Goal: Task Accomplishment & Management: Use online tool/utility

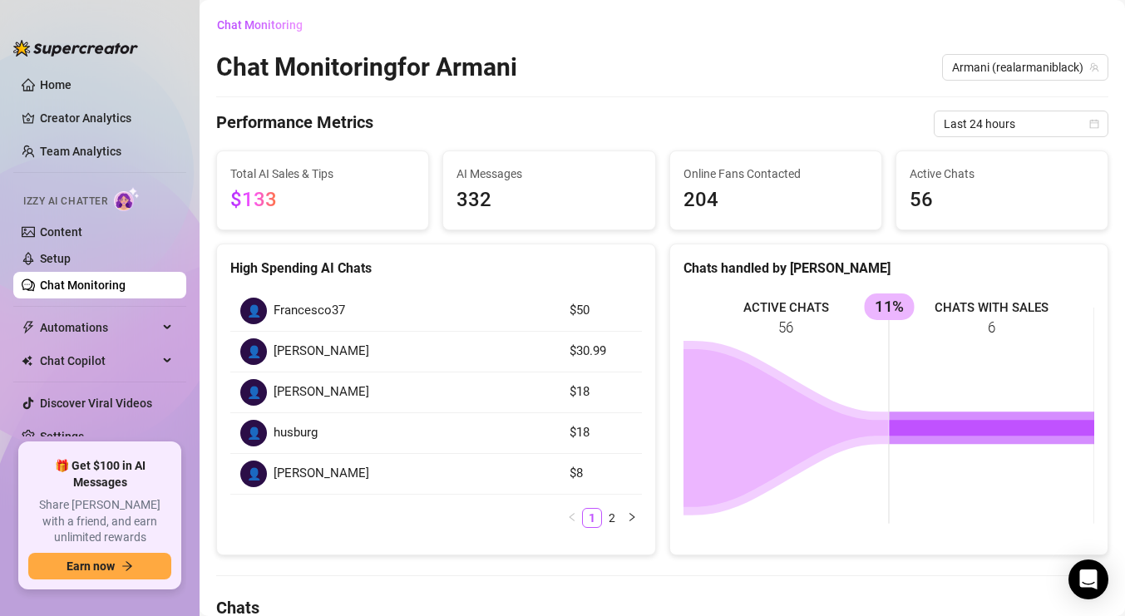
scroll to position [57, 0]
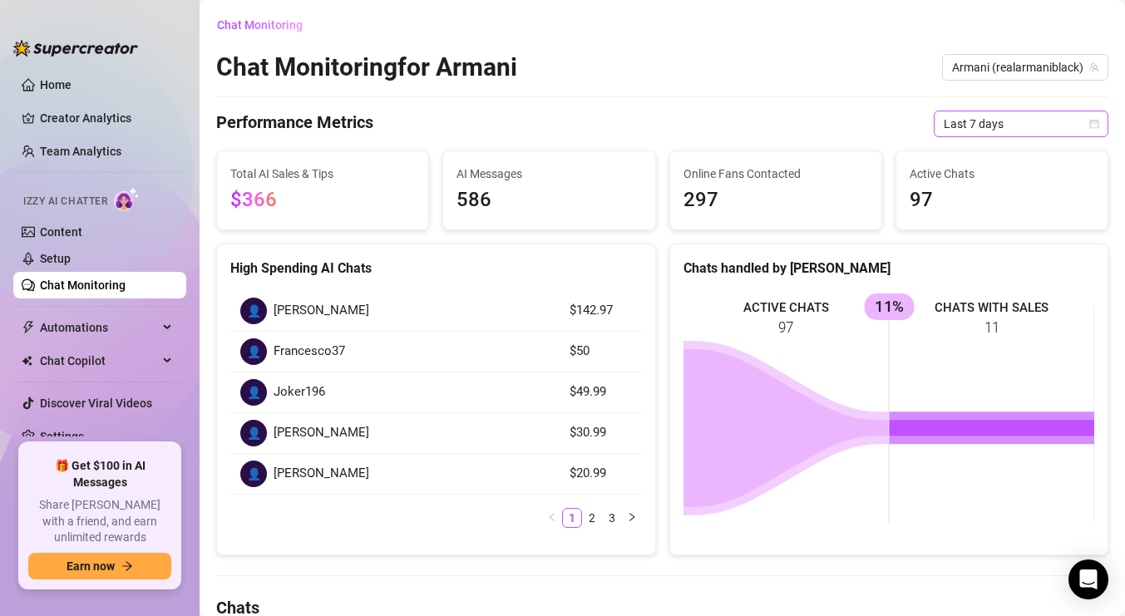
click at [993, 124] on span "Last 7 days" at bounding box center [1020, 123] width 155 height 25
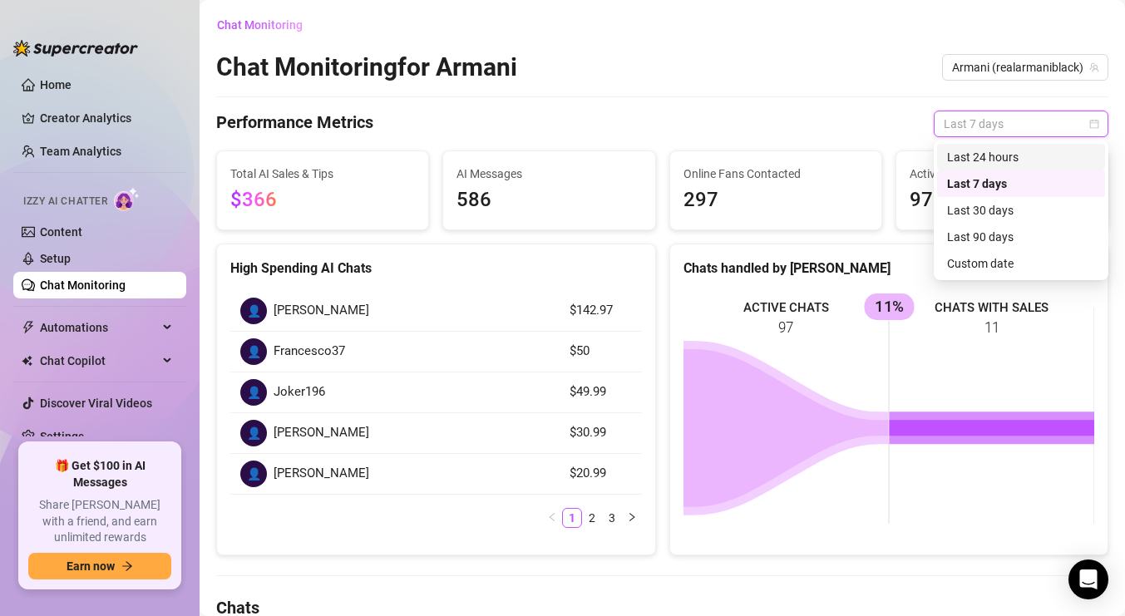
click at [1000, 155] on div "Last 24 hours" at bounding box center [1021, 157] width 148 height 18
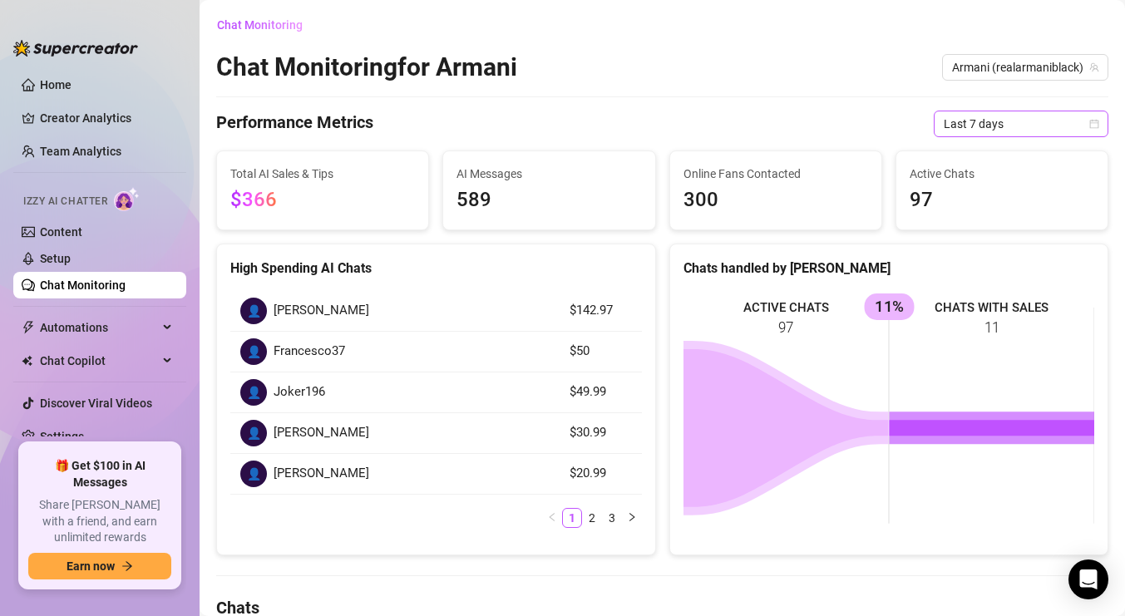
click at [1074, 126] on span "Last 7 days" at bounding box center [1020, 123] width 155 height 25
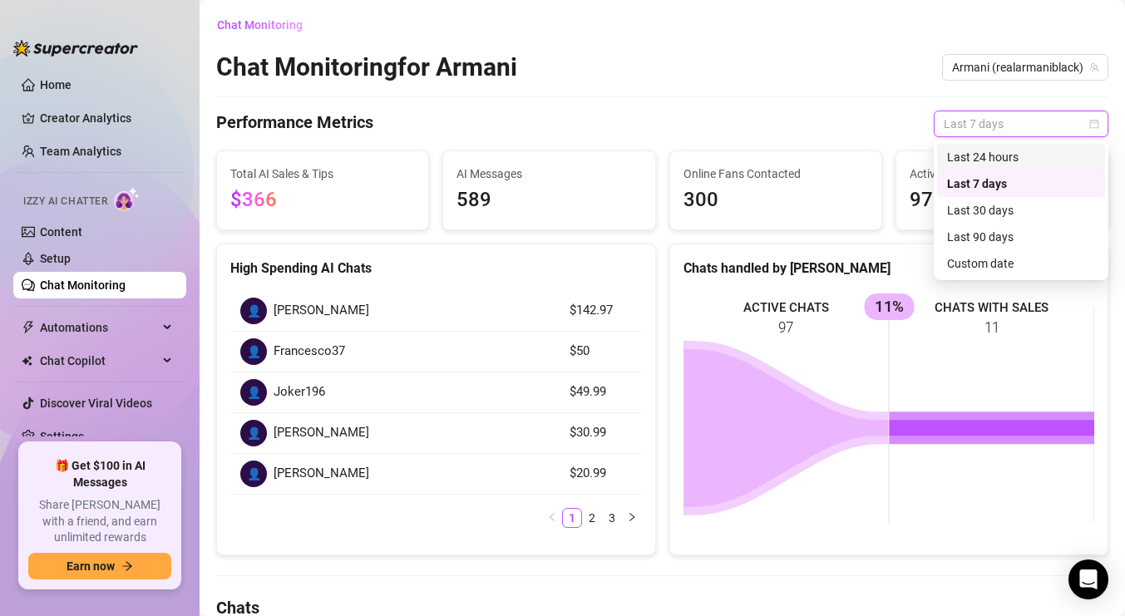
click at [1005, 157] on div "Last 24 hours" at bounding box center [1021, 157] width 148 height 18
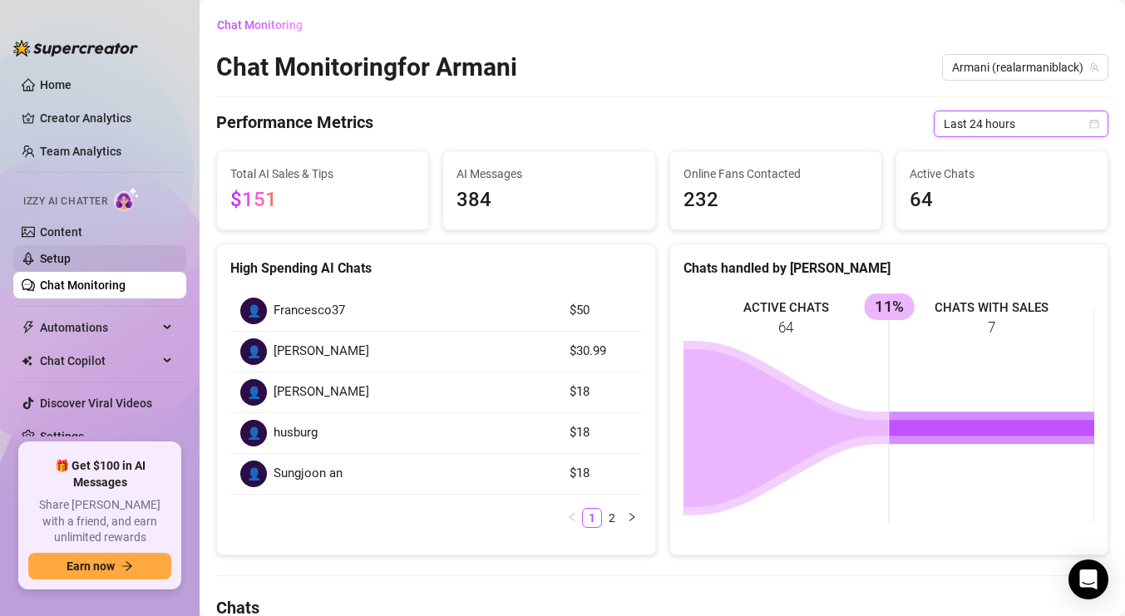
click at [71, 265] on link "Setup" at bounding box center [55, 258] width 31 height 13
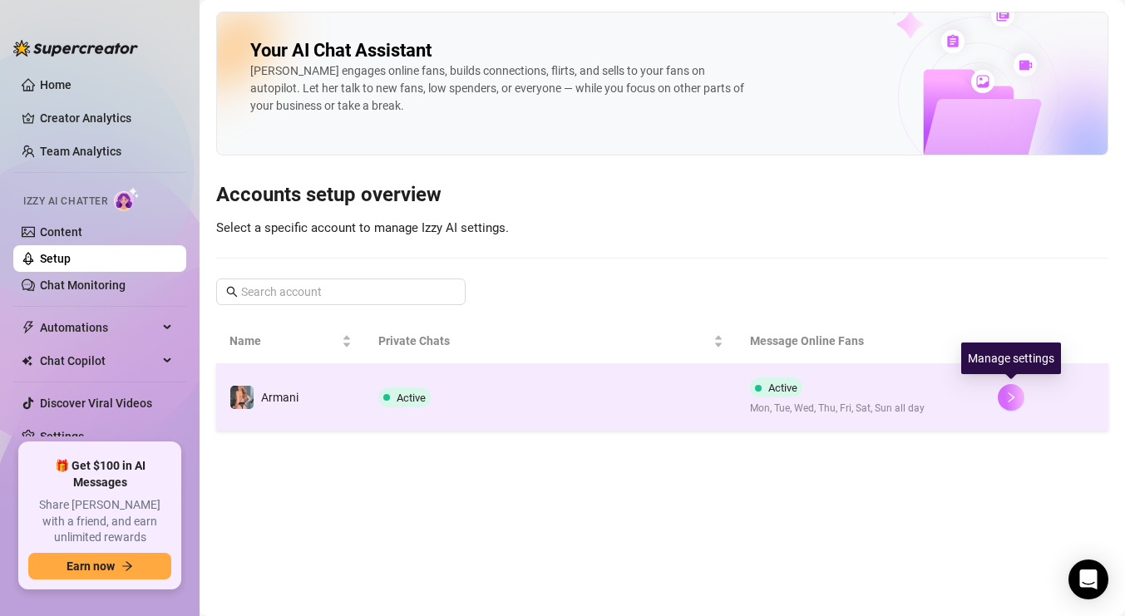
click at [1012, 403] on button "button" at bounding box center [1011, 397] width 27 height 27
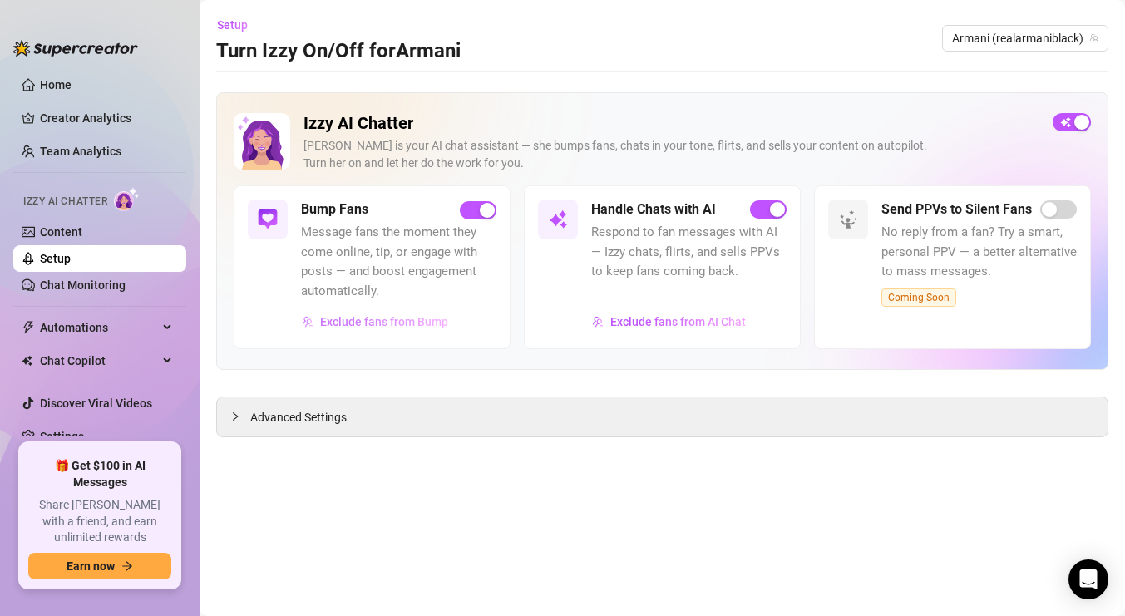
click at [390, 324] on span "Exclude fans from Bump" at bounding box center [384, 321] width 128 height 13
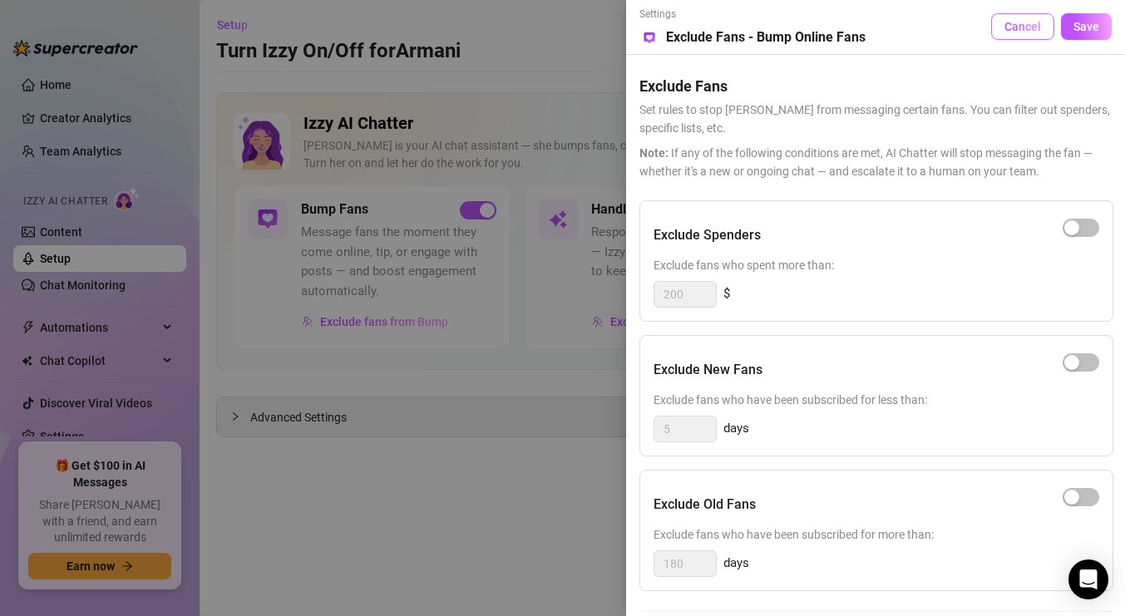
click at [1027, 30] on span "Cancel" at bounding box center [1022, 26] width 37 height 13
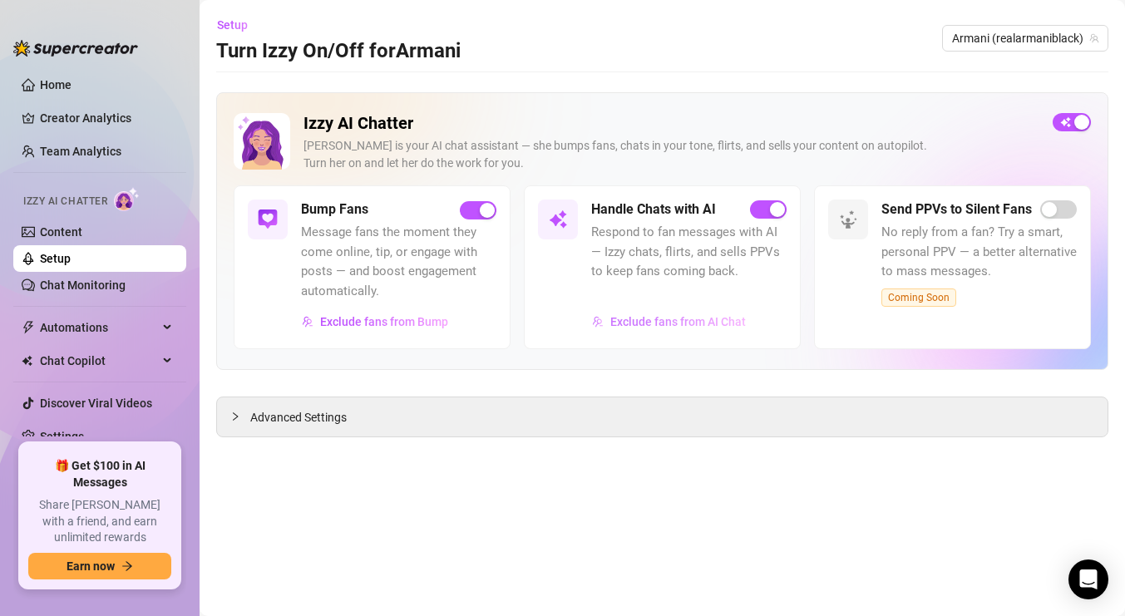
click at [694, 323] on span "Exclude fans from AI Chat" at bounding box center [677, 321] width 135 height 13
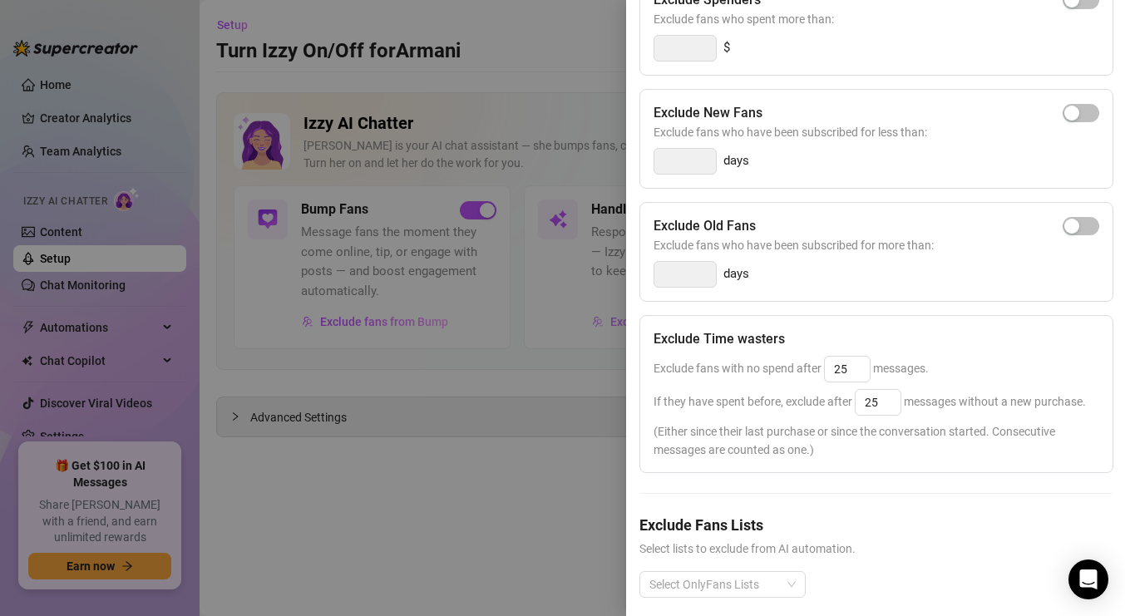
scroll to position [239, 0]
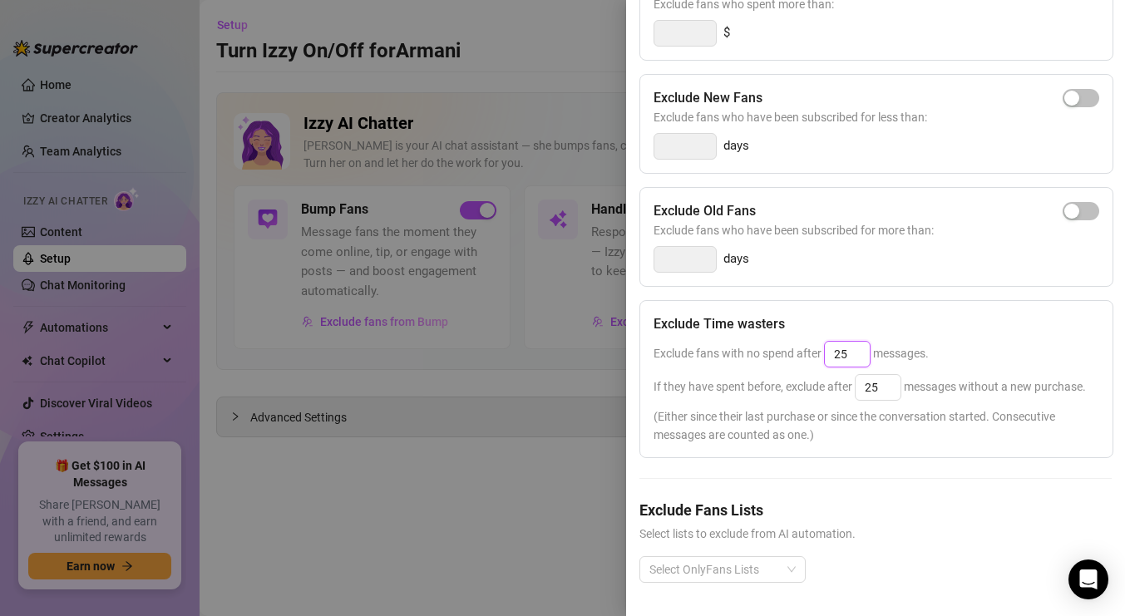
drag, startPoint x: 859, startPoint y: 357, endPoint x: 819, endPoint y: 357, distance: 39.9
click at [819, 357] on span "Exclude fans with no spend after 25 messages." at bounding box center [790, 353] width 275 height 13
type input "25"
click at [886, 398] on input "25" at bounding box center [877, 387] width 45 height 25
click at [510, 493] on div at bounding box center [562, 308] width 1125 height 616
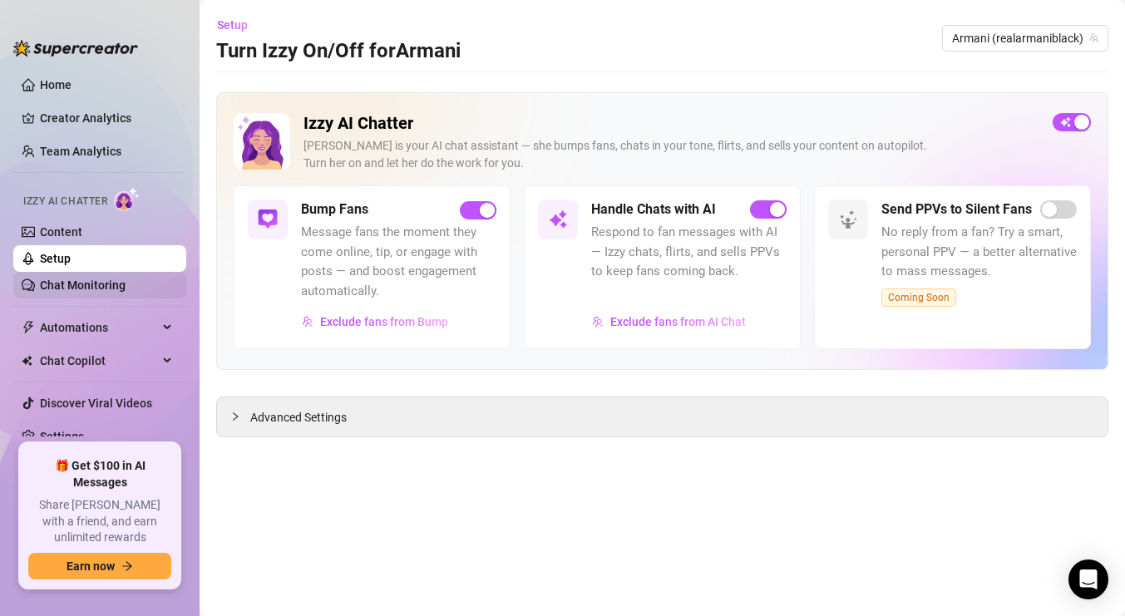
click at [98, 283] on link "Chat Monitoring" at bounding box center [83, 284] width 86 height 13
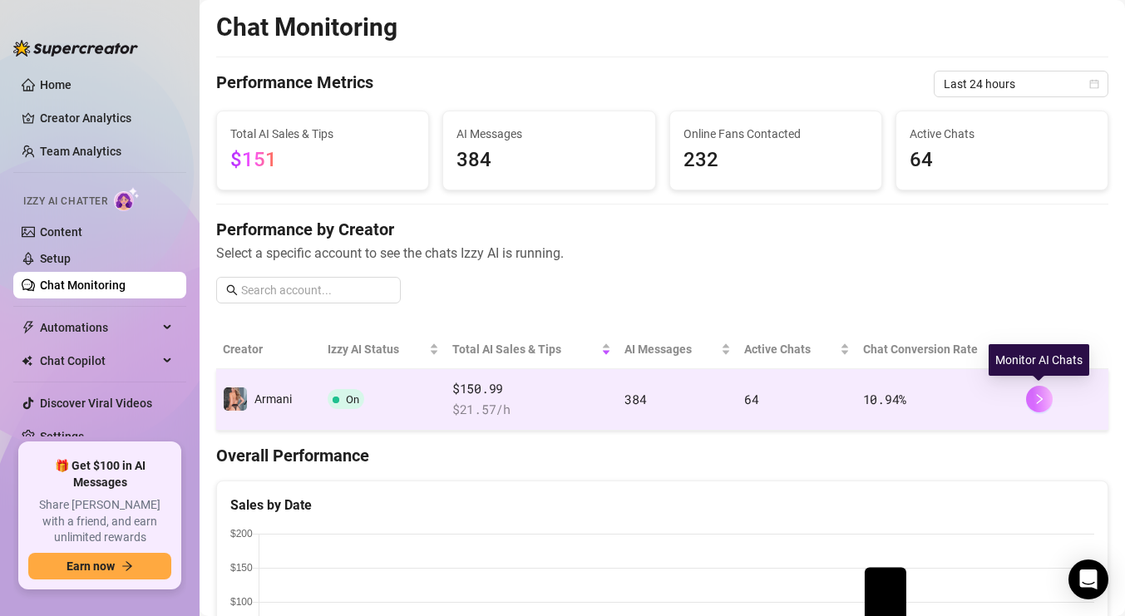
click at [1043, 396] on icon "right" at bounding box center [1039, 399] width 12 height 12
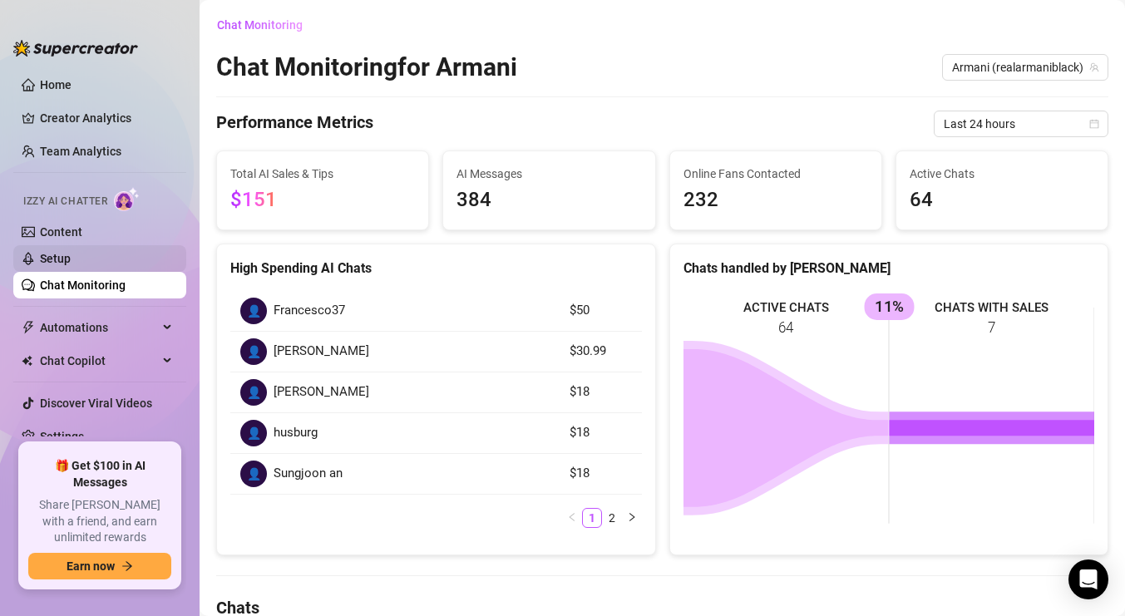
click at [67, 256] on link "Setup" at bounding box center [55, 258] width 31 height 13
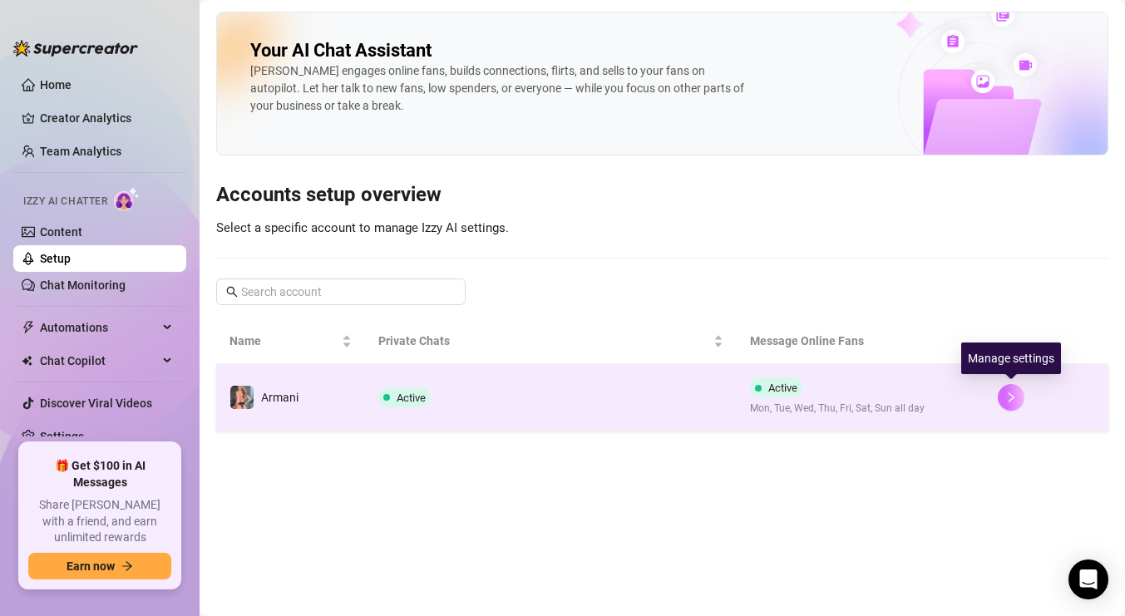
click at [1017, 398] on button "button" at bounding box center [1011, 397] width 27 height 27
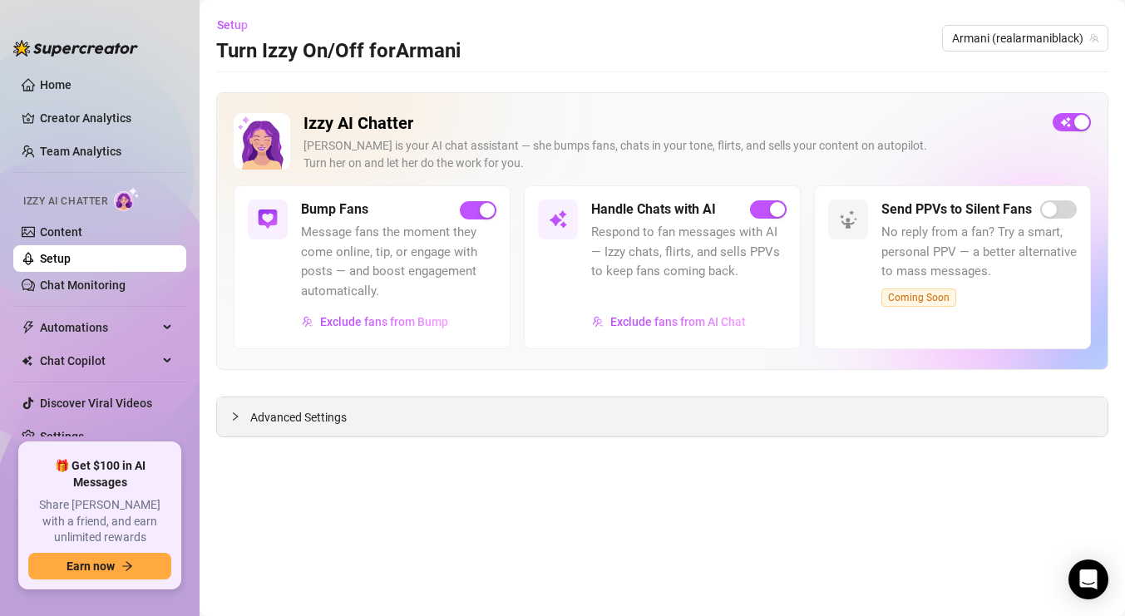
click at [530, 419] on div "Advanced Settings" at bounding box center [662, 416] width 890 height 39
click at [303, 416] on span "Advanced Settings" at bounding box center [298, 417] width 96 height 18
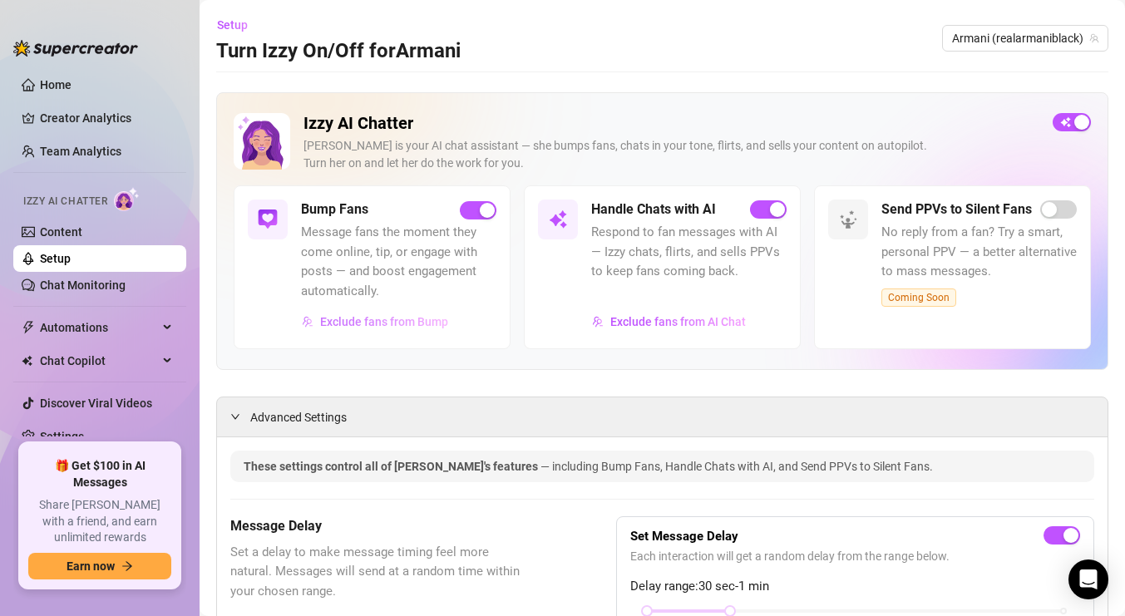
click at [428, 318] on span "Exclude fans from Bump" at bounding box center [384, 321] width 128 height 13
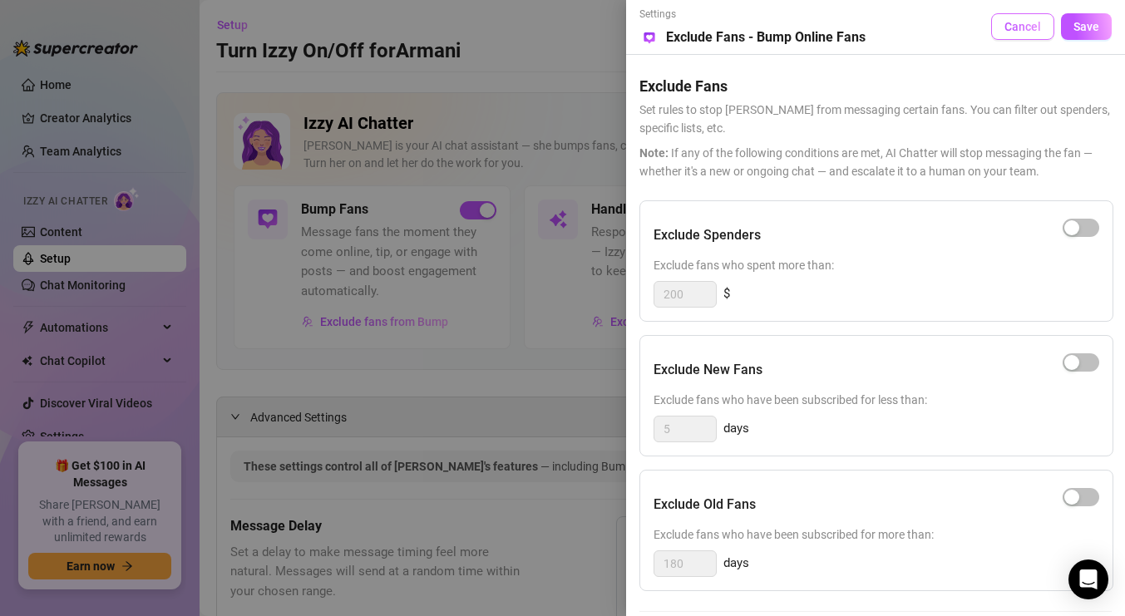
click at [1021, 28] on span "Cancel" at bounding box center [1022, 26] width 37 height 13
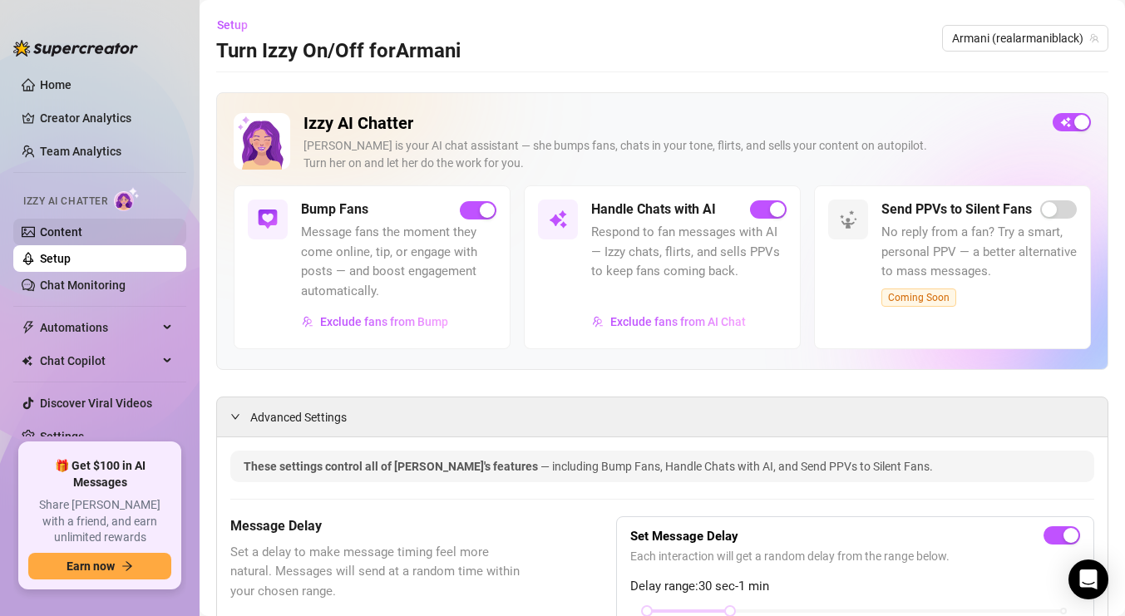
click at [59, 237] on link "Content" at bounding box center [61, 231] width 42 height 13
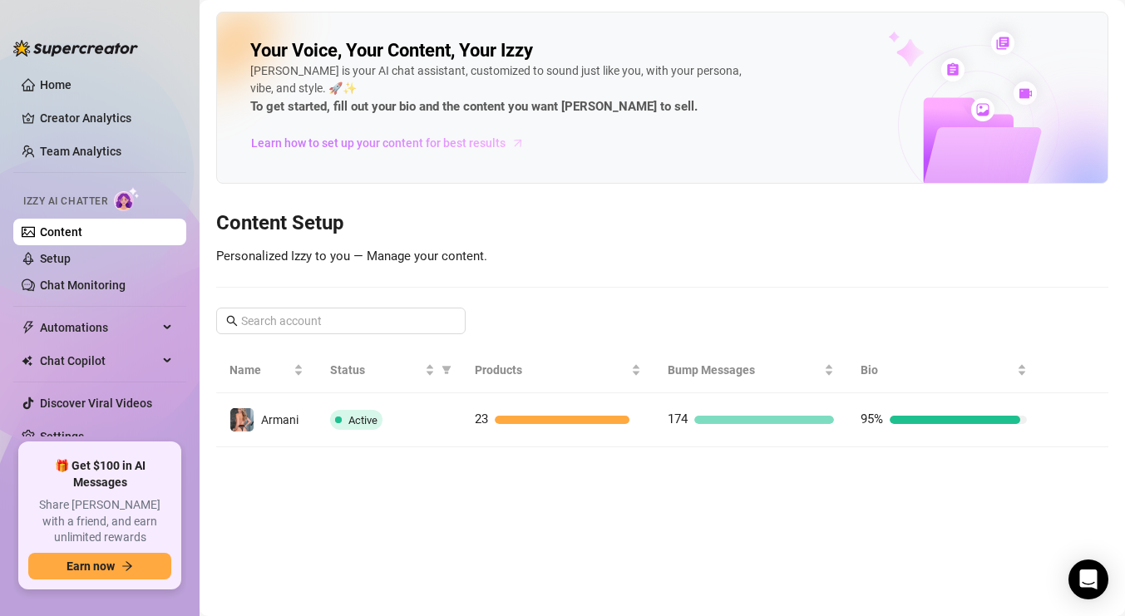
click at [451, 148] on span "Learn how to set up your content for best results" at bounding box center [378, 143] width 254 height 18
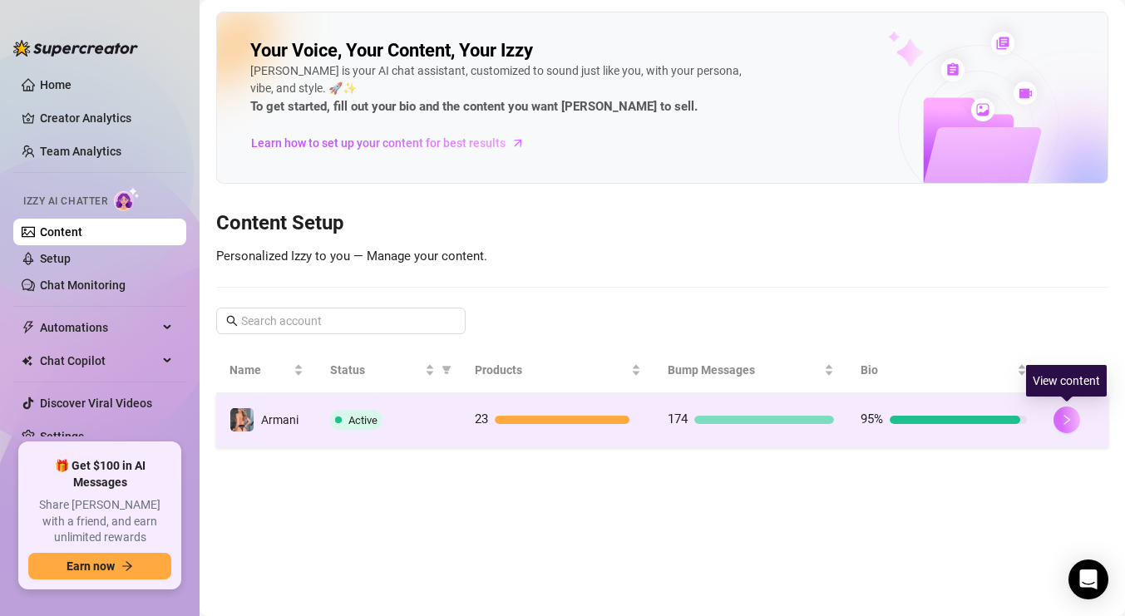
click at [1070, 416] on icon "right" at bounding box center [1067, 420] width 12 height 12
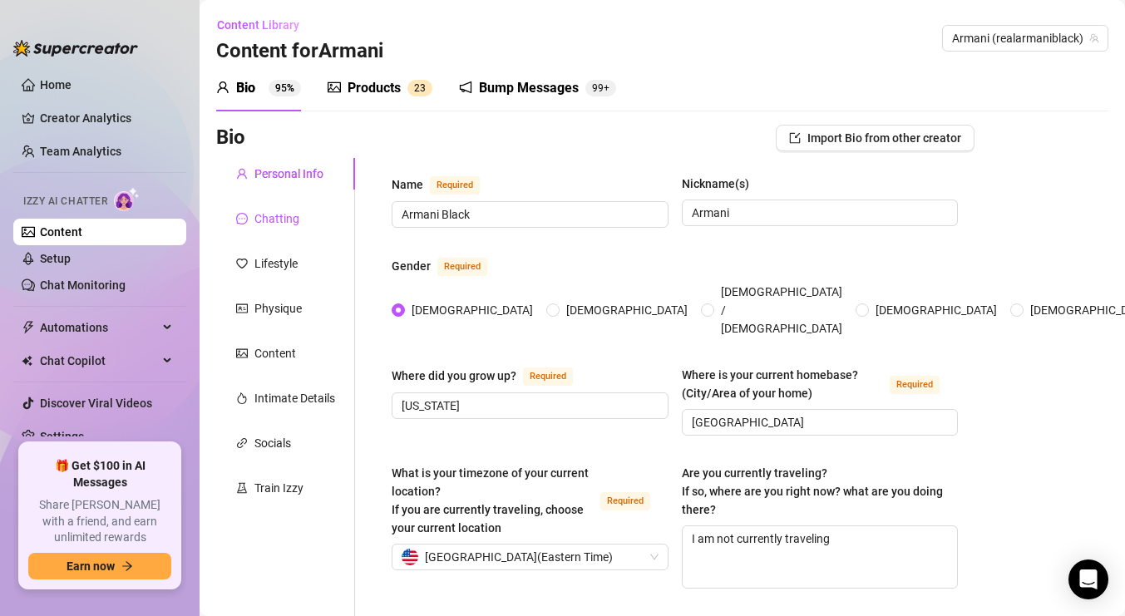
click at [288, 219] on div "Chatting" at bounding box center [276, 218] width 45 height 18
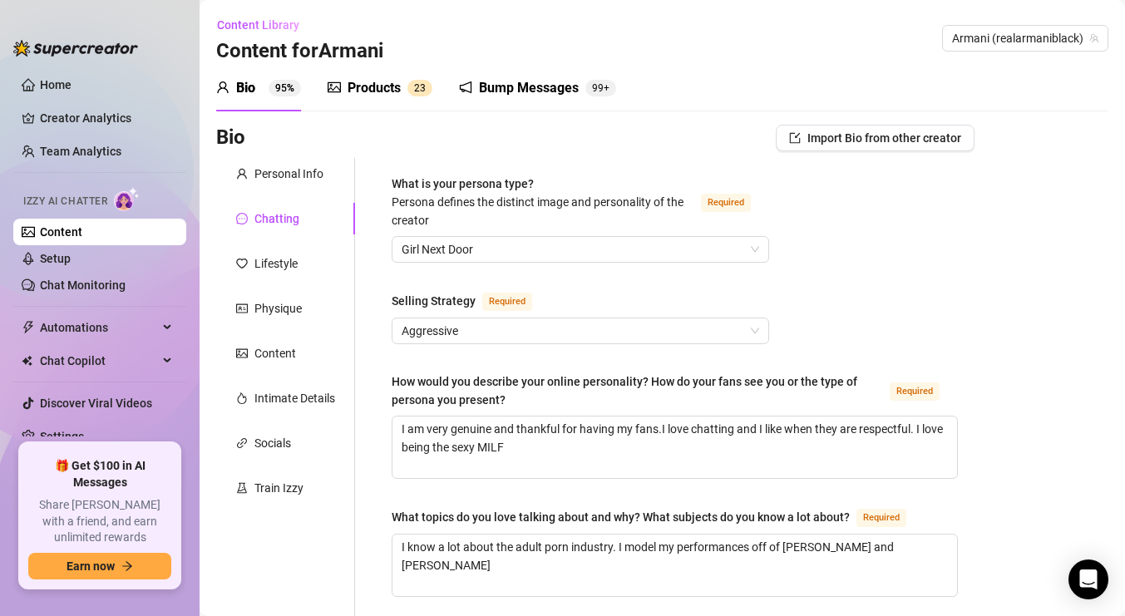
click at [530, 74] on div "Bump Messages 99+" at bounding box center [537, 88] width 157 height 47
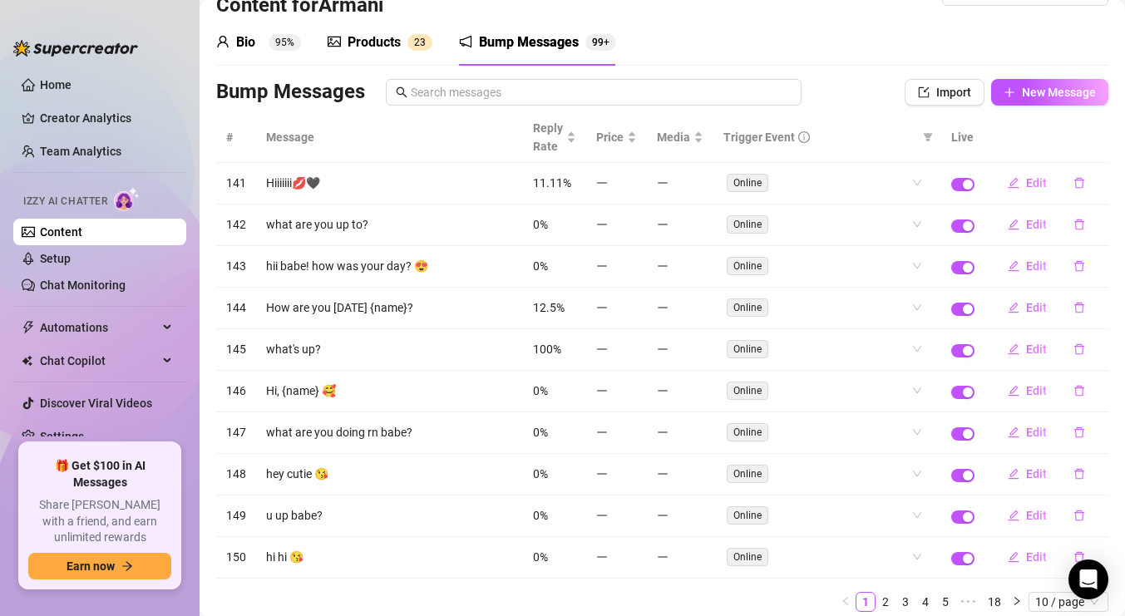
scroll to position [105, 0]
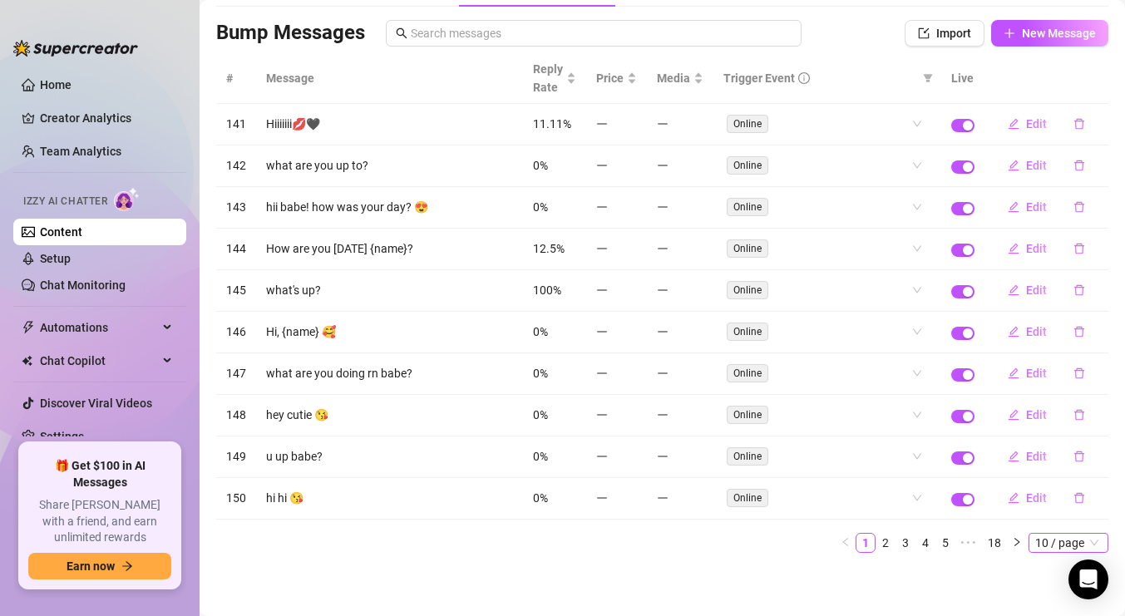
click at [1094, 535] on span "10 / page" at bounding box center [1068, 543] width 67 height 18
click at [1076, 510] on div "100 / page" at bounding box center [1070, 513] width 56 height 18
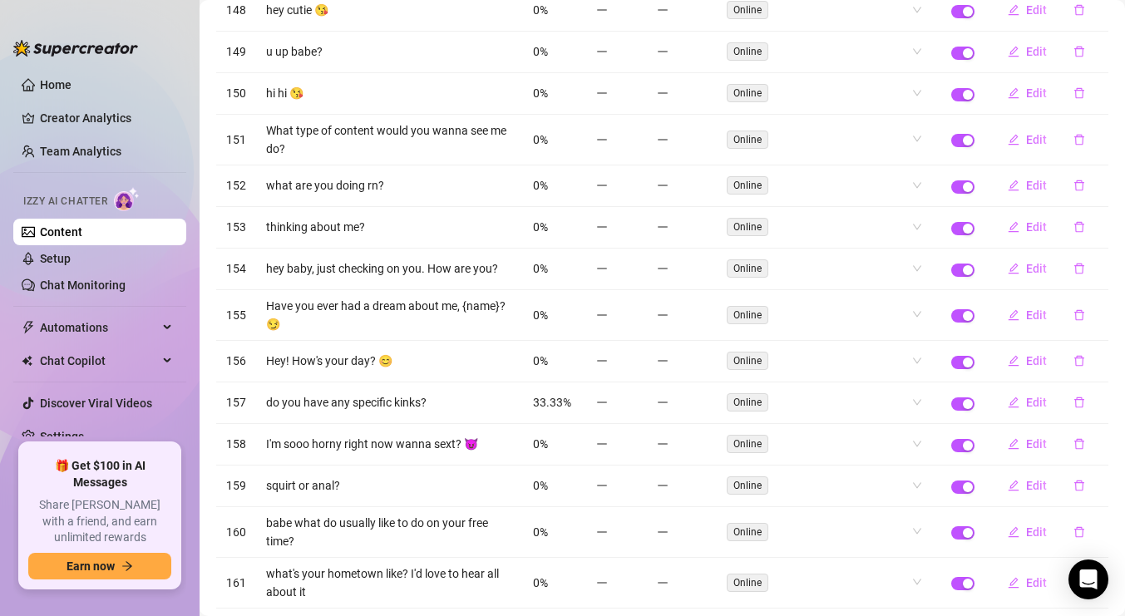
scroll to position [560, 0]
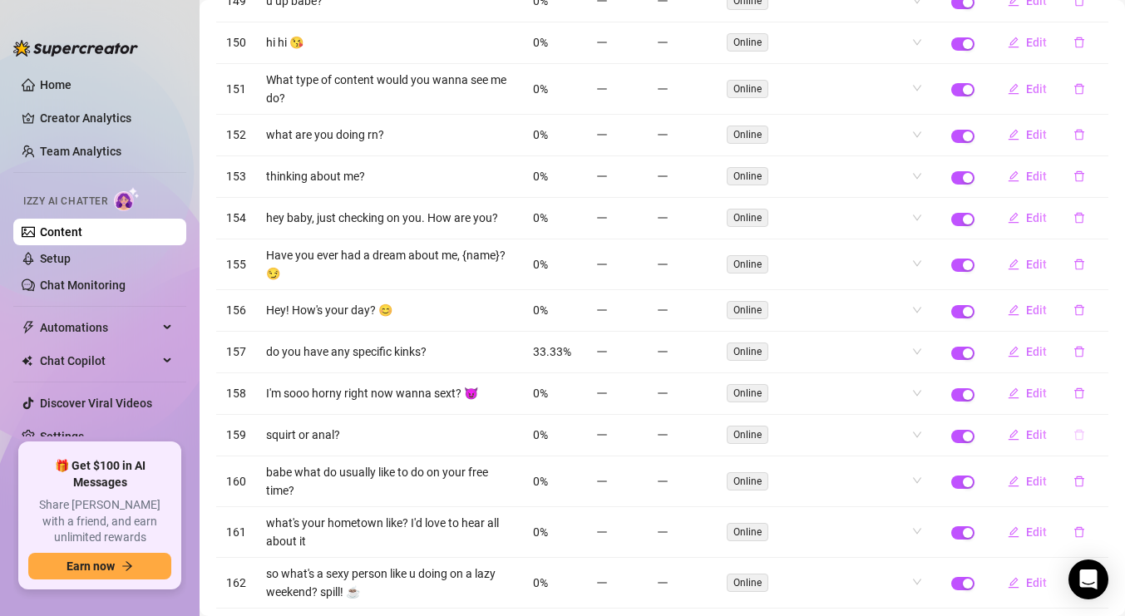
click at [1081, 436] on icon "delete" at bounding box center [1079, 435] width 12 height 12
click at [1095, 393] on span "Yes" at bounding box center [1096, 391] width 20 height 13
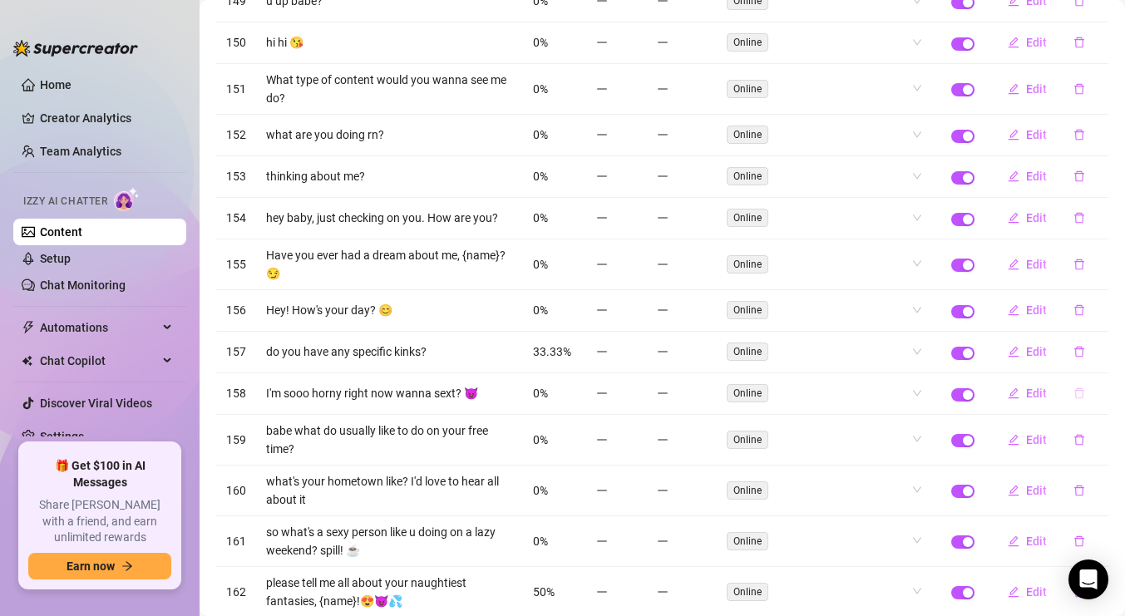
click at [1088, 390] on button "button" at bounding box center [1079, 393] width 38 height 27
click at [1101, 351] on span "Yes" at bounding box center [1096, 349] width 20 height 13
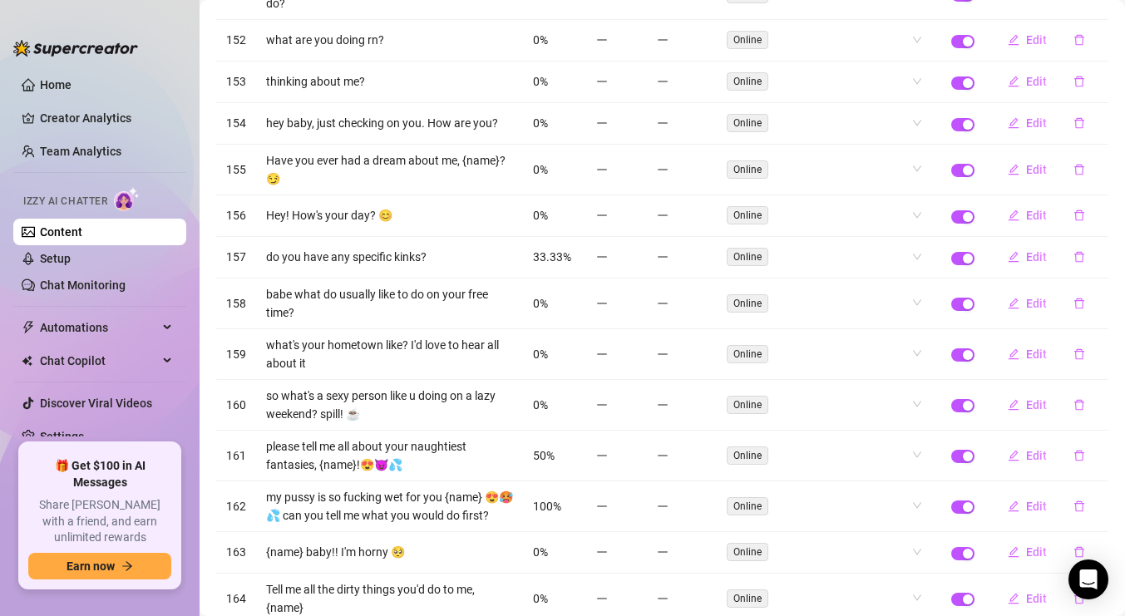
scroll to position [673, 0]
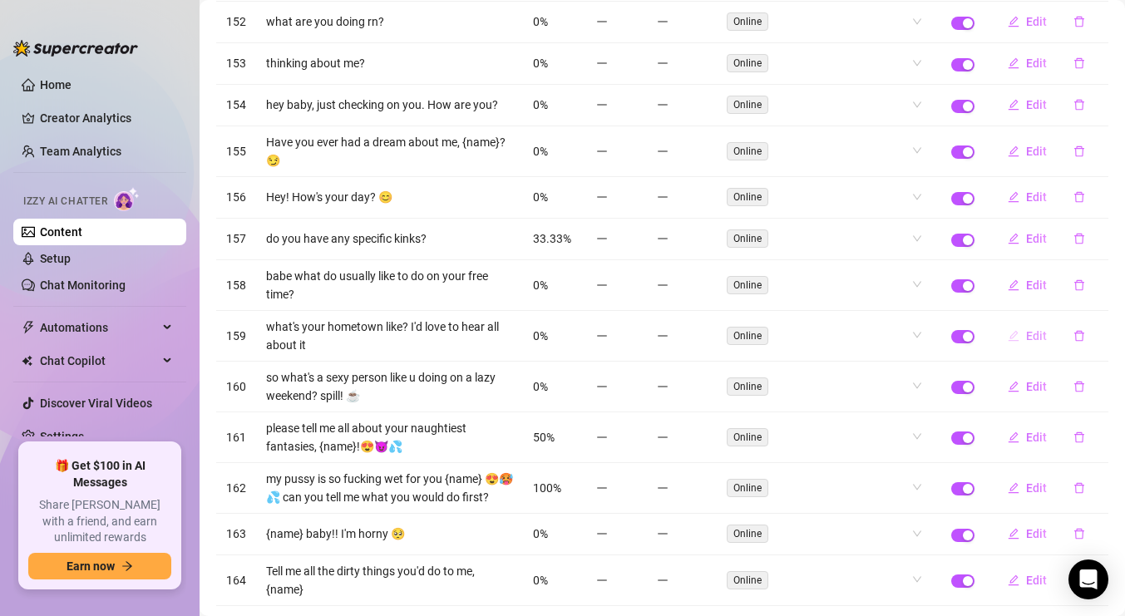
click at [1030, 332] on span "Edit" at bounding box center [1036, 335] width 21 height 13
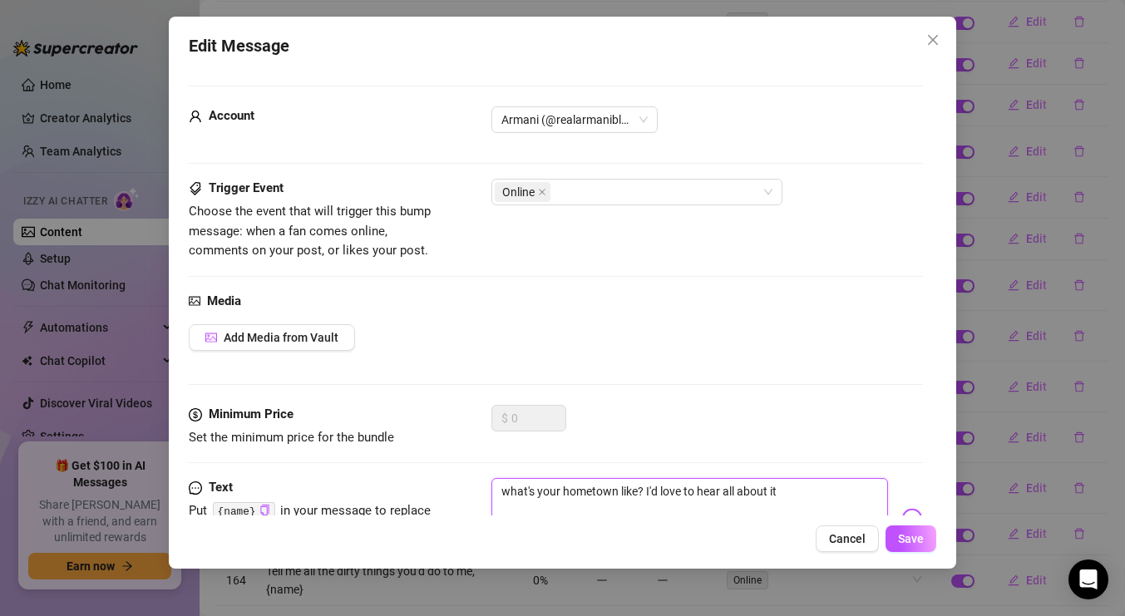
drag, startPoint x: 786, startPoint y: 495, endPoint x: 553, endPoint y: 486, distance: 233.8
click at [553, 486] on textarea "what's your hometown like? I'd love to hear all about it" at bounding box center [689, 511] width 397 height 67
drag, startPoint x: 808, startPoint y: 500, endPoint x: 564, endPoint y: 477, distance: 245.5
click at [564, 478] on textarea "what's your hometown like? I'd love to hear all about it" at bounding box center [689, 511] width 397 height 67
type textarea "W"
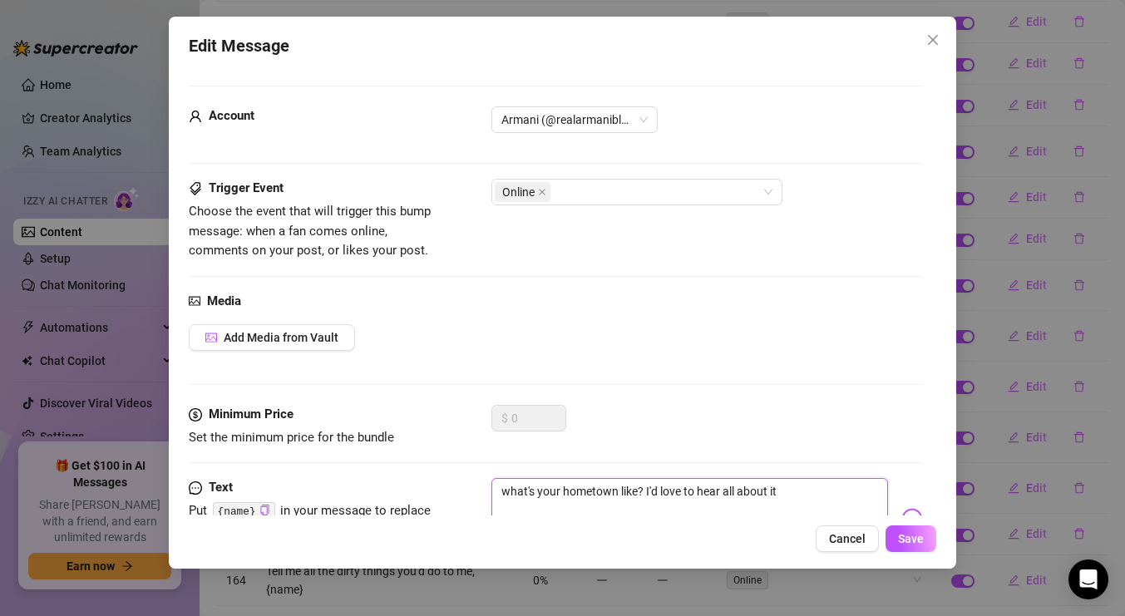
type textarea "W"
type textarea "Wh"
type textarea "Whe"
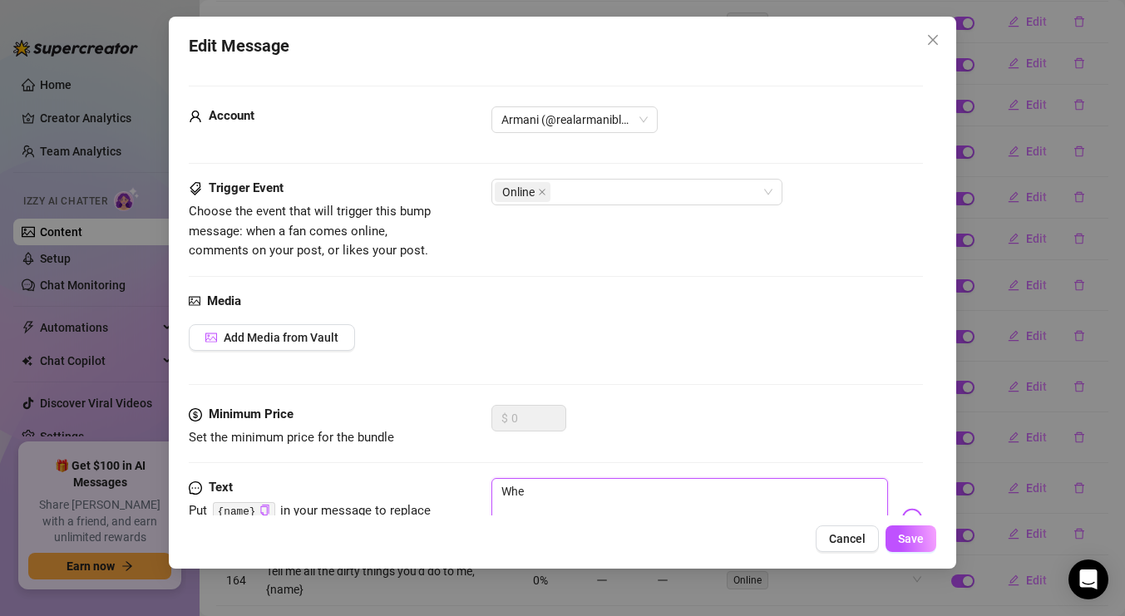
type textarea "Wher"
type textarea "Where"
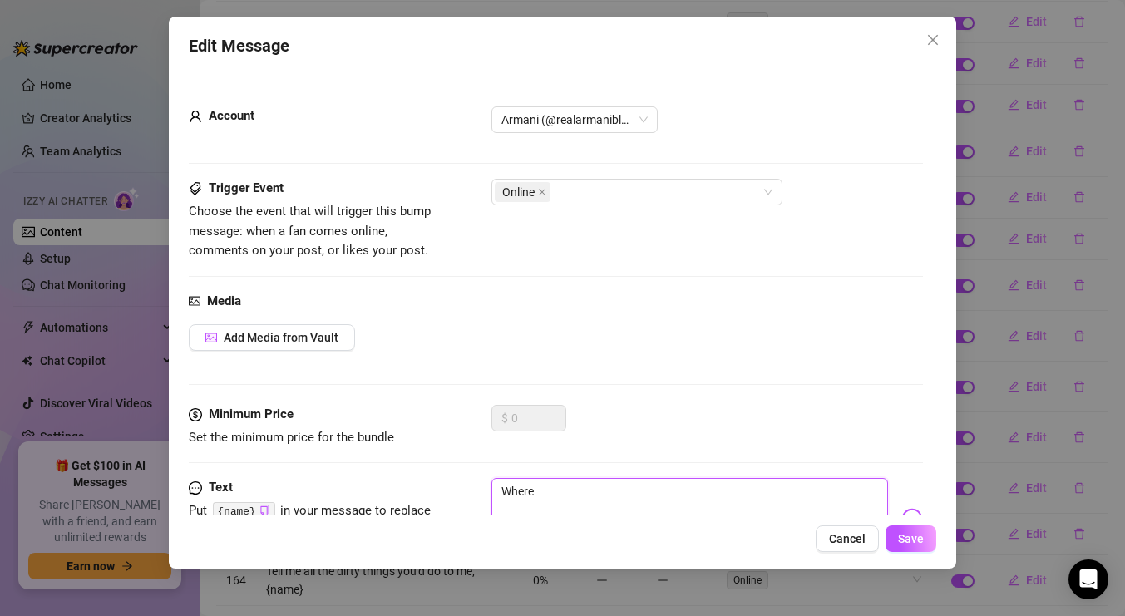
type textarea "Where"
type textarea "Where y"
type textarea "Where yo"
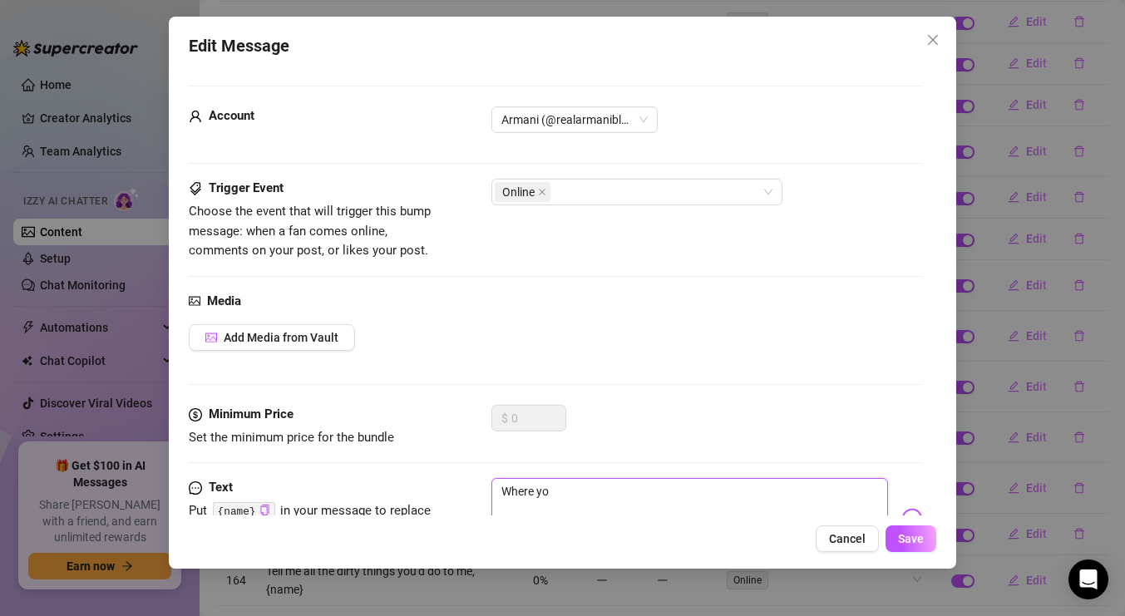
type textarea "Where you"
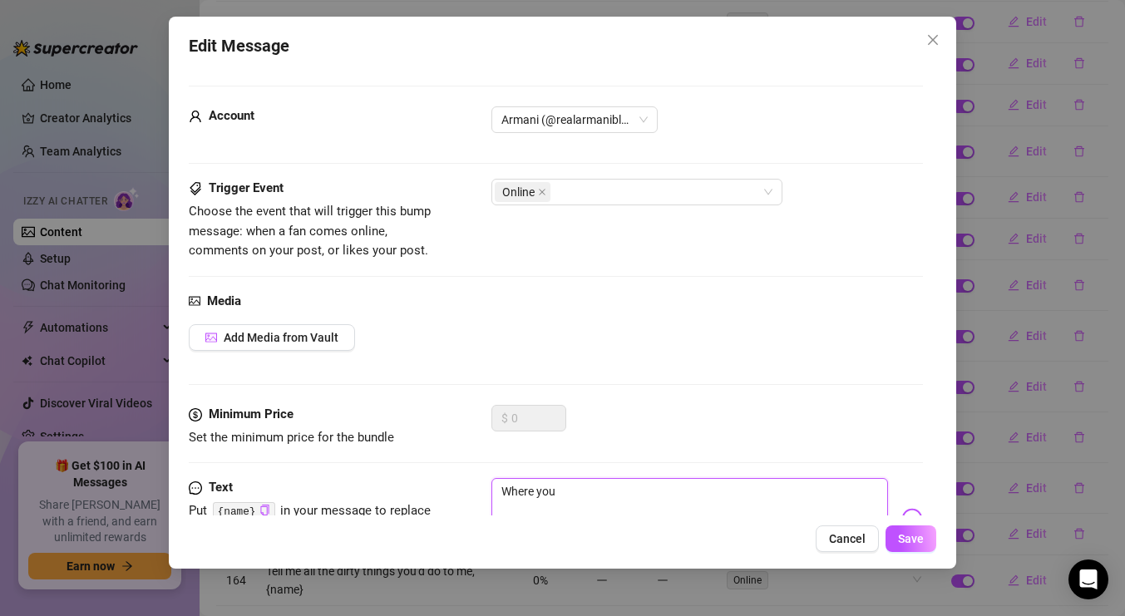
type textarea "Where you"
type textarea "Where yo"
type textarea "Where y"
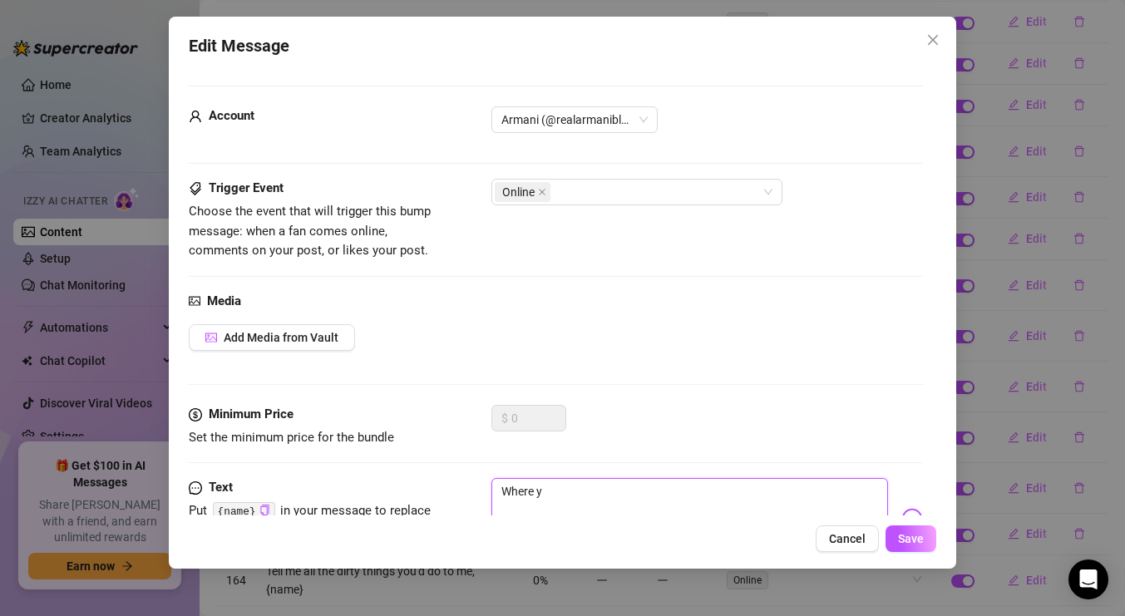
type textarea "Where"
type textarea "Where a"
type textarea "Where ar"
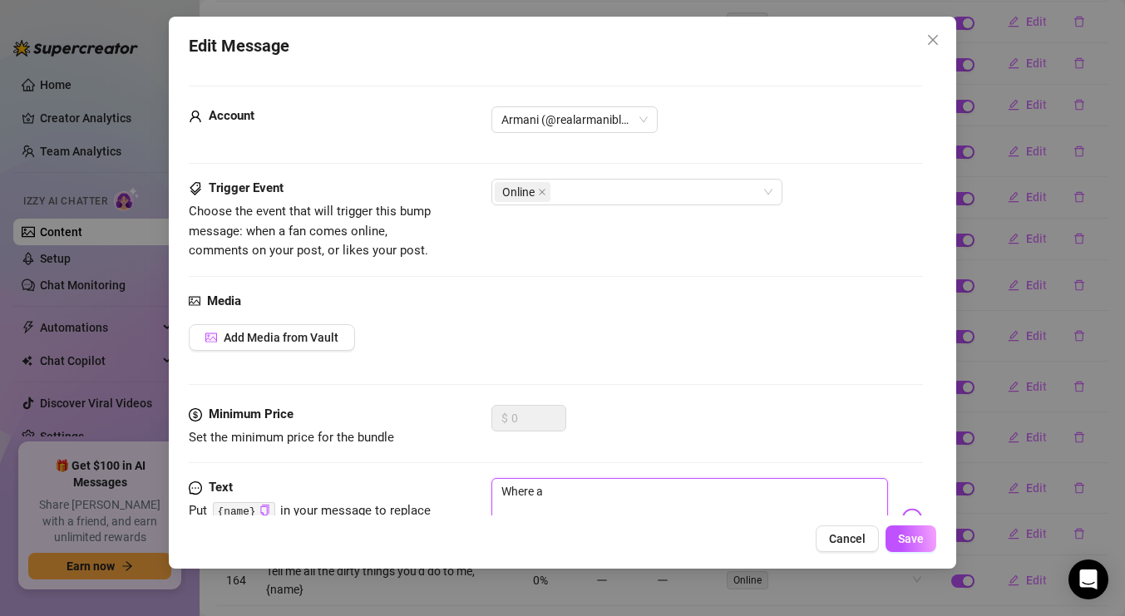
type textarea "Where ar"
type textarea "Where are"
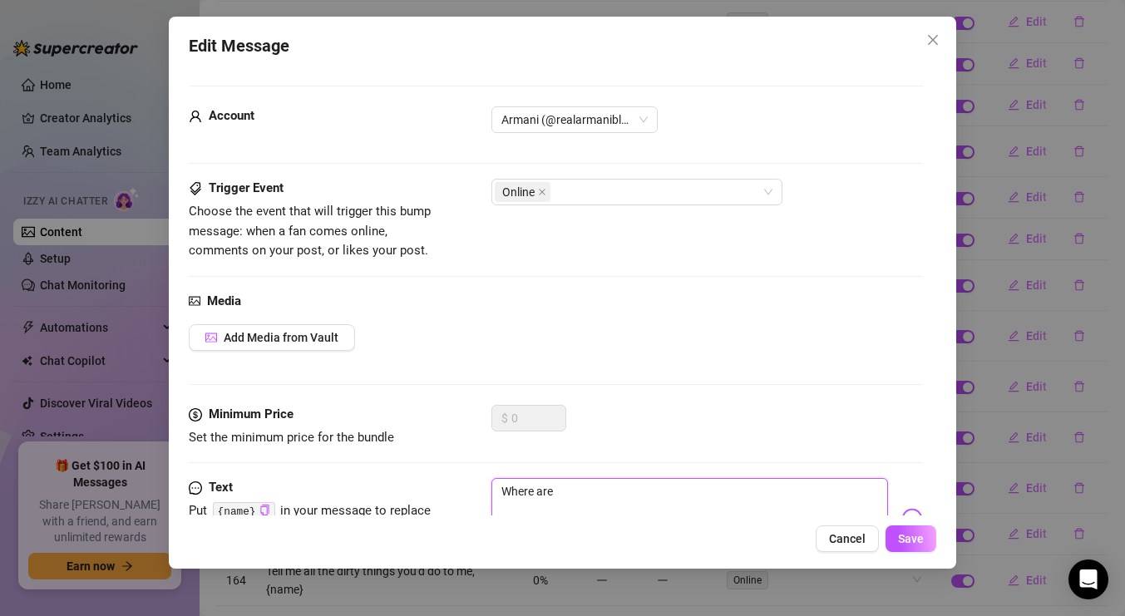
type textarea "Where are y"
type textarea "Where are yo"
type textarea "Where are you"
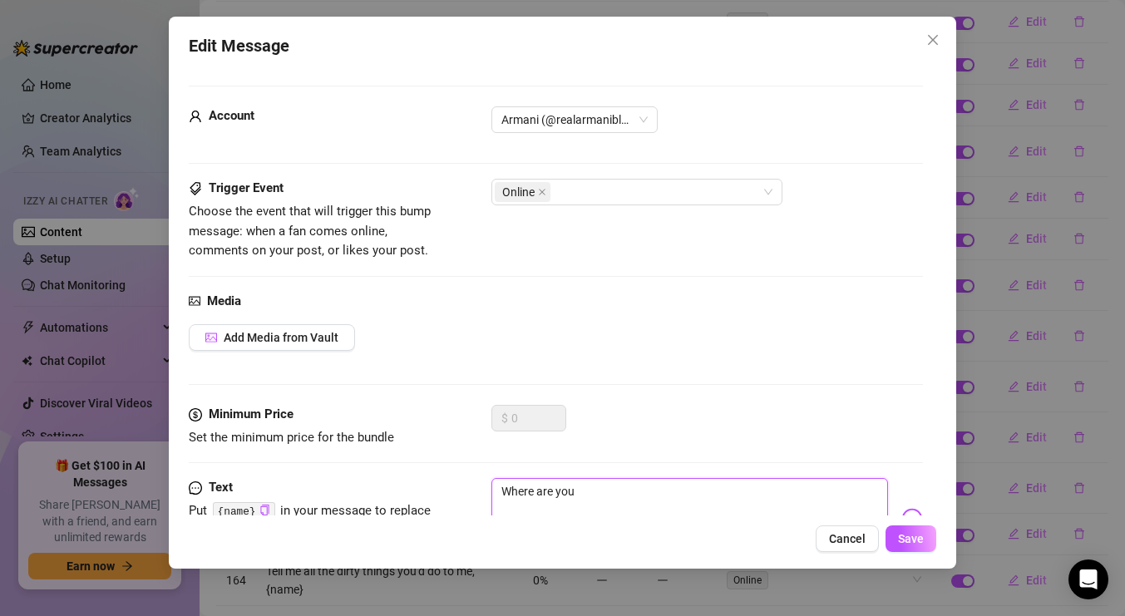
type textarea "Where are you"
type textarea "Where are you f"
type textarea "Where are you fr"
type textarea "Where are you fro"
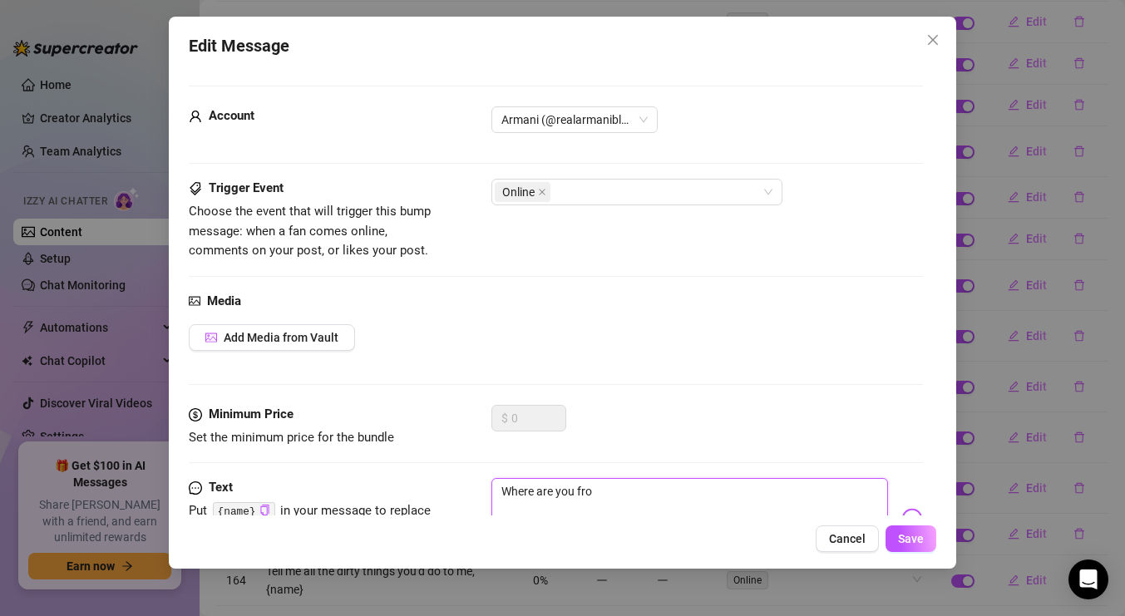
type textarea "Where are you from"
type textarea "Where are you from o"
type textarea "Where are you from or"
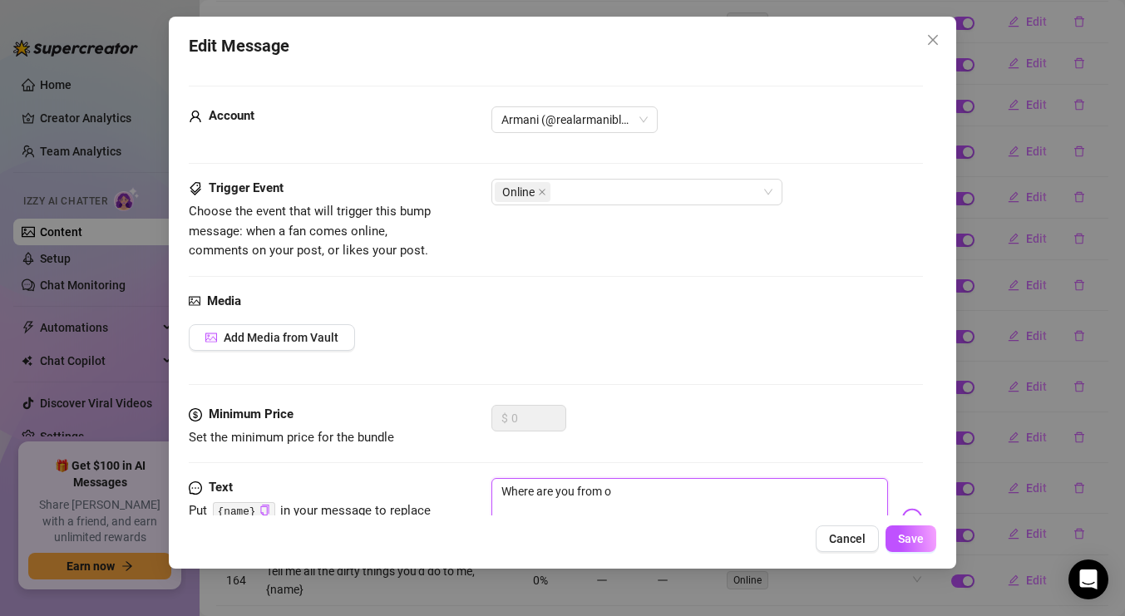
type textarea "Where are you from or"
type textarea "Where are you from ori"
type textarea "Where are you from orig"
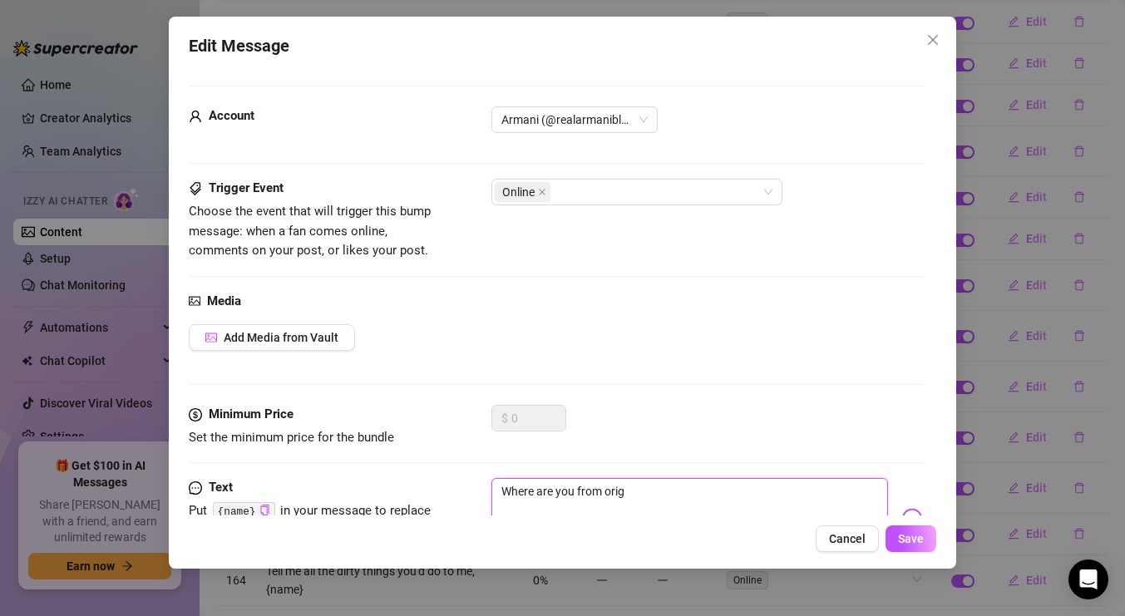
type textarea "Where are you from origi"
type textarea "Where are you from origin"
type textarea "Where are you from origina"
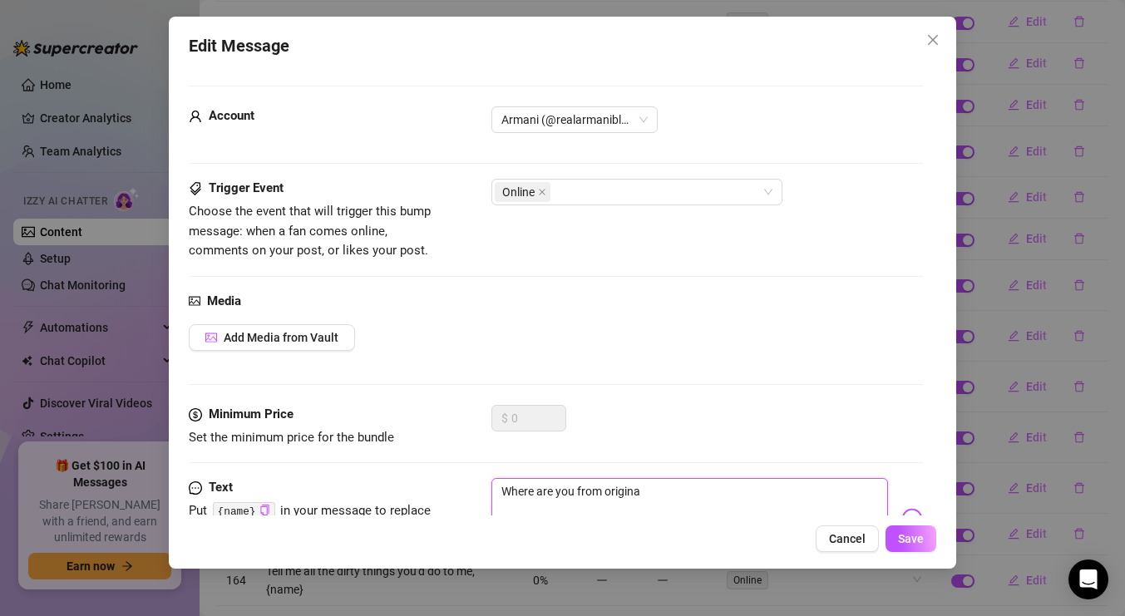
type textarea "Where are you from original"
type textarea "Where are you from originall"
type textarea "Where are you from originally"
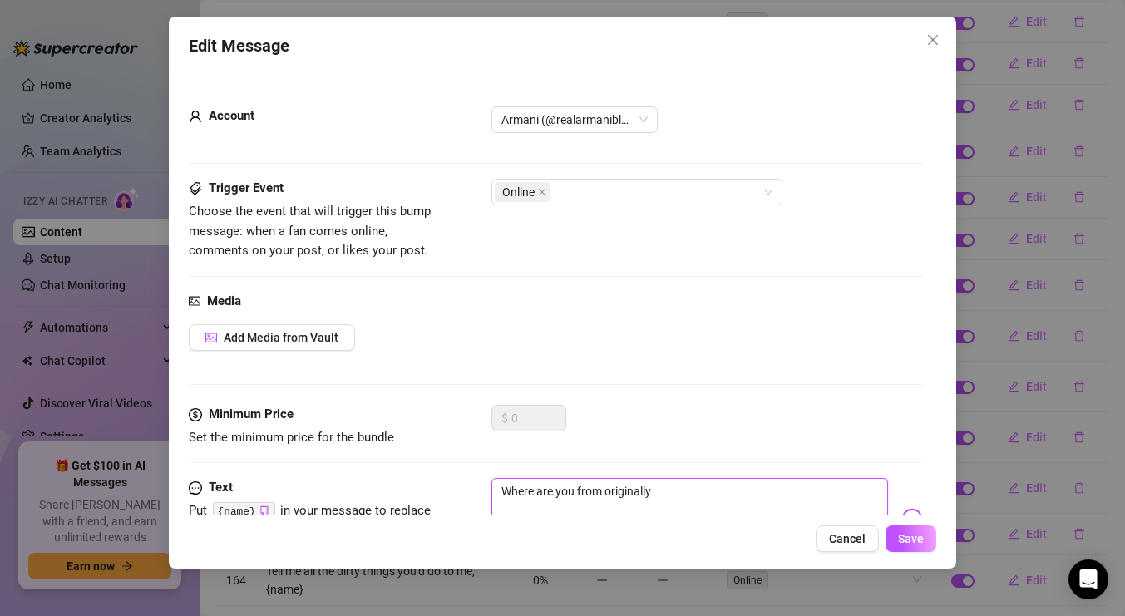
type textarea "Where are you from originally?"
click at [930, 525] on button "Save" at bounding box center [910, 538] width 51 height 27
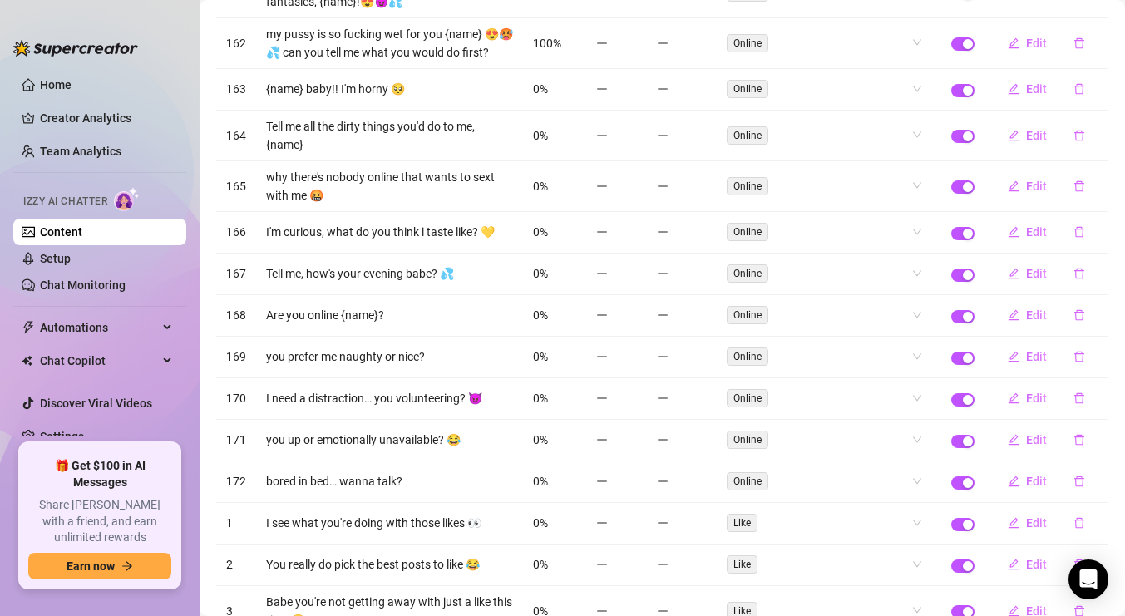
scroll to position [1141, 0]
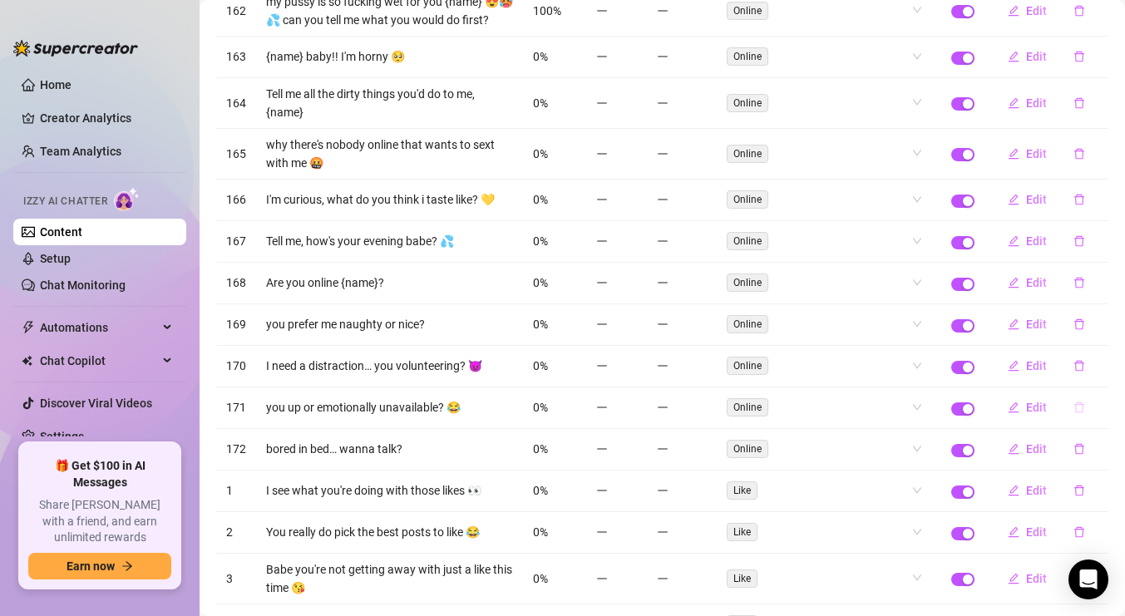
click at [1080, 409] on icon "delete" at bounding box center [1079, 408] width 12 height 12
click at [1102, 372] on button "Yes" at bounding box center [1097, 364] width 32 height 20
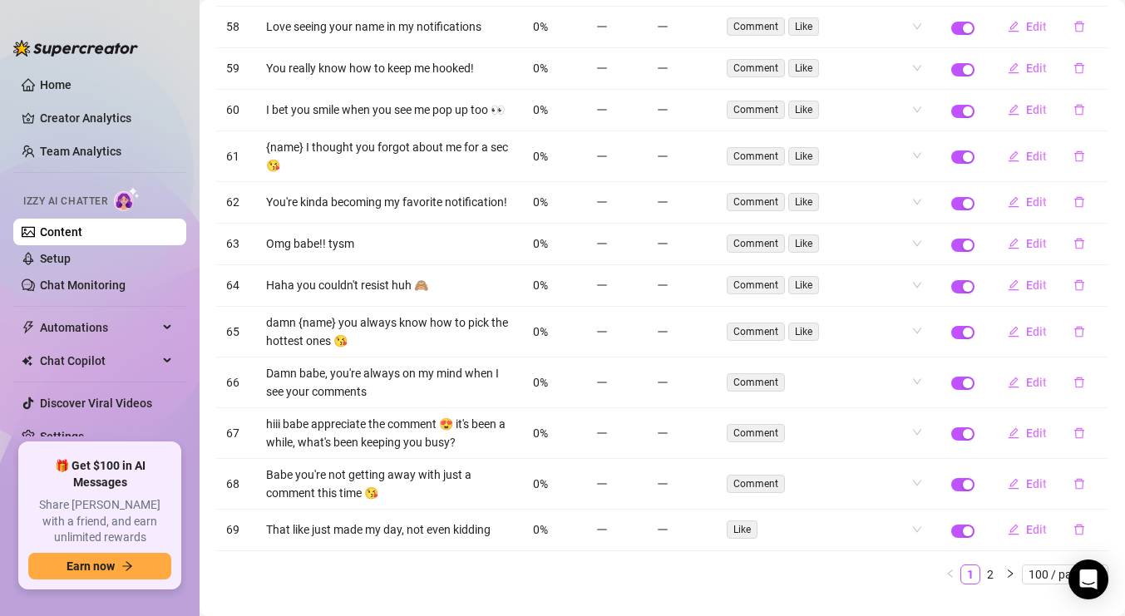
scroll to position [4090, 0]
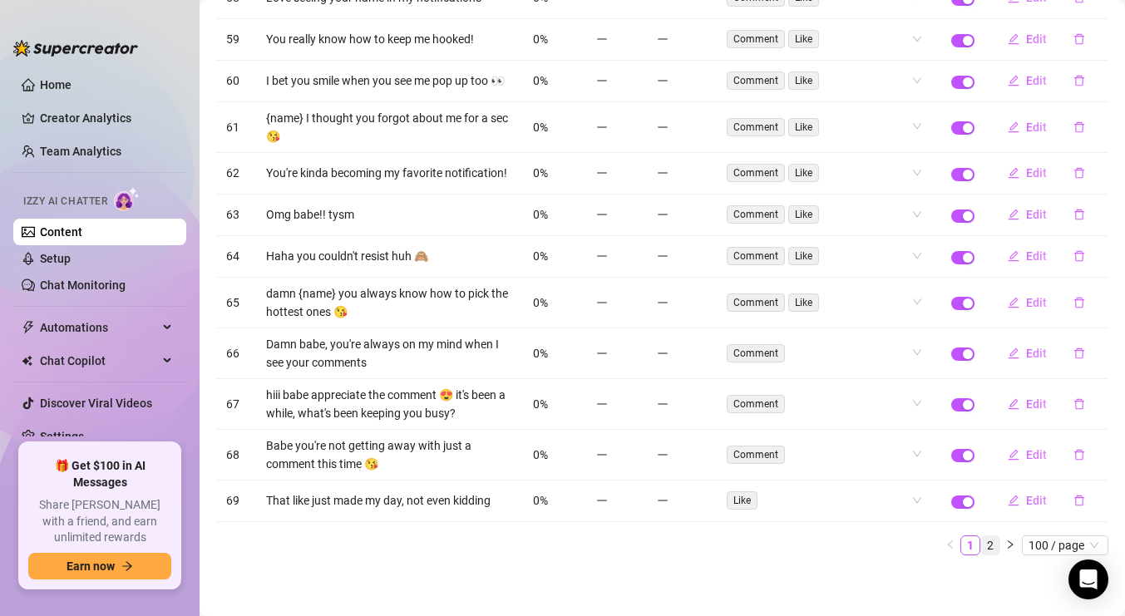
click at [993, 542] on link "2" at bounding box center [990, 545] width 18 height 18
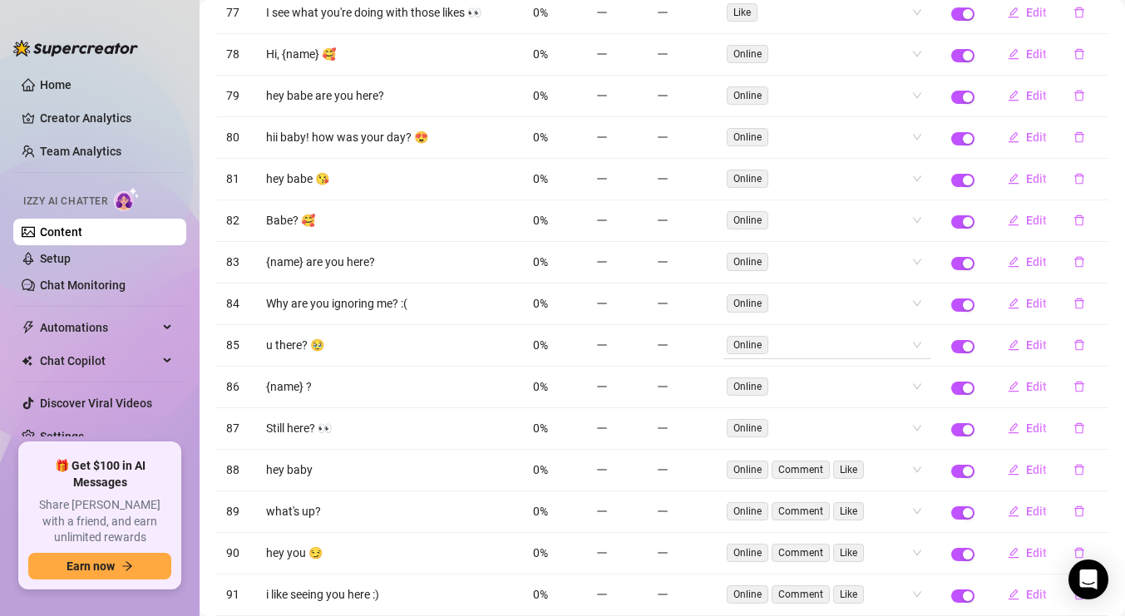
scroll to position [536, 0]
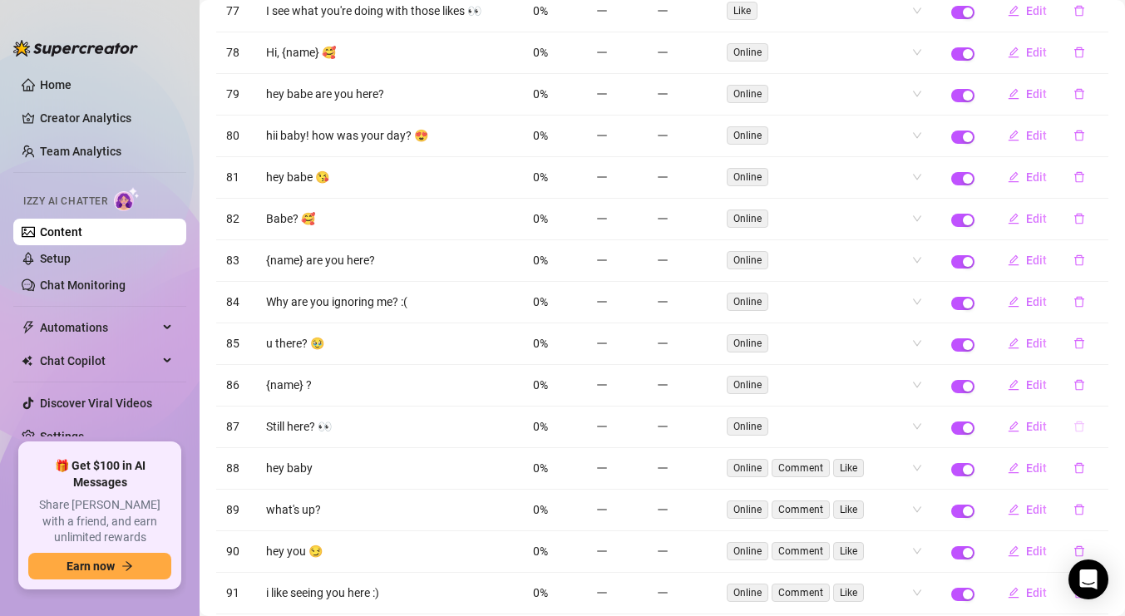
click at [1076, 423] on icon "delete" at bounding box center [1079, 426] width 10 height 11
click at [1095, 382] on span "Yes" at bounding box center [1096, 383] width 20 height 13
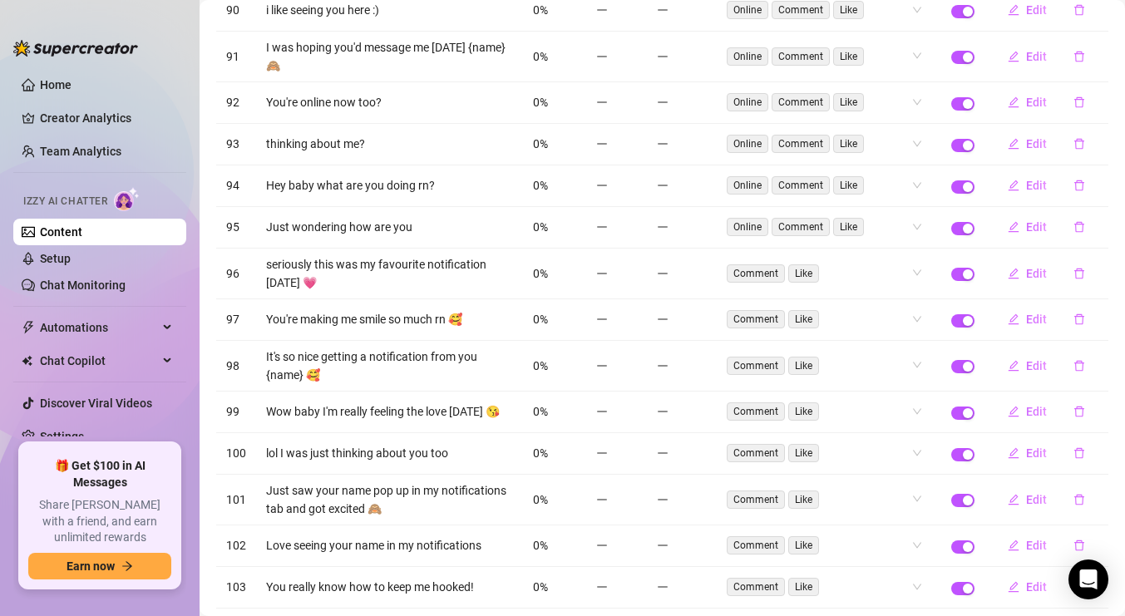
scroll to position [1079, 0]
click at [1080, 267] on icon "delete" at bounding box center [1079, 272] width 10 height 11
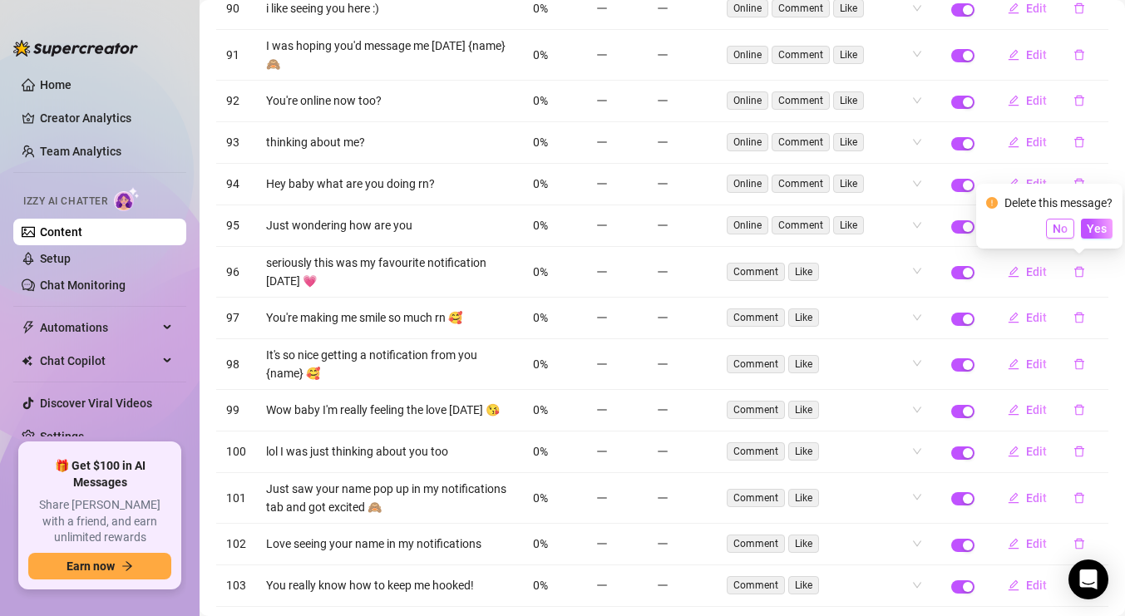
click at [1055, 228] on span "No" at bounding box center [1059, 228] width 15 height 13
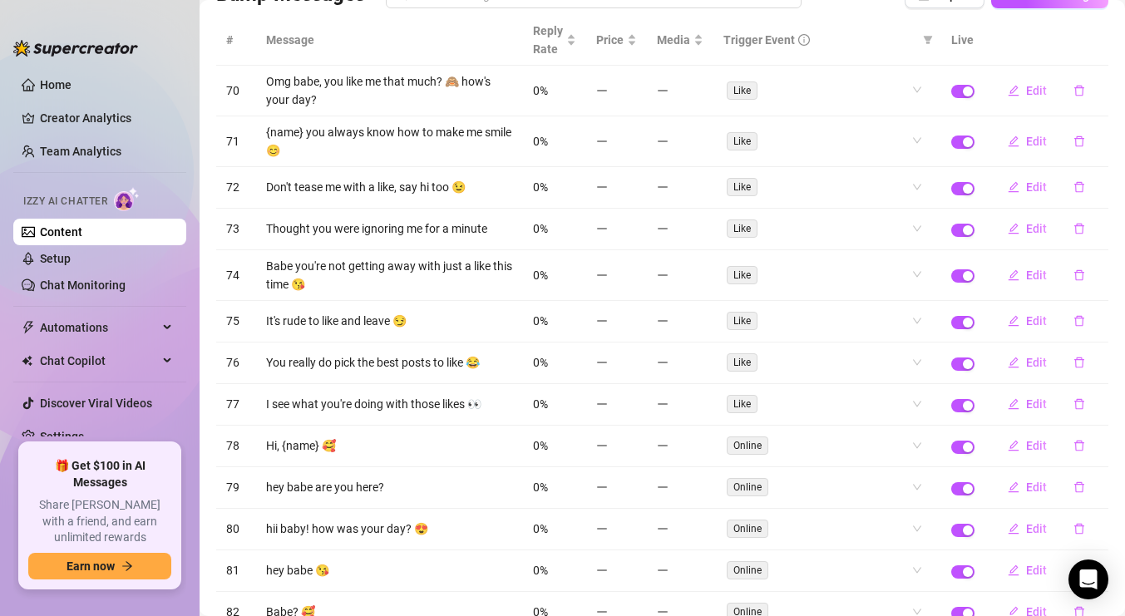
scroll to position [0, 0]
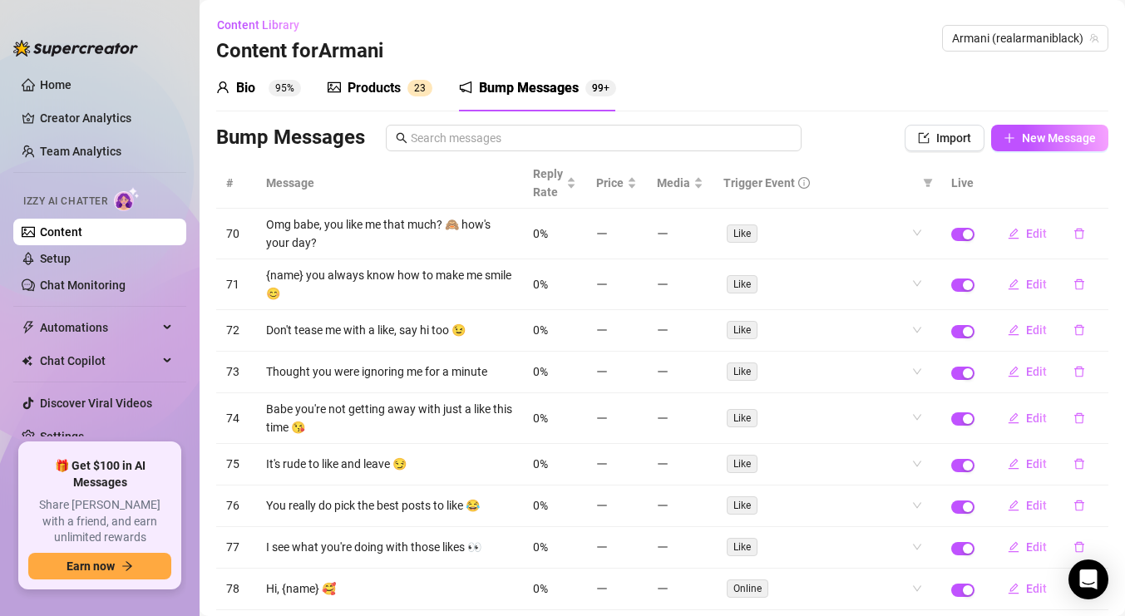
click at [372, 84] on div "Products" at bounding box center [373, 88] width 53 height 20
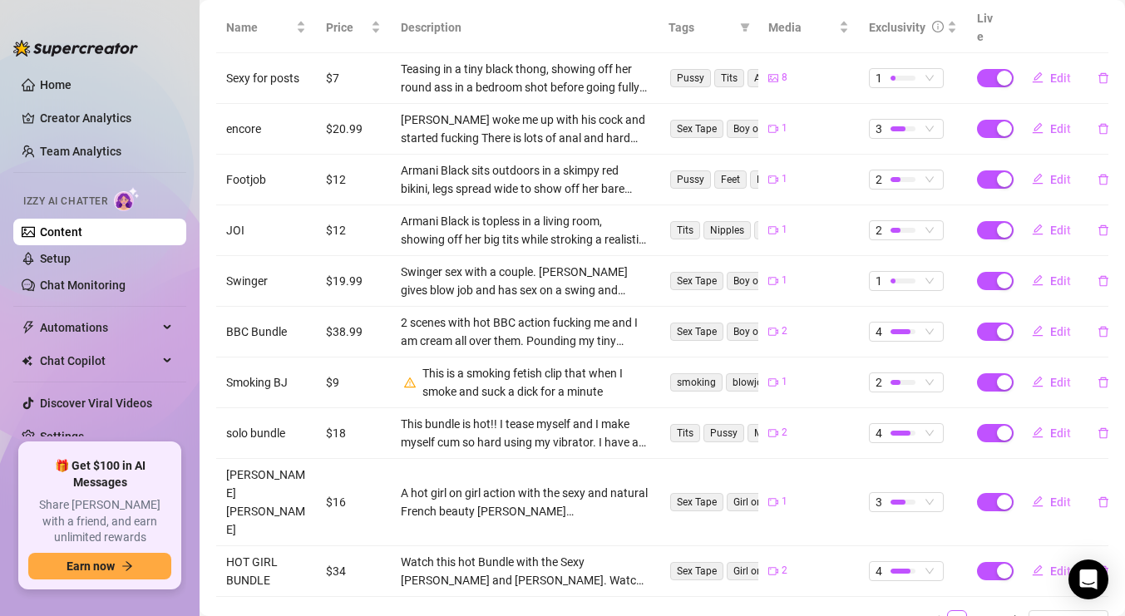
scroll to position [346, 0]
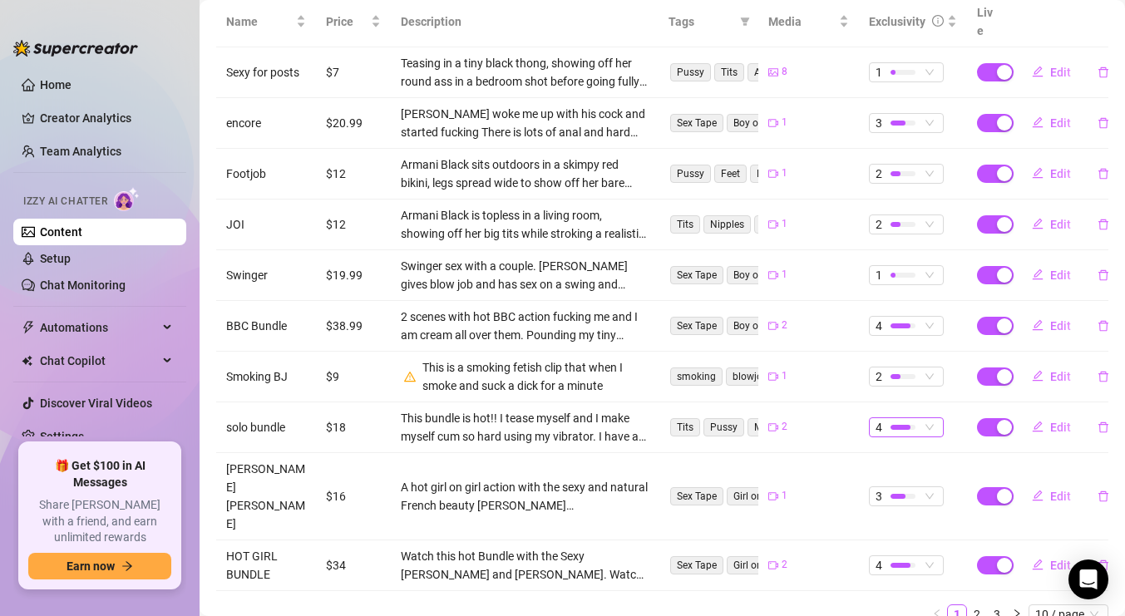
click at [934, 418] on span "4" at bounding box center [906, 427] width 62 height 18
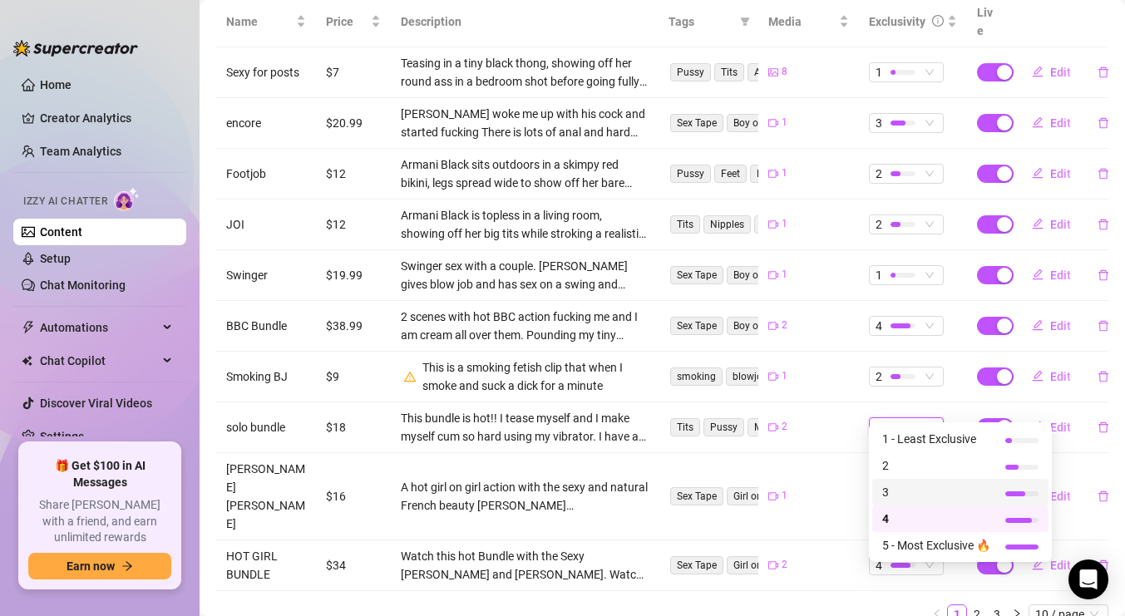
click at [902, 496] on span "3" at bounding box center [936, 492] width 108 height 18
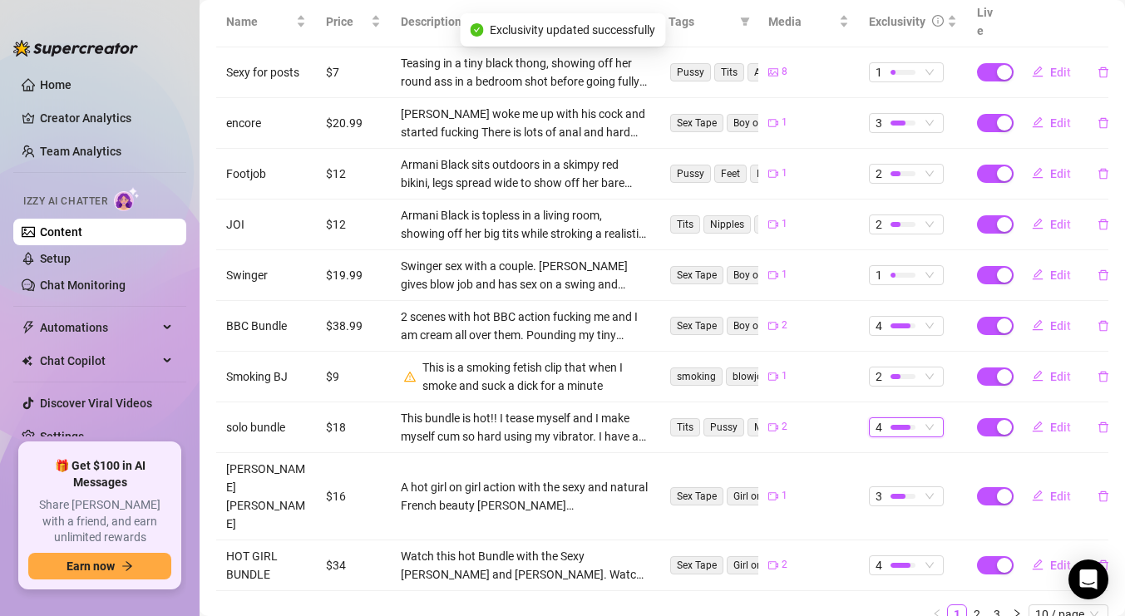
click at [1039, 421] on icon "edit" at bounding box center [1038, 427] width 12 height 12
type textarea "watch me tease myself. Watch me cum so hard with my vibrator"
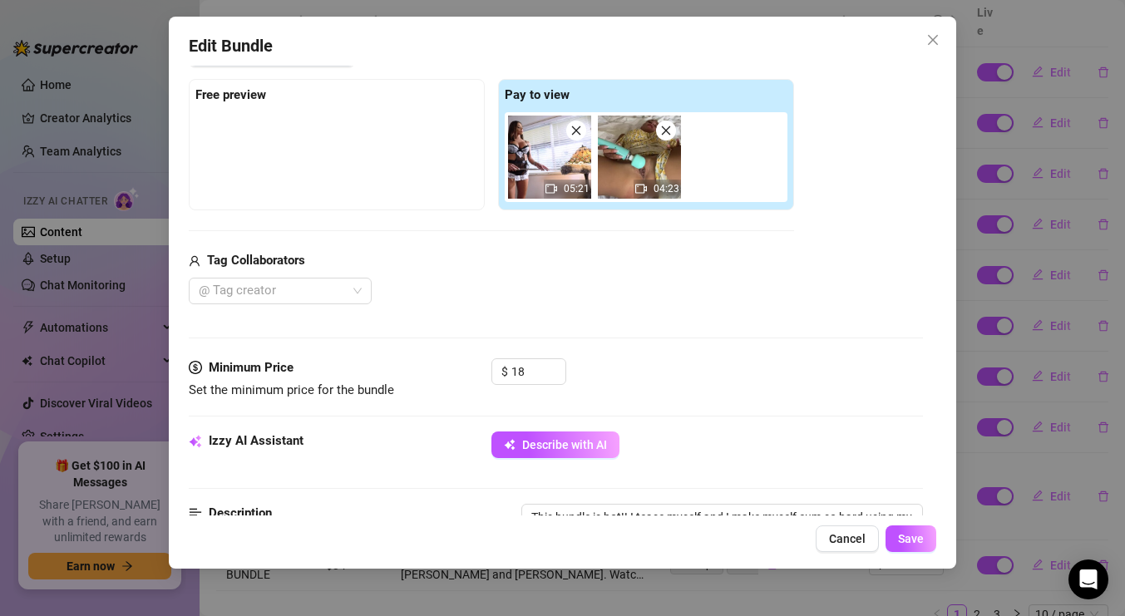
scroll to position [247, 0]
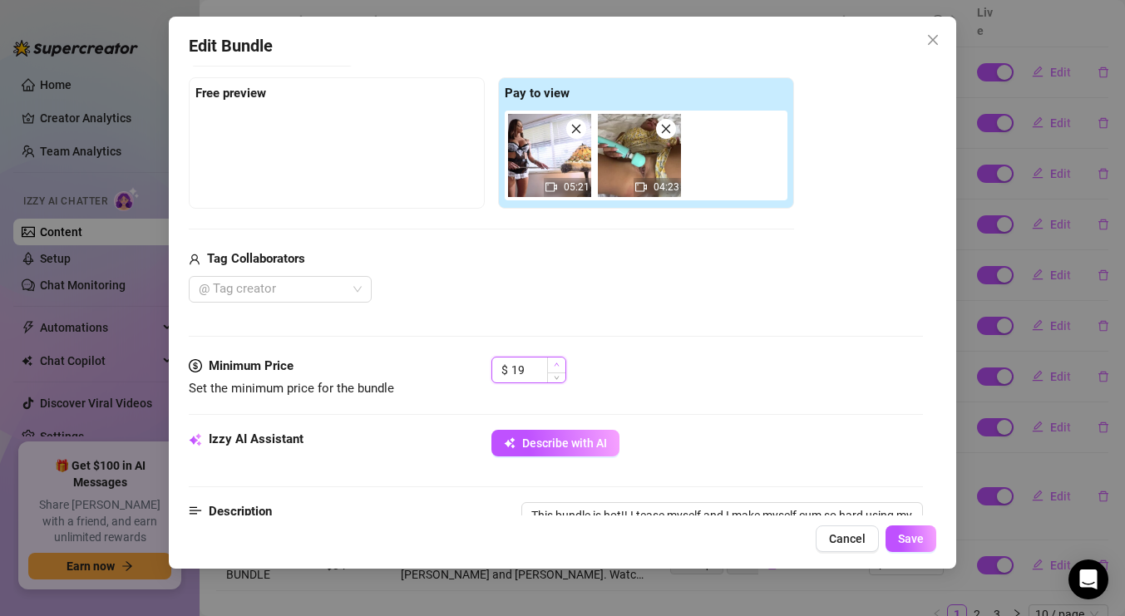
click at [558, 363] on icon "up" at bounding box center [557, 365] width 6 height 6
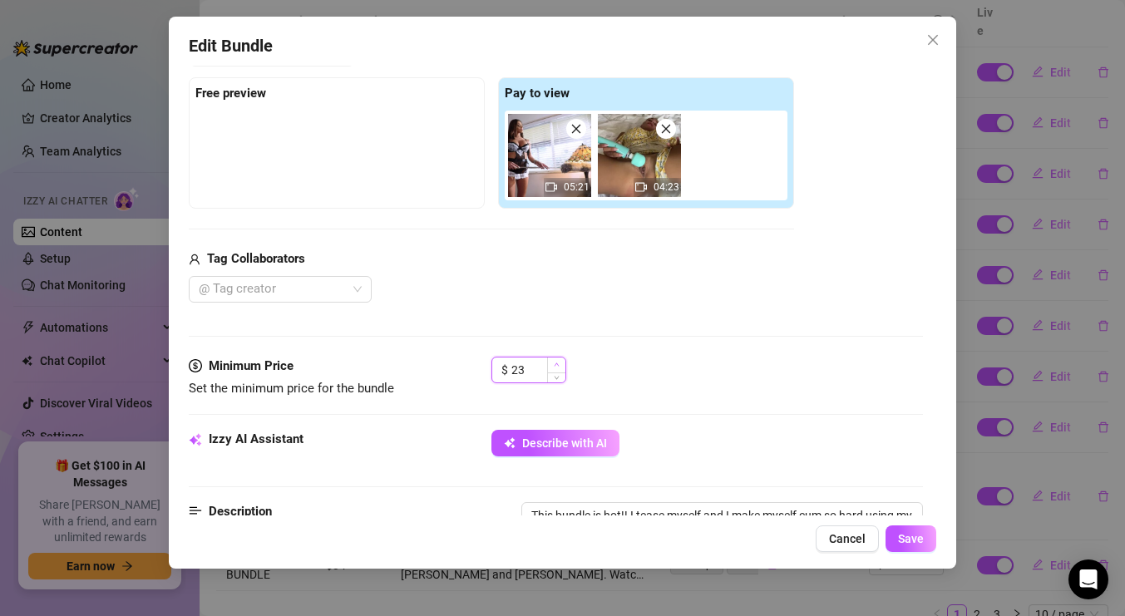
type input "24"
click at [558, 363] on icon "up" at bounding box center [557, 365] width 6 height 6
click at [928, 535] on button "Save" at bounding box center [910, 538] width 51 height 27
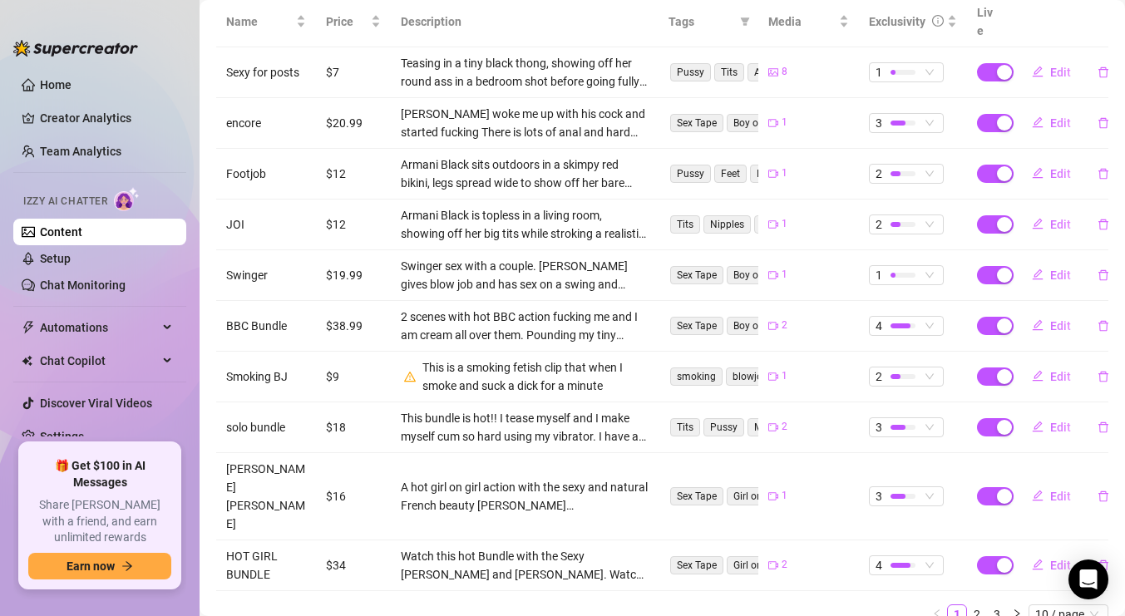
click at [935, 47] on td "1" at bounding box center [913, 72] width 108 height 51
click at [1042, 370] on icon "edit" at bounding box center [1038, 376] width 12 height 12
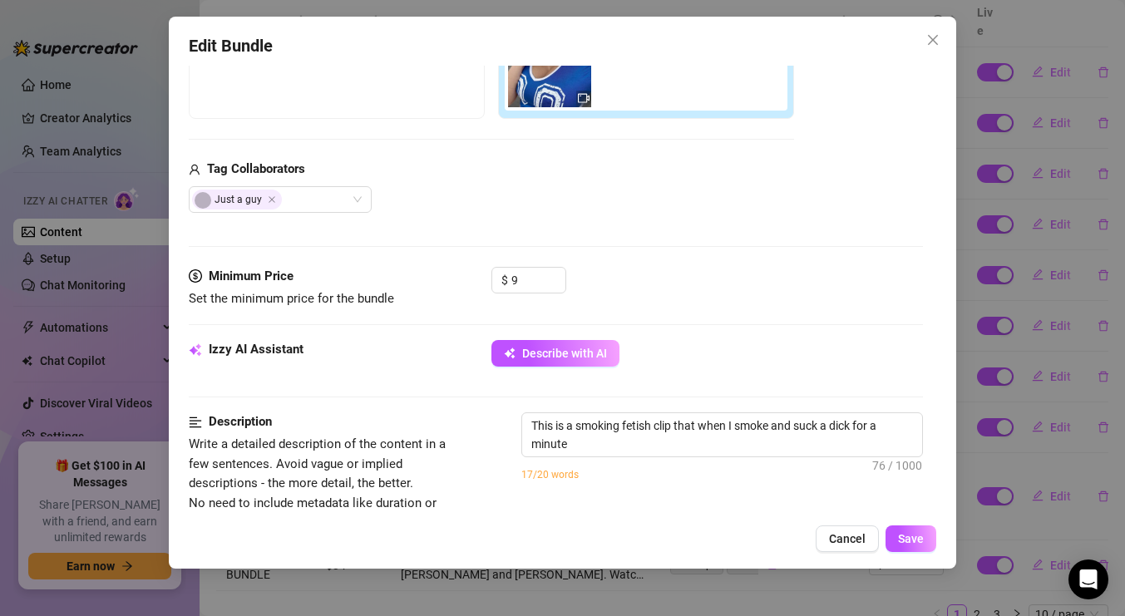
scroll to position [568, 0]
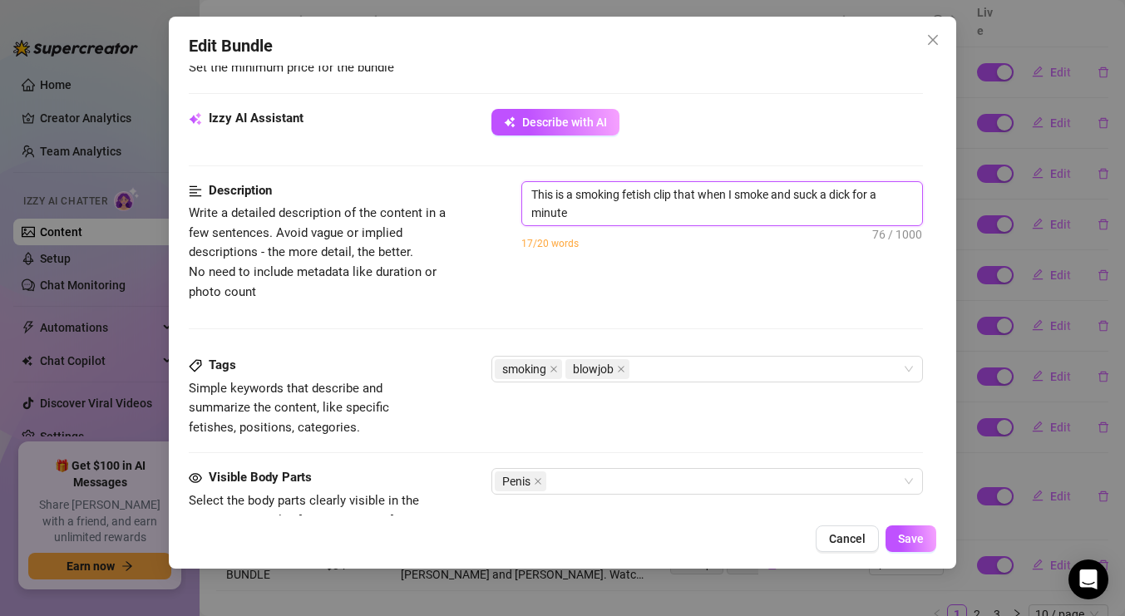
click at [598, 214] on textarea "This is a smoking fetish clip that when I smoke and suck a dick for a minute" at bounding box center [722, 203] width 400 height 43
type textarea "This is a smoking fetish clip that when I smoke and suck a dick for a minut"
type textarea "This is a smoking fetish clip that when I smoke and suck a dick for a minu"
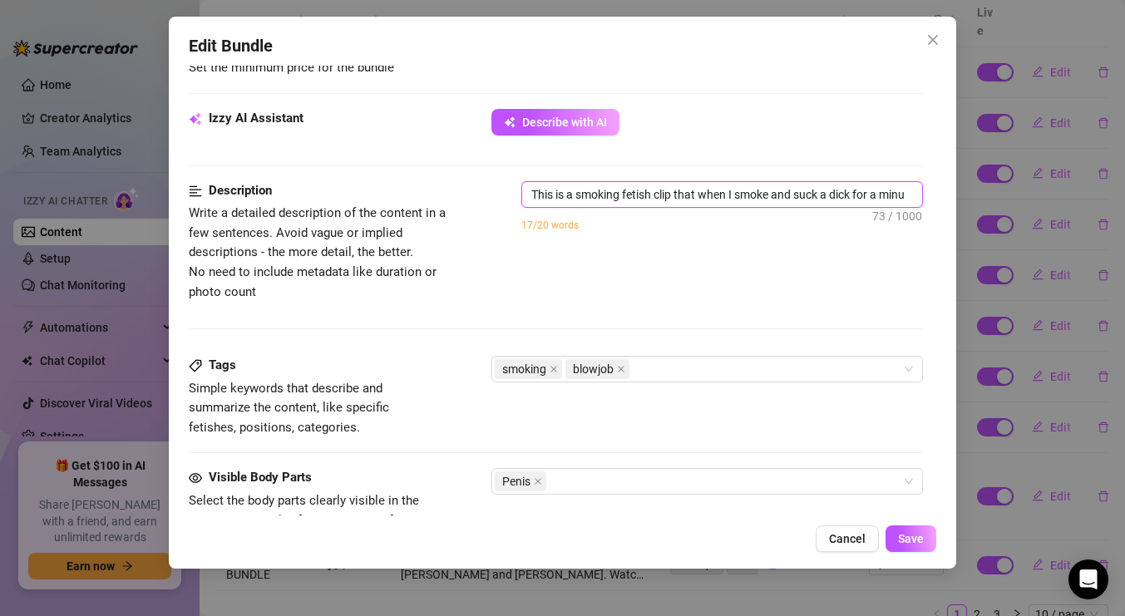
type textarea "This is a smoking fetish clip that when I smoke and suck a dick for a min"
type textarea "This is a smoking fetish clip that when I smoke and suck a dick for a mi"
type textarea "This is a smoking fetish clip that when I smoke and suck a dick for a m"
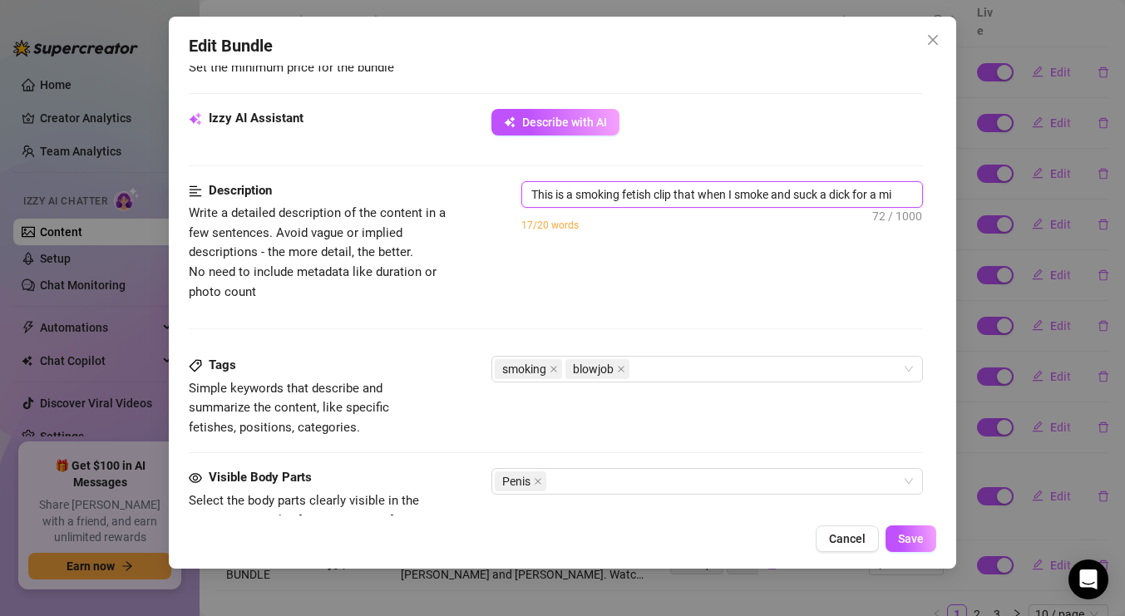
type textarea "This is a smoking fetish clip that when I smoke and suck a dick for a m"
type textarea "This is a smoking fetish clip that when I smoke and suck a dick for a"
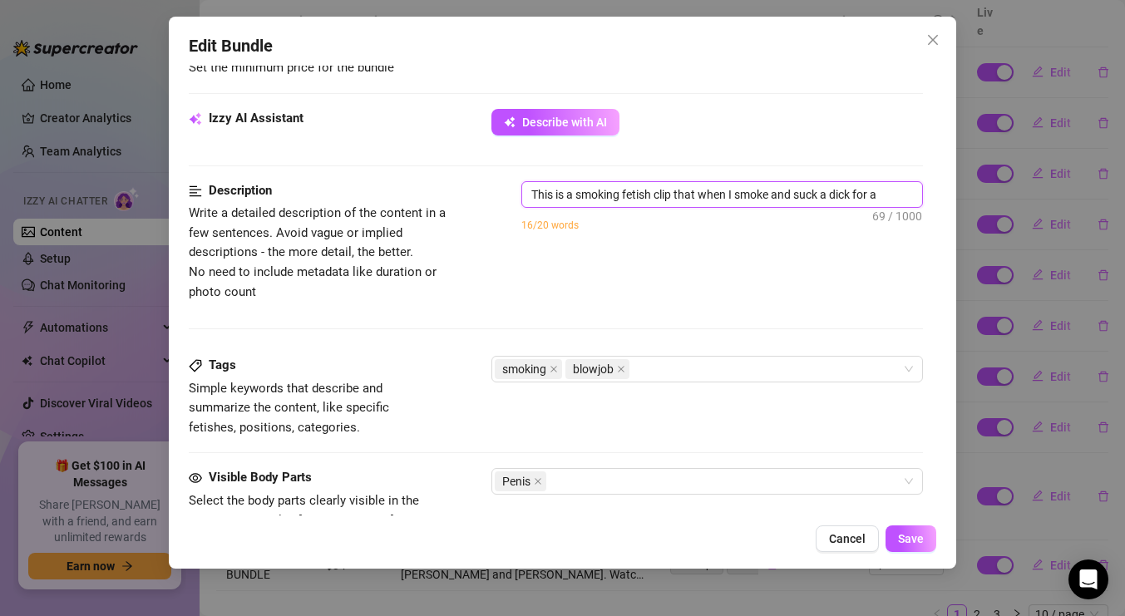
type textarea "This is a smoking fetish clip that when I smoke and suck a dick for"
type textarea "This is a smoking fetish clip that when I smoke and suck a dick fo"
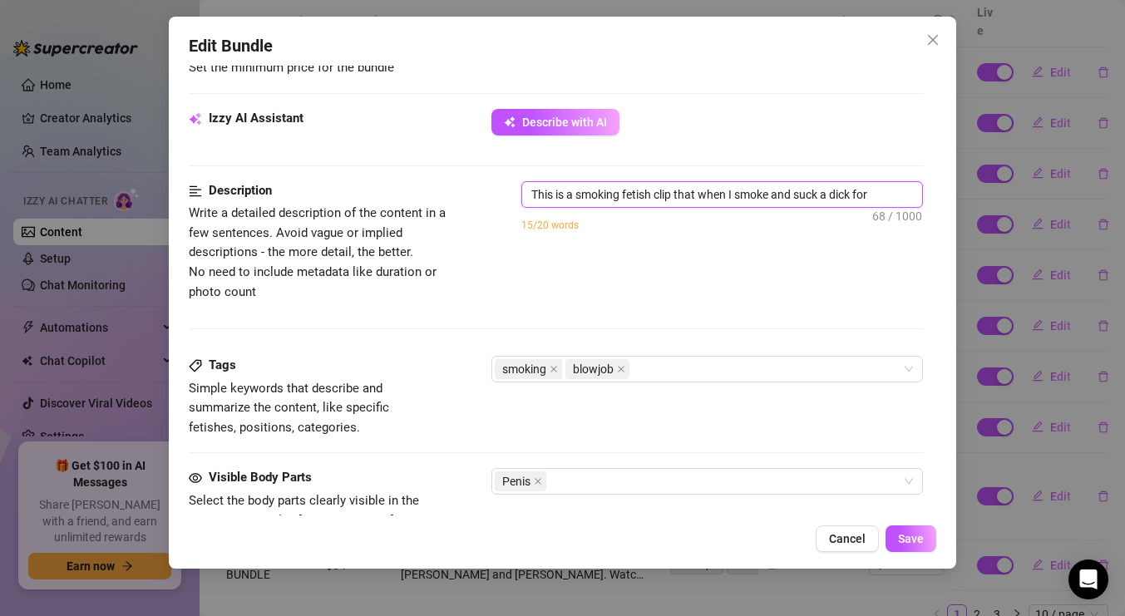
type textarea "This is a smoking fetish clip that when I smoke and suck a dick fo"
type textarea "This is a smoking fetish clip that when I smoke and suck a dick f"
type textarea "This is a smoking fetish clip that when I smoke and suck a dick"
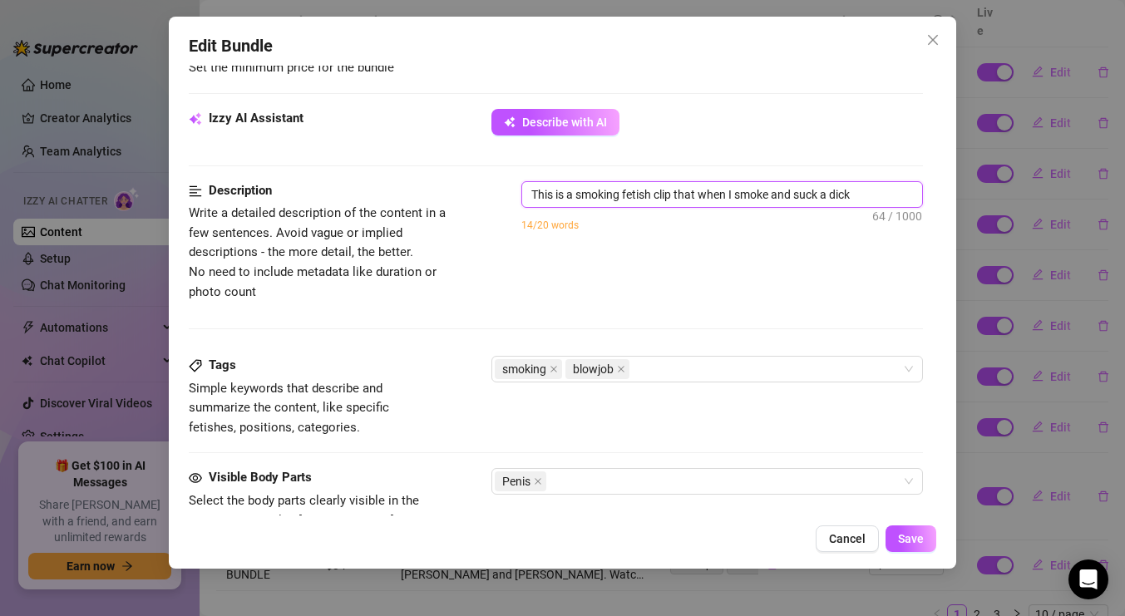
type textarea "This is a smoking fetish clip that when I smoke and suck a dick a"
type textarea "This is a smoking fetish clip that when I smoke and suck a dick an"
type textarea "This is a smoking fetish clip that when I smoke and suck a dick ans"
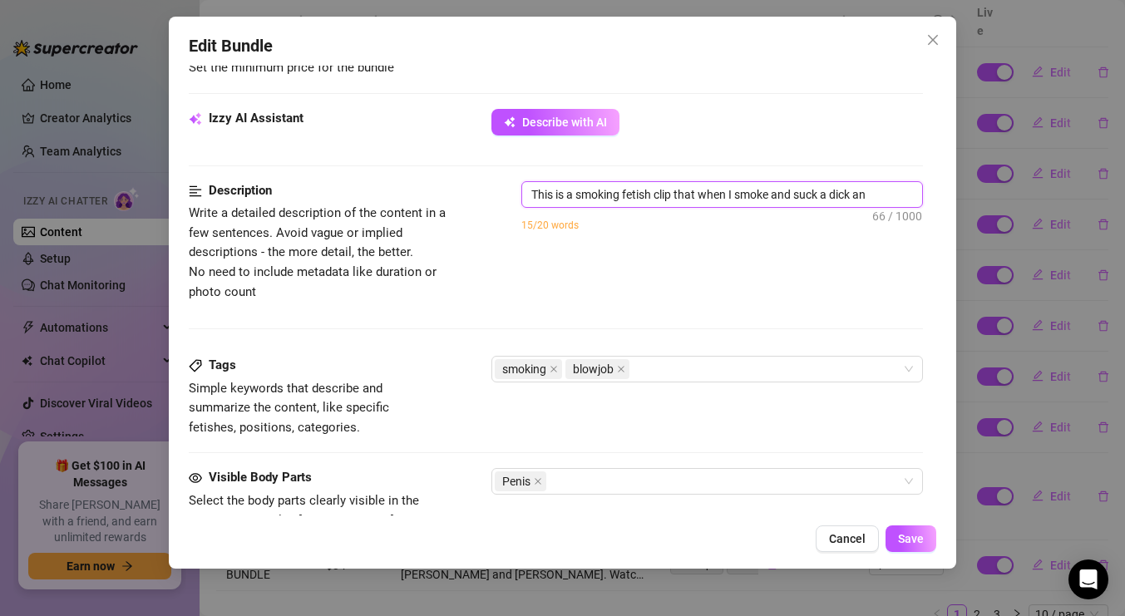
type textarea "This is a smoking fetish clip that when I smoke and suck a dick ans"
type textarea "This is a smoking fetish clip that when I smoke and suck a dick an"
type textarea "This is a smoking fetish clip that when I smoke and suck a dick and"
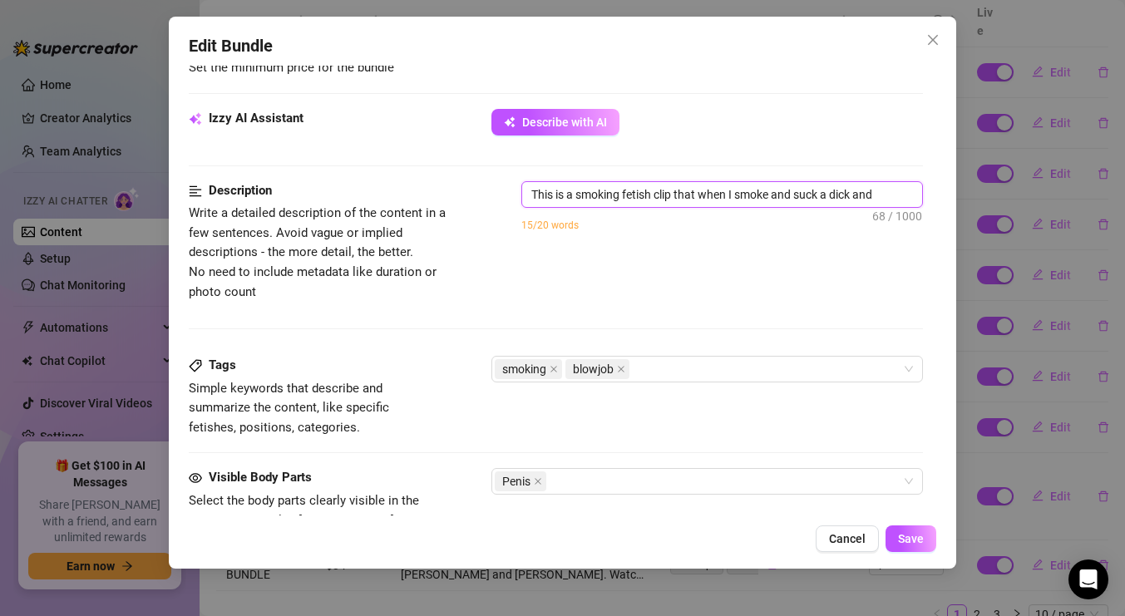
type textarea "This is a smoking fetish clip that when I smoke and suck a dick and t"
type textarea "This is a smoking fetish clip that when I smoke and suck a dick and te"
type textarea "This is a smoking fetish clip that when I smoke and suck a dick and tea"
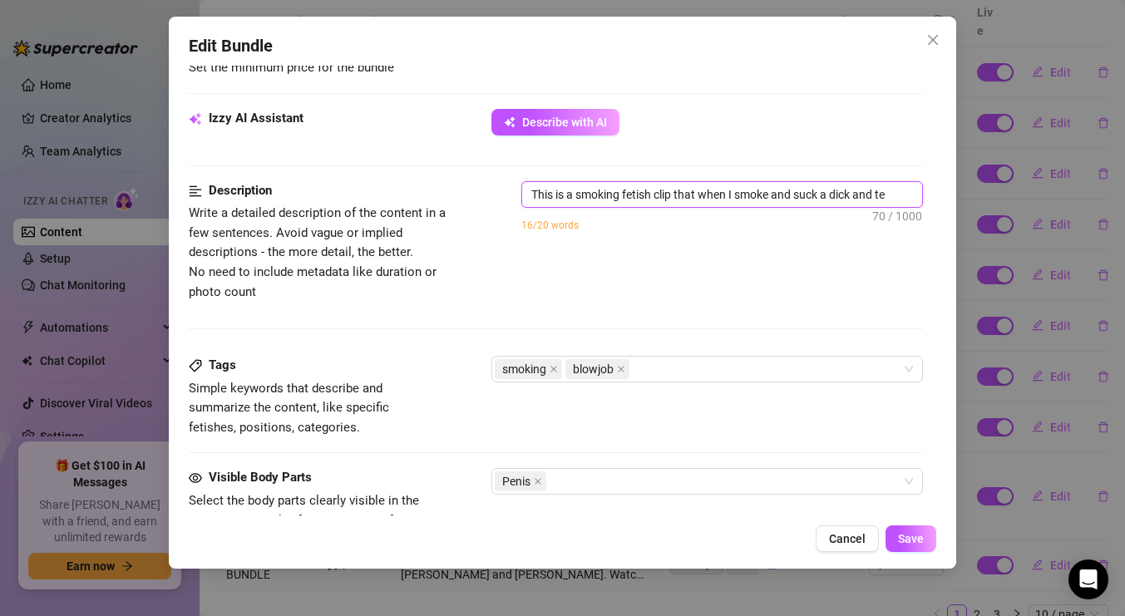
type textarea "This is a smoking fetish clip that when I smoke and suck a dick and tea"
type textarea "This is a smoking fetish clip that when I smoke and suck a dick and teas"
type textarea "This is a smoking fetish clip that when I smoke and suck a dick and tease"
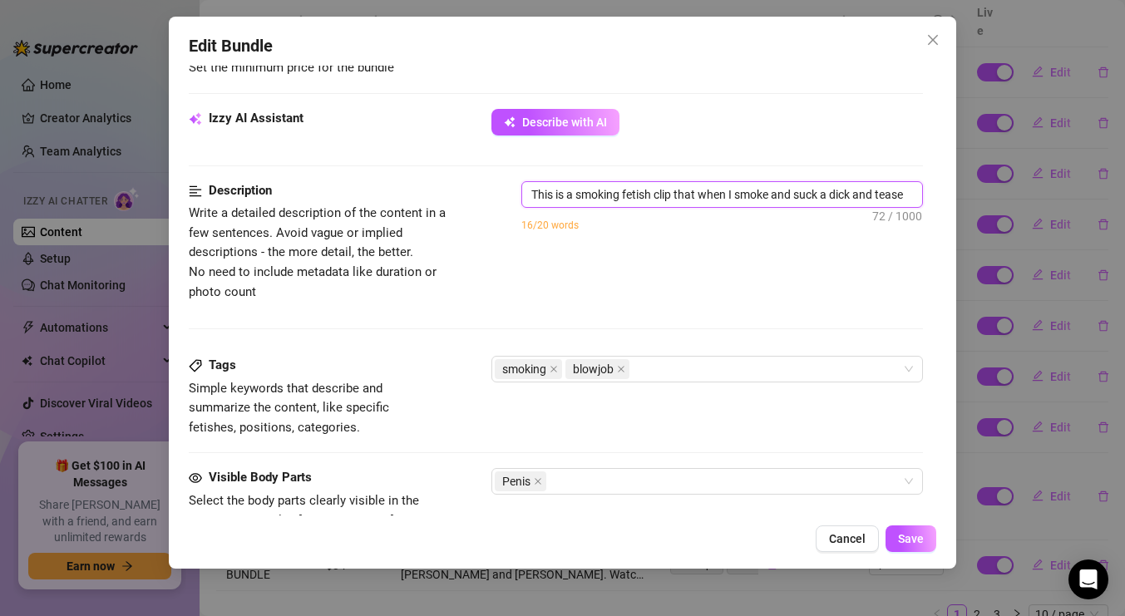
type textarea "This is a smoking fetish clip that when I smoke and suck a dick and tease"
type textarea "This is a smoking fetish clip that when I smoke and suck a dick and tease y"
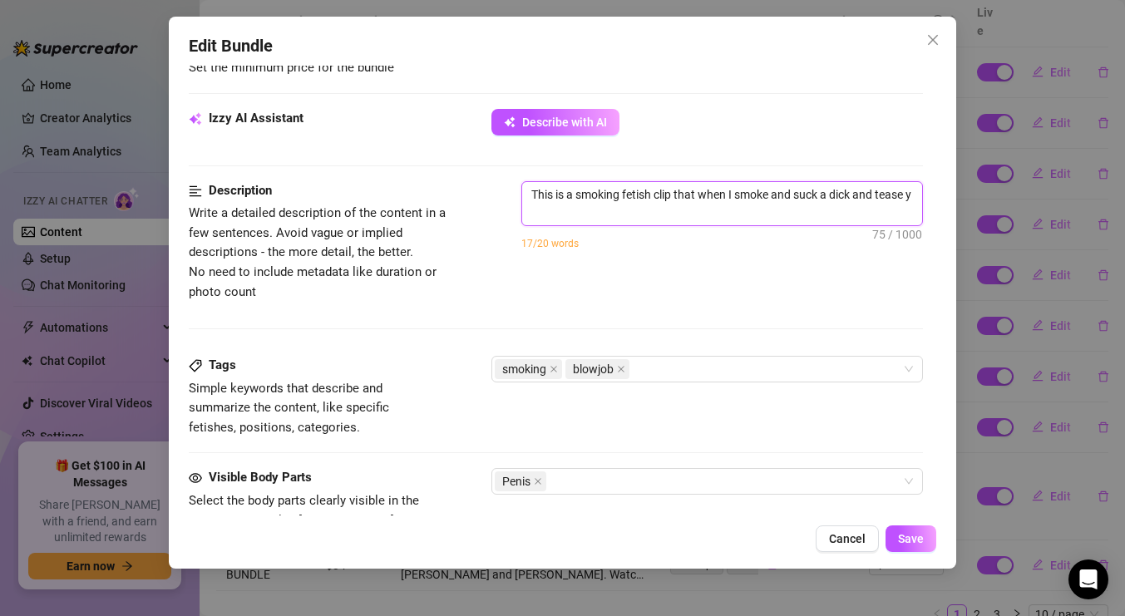
type textarea "This is a smoking fetish clip that when I smoke and suck a dick and tease yo"
type textarea "This is a smoking fetish clip that when I smoke and suck a dick and tease you"
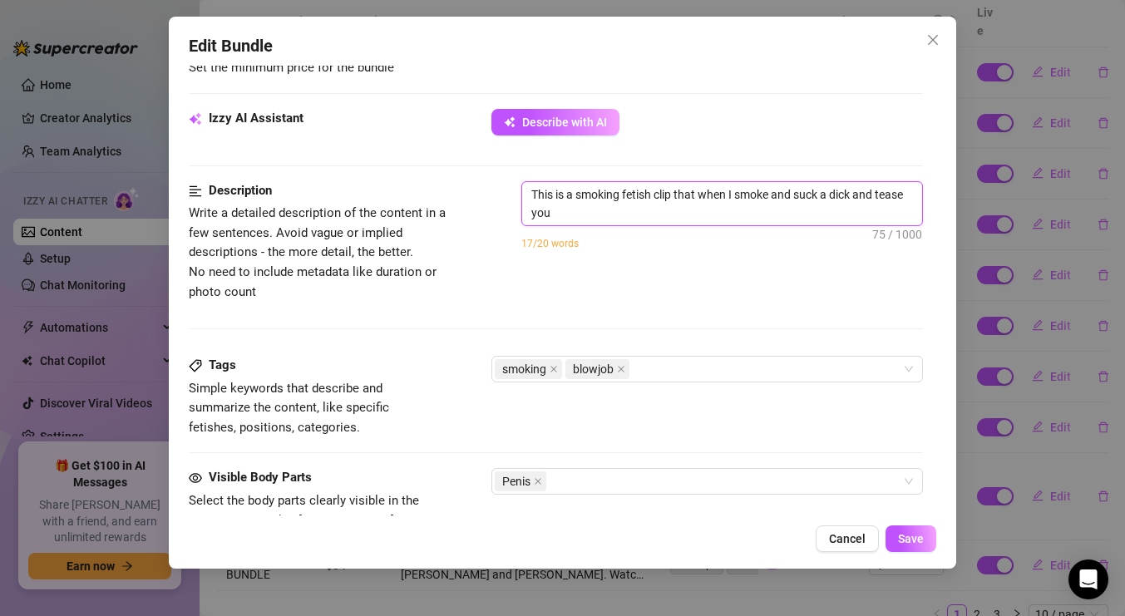
type textarea "This is a smoking fetish clip that when I smoke and suck a dick and tease you"
type textarea "This is a smoking fetish clip that when I smoke and suck a dick and tease you w"
type textarea "This is a smoking fetish clip that when I smoke and suck a dick and tease you wi"
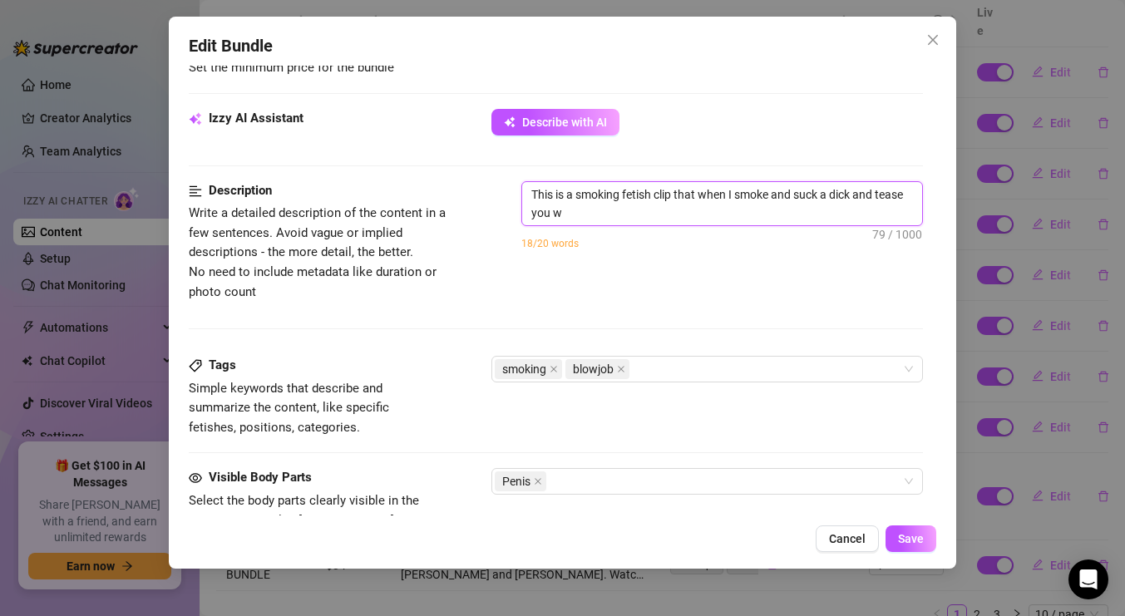
type textarea "This is a smoking fetish clip that when I smoke and suck a dick and tease you wi"
type textarea "This is a smoking fetish clip that when I smoke and suck a dick and tease you w…"
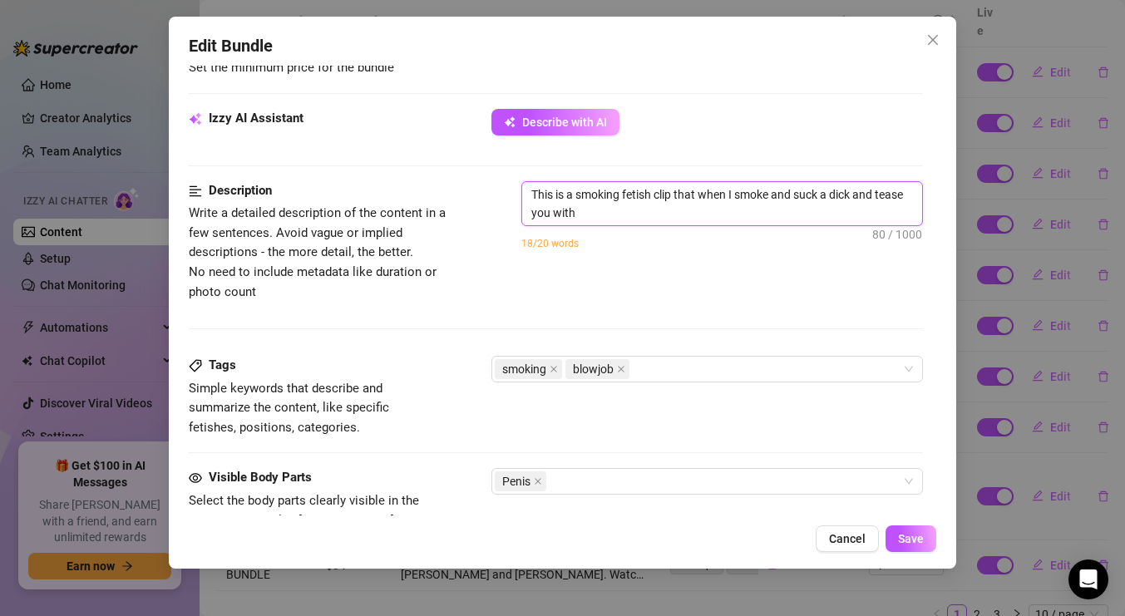
type textarea "This is a smoking fetish clip that when I smoke and suck a dick and tease you w…"
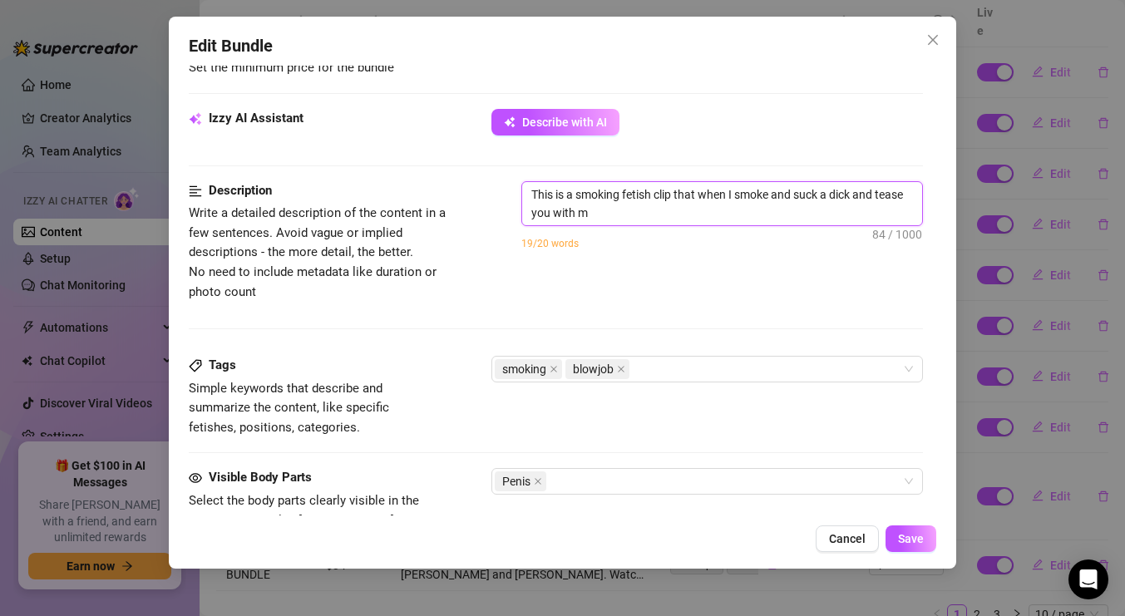
type textarea "This is a smoking fetish clip that when I smoke and suck a dick and tease you w…"
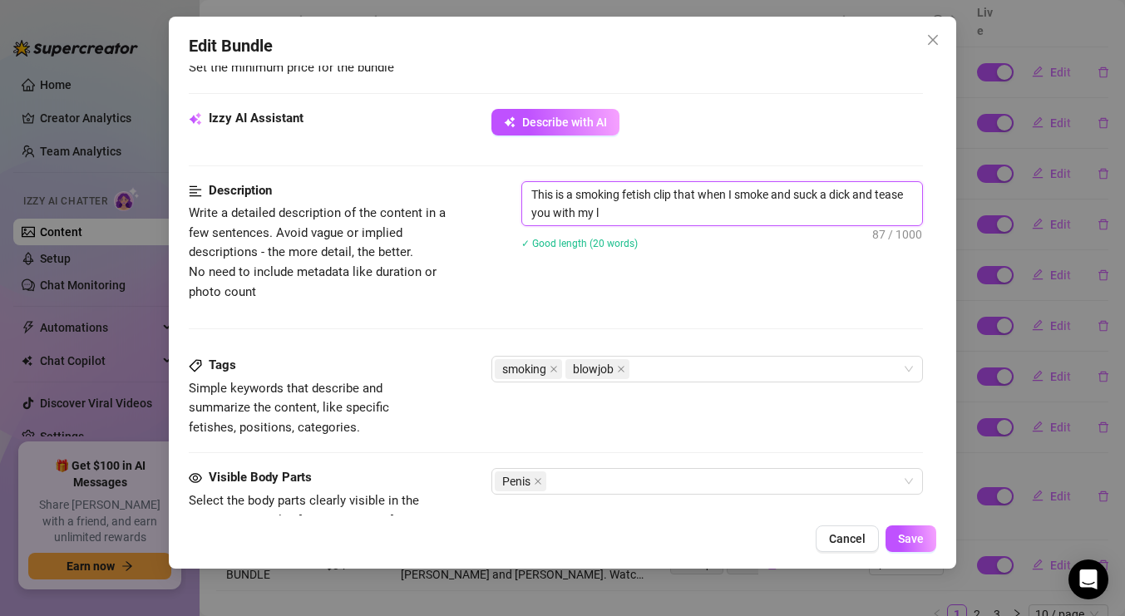
type textarea "This is a smoking fetish clip that when I smoke and suck a dick and tease you w…"
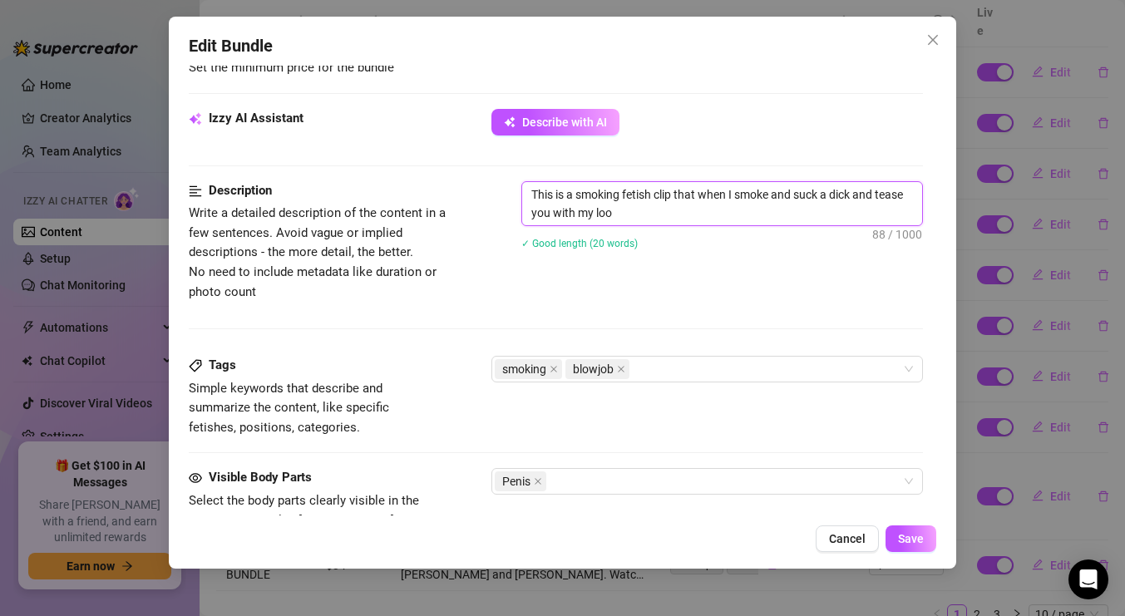
type textarea "This is a smoking fetish clip that when I smoke and suck a dick and tease you w…"
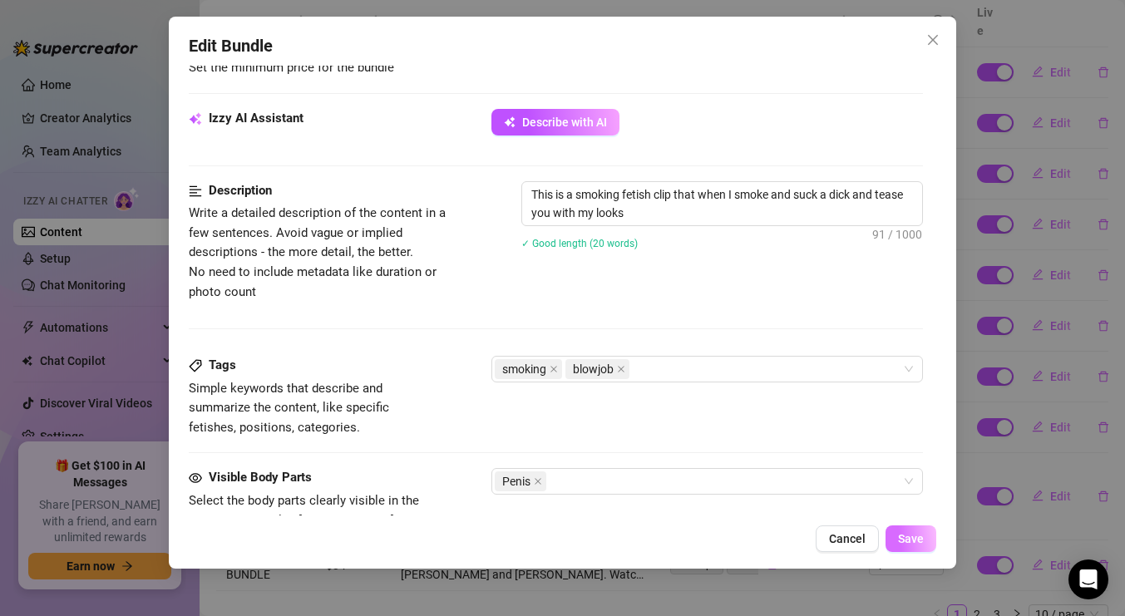
click at [898, 528] on button "Save" at bounding box center [910, 538] width 51 height 27
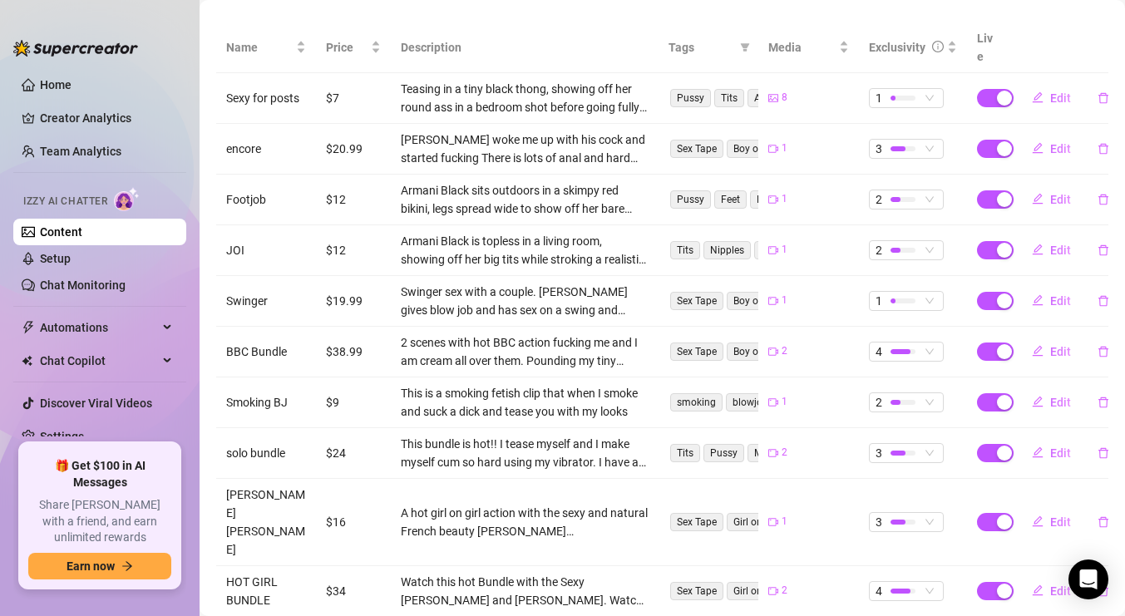
scroll to position [362, 0]
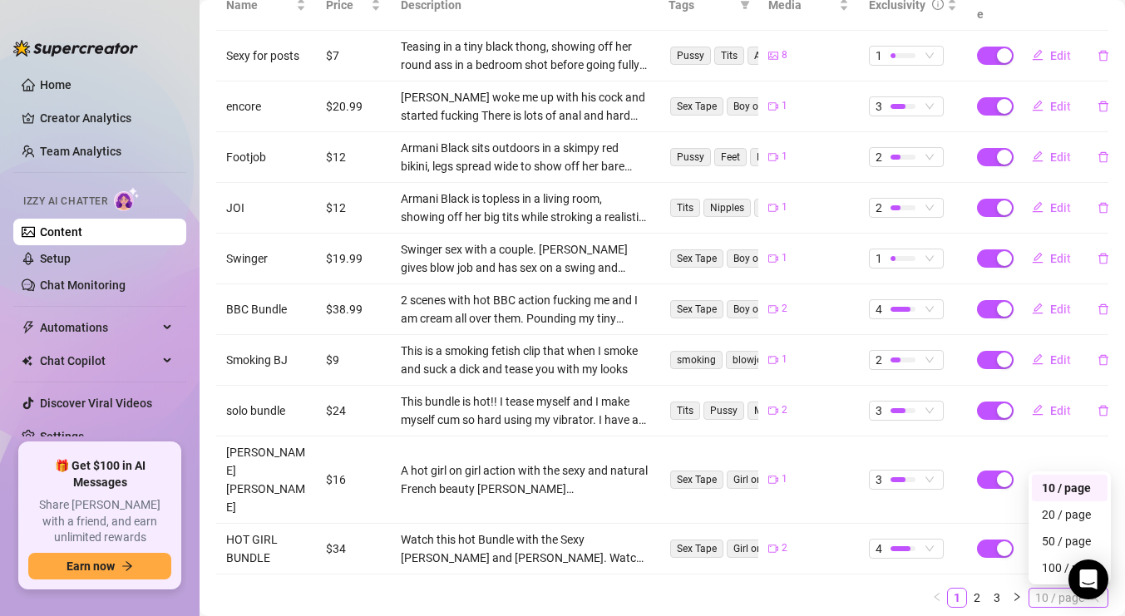
click at [1076, 589] on span "10 / page" at bounding box center [1068, 598] width 67 height 18
click at [1069, 559] on div "100 / page" at bounding box center [1070, 568] width 56 height 18
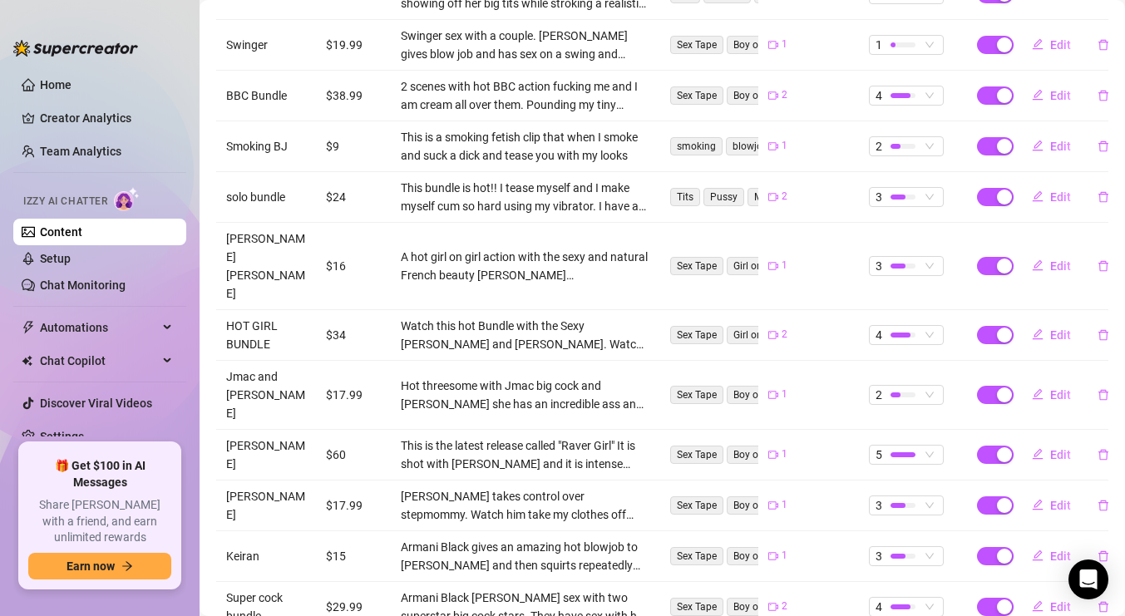
scroll to position [0, 0]
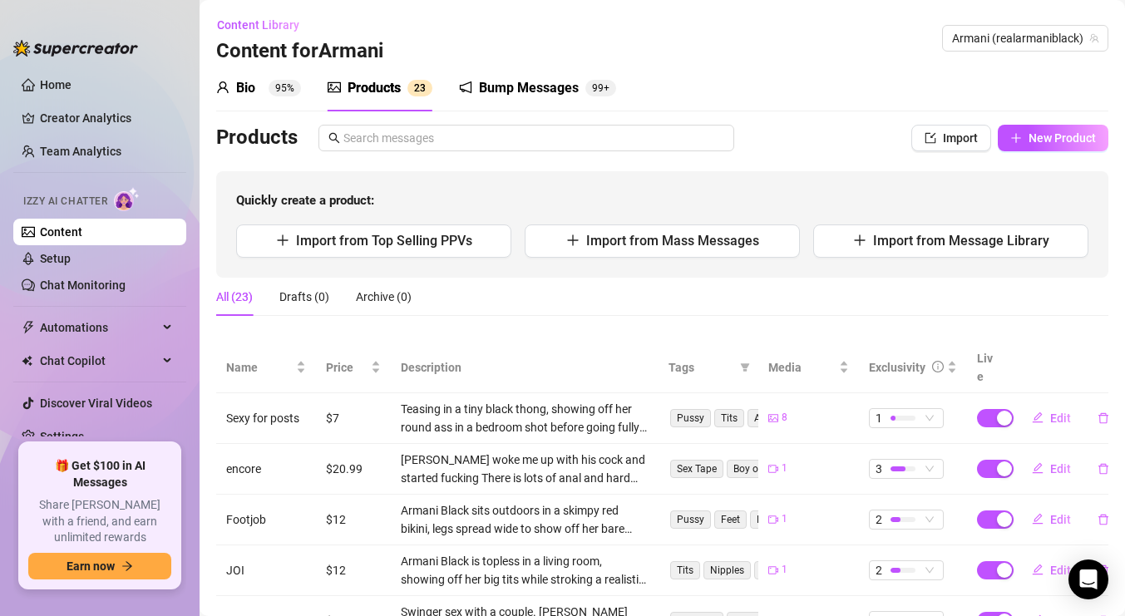
click at [382, 89] on div "Products" at bounding box center [373, 88] width 53 height 20
click at [1033, 132] on span "New Product" at bounding box center [1061, 137] width 67 height 13
type textarea "Type your message here..."
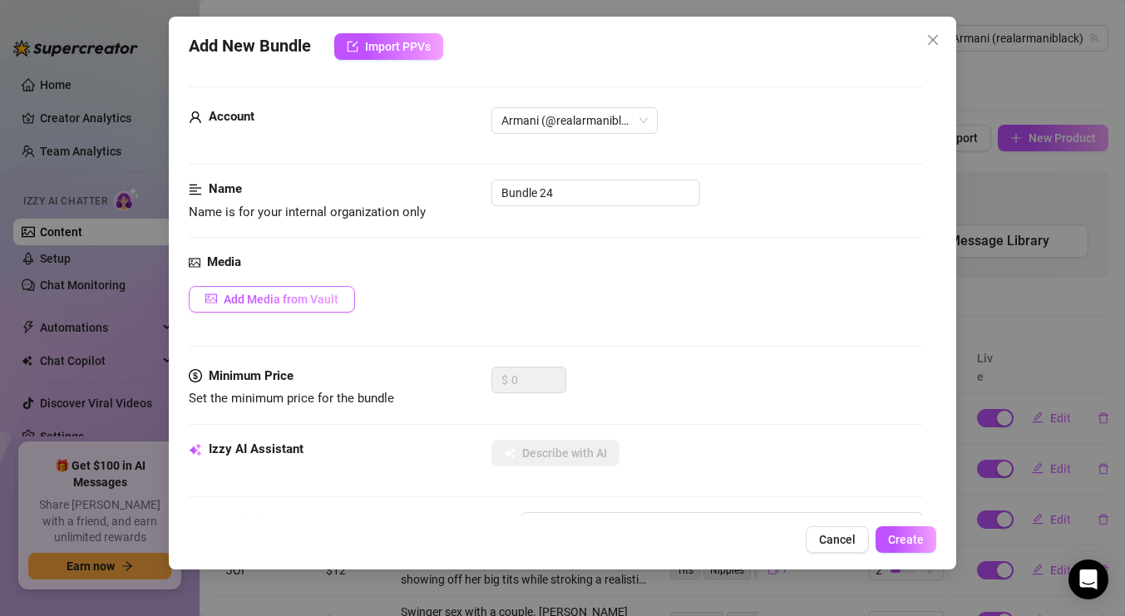
click at [274, 305] on button "Add Media from Vault" at bounding box center [272, 299] width 166 height 27
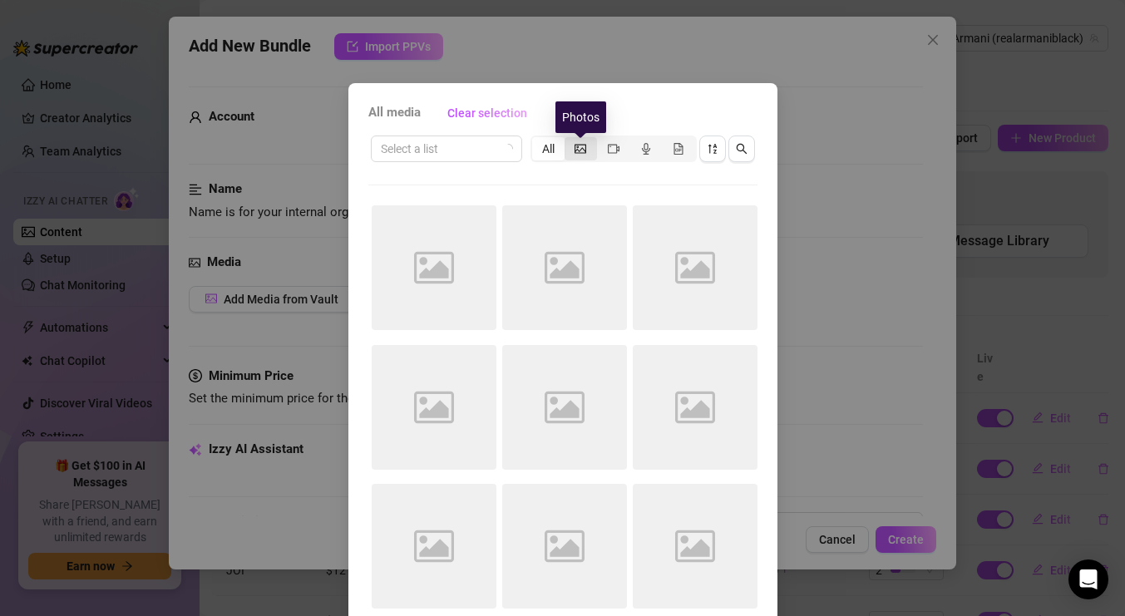
click at [584, 150] on icon "picture" at bounding box center [580, 148] width 12 height 9
click at [569, 140] on input "segmented control" at bounding box center [569, 140] width 0 height 0
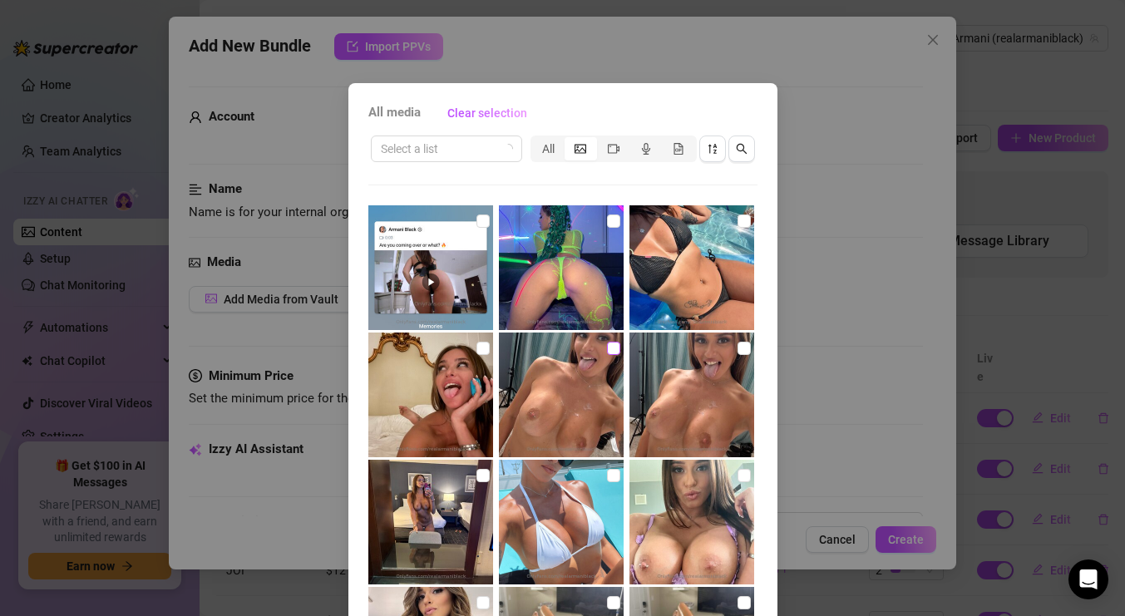
click at [614, 347] on input "checkbox" at bounding box center [613, 348] width 13 height 13
checkbox input "true"
click at [741, 350] on input "checkbox" at bounding box center [743, 348] width 13 height 13
checkbox input "true"
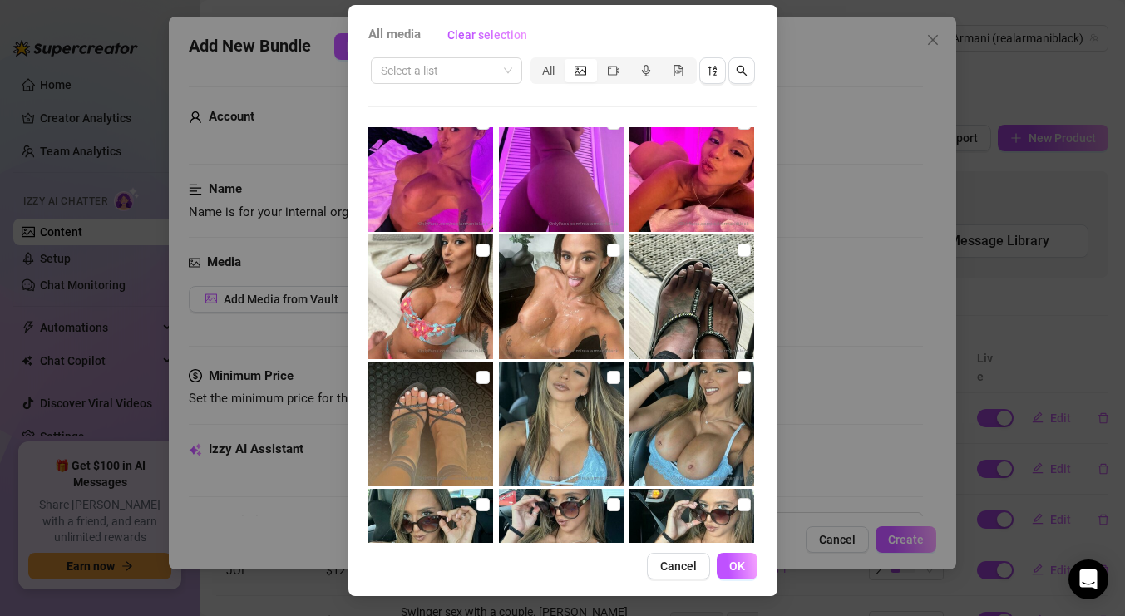
scroll to position [8161, 0]
click at [608, 248] on input "checkbox" at bounding box center [613, 249] width 13 height 13
checkbox input "true"
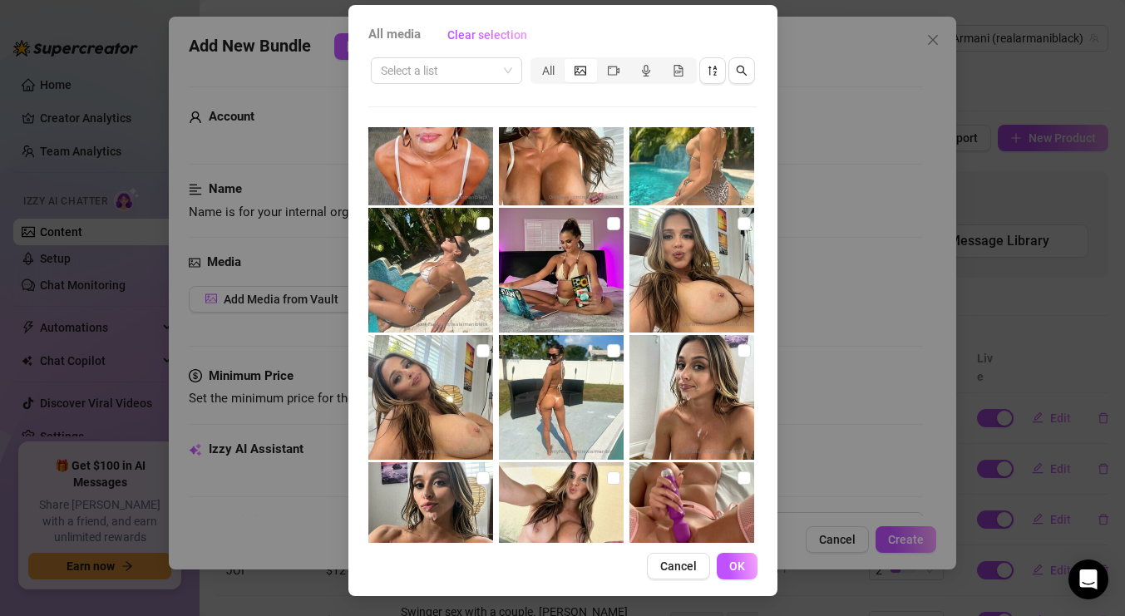
scroll to position [11695, 0]
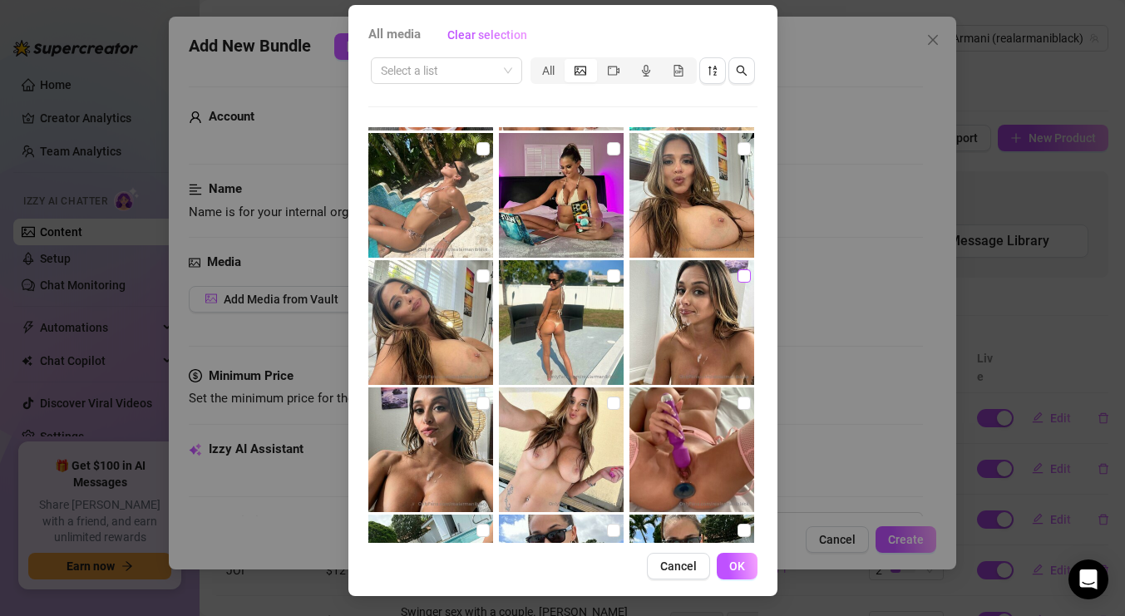
click at [739, 269] on input "checkbox" at bounding box center [743, 275] width 13 height 13
checkbox input "true"
click at [479, 406] on input "checkbox" at bounding box center [482, 403] width 13 height 13
checkbox input "true"
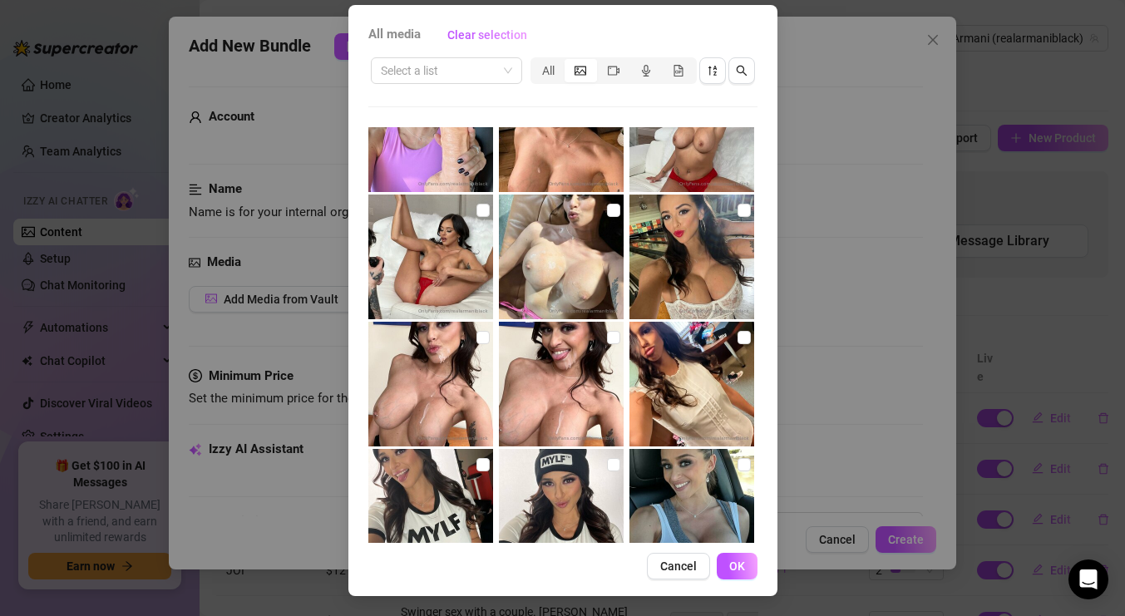
scroll to position [14944, 0]
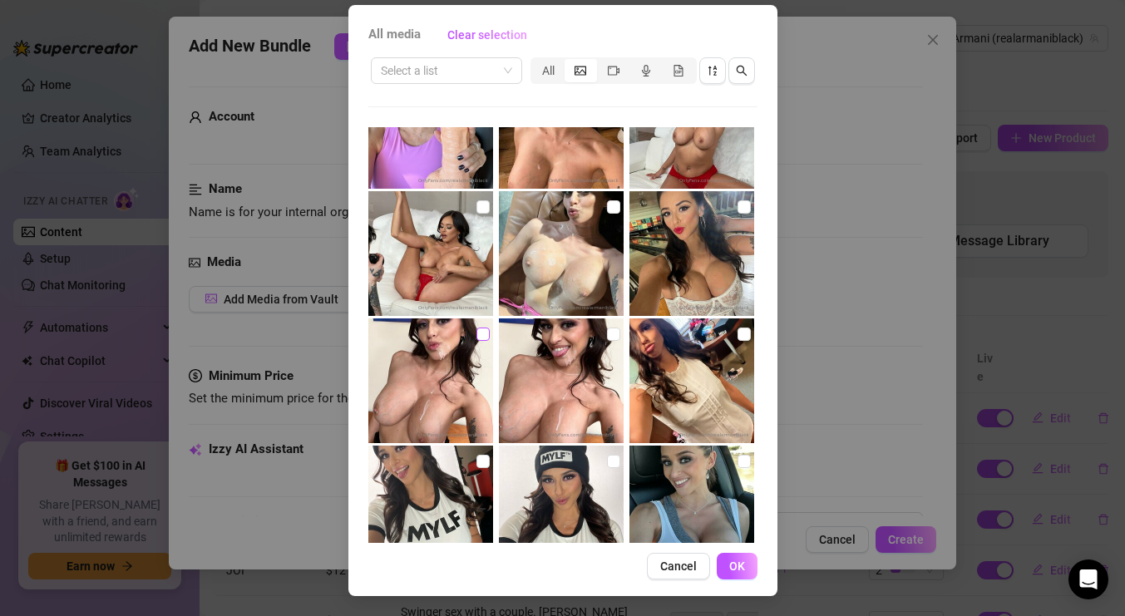
click at [485, 329] on input "checkbox" at bounding box center [482, 334] width 13 height 13
checkbox input "true"
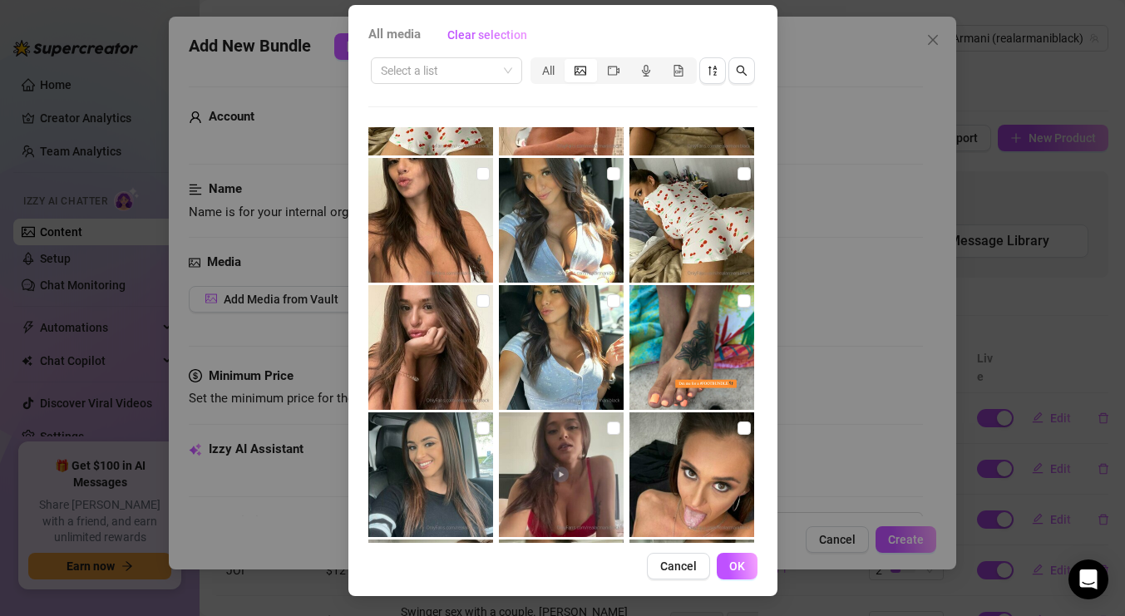
scroll to position [20220, 0]
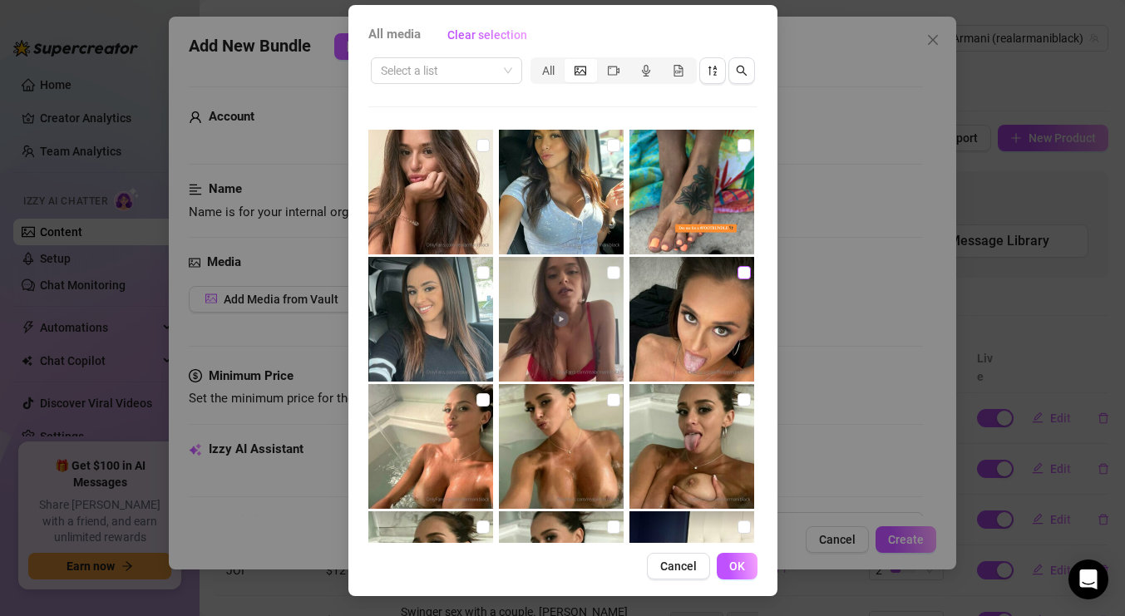
click at [746, 276] on input "checkbox" at bounding box center [743, 272] width 13 height 13
checkbox input "true"
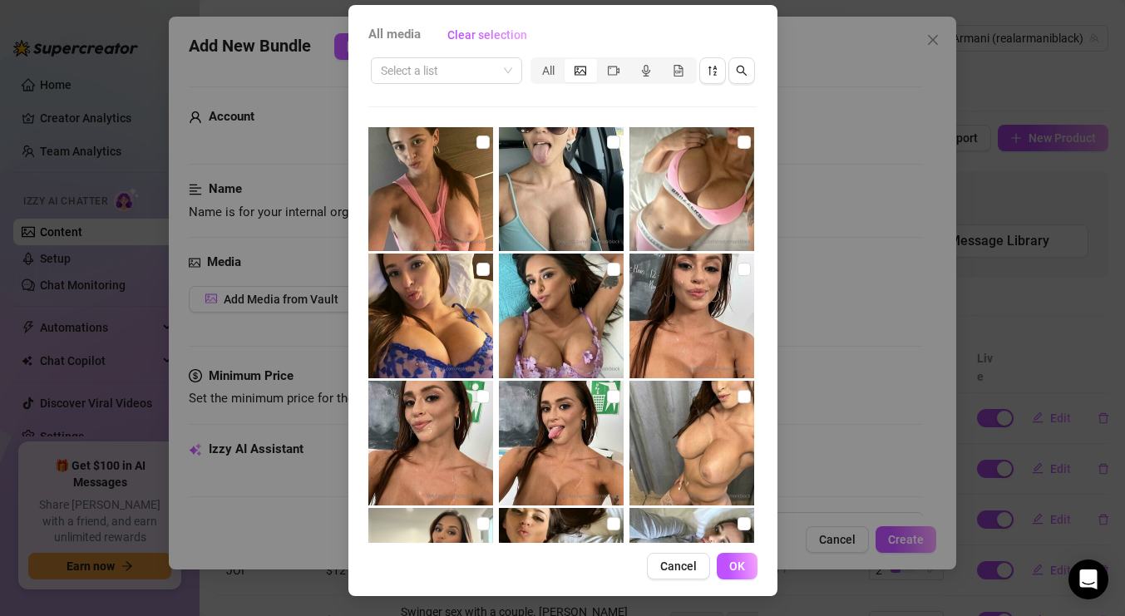
scroll to position [22582, 0]
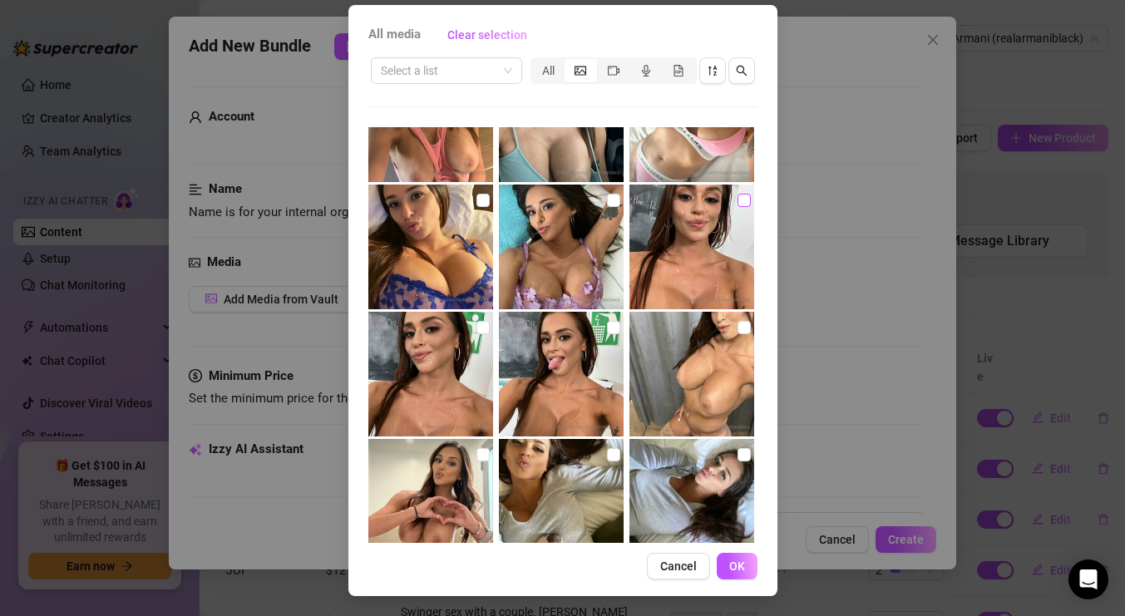
click at [742, 196] on input "checkbox" at bounding box center [743, 200] width 13 height 13
checkbox input "true"
click at [475, 339] on img at bounding box center [430, 374] width 125 height 125
checkbox input "true"
click at [614, 327] on input "checkbox" at bounding box center [613, 327] width 13 height 13
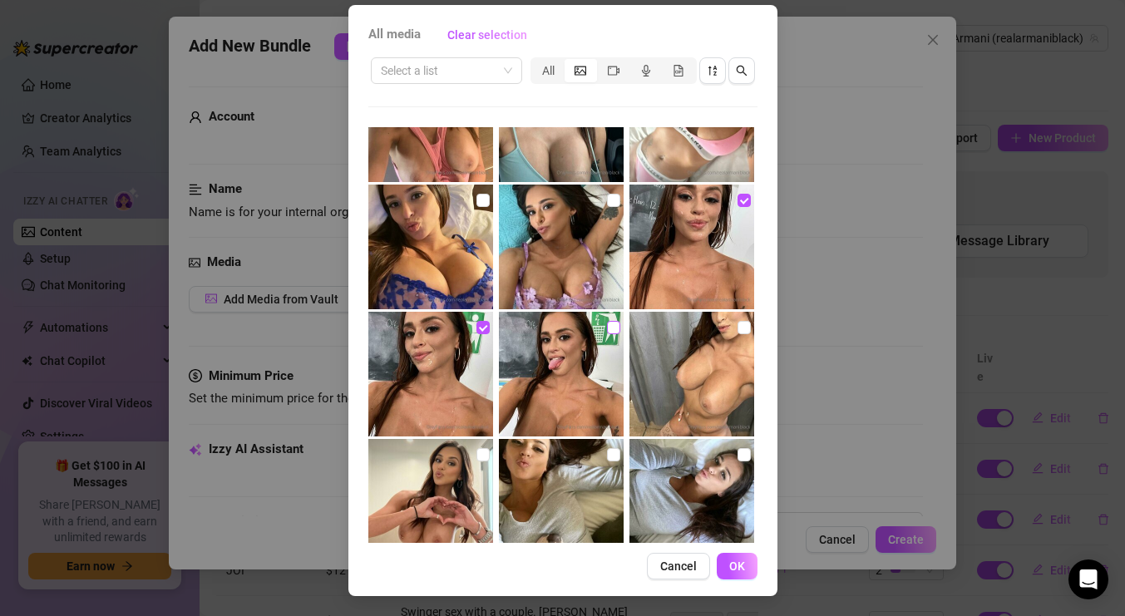
checkbox input "true"
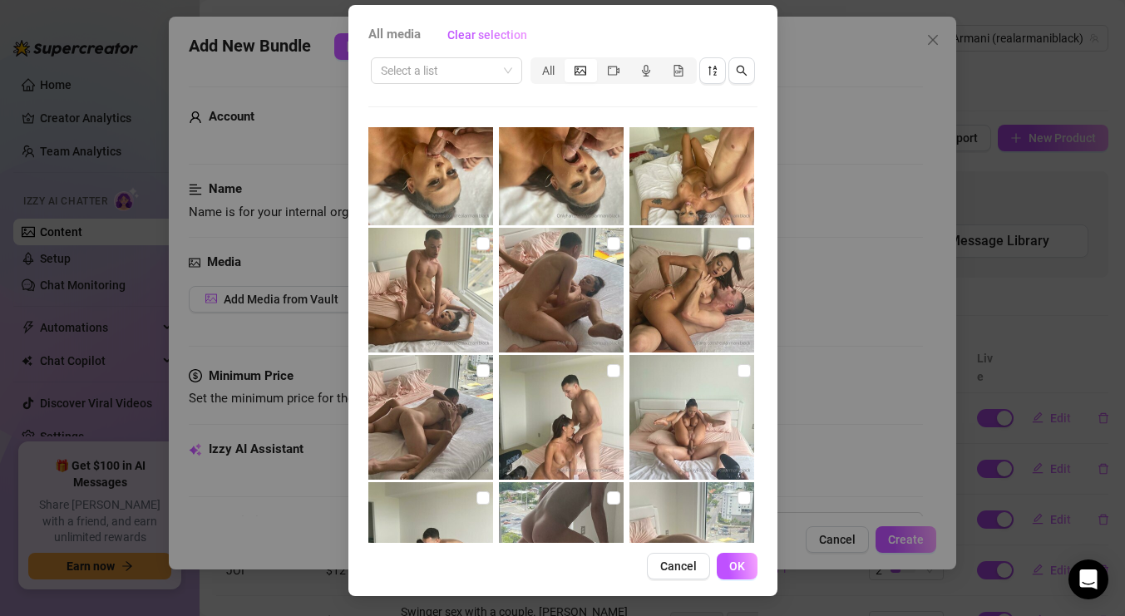
scroll to position [25379, 0]
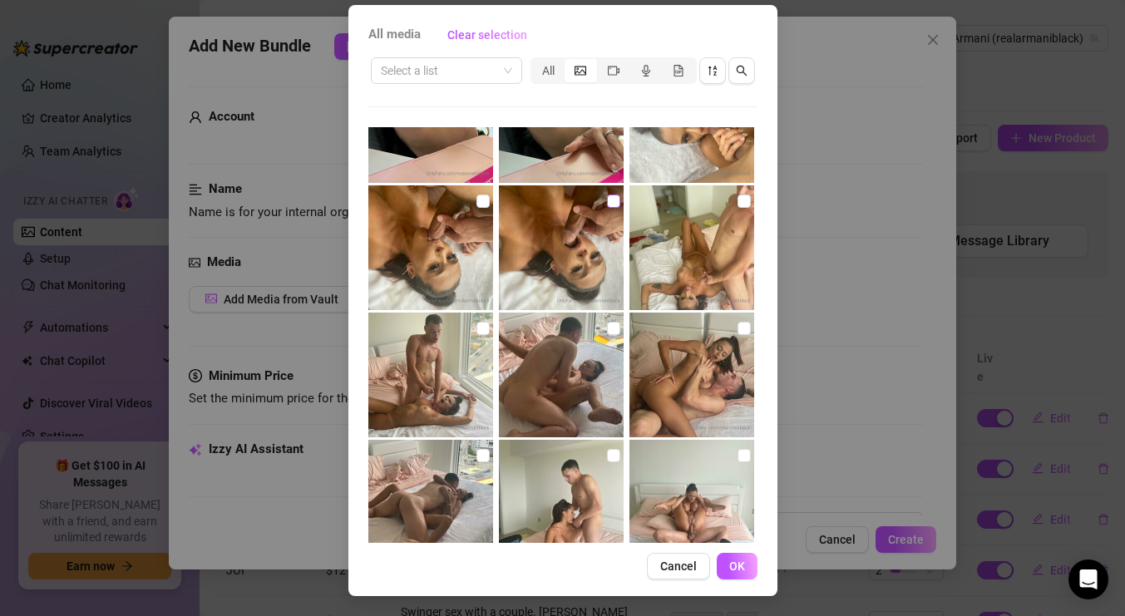
click at [607, 200] on input "checkbox" at bounding box center [613, 201] width 13 height 13
checkbox input "true"
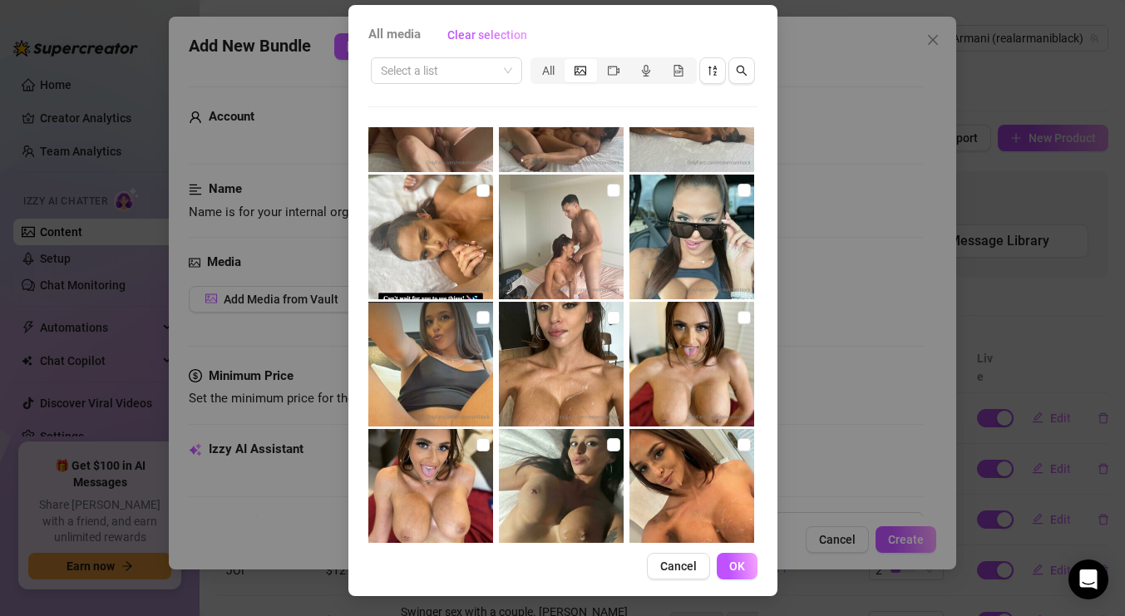
scroll to position [26035, 0]
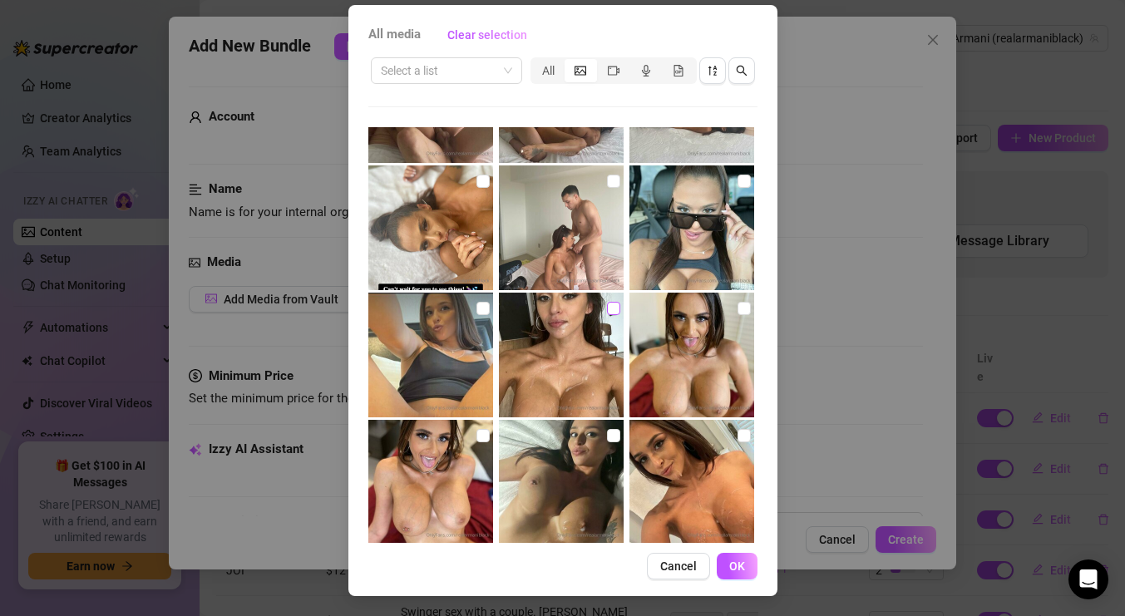
click at [618, 308] on input "checkbox" at bounding box center [613, 308] width 13 height 13
checkbox input "true"
click at [740, 303] on input "checkbox" at bounding box center [743, 308] width 13 height 13
checkbox input "true"
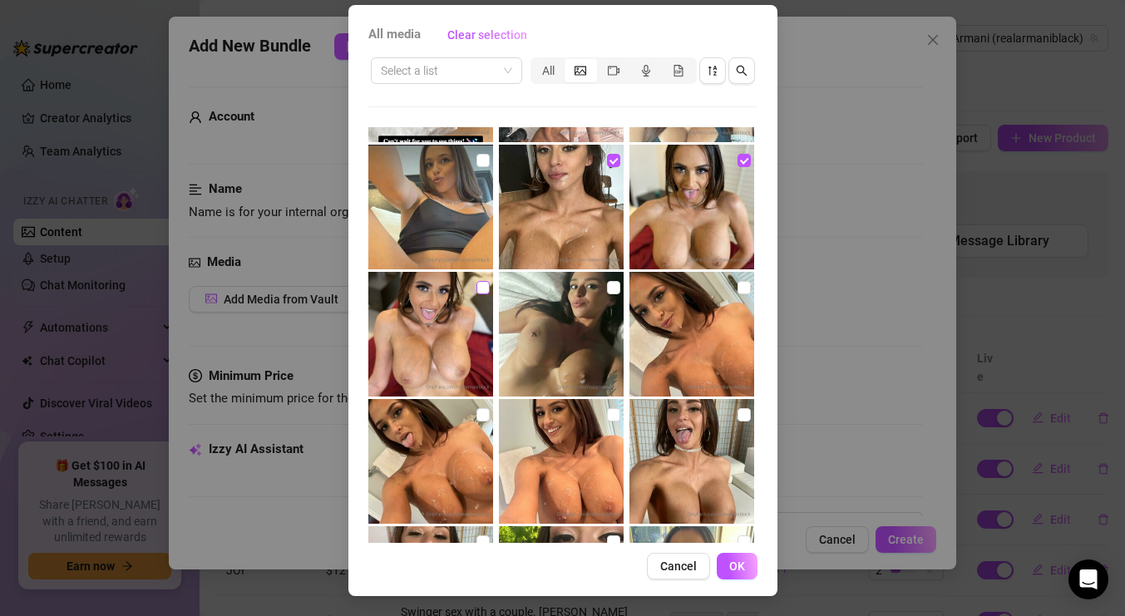
click at [477, 283] on input "checkbox" at bounding box center [482, 287] width 13 height 13
checkbox input "true"
click at [484, 417] on input "checkbox" at bounding box center [482, 414] width 13 height 13
checkbox input "true"
click at [613, 412] on input "checkbox" at bounding box center [613, 414] width 13 height 13
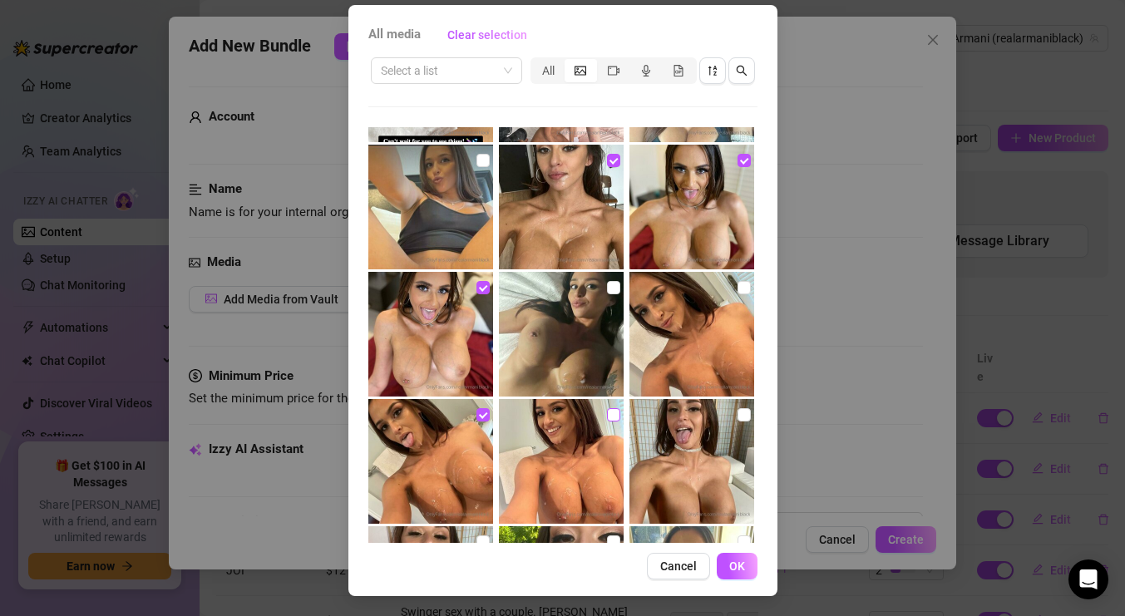
checkbox input "true"
click at [746, 411] on input "checkbox" at bounding box center [743, 414] width 13 height 13
checkbox input "true"
click at [749, 286] on input "checkbox" at bounding box center [743, 287] width 13 height 13
checkbox input "true"
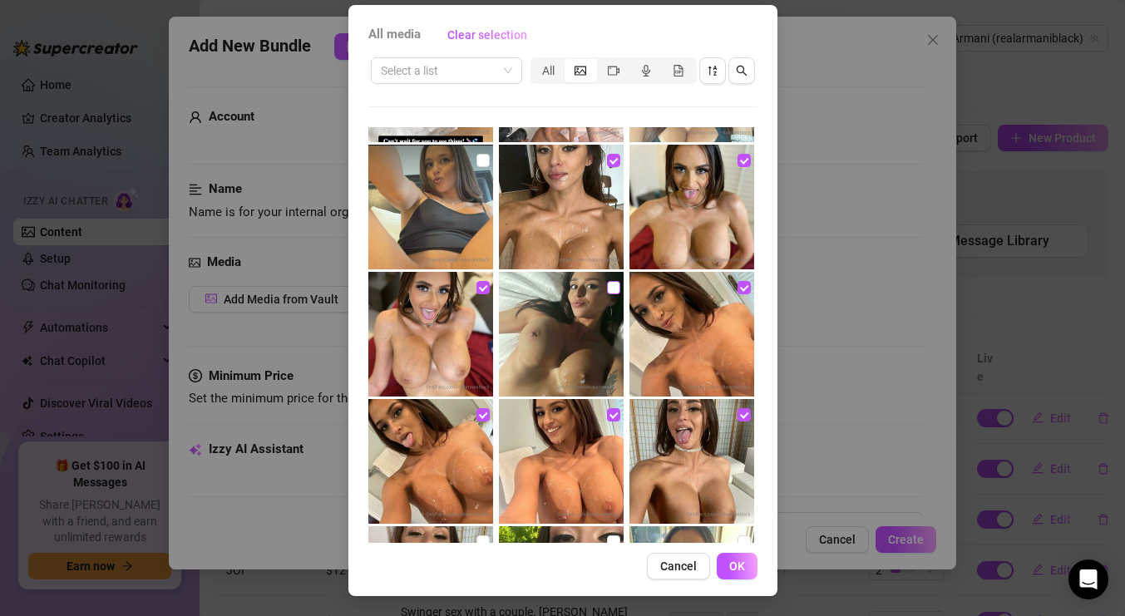
click at [618, 286] on input "checkbox" at bounding box center [613, 287] width 13 height 13
checkbox input "true"
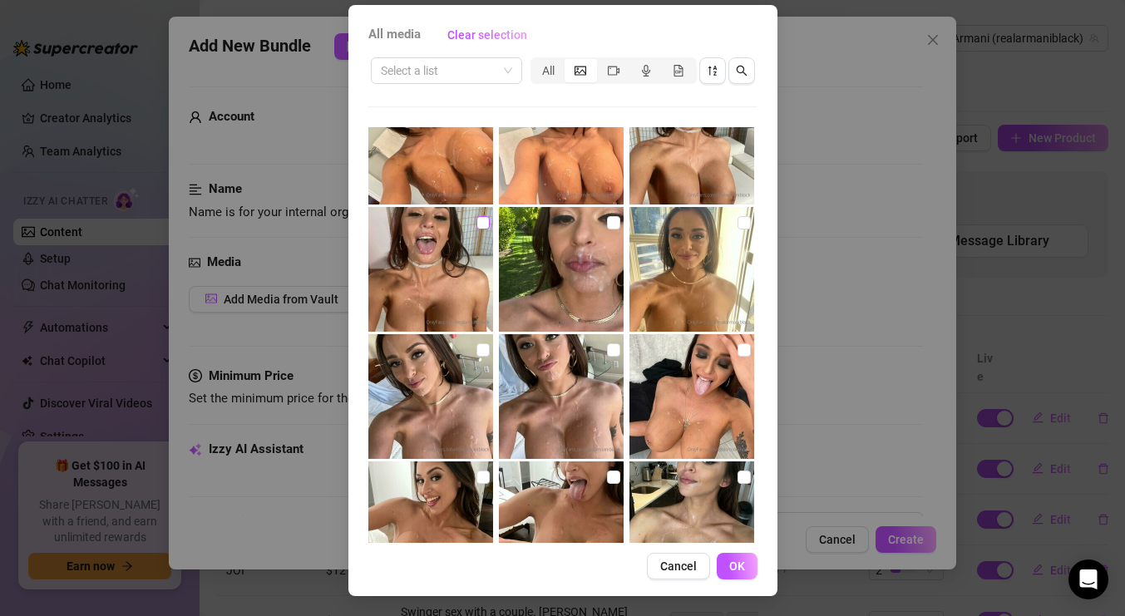
click at [487, 221] on input "checkbox" at bounding box center [482, 222] width 13 height 13
checkbox input "true"
click at [485, 346] on input "checkbox" at bounding box center [482, 349] width 13 height 13
checkbox input "true"
click at [618, 347] on input "checkbox" at bounding box center [613, 349] width 13 height 13
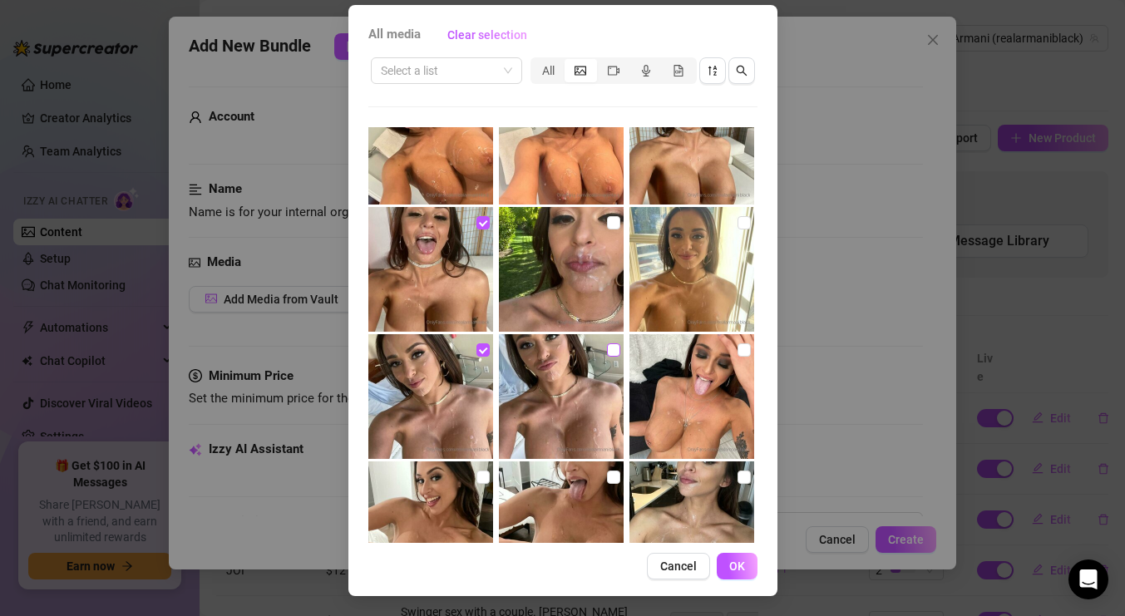
checkbox input "true"
click at [613, 217] on input "checkbox" at bounding box center [613, 222] width 13 height 13
checkbox input "true"
click at [741, 223] on input "checkbox" at bounding box center [743, 222] width 13 height 13
checkbox input "true"
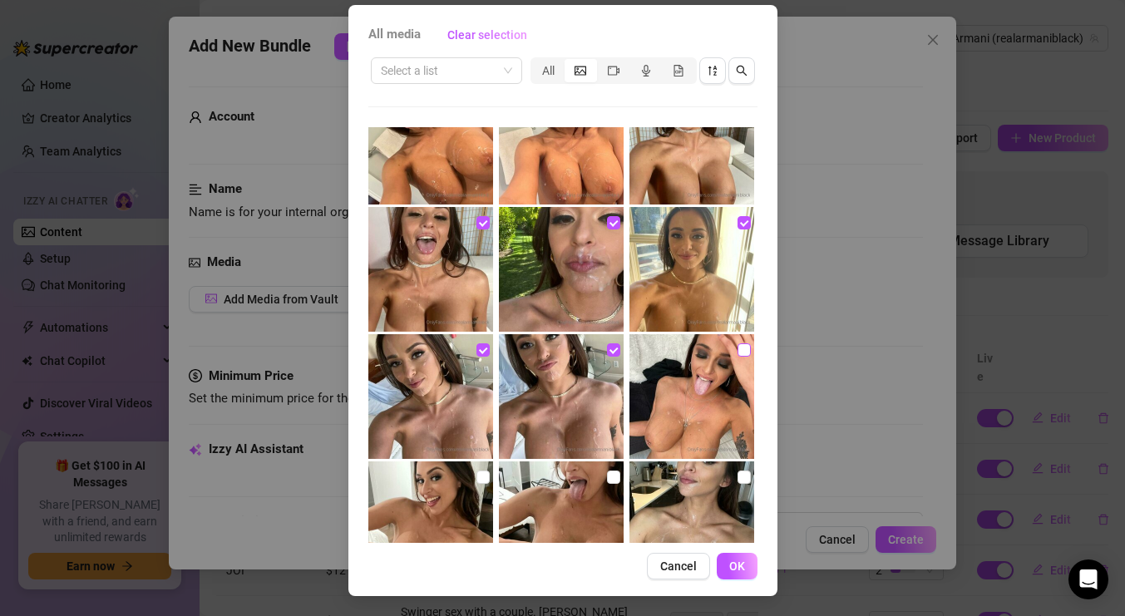
click at [743, 346] on input "checkbox" at bounding box center [743, 349] width 13 height 13
checkbox input "true"
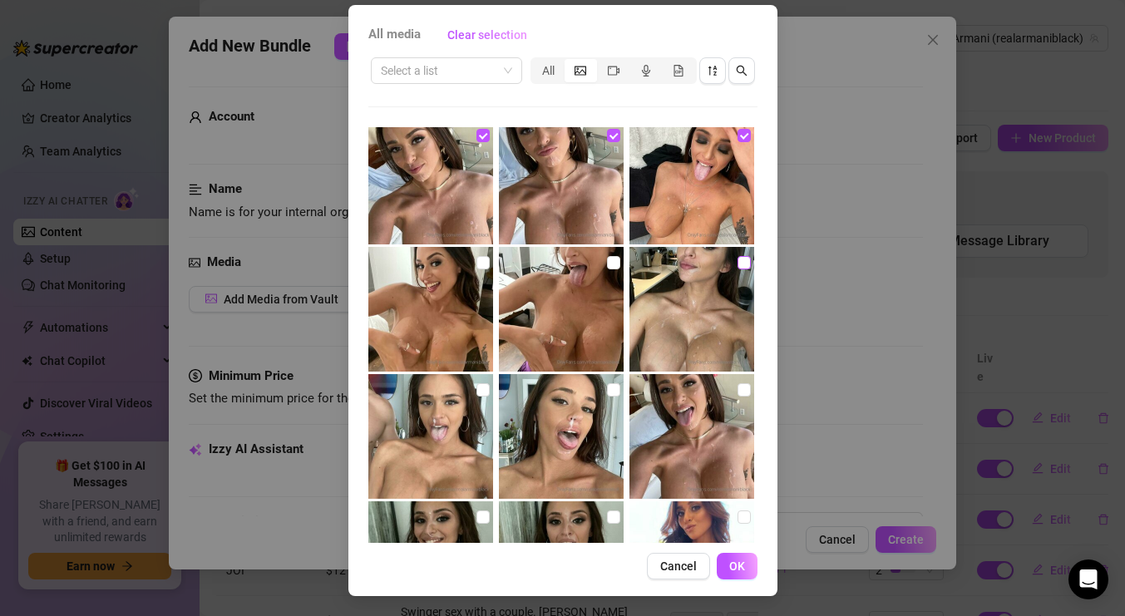
click at [737, 258] on input "checkbox" at bounding box center [743, 262] width 13 height 13
checkbox input "true"
click at [615, 390] on input "checkbox" at bounding box center [613, 389] width 13 height 13
checkbox input "true"
click at [476, 387] on input "checkbox" at bounding box center [482, 389] width 13 height 13
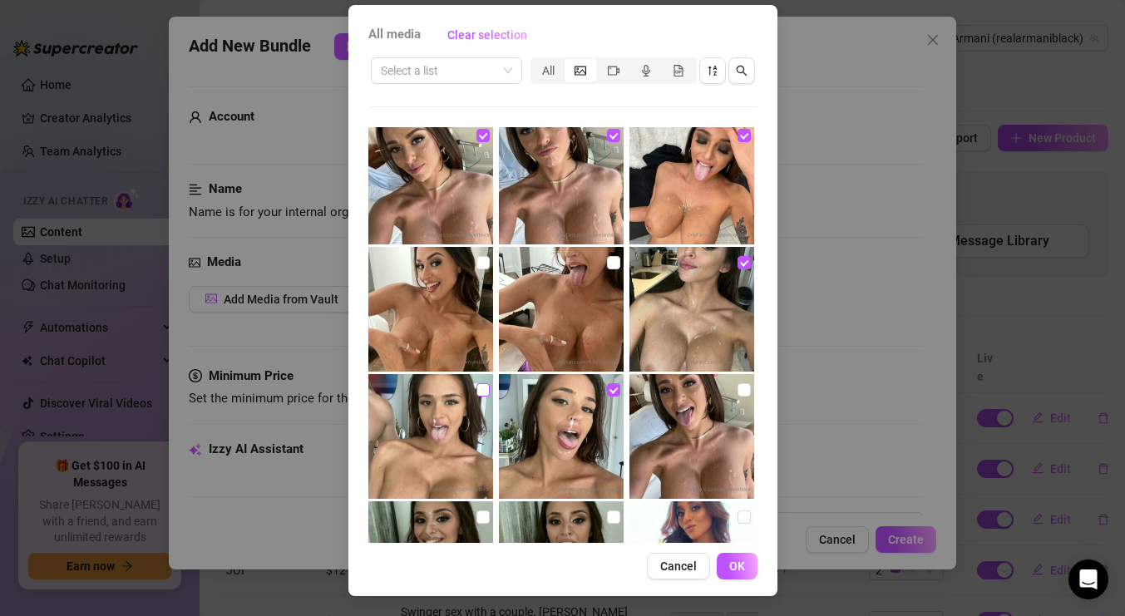
checkbox input "true"
click at [480, 256] on input "checkbox" at bounding box center [482, 262] width 13 height 13
checkbox input "true"
click at [616, 260] on input "checkbox" at bounding box center [613, 262] width 13 height 13
checkbox input "true"
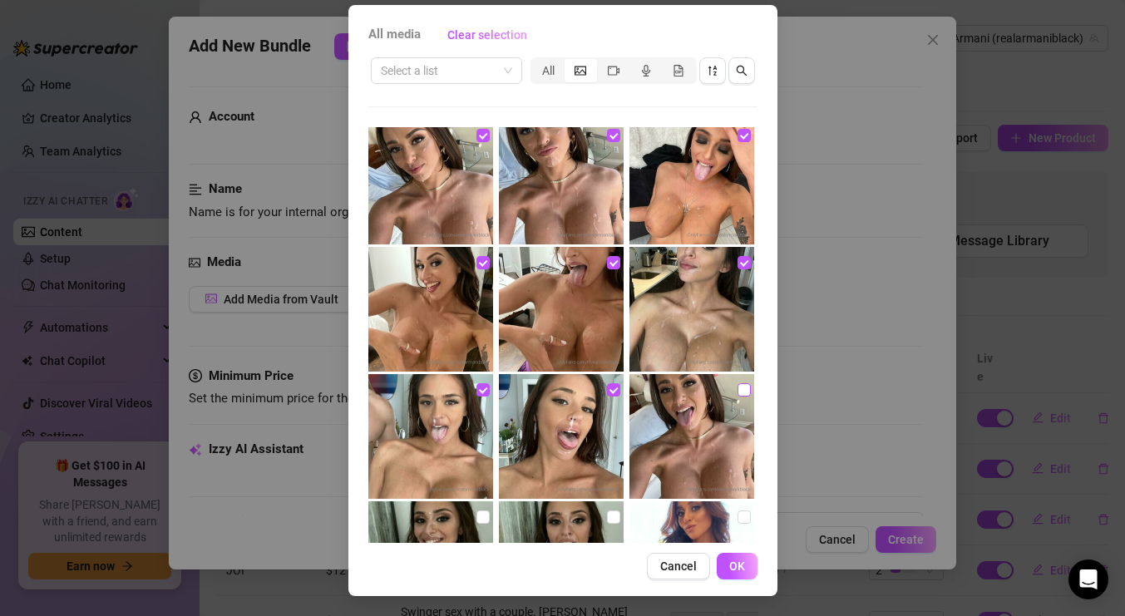
click at [738, 383] on input "checkbox" at bounding box center [743, 389] width 13 height 13
checkbox input "true"
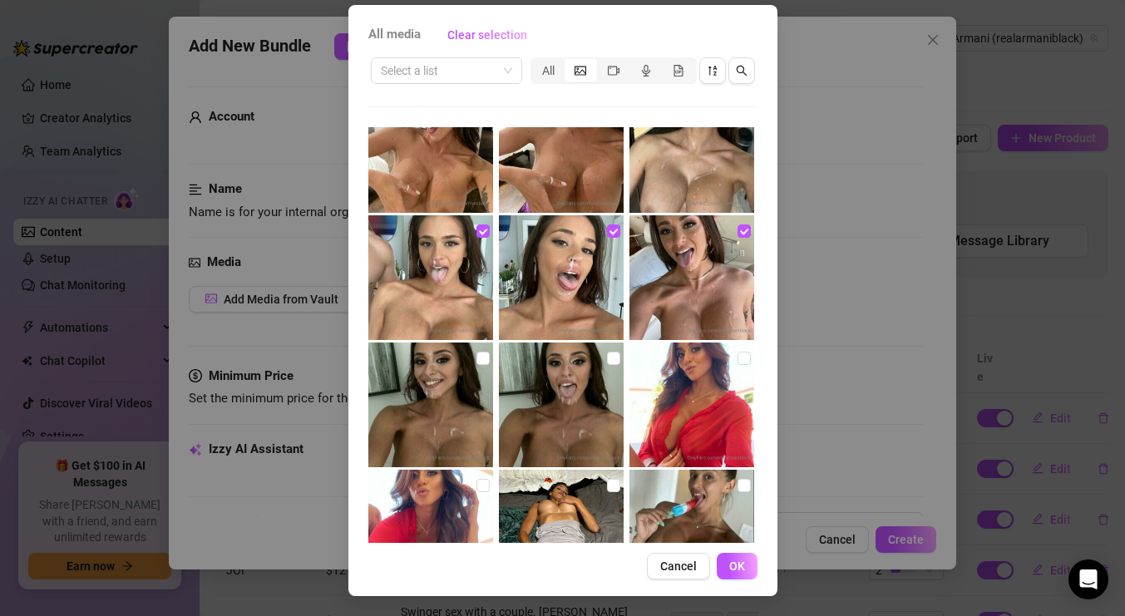
click at [613, 361] on input "checkbox" at bounding box center [613, 358] width 13 height 13
checkbox input "true"
click at [479, 357] on input "checkbox" at bounding box center [482, 358] width 13 height 13
checkbox input "true"
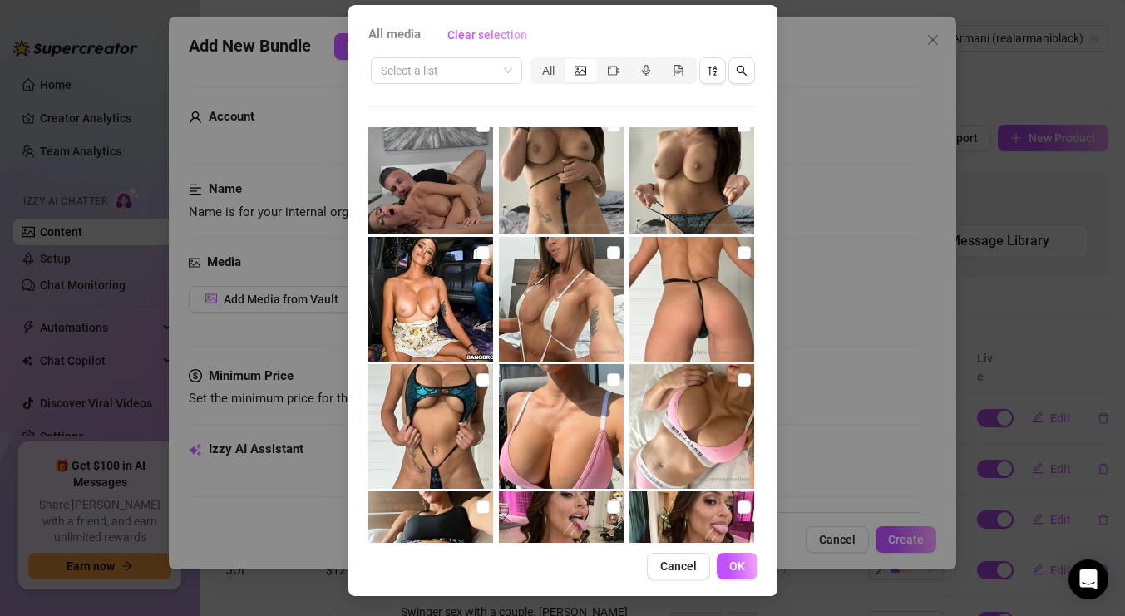
scroll to position [29479, 0]
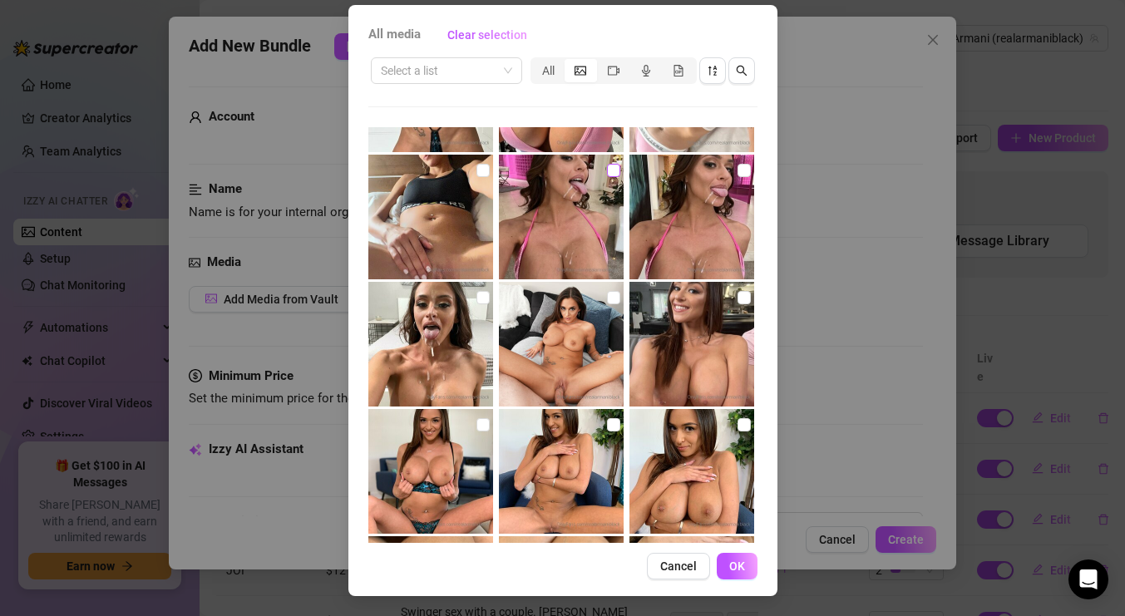
click at [613, 167] on input "checkbox" at bounding box center [613, 170] width 13 height 13
checkbox input "true"
click at [482, 295] on input "checkbox" at bounding box center [482, 297] width 13 height 13
checkbox input "true"
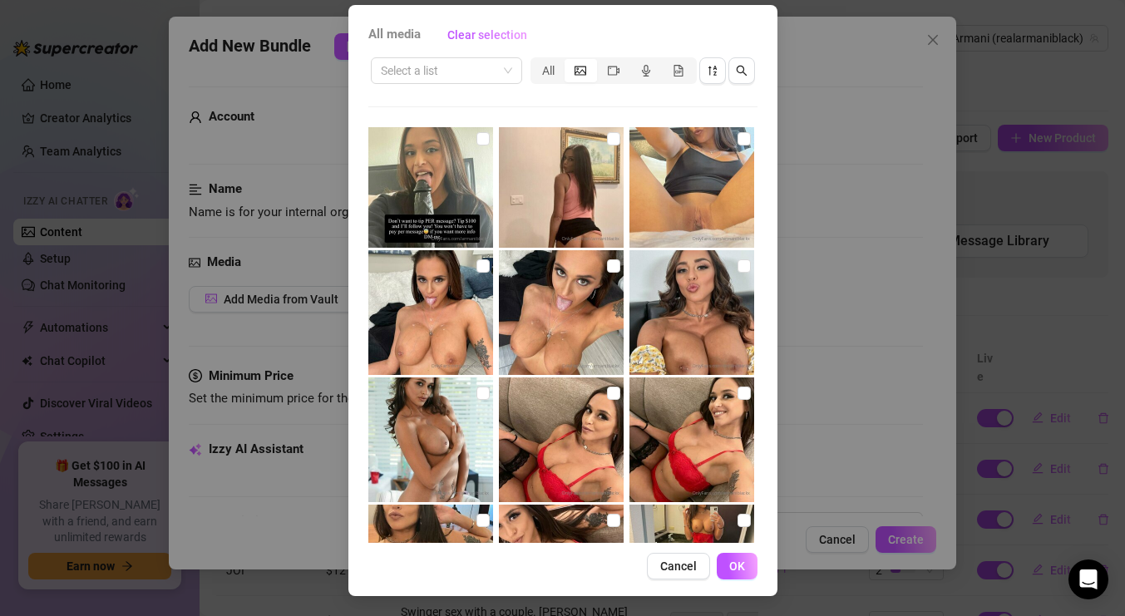
scroll to position [33743, 0]
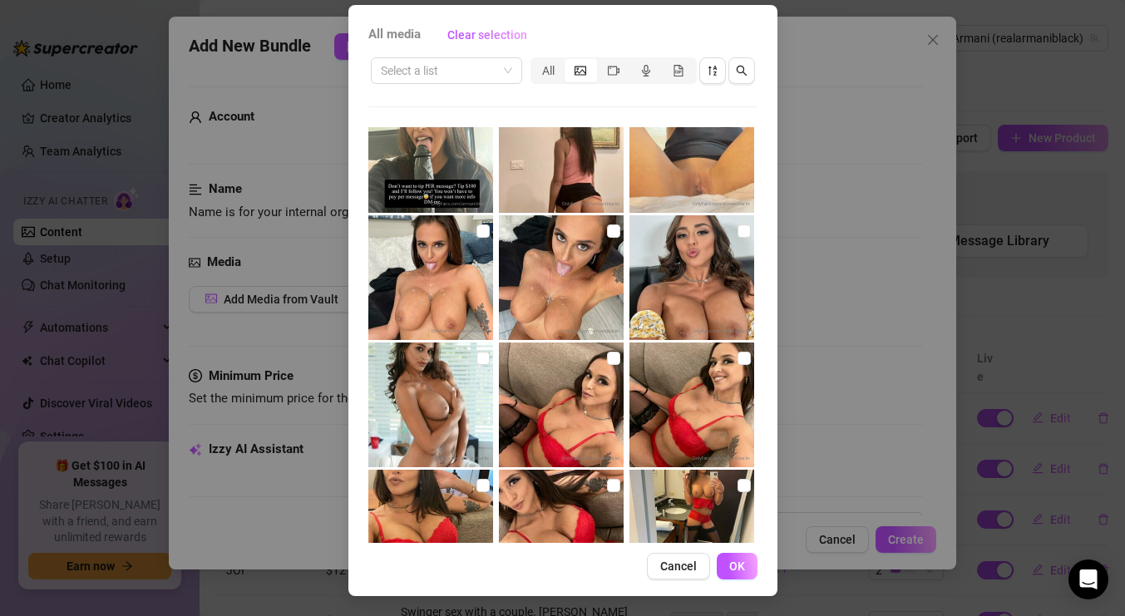
click at [489, 231] on img at bounding box center [430, 277] width 125 height 125
checkbox input "true"
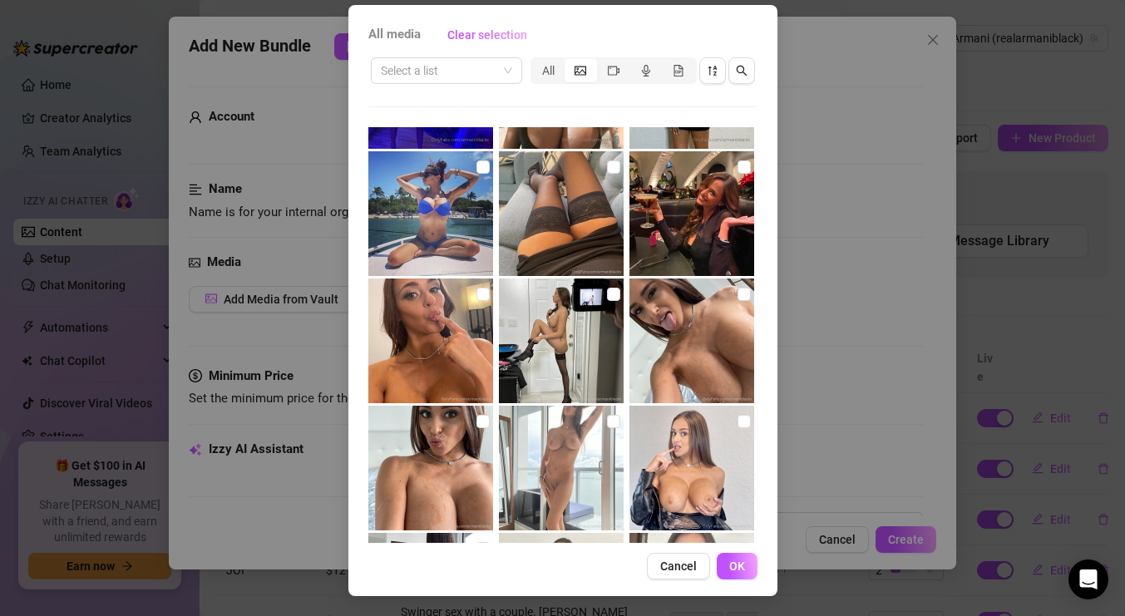
scroll to position [35760, 0]
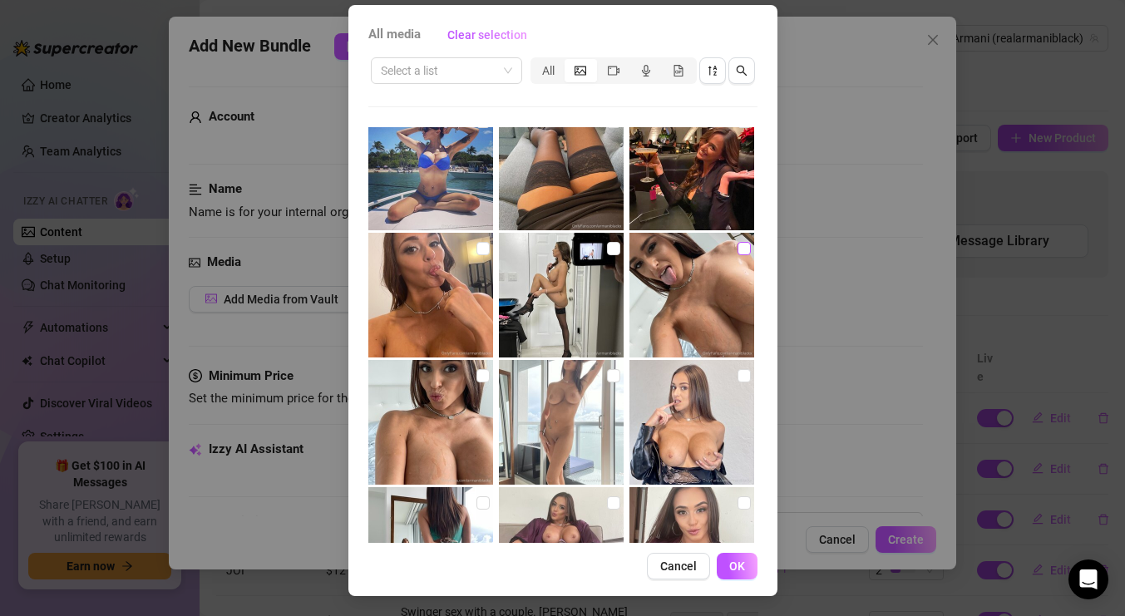
click at [746, 251] on input "checkbox" at bounding box center [743, 248] width 13 height 13
checkbox input "true"
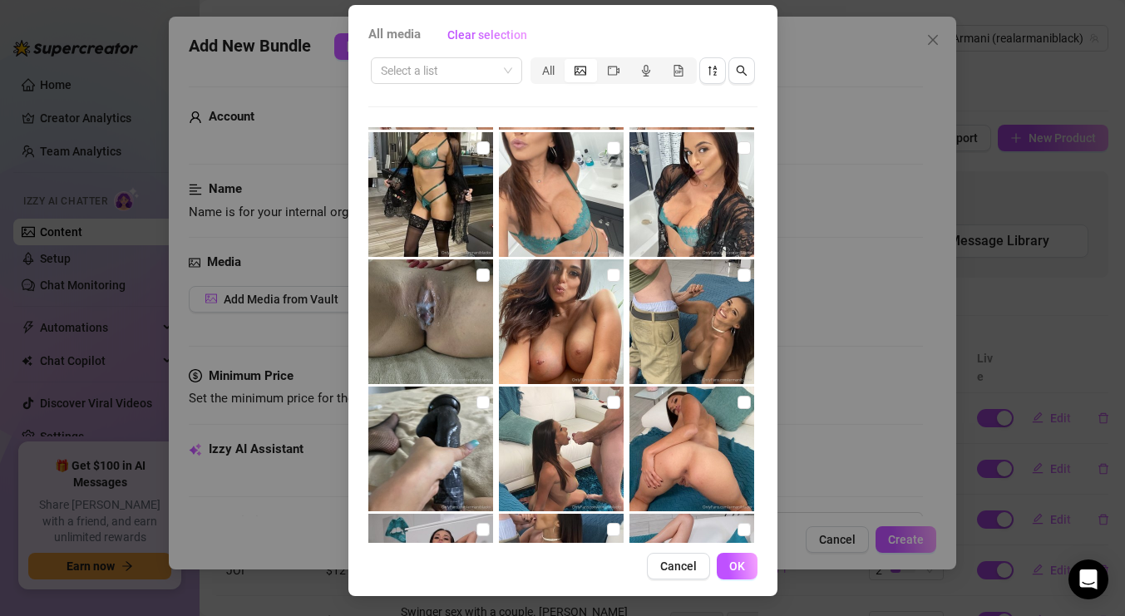
scroll to position [38401, 0]
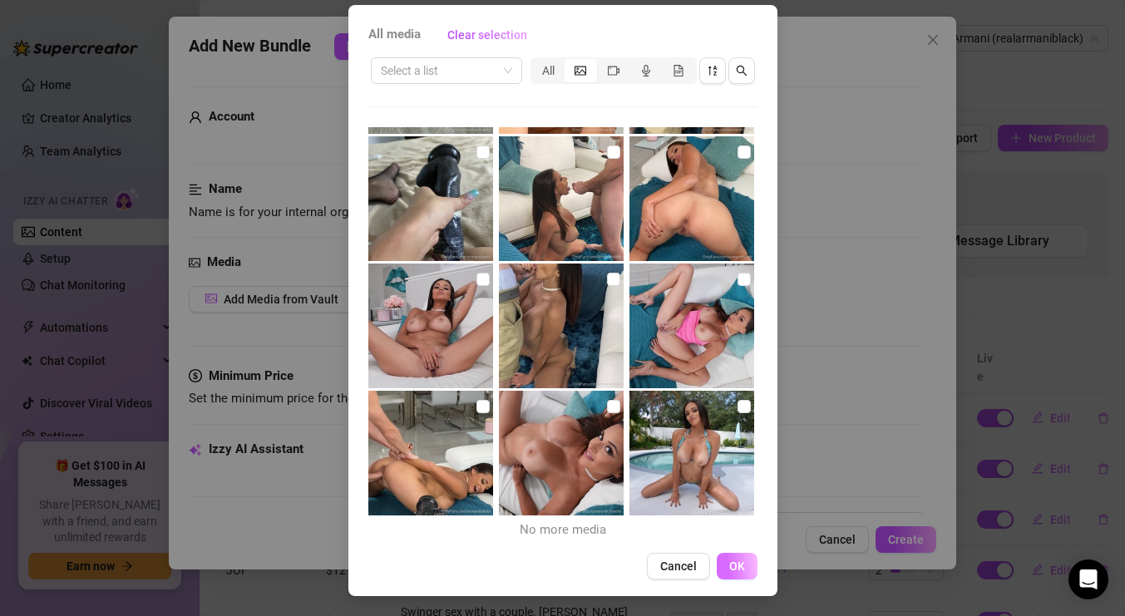
click at [746, 568] on button "OK" at bounding box center [737, 566] width 41 height 27
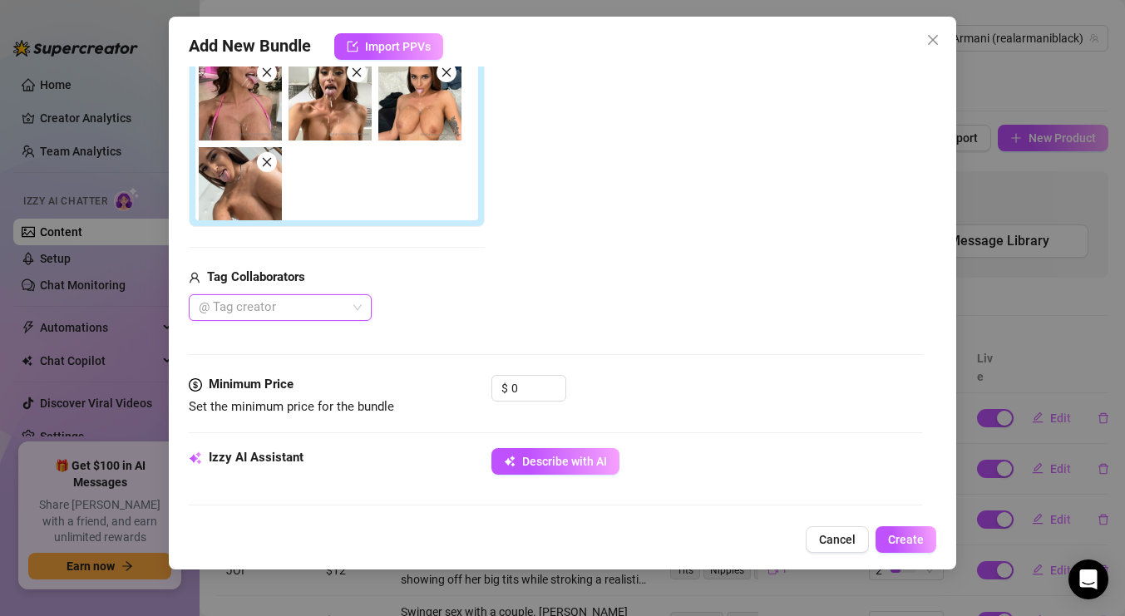
scroll to position [431, 0]
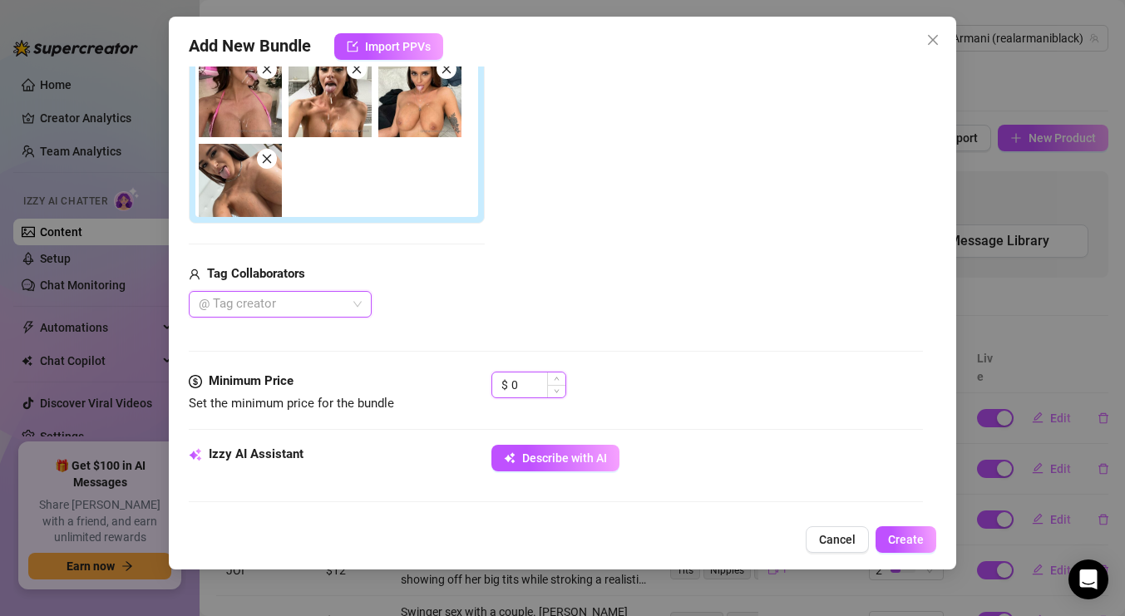
click at [528, 379] on input "0" at bounding box center [538, 384] width 54 height 25
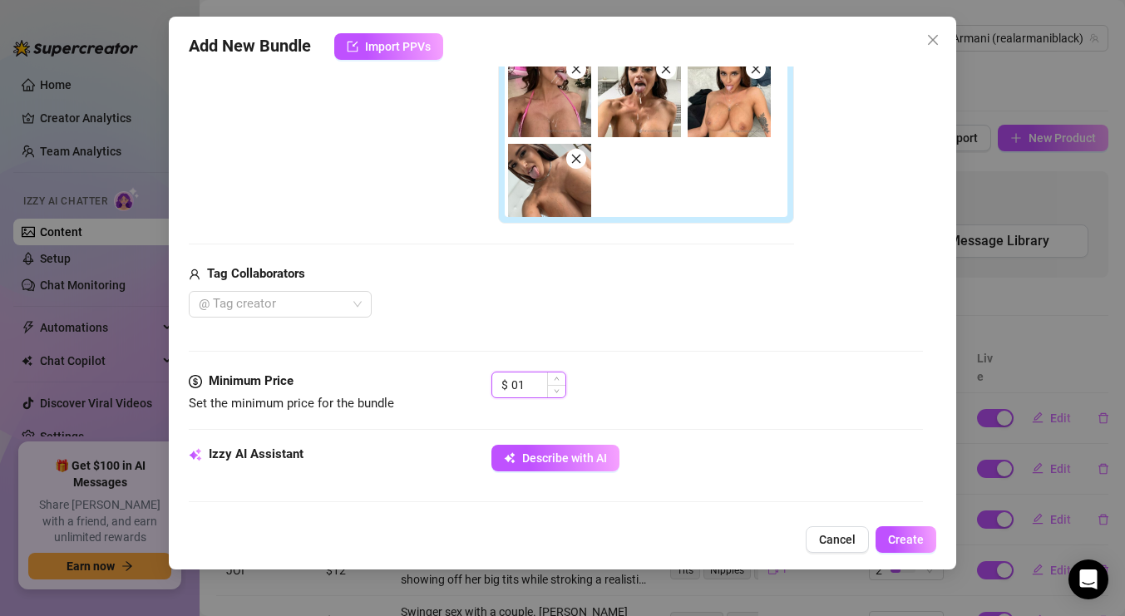
type input "0"
type input "1"
type input "2"
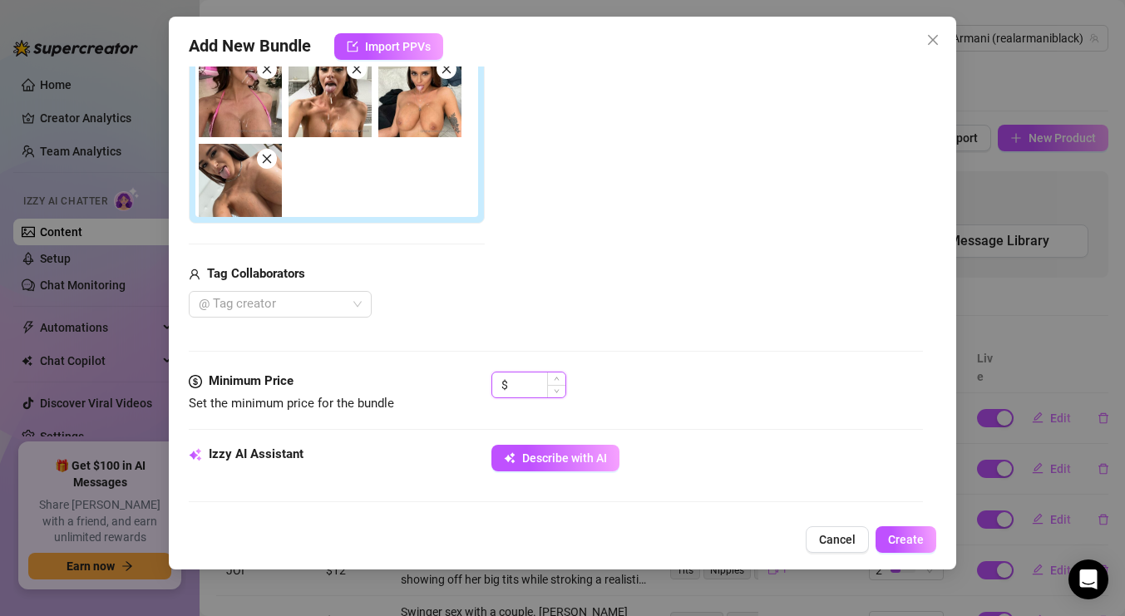
type input "2"
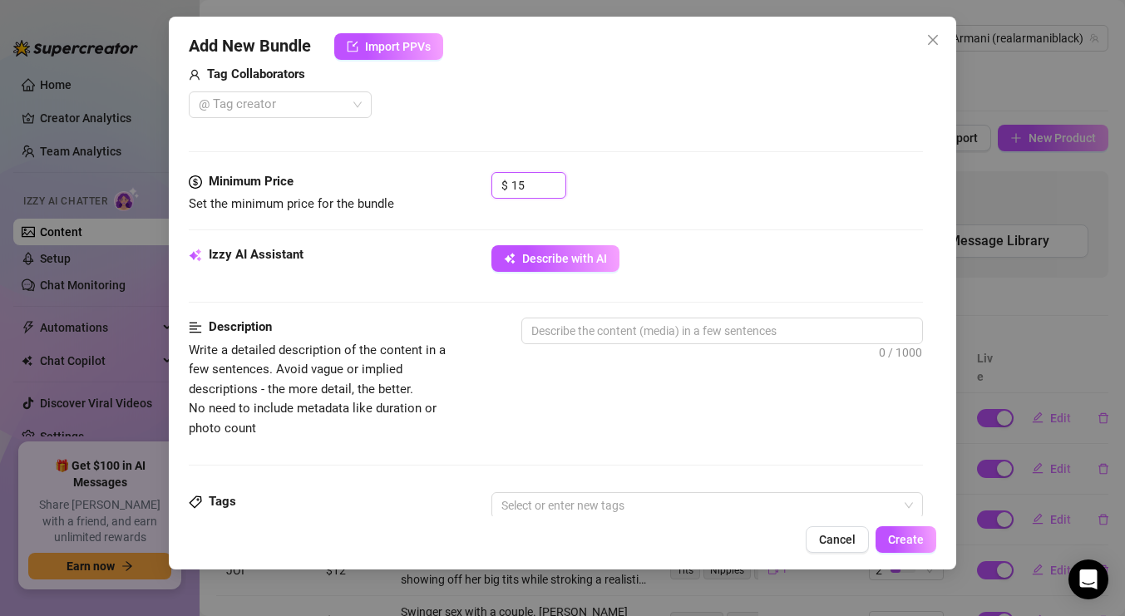
scroll to position [635, 0]
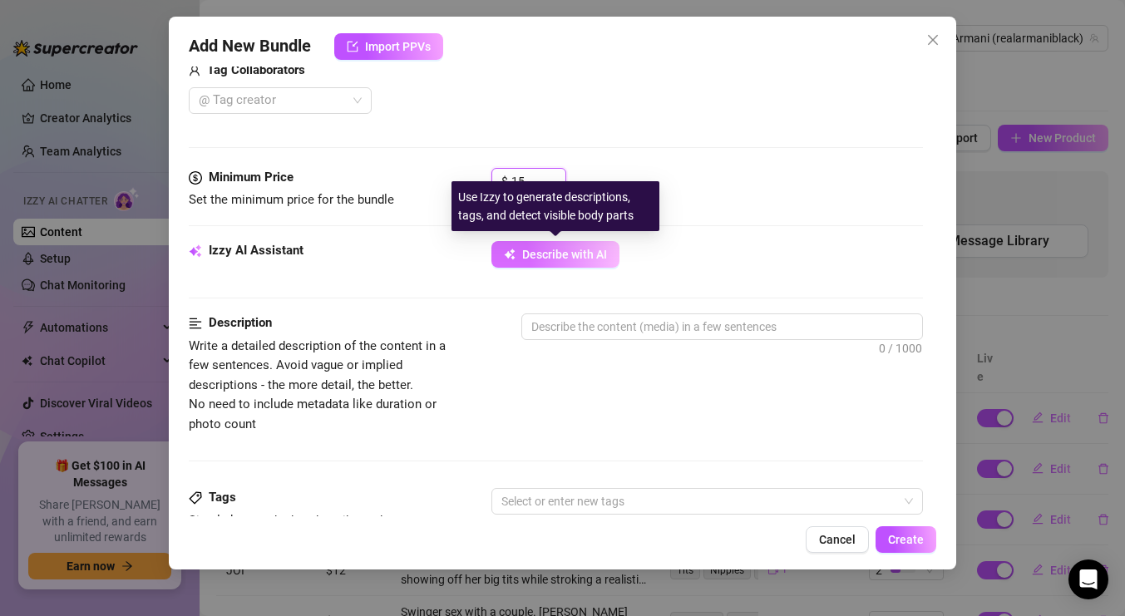
type input "15"
click at [586, 263] on button "Describe with AI" at bounding box center [555, 254] width 128 height 27
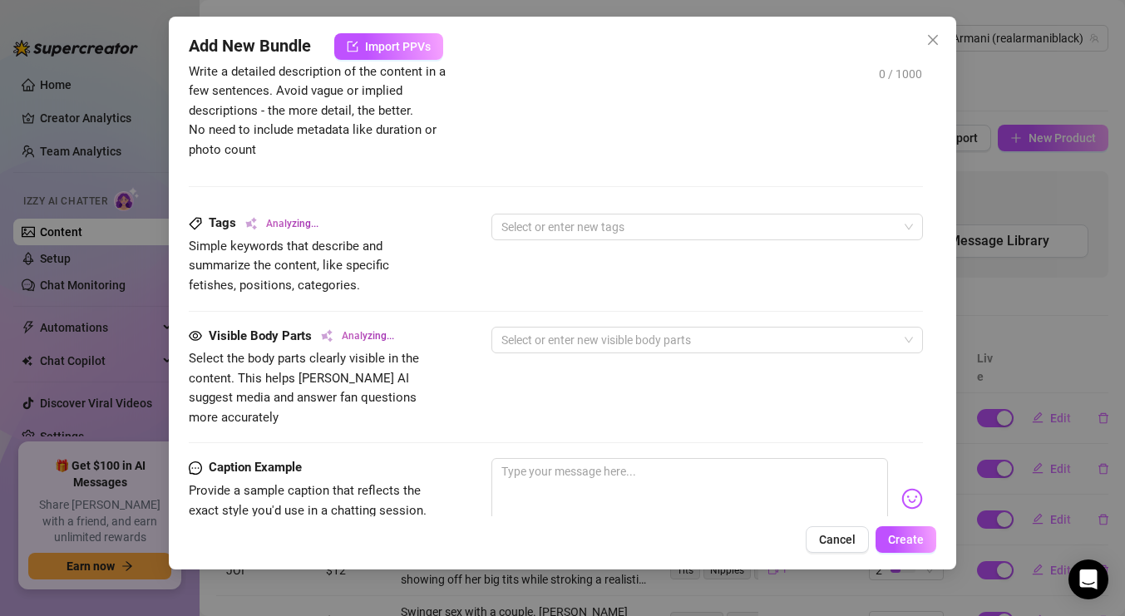
scroll to position [1170, 0]
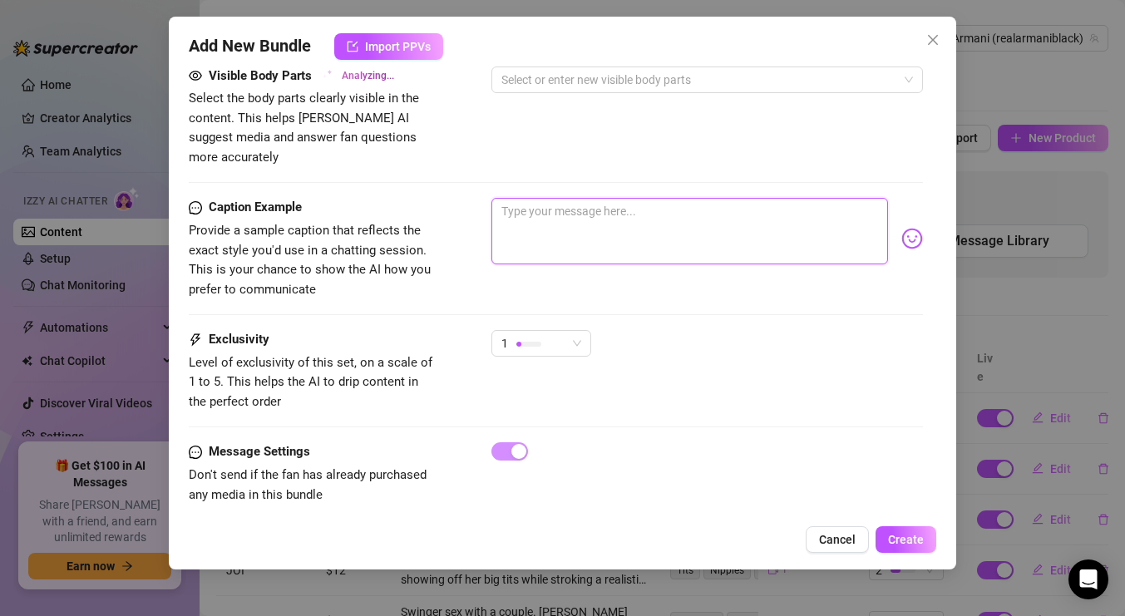
click at [590, 205] on textarea at bounding box center [689, 231] width 397 height 67
type textarea "Y"
type textarea "Yh"
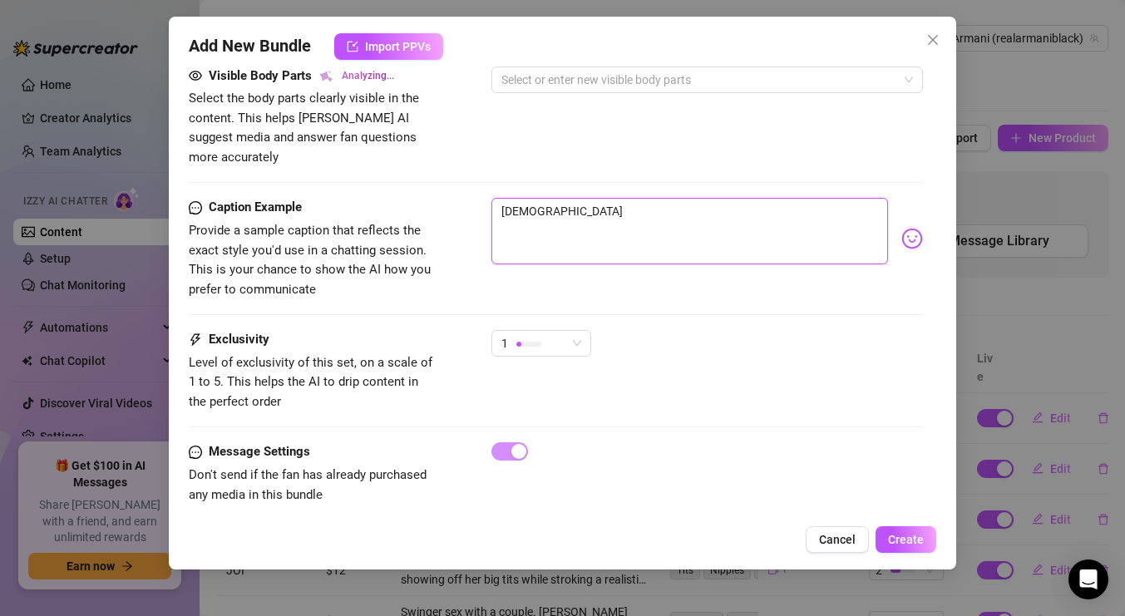
type textarea "Yhi"
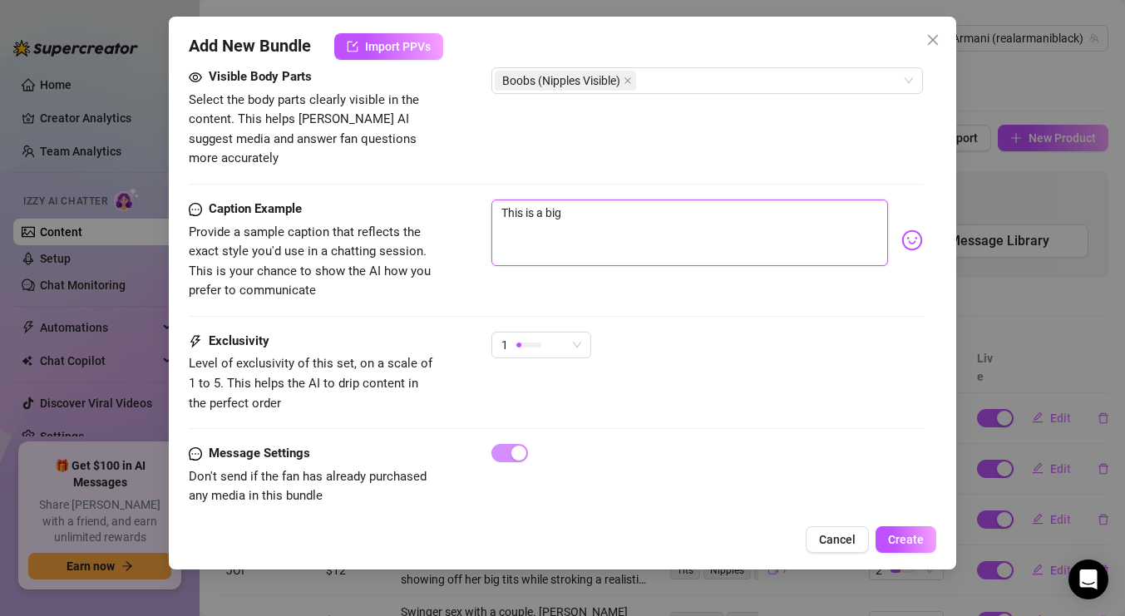
scroll to position [1211, 0]
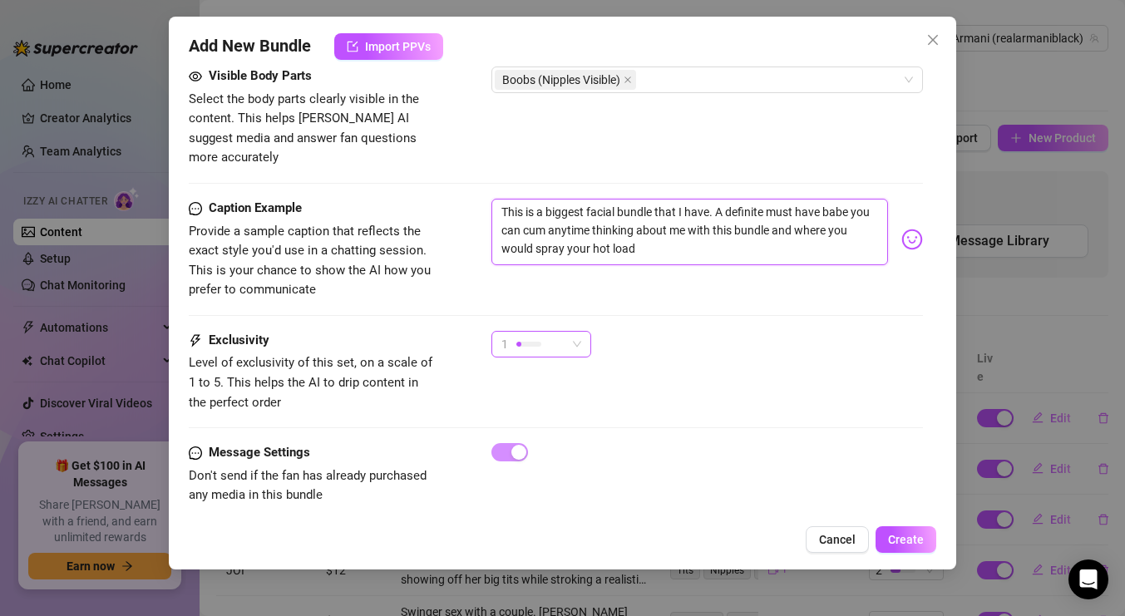
click at [581, 331] on div "1" at bounding box center [541, 344] width 100 height 27
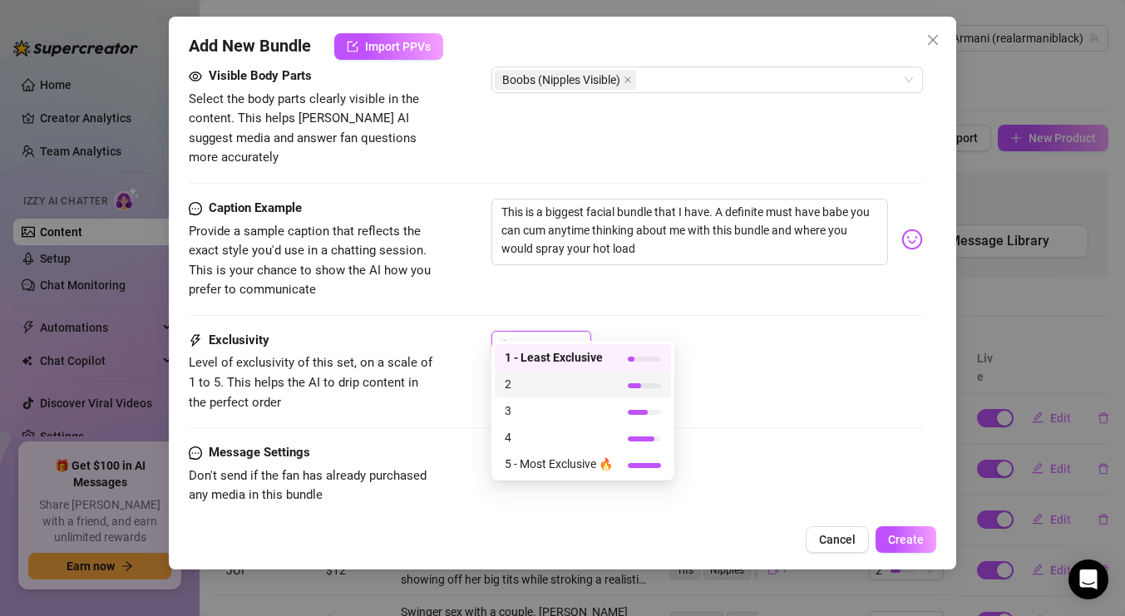
click at [567, 391] on span "2" at bounding box center [559, 384] width 108 height 18
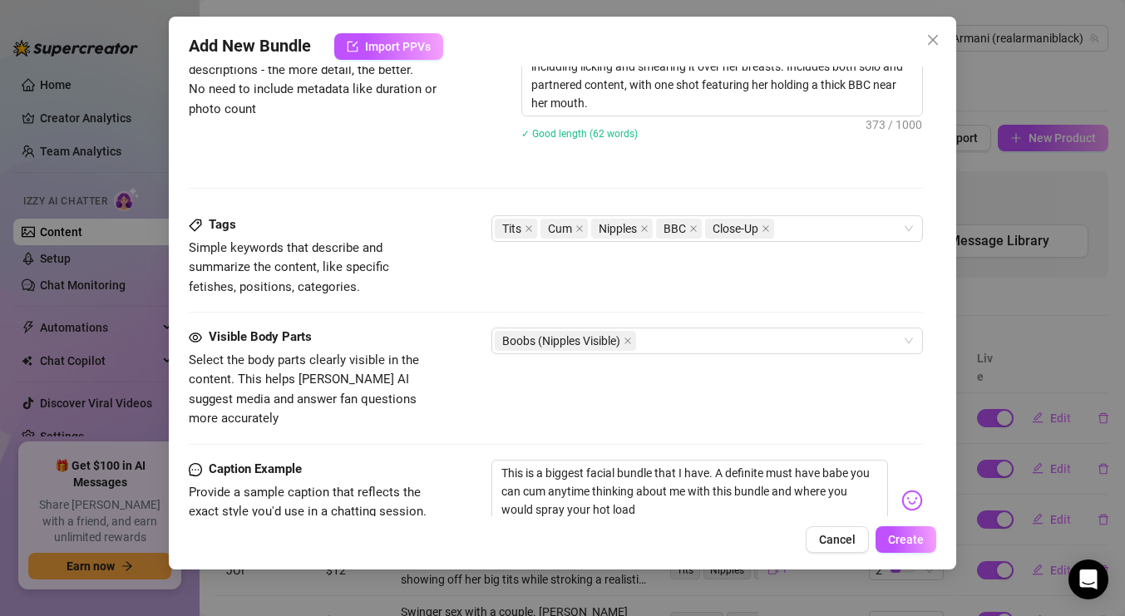
scroll to position [940, 0]
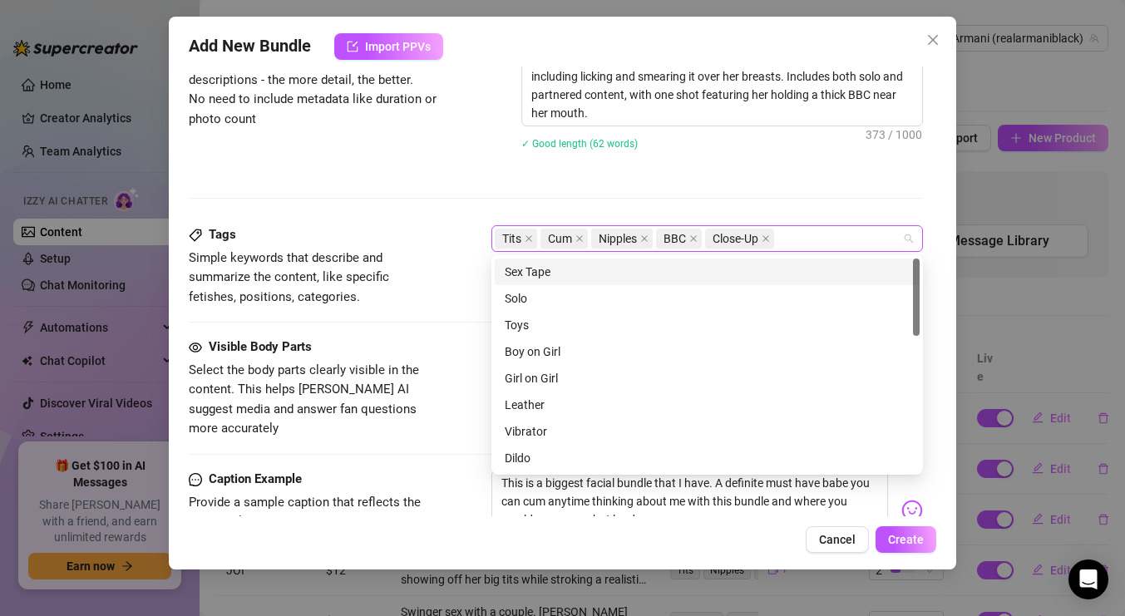
click at [826, 238] on div "Tits Cum Nipples BBC Close-Up" at bounding box center [698, 238] width 407 height 23
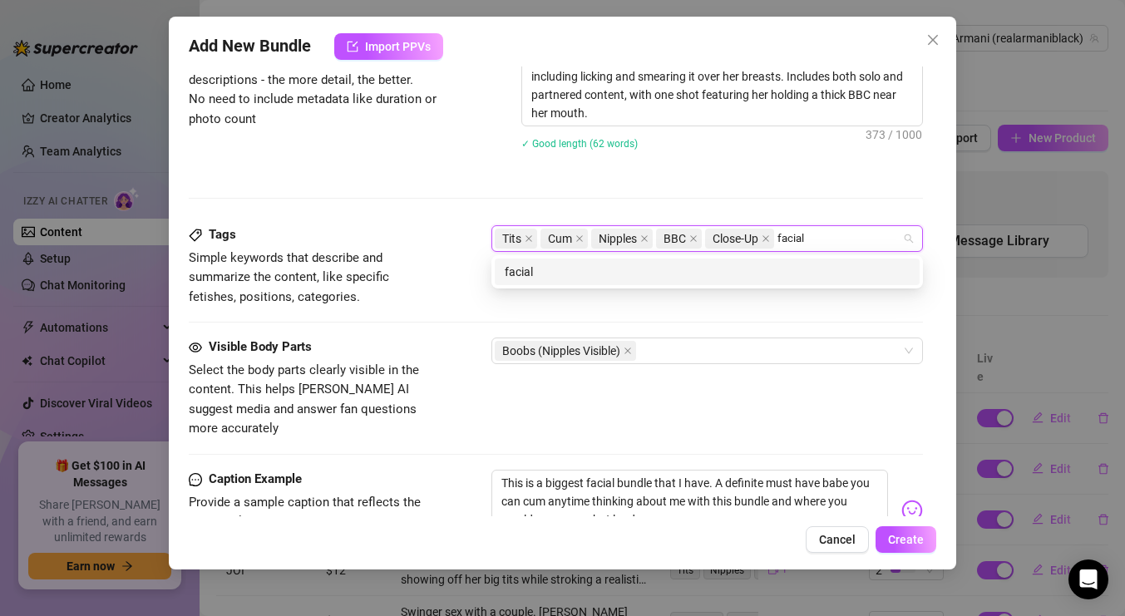
click at [776, 272] on div "facial" at bounding box center [707, 272] width 405 height 18
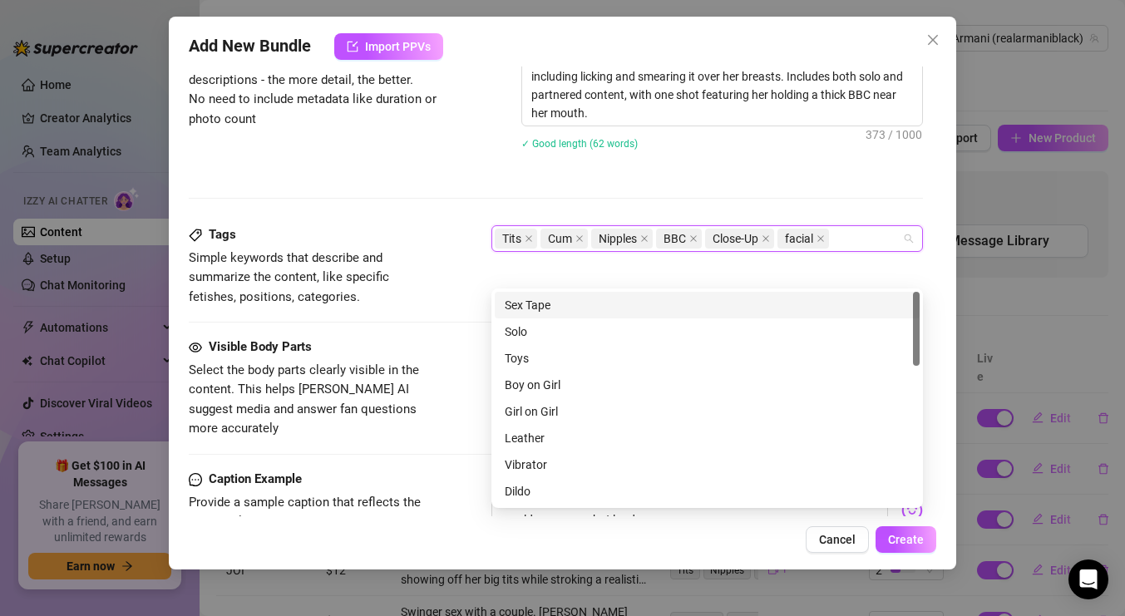
scroll to position [830, 0]
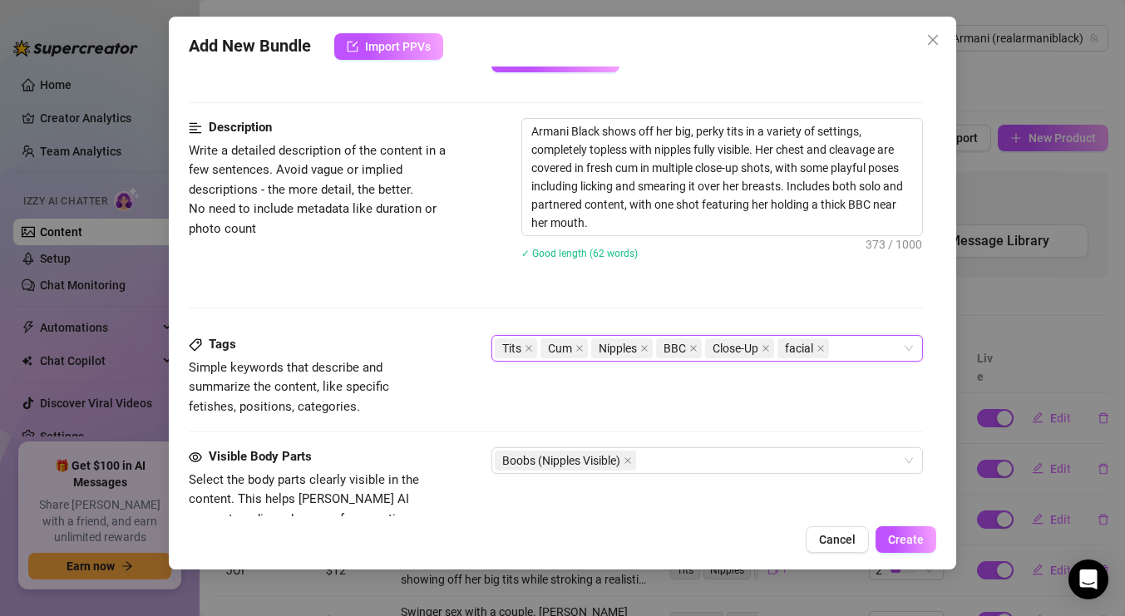
click at [447, 282] on div "Description Write a detailed description of the content in a few sentences. Avo…" at bounding box center [556, 226] width 734 height 217
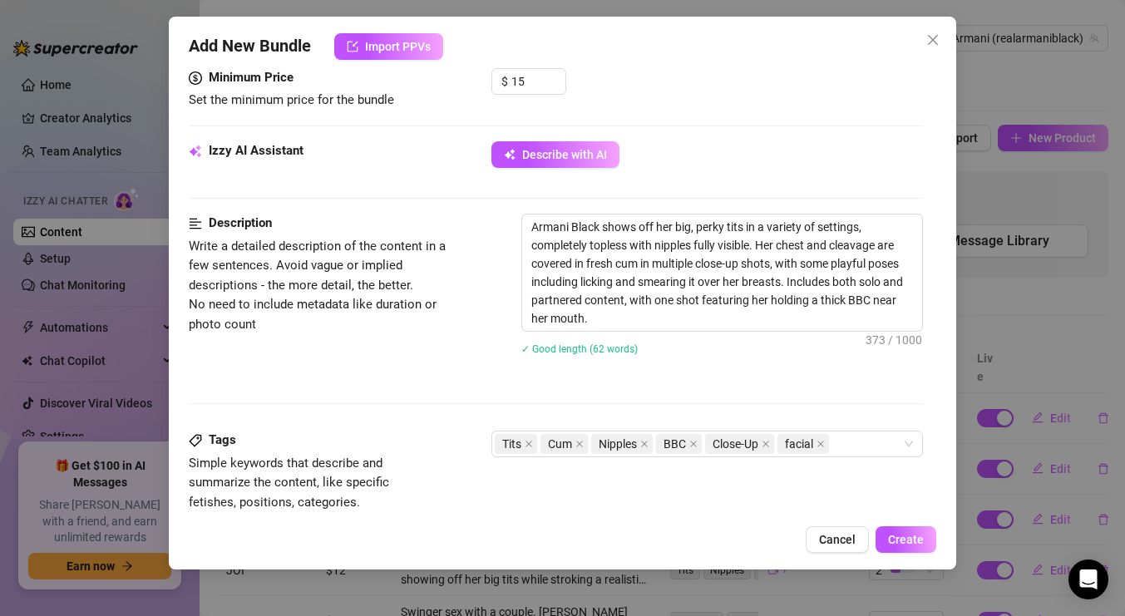
scroll to position [753, 0]
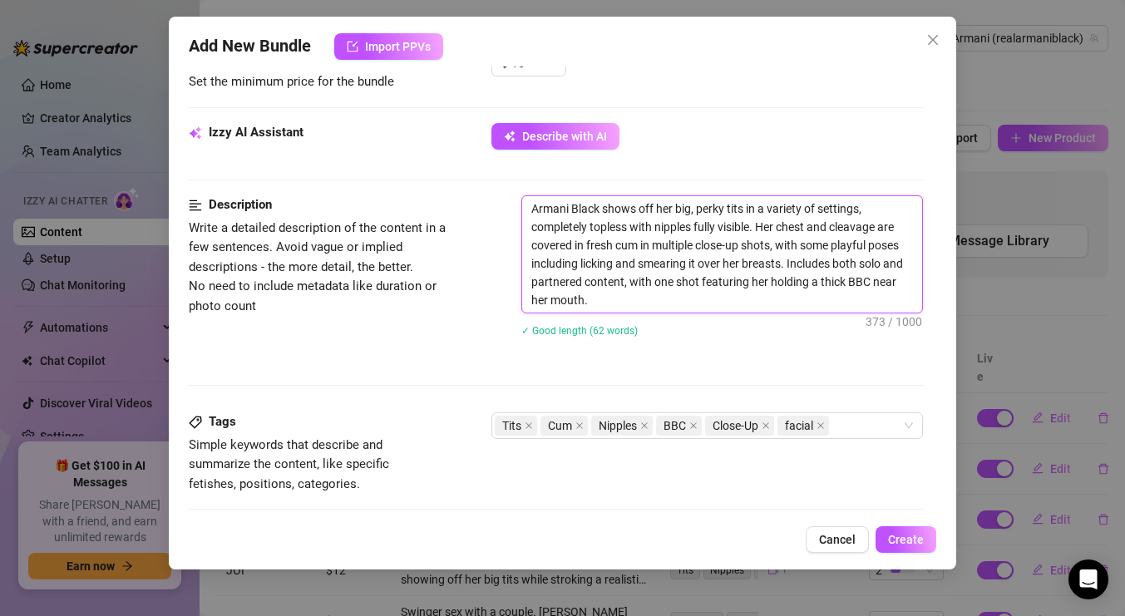
drag, startPoint x: 629, startPoint y: 274, endPoint x: 806, endPoint y: 307, distance: 180.0
click at [806, 307] on textarea "Armani Black shows off her big, perky tits in a variety of settings, completely…" at bounding box center [722, 254] width 400 height 116
click at [795, 367] on div "Description Write a detailed description of the content in a few sentences. Avo…" at bounding box center [556, 303] width 734 height 217
drag, startPoint x: 627, startPoint y: 279, endPoint x: 804, endPoint y: 367, distance: 197.4
click at [804, 367] on div "Description Write a detailed description of the content in a few sentences. Avo…" at bounding box center [556, 303] width 734 height 217
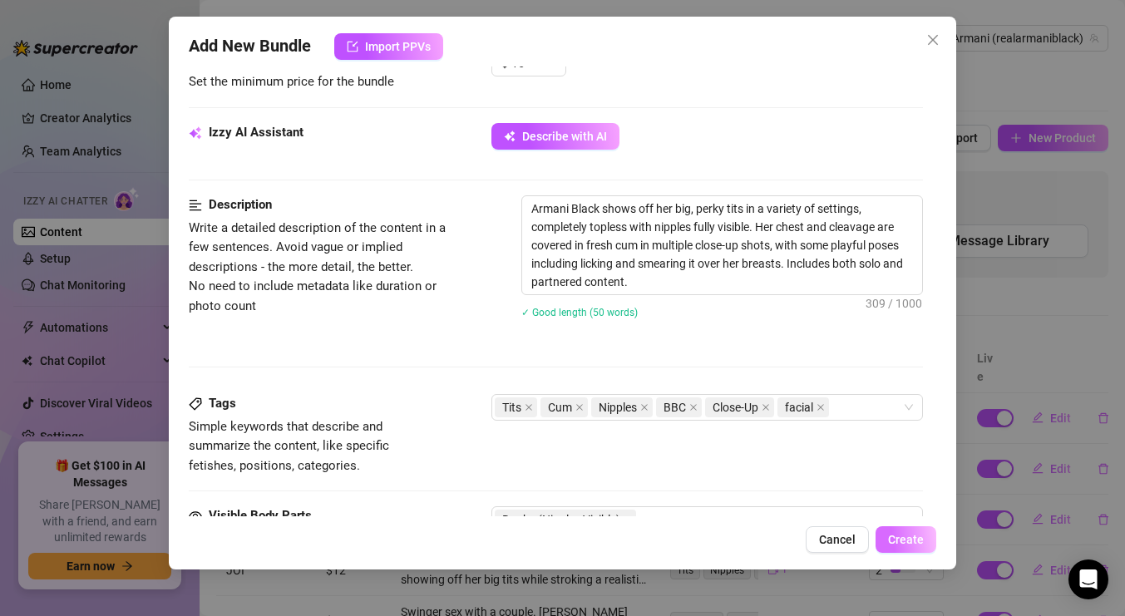
click at [927, 548] on button "Create" at bounding box center [905, 539] width 61 height 27
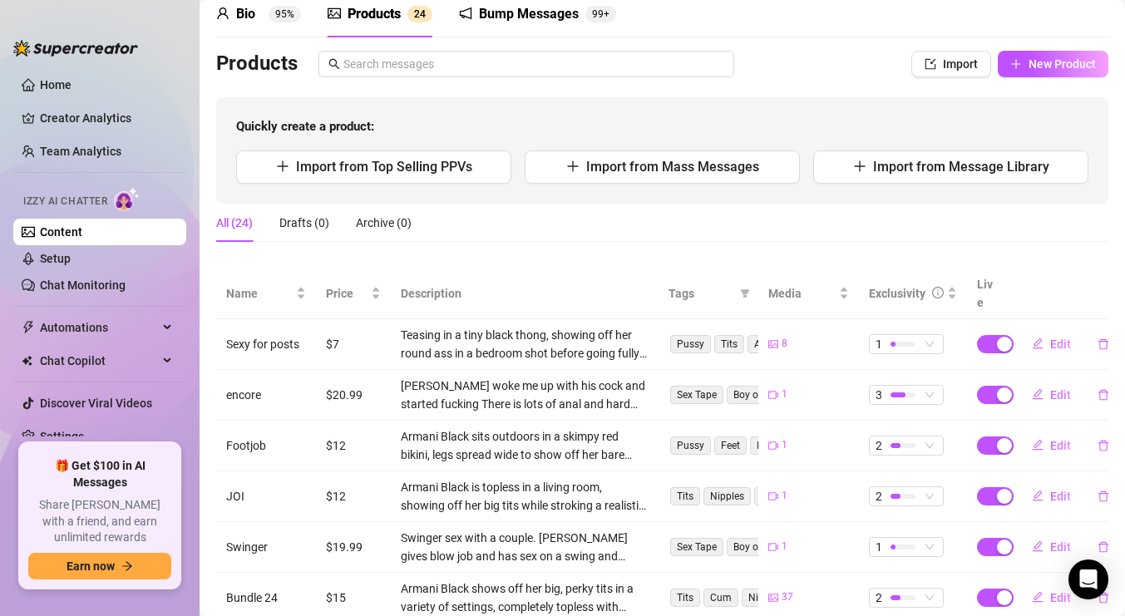
scroll to position [73, 0]
click at [1061, 62] on span "New Product" at bounding box center [1061, 64] width 67 height 13
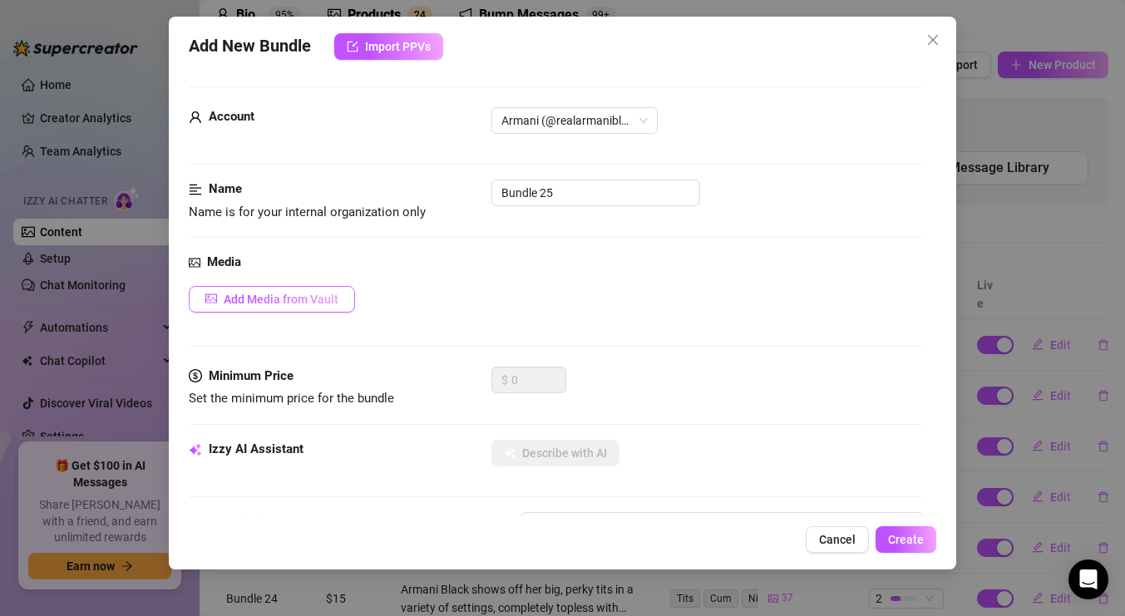
click at [323, 293] on span "Add Media from Vault" at bounding box center [281, 299] width 115 height 13
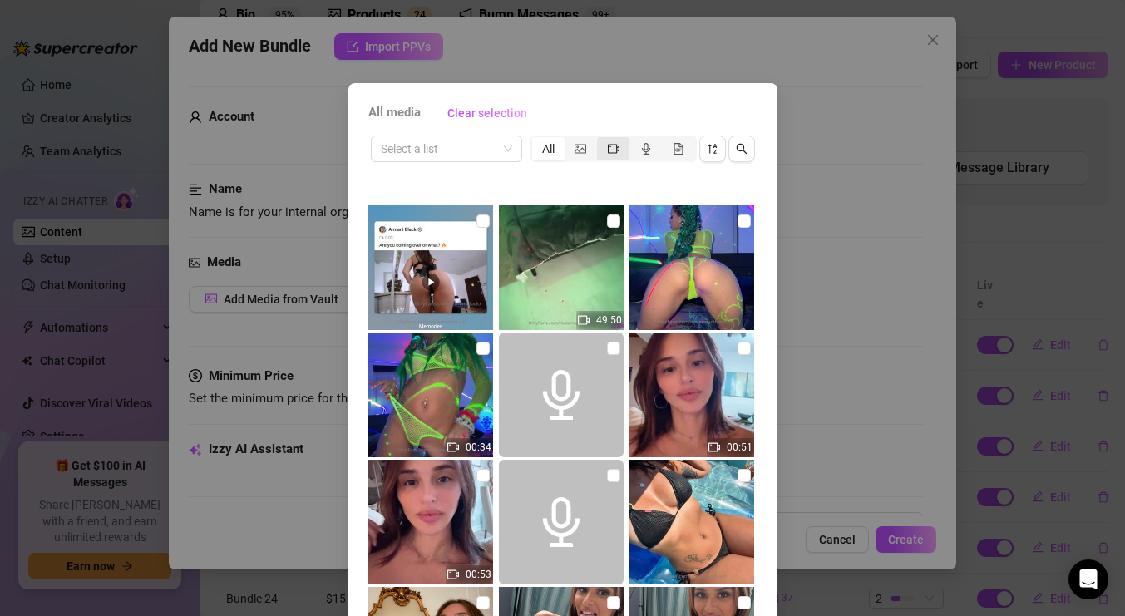
click at [613, 152] on icon "video-camera" at bounding box center [614, 148] width 12 height 9
click at [601, 140] on input "segmented control" at bounding box center [601, 140] width 0 height 0
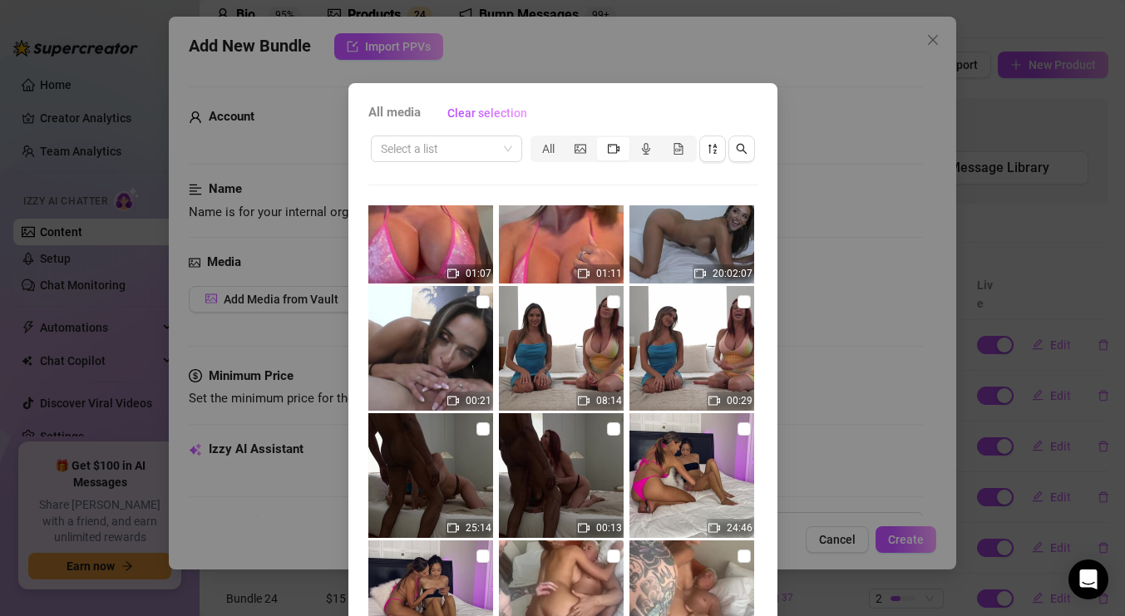
scroll to position [2079, 0]
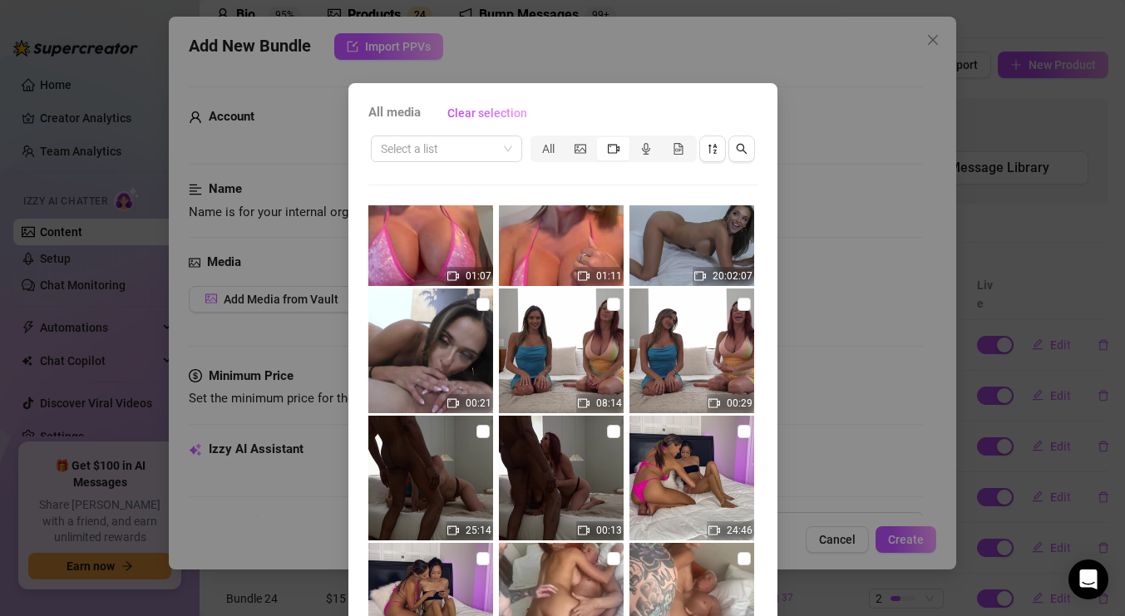
click at [803, 26] on div "All media Clear selection Select a list All 49:50 00:34 00:51 00:53 00:23 01:13…" at bounding box center [562, 308] width 1125 height 616
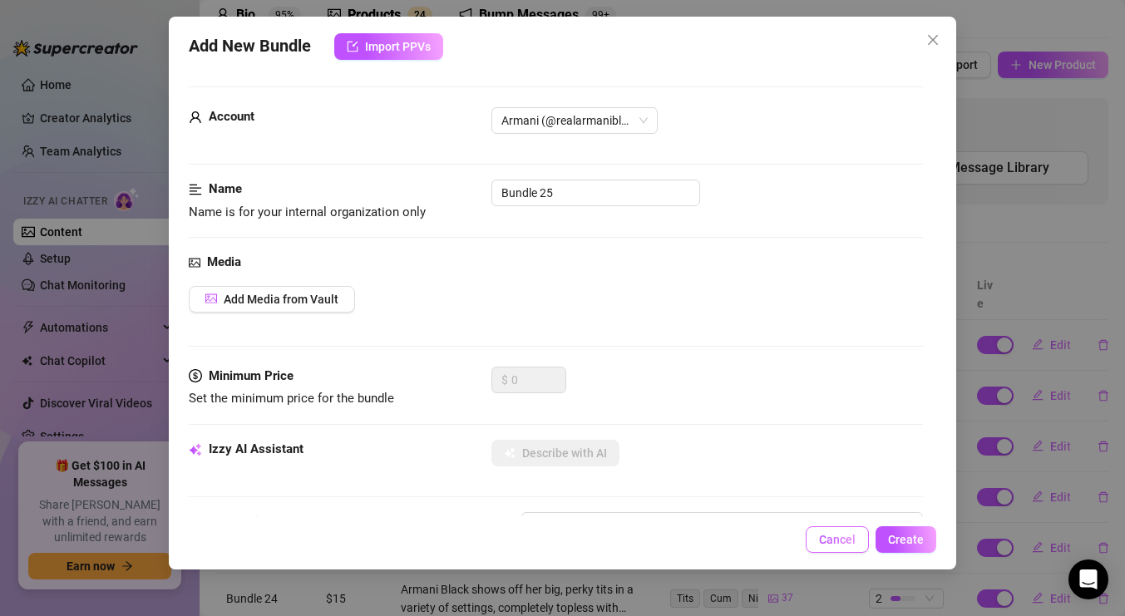
click at [846, 543] on span "Cancel" at bounding box center [837, 539] width 37 height 13
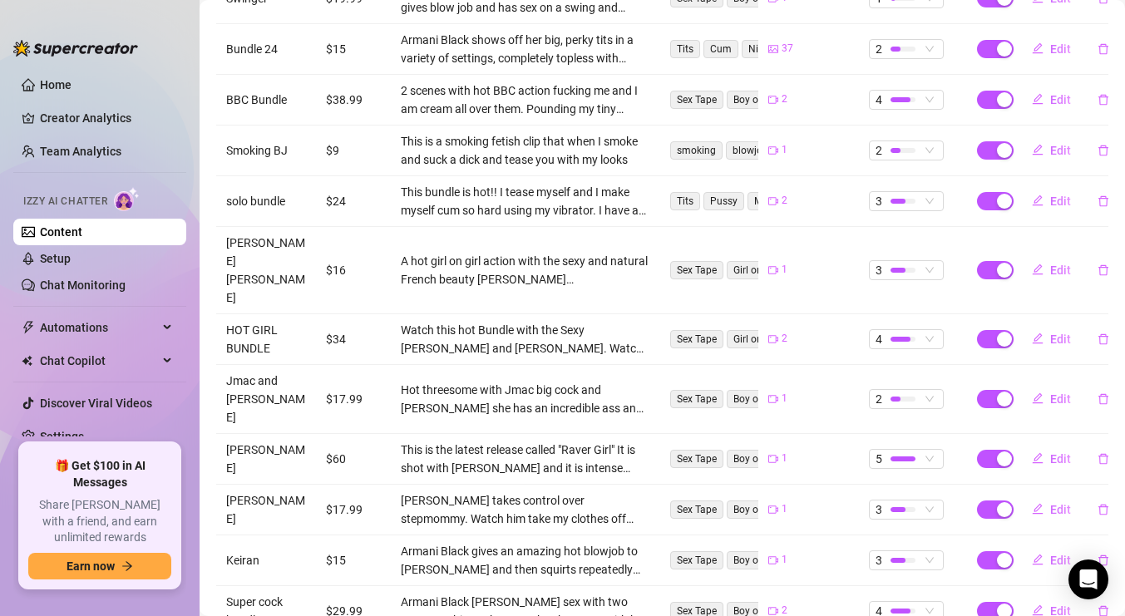
scroll to position [0, 0]
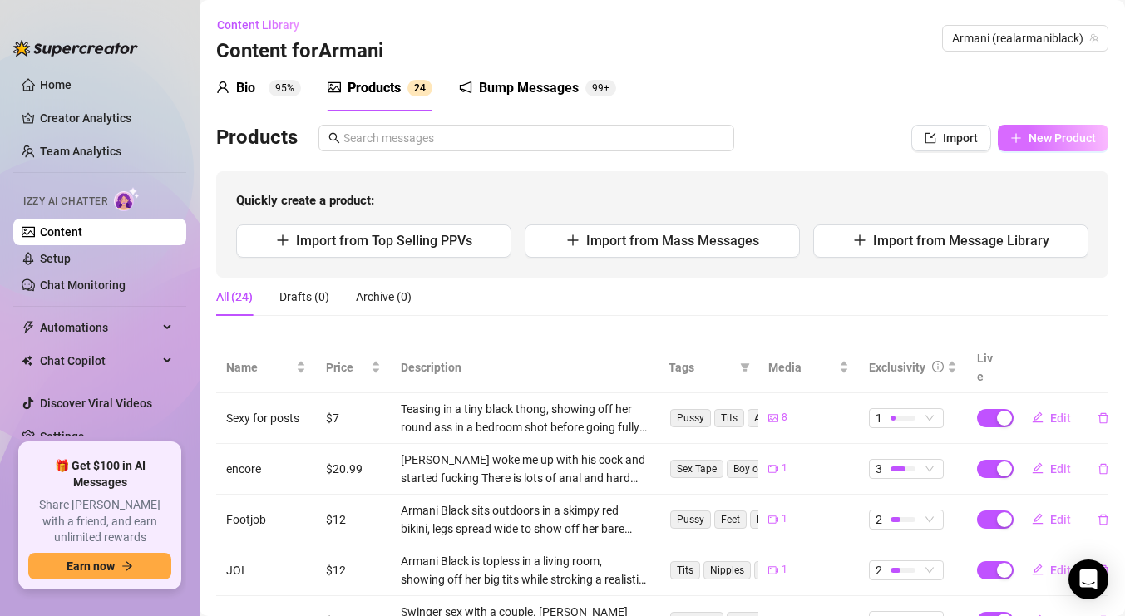
click at [1022, 134] on button "New Product" at bounding box center [1053, 138] width 111 height 27
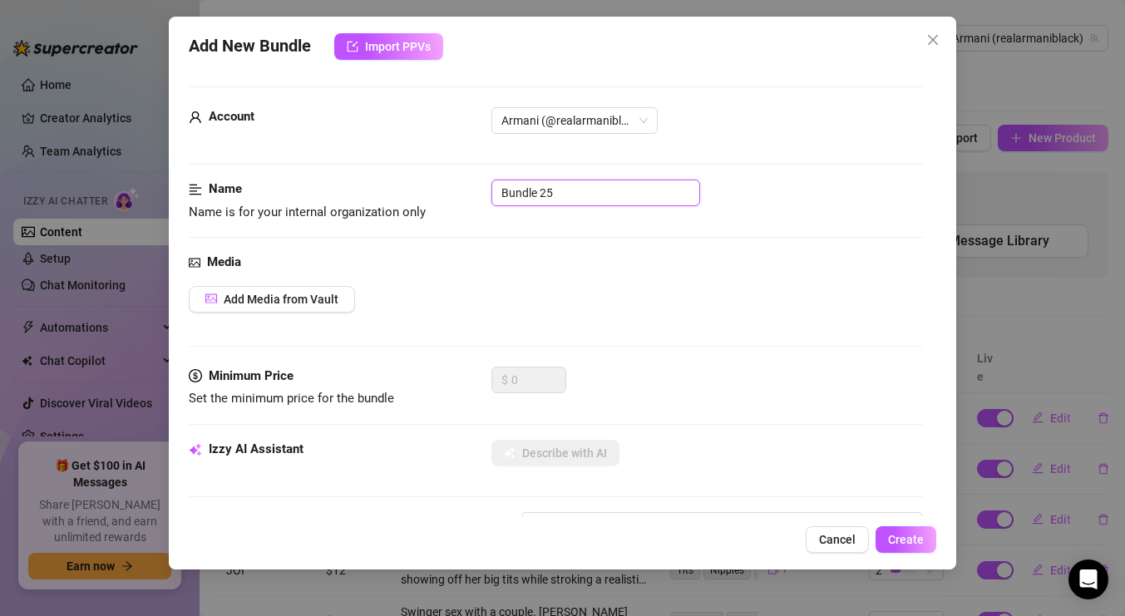
click at [574, 197] on input "Bundle 25" at bounding box center [595, 193] width 209 height 27
click at [229, 303] on span "Add Media from Vault" at bounding box center [281, 299] width 115 height 13
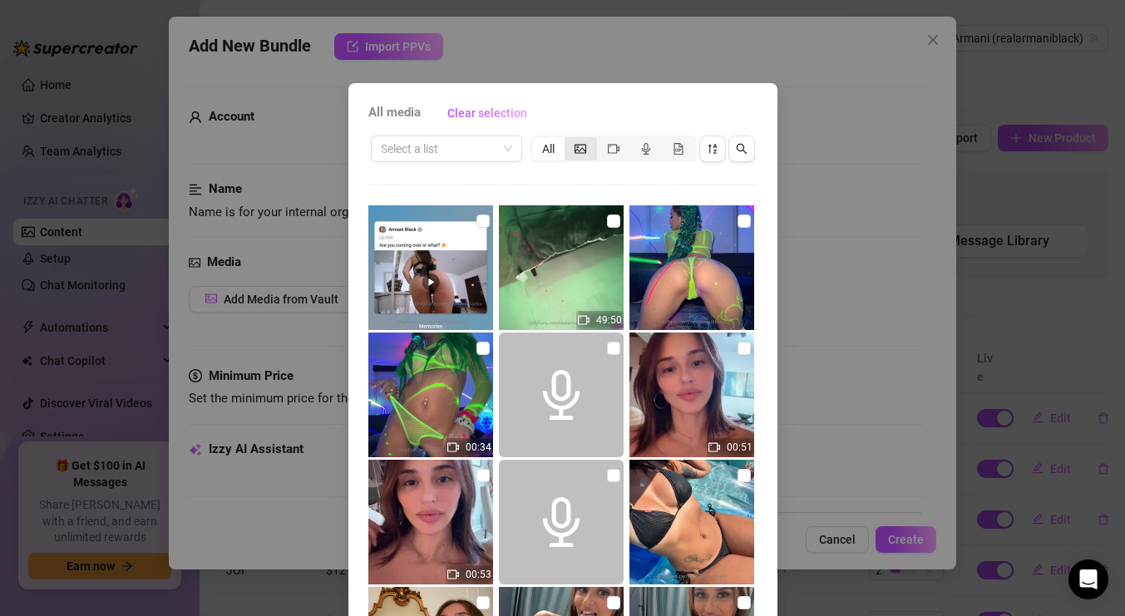
click at [577, 155] on span "segmented control" at bounding box center [580, 148] width 12 height 13
click at [569, 140] on input "segmented control" at bounding box center [569, 140] width 0 height 0
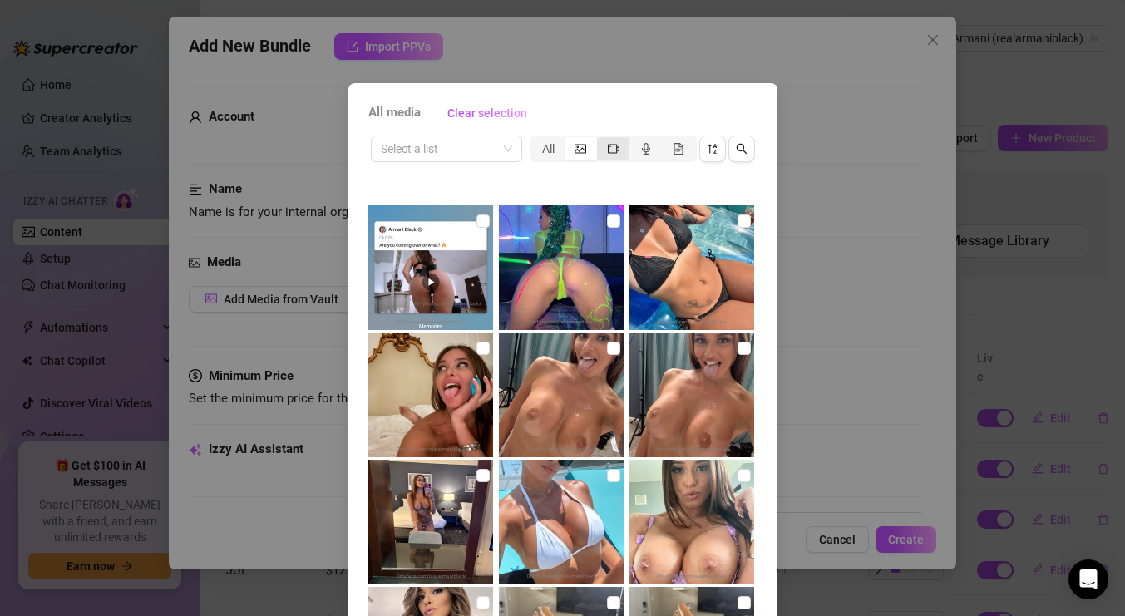
click at [612, 154] on span "segmented control" at bounding box center [614, 148] width 12 height 13
click at [601, 140] on input "segmented control" at bounding box center [601, 140] width 0 height 0
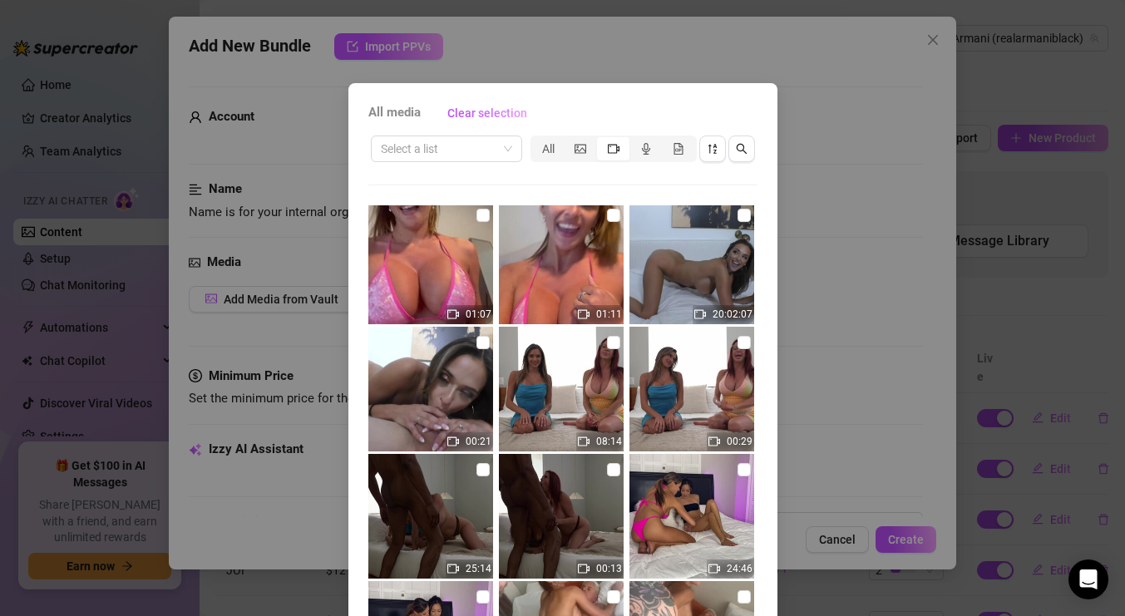
scroll to position [2024, 0]
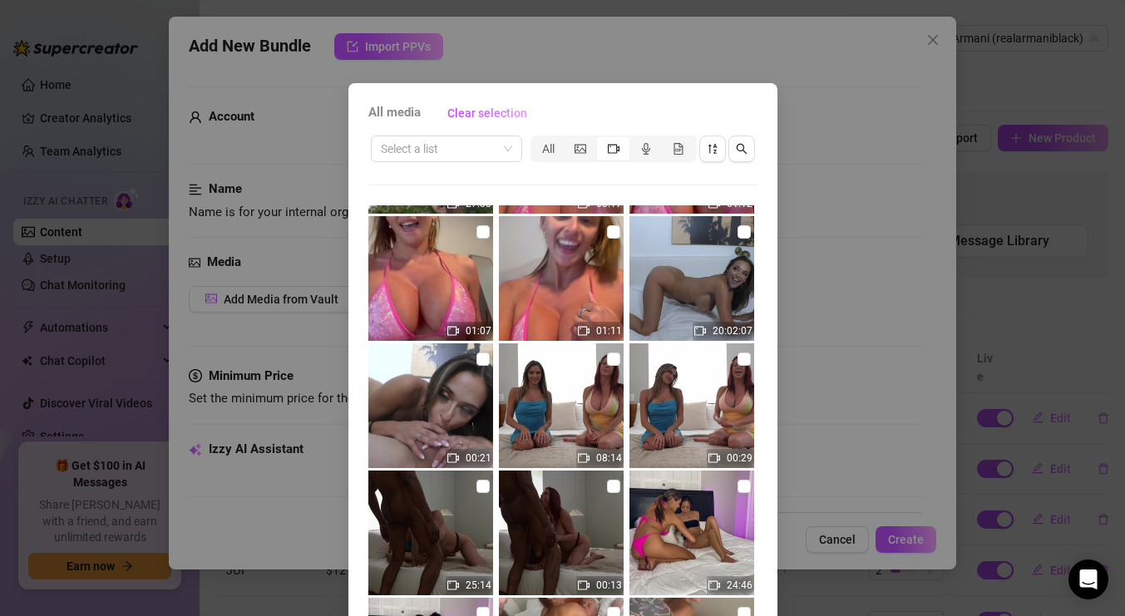
click at [704, 308] on img at bounding box center [691, 278] width 125 height 125
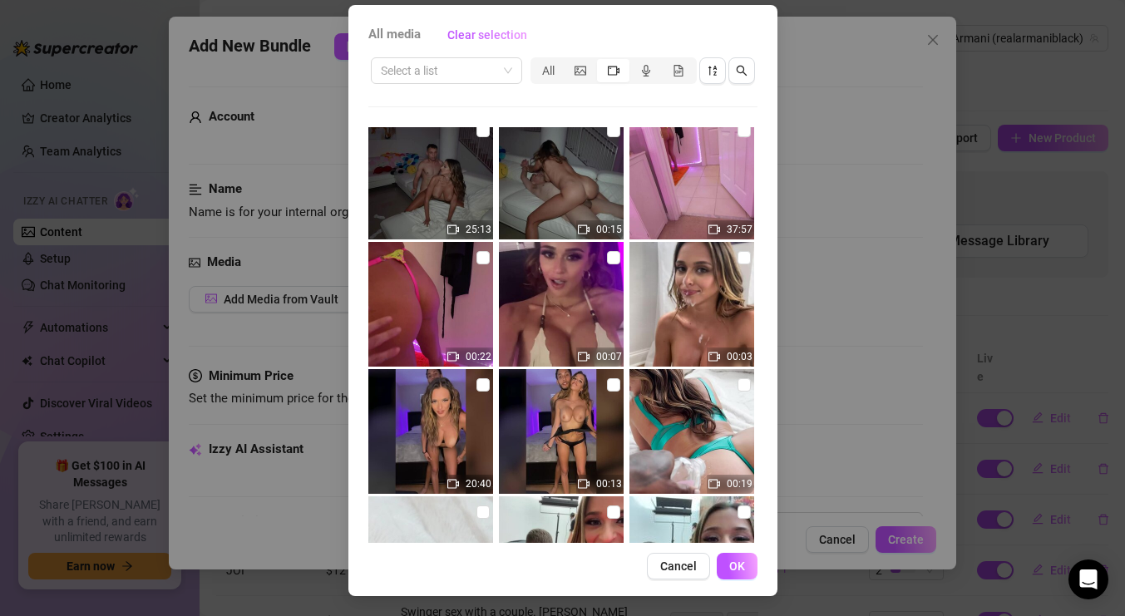
scroll to position [3195, 0]
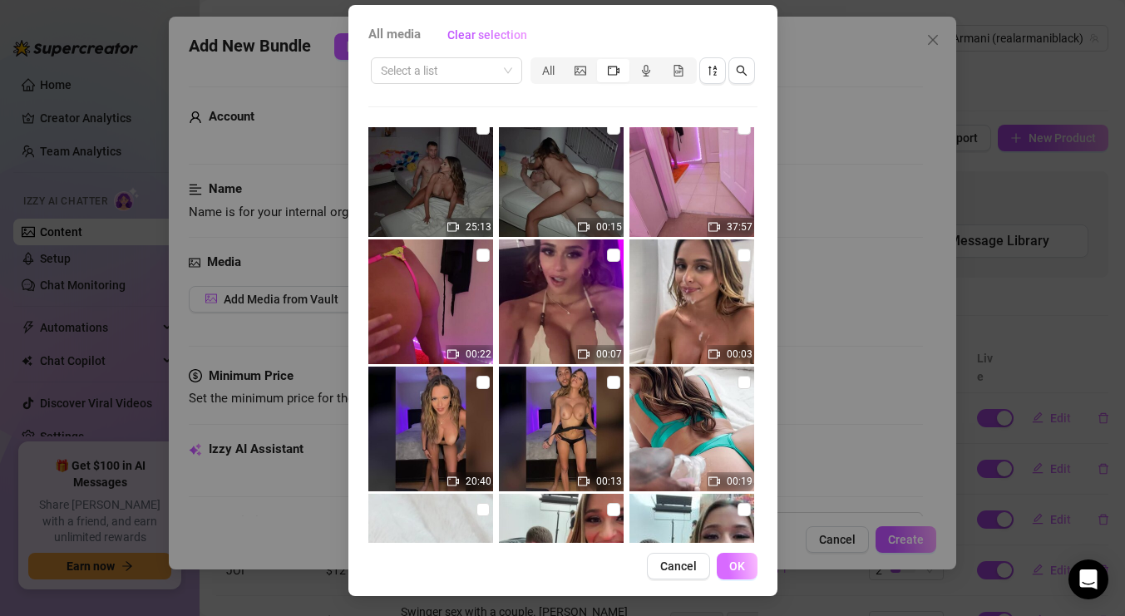
click at [742, 566] on span "OK" at bounding box center [737, 565] width 16 height 13
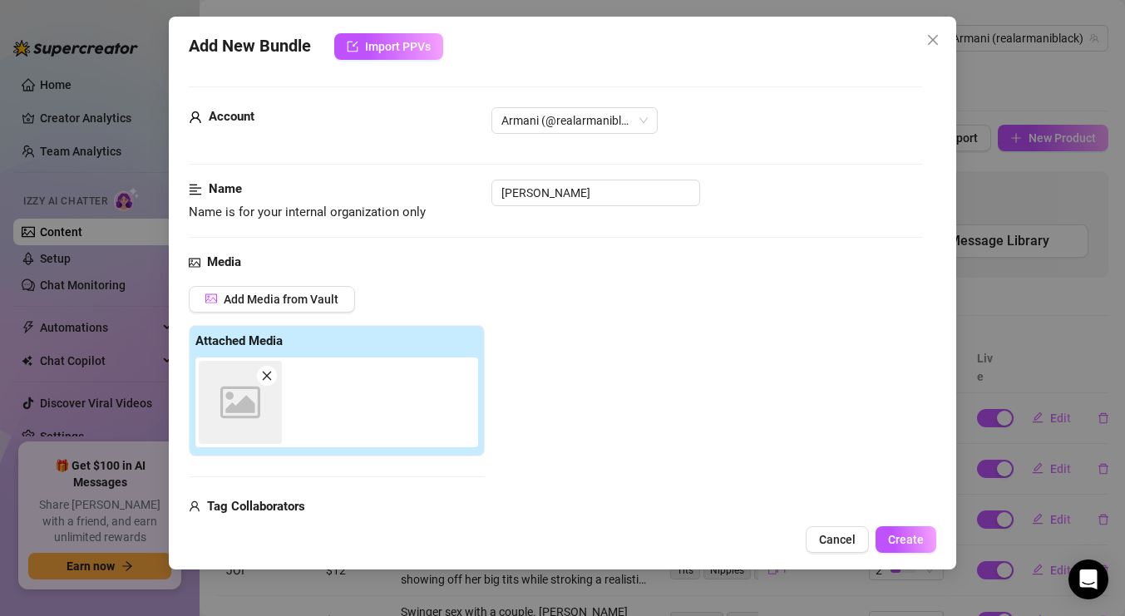
scroll to position [17, 0]
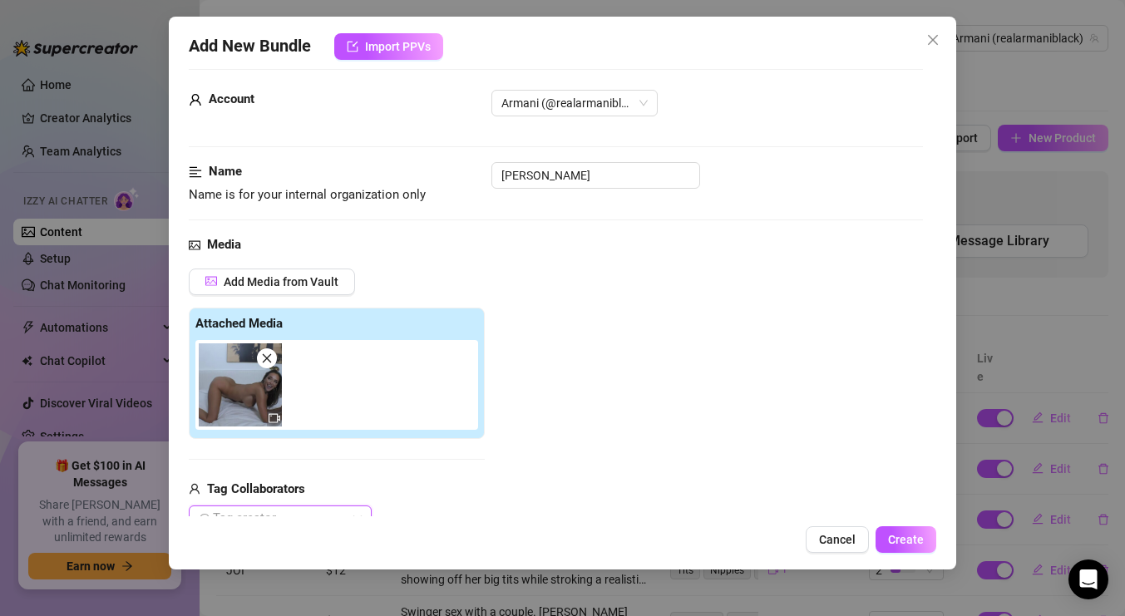
click at [254, 390] on img at bounding box center [240, 384] width 83 height 83
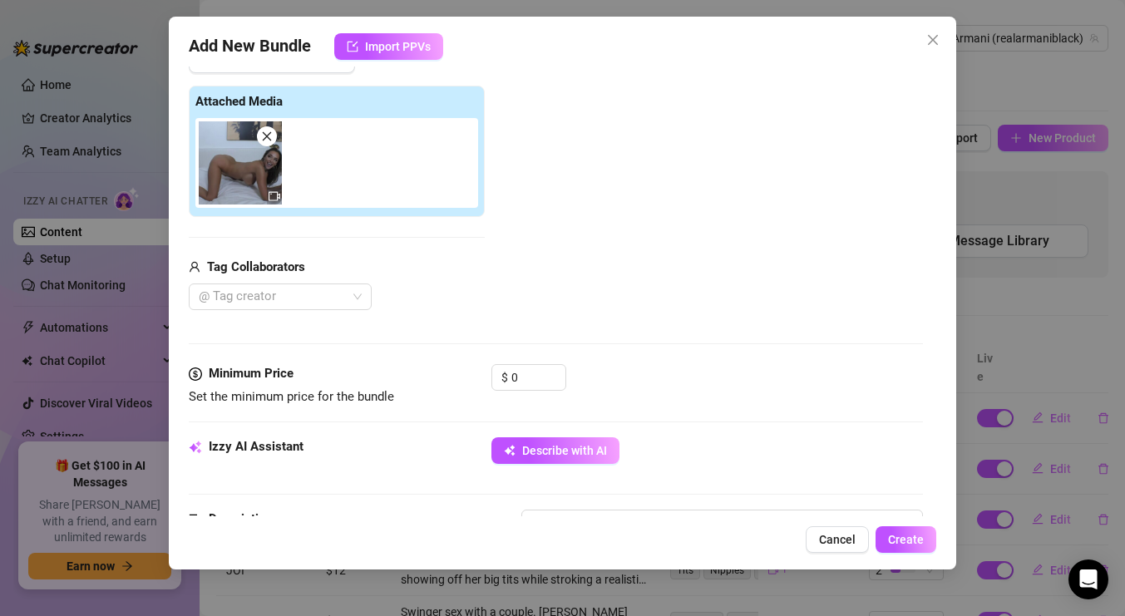
scroll to position [243, 0]
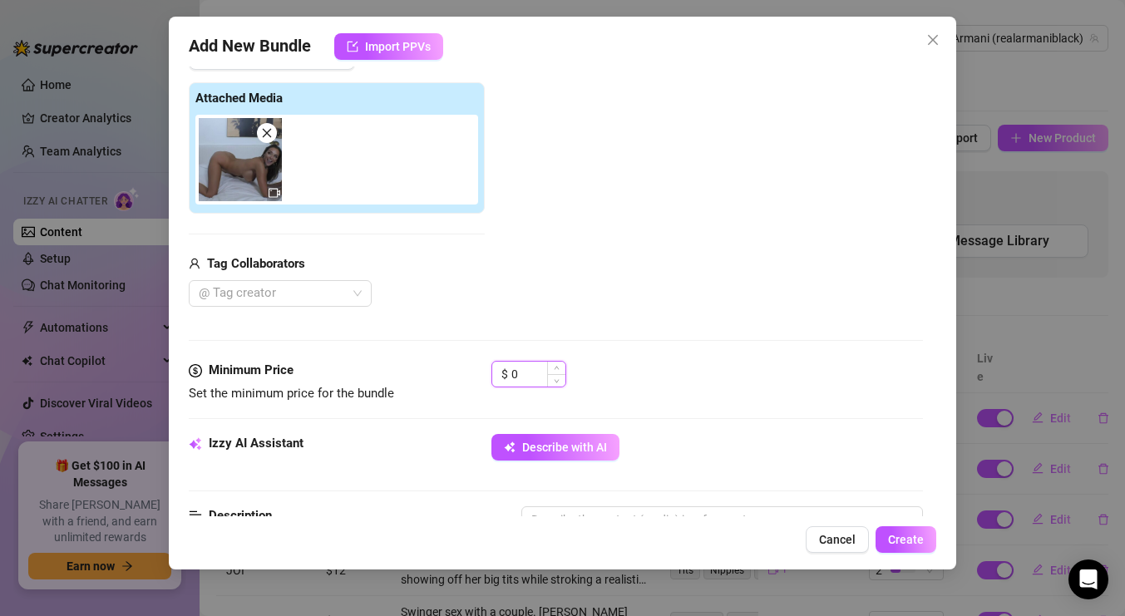
click at [539, 375] on input "0" at bounding box center [538, 374] width 54 height 25
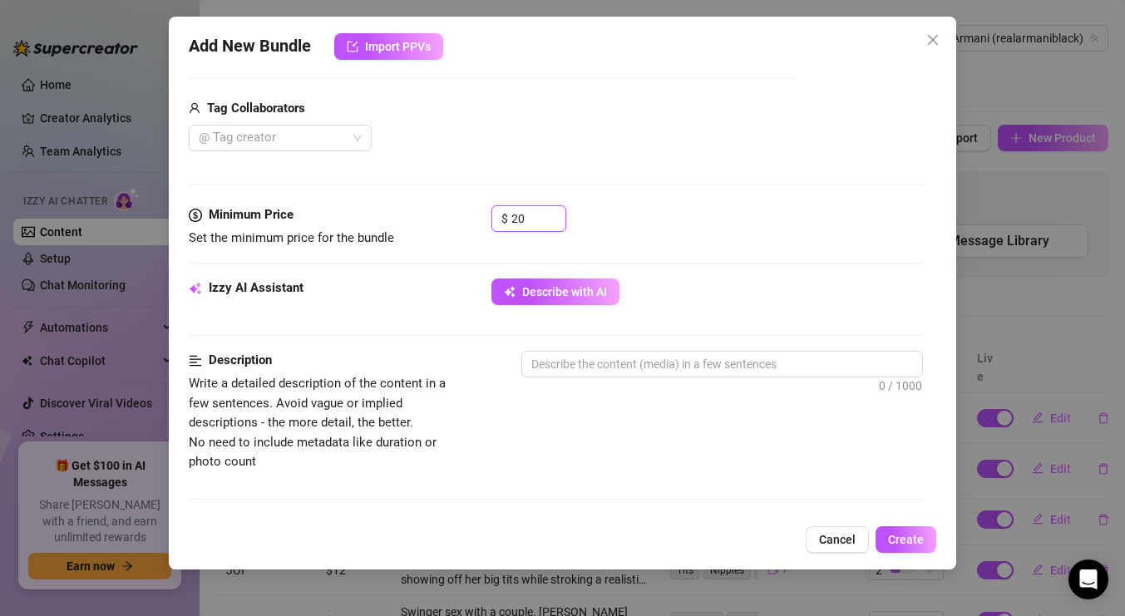
scroll to position [411, 0]
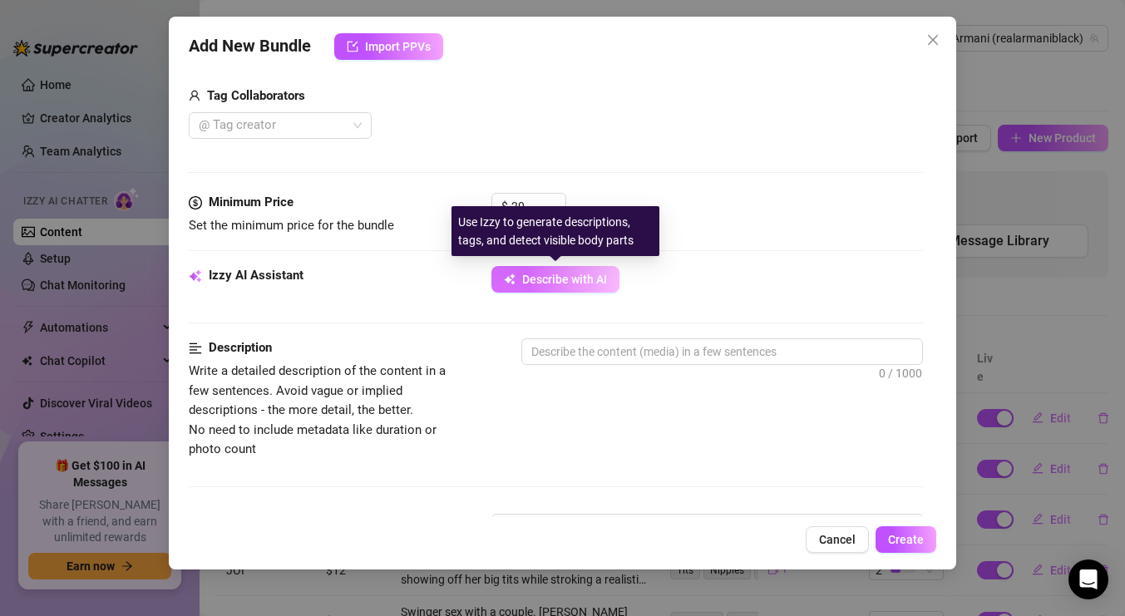
click at [557, 283] on span "Describe with AI" at bounding box center [564, 279] width 85 height 13
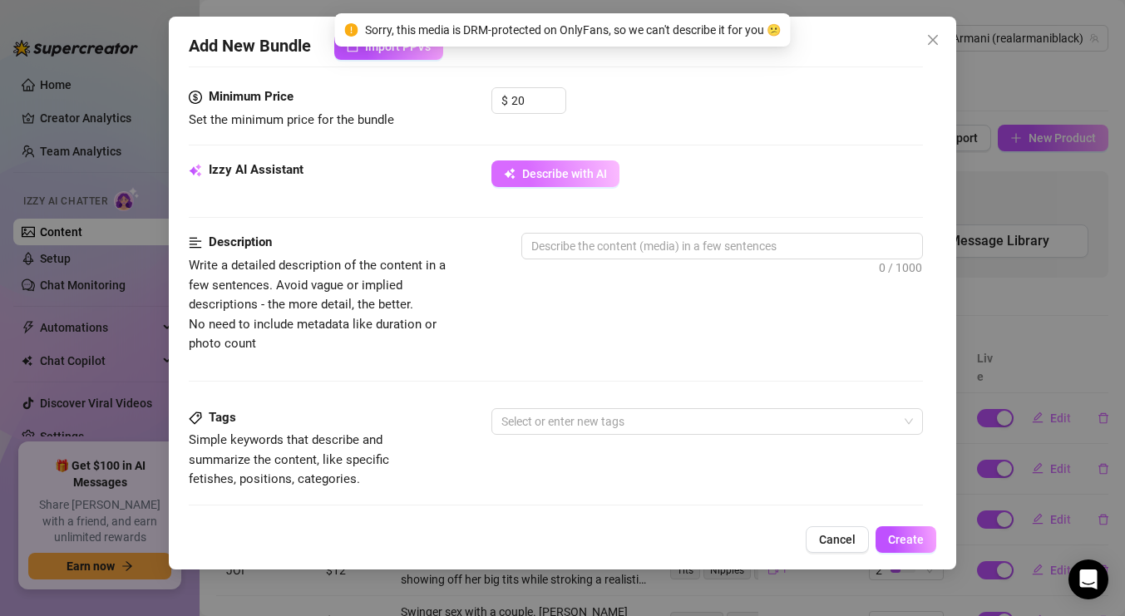
scroll to position [513, 0]
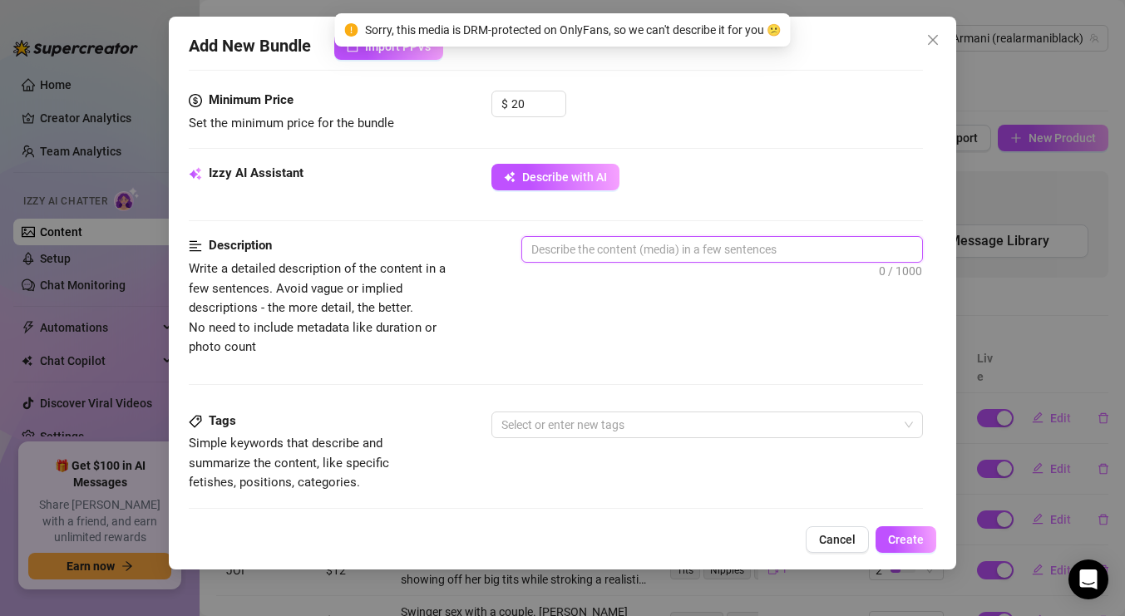
click at [583, 247] on textarea at bounding box center [722, 249] width 400 height 25
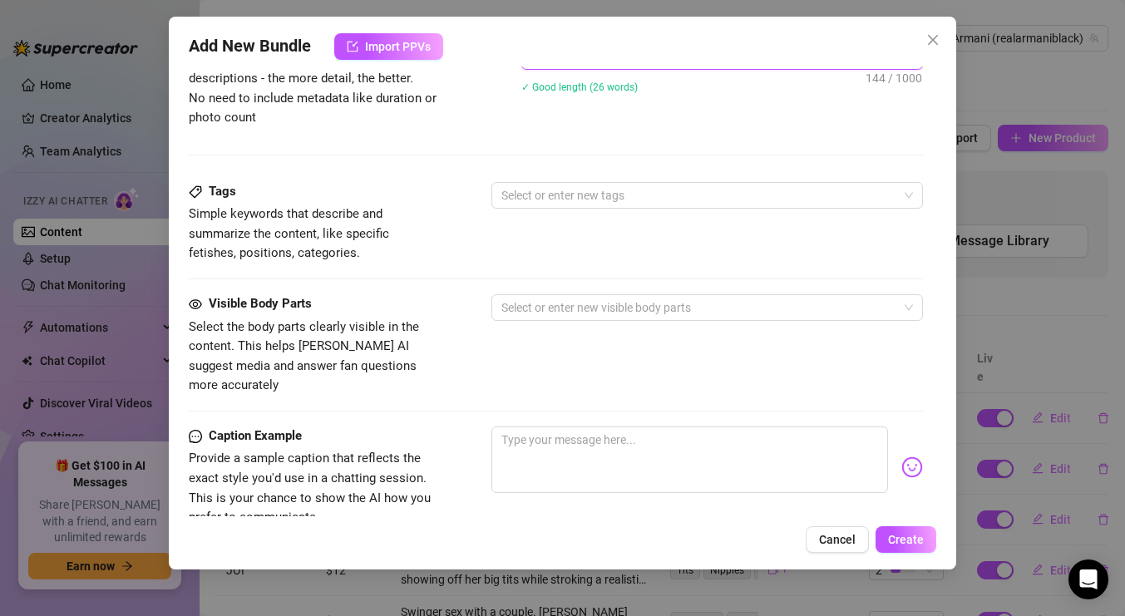
scroll to position [744, 0]
click at [621, 191] on div at bounding box center [698, 193] width 407 height 23
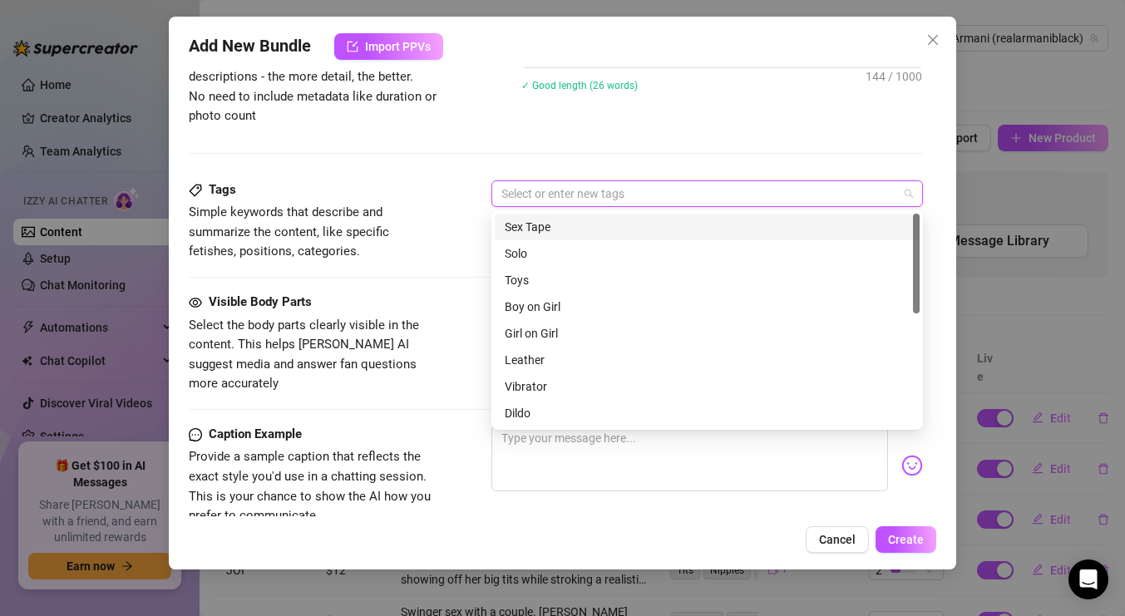
click at [595, 229] on div "Sex Tape" at bounding box center [707, 227] width 405 height 18
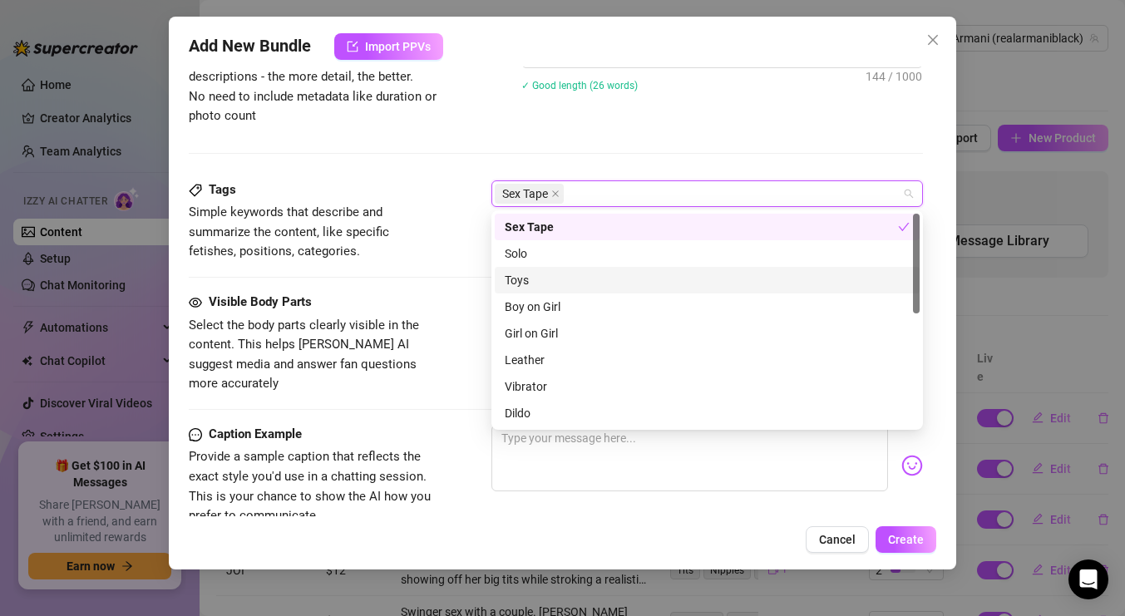
click at [559, 279] on div "Toys" at bounding box center [707, 280] width 405 height 18
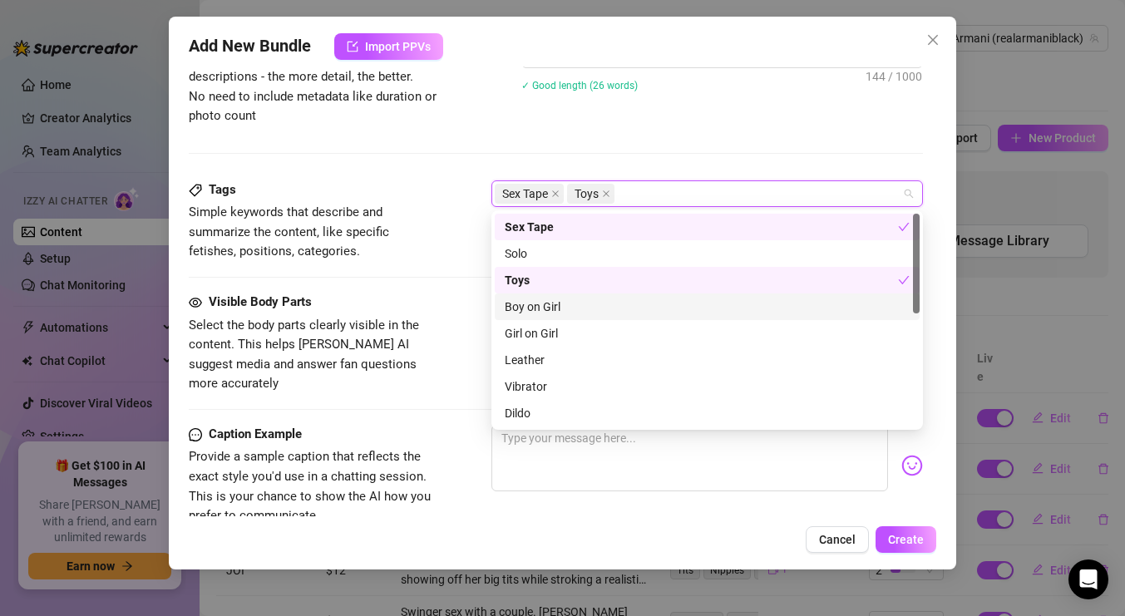
click at [560, 303] on div "Boy on Girl" at bounding box center [707, 307] width 405 height 18
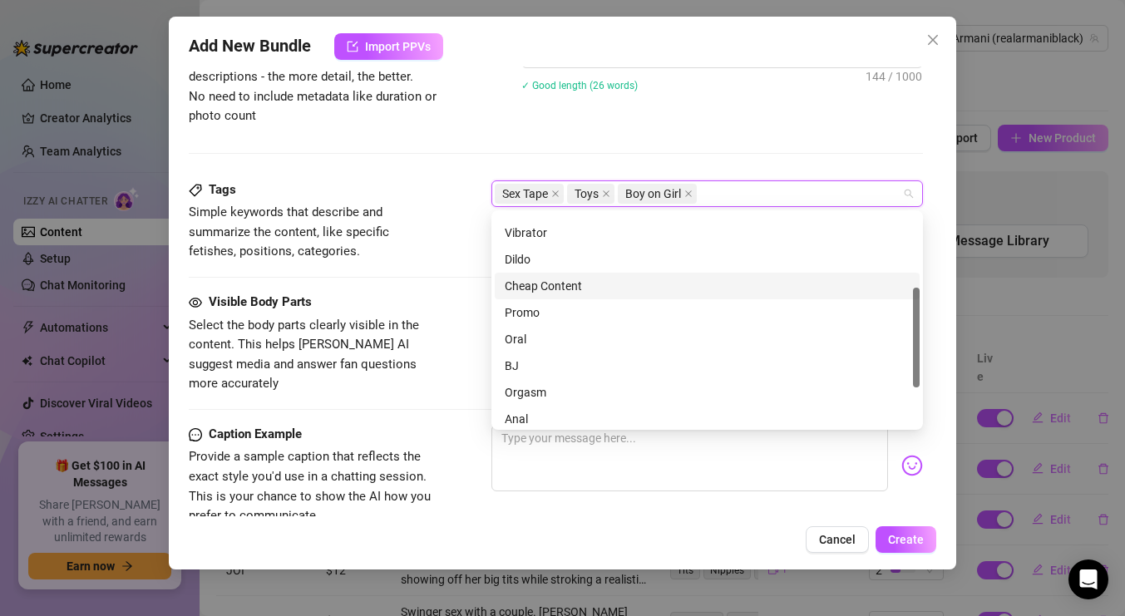
scroll to position [173, 0]
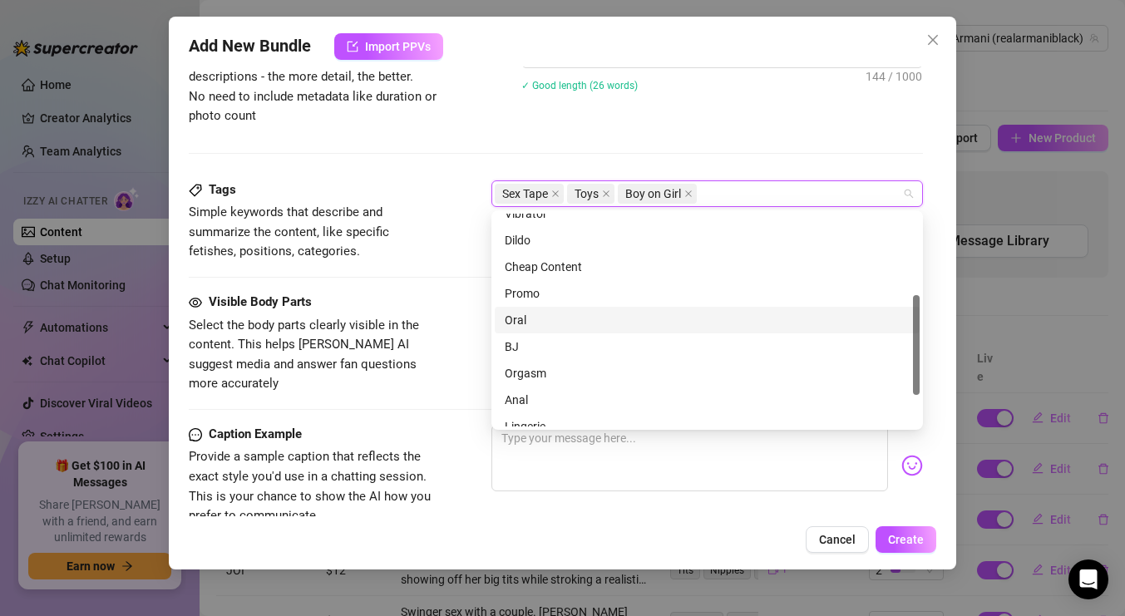
click at [539, 321] on div "Oral" at bounding box center [707, 320] width 405 height 18
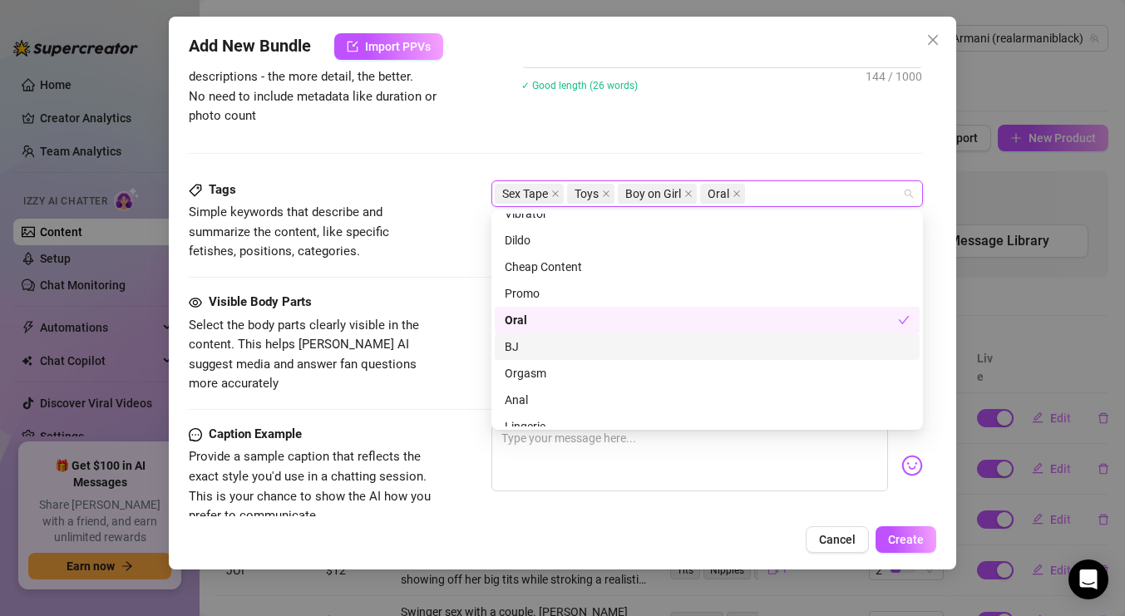
click at [519, 347] on div "BJ" at bounding box center [707, 346] width 405 height 18
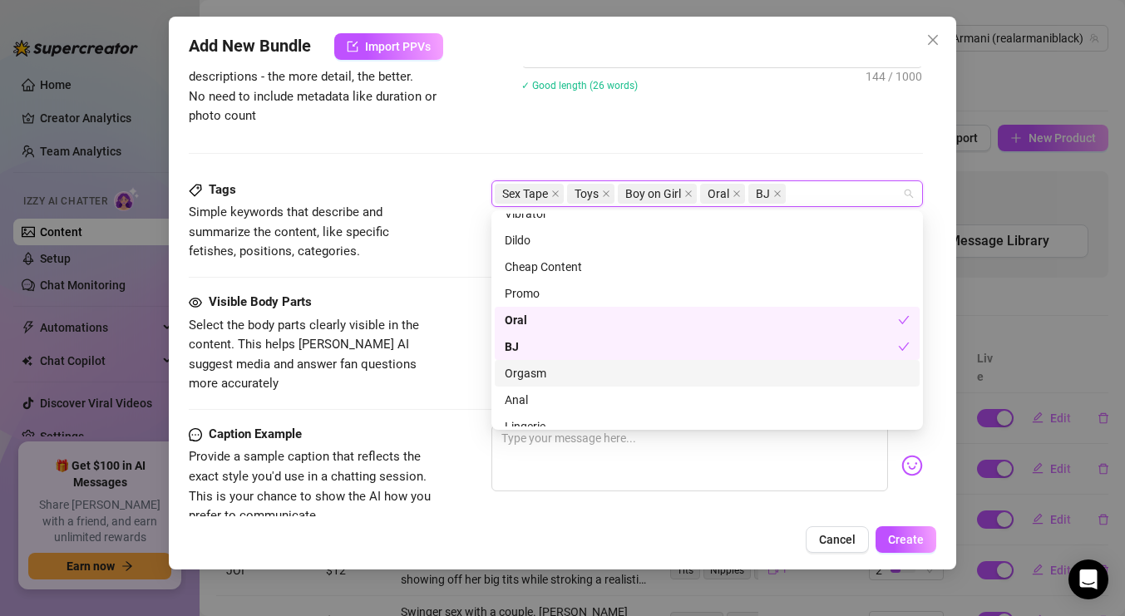
click at [525, 372] on div "Orgasm" at bounding box center [707, 373] width 405 height 18
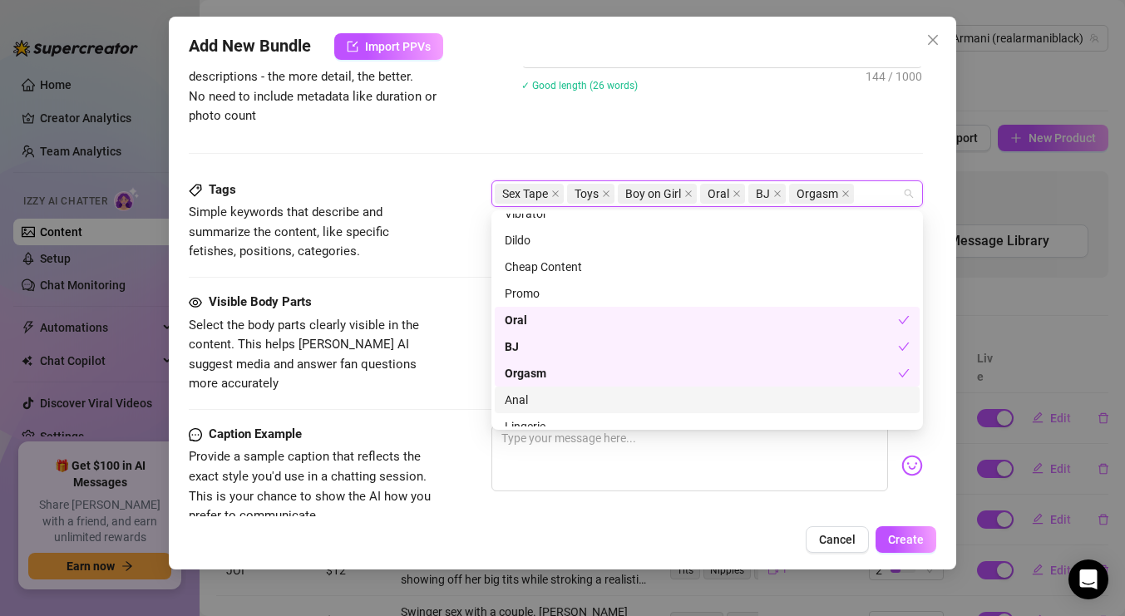
click at [529, 406] on div "Anal" at bounding box center [707, 400] width 405 height 18
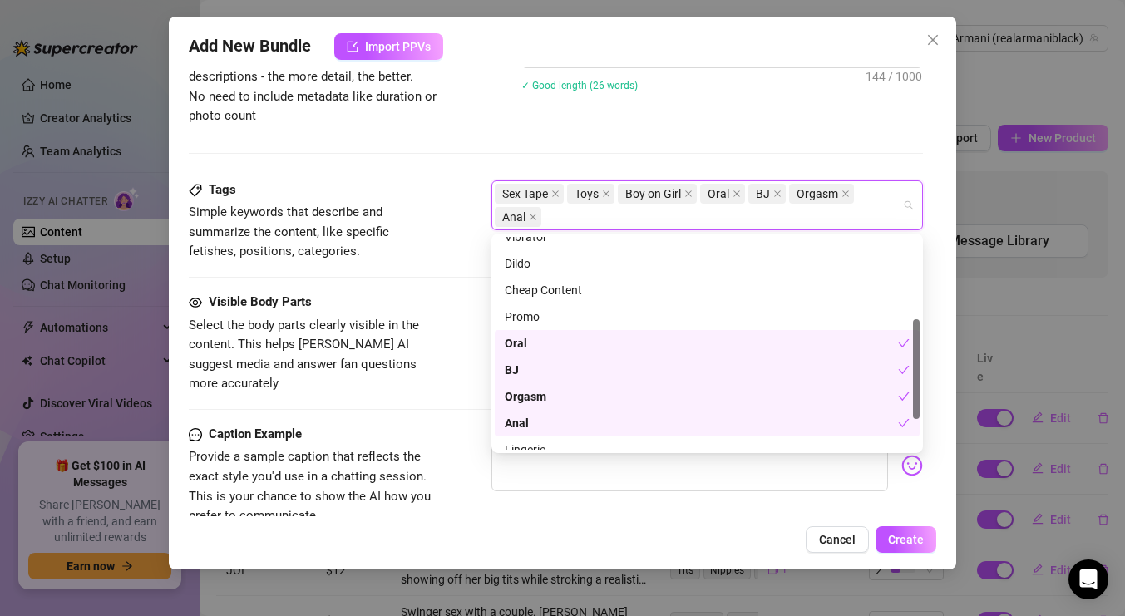
scroll to position [239, 0]
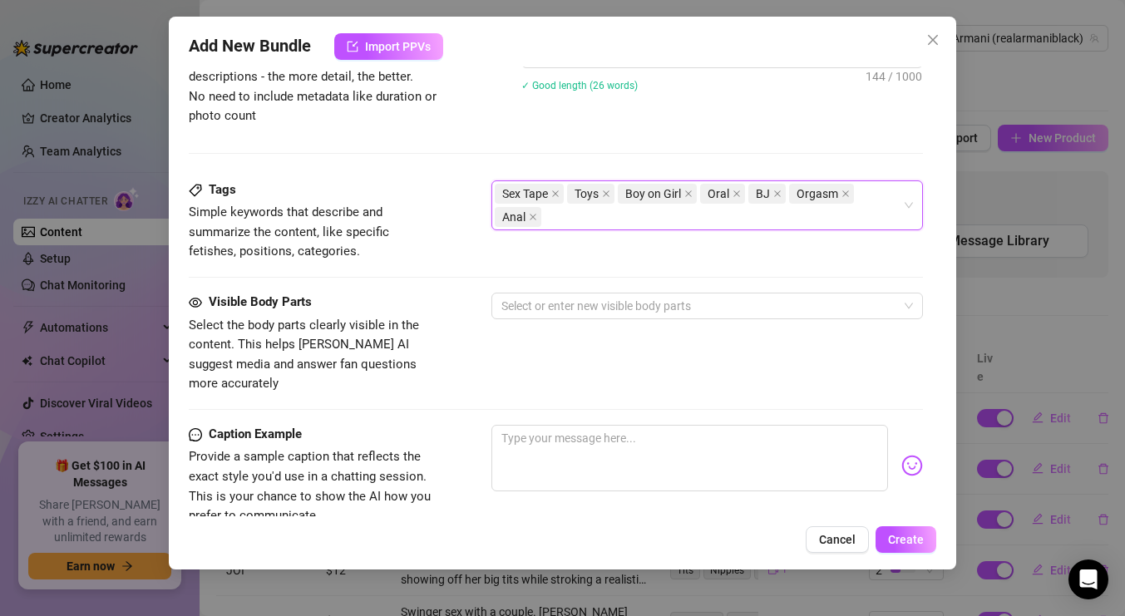
click at [943, 372] on div "Add New Bundle Import PPVs Account Armani (@realarmaniblack) Name Name is for y…" at bounding box center [562, 293] width 787 height 553
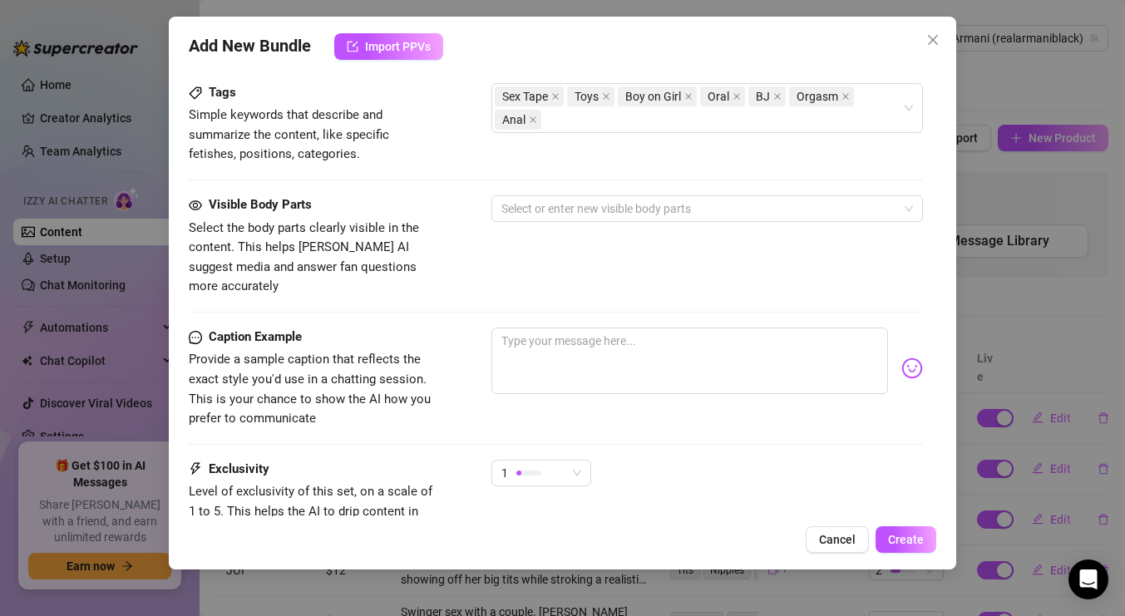
scroll to position [846, 0]
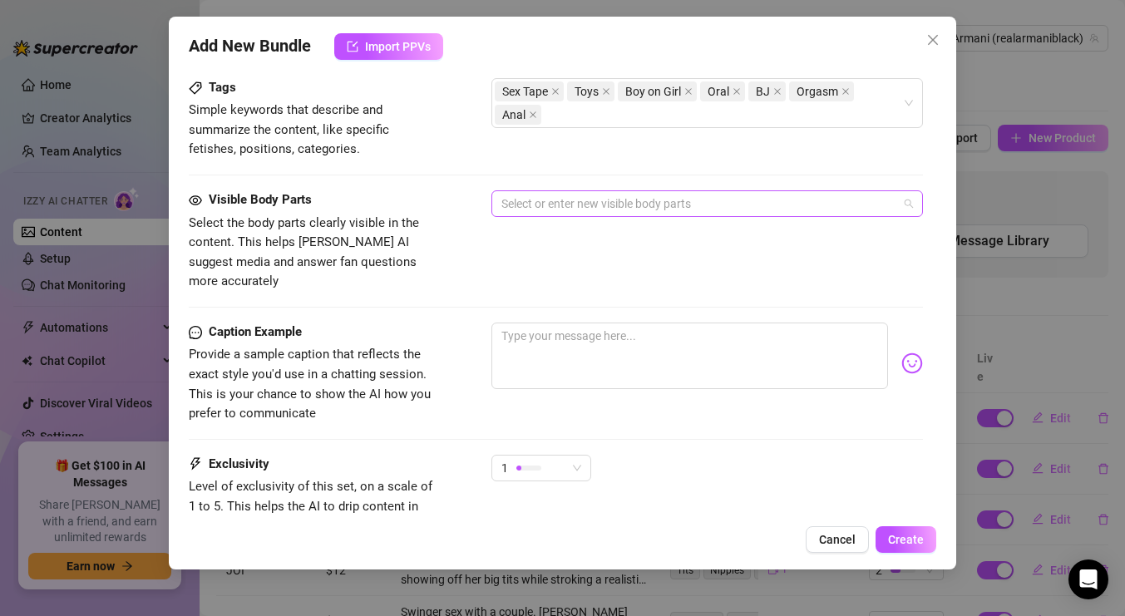
click at [727, 198] on div at bounding box center [698, 203] width 407 height 23
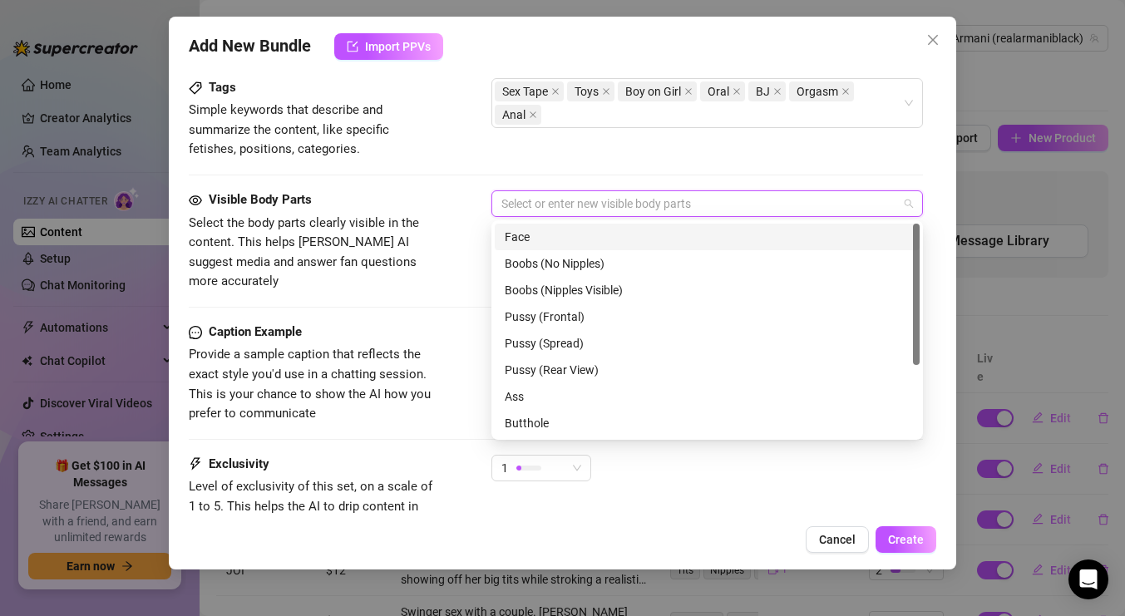
click at [612, 234] on div "Face" at bounding box center [707, 237] width 405 height 18
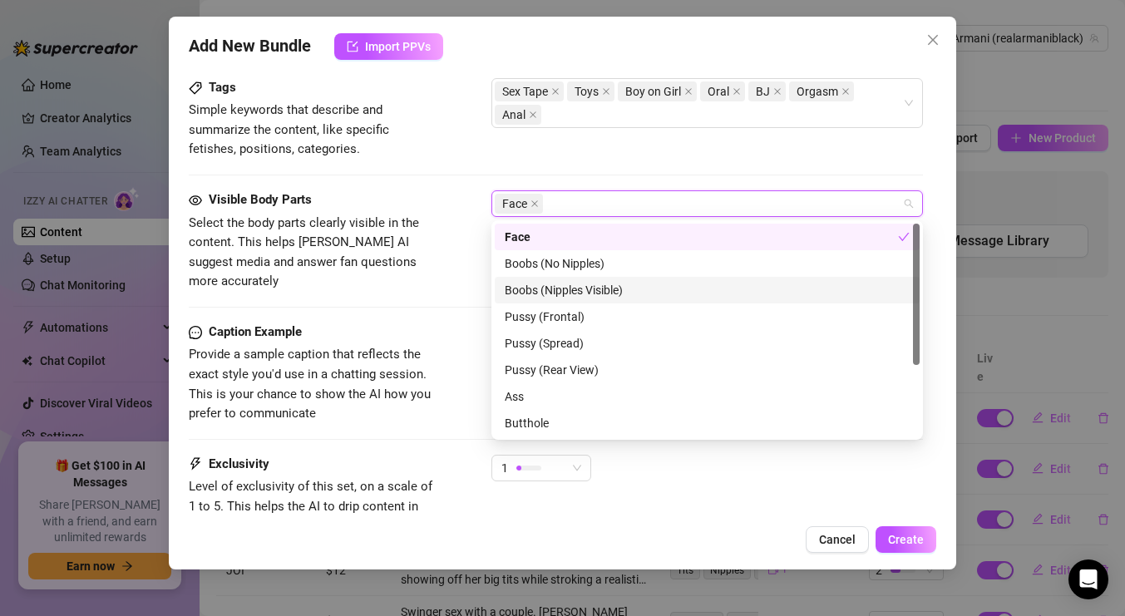
click at [600, 281] on div "Boobs (Nipples Visible)" at bounding box center [707, 290] width 405 height 18
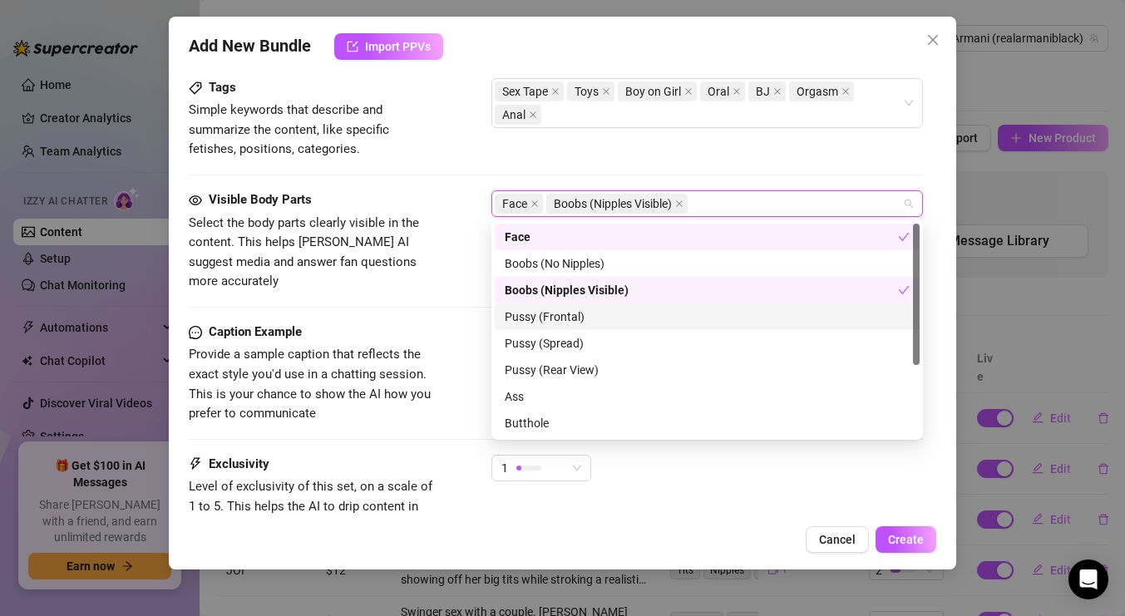
click at [585, 317] on div "Pussy (Frontal)" at bounding box center [707, 317] width 405 height 18
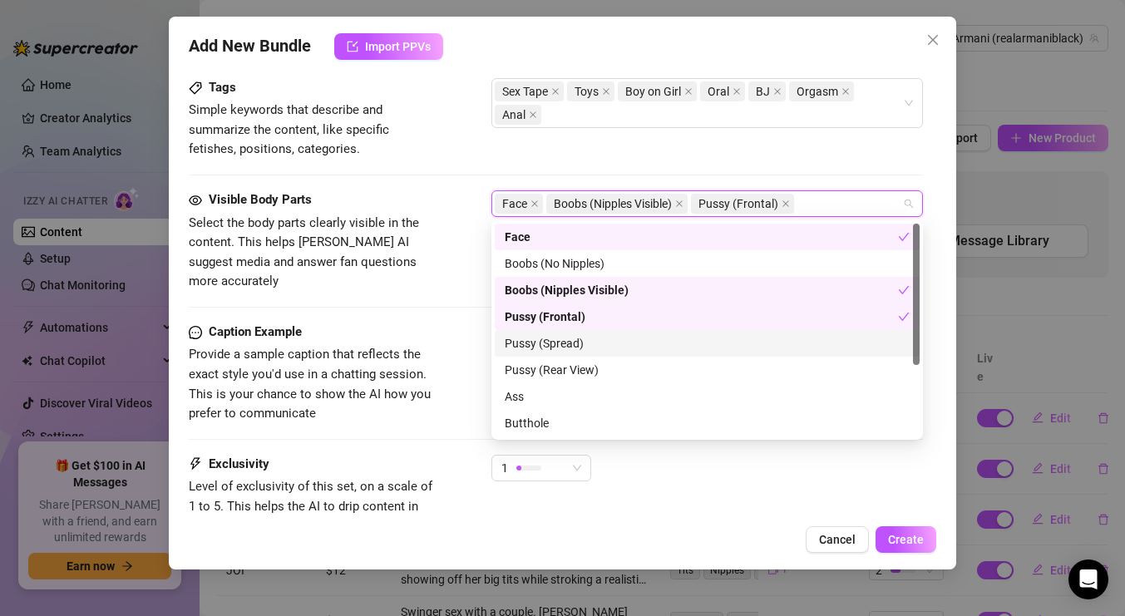
click at [585, 345] on div "Pussy (Spread)" at bounding box center [707, 343] width 405 height 18
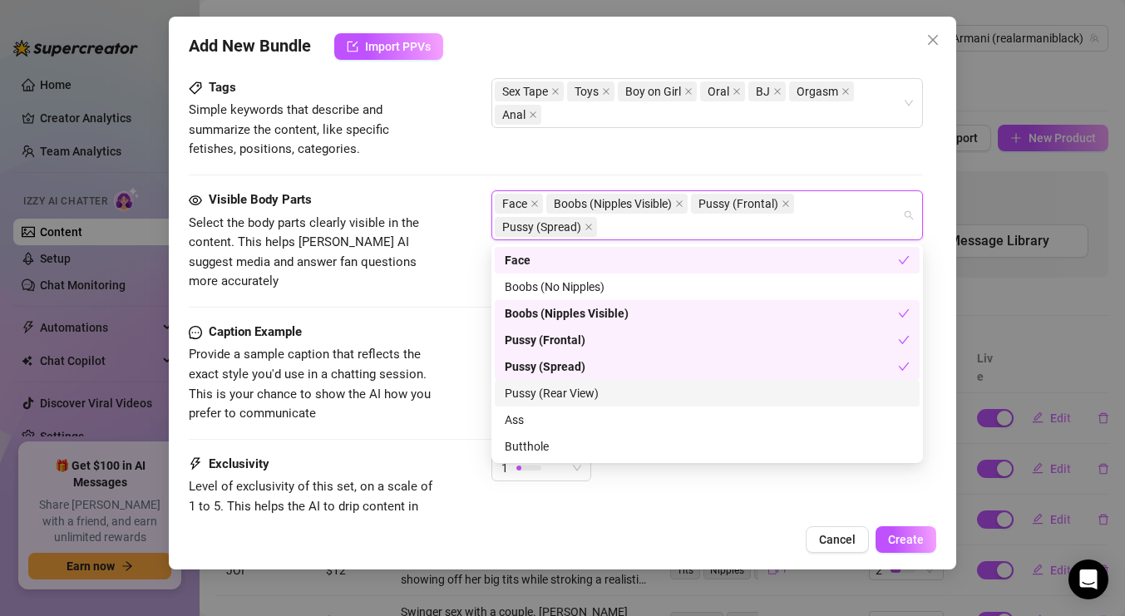
click at [586, 389] on div "Pussy (Rear View)" at bounding box center [707, 393] width 405 height 18
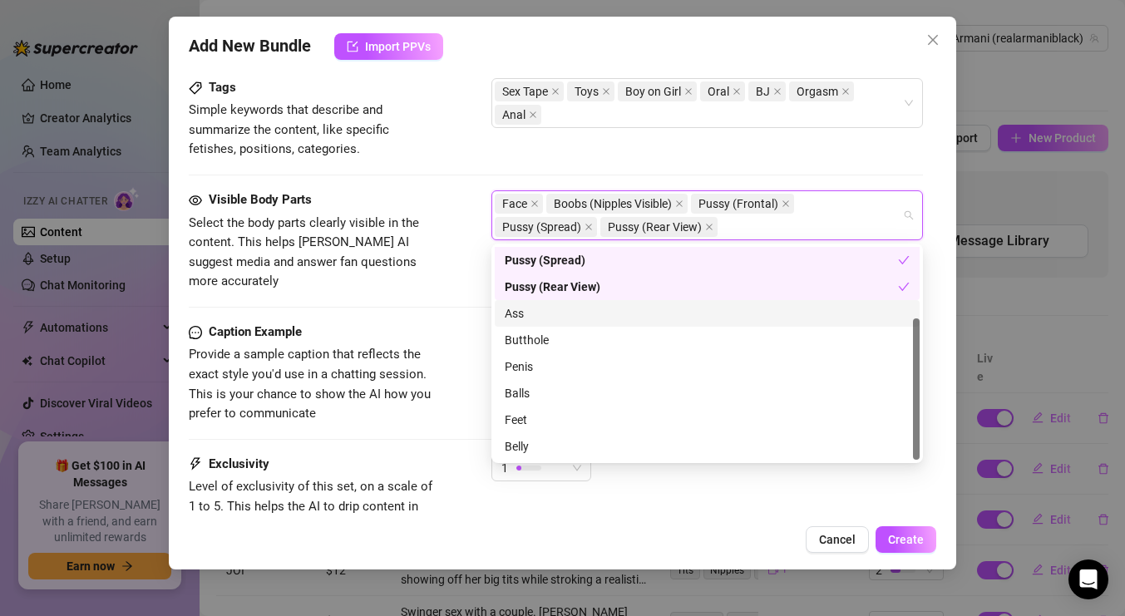
click at [549, 315] on div "Ass" at bounding box center [707, 313] width 405 height 18
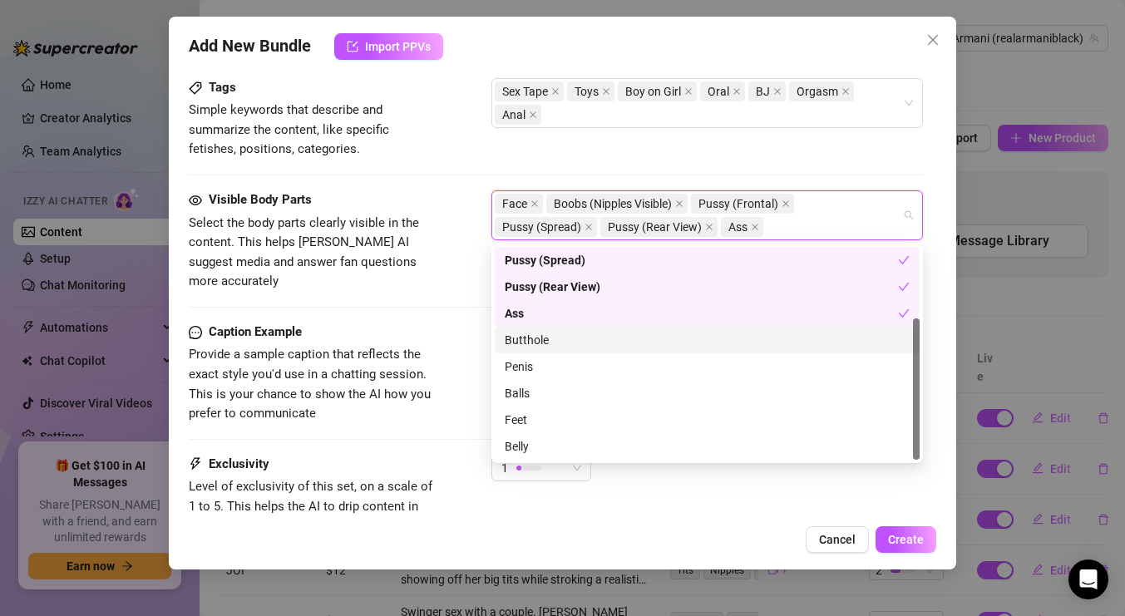
click at [548, 343] on div "Butthole" at bounding box center [707, 340] width 405 height 18
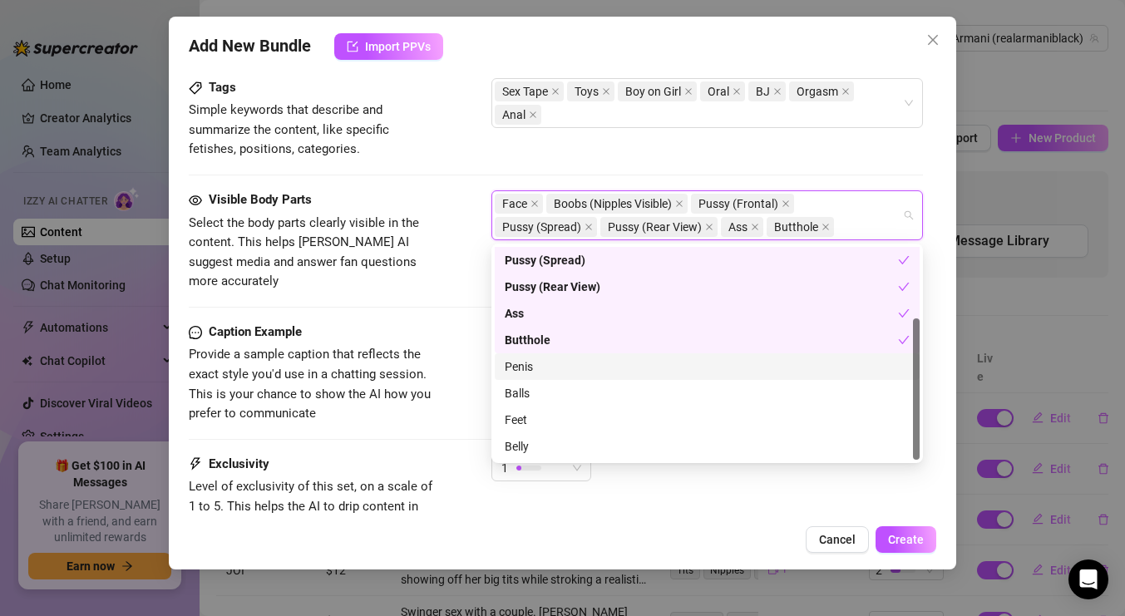
click at [546, 367] on div "Penis" at bounding box center [707, 366] width 405 height 18
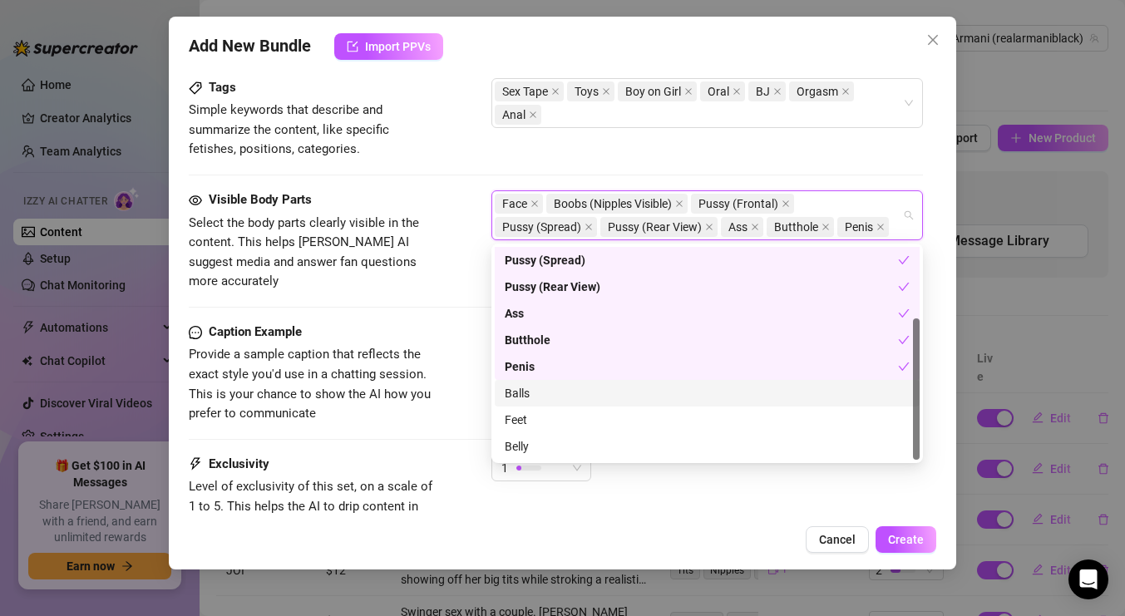
click at [546, 401] on div "Balls" at bounding box center [707, 393] width 405 height 18
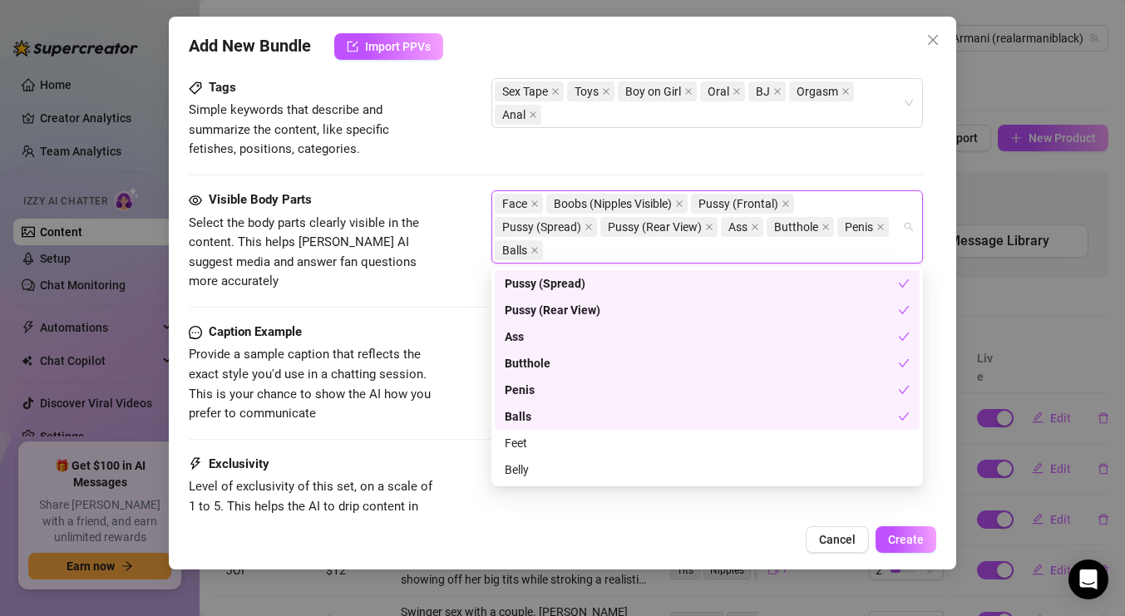
click at [949, 191] on div "Add New Bundle Import PPVs Account Armani (@realarmaniblack) Name Name is for y…" at bounding box center [562, 293] width 787 height 553
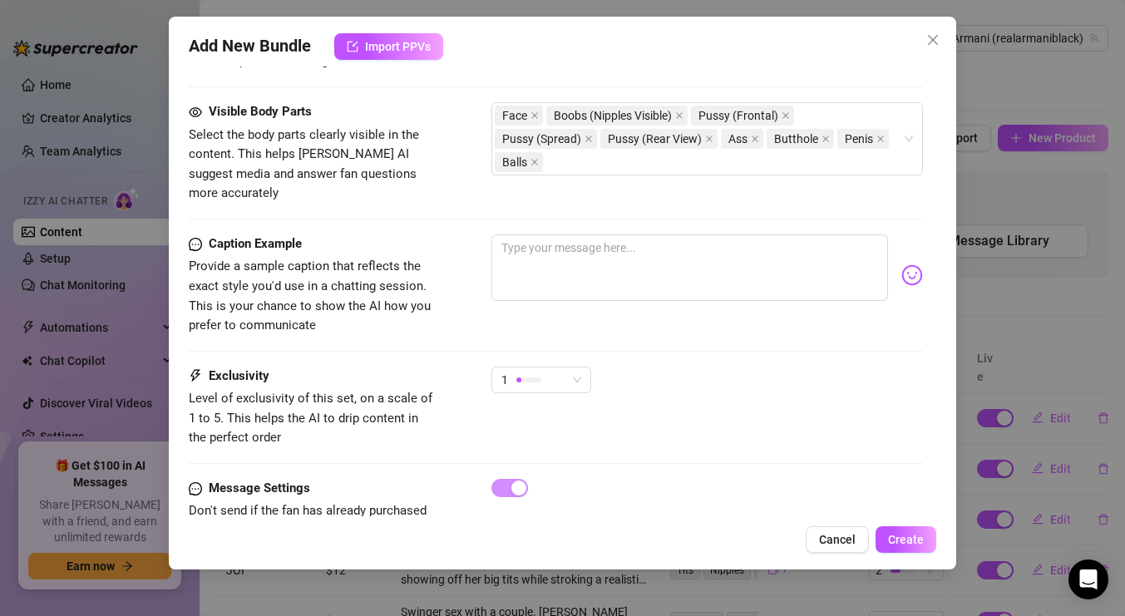
scroll to position [977, 0]
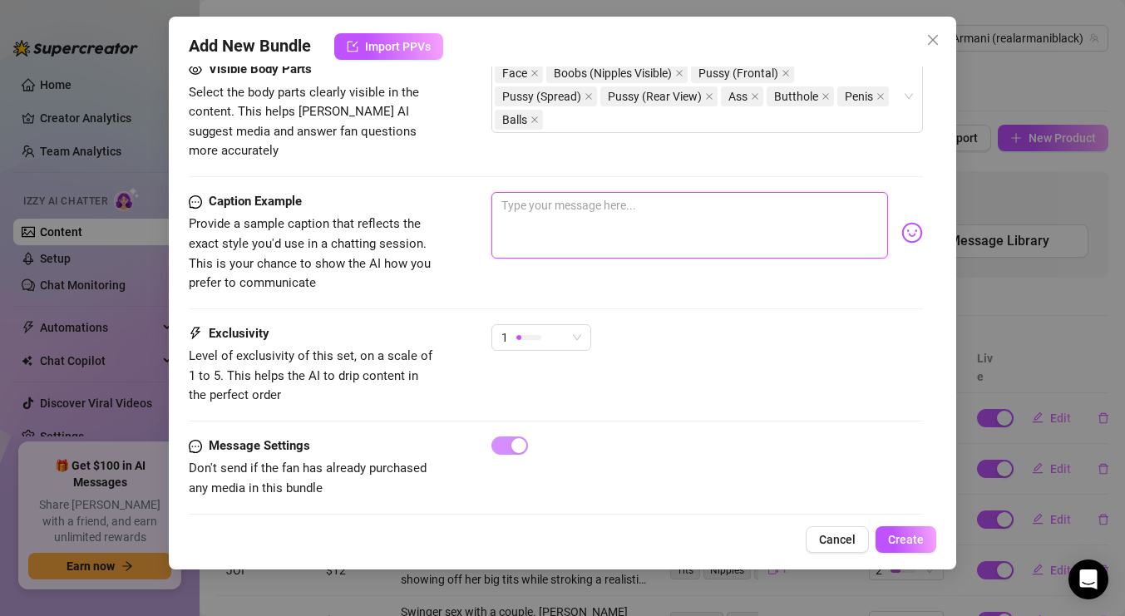
click at [700, 207] on textarea at bounding box center [689, 225] width 397 height 67
click at [580, 326] on span "1" at bounding box center [541, 337] width 80 height 25
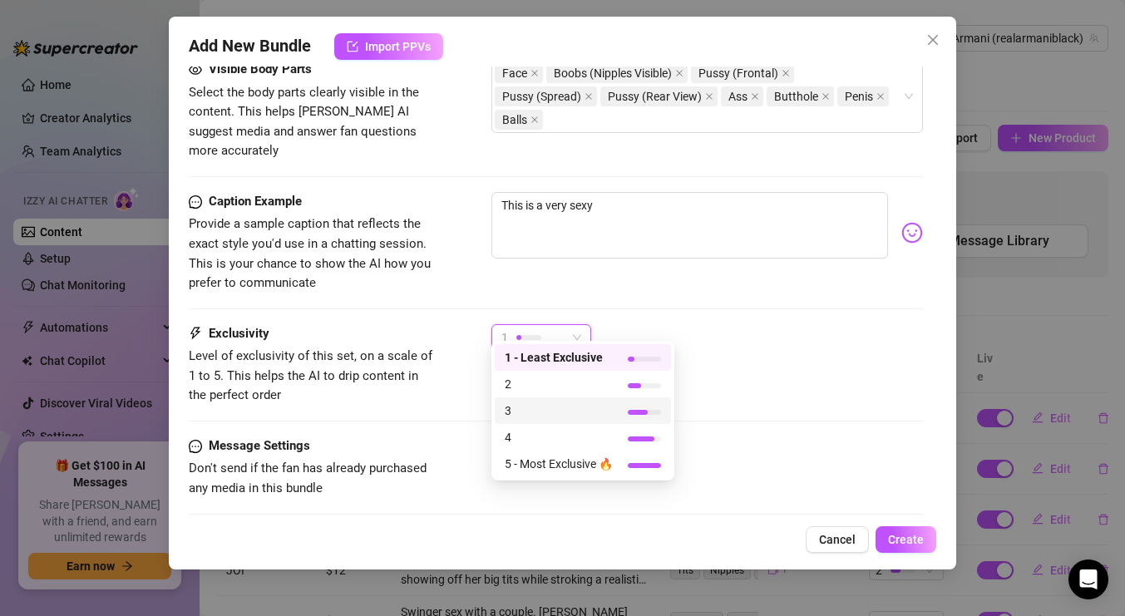
click at [559, 403] on span "3" at bounding box center [559, 411] width 108 height 18
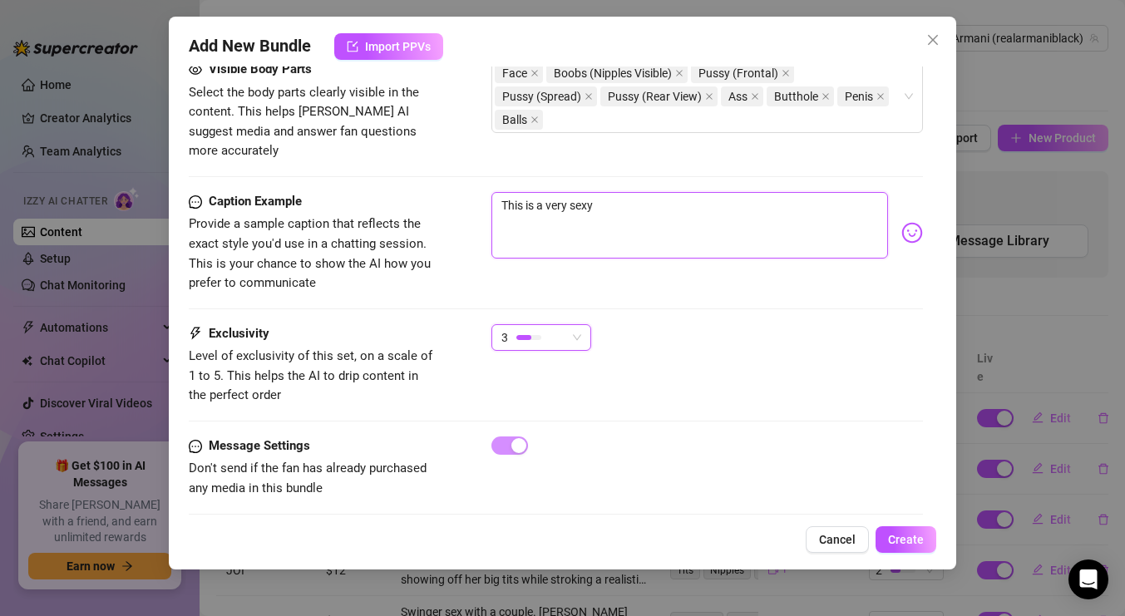
click at [636, 196] on textarea "This is a very sexy" at bounding box center [689, 225] width 397 height 67
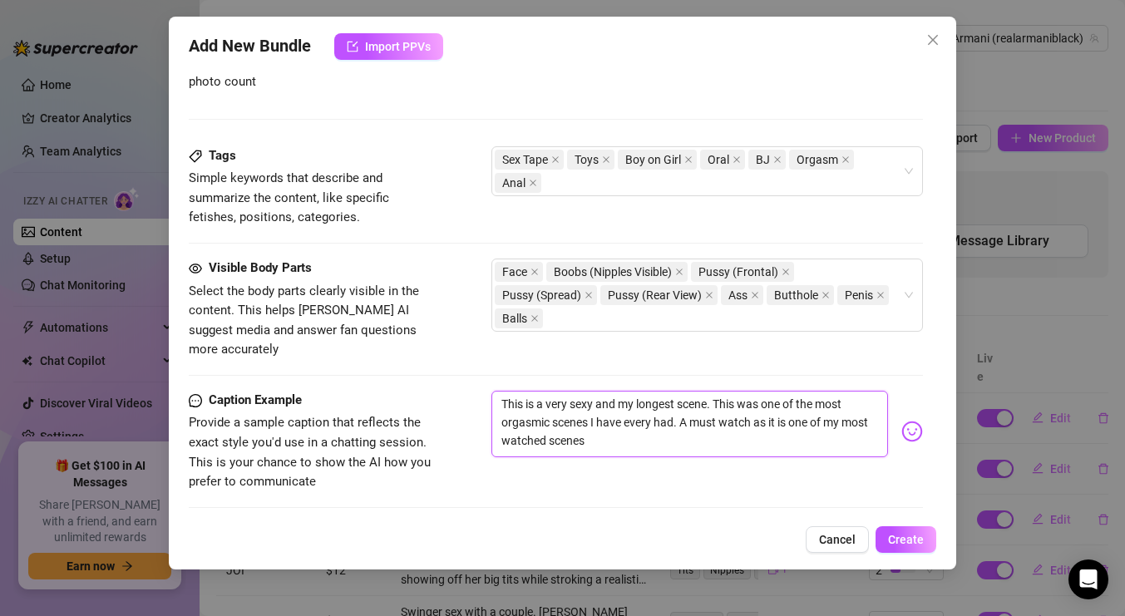
scroll to position [512, 0]
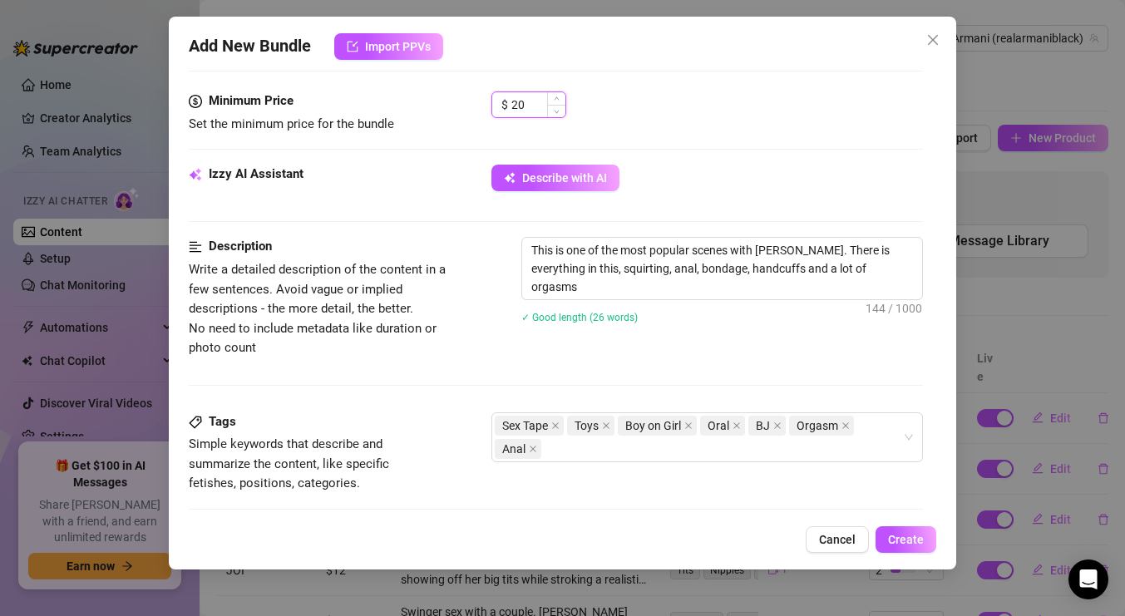
click at [539, 106] on input "20" at bounding box center [538, 104] width 54 height 25
click at [906, 546] on button "Create" at bounding box center [905, 539] width 61 height 27
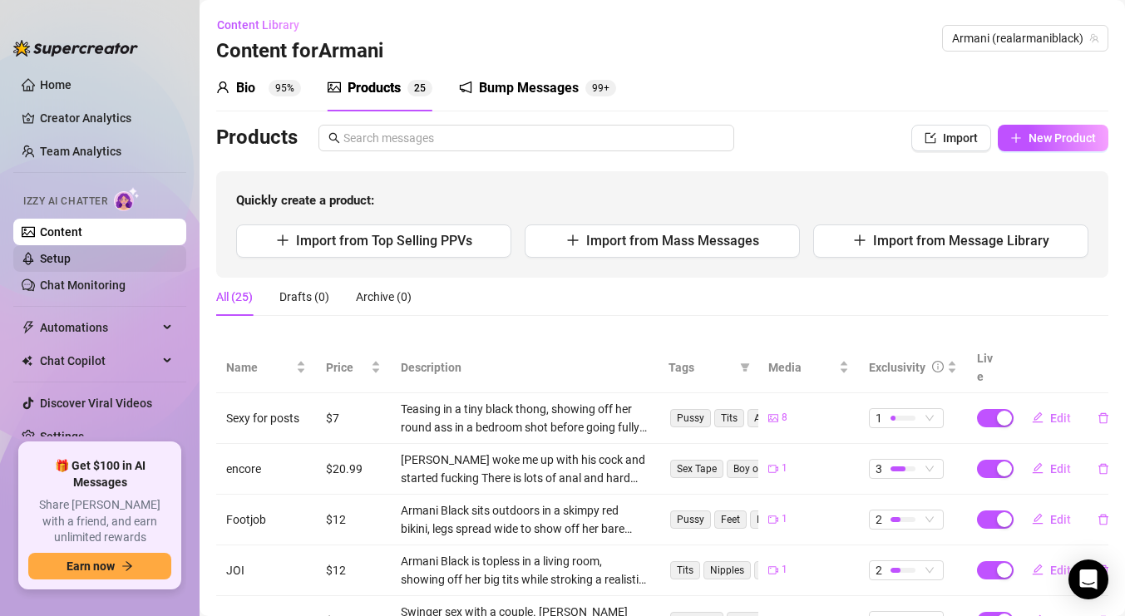
click at [66, 253] on link "Setup" at bounding box center [55, 258] width 31 height 13
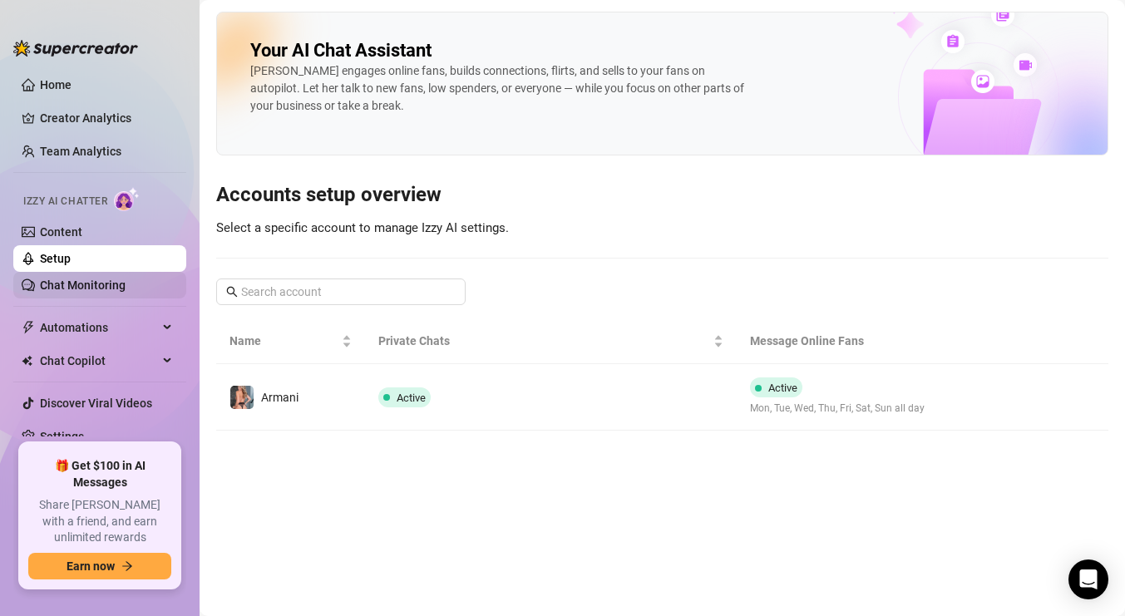
click at [79, 278] on link "Chat Monitoring" at bounding box center [83, 284] width 86 height 13
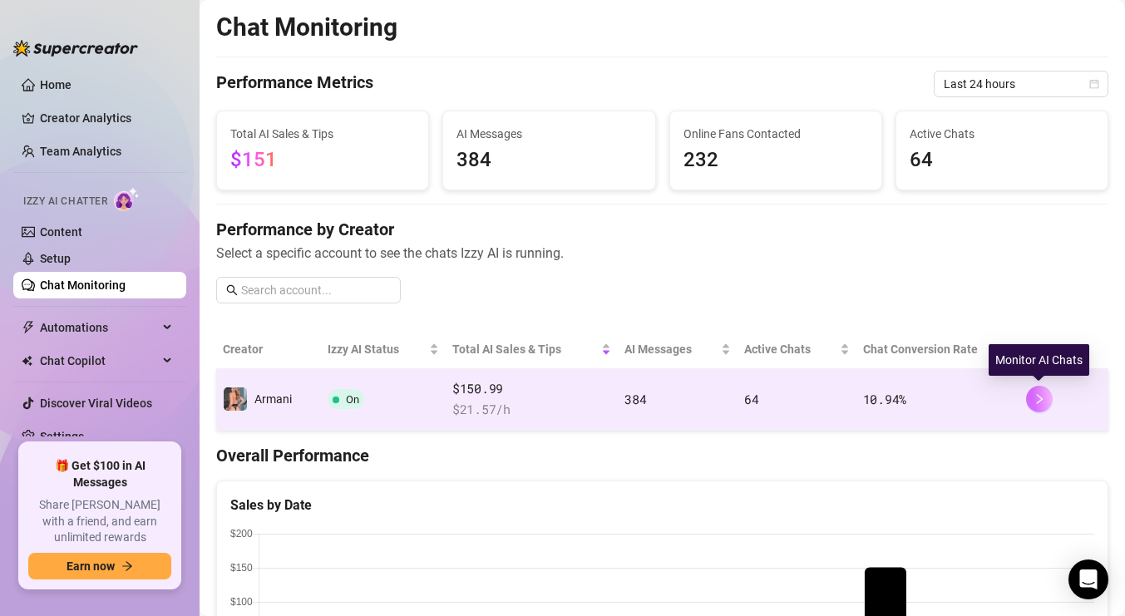
click at [1030, 404] on button "button" at bounding box center [1039, 399] width 27 height 27
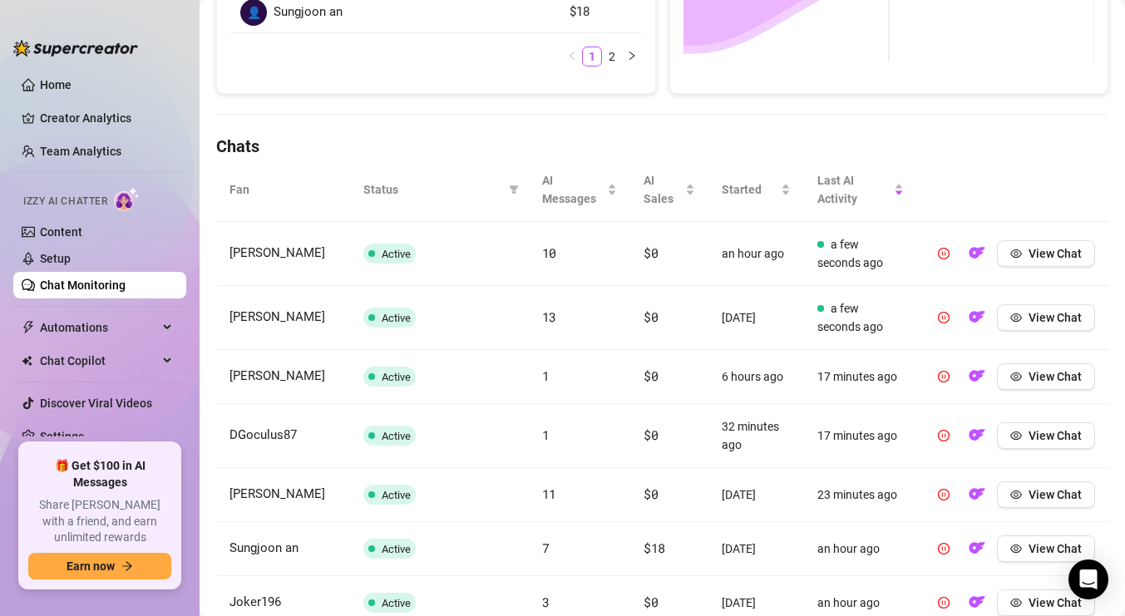
scroll to position [459, 0]
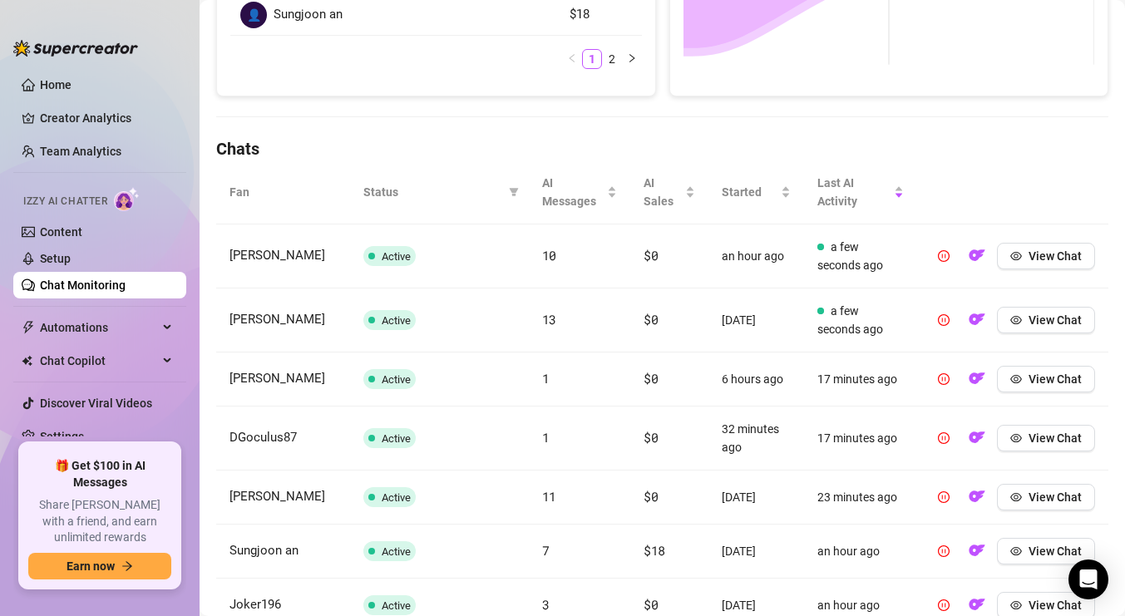
click at [387, 193] on span "Status" at bounding box center [432, 192] width 139 height 18
click at [513, 192] on icon "filter" at bounding box center [513, 192] width 9 height 8
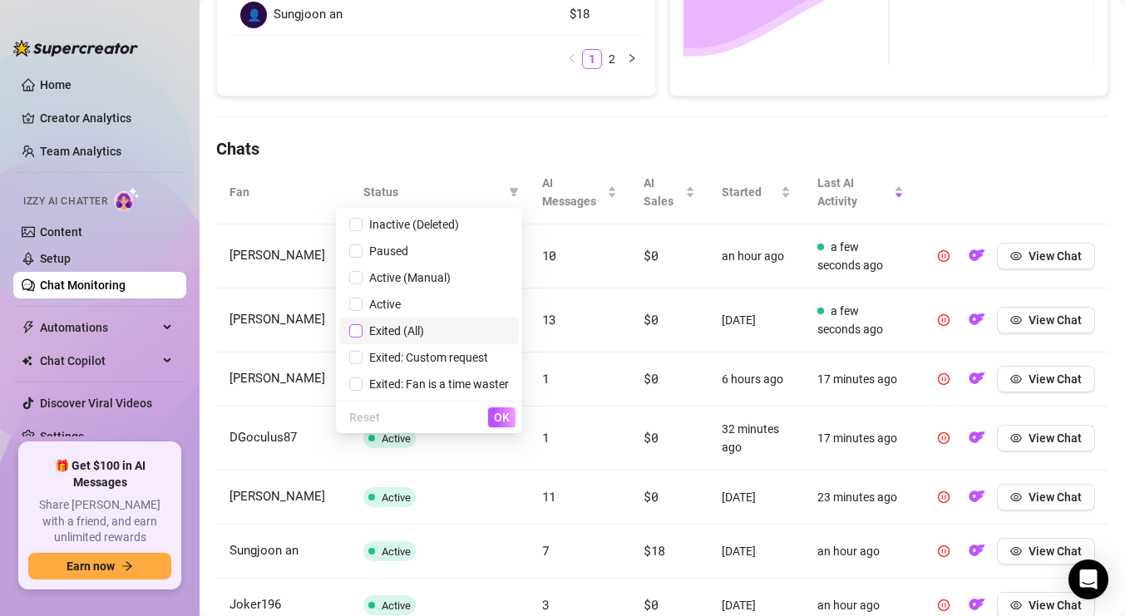
click at [357, 330] on input "checkbox" at bounding box center [355, 330] width 13 height 13
click at [509, 425] on button "OK" at bounding box center [501, 417] width 27 height 20
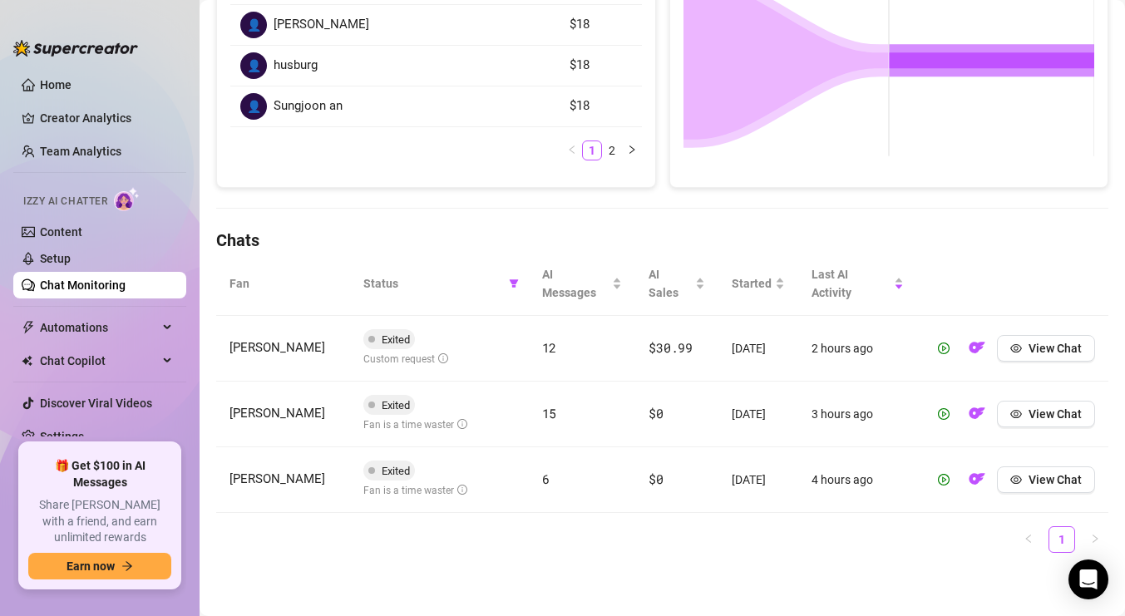
scroll to position [367, 0]
click at [1044, 351] on span "View Chat" at bounding box center [1054, 348] width 53 height 13
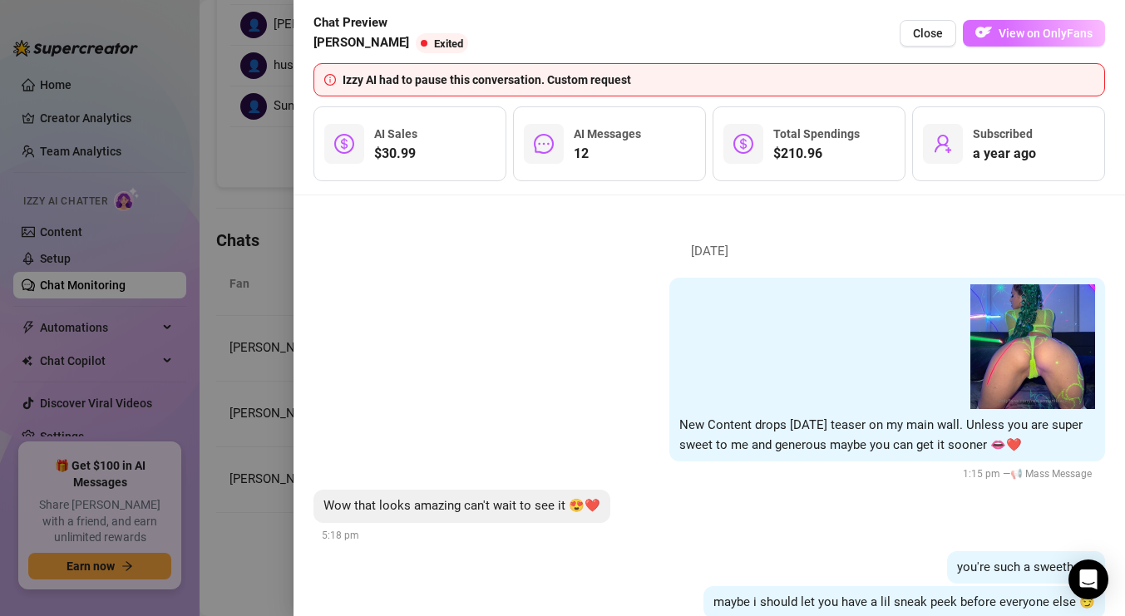
click at [1042, 38] on span "View on OnlyFans" at bounding box center [1045, 33] width 94 height 13
click at [936, 30] on span "Close" at bounding box center [928, 33] width 30 height 13
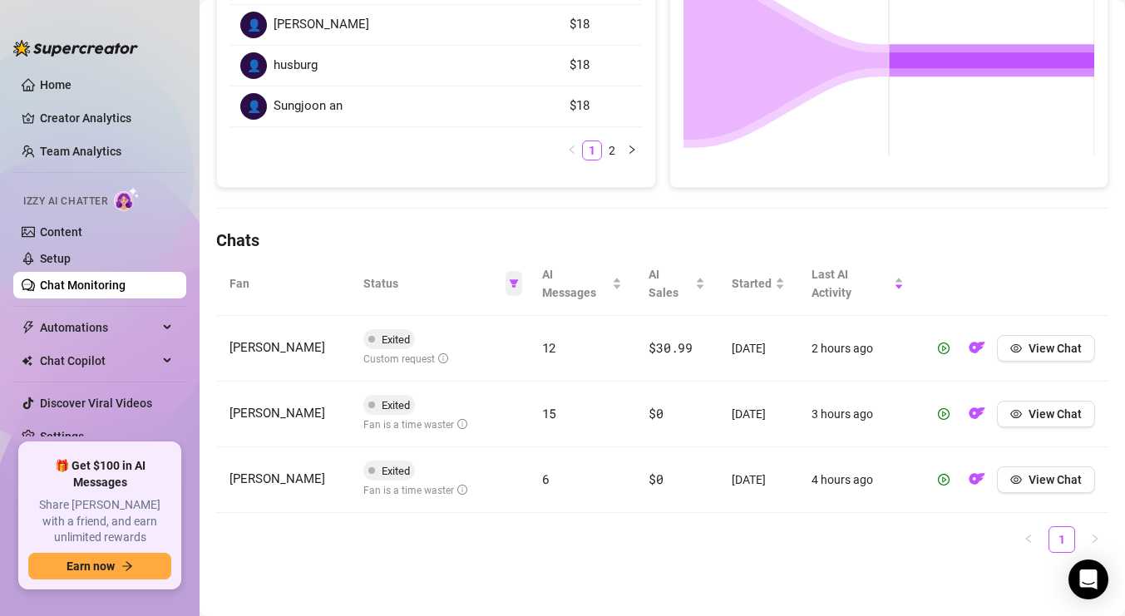
click at [511, 284] on icon "filter" at bounding box center [513, 283] width 9 height 8
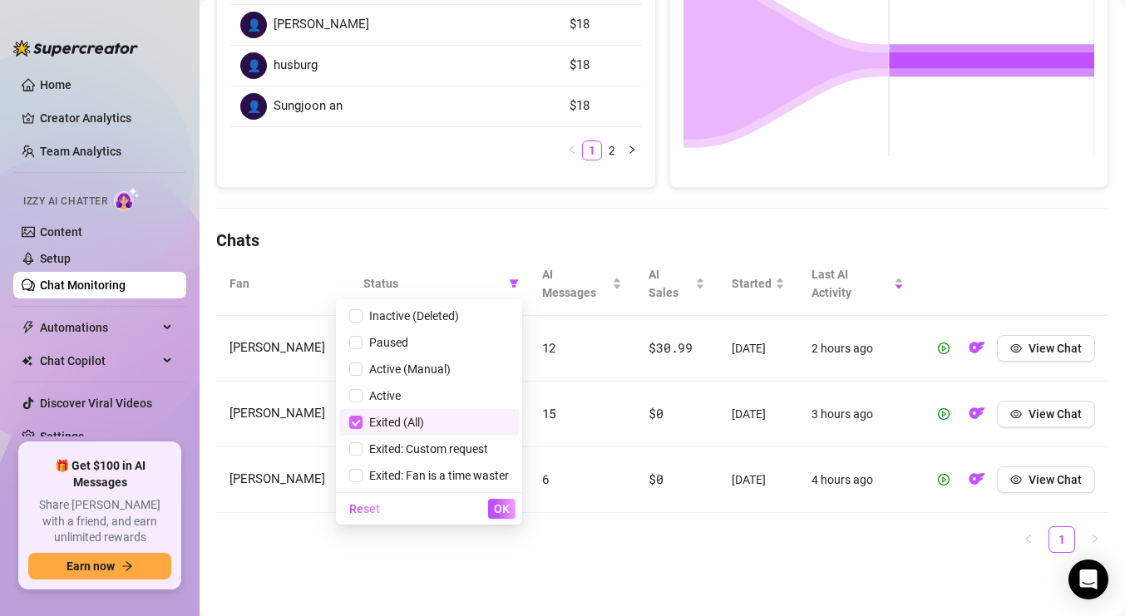
click at [355, 417] on input "checkbox" at bounding box center [355, 422] width 13 height 13
click at [352, 337] on input "checkbox" at bounding box center [355, 342] width 13 height 13
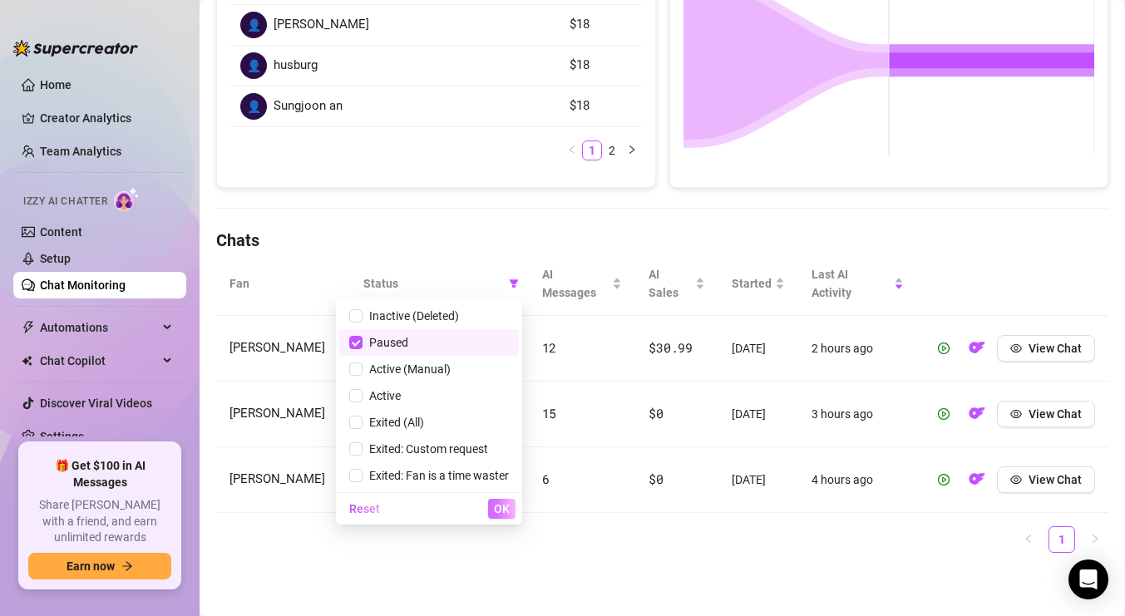
click at [509, 506] on span "OK" at bounding box center [502, 508] width 16 height 13
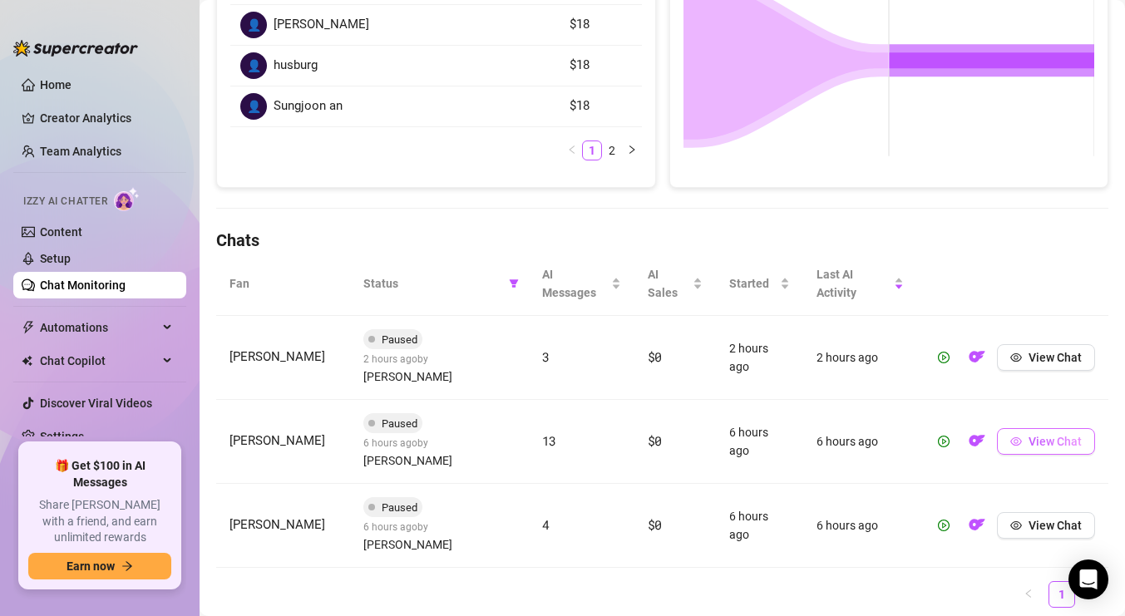
click at [1059, 435] on span "View Chat" at bounding box center [1054, 441] width 53 height 13
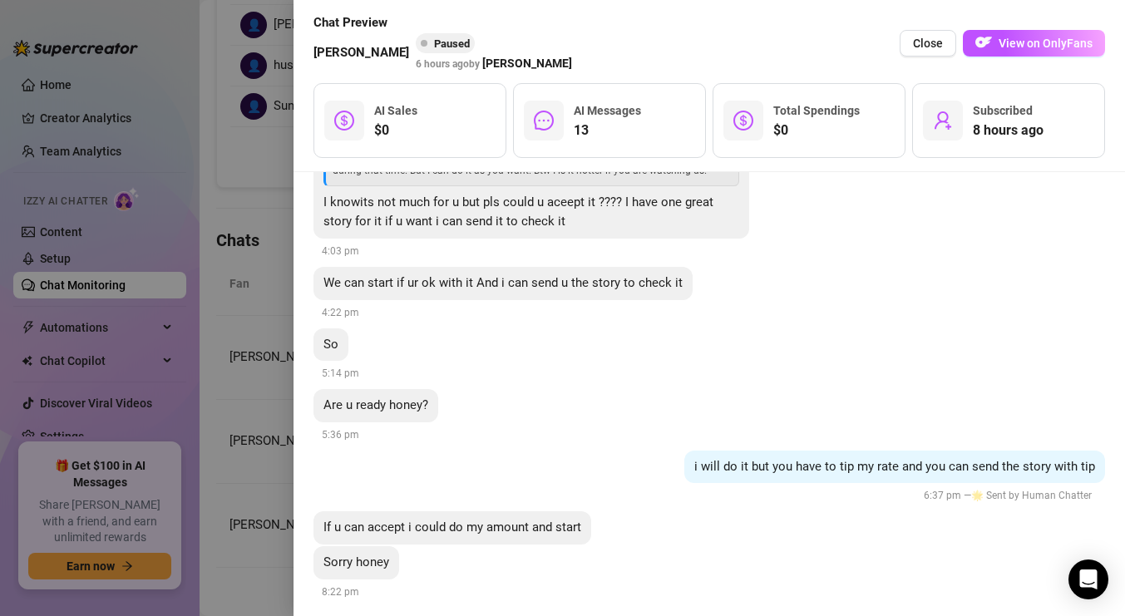
scroll to position [3661, 0]
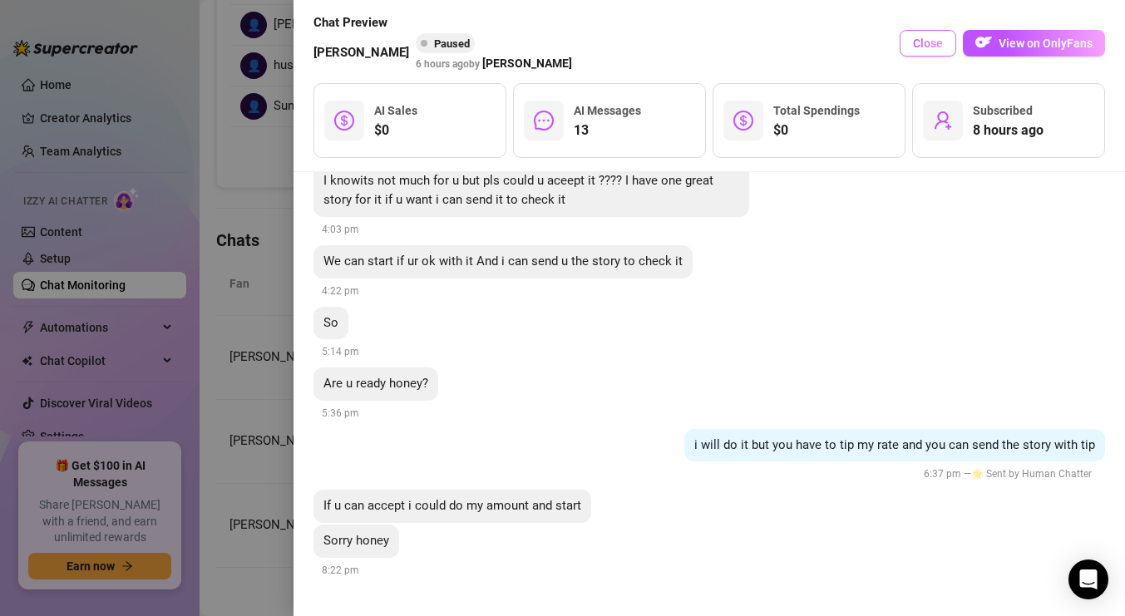
click at [931, 51] on button "Close" at bounding box center [927, 43] width 57 height 27
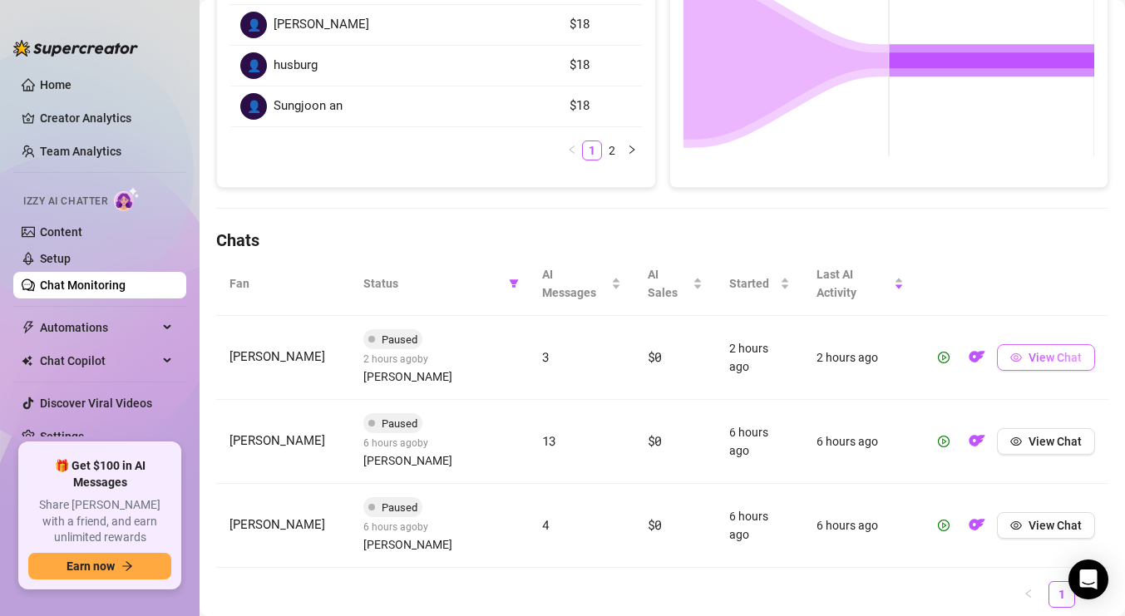
click at [1019, 352] on icon "eye" at bounding box center [1016, 358] width 12 height 12
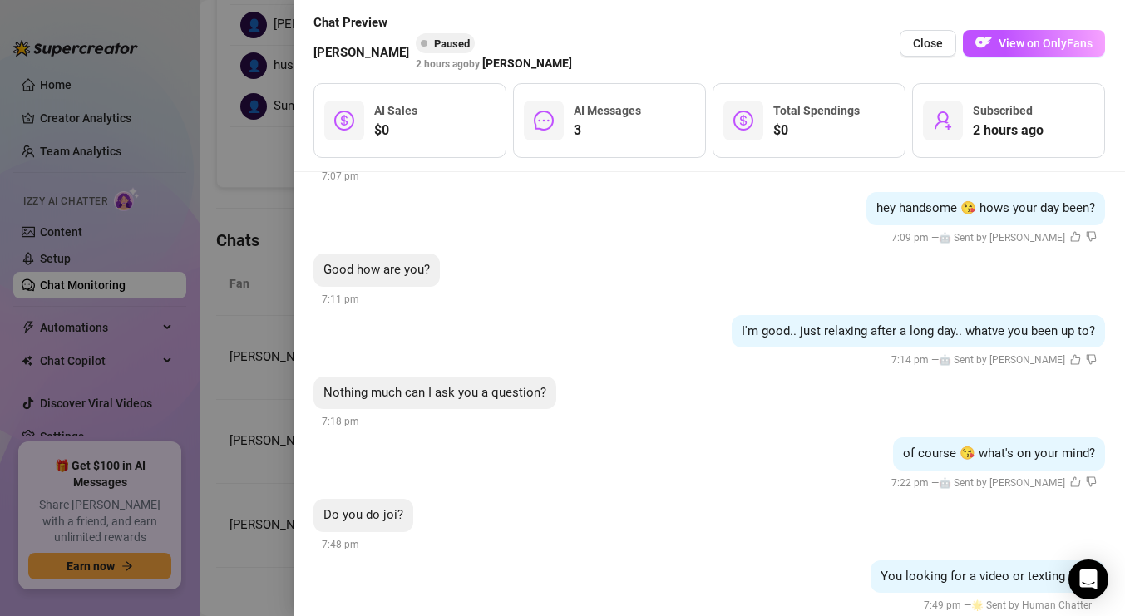
scroll to position [702, 0]
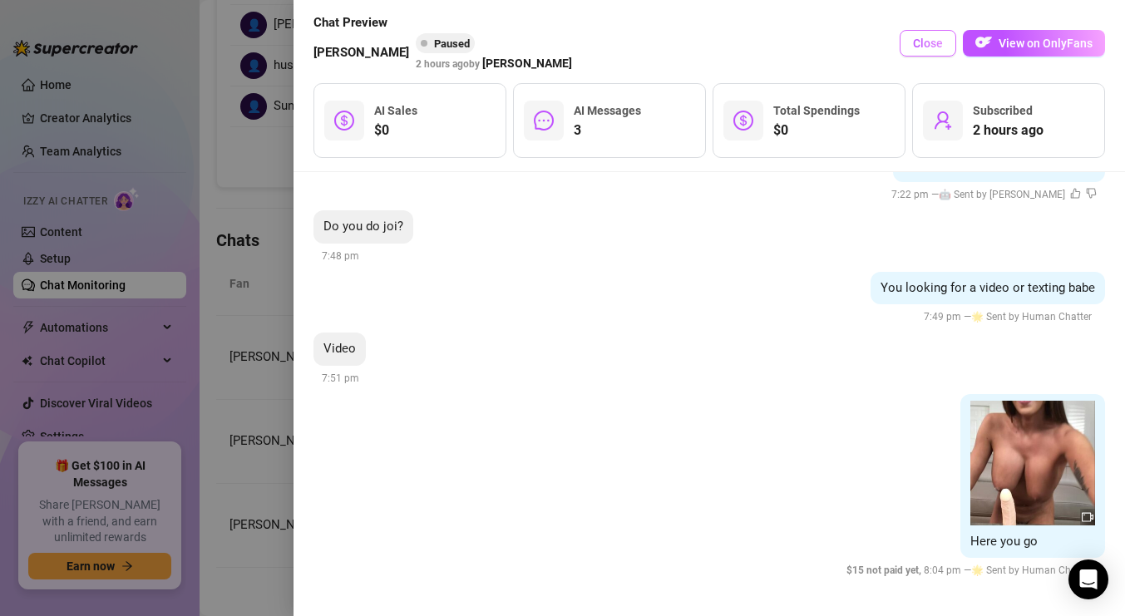
click at [944, 45] on button "Close" at bounding box center [927, 43] width 57 height 27
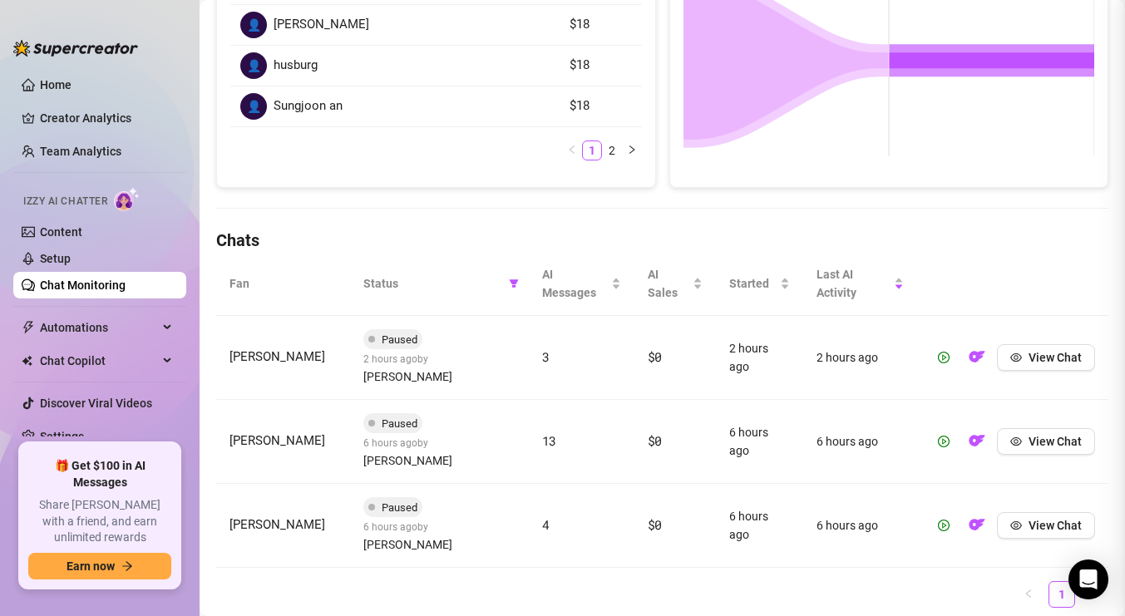
scroll to position [0, 0]
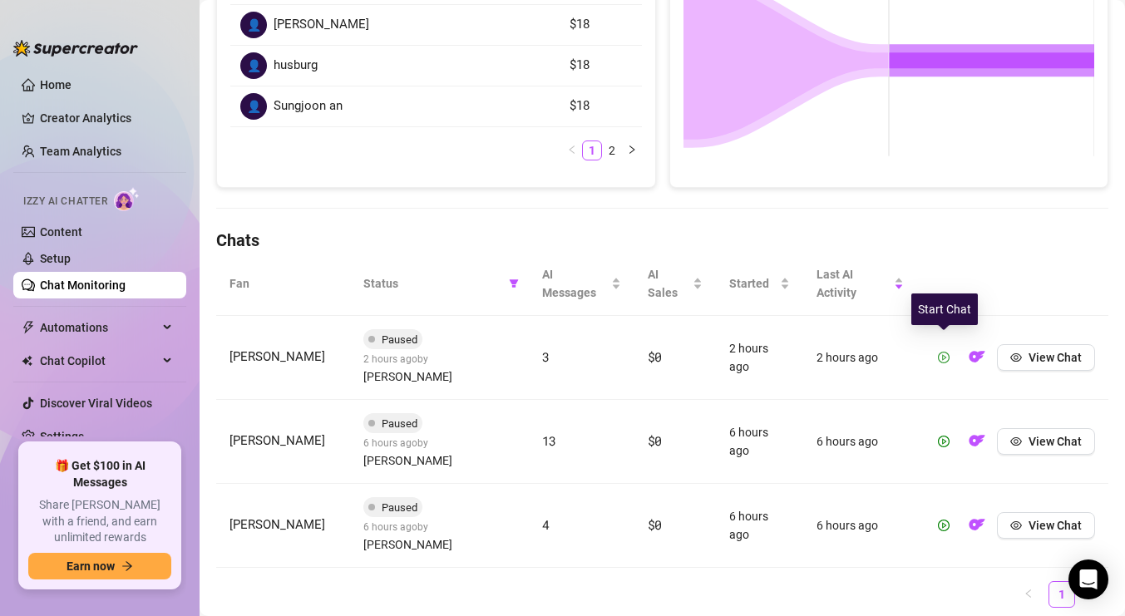
click at [941, 352] on icon "play-circle" at bounding box center [944, 358] width 12 height 12
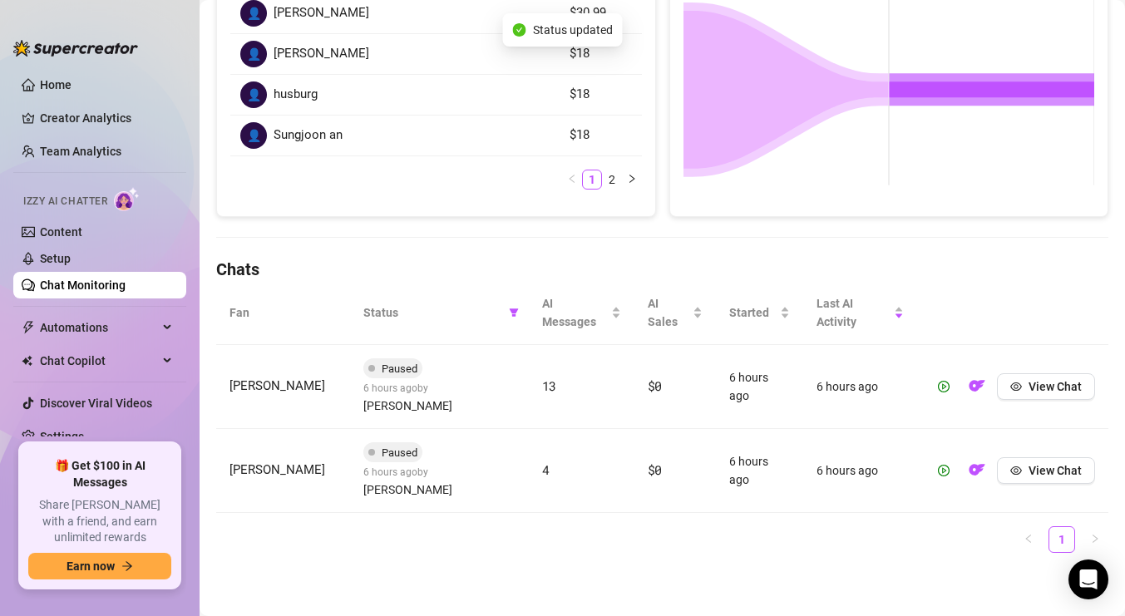
scroll to position [302, 0]
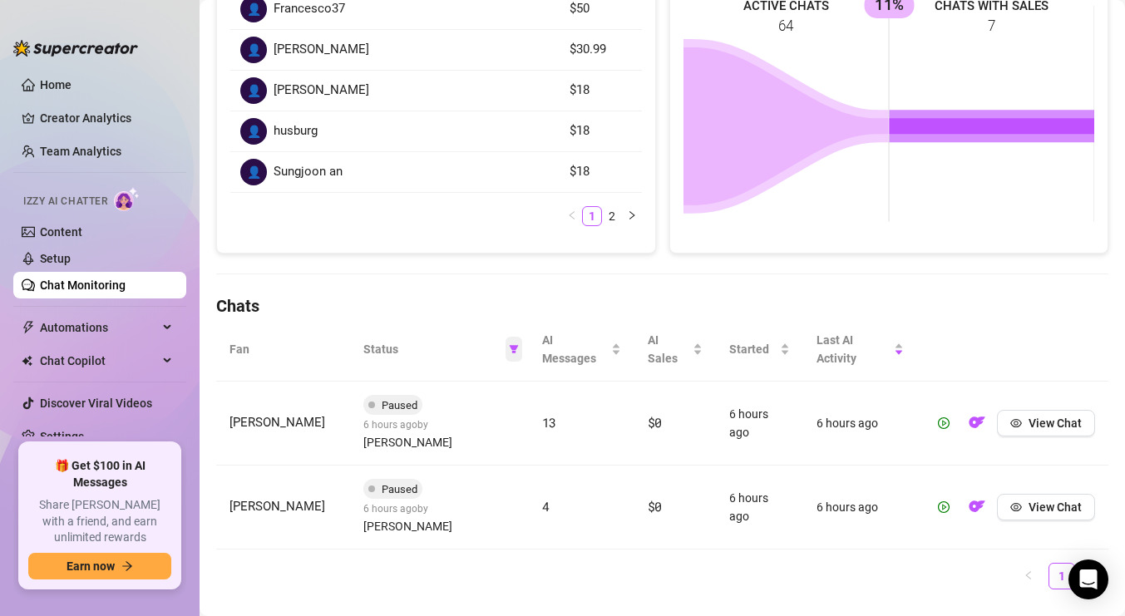
click at [518, 352] on span at bounding box center [513, 349] width 17 height 25
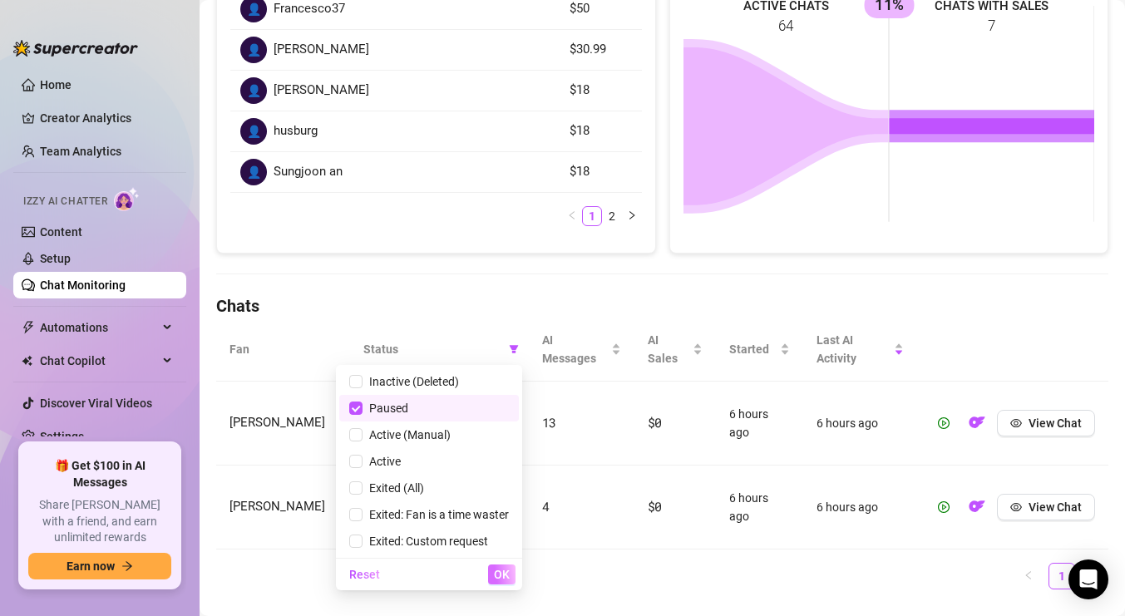
click at [509, 577] on span "OK" at bounding box center [502, 574] width 16 height 13
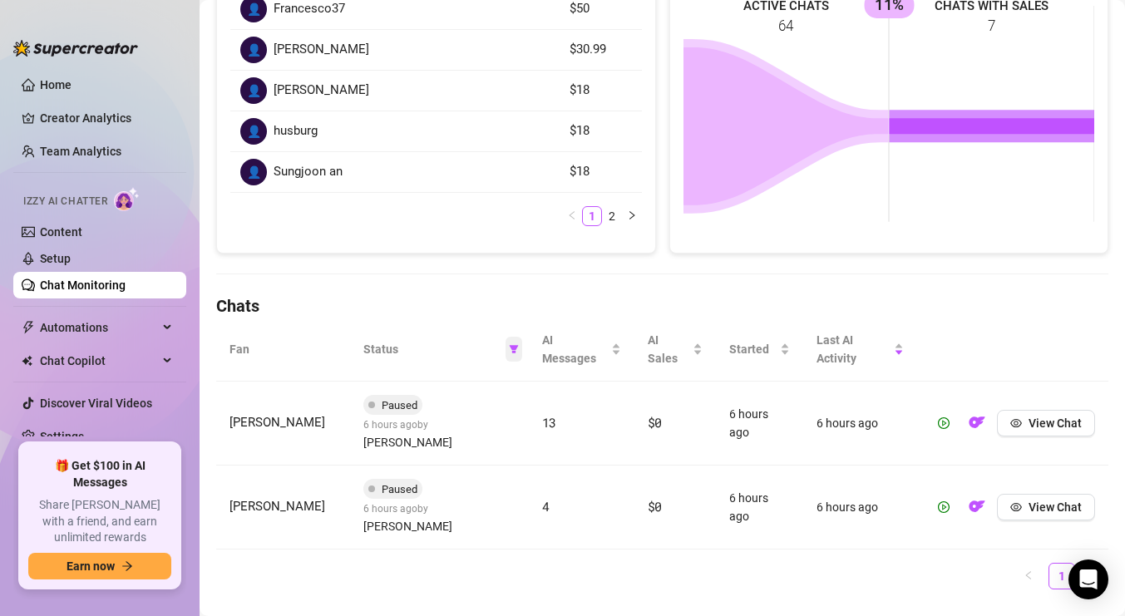
click at [508, 342] on span at bounding box center [513, 349] width 17 height 25
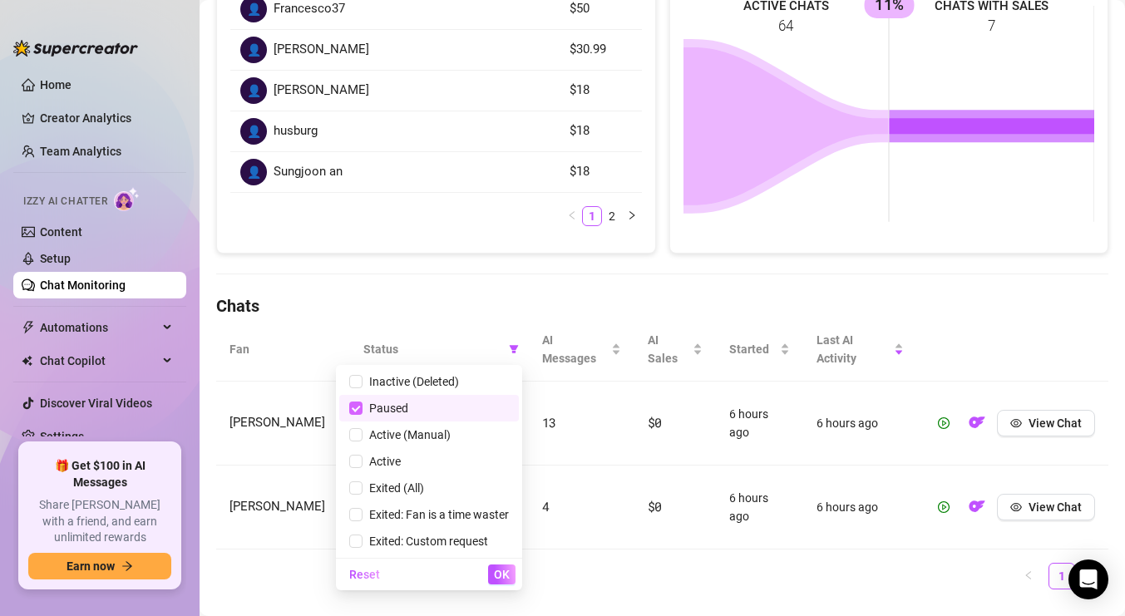
click at [358, 406] on input "checkbox" at bounding box center [355, 408] width 13 height 13
click at [510, 579] on button "OK" at bounding box center [501, 574] width 27 height 20
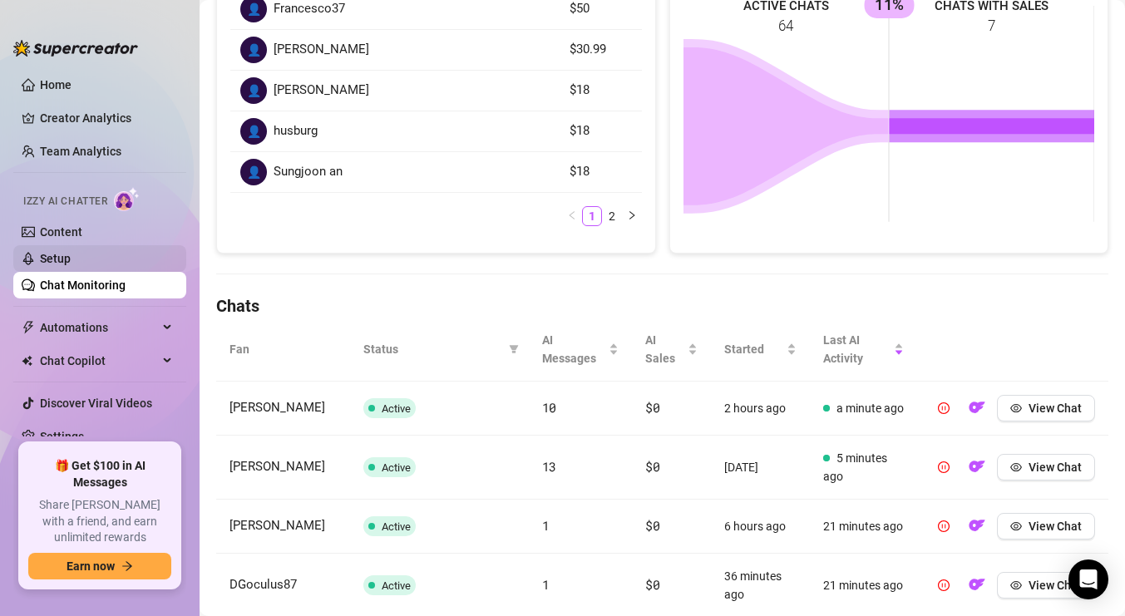
click at [52, 254] on link "Setup" at bounding box center [55, 258] width 31 height 13
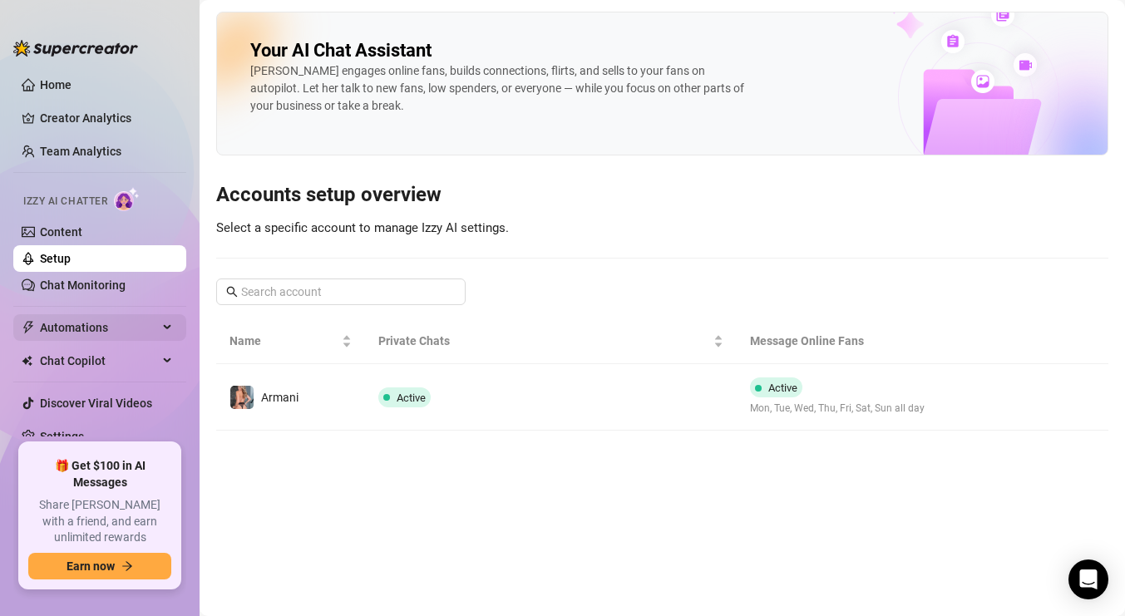
click at [146, 322] on span "Automations" at bounding box center [99, 327] width 118 height 27
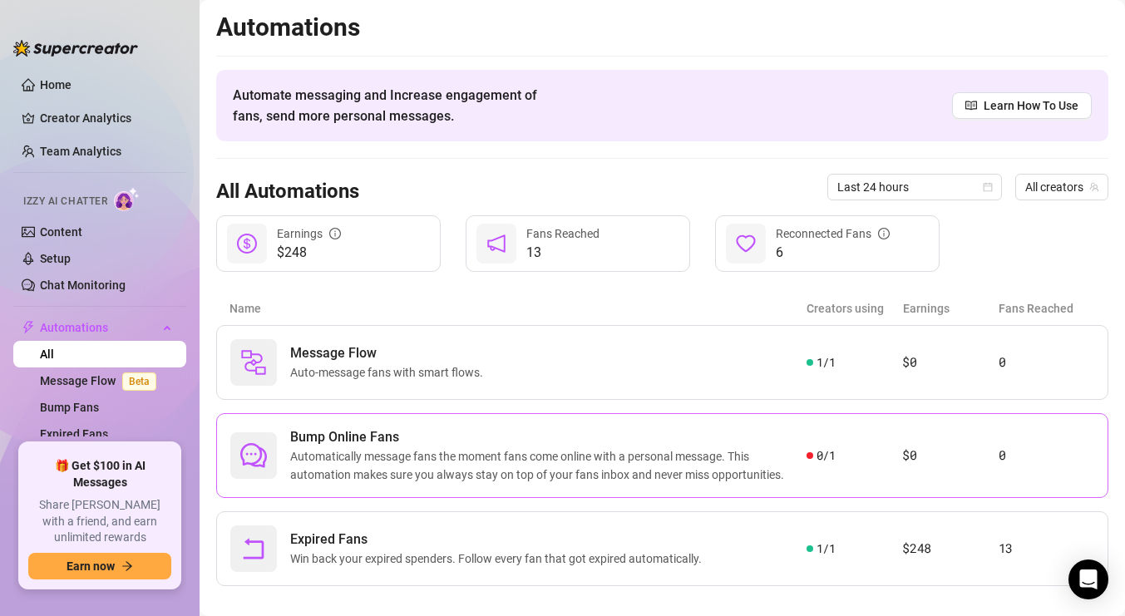
click at [613, 457] on span "Automatically message fans the moment fans come online with a personal message.…" at bounding box center [548, 465] width 516 height 37
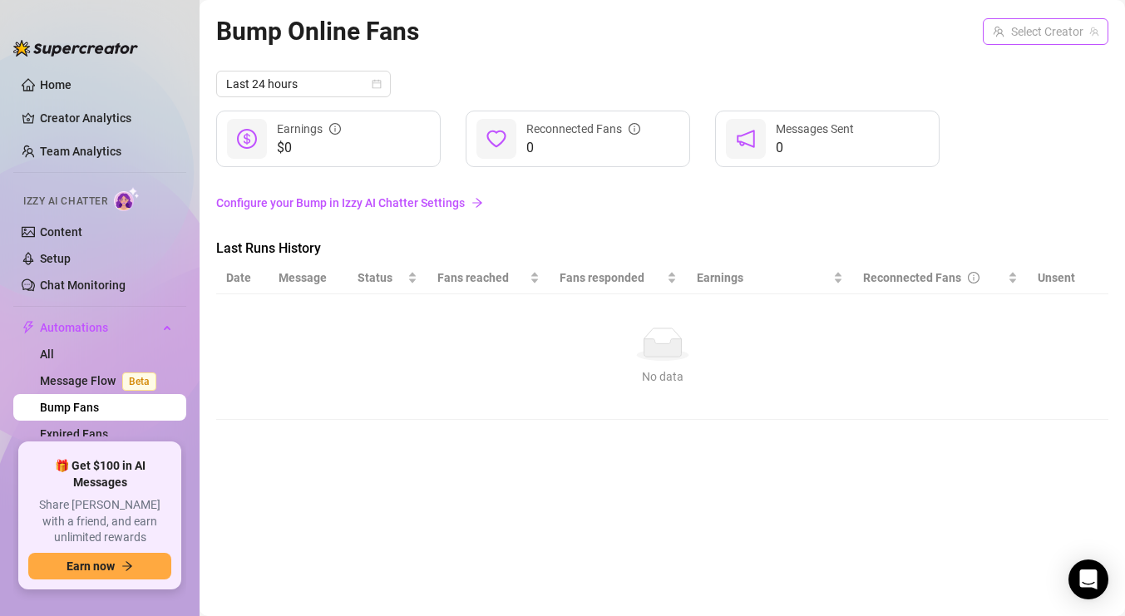
click at [1047, 39] on input "search" at bounding box center [1038, 31] width 91 height 25
click at [1046, 64] on span "( realarmaniblack )" at bounding box center [1048, 66] width 91 height 18
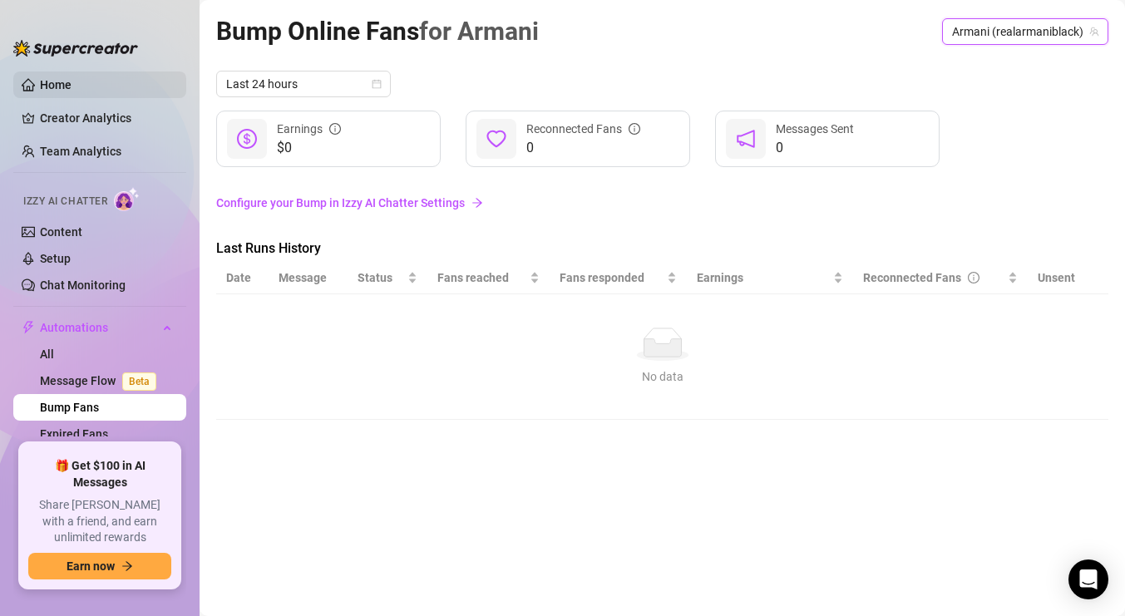
click at [59, 86] on link "Home" at bounding box center [56, 84] width 32 height 13
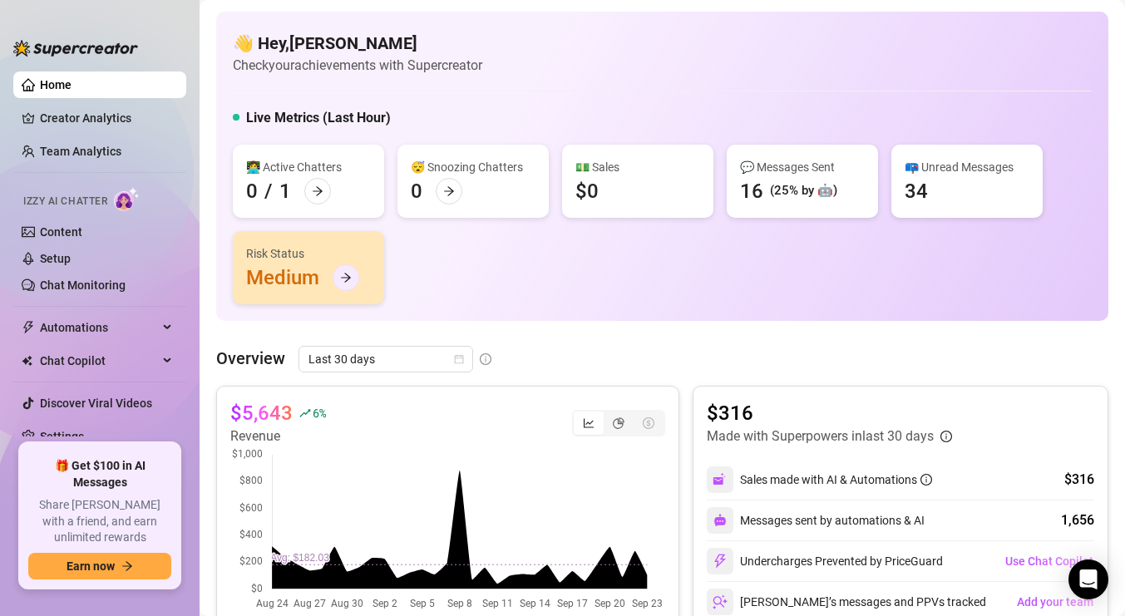
click at [351, 278] on div at bounding box center [346, 277] width 27 height 27
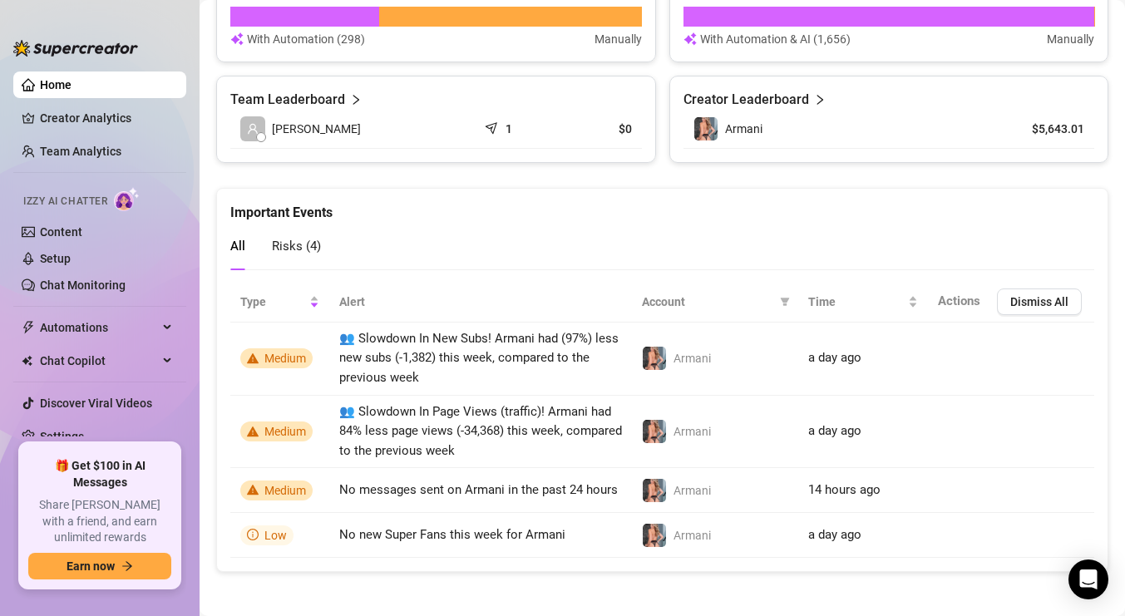
scroll to position [741, 0]
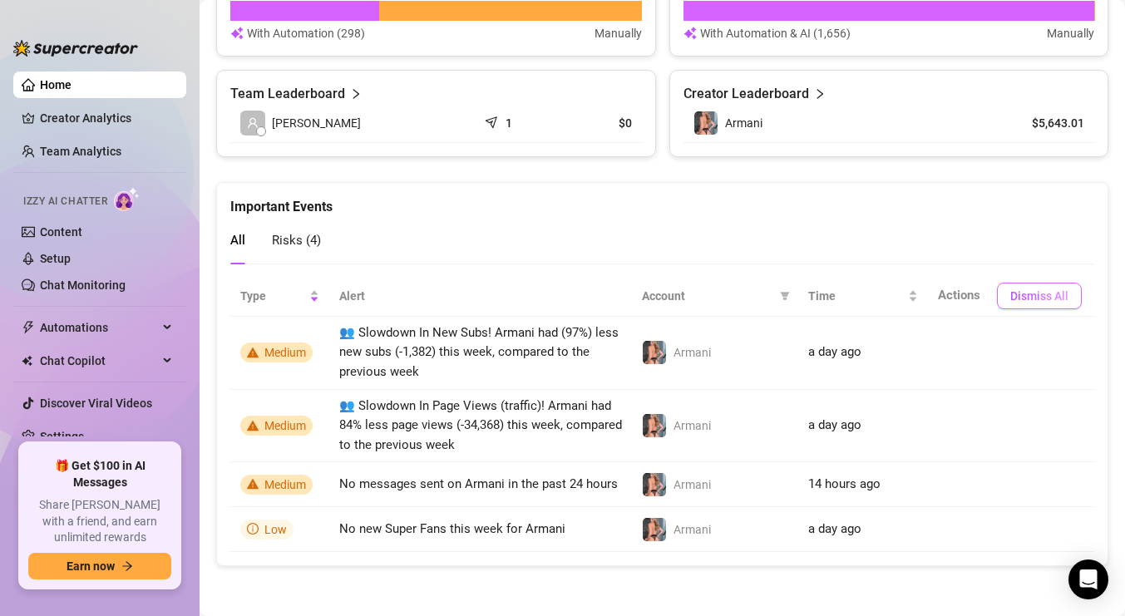
click at [1049, 297] on span "Dismiss All" at bounding box center [1039, 295] width 58 height 13
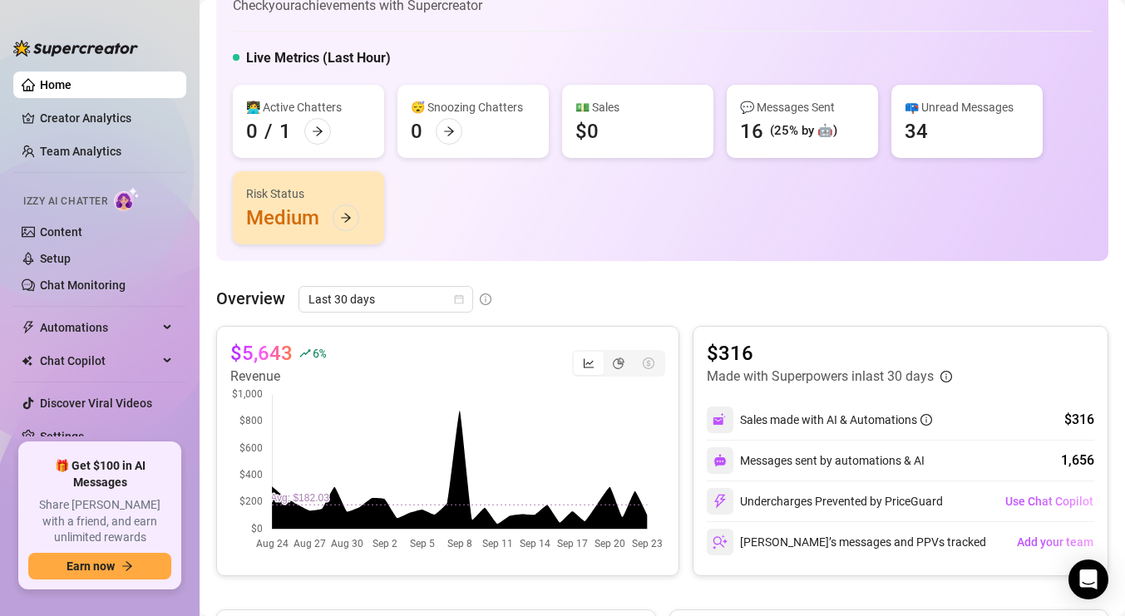
scroll to position [0, 0]
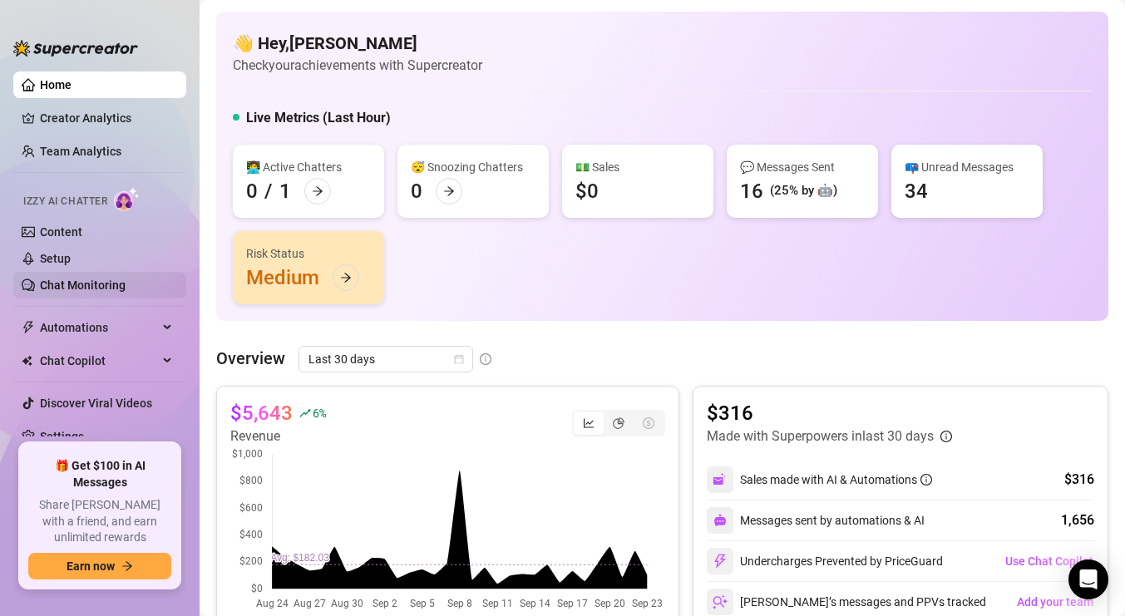
click at [106, 288] on link "Chat Monitoring" at bounding box center [83, 284] width 86 height 13
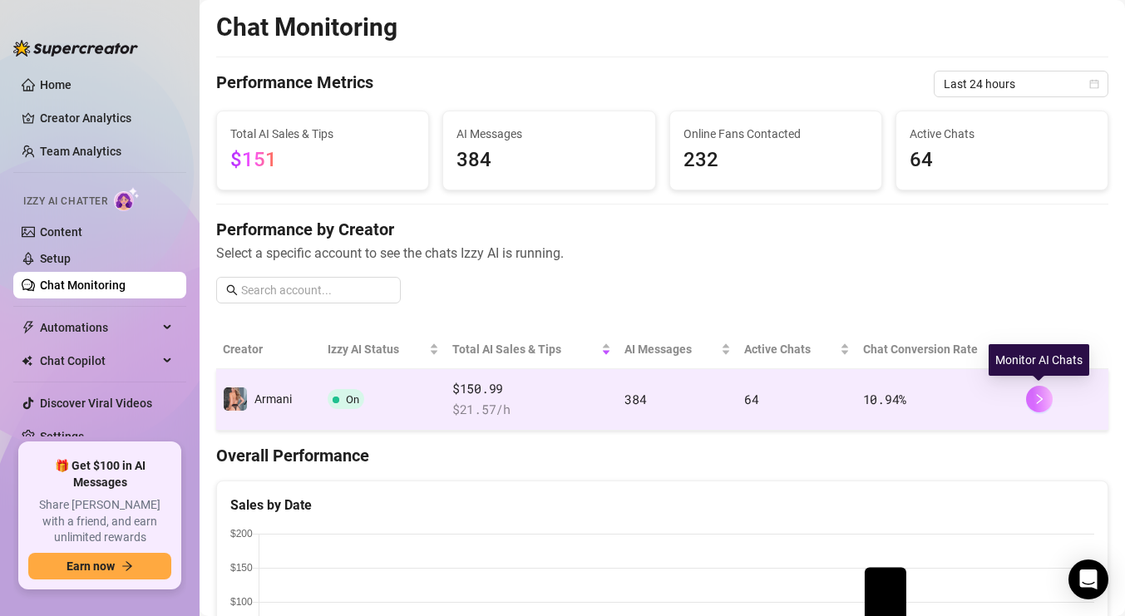
click at [1040, 402] on icon "right" at bounding box center [1039, 399] width 12 height 12
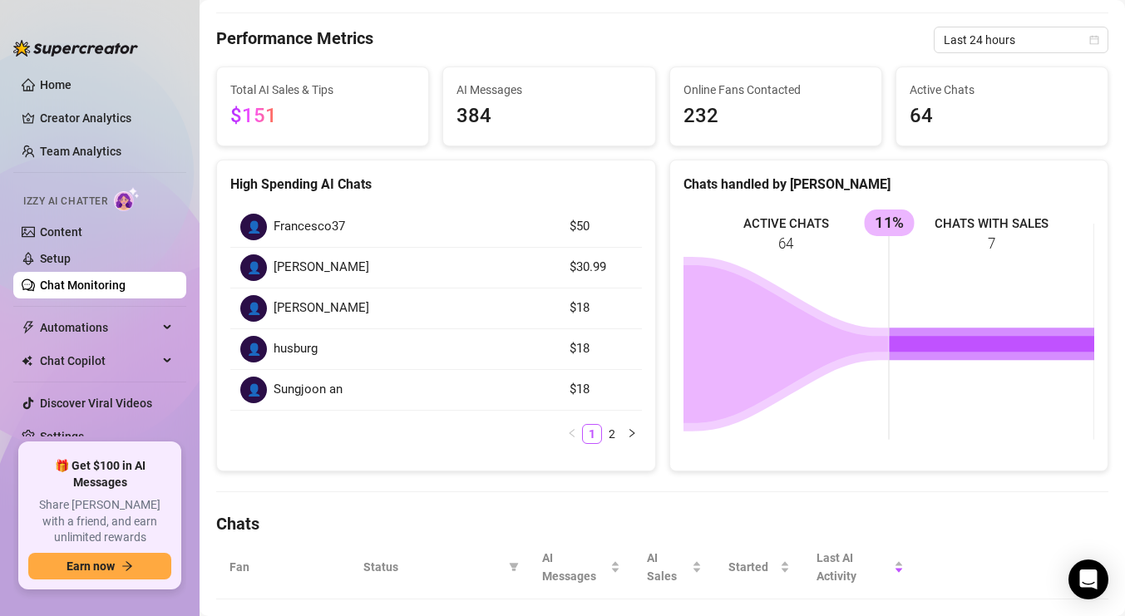
scroll to position [88, 0]
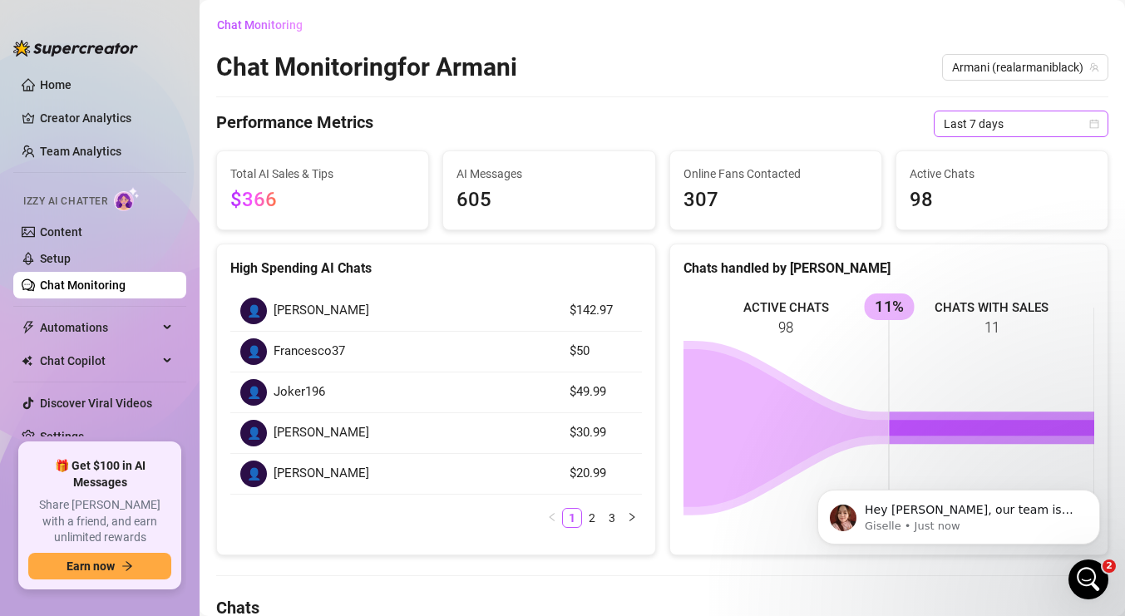
click at [1077, 111] on span "Last 7 days" at bounding box center [1020, 123] width 155 height 25
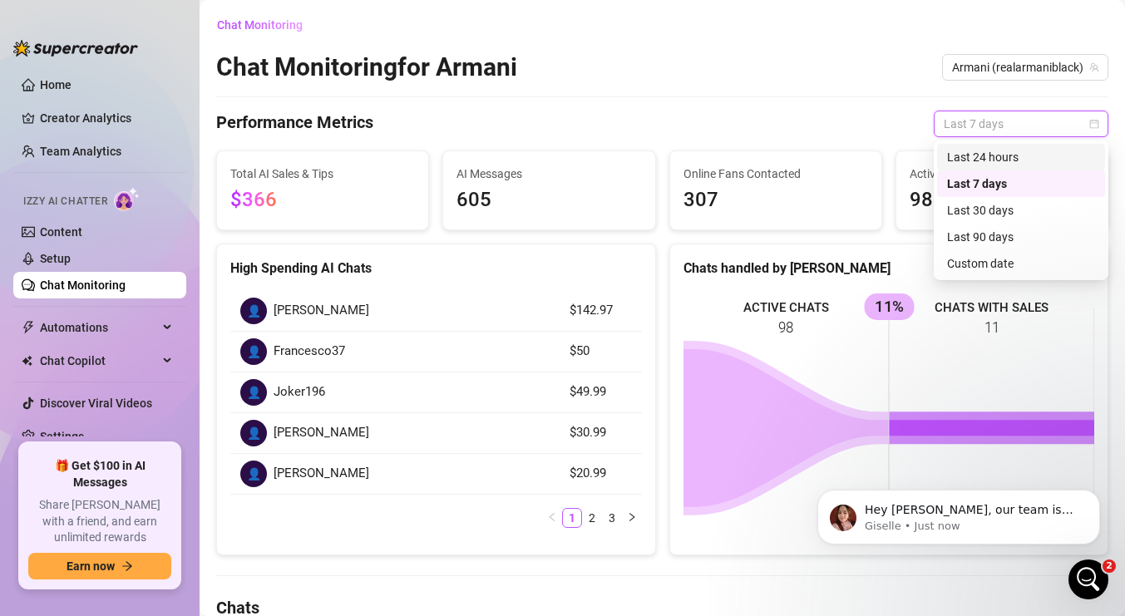
click at [997, 162] on div "Last 24 hours" at bounding box center [1021, 157] width 148 height 18
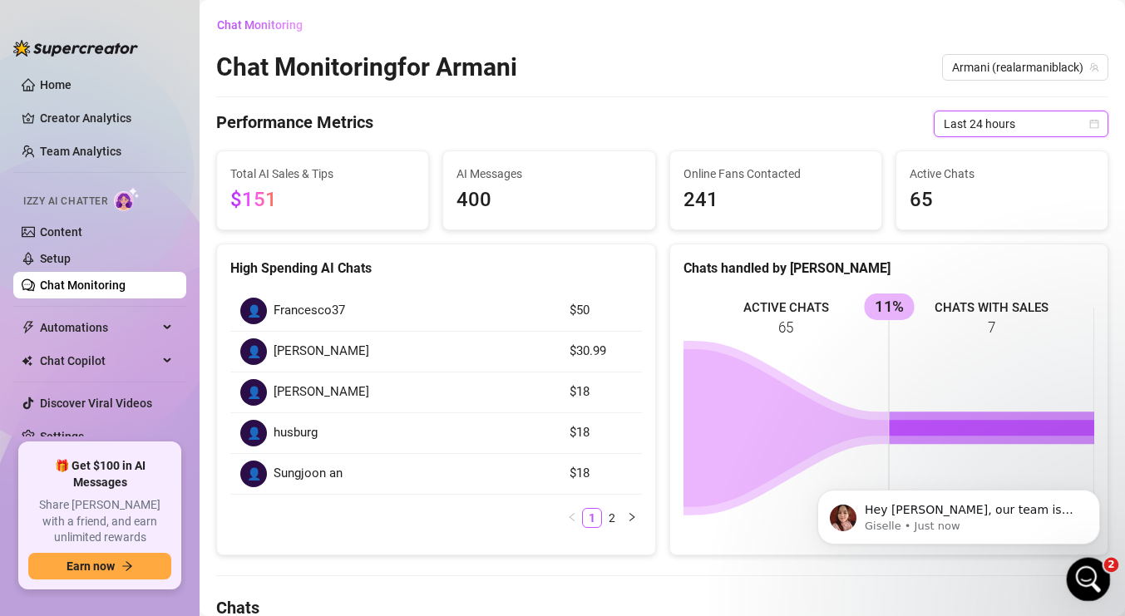
click at [1084, 579] on icon "Open Intercom Messenger" at bounding box center [1086, 576] width 12 height 13
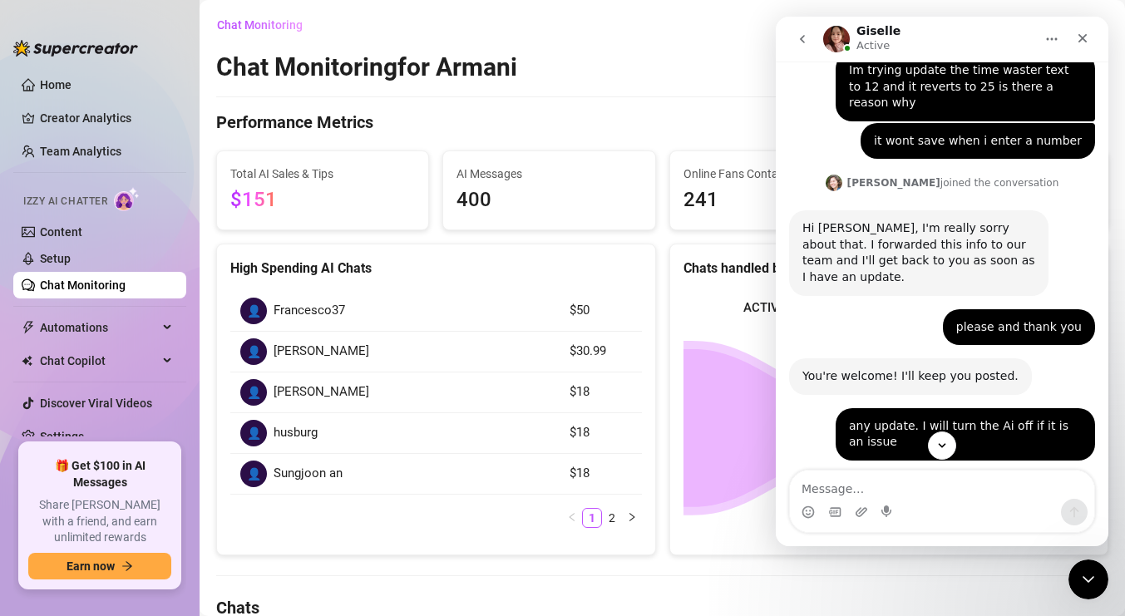
scroll to position [594, 0]
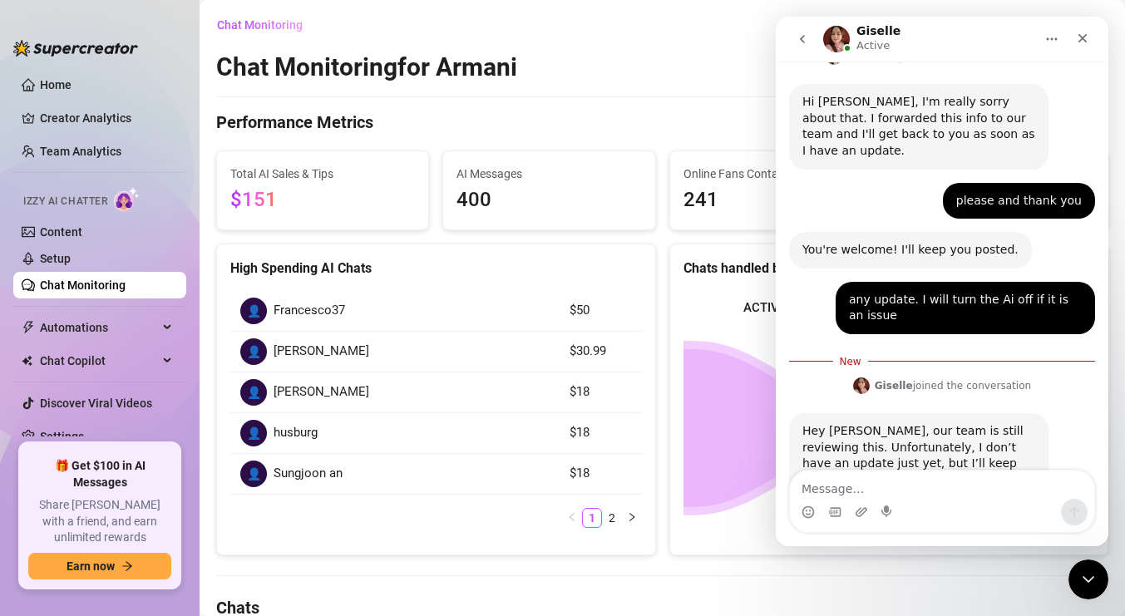
click at [928, 483] on textarea "Message…" at bounding box center [942, 485] width 304 height 28
type textarea "ok thank you"
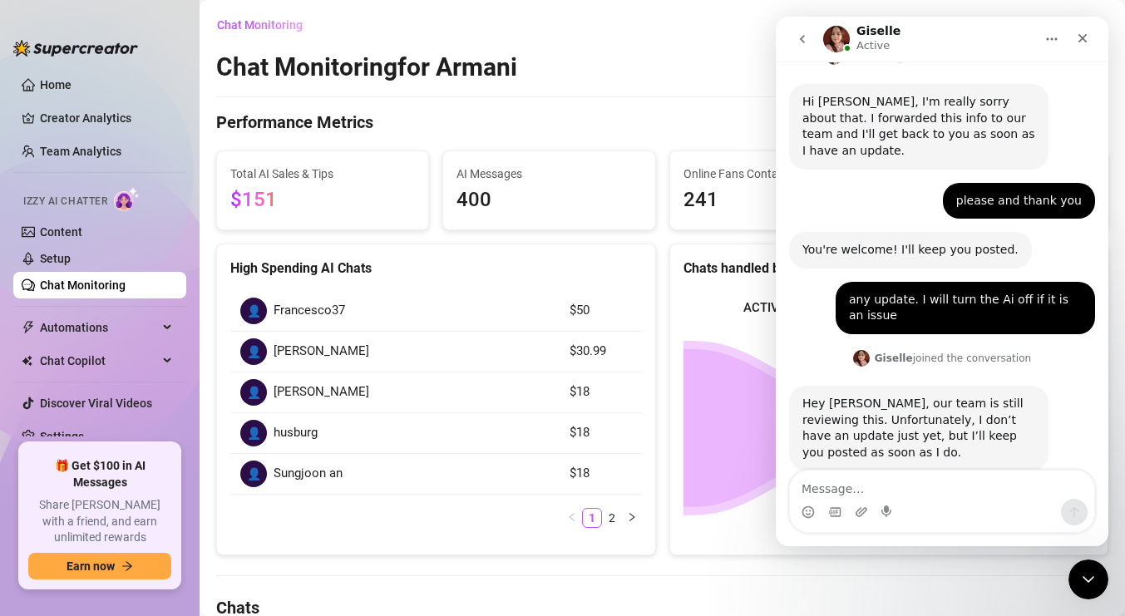
scroll to position [617, 0]
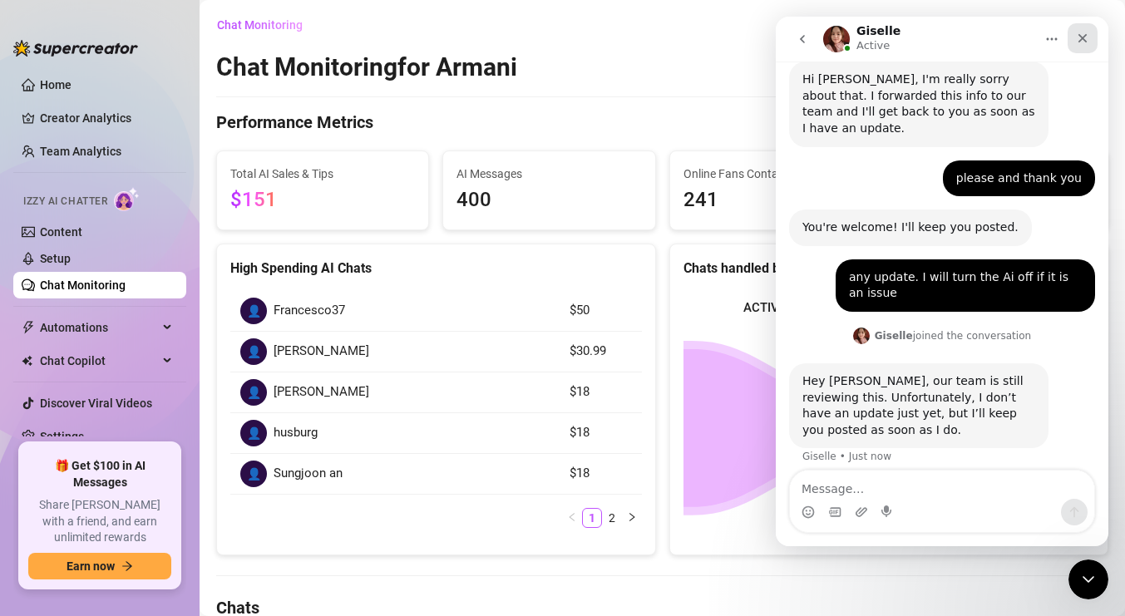
click at [1087, 32] on icon "Close" at bounding box center [1082, 38] width 13 height 13
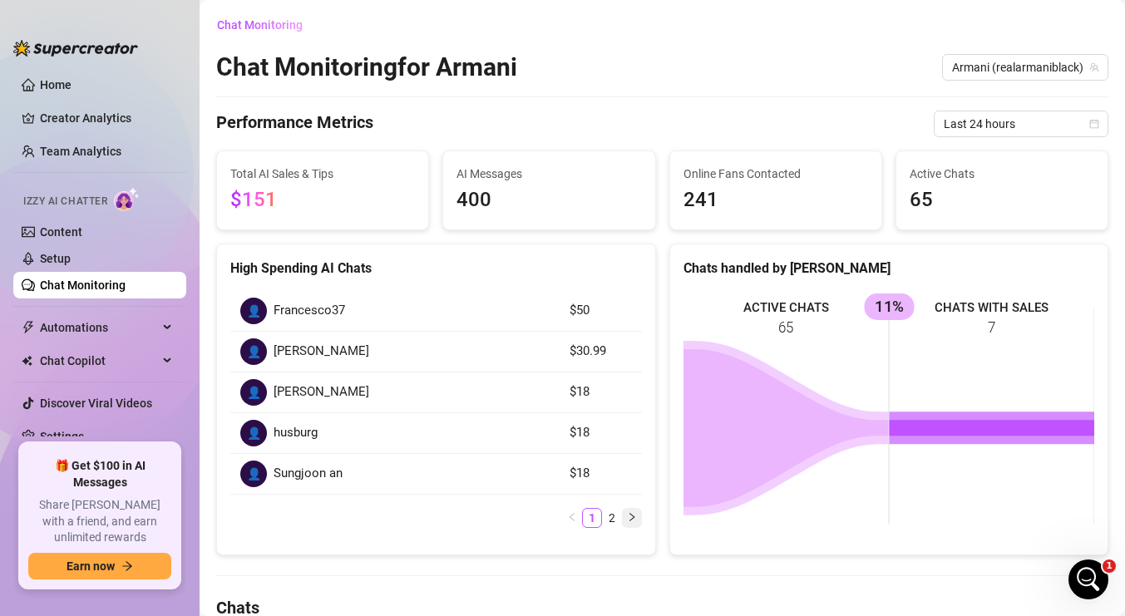
click at [622, 522] on button "button" at bounding box center [632, 518] width 20 height 20
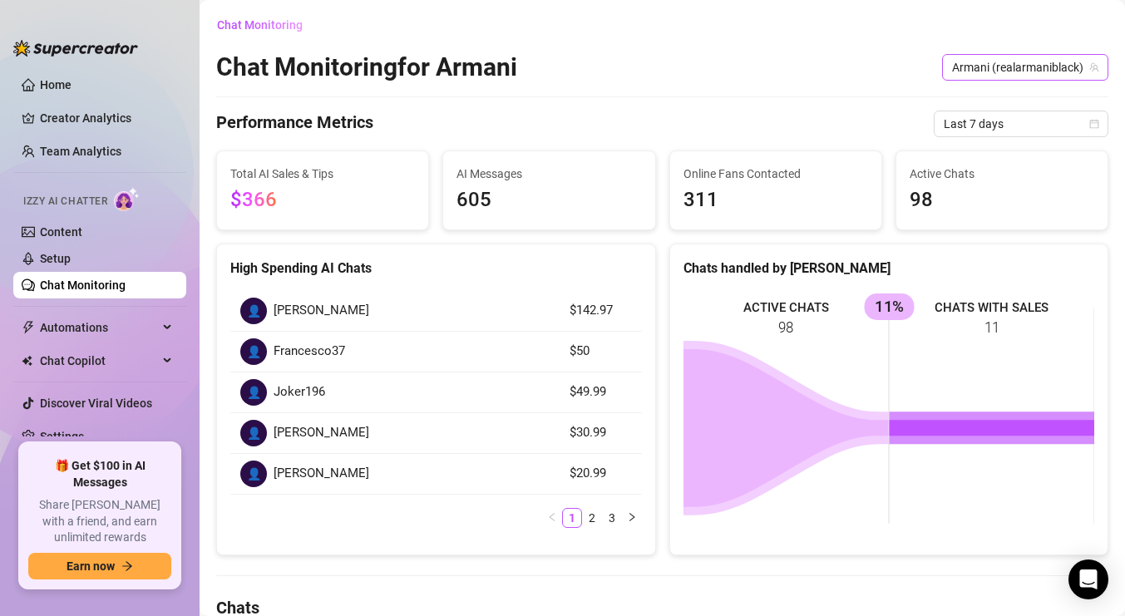
click at [1095, 70] on icon "team" at bounding box center [1094, 67] width 10 height 10
click at [1058, 125] on span "Last 7 days" at bounding box center [1020, 123] width 155 height 25
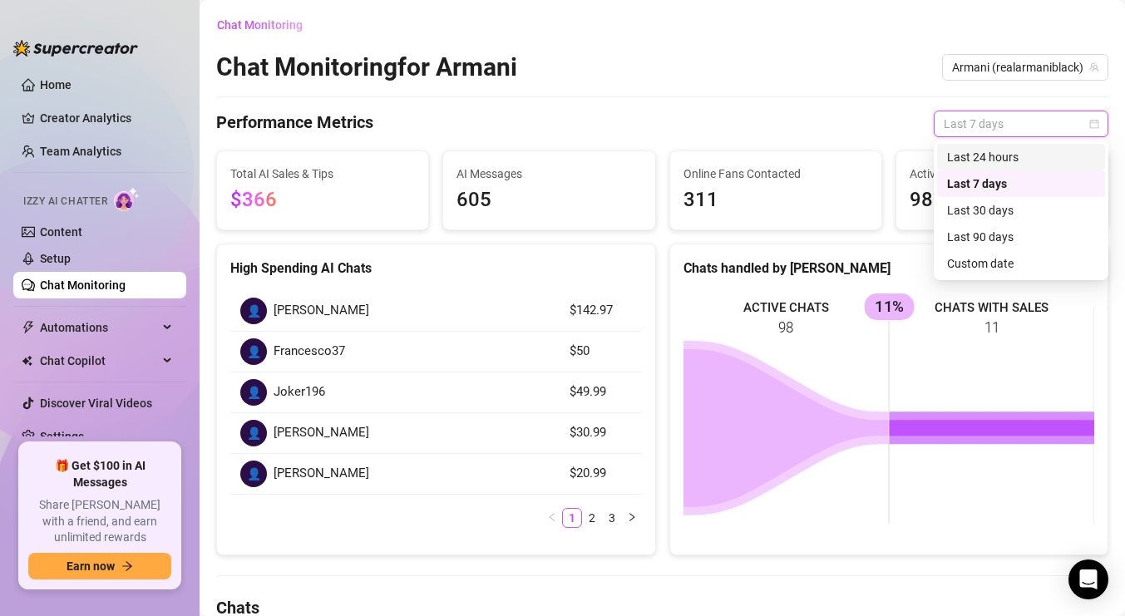
click at [1037, 151] on div "Last 24 hours" at bounding box center [1021, 157] width 148 height 18
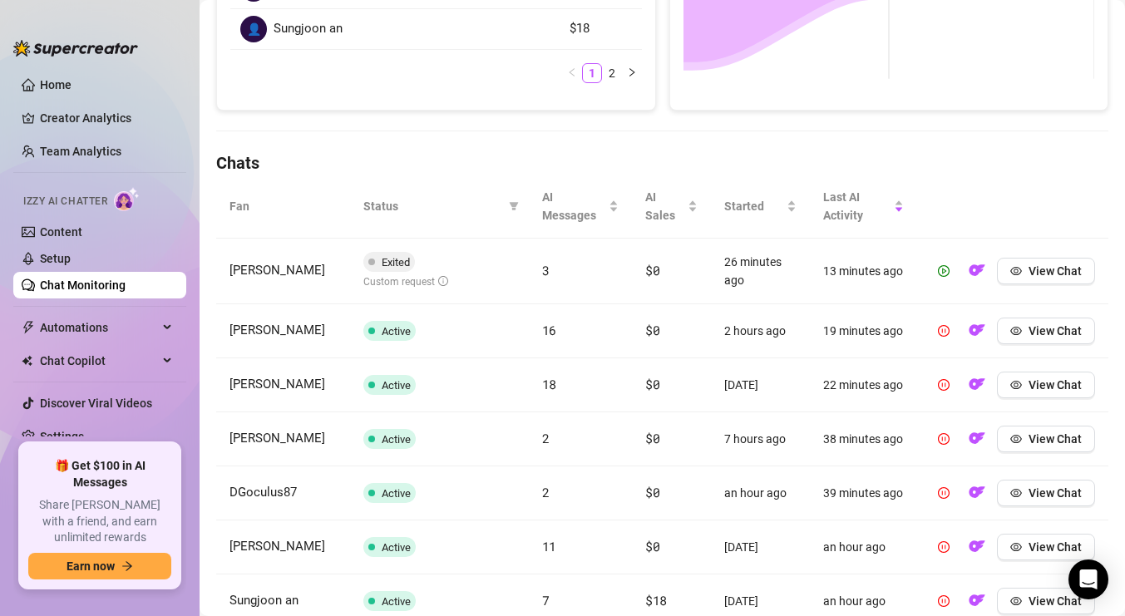
scroll to position [441, 0]
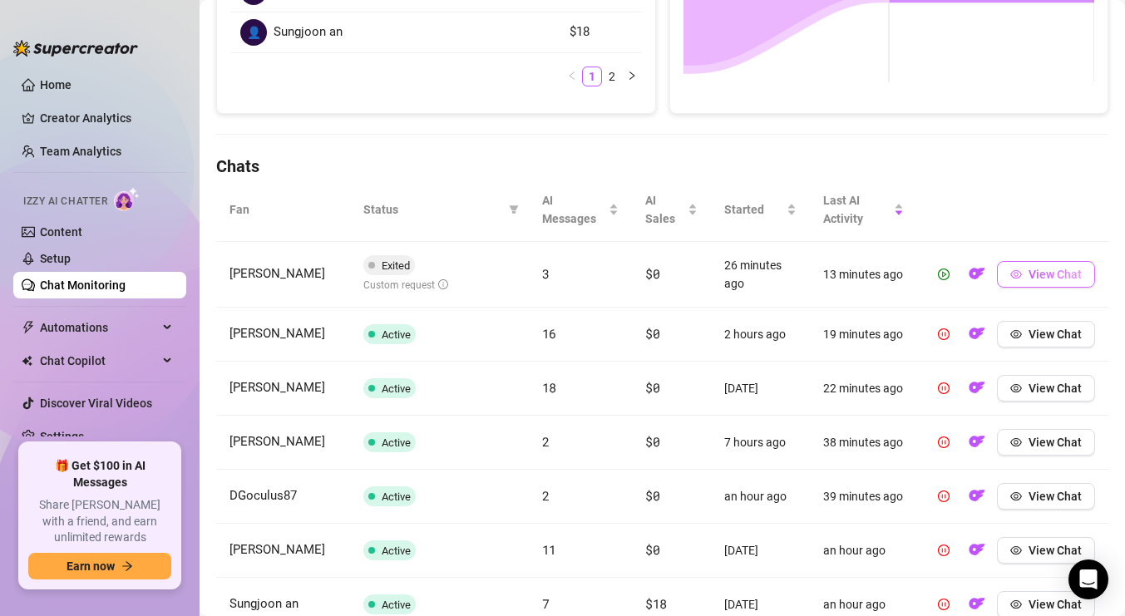
click at [1046, 278] on span "View Chat" at bounding box center [1054, 274] width 53 height 13
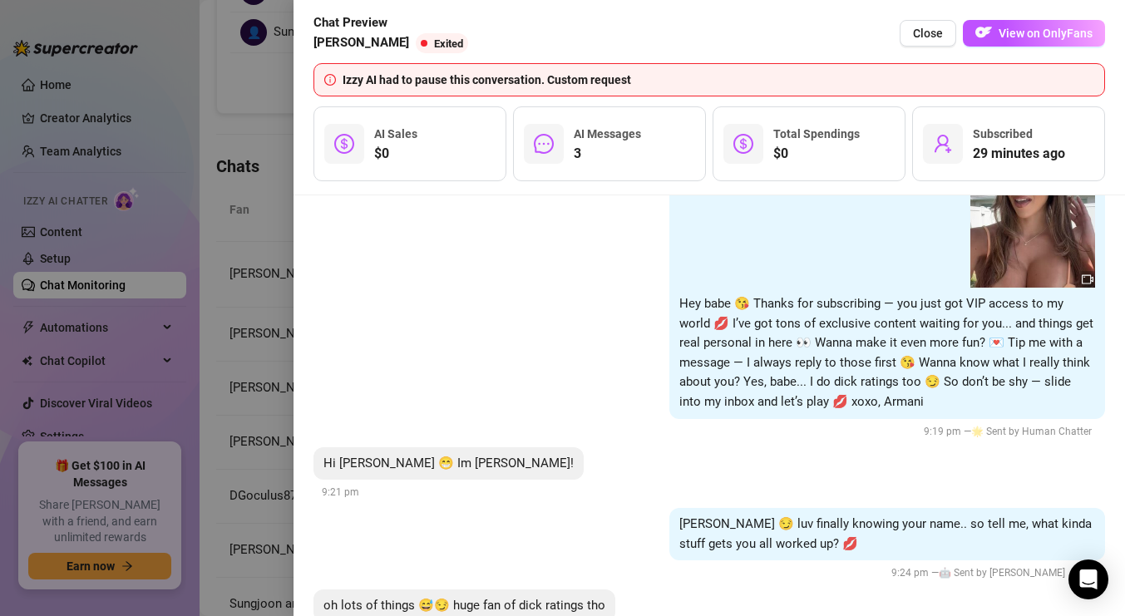
scroll to position [343, 0]
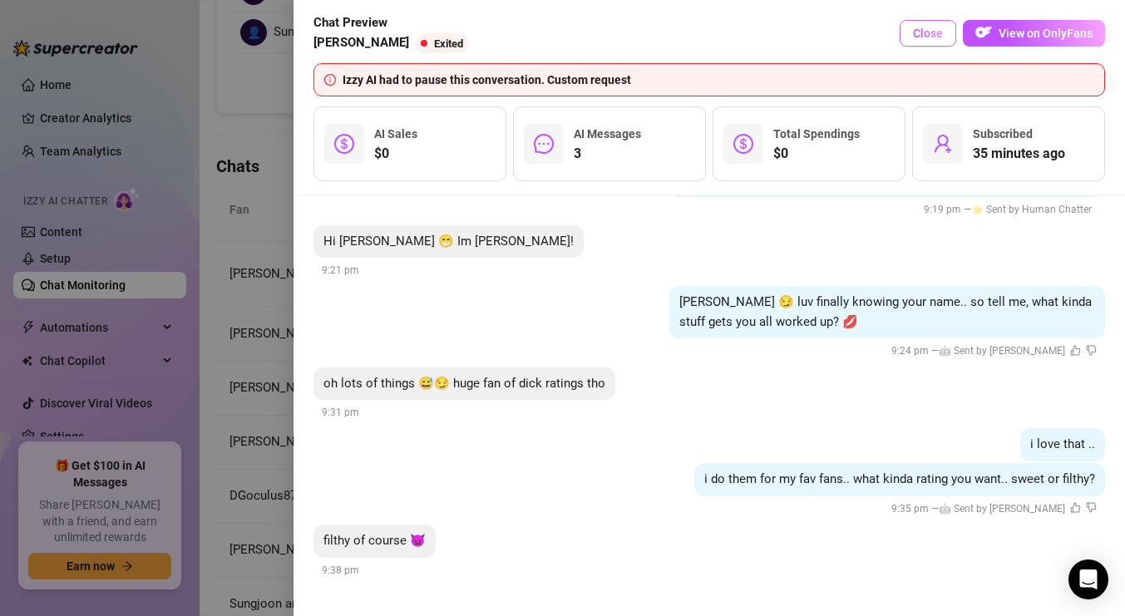
click at [942, 35] on span "Close" at bounding box center [928, 33] width 30 height 13
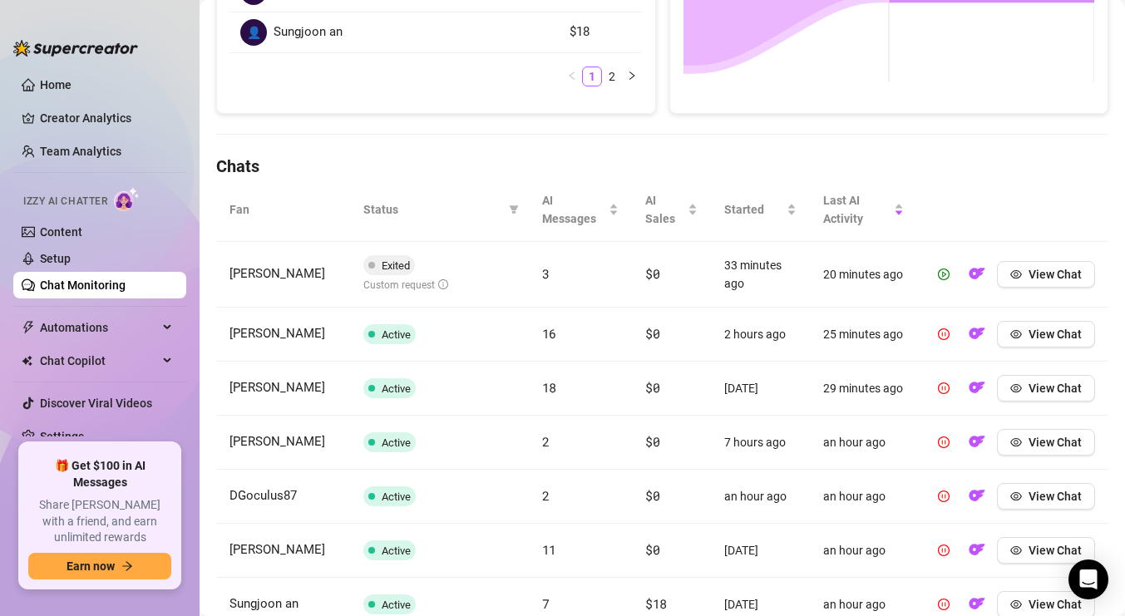
scroll to position [0, 0]
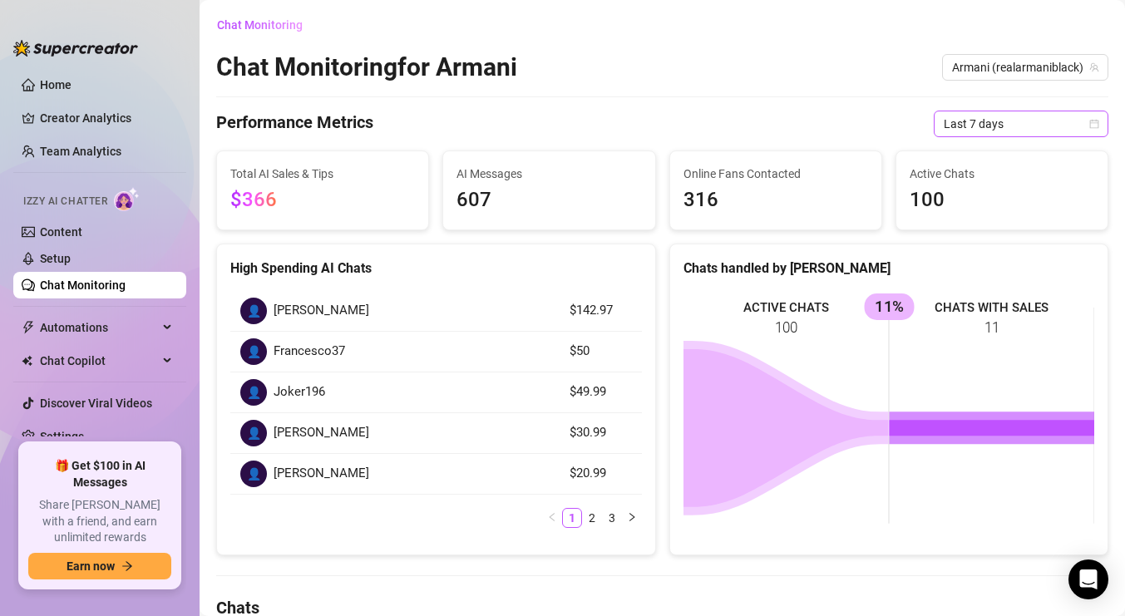
click at [1009, 121] on span "Last 7 days" at bounding box center [1020, 123] width 155 height 25
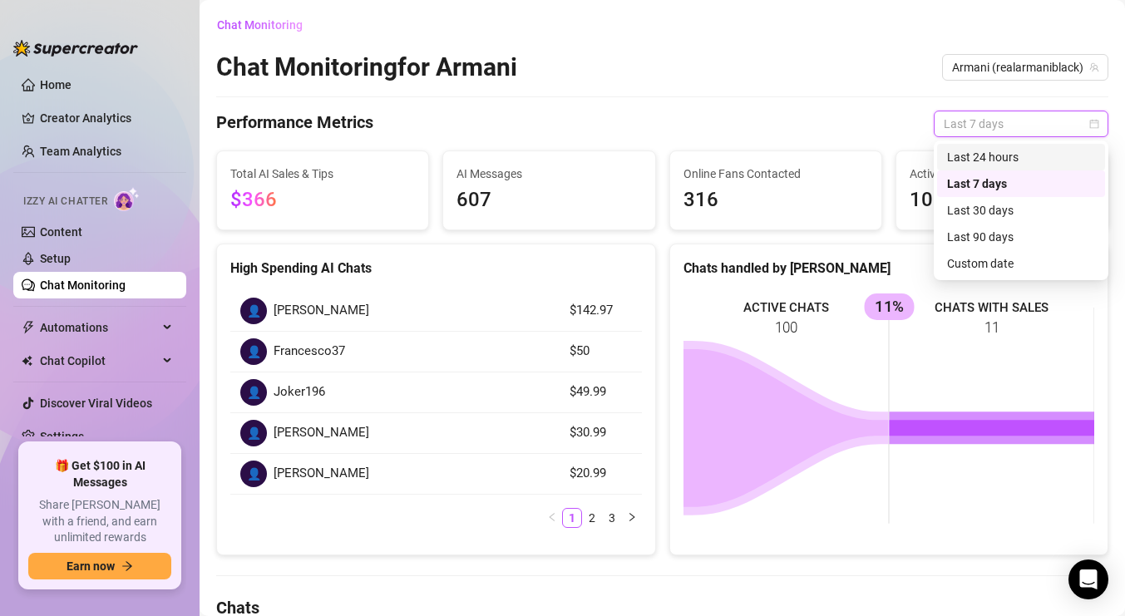
click at [1006, 157] on div "Last 24 hours" at bounding box center [1021, 157] width 148 height 18
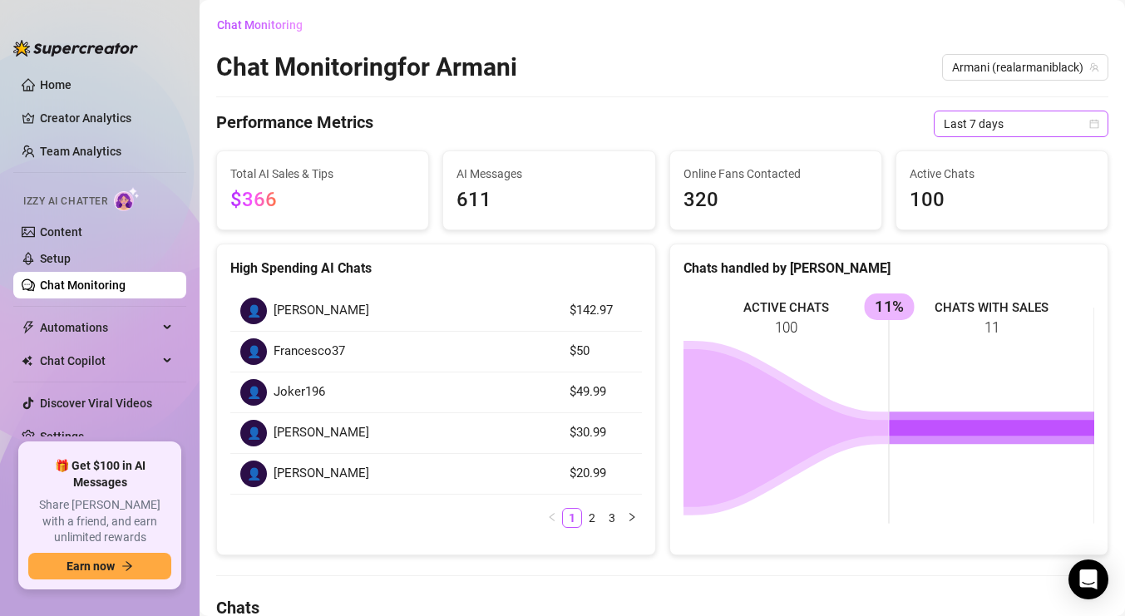
click at [1070, 119] on span "Last 7 days" at bounding box center [1020, 123] width 155 height 25
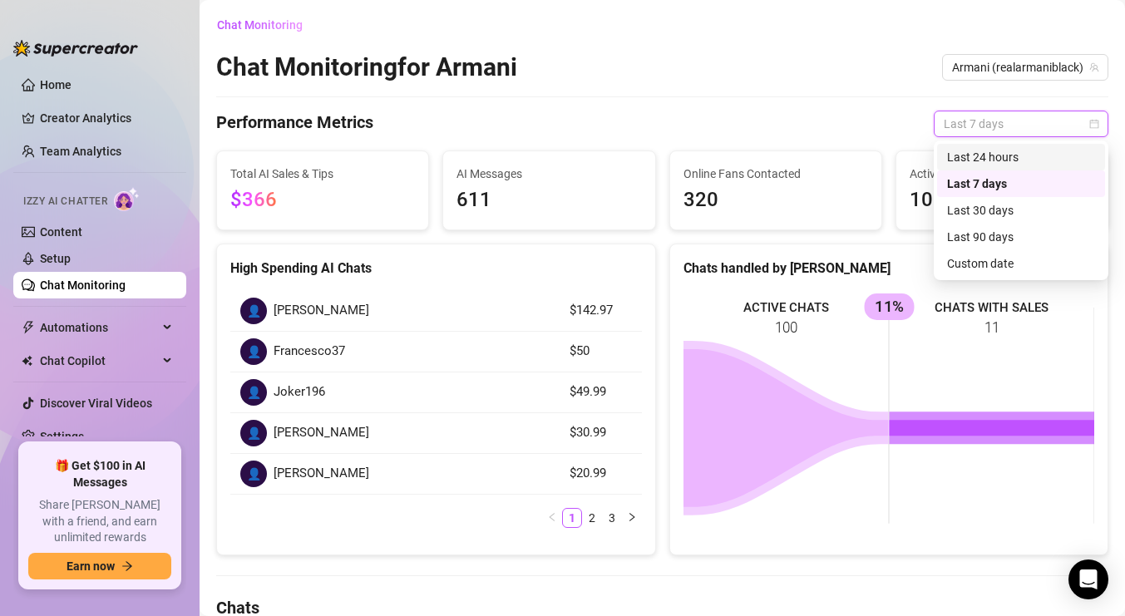
click at [1020, 158] on div "Last 24 hours" at bounding box center [1021, 157] width 148 height 18
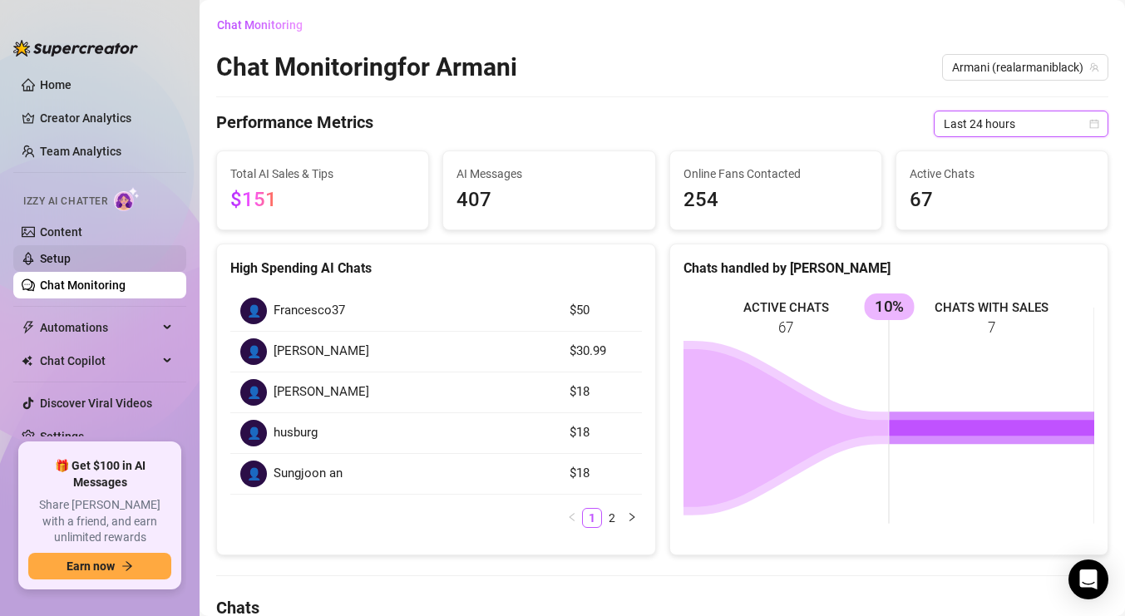
click at [71, 265] on link "Setup" at bounding box center [55, 258] width 31 height 13
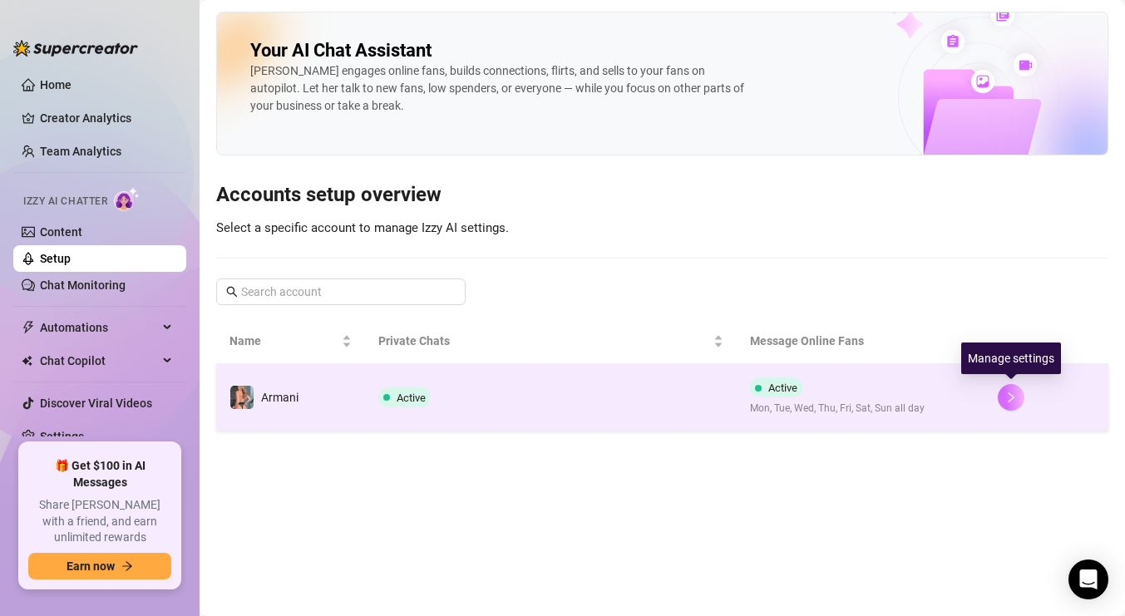
click at [1009, 406] on button "button" at bounding box center [1011, 397] width 27 height 27
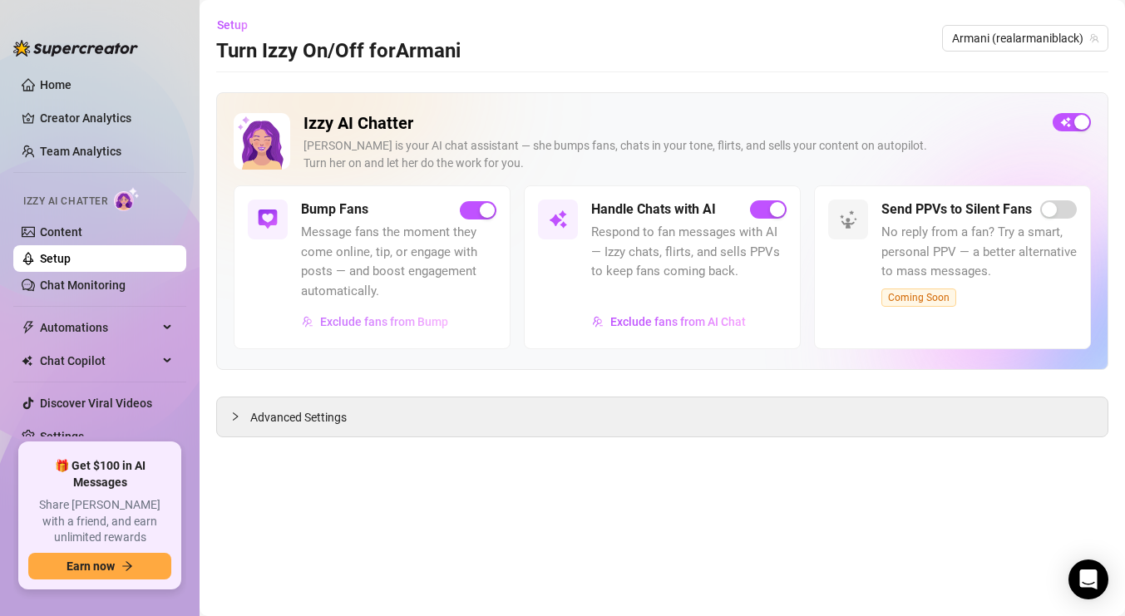
click at [427, 320] on span "Exclude fans from Bump" at bounding box center [384, 321] width 128 height 13
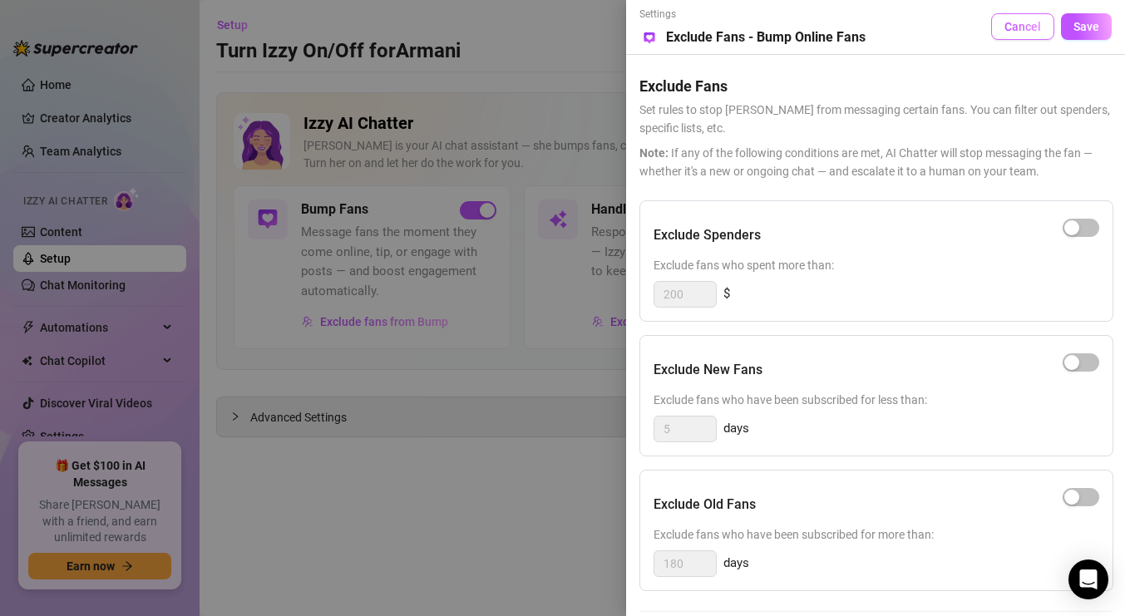
click at [1022, 22] on span "Cancel" at bounding box center [1022, 26] width 37 height 13
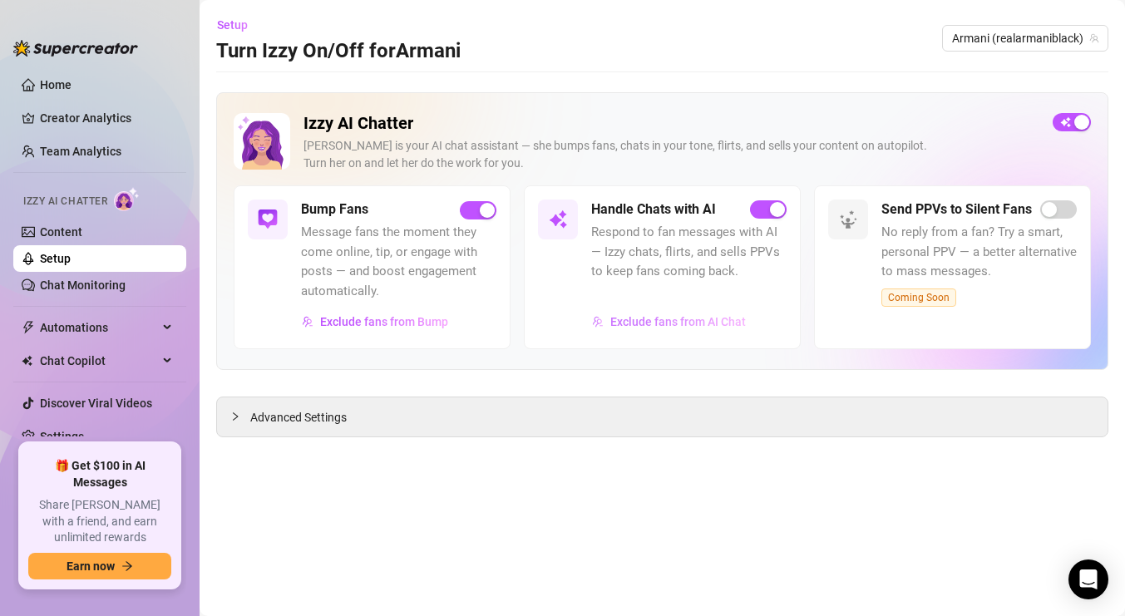
click at [684, 324] on span "Exclude fans from AI Chat" at bounding box center [677, 321] width 135 height 13
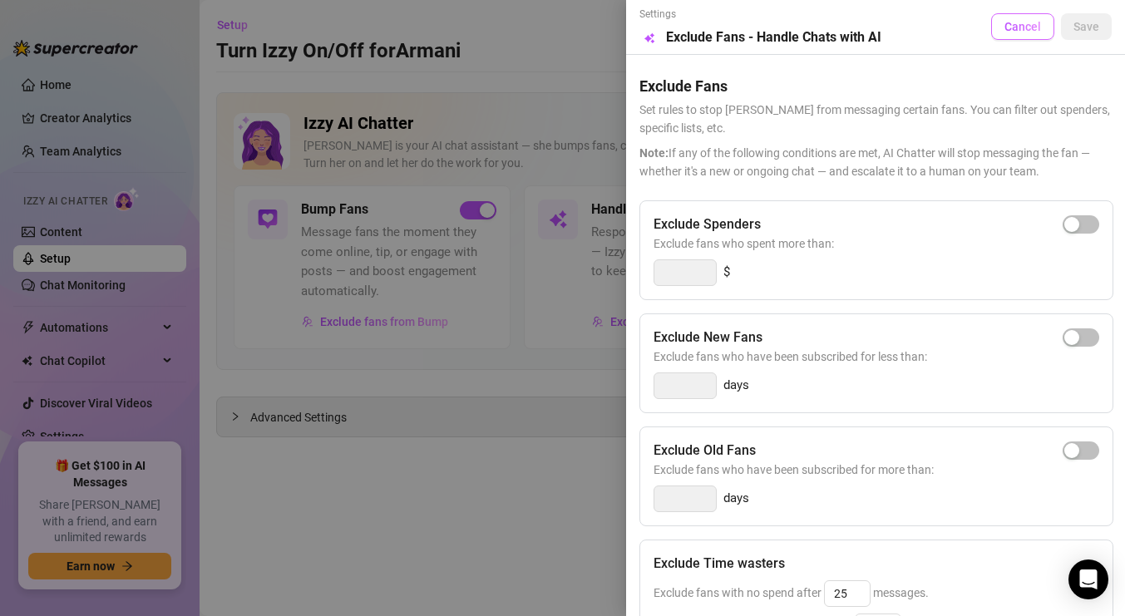
click at [1023, 27] on span "Cancel" at bounding box center [1022, 26] width 37 height 13
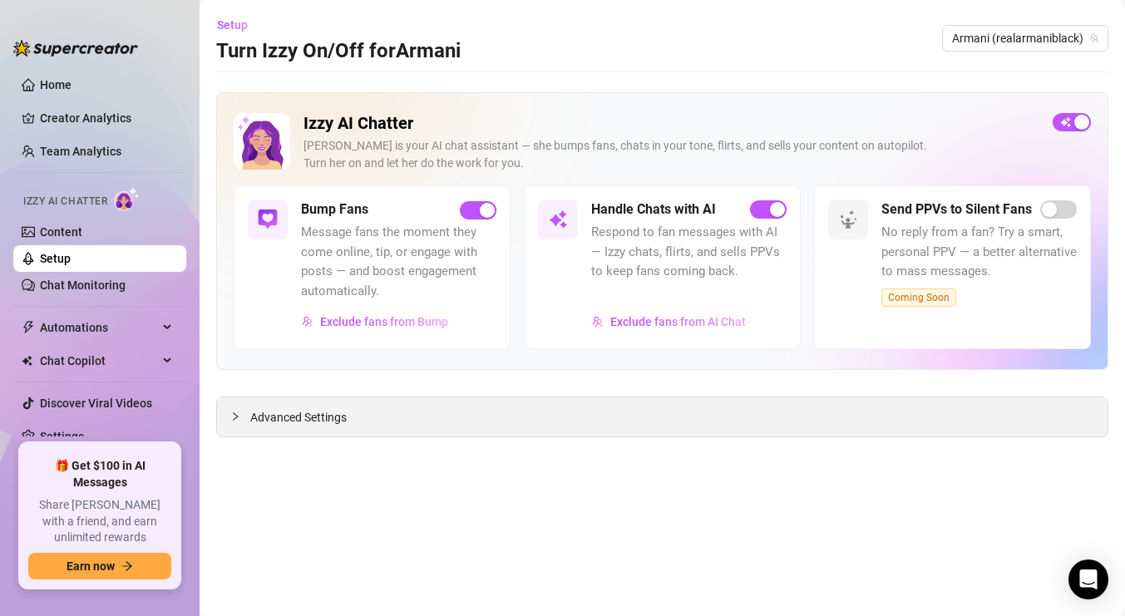
click at [389, 421] on div "Advanced Settings" at bounding box center [662, 416] width 890 height 39
click at [281, 422] on span "Advanced Settings" at bounding box center [298, 417] width 96 height 18
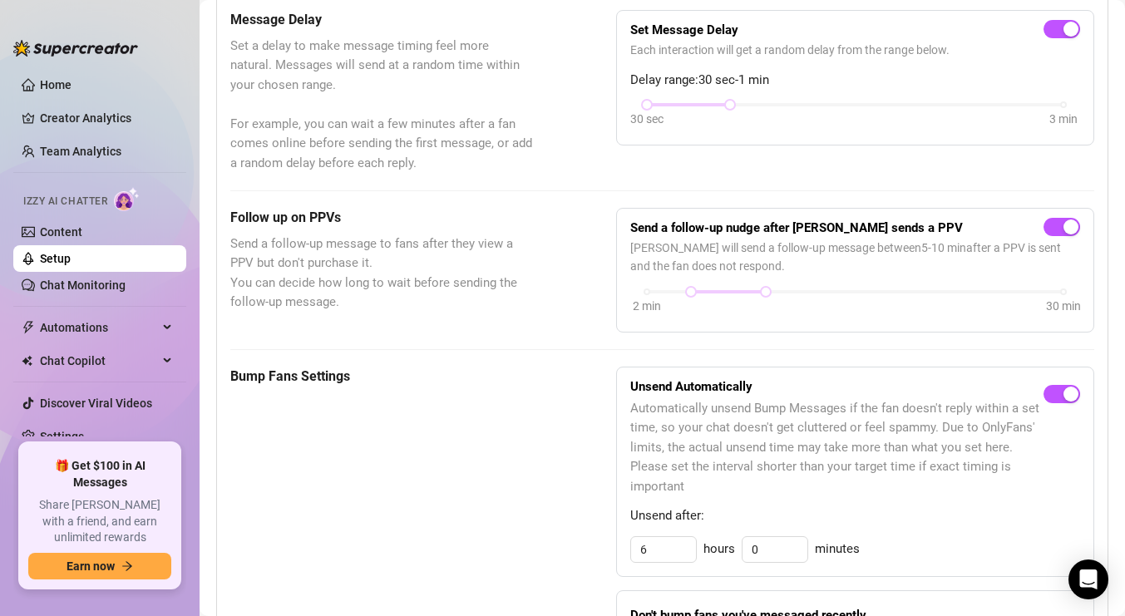
scroll to position [789, 0]
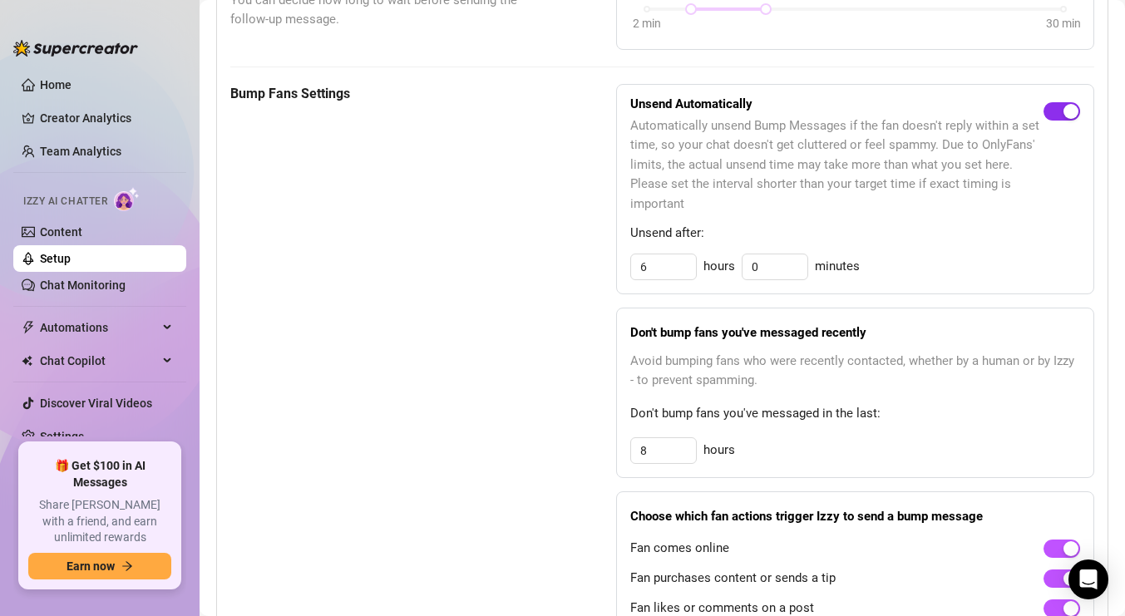
click at [1053, 109] on span "button" at bounding box center [1061, 111] width 37 height 18
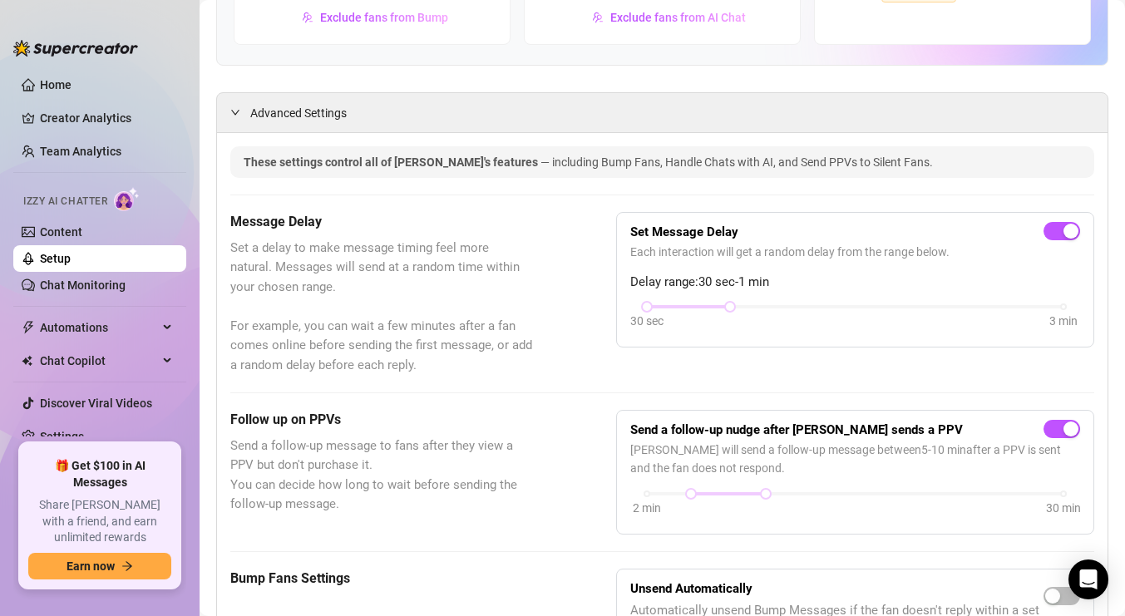
scroll to position [0, 0]
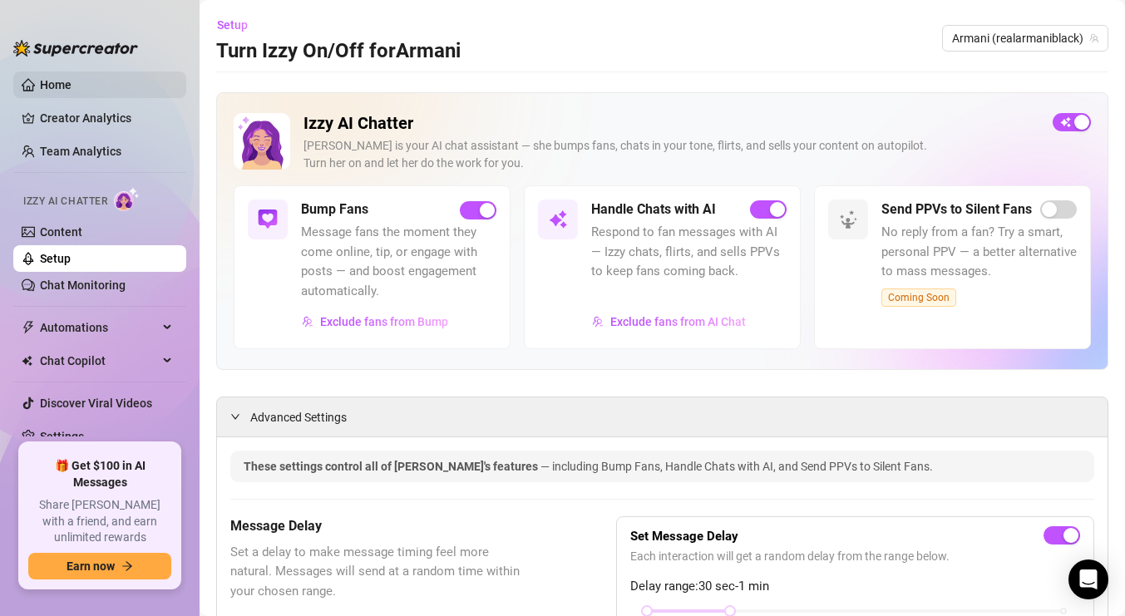
click at [71, 78] on link "Home" at bounding box center [56, 84] width 32 height 13
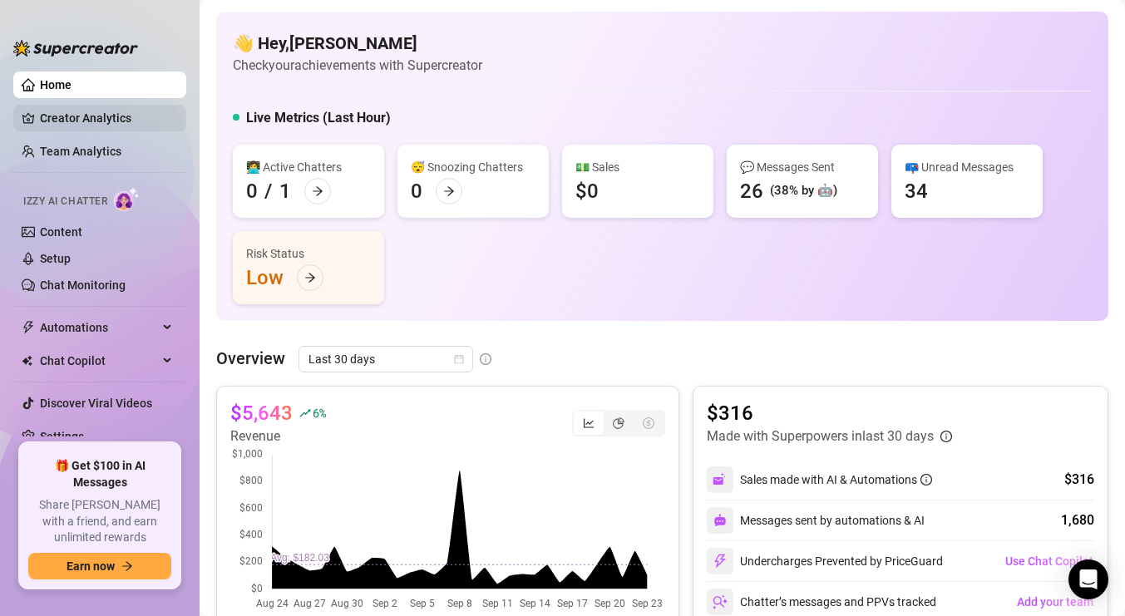
click at [102, 115] on link "Creator Analytics" at bounding box center [106, 118] width 133 height 27
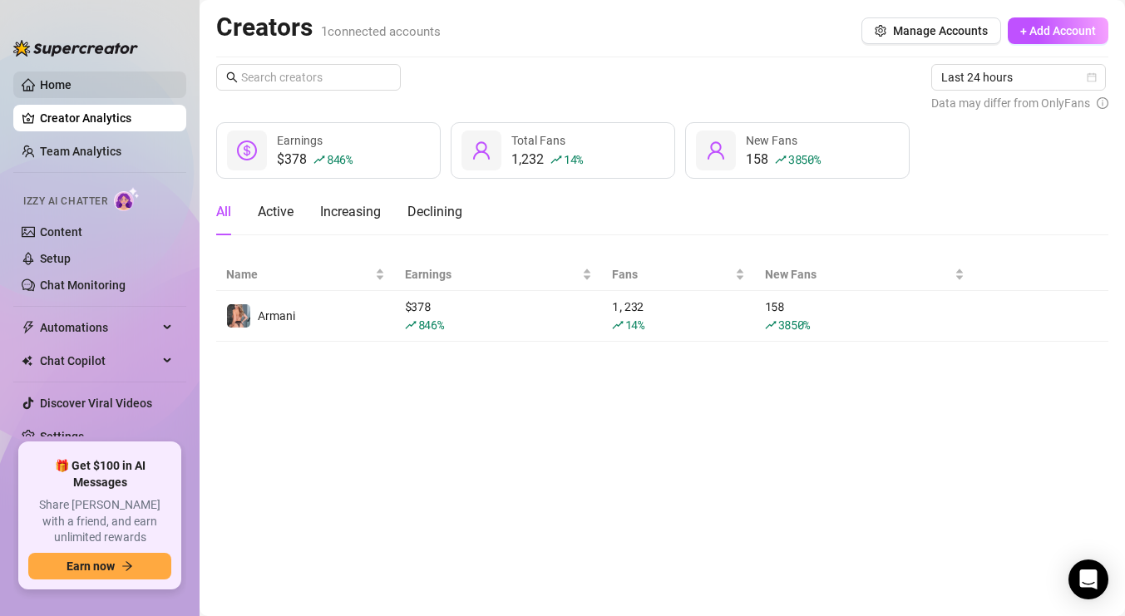
click at [67, 86] on link "Home" at bounding box center [56, 84] width 32 height 13
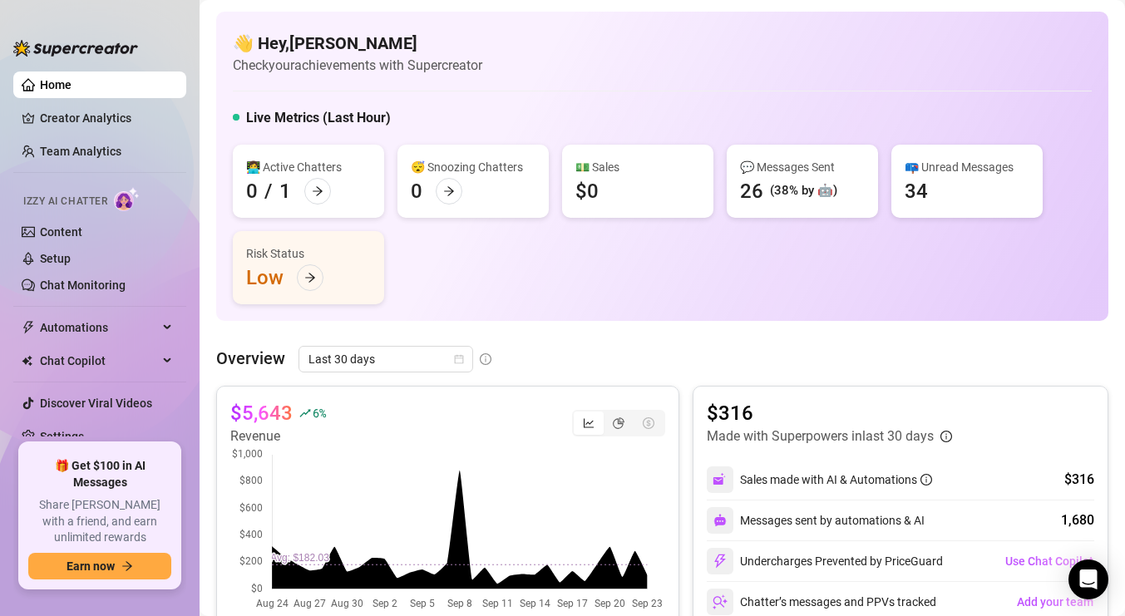
click at [781, 297] on div "👩‍💻 Active Chatters 0 / 1 😴 Snoozing Chatters 0 💵 Sales $0 💬 Messages Sent 26 (…" at bounding box center [662, 225] width 859 height 160
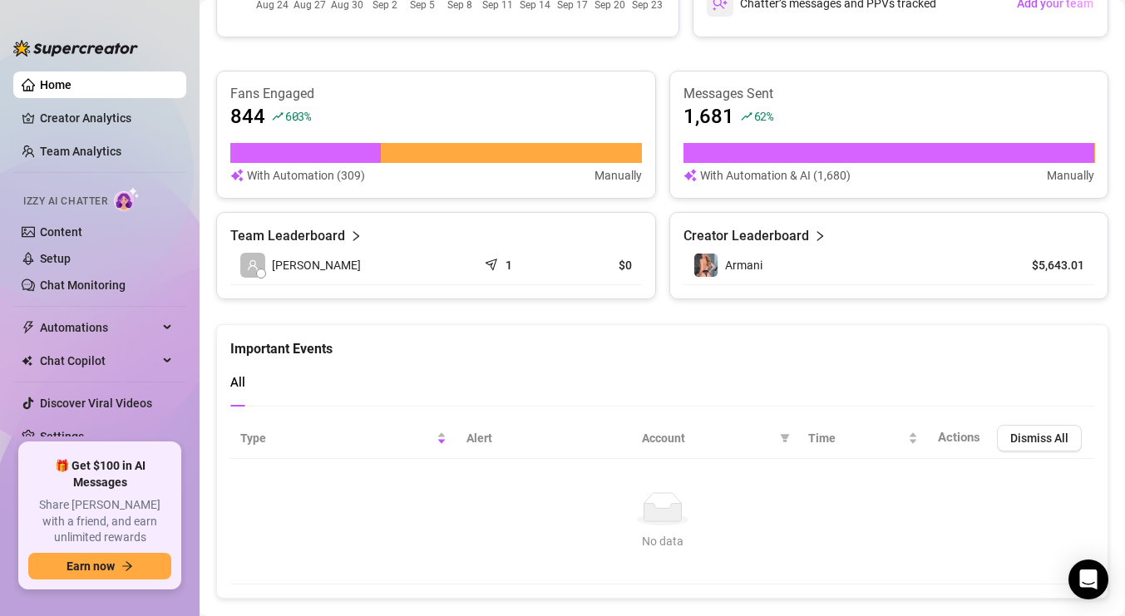
scroll to position [631, 0]
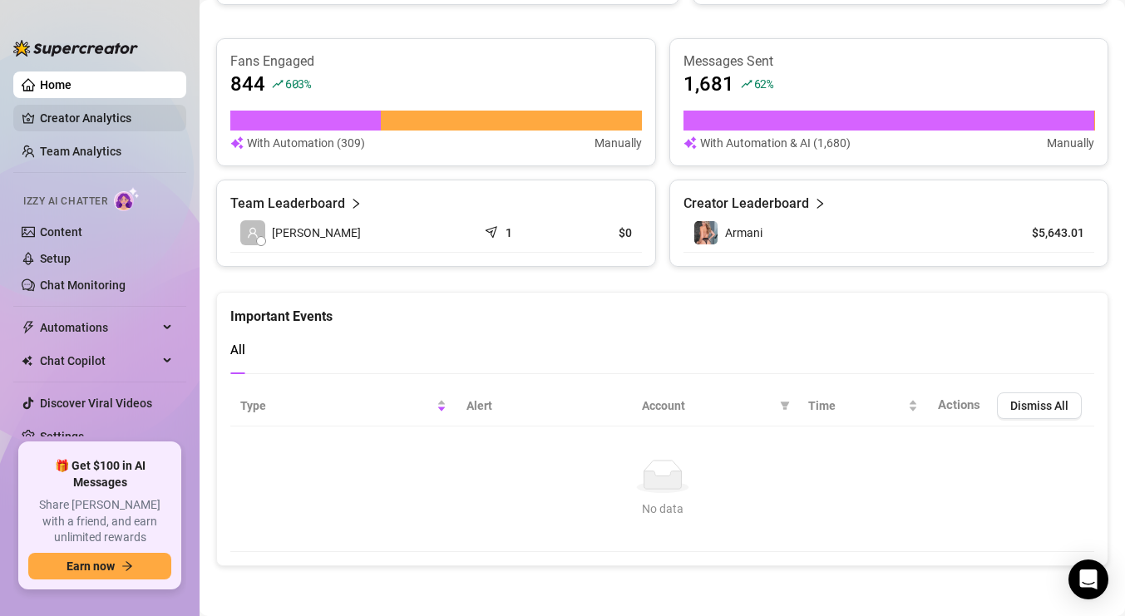
click at [106, 115] on link "Creator Analytics" at bounding box center [106, 118] width 133 height 27
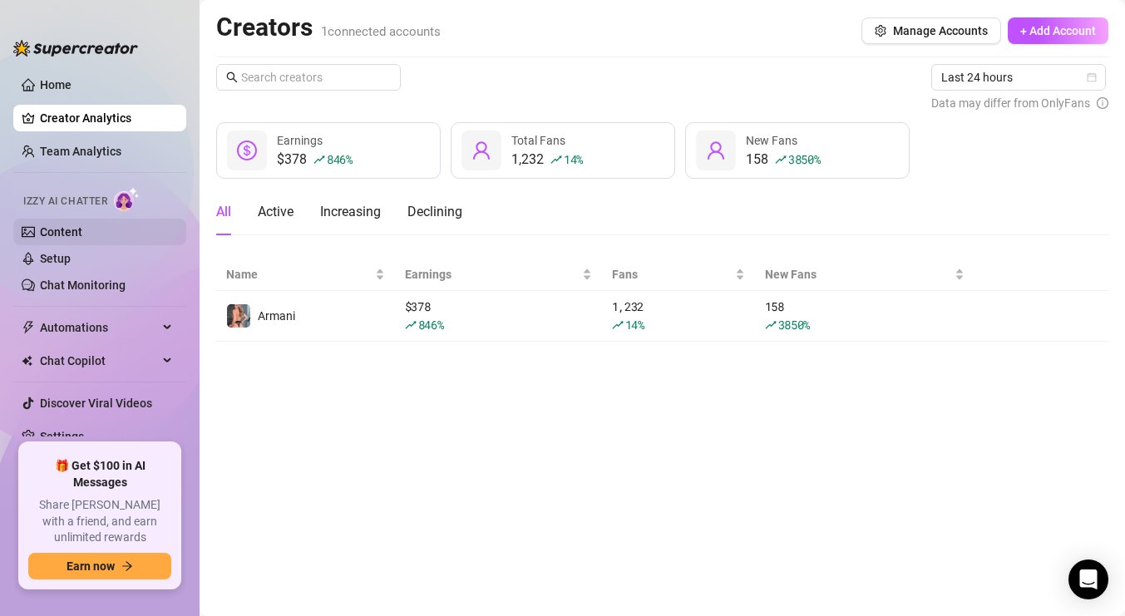
click at [82, 229] on link "Content" at bounding box center [61, 231] width 42 height 13
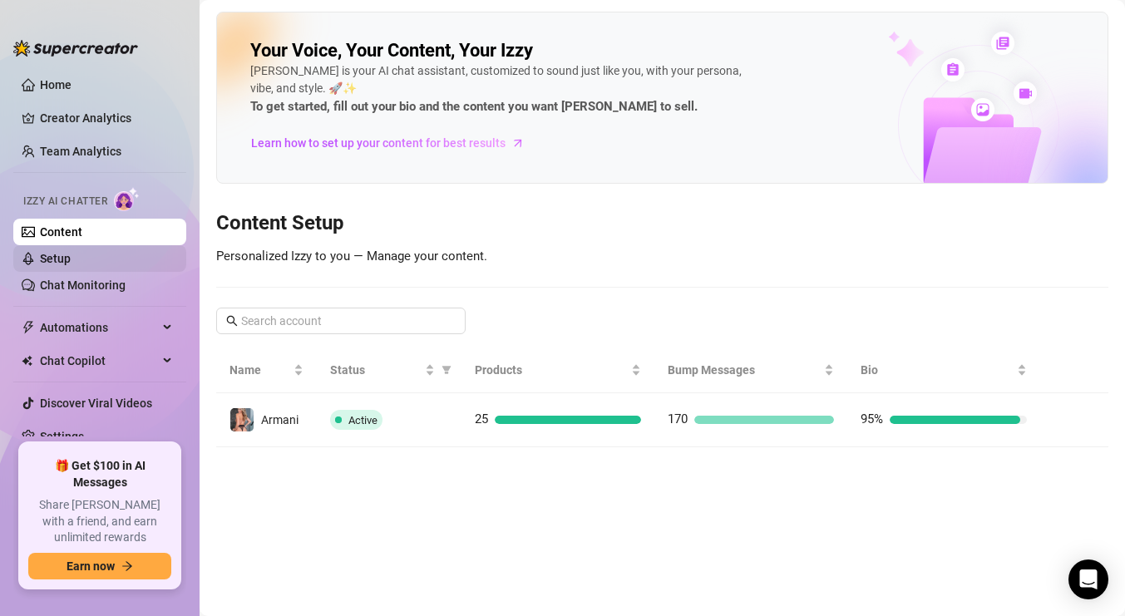
click at [67, 259] on link "Setup" at bounding box center [55, 258] width 31 height 13
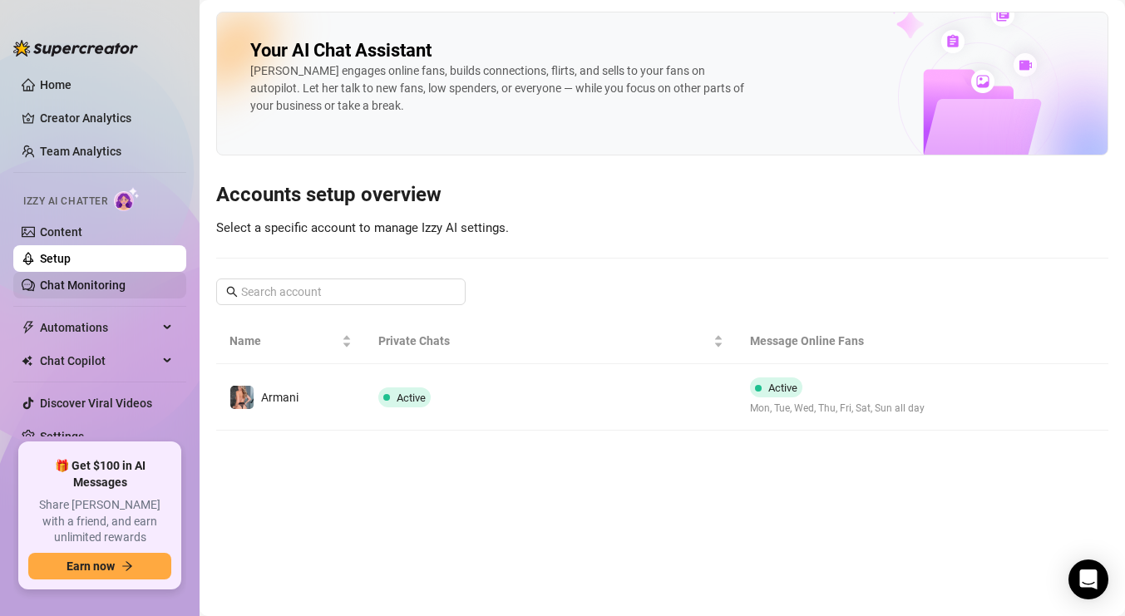
click at [81, 283] on link "Chat Monitoring" at bounding box center [83, 284] width 86 height 13
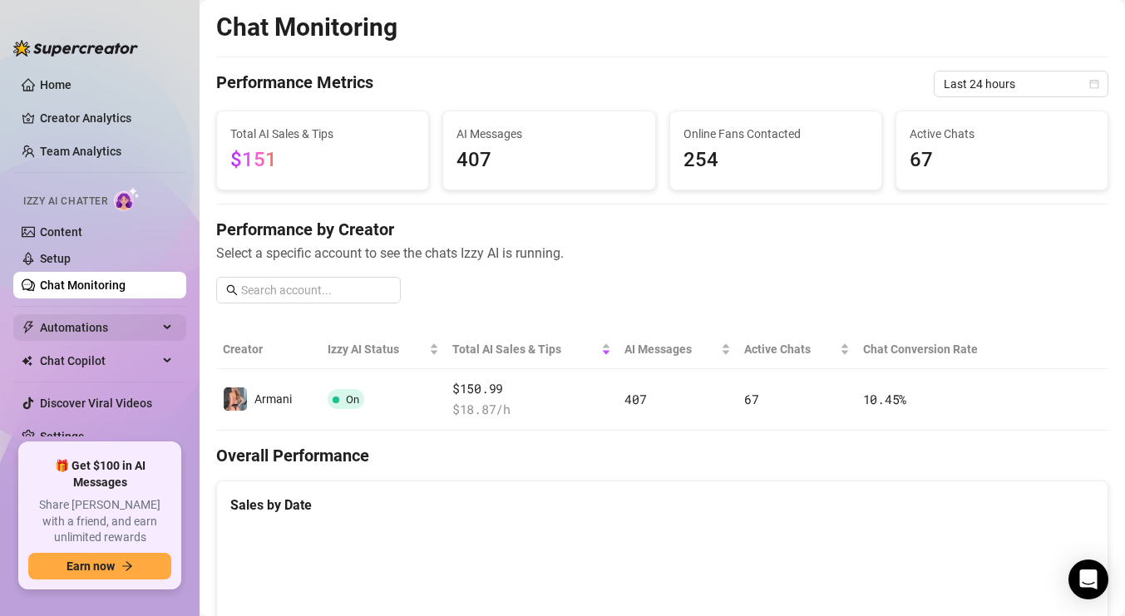
click at [85, 324] on span "Automations" at bounding box center [99, 327] width 118 height 27
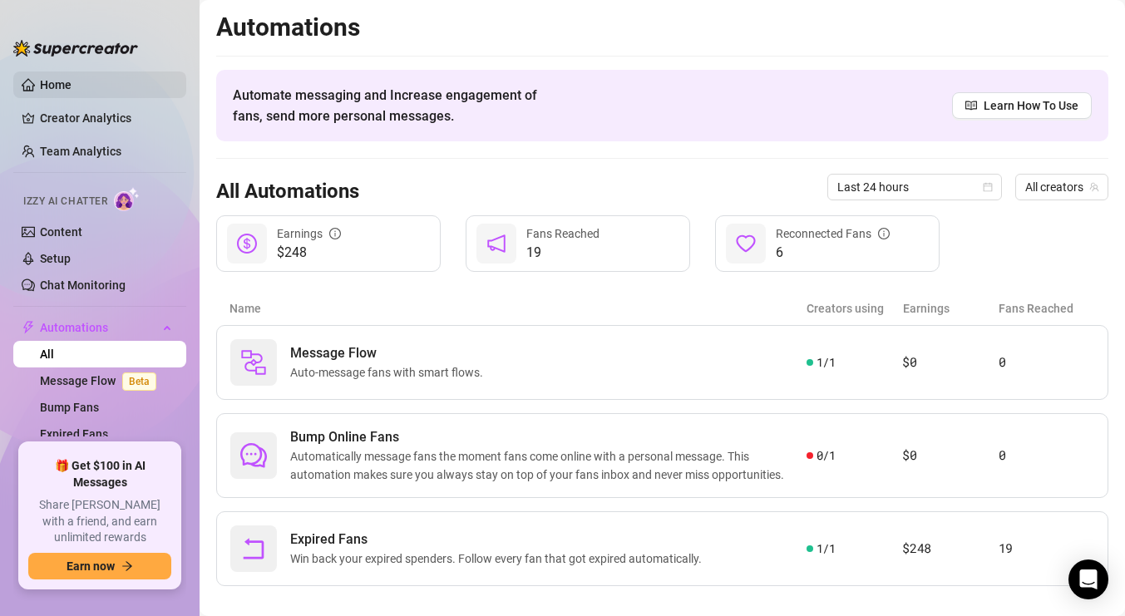
click at [69, 81] on link "Home" at bounding box center [56, 84] width 32 height 13
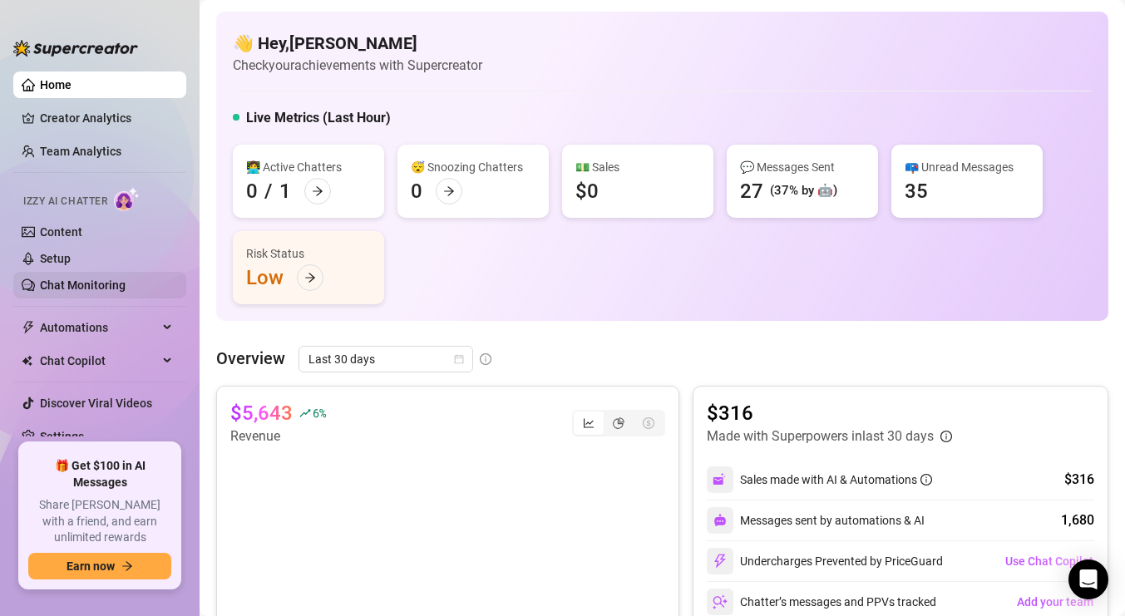
click at [77, 283] on link "Chat Monitoring" at bounding box center [83, 284] width 86 height 13
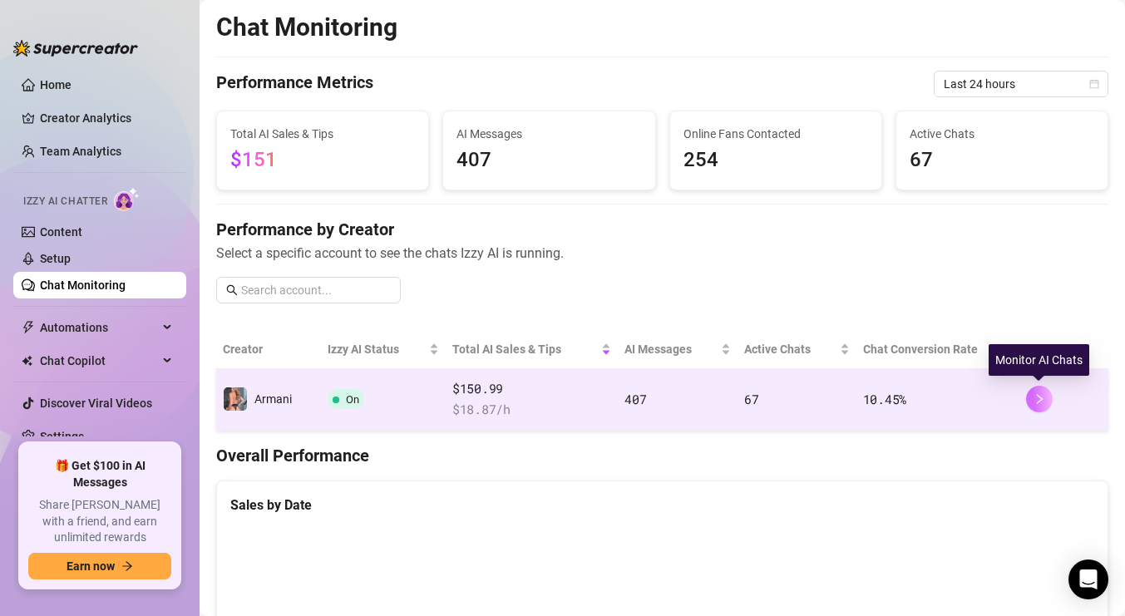
click at [1029, 397] on button "button" at bounding box center [1039, 399] width 27 height 27
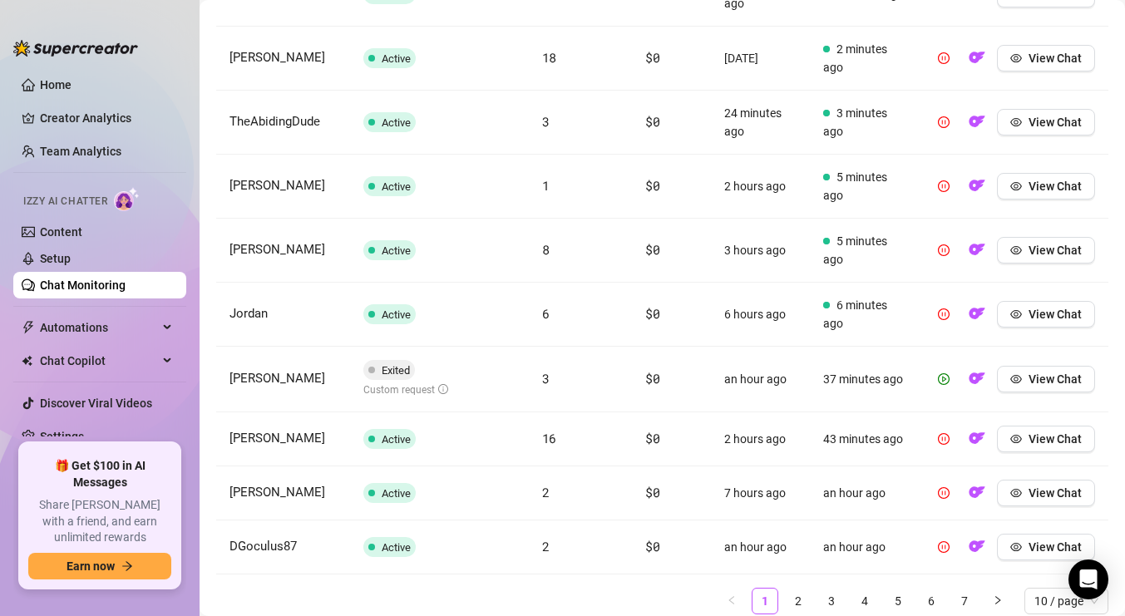
scroll to position [782, 0]
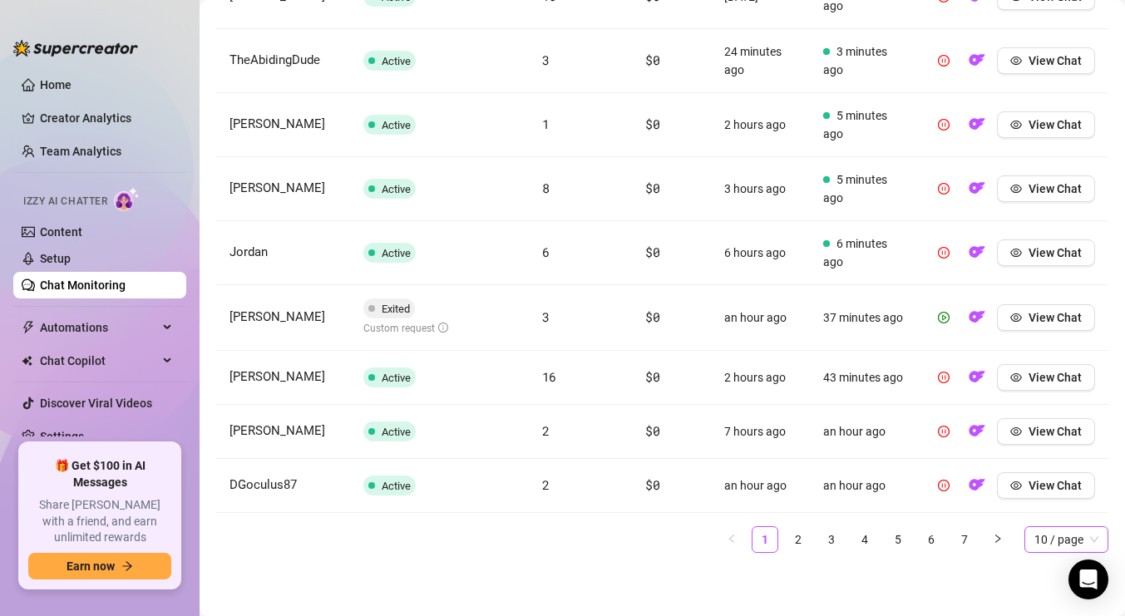
click at [1088, 540] on span "10 / page" at bounding box center [1066, 539] width 64 height 25
click at [1071, 506] on div "100 / page" at bounding box center [1065, 506] width 57 height 18
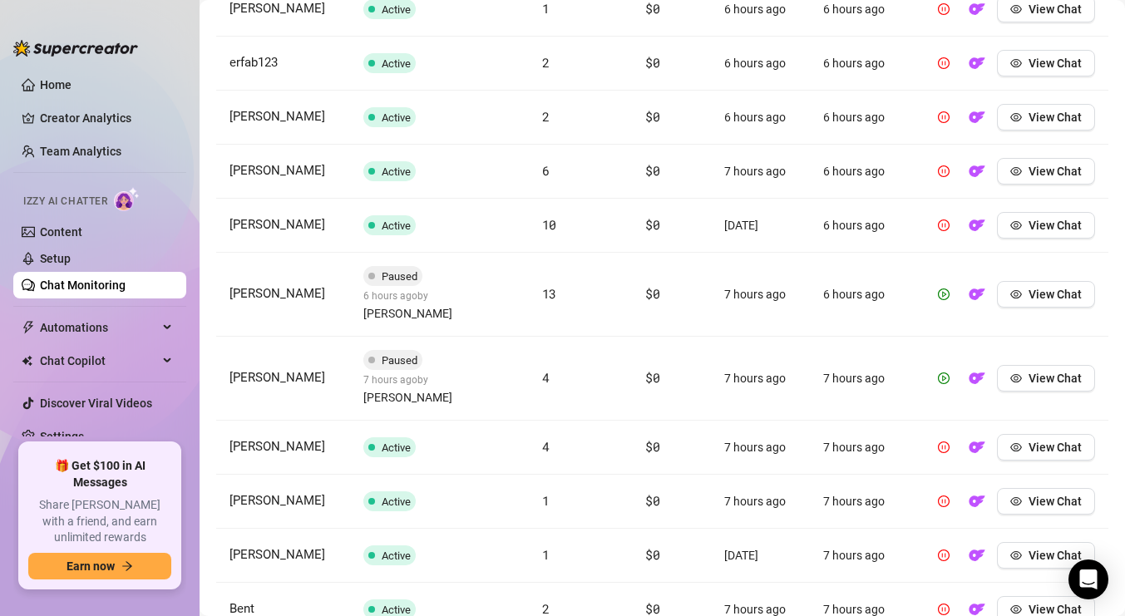
scroll to position [3698, 0]
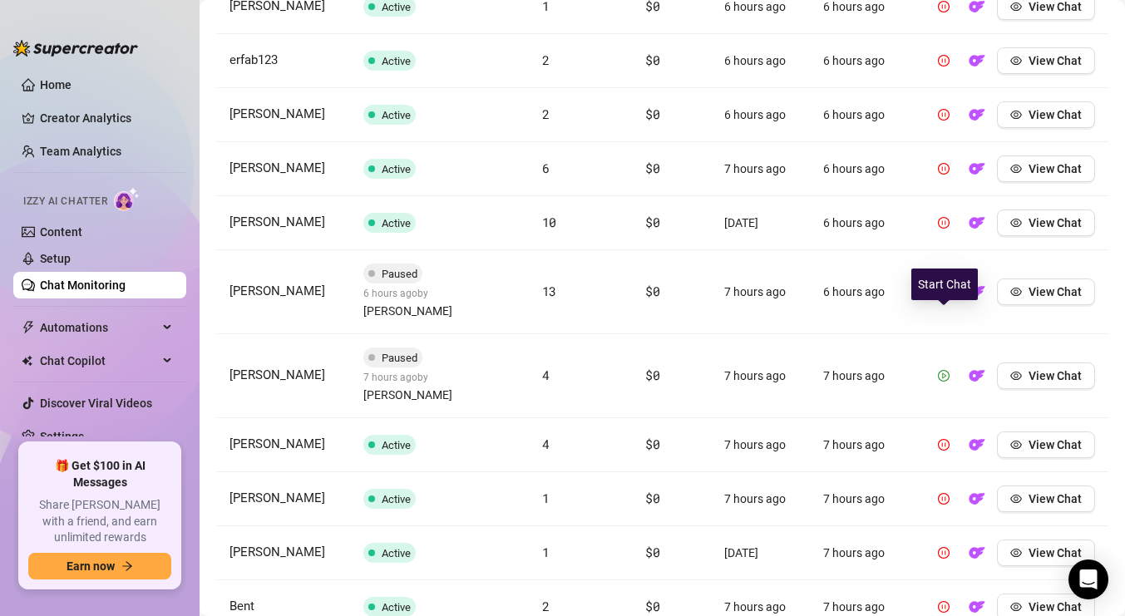
click at [943, 370] on icon "play-circle" at bounding box center [944, 376] width 12 height 12
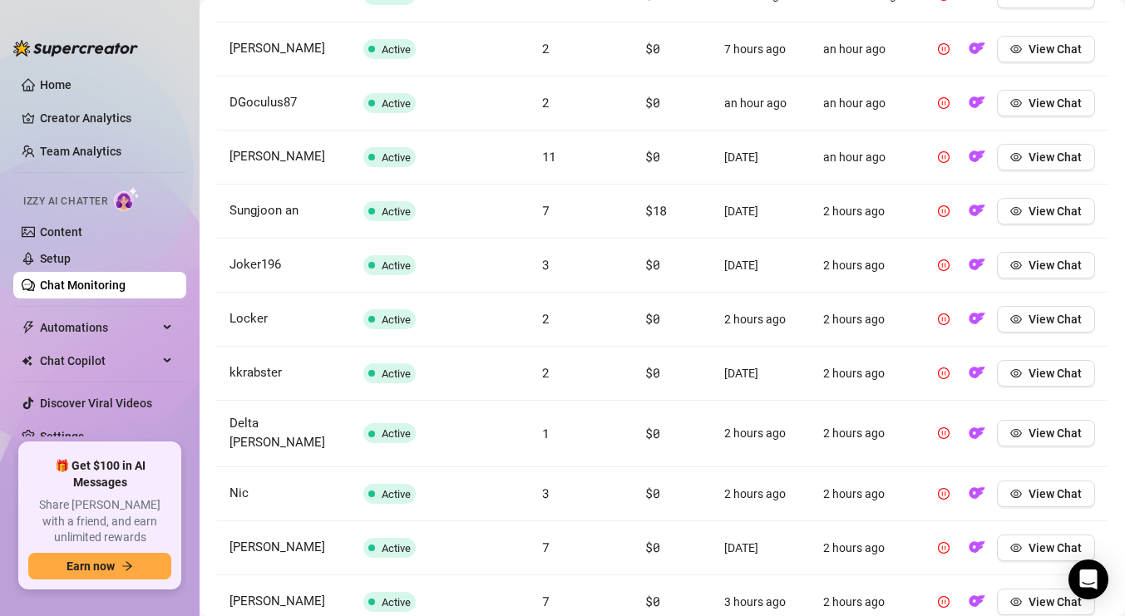
scroll to position [0, 0]
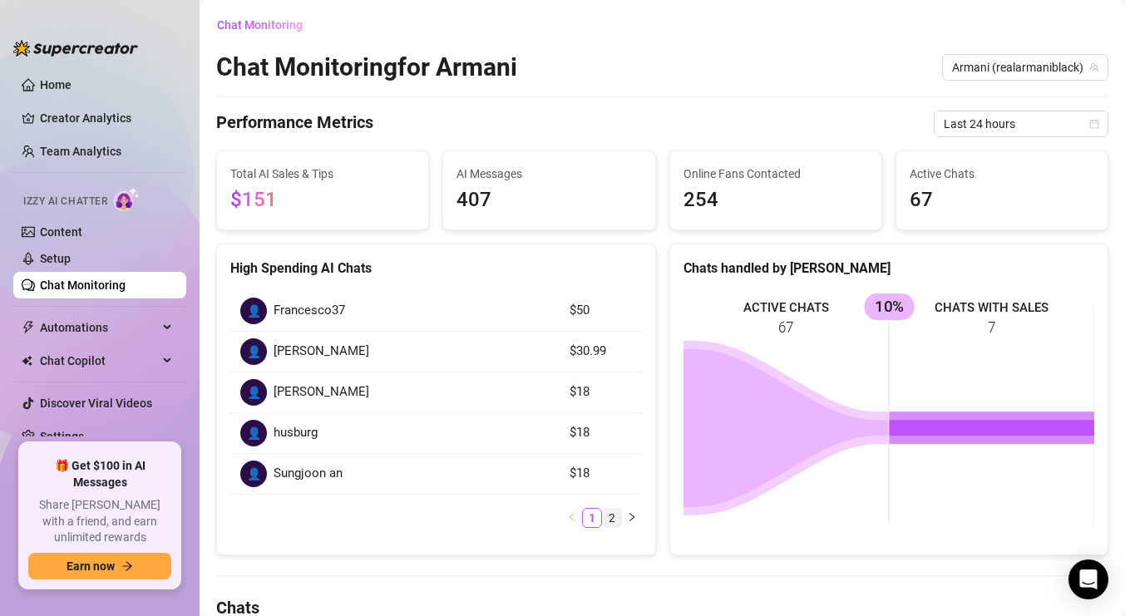
click at [616, 519] on link "2" at bounding box center [612, 518] width 18 height 18
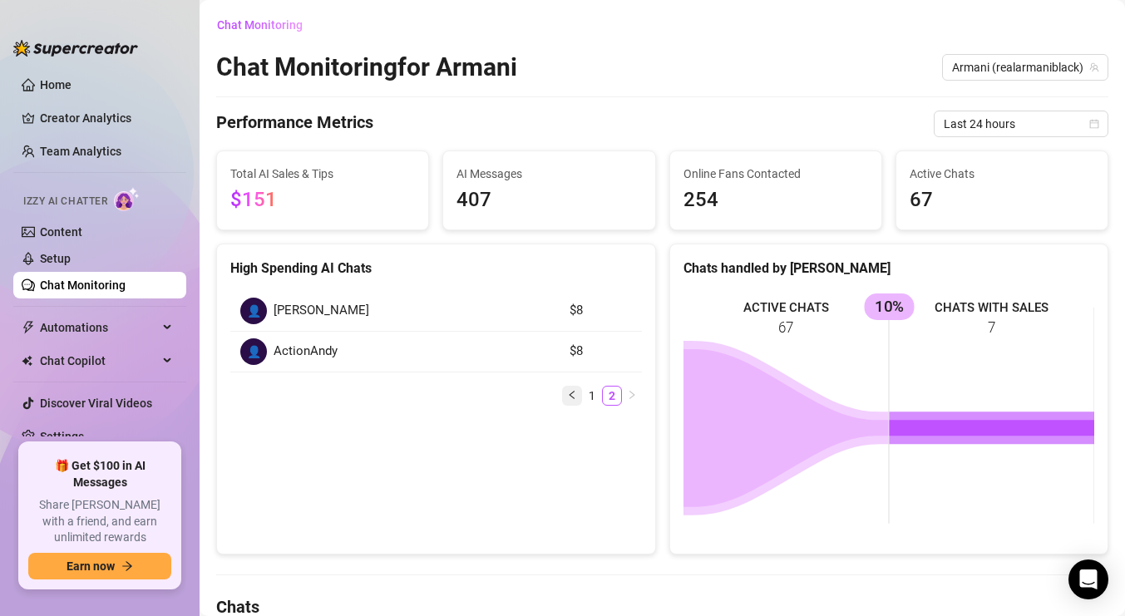
click at [572, 390] on icon "left" at bounding box center [572, 395] width 10 height 10
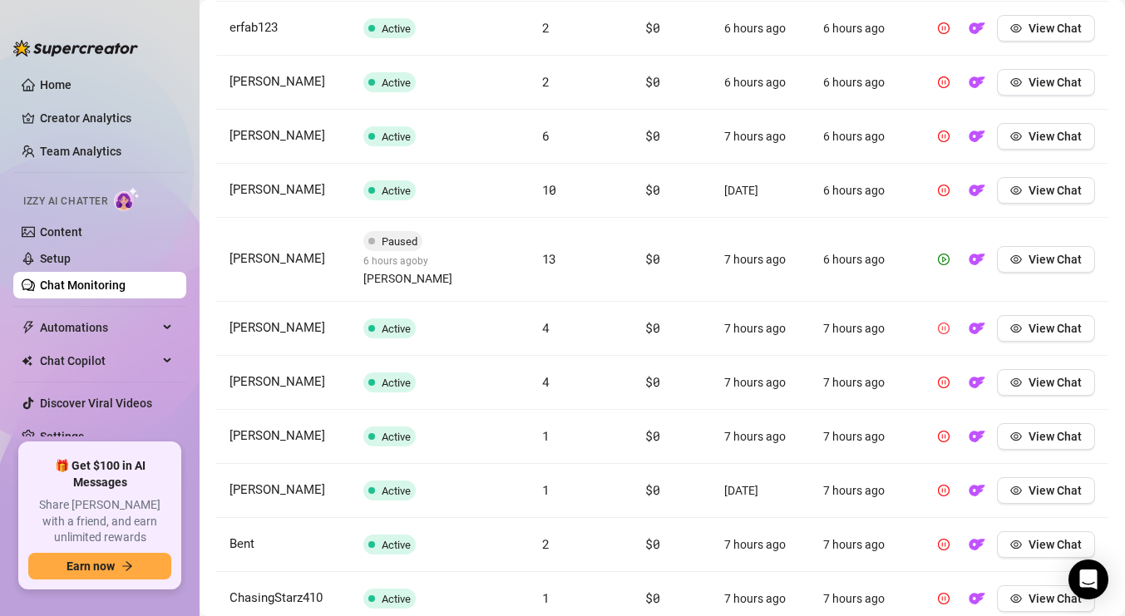
scroll to position [3899, 0]
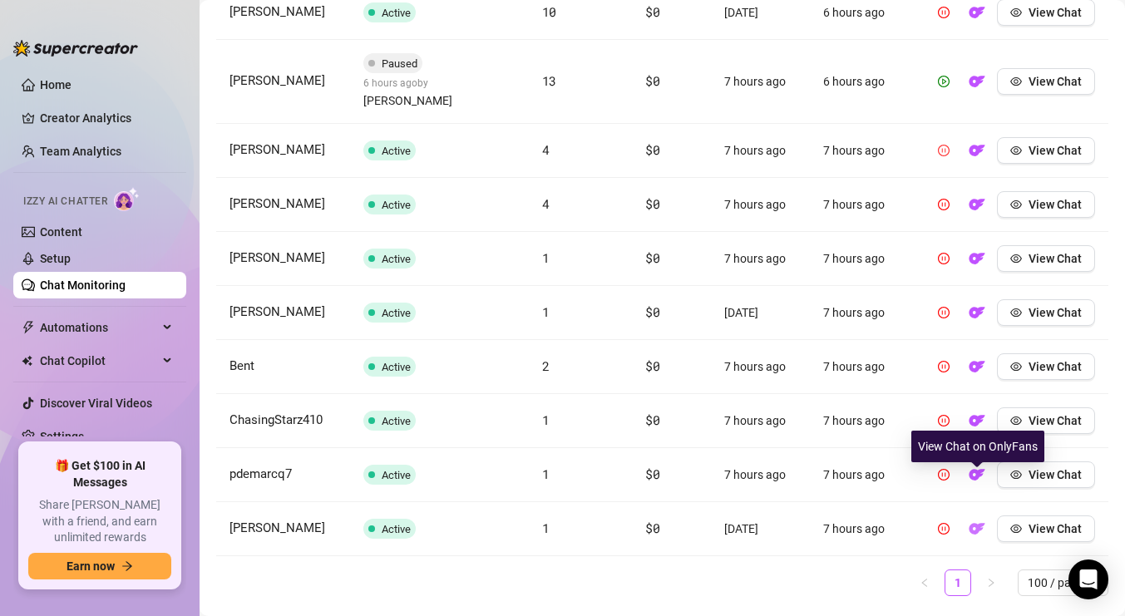
click at [979, 520] on img "button" at bounding box center [976, 528] width 17 height 17
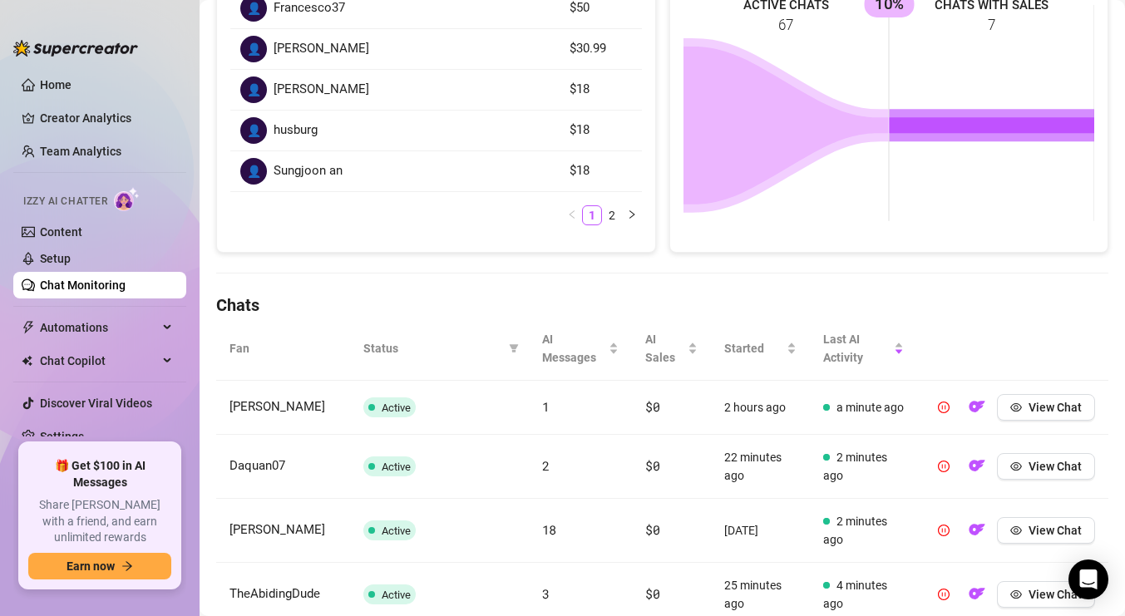
scroll to position [303, 0]
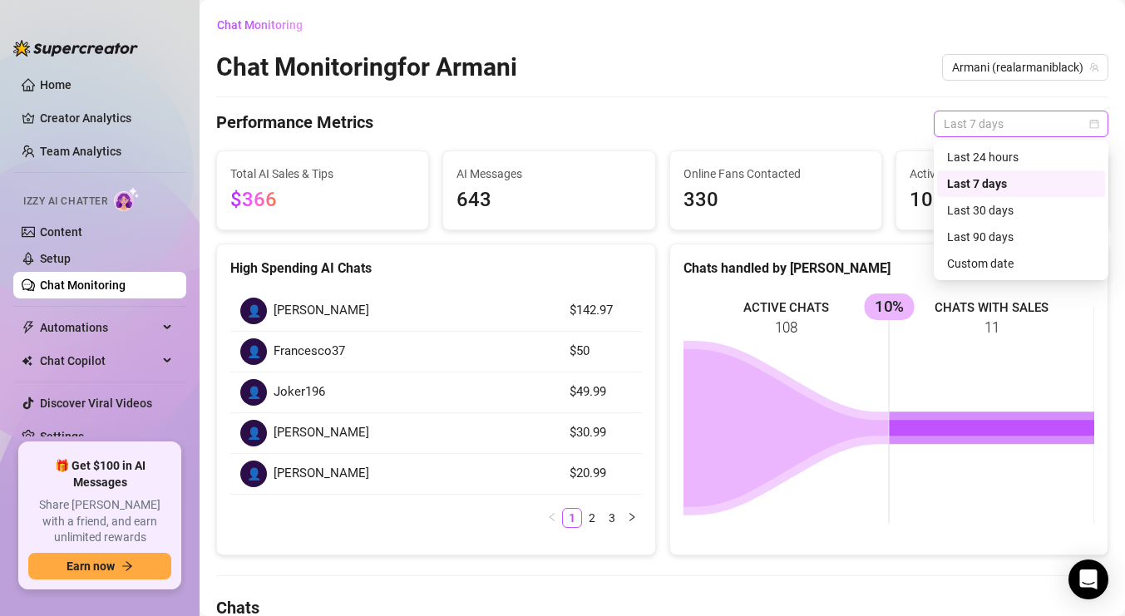
click at [1037, 129] on span "Last 7 days" at bounding box center [1020, 123] width 155 height 25
click at [1014, 158] on div "Last 24 hours" at bounding box center [1021, 157] width 148 height 18
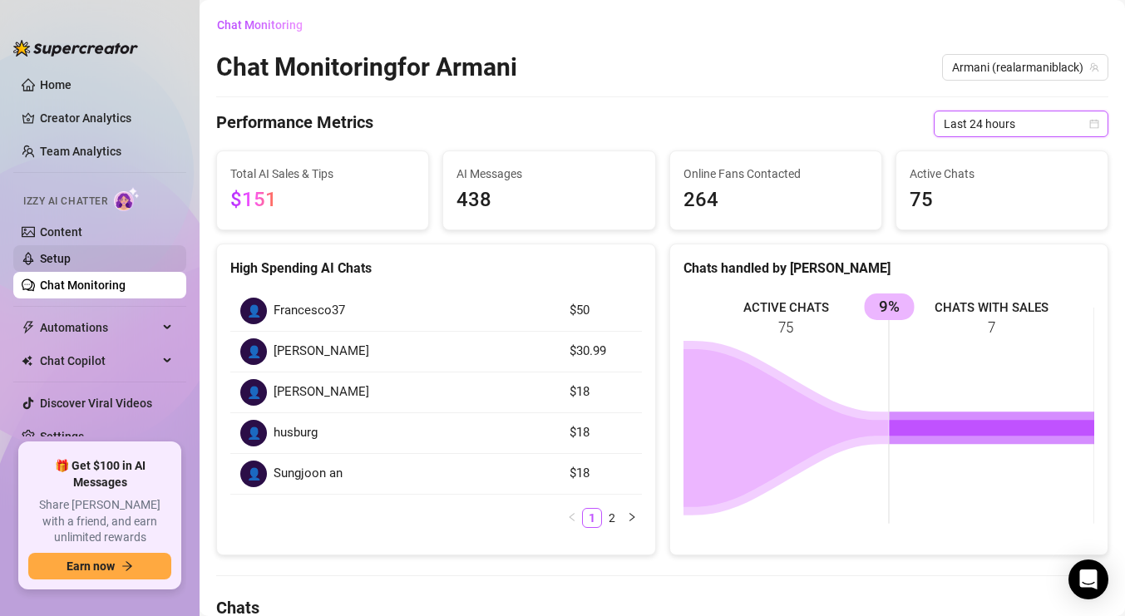
click at [71, 253] on link "Setup" at bounding box center [55, 258] width 31 height 13
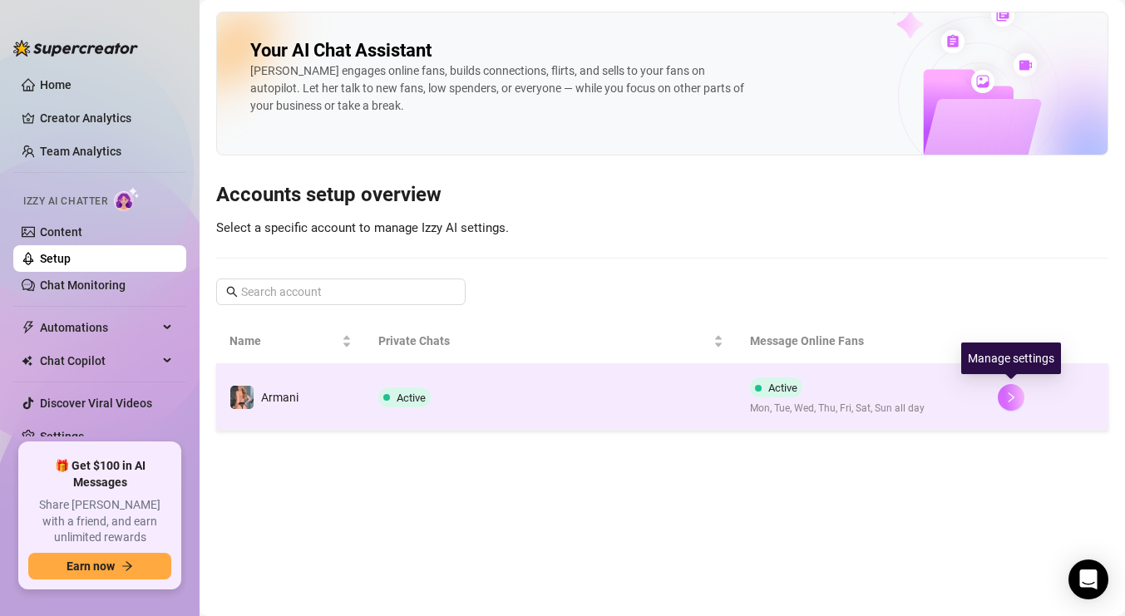
click at [999, 392] on button "button" at bounding box center [1011, 397] width 27 height 27
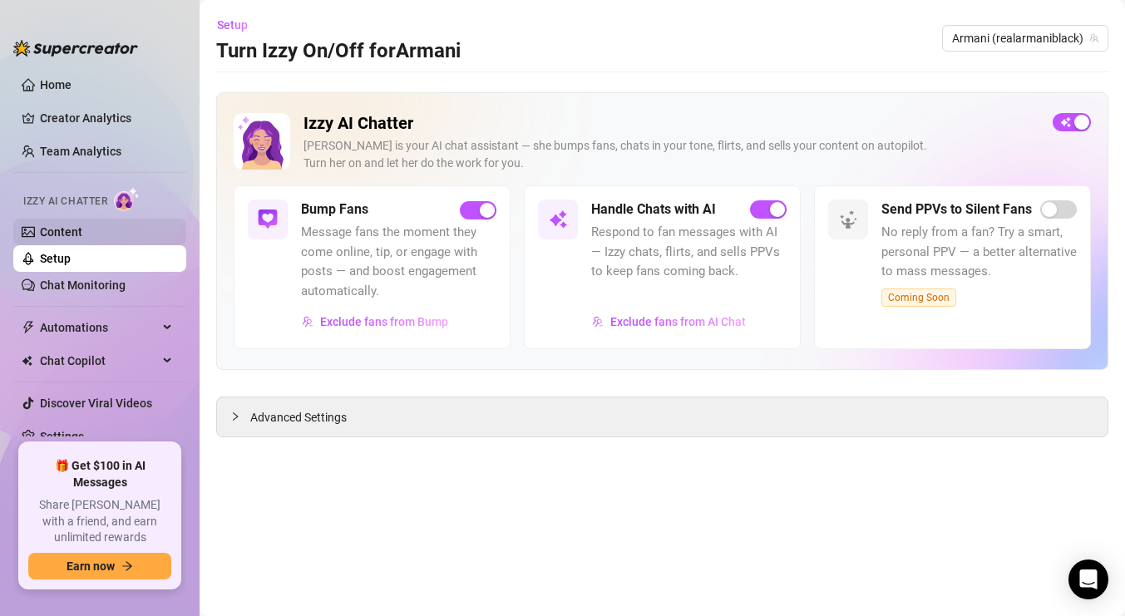
click at [82, 231] on link "Content" at bounding box center [61, 231] width 42 height 13
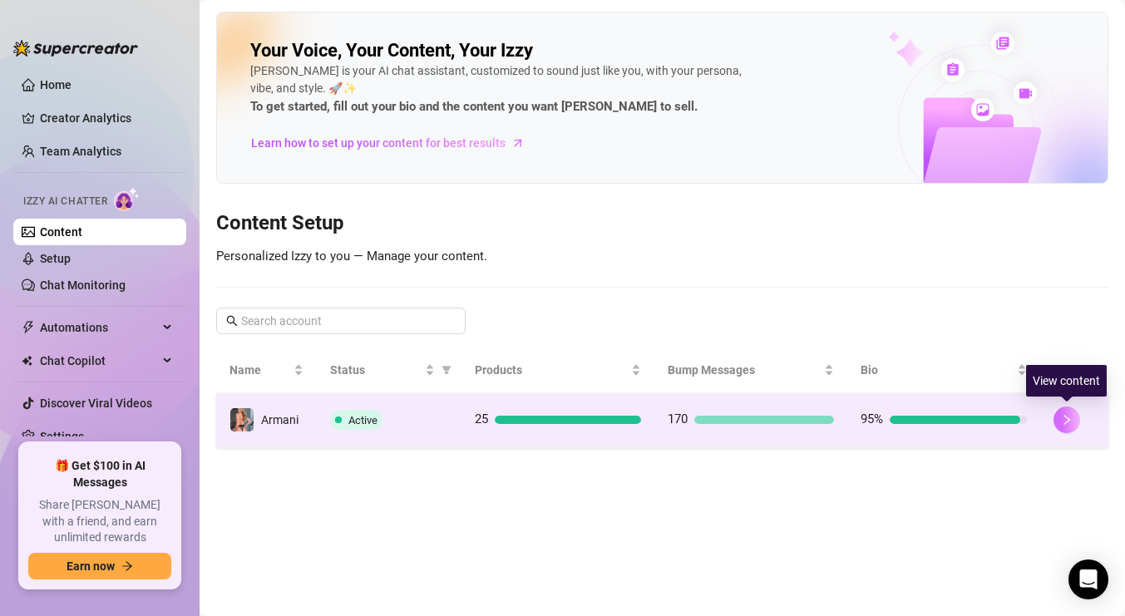
click at [1067, 418] on icon "right" at bounding box center [1067, 420] width 6 height 10
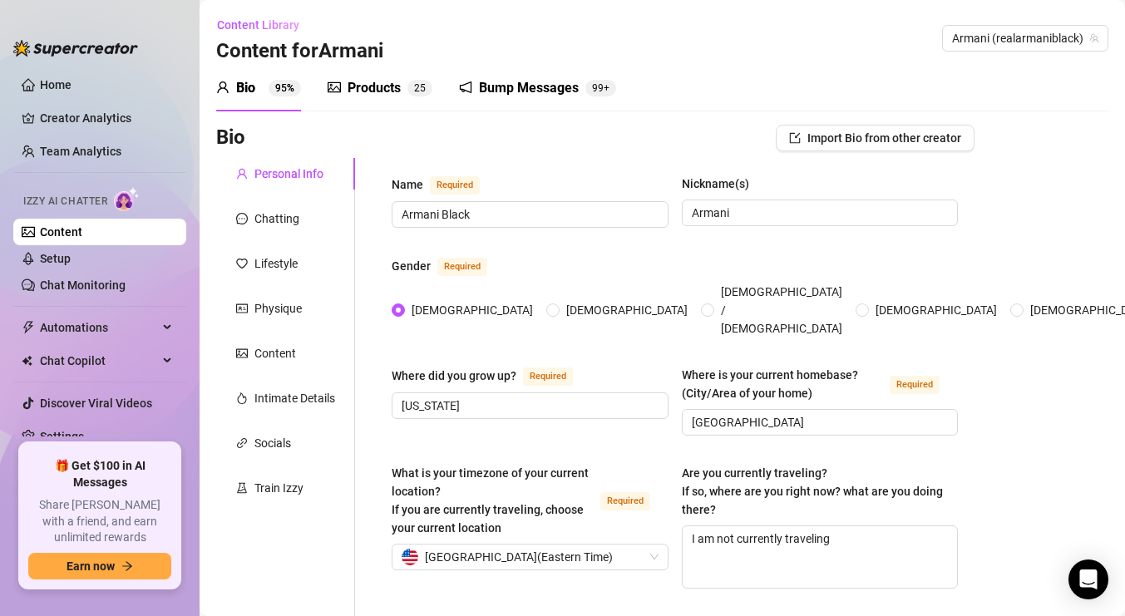
click at [520, 92] on div "Bump Messages" at bounding box center [529, 88] width 100 height 20
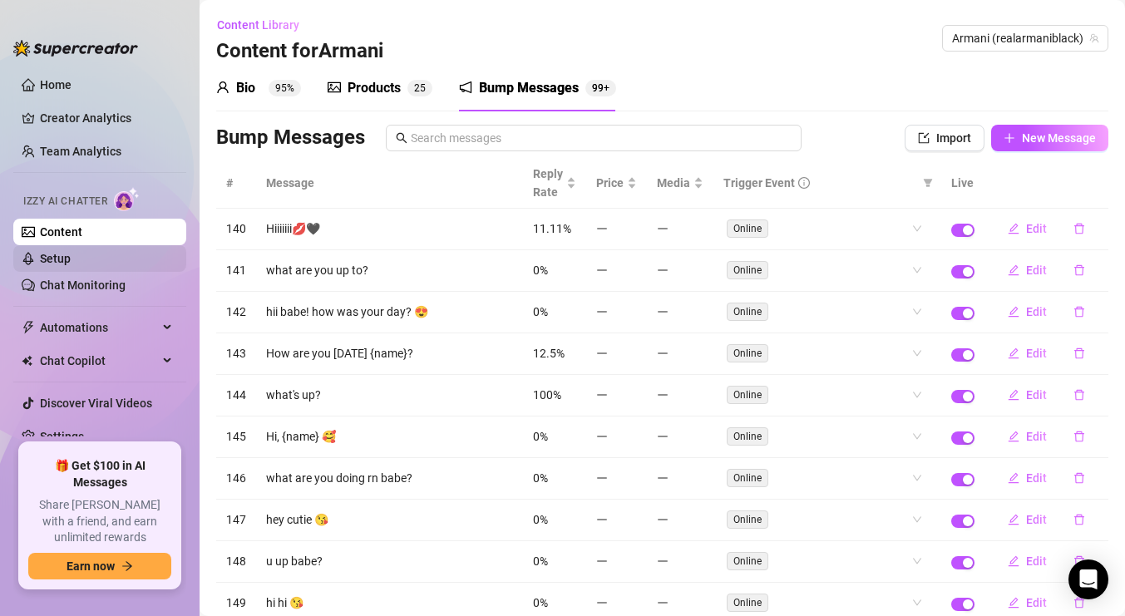
click at [57, 255] on link "Setup" at bounding box center [55, 258] width 31 height 13
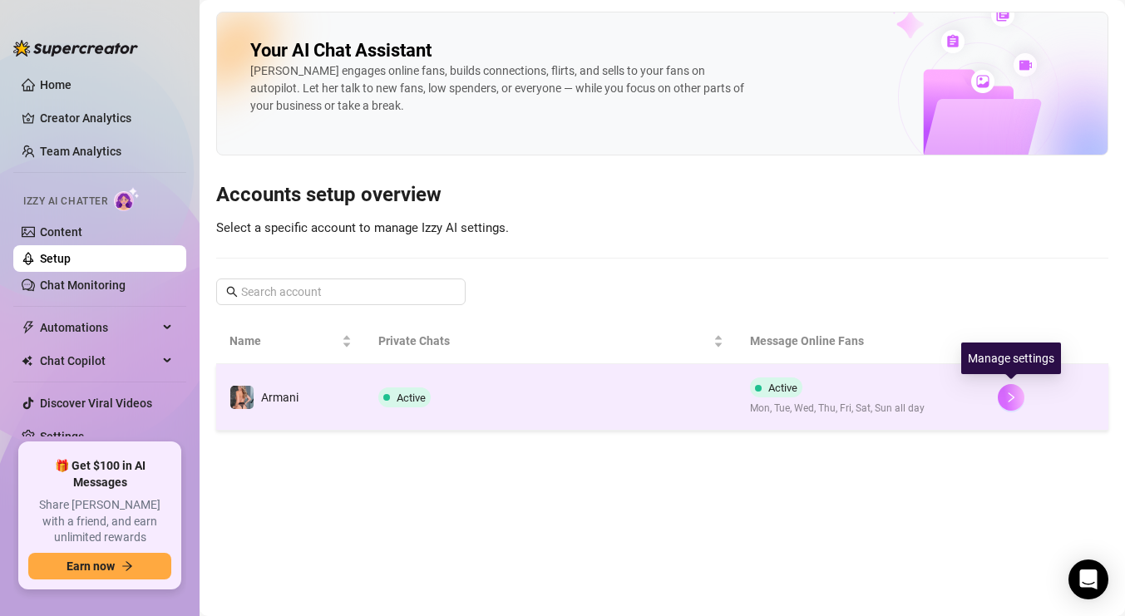
click at [1010, 395] on icon "right" at bounding box center [1011, 398] width 12 height 12
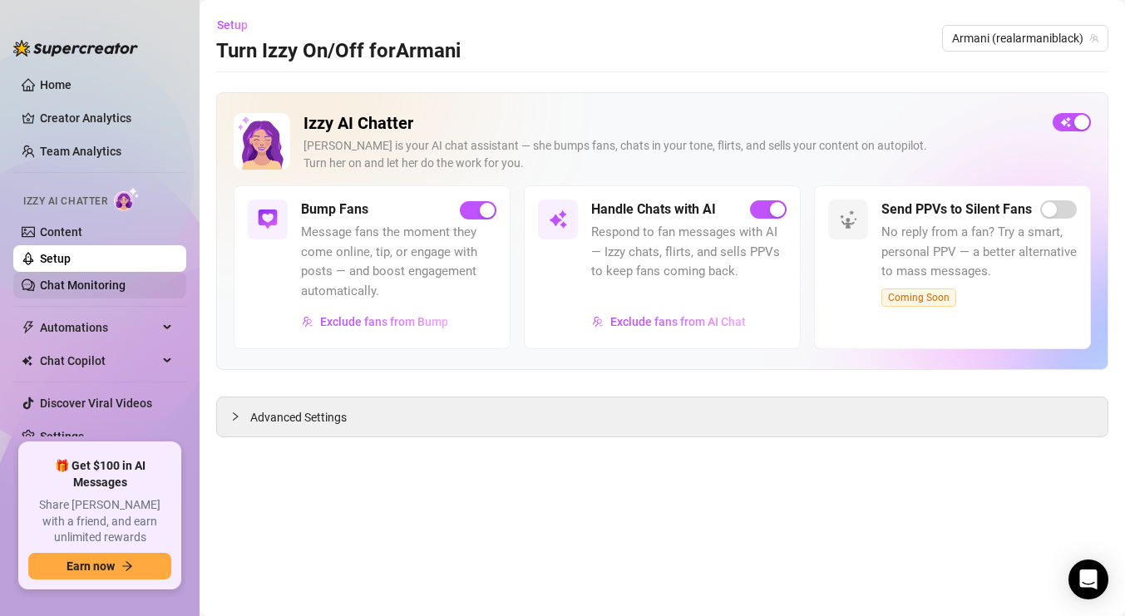
click at [112, 287] on link "Chat Monitoring" at bounding box center [83, 284] width 86 height 13
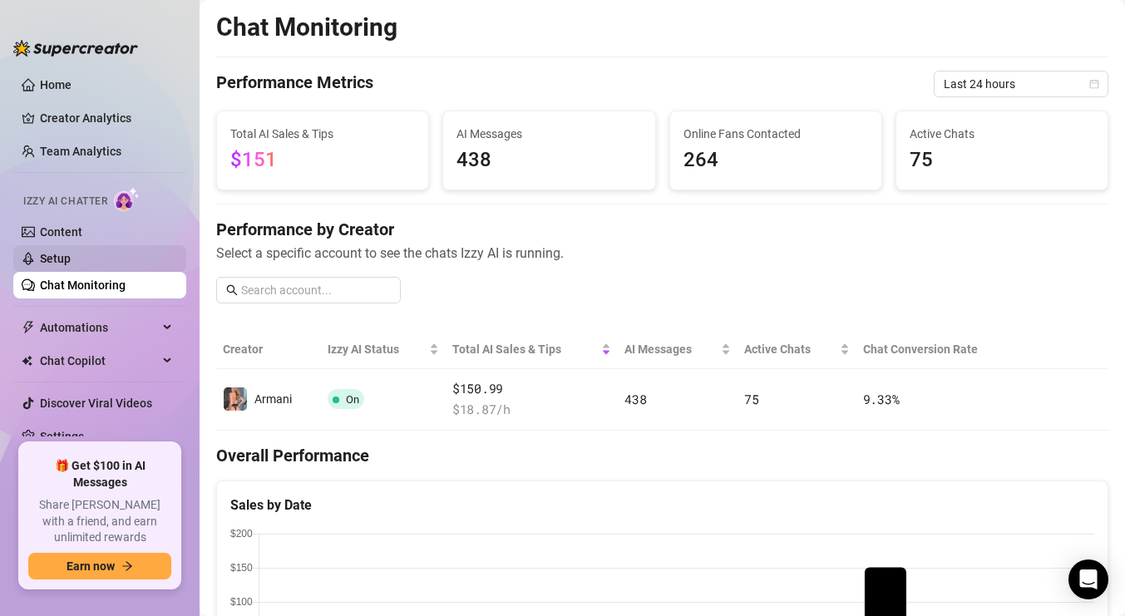
click at [71, 253] on link "Setup" at bounding box center [55, 258] width 31 height 13
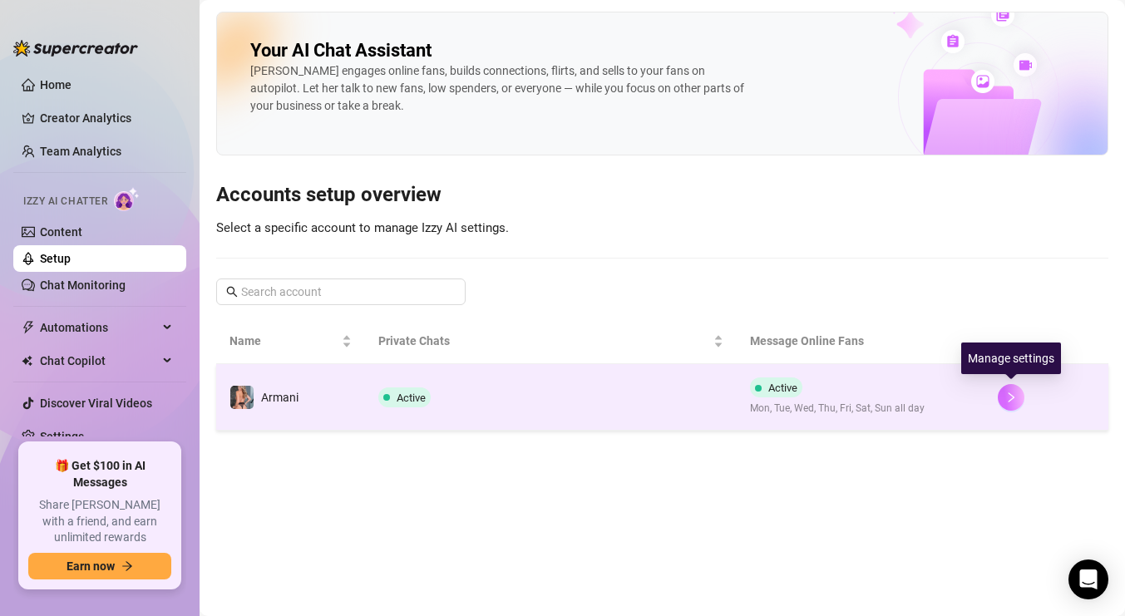
click at [1010, 403] on button "button" at bounding box center [1011, 397] width 27 height 27
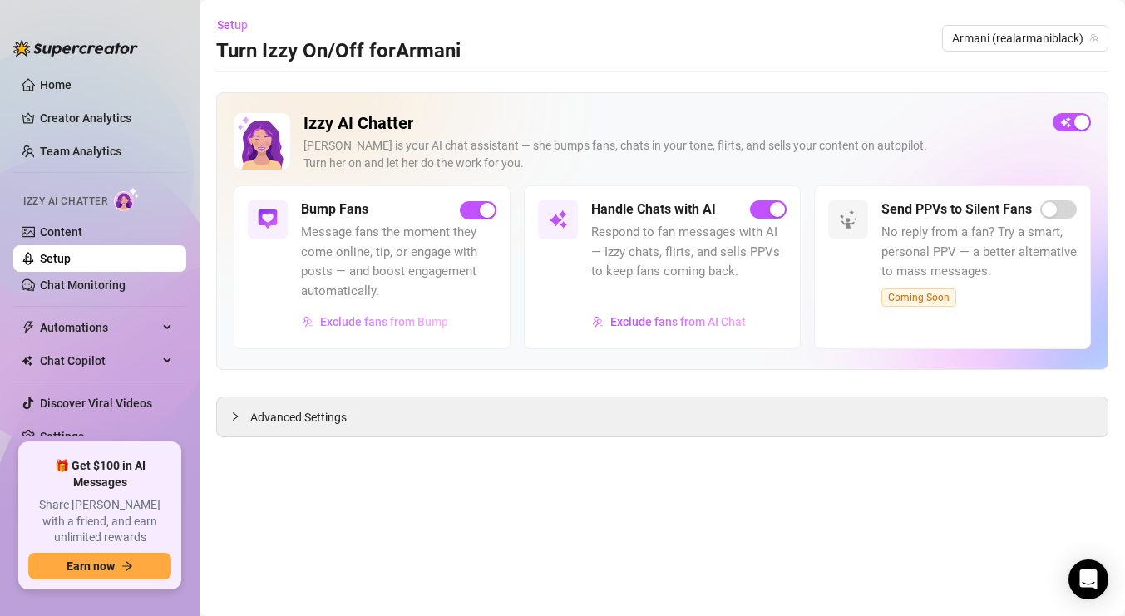
click at [416, 316] on span "Exclude fans from Bump" at bounding box center [384, 321] width 128 height 13
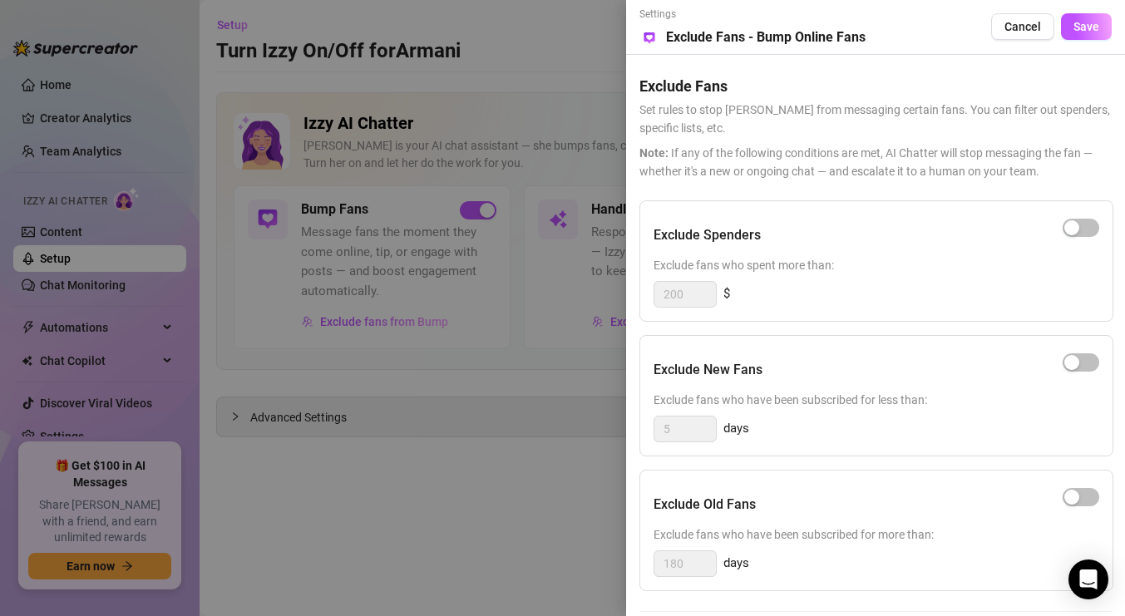
click at [516, 461] on div at bounding box center [562, 308] width 1125 height 616
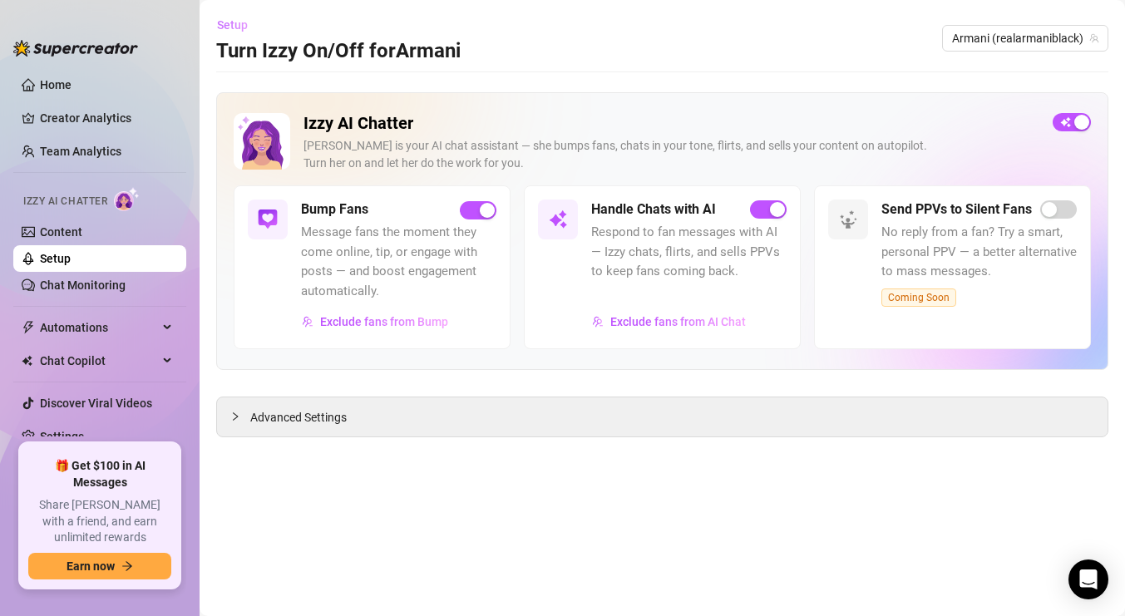
click at [236, 23] on span "Setup" at bounding box center [232, 24] width 31 height 13
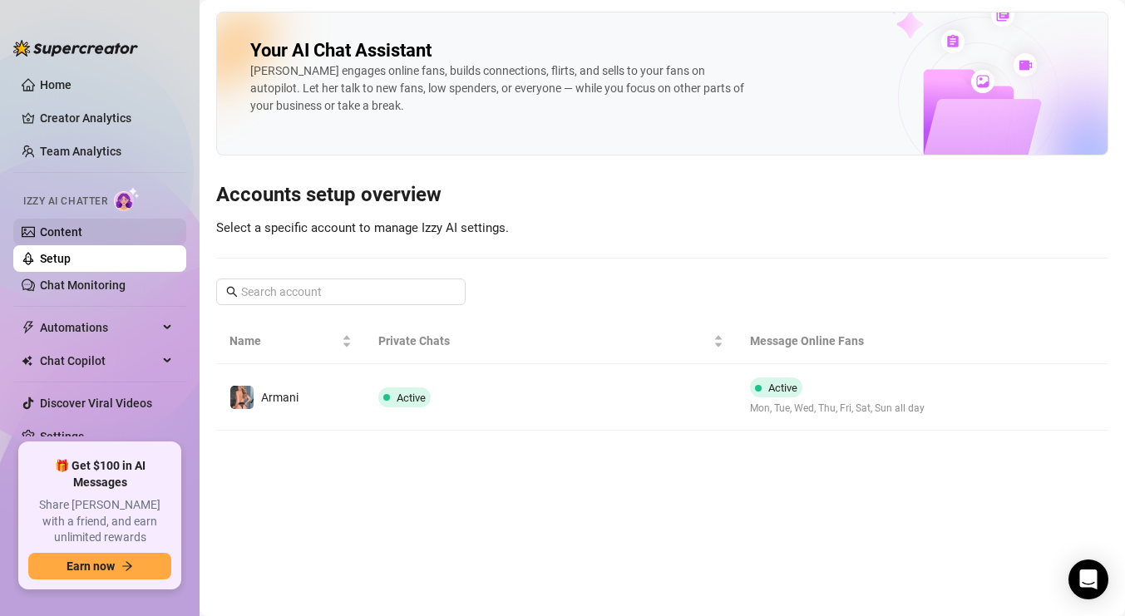
click at [52, 227] on link "Content" at bounding box center [61, 231] width 42 height 13
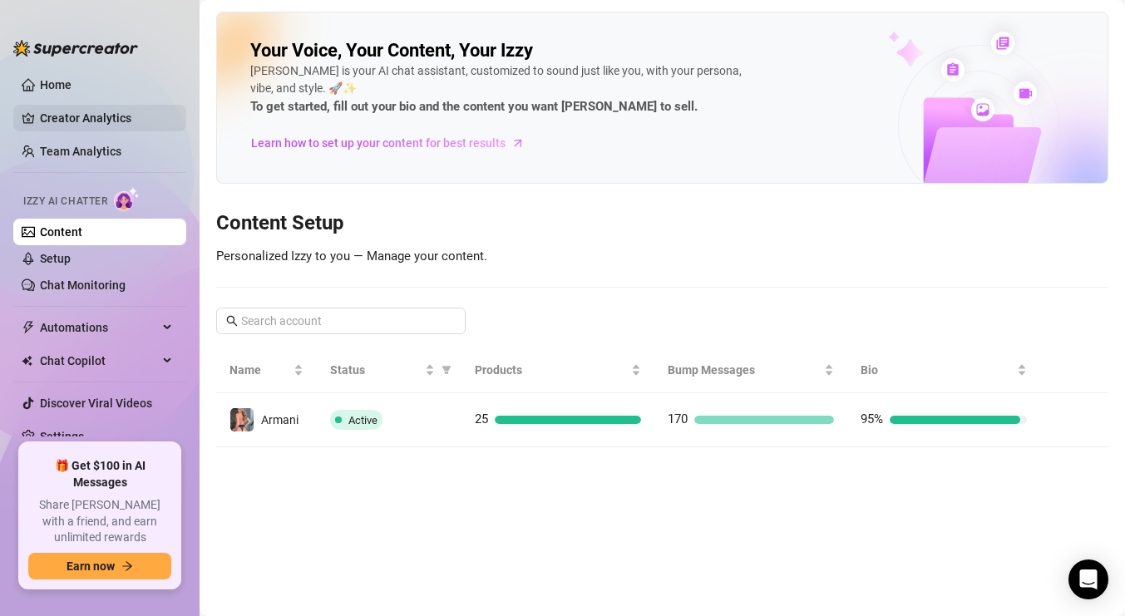
click at [85, 110] on link "Creator Analytics" at bounding box center [106, 118] width 133 height 27
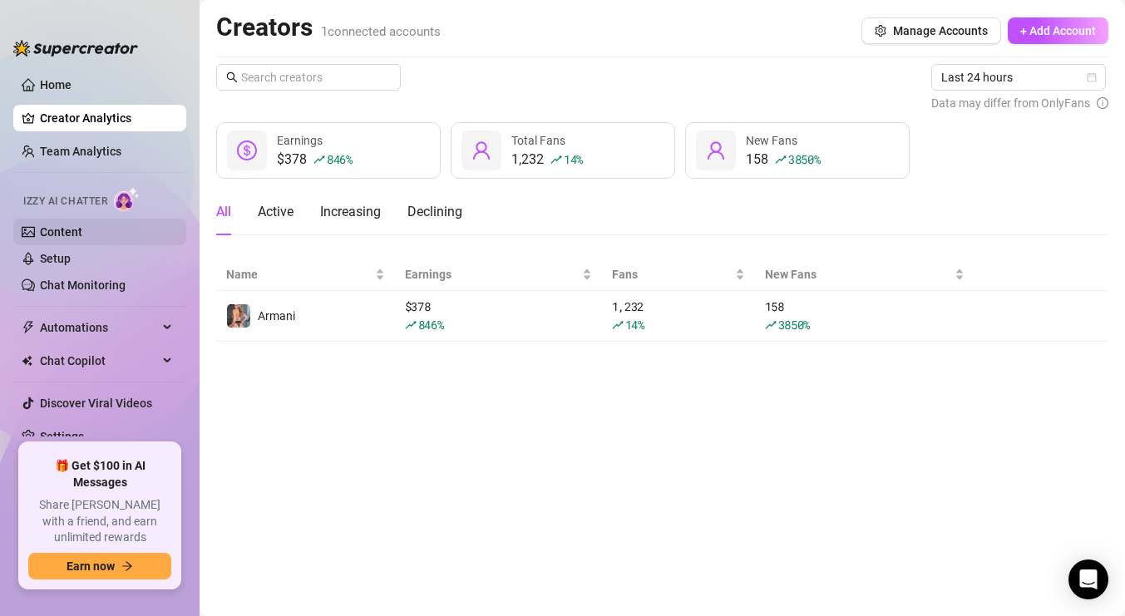
click at [70, 234] on link "Content" at bounding box center [61, 231] width 42 height 13
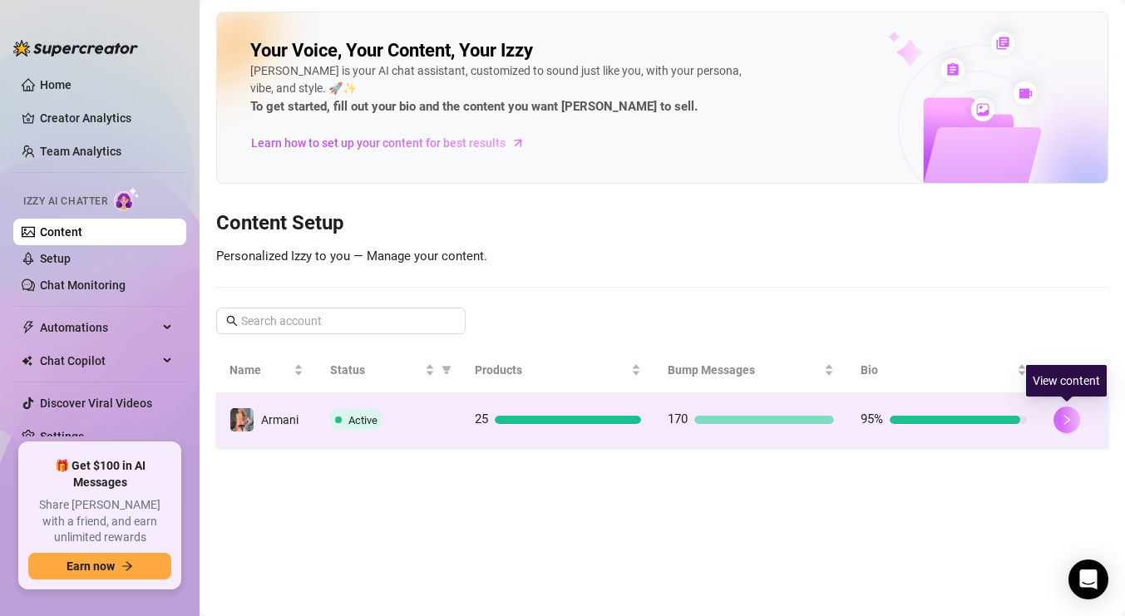
click at [1064, 423] on icon "right" at bounding box center [1067, 420] width 6 height 10
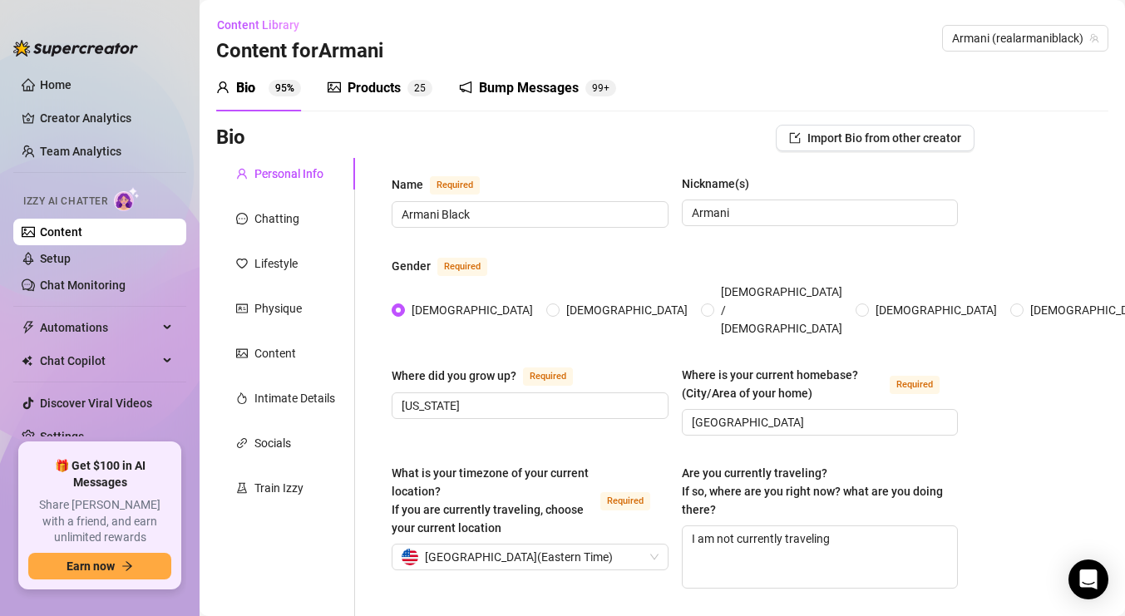
click at [381, 84] on div "Products" at bounding box center [373, 88] width 53 height 20
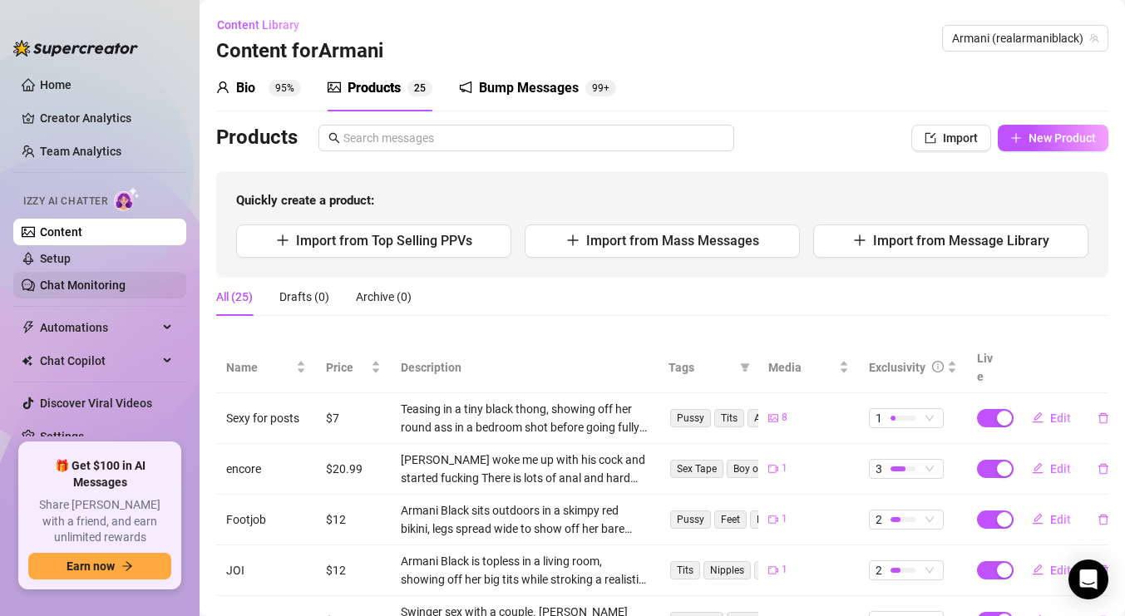
click at [86, 292] on link "Chat Monitoring" at bounding box center [83, 284] width 86 height 13
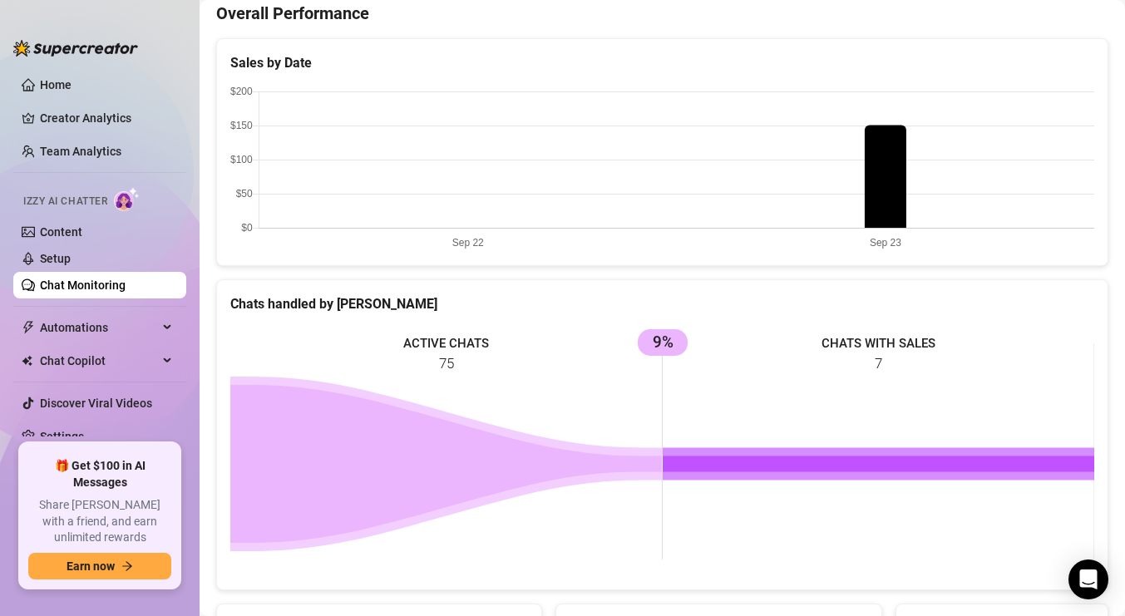
scroll to position [264, 0]
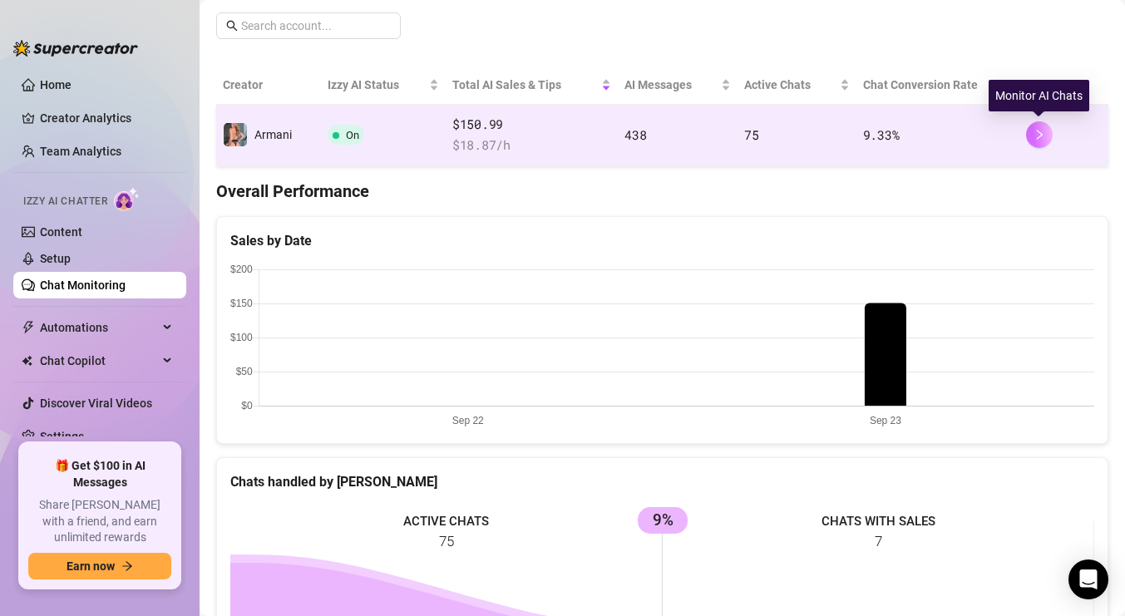
click at [1042, 125] on button "button" at bounding box center [1039, 134] width 27 height 27
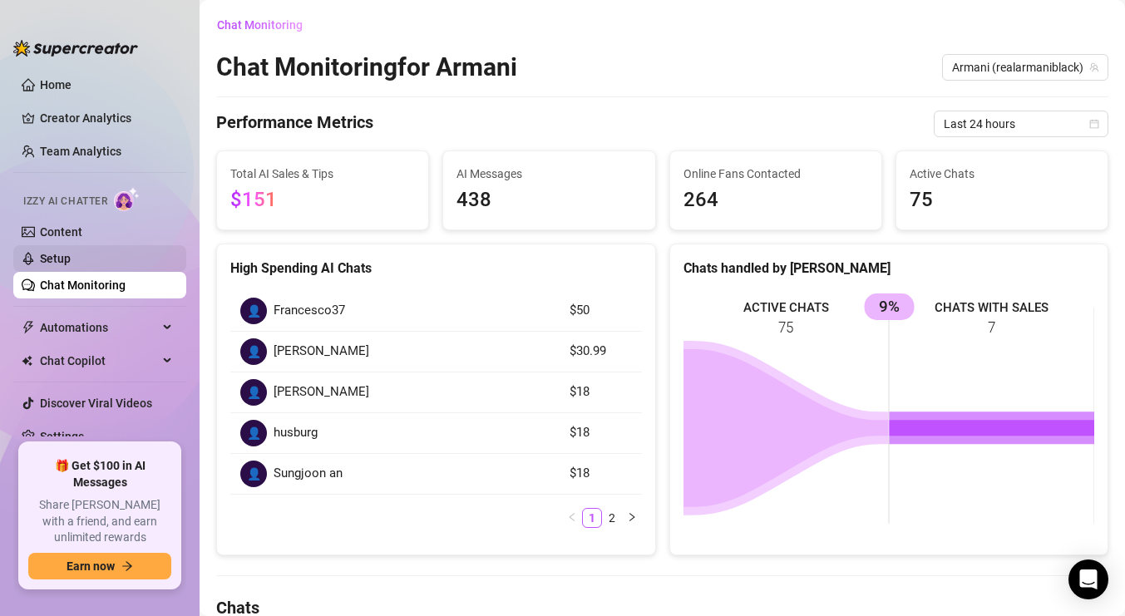
click at [71, 252] on link "Setup" at bounding box center [55, 258] width 31 height 13
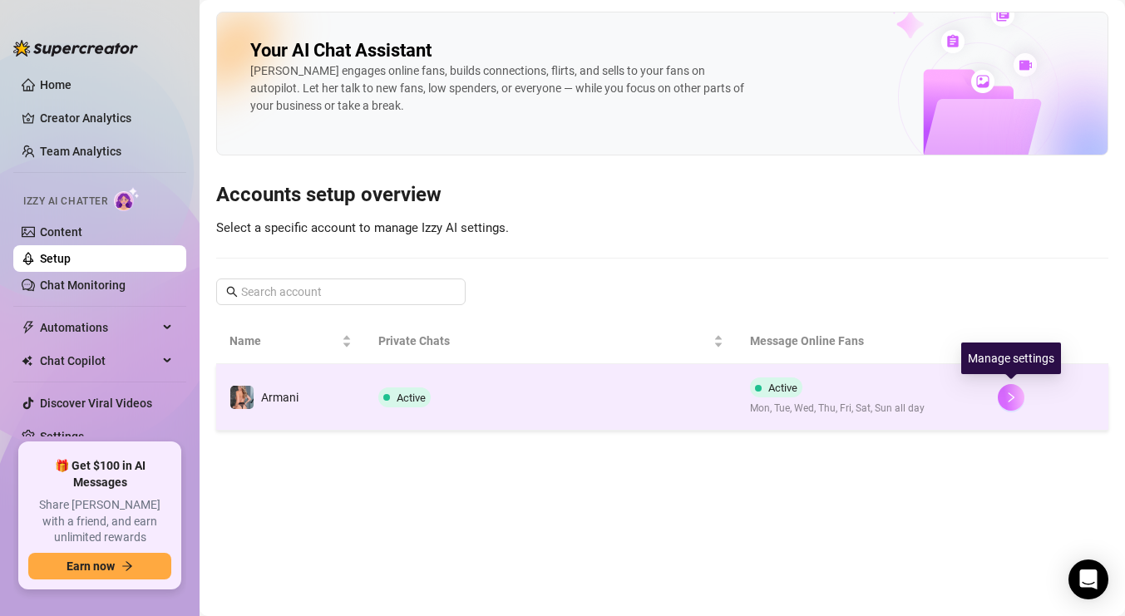
click at [1007, 402] on icon "right" at bounding box center [1011, 398] width 12 height 12
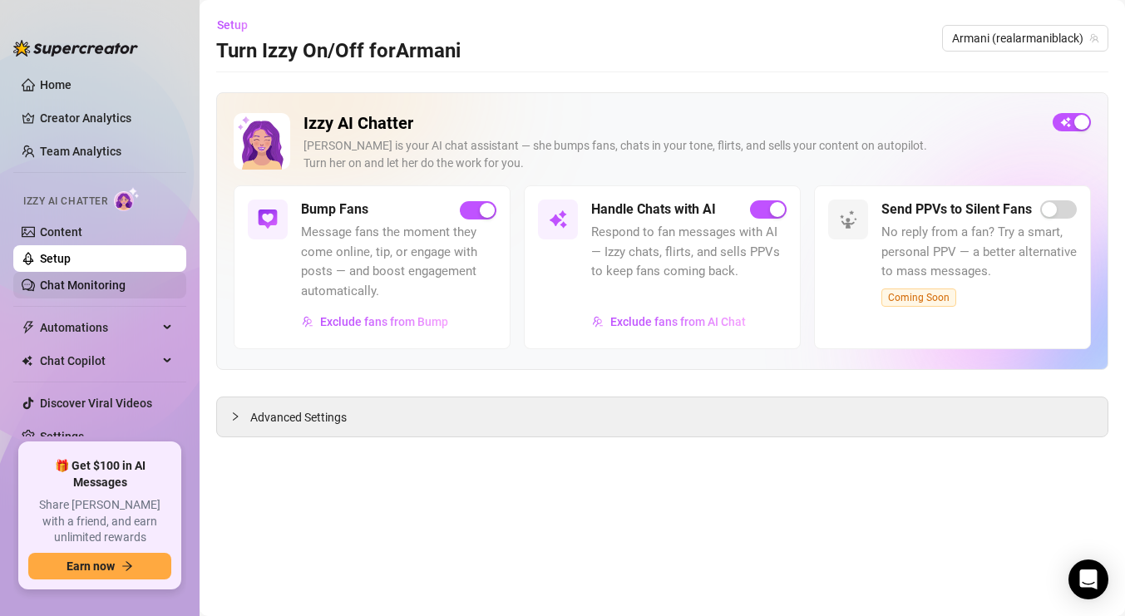
click at [100, 292] on link "Chat Monitoring" at bounding box center [83, 284] width 86 height 13
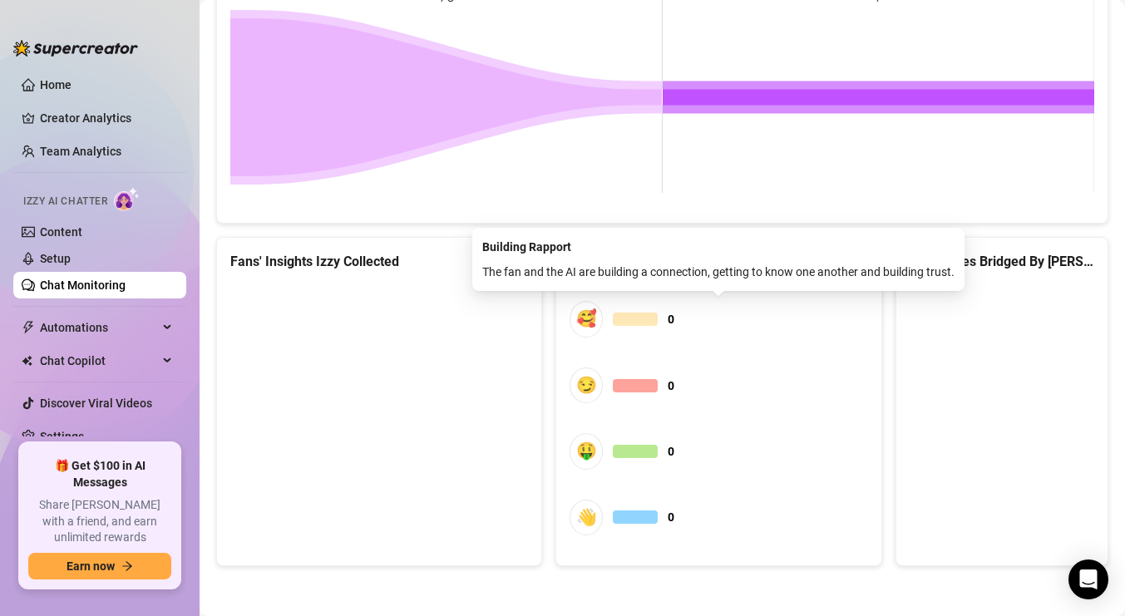
scroll to position [808, 0]
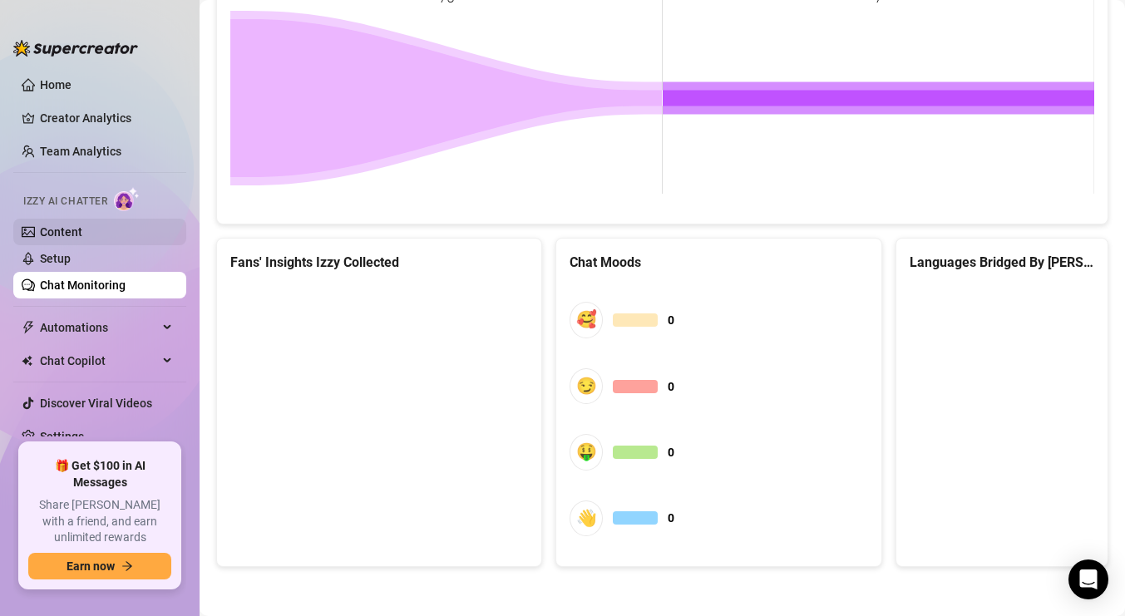
click at [47, 227] on link "Content" at bounding box center [61, 231] width 42 height 13
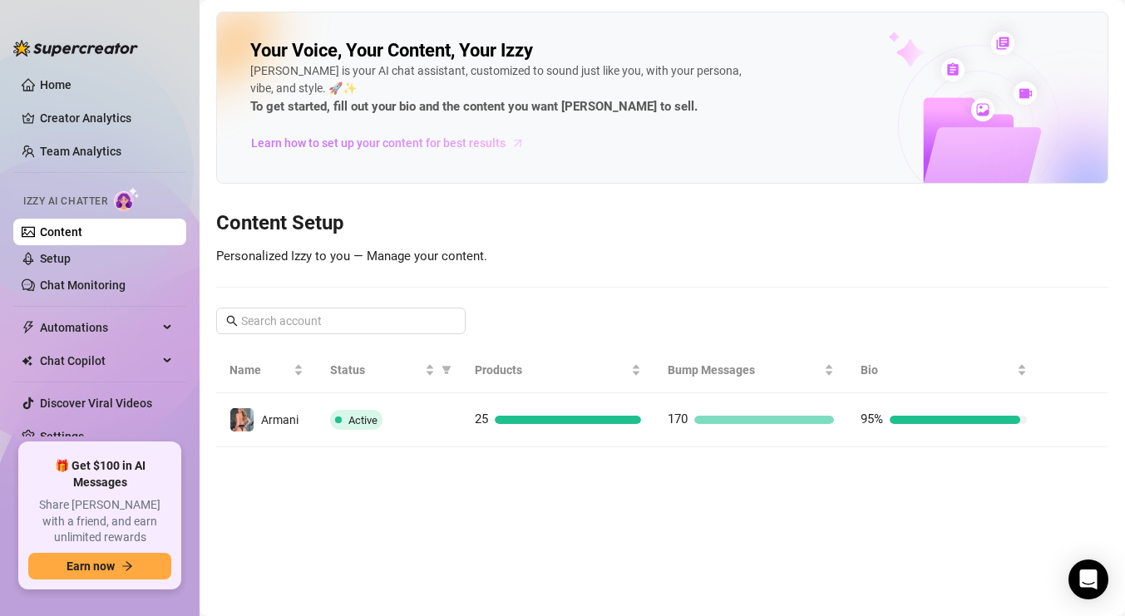
click at [471, 144] on span "Learn how to set up your content for best results" at bounding box center [378, 143] width 254 height 18
click at [57, 262] on link "Setup" at bounding box center [55, 258] width 31 height 13
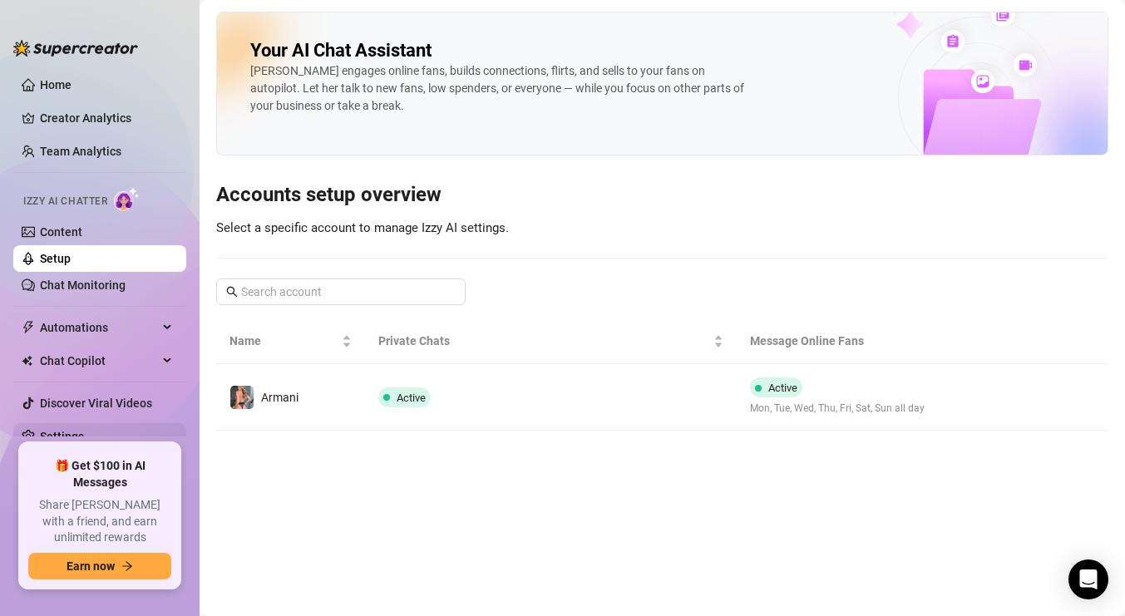
click at [63, 434] on link "Settings" at bounding box center [62, 436] width 44 height 13
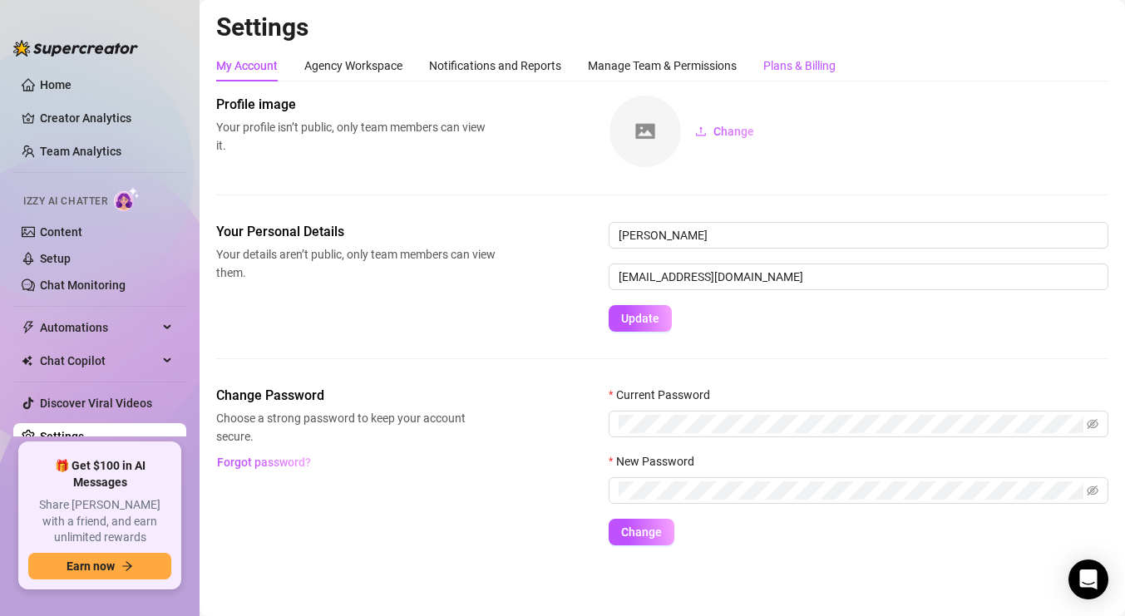
click at [798, 70] on div "Plans & Billing" at bounding box center [799, 66] width 72 height 18
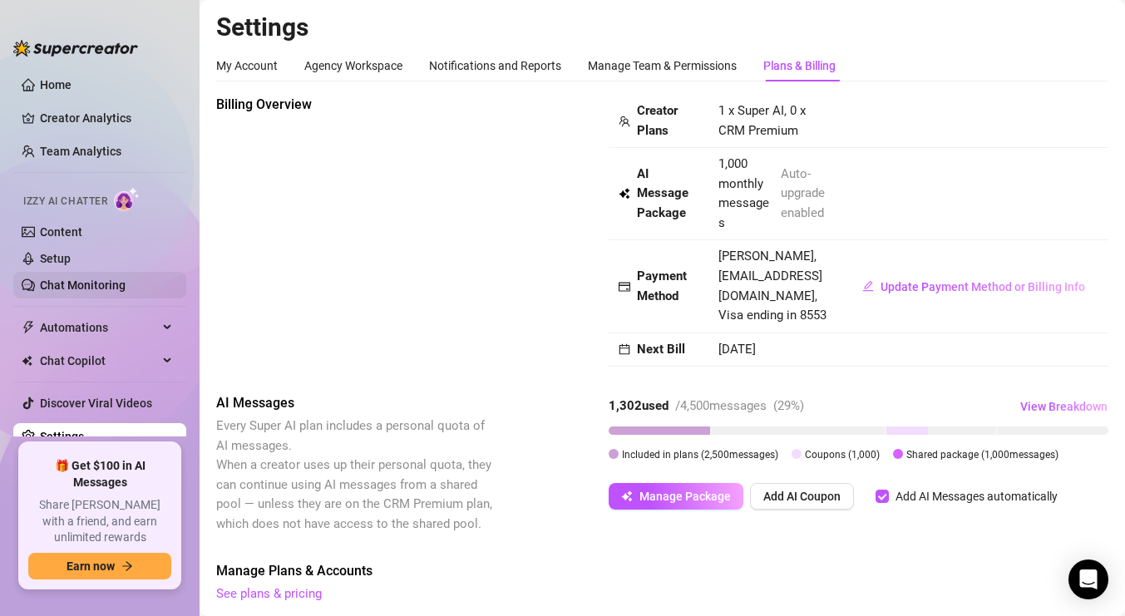
click at [60, 281] on link "Chat Monitoring" at bounding box center [83, 284] width 86 height 13
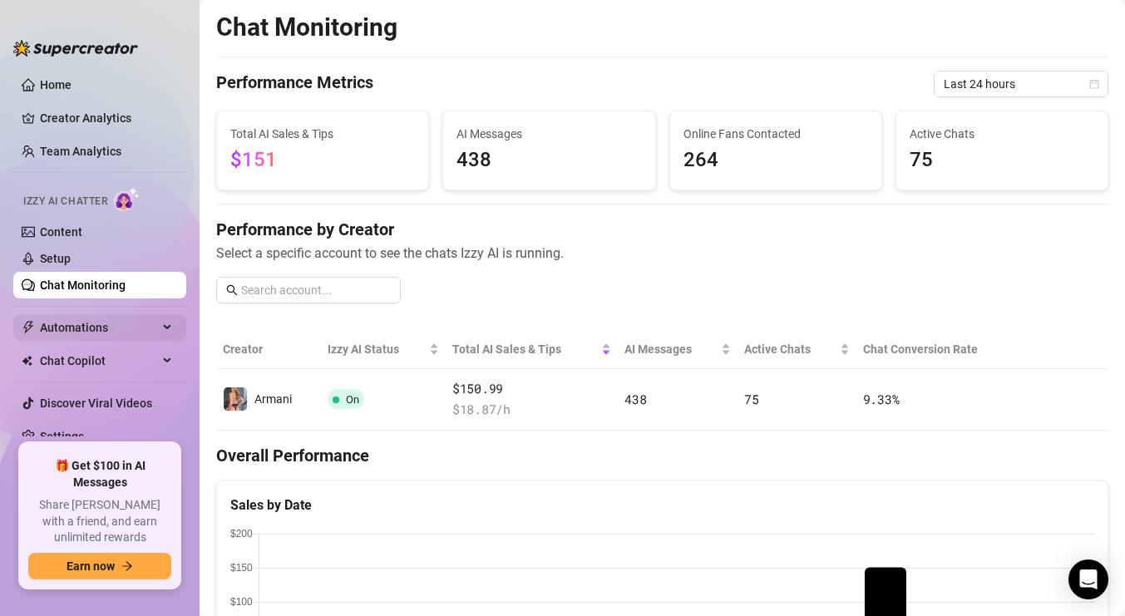
click at [81, 324] on span "Automations" at bounding box center [99, 327] width 118 height 27
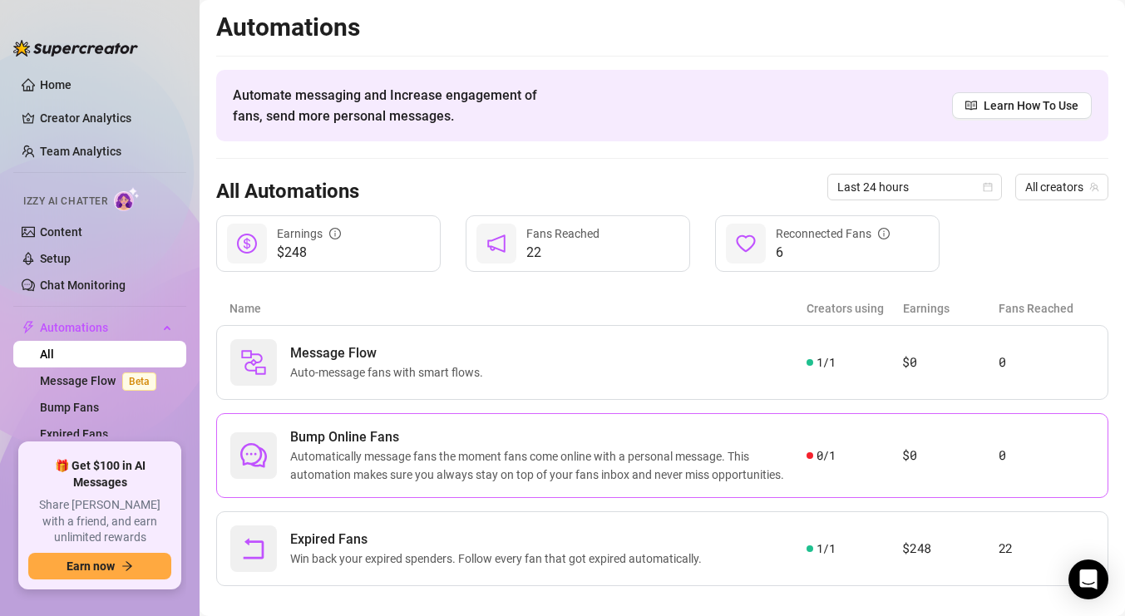
scroll to position [20, 0]
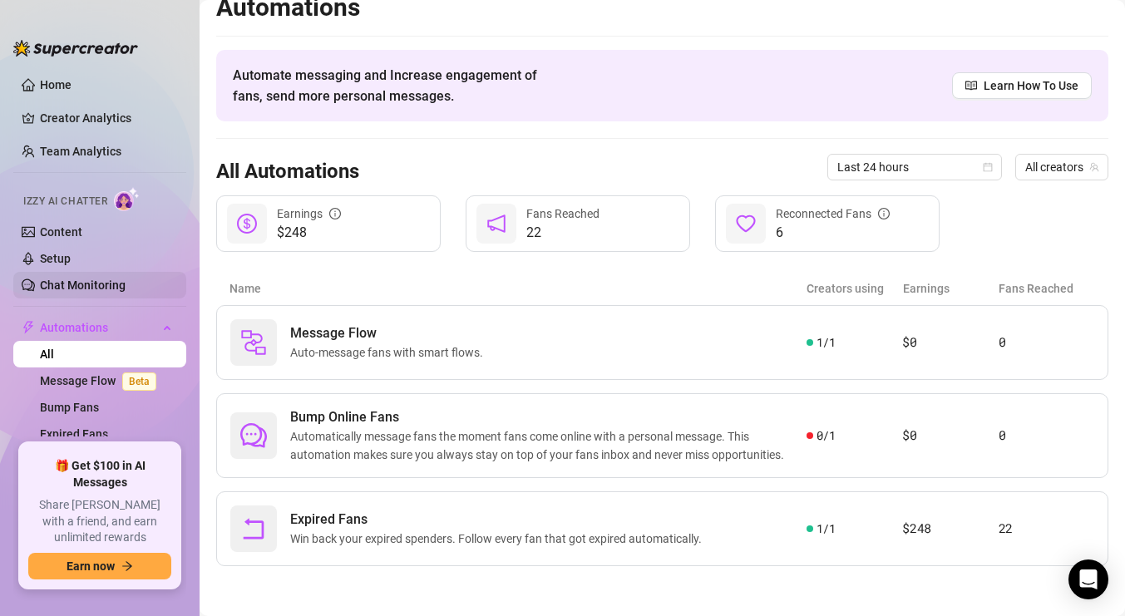
click at [84, 283] on link "Chat Monitoring" at bounding box center [83, 284] width 86 height 13
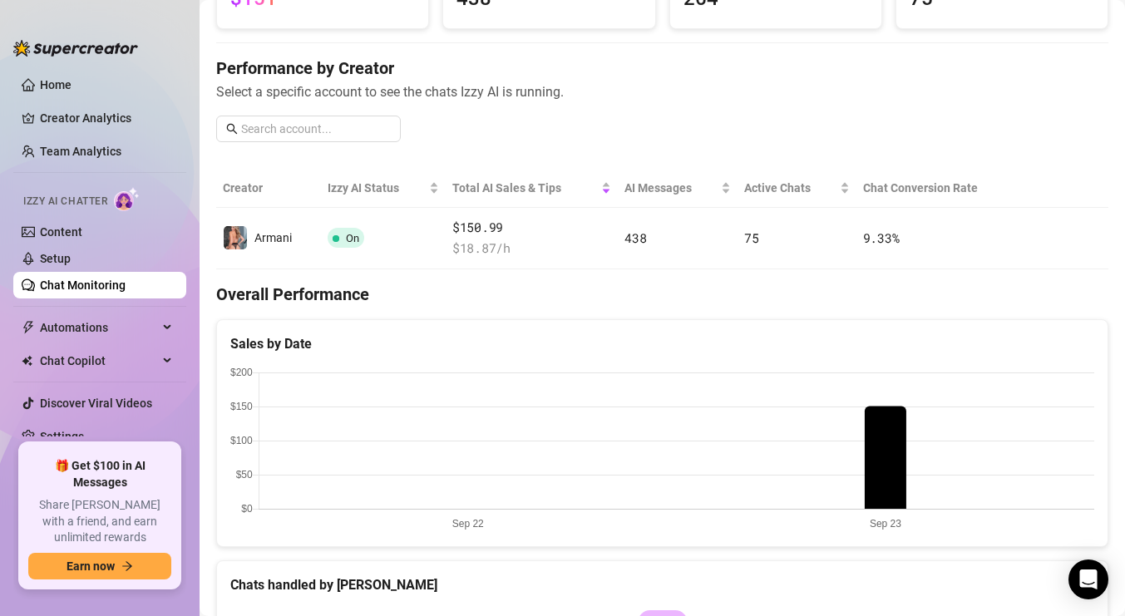
scroll to position [169, 0]
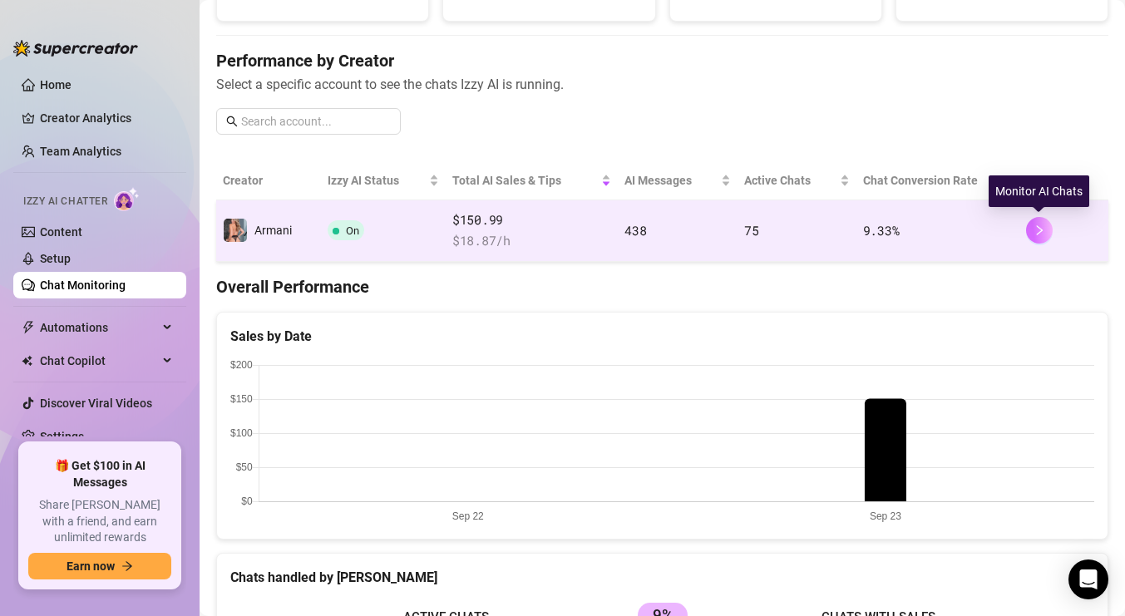
click at [1032, 228] on button "button" at bounding box center [1039, 230] width 27 height 27
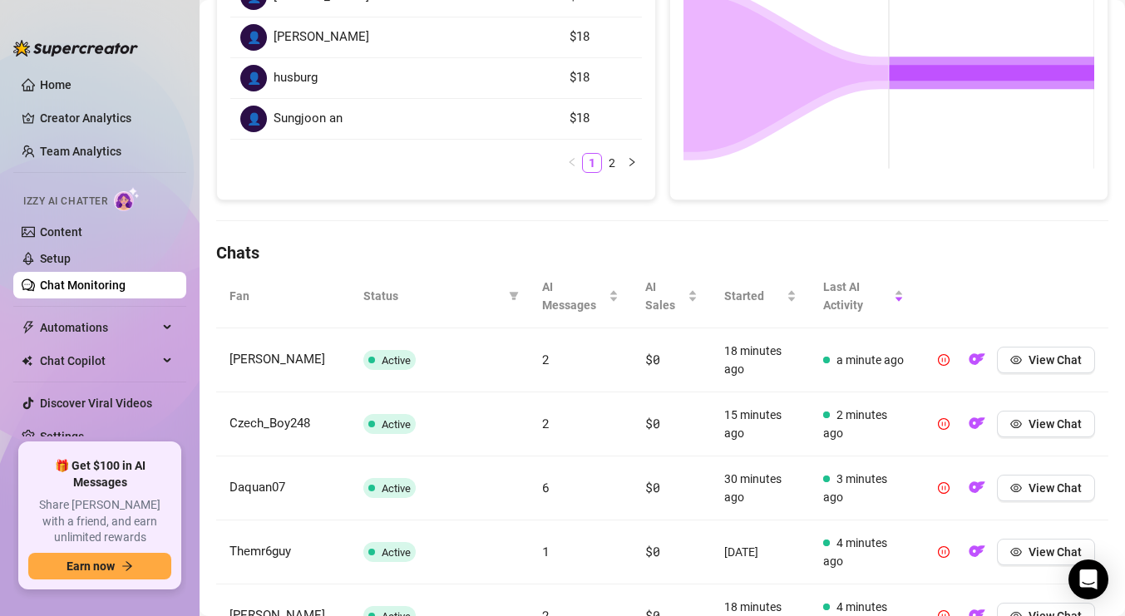
scroll to position [356, 0]
click at [82, 235] on link "Content" at bounding box center [61, 231] width 42 height 13
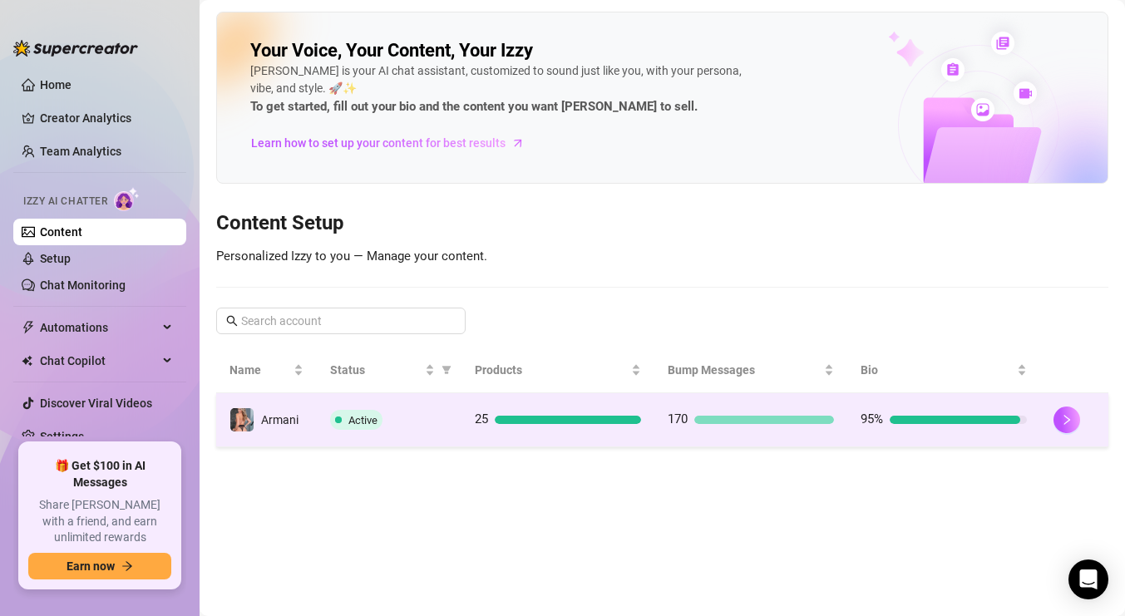
click at [661, 420] on td "170" at bounding box center [750, 420] width 193 height 54
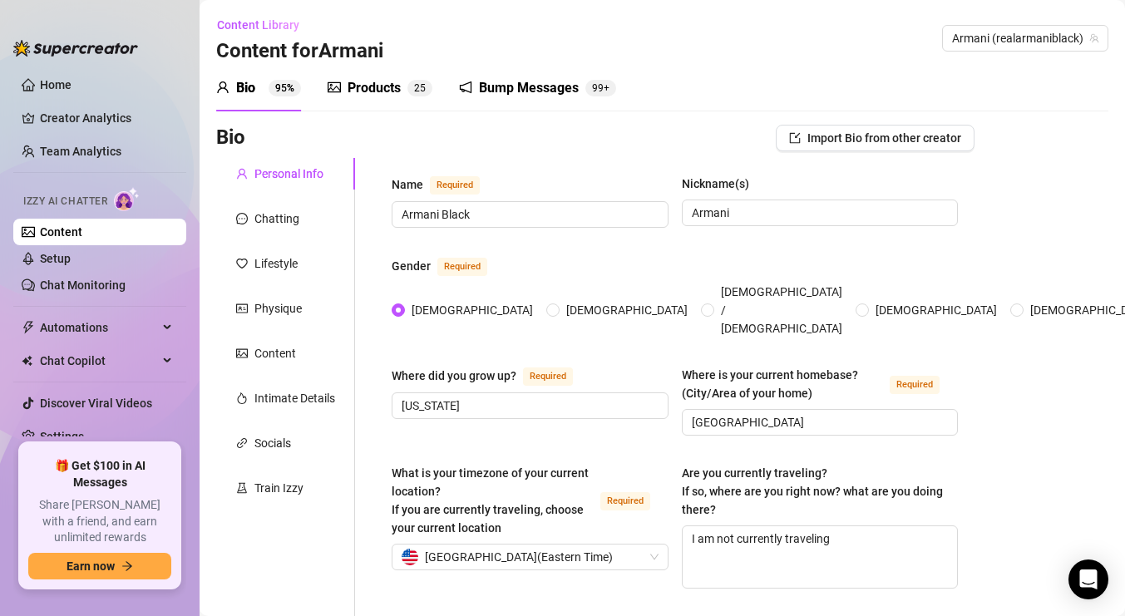
click at [372, 89] on div "Products" at bounding box center [373, 88] width 53 height 20
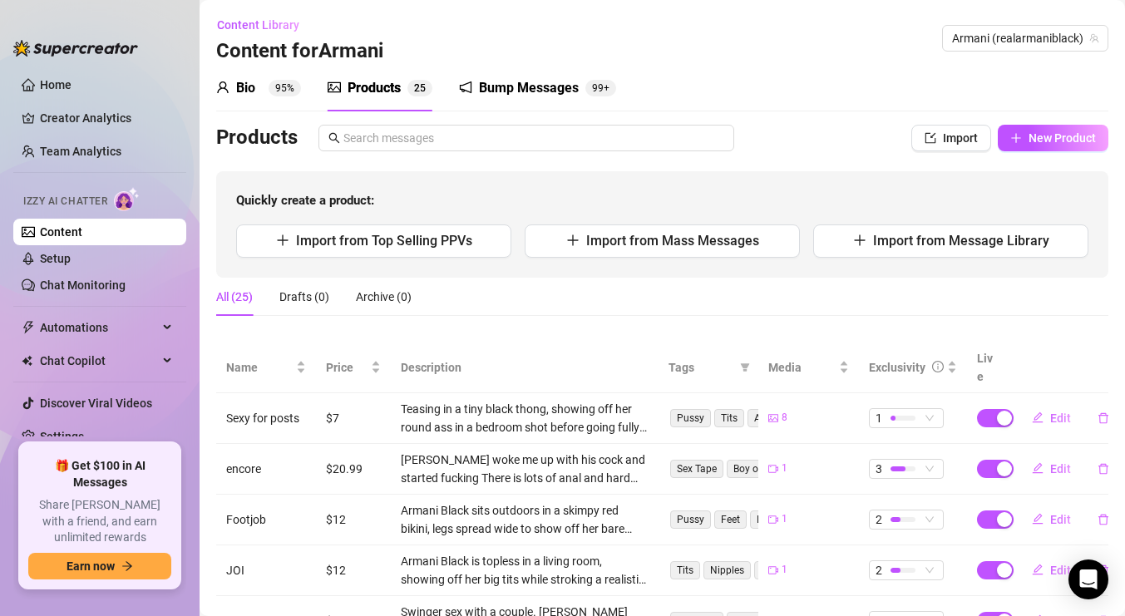
click at [493, 83] on div "Bump Messages" at bounding box center [529, 88] width 100 height 20
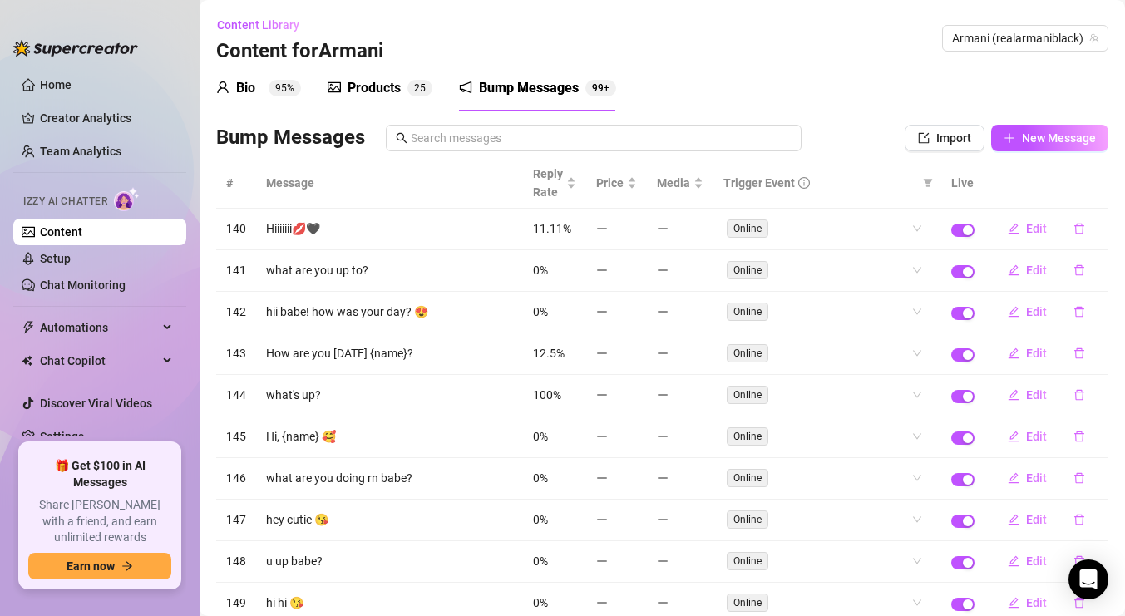
click at [370, 89] on div "Products" at bounding box center [373, 88] width 53 height 20
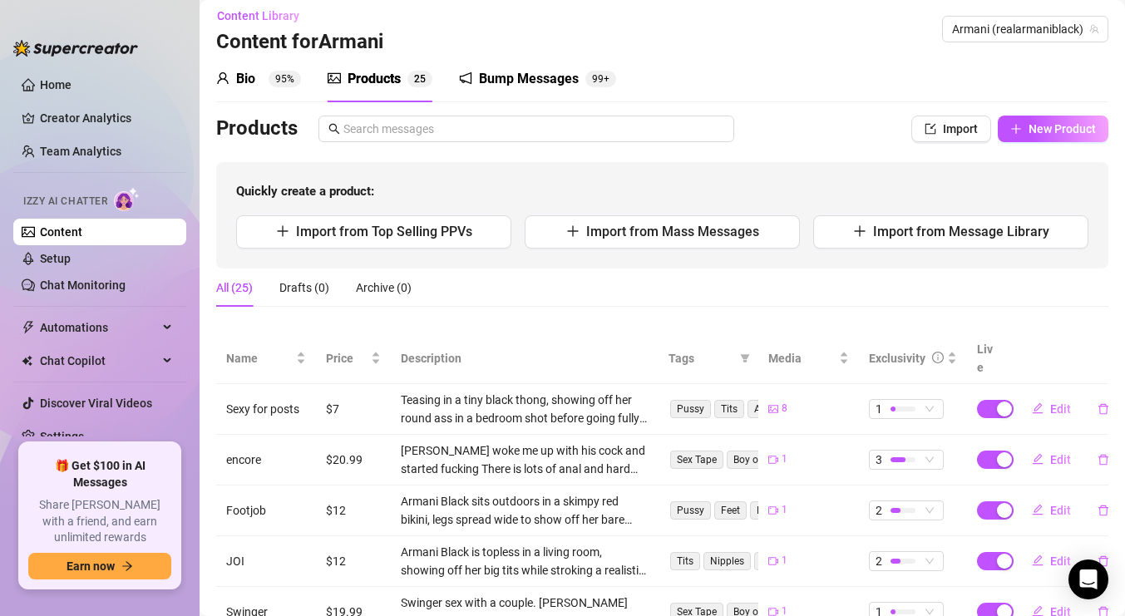
scroll to position [6, 0]
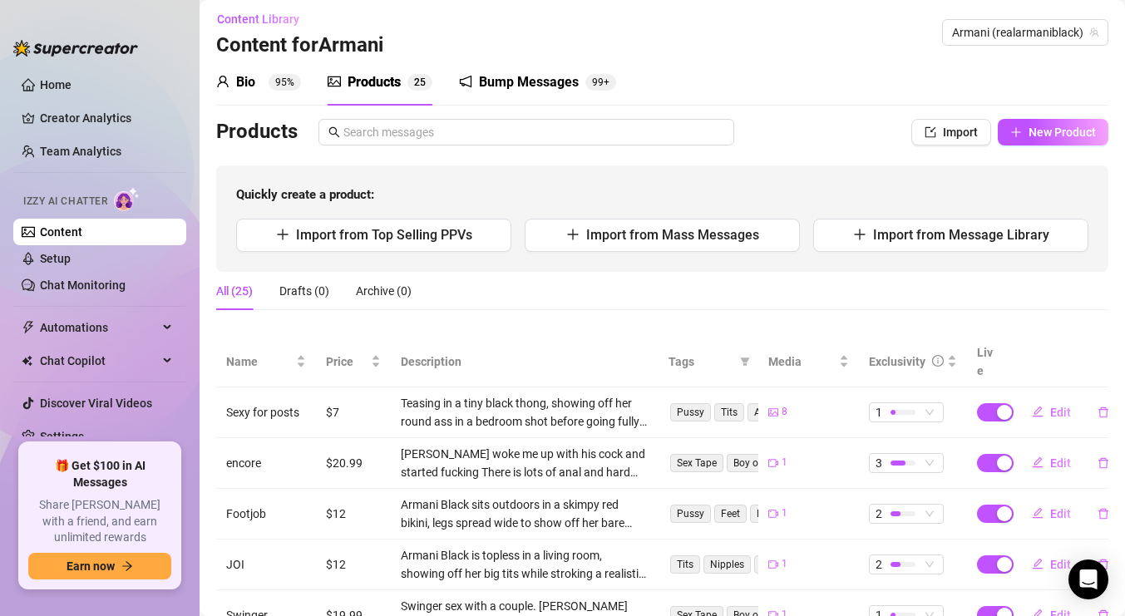
click at [247, 77] on div "Bio" at bounding box center [245, 82] width 19 height 20
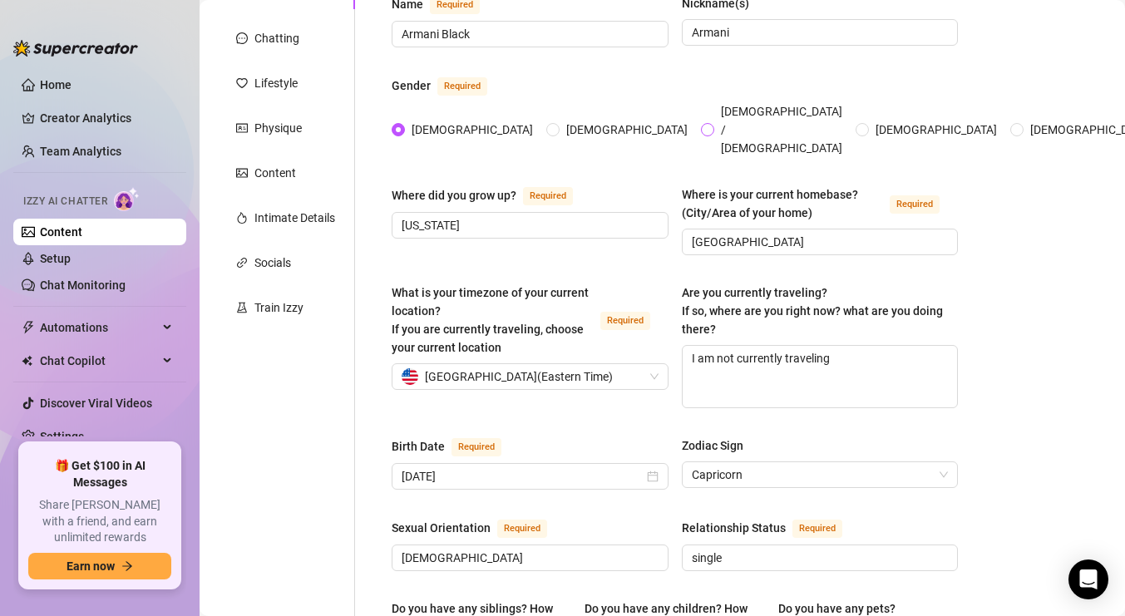
scroll to position [181, 0]
click at [71, 258] on link "Setup" at bounding box center [55, 258] width 31 height 13
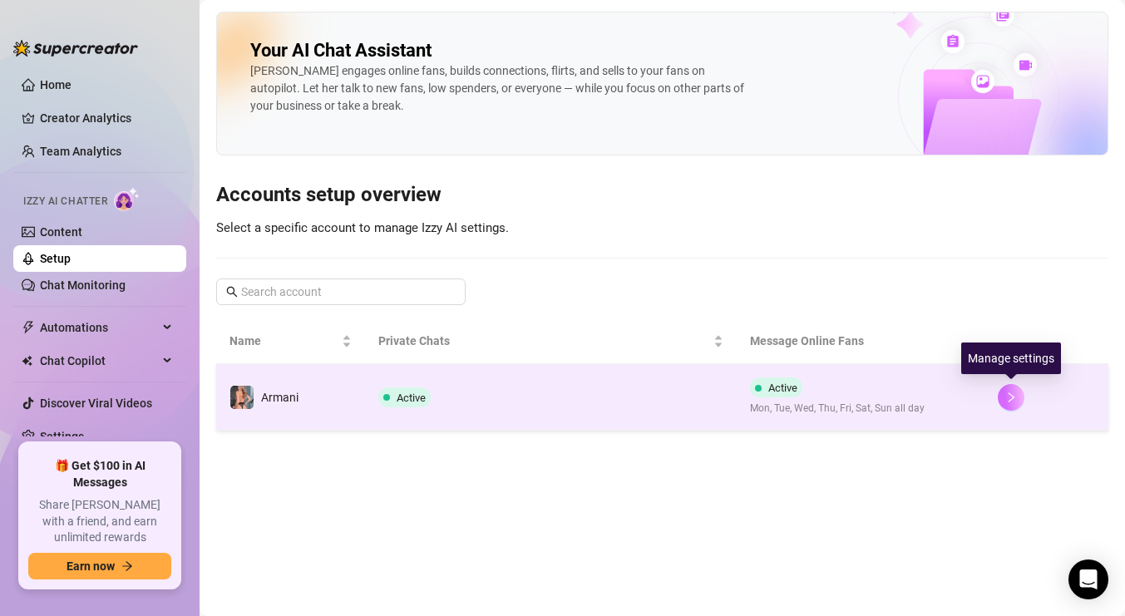
click at [1007, 397] on icon "right" at bounding box center [1011, 398] width 12 height 12
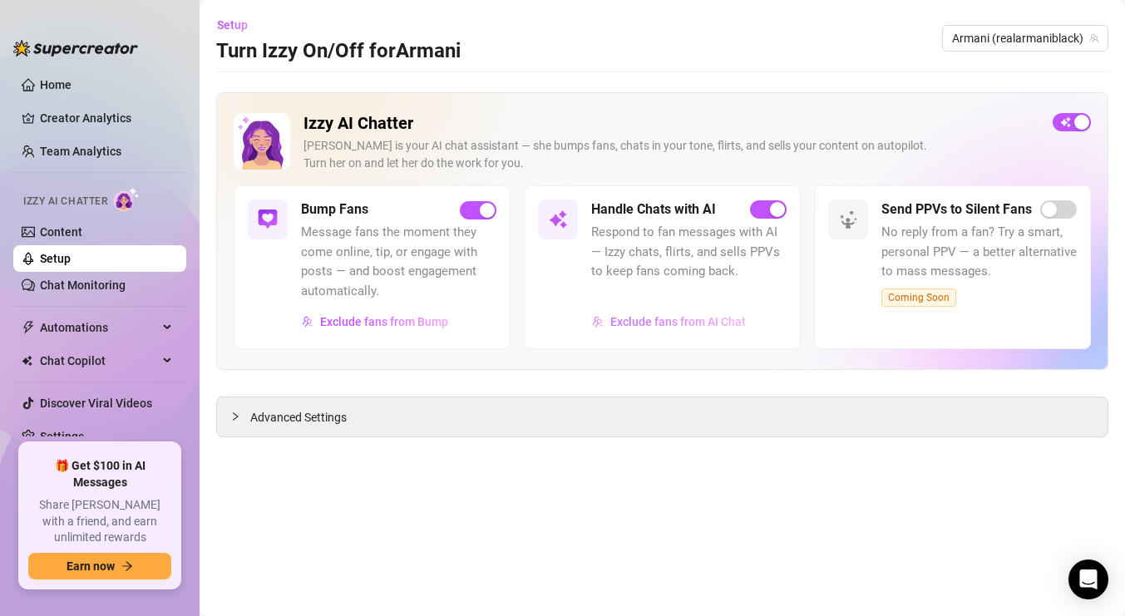
click at [724, 316] on span "Exclude fans from AI Chat" at bounding box center [677, 321] width 135 height 13
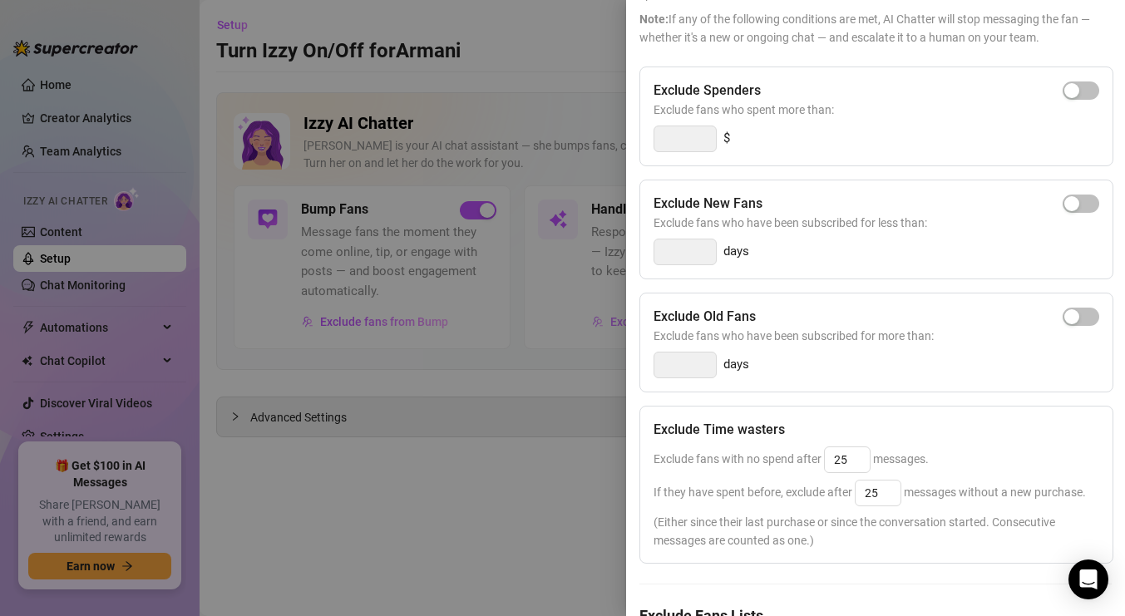
scroll to position [239, 0]
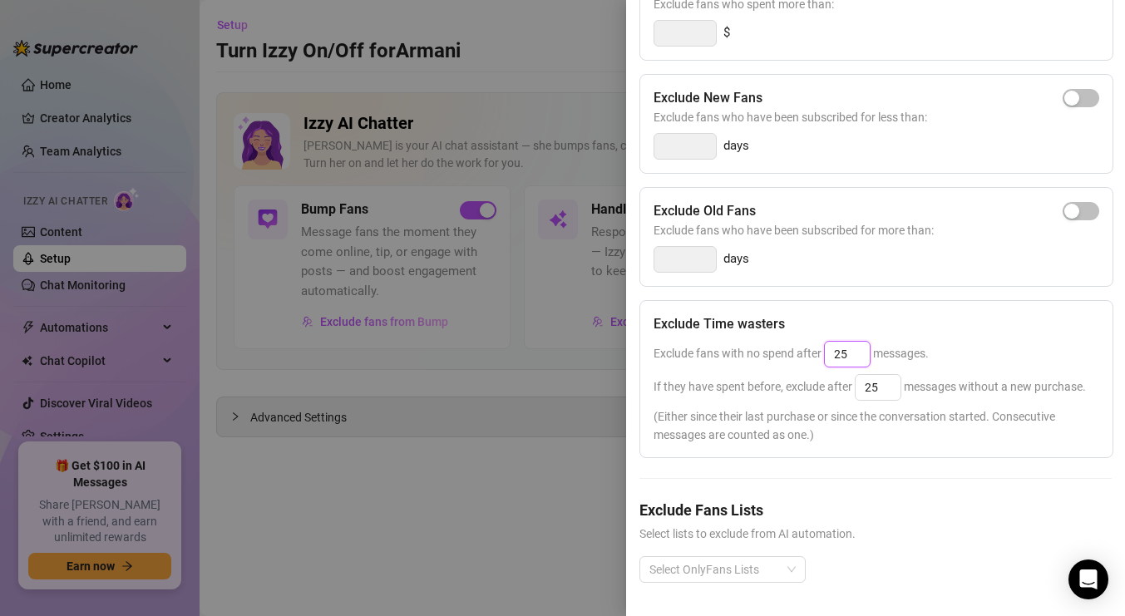
click at [857, 353] on input "25" at bounding box center [847, 354] width 45 height 25
type input "2"
type input "25"
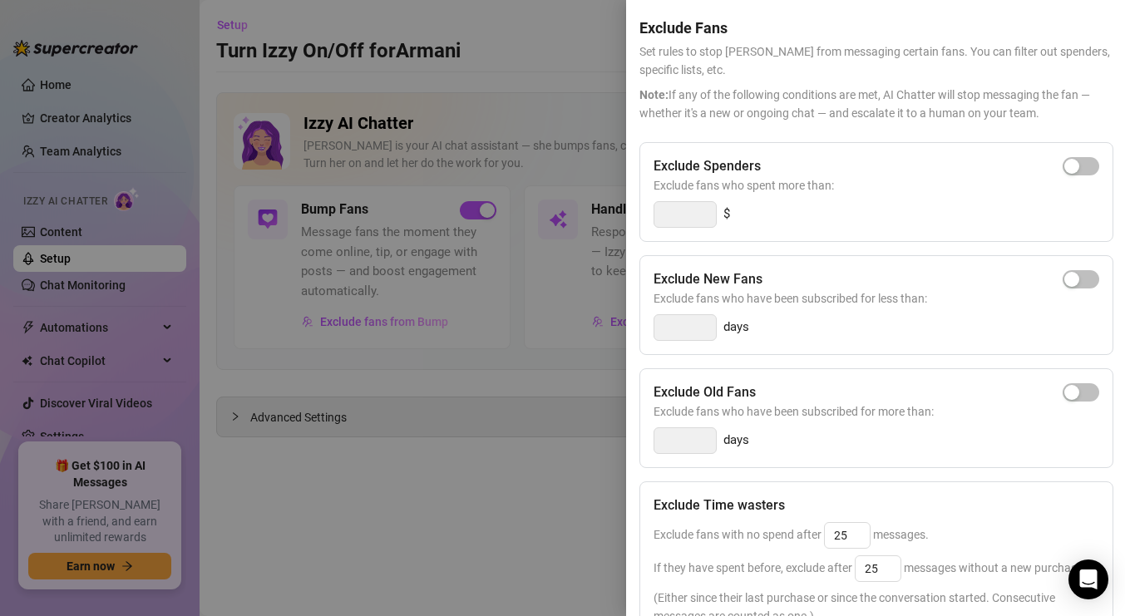
scroll to position [0, 0]
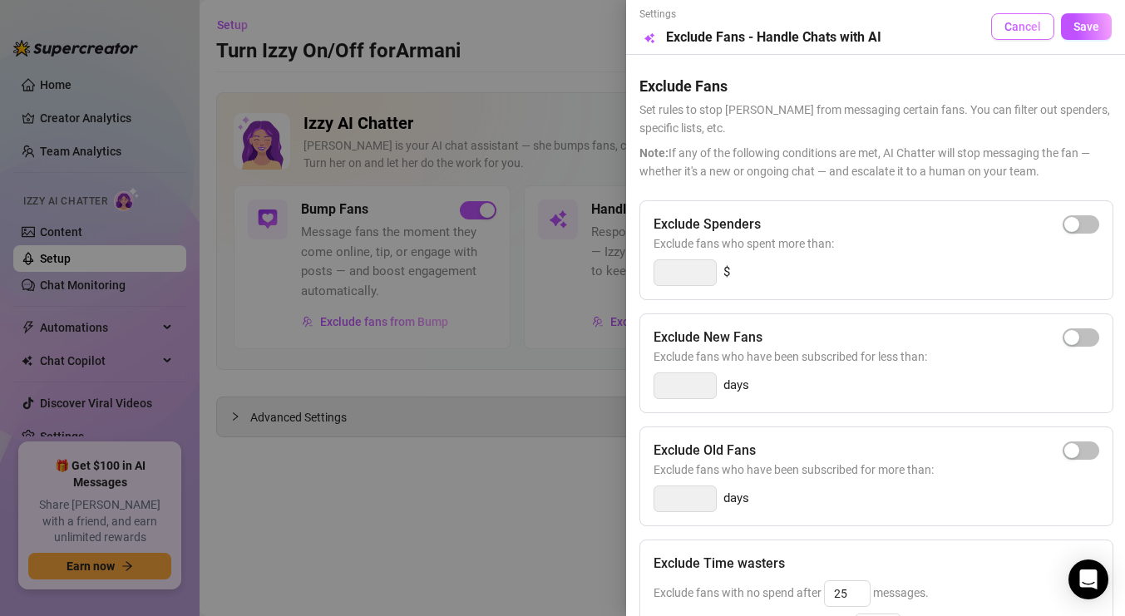
click at [1027, 30] on span "Cancel" at bounding box center [1022, 26] width 37 height 13
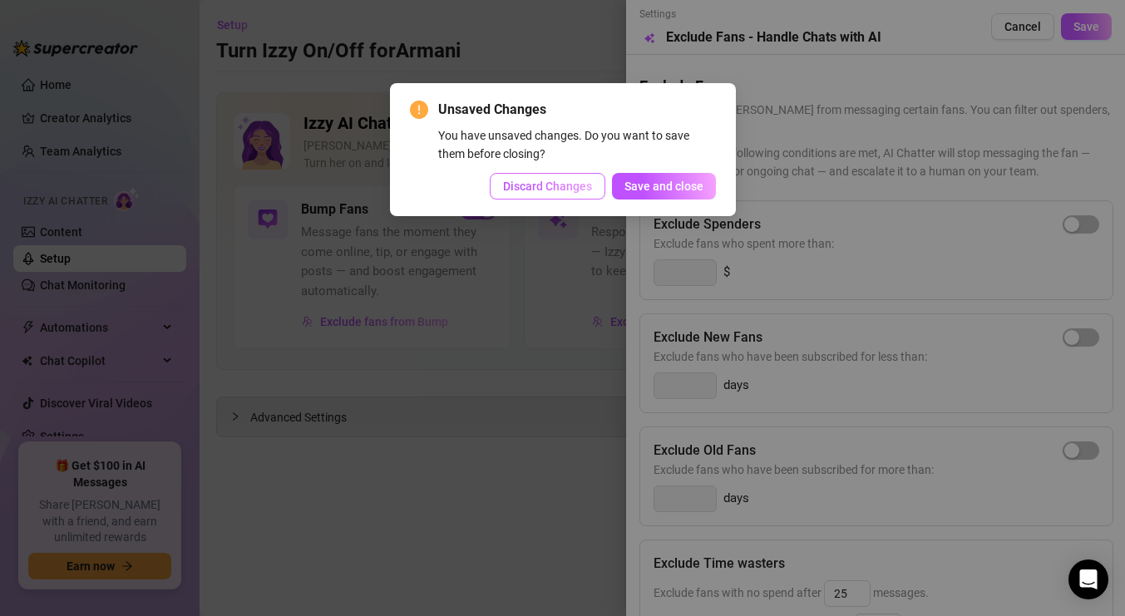
click at [575, 184] on span "Discard Changes" at bounding box center [547, 186] width 89 height 13
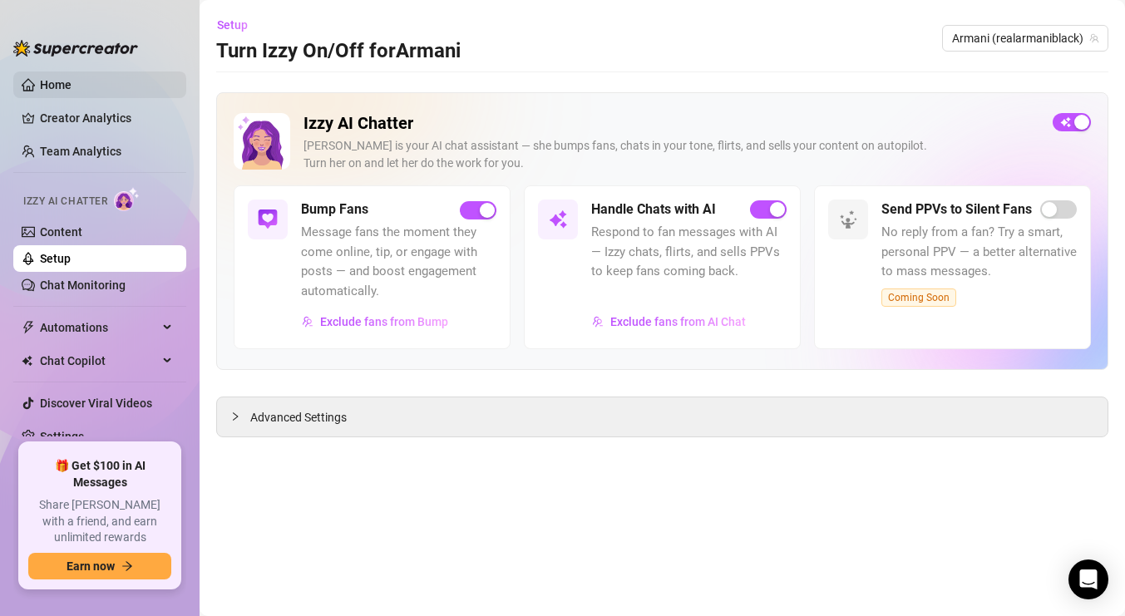
click at [71, 89] on link "Home" at bounding box center [56, 84] width 32 height 13
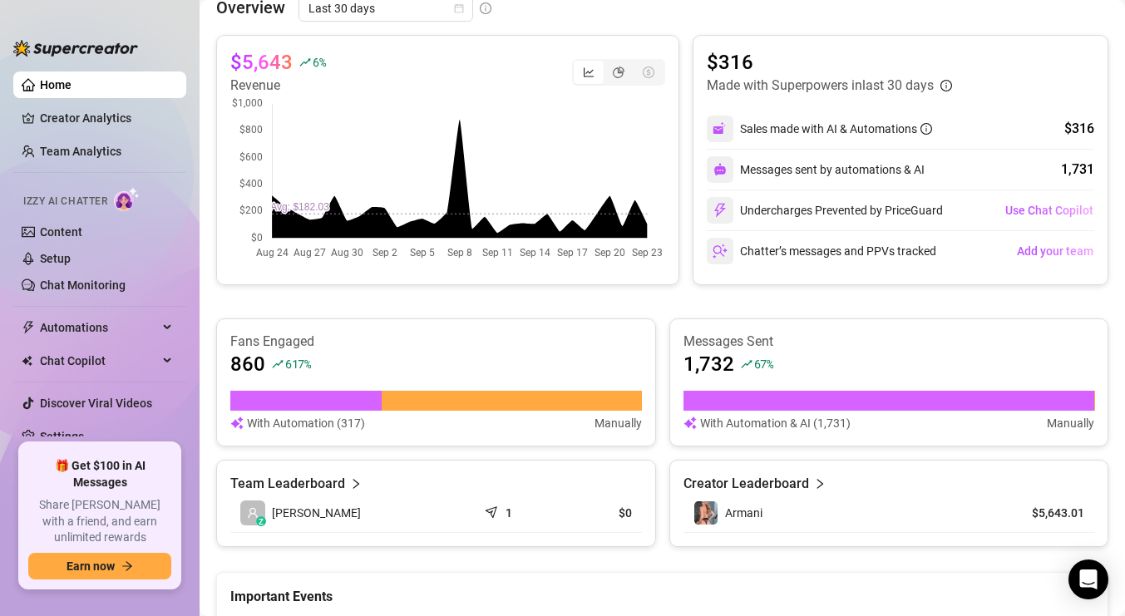
scroll to position [347, 0]
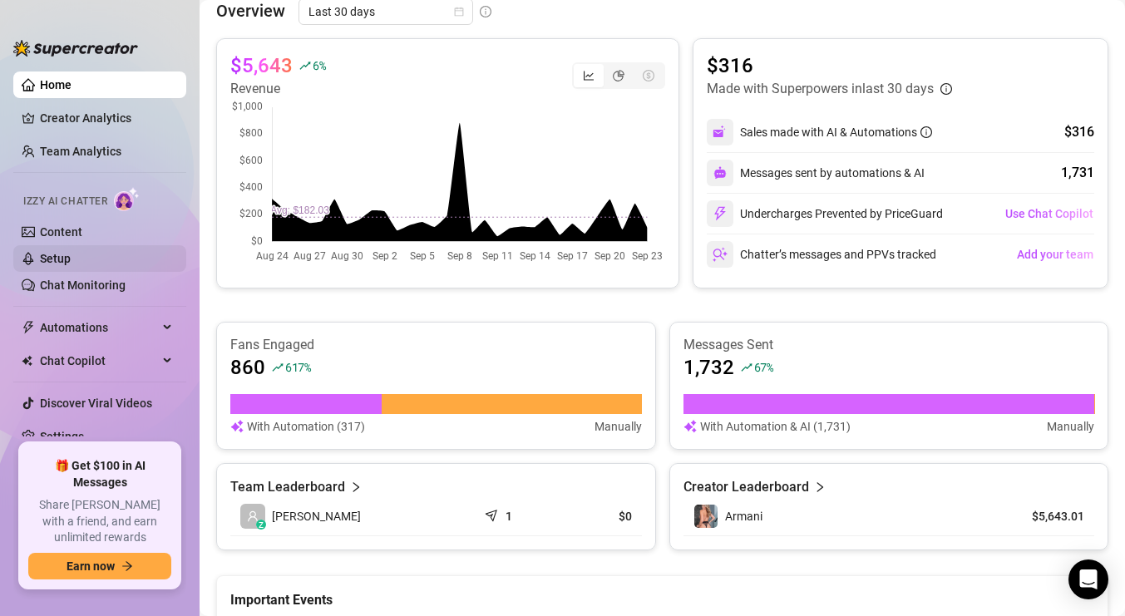
click at [66, 254] on link "Setup" at bounding box center [55, 258] width 31 height 13
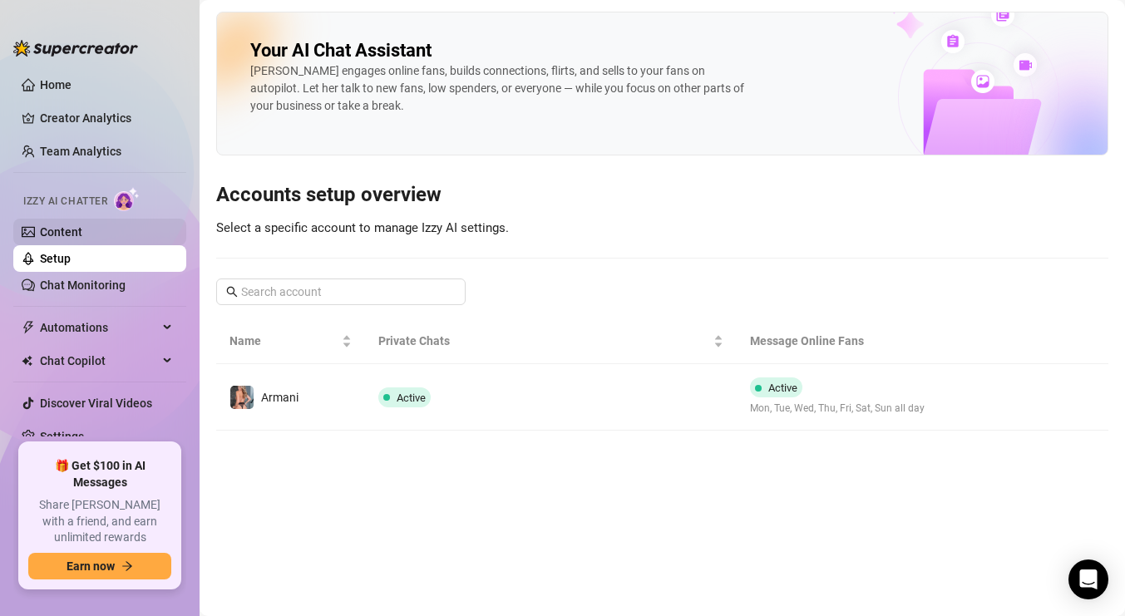
click at [56, 227] on link "Content" at bounding box center [61, 231] width 42 height 13
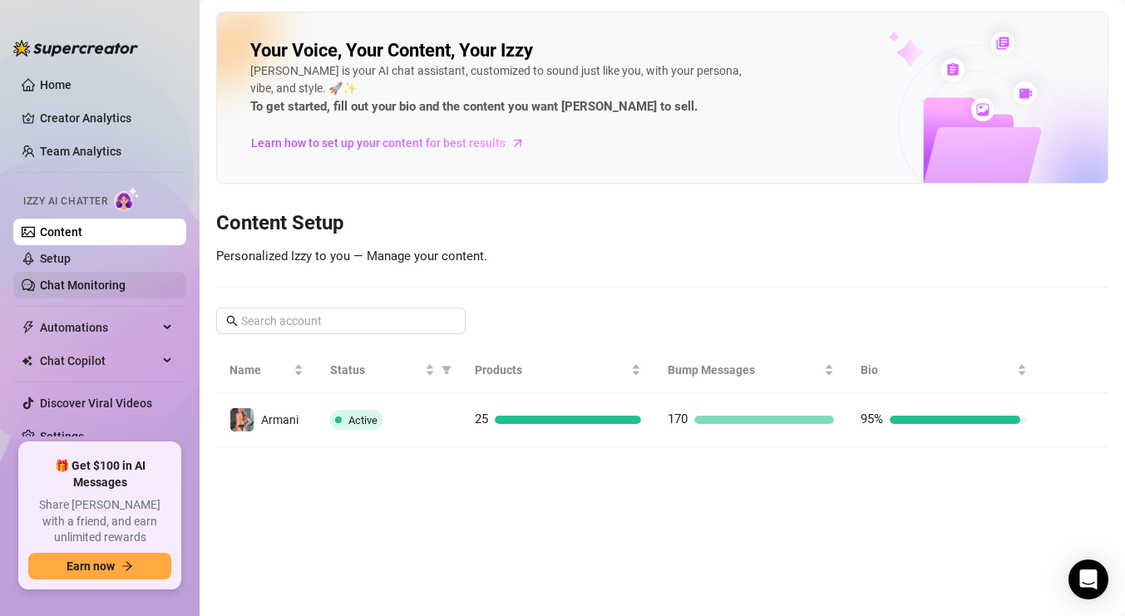
click at [90, 278] on link "Chat Monitoring" at bounding box center [83, 284] width 86 height 13
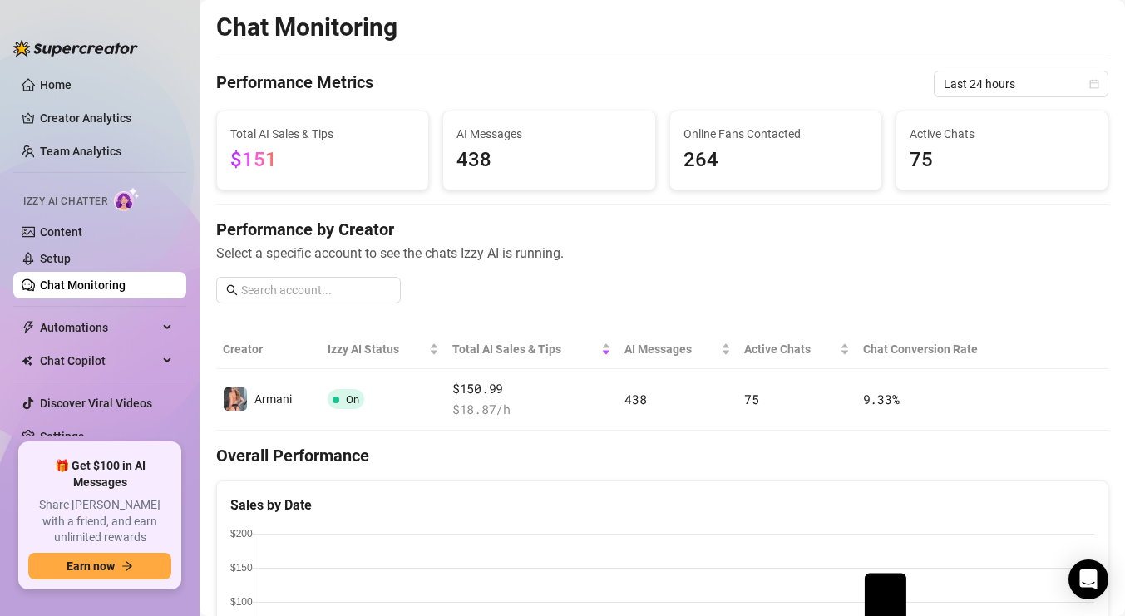
scroll to position [26, 0]
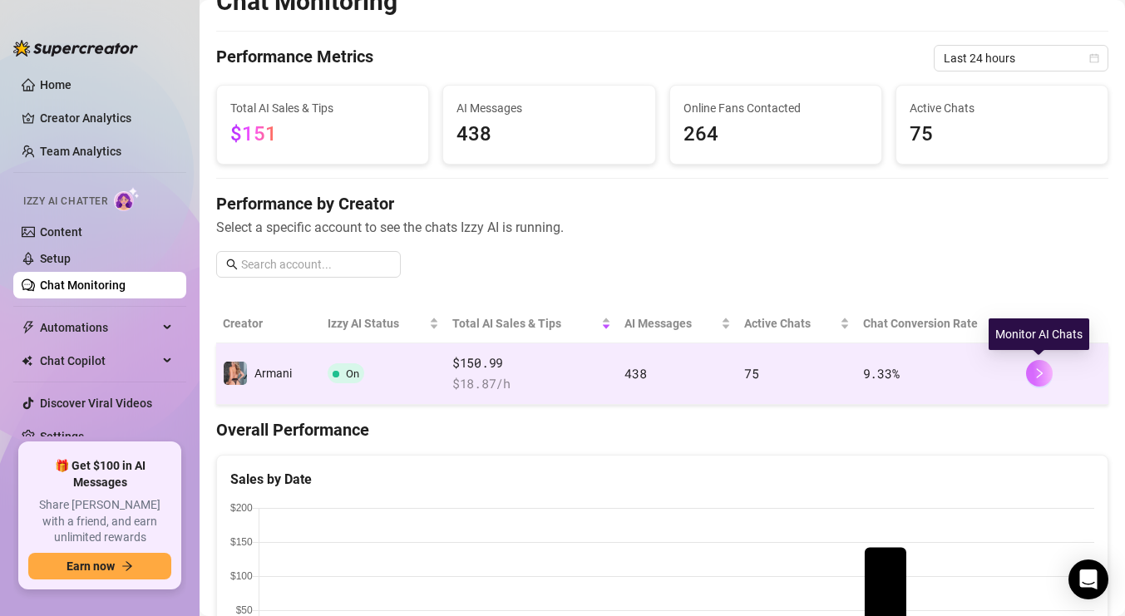
click at [1042, 372] on icon "right" at bounding box center [1039, 373] width 12 height 12
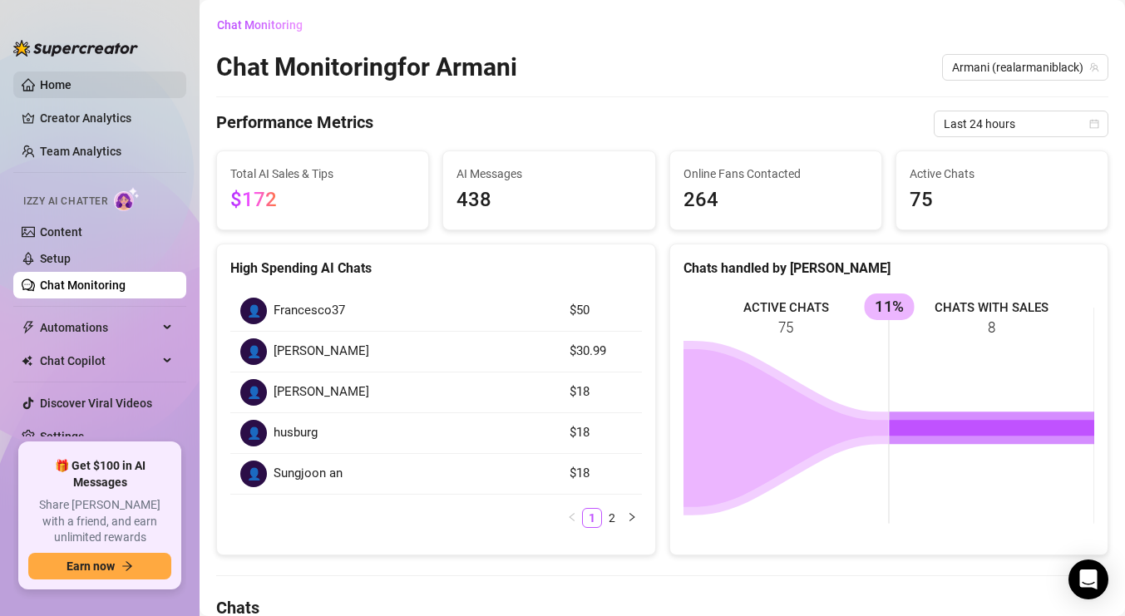
click at [46, 84] on link "Home" at bounding box center [56, 84] width 32 height 13
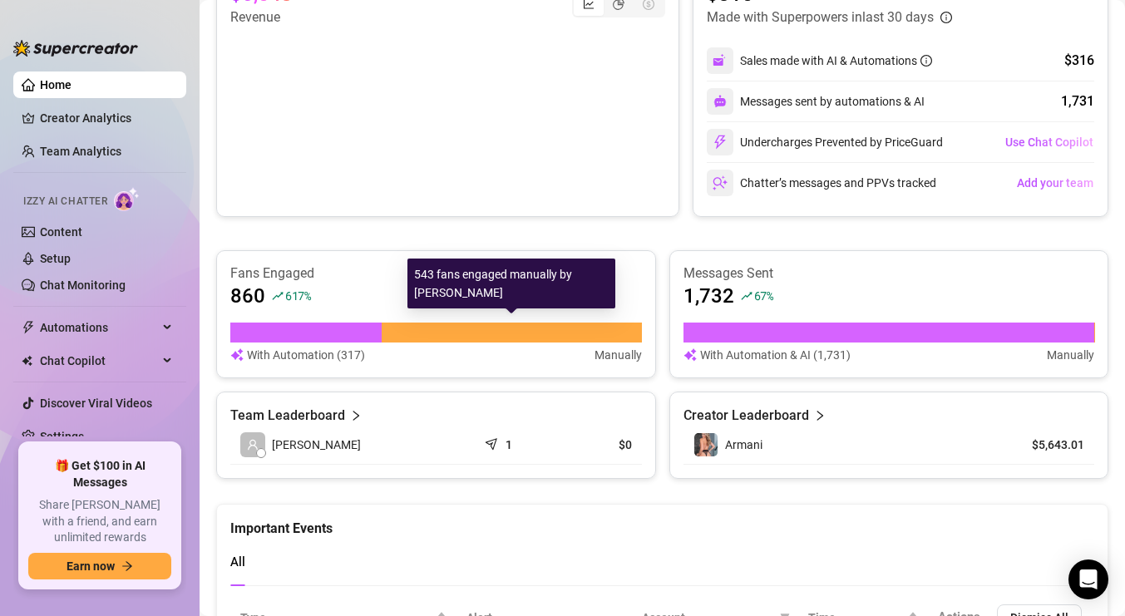
scroll to position [439, 0]
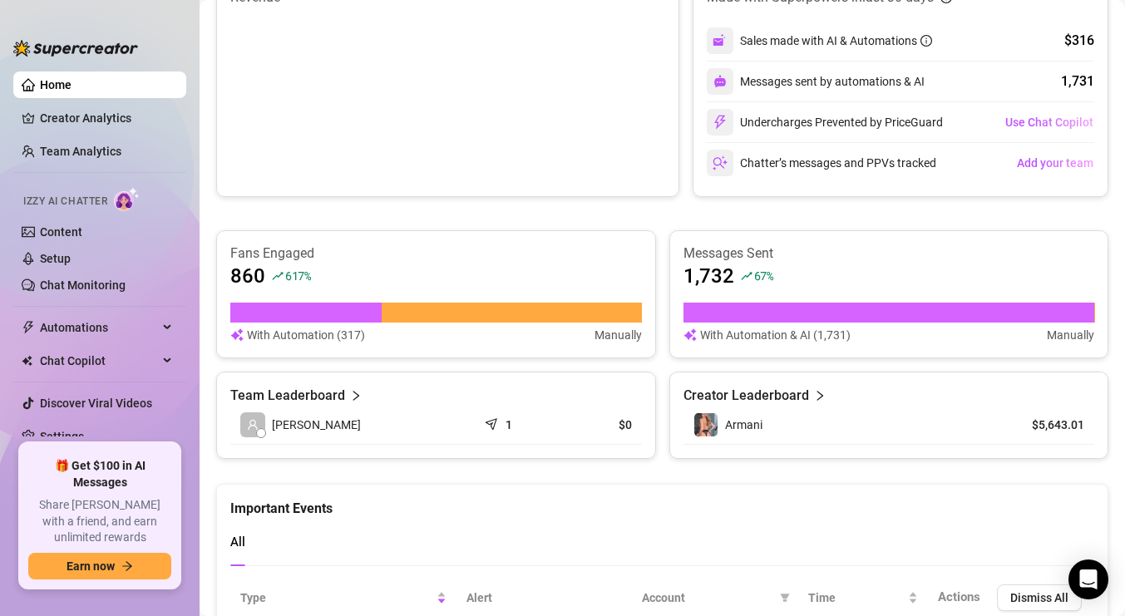
click at [71, 81] on link "Home" at bounding box center [56, 84] width 32 height 13
click at [104, 288] on link "Chat Monitoring" at bounding box center [83, 284] width 86 height 13
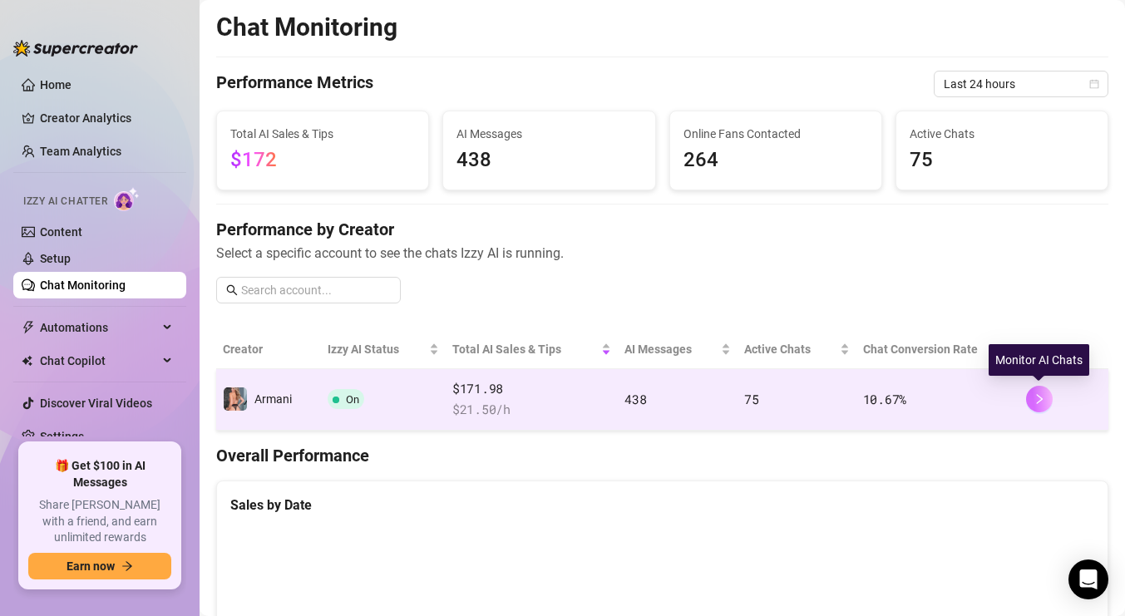
click at [1045, 397] on button "button" at bounding box center [1039, 399] width 27 height 27
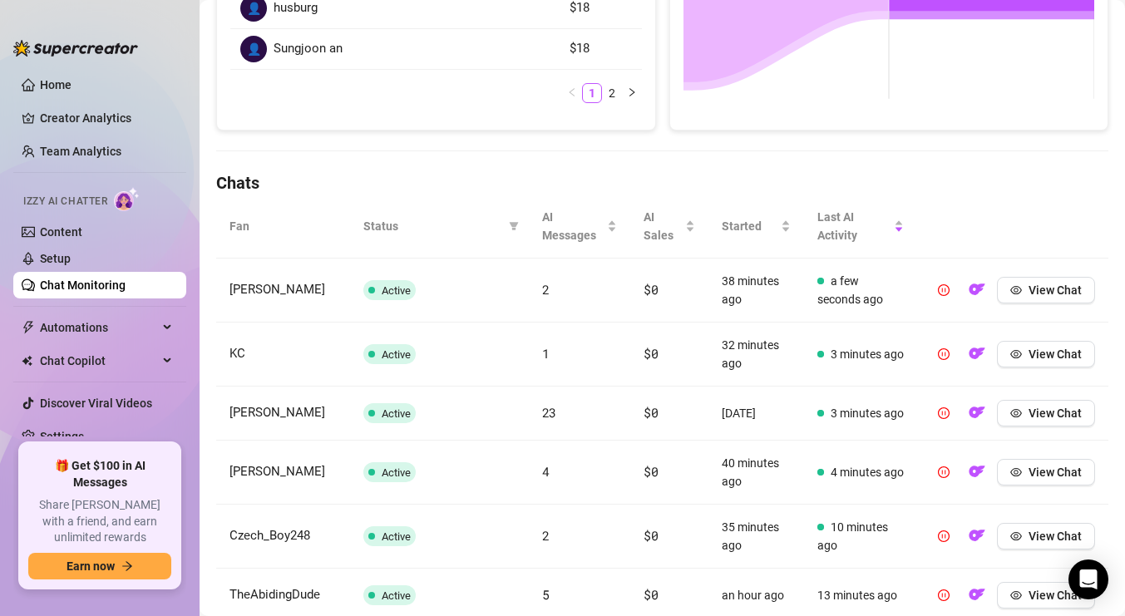
scroll to position [15, 0]
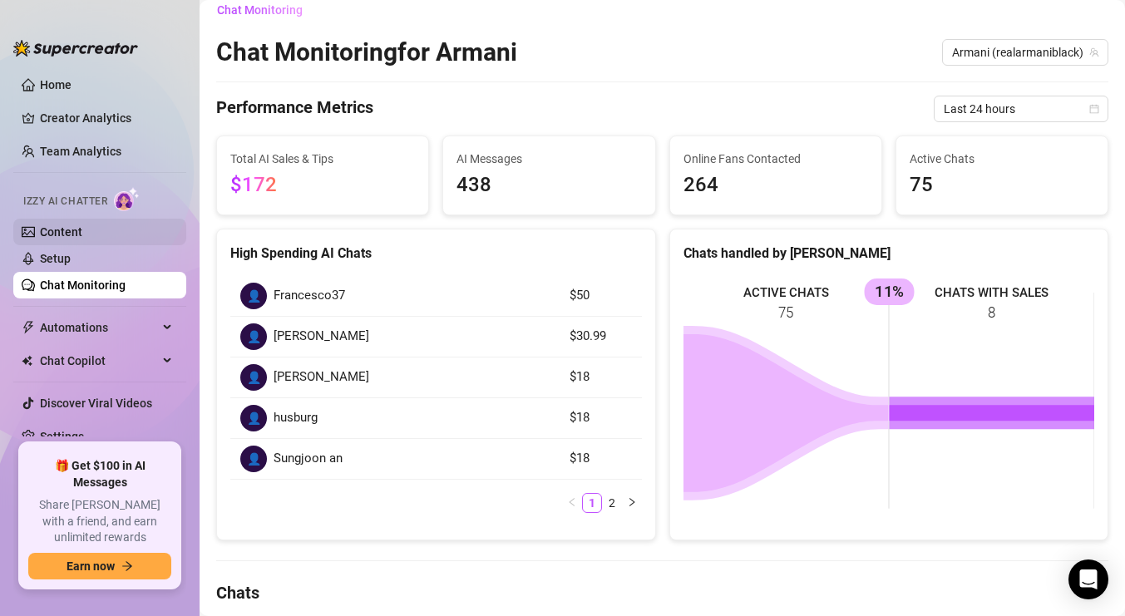
click at [40, 225] on link "Content" at bounding box center [61, 231] width 42 height 13
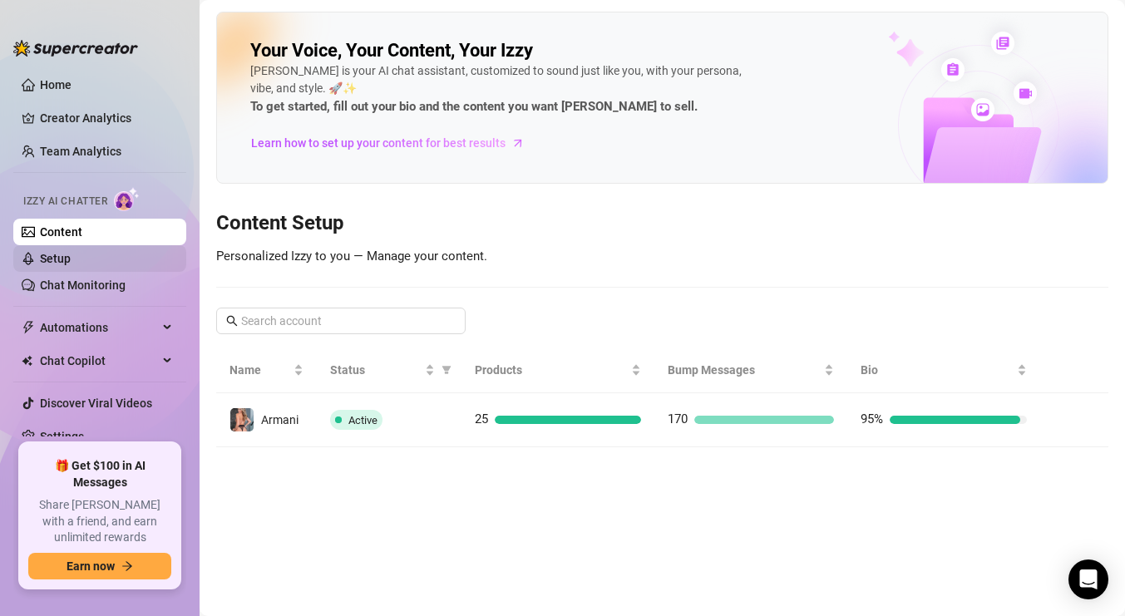
click at [67, 264] on link "Setup" at bounding box center [55, 258] width 31 height 13
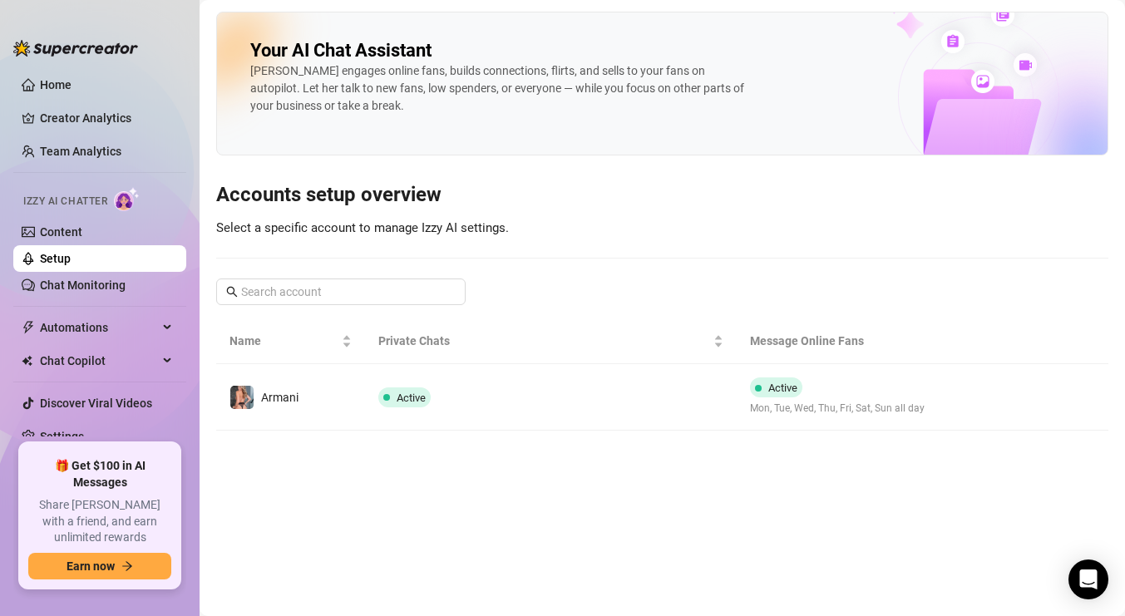
click at [68, 264] on link "Setup" at bounding box center [55, 258] width 31 height 13
click at [76, 284] on link "Chat Monitoring" at bounding box center [83, 284] width 86 height 13
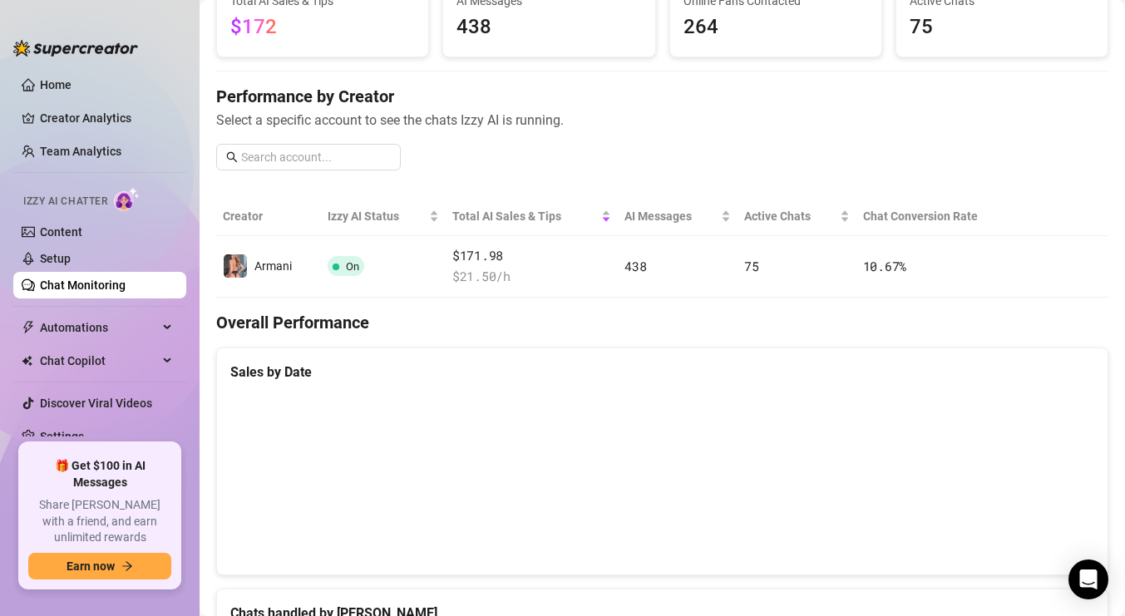
scroll to position [132, 0]
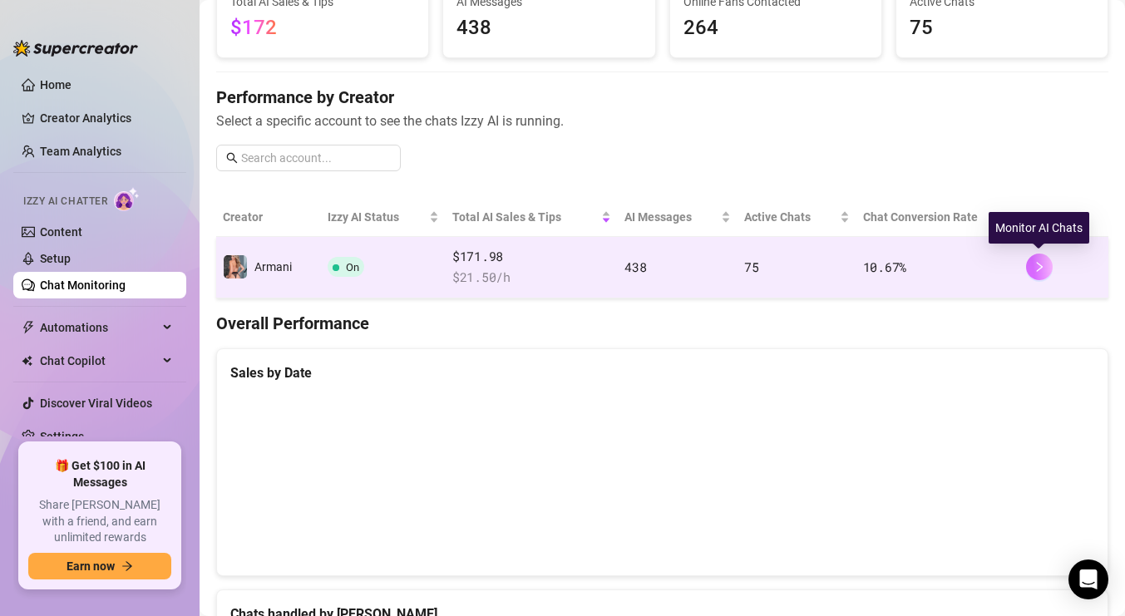
click at [1046, 256] on button "button" at bounding box center [1039, 267] width 27 height 27
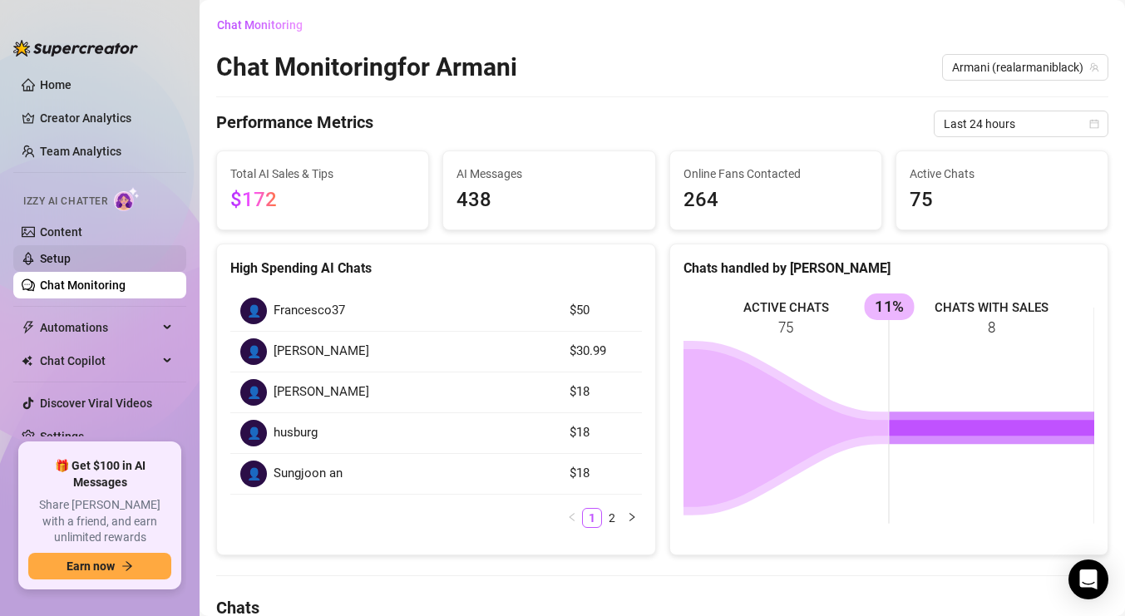
click at [71, 254] on link "Setup" at bounding box center [55, 258] width 31 height 13
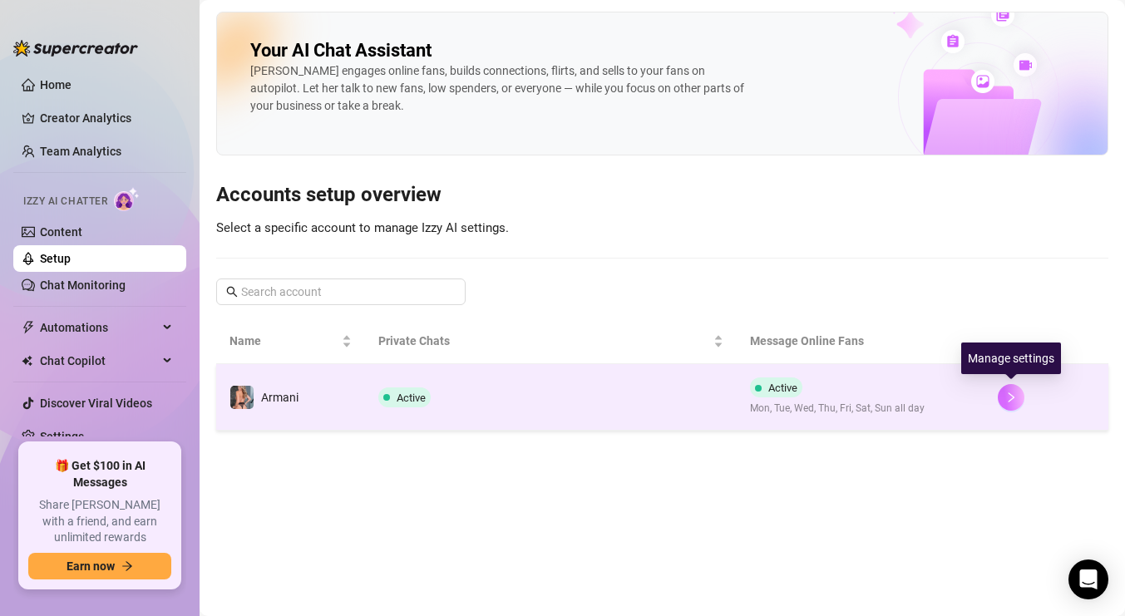
click at [1008, 402] on icon "right" at bounding box center [1011, 398] width 12 height 12
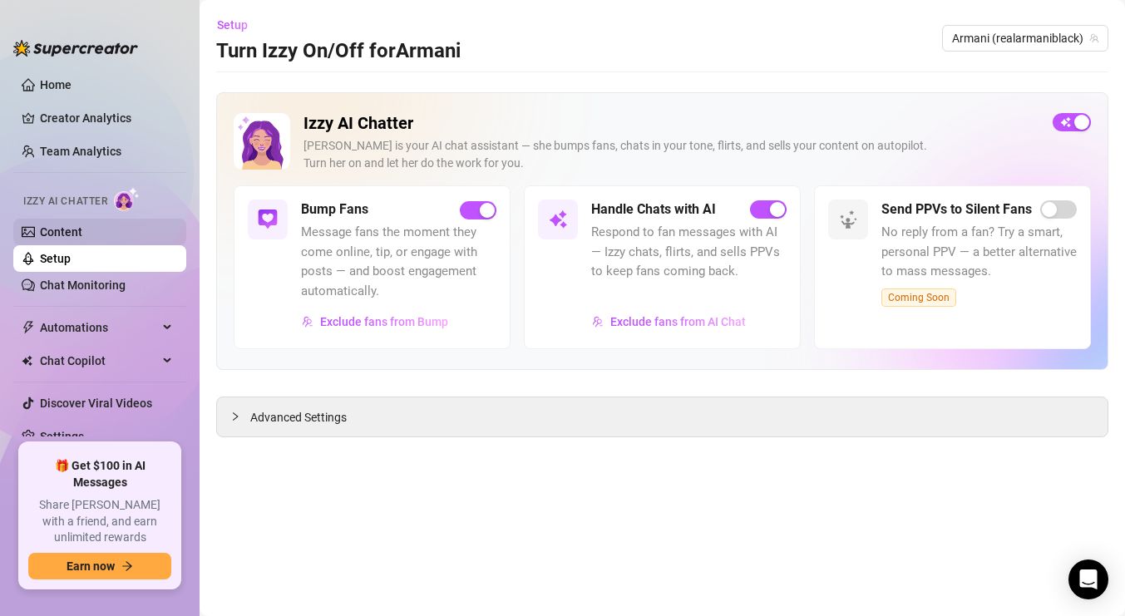
click at [80, 232] on link "Content" at bounding box center [61, 231] width 42 height 13
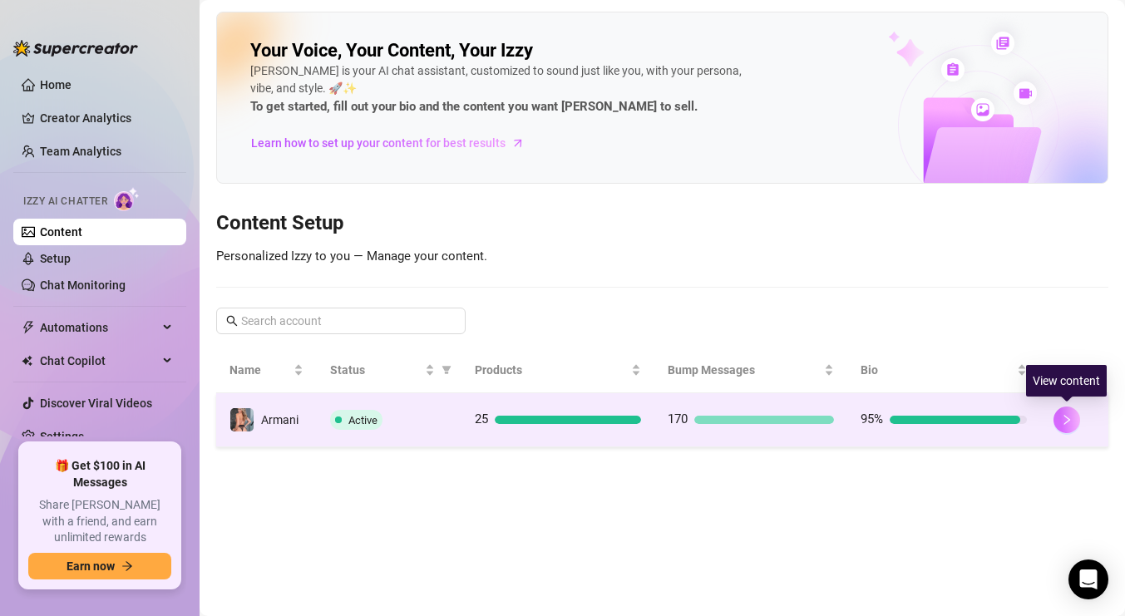
click at [1065, 426] on button "button" at bounding box center [1066, 419] width 27 height 27
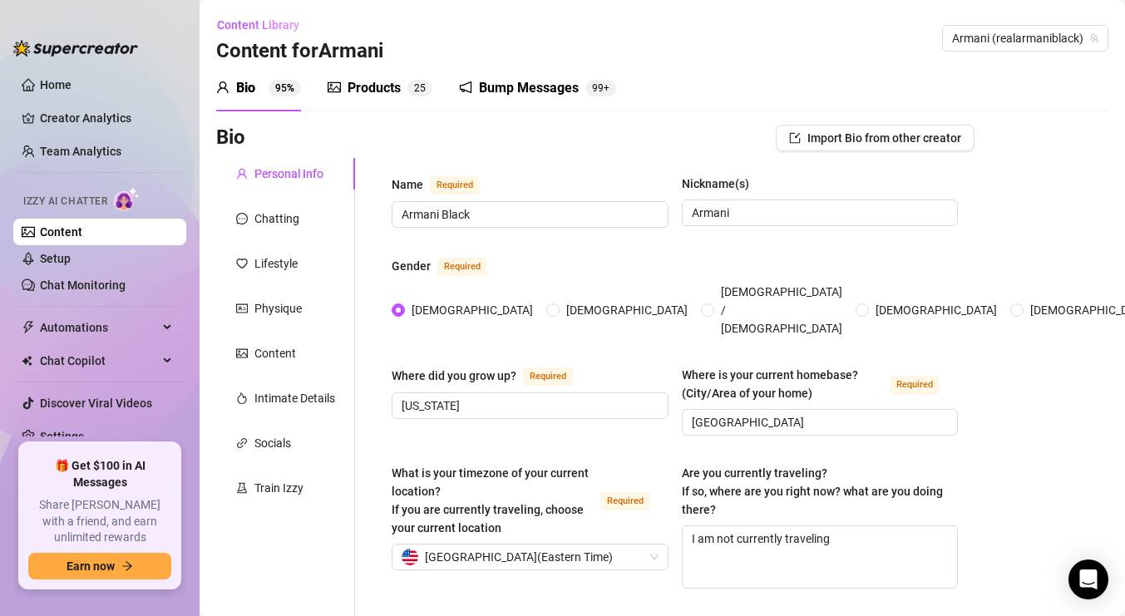
click at [376, 85] on div "Products" at bounding box center [373, 88] width 53 height 20
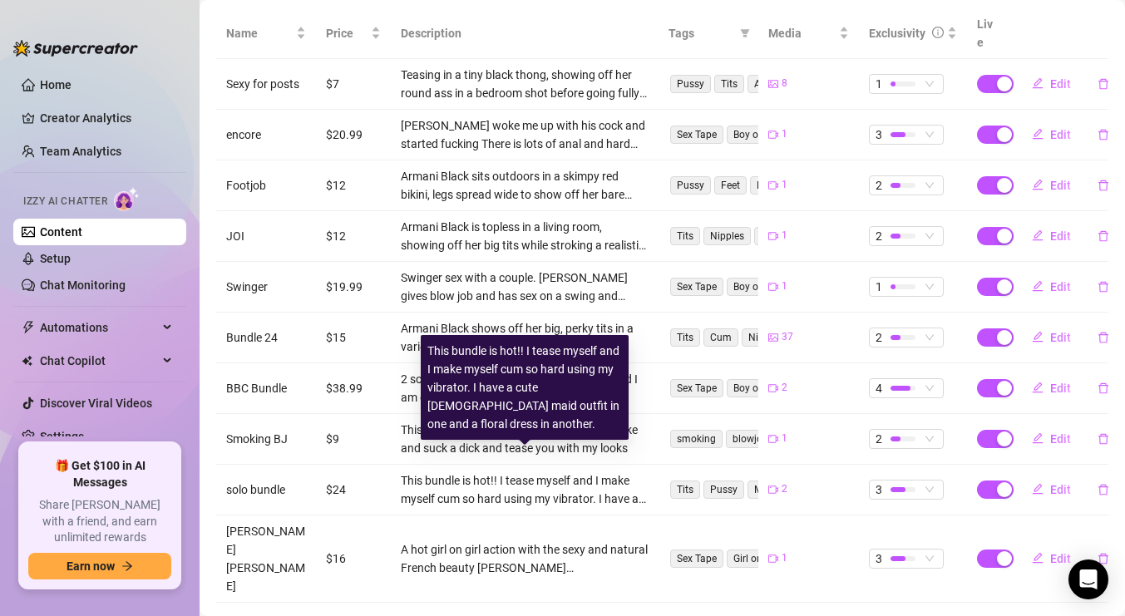
scroll to position [362, 0]
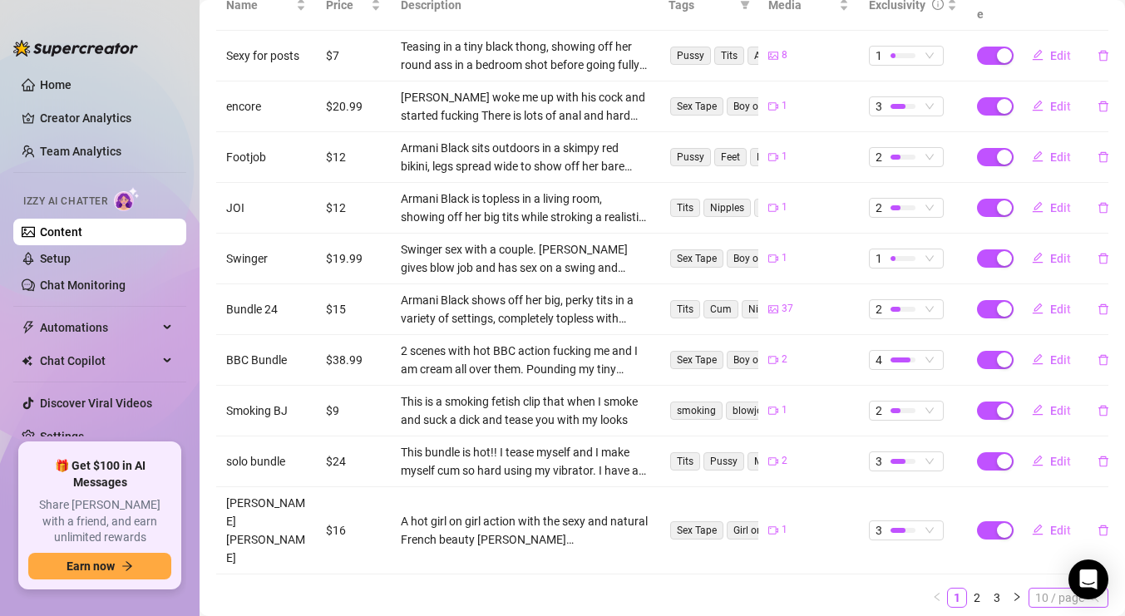
click at [1062, 589] on span "10 / page" at bounding box center [1068, 598] width 67 height 18
click at [1075, 559] on div "100 / page" at bounding box center [1070, 568] width 56 height 18
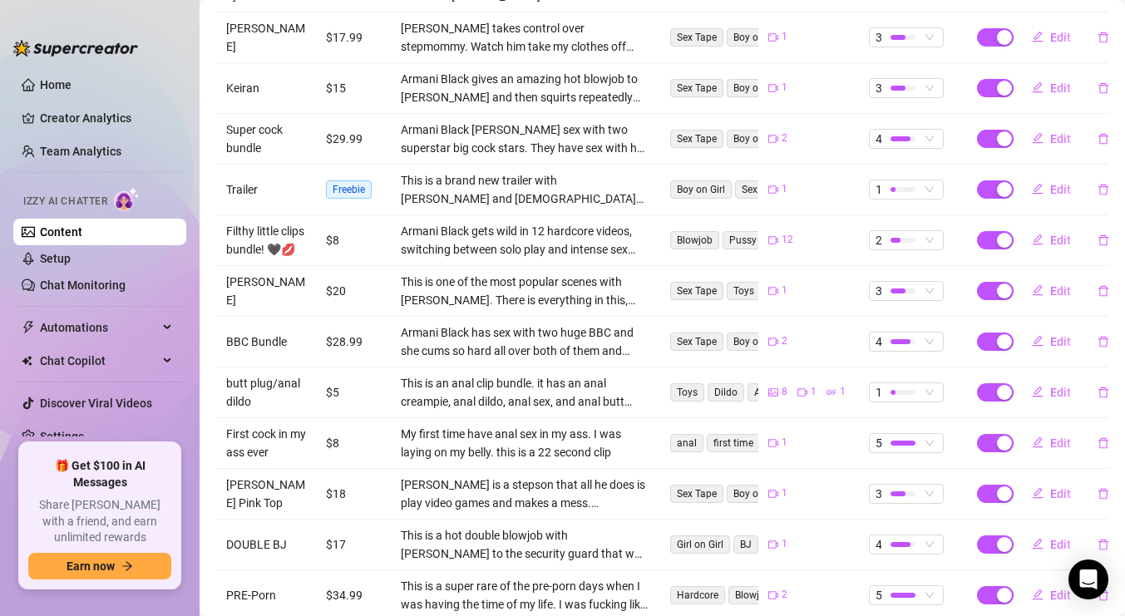
scroll to position [0, 0]
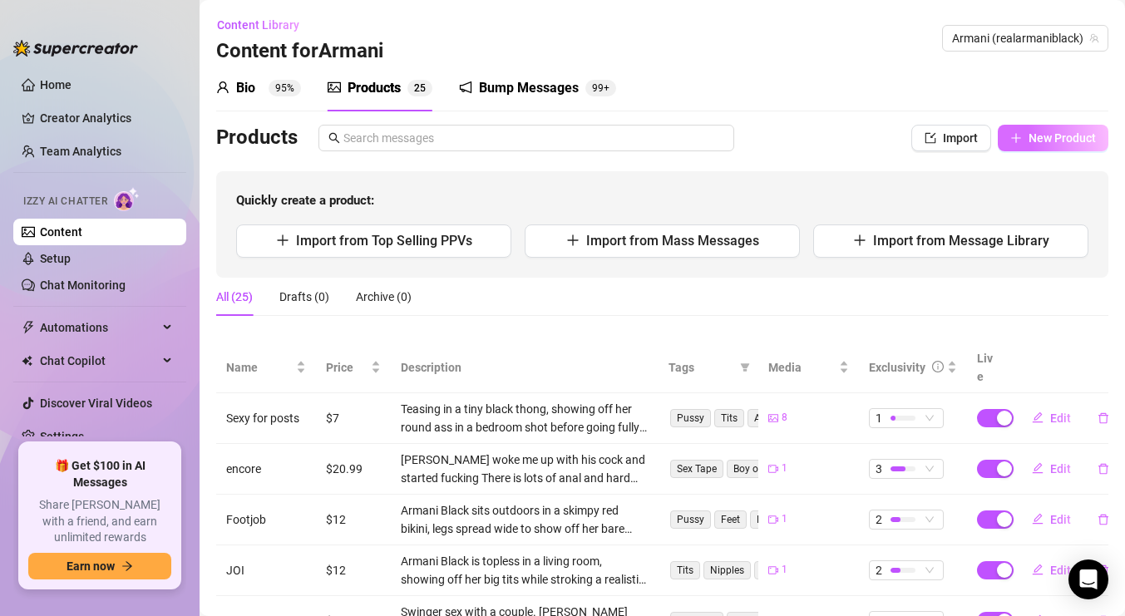
click at [1055, 149] on button "New Product" at bounding box center [1053, 138] width 111 height 27
type textarea "Type your message here..."
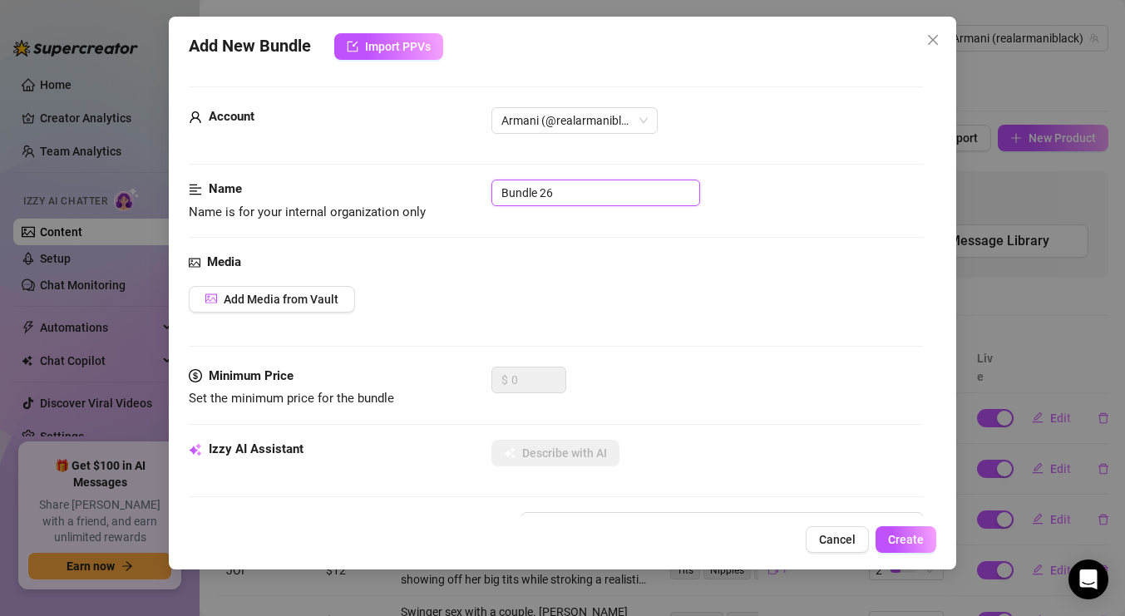
click at [574, 195] on input "Bundle 26" at bounding box center [595, 193] width 209 height 27
type input "Isiah and Fawx"
click at [264, 294] on span "Add Media from Vault" at bounding box center [281, 299] width 115 height 13
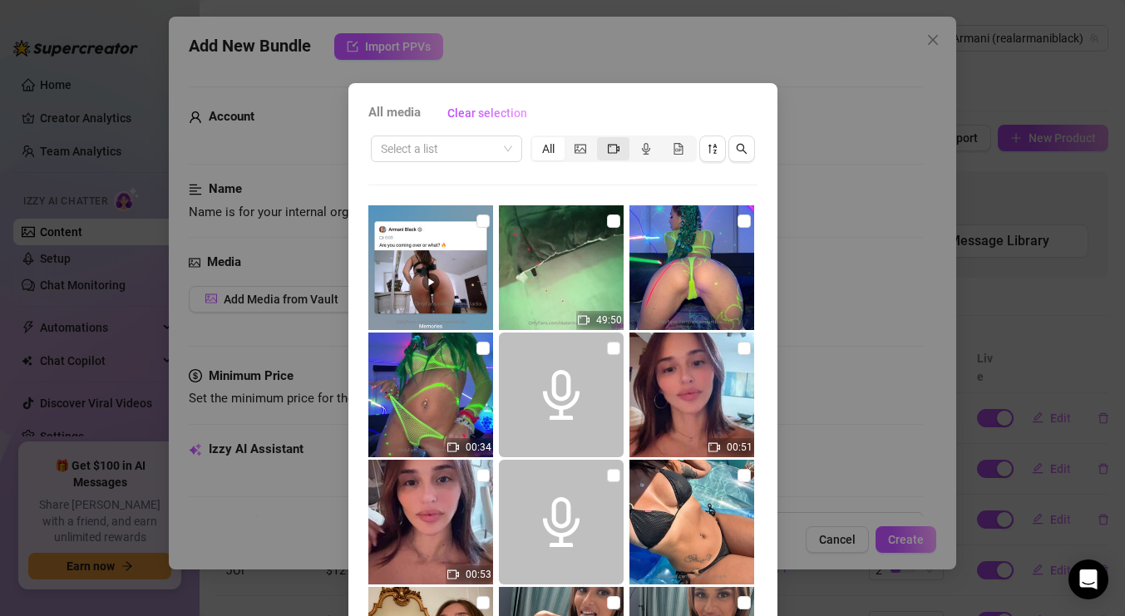
click at [618, 151] on div "segmented control" at bounding box center [613, 148] width 32 height 23
click at [601, 140] on input "segmented control" at bounding box center [601, 140] width 0 height 0
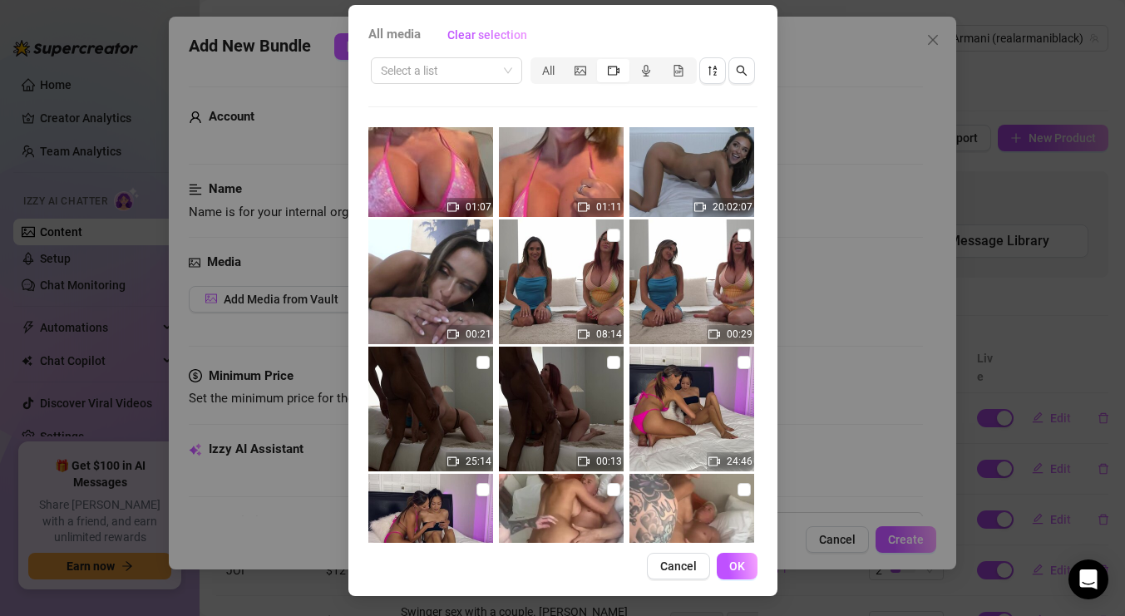
scroll to position [2085, 0]
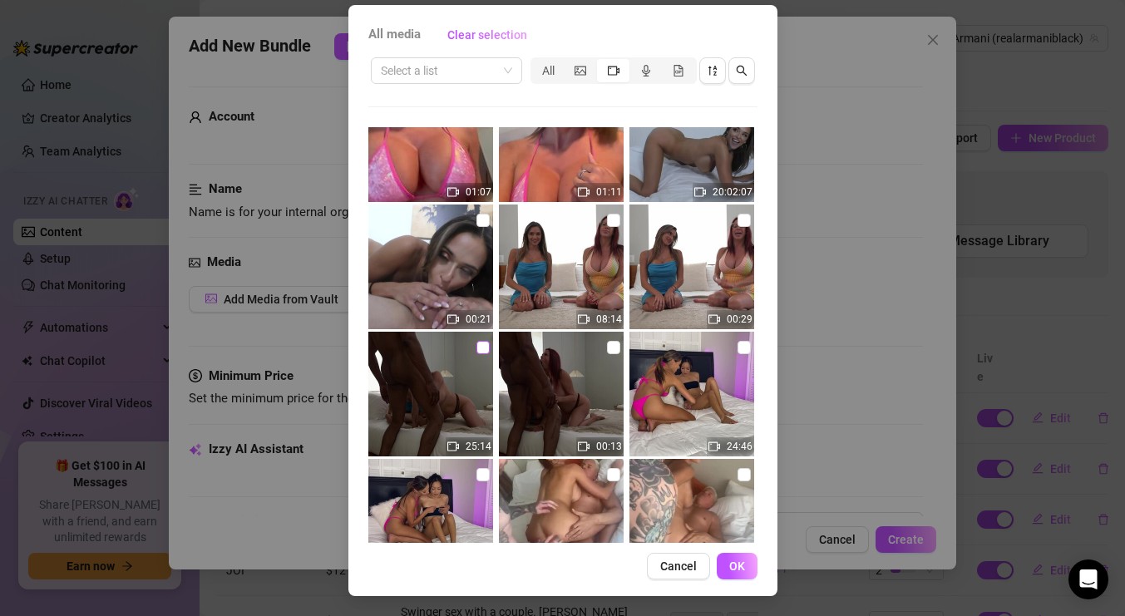
click at [482, 346] on input "checkbox" at bounding box center [482, 347] width 13 height 13
checkbox input "true"
click at [737, 564] on span "OK" at bounding box center [737, 565] width 16 height 13
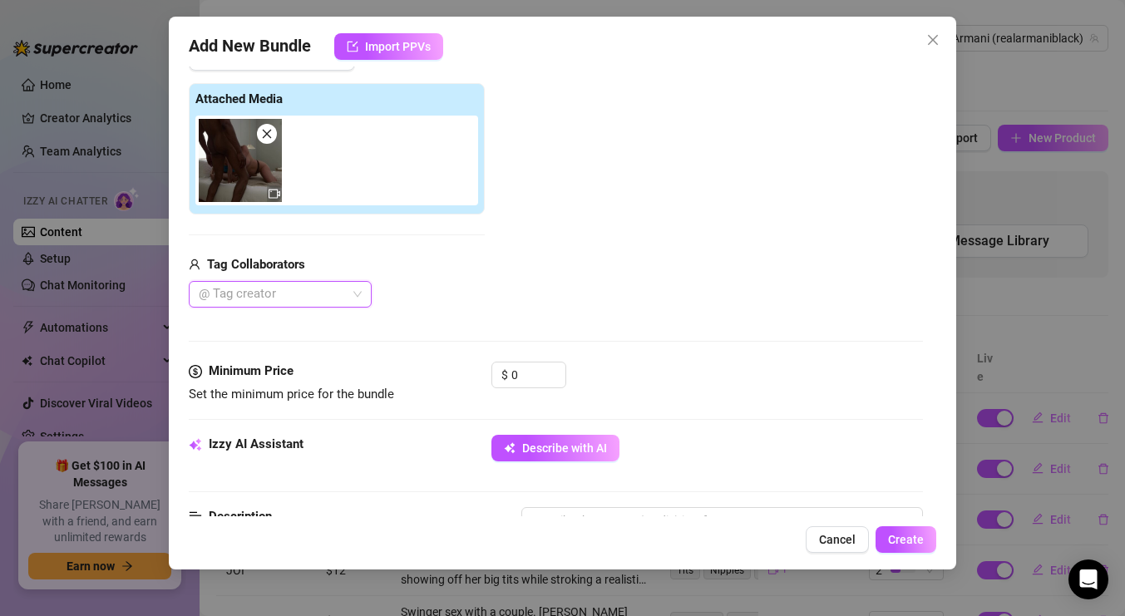
scroll to position [254, 0]
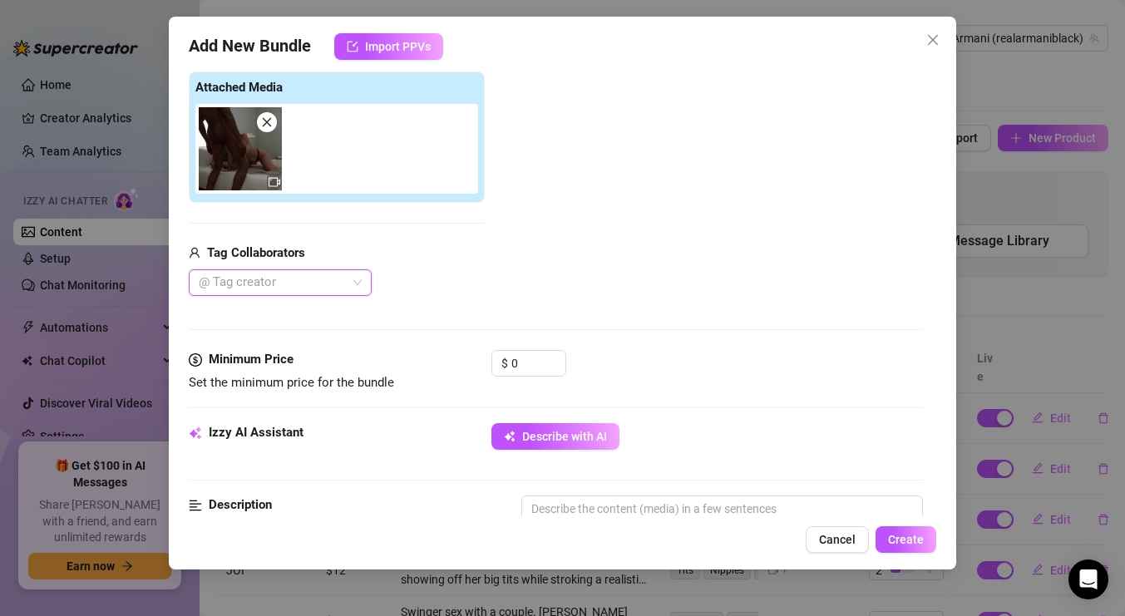
click at [344, 281] on div at bounding box center [271, 282] width 159 height 23
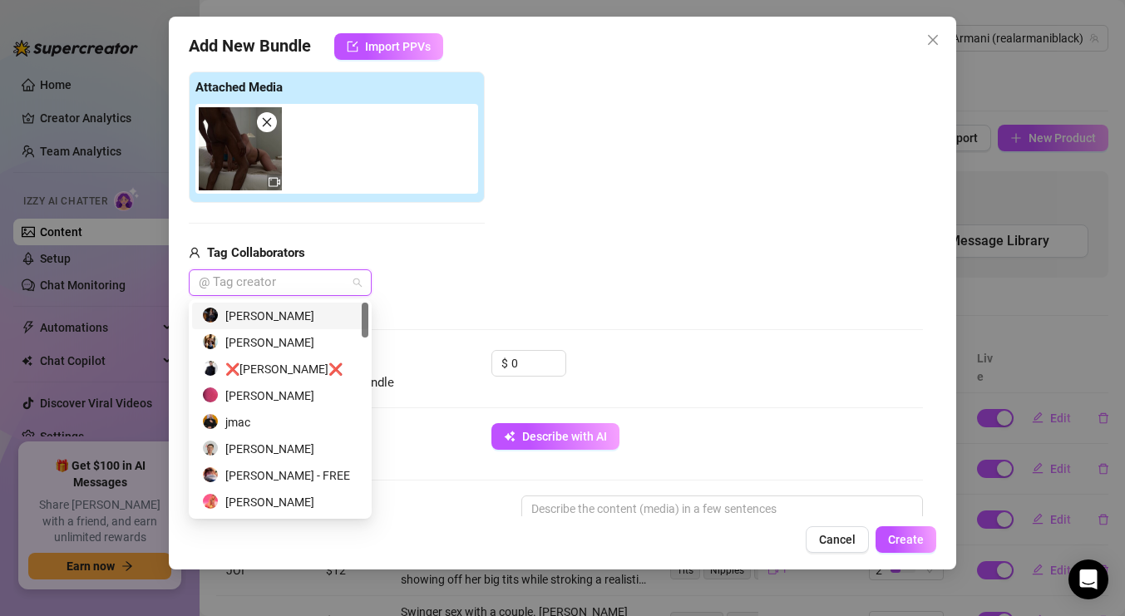
click at [303, 318] on div "Alexis Fawx" at bounding box center [280, 316] width 156 height 18
click at [298, 341] on div "Isiah Maxwell" at bounding box center [280, 342] width 156 height 18
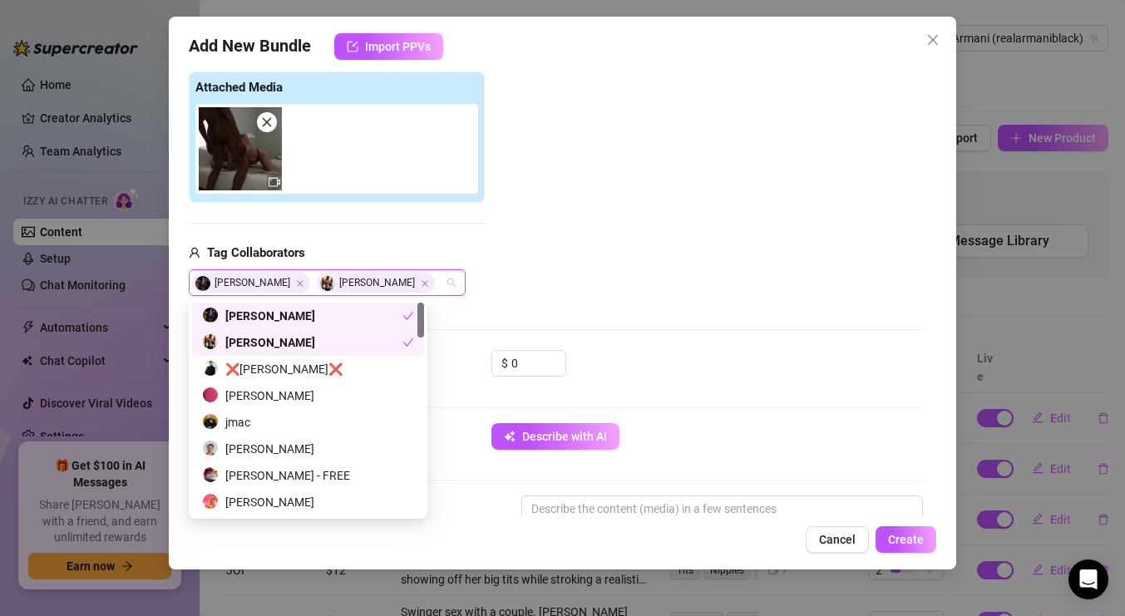
click at [606, 273] on div "Add Media from Vault Attached Media Tag Collaborators Alexis Fawx Isiah Maxwell" at bounding box center [556, 164] width 734 height 264
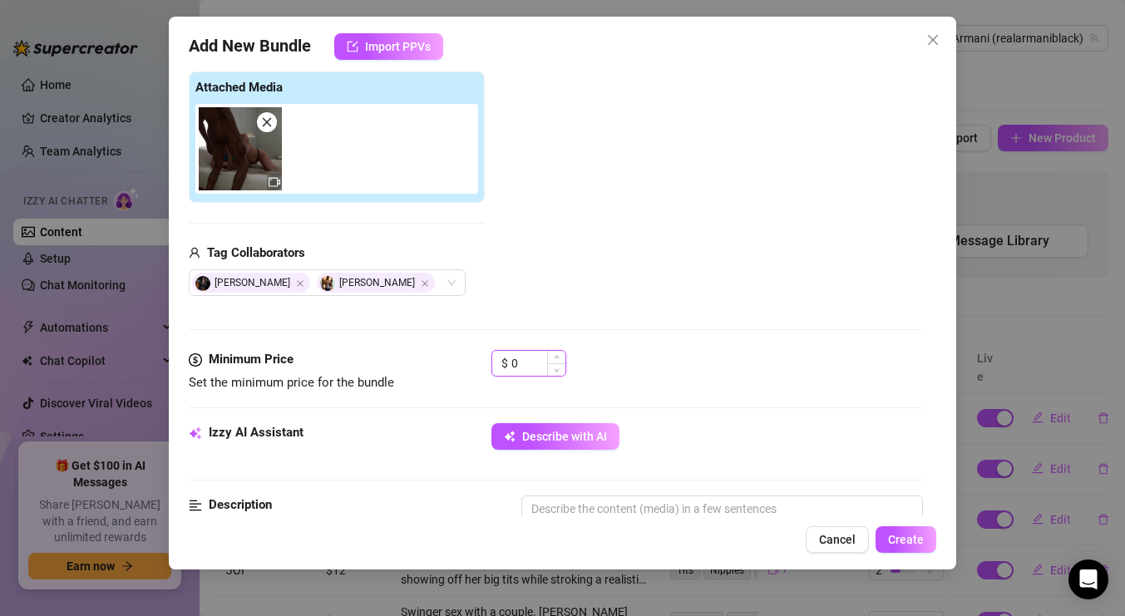
click at [530, 363] on input "0" at bounding box center [538, 363] width 54 height 25
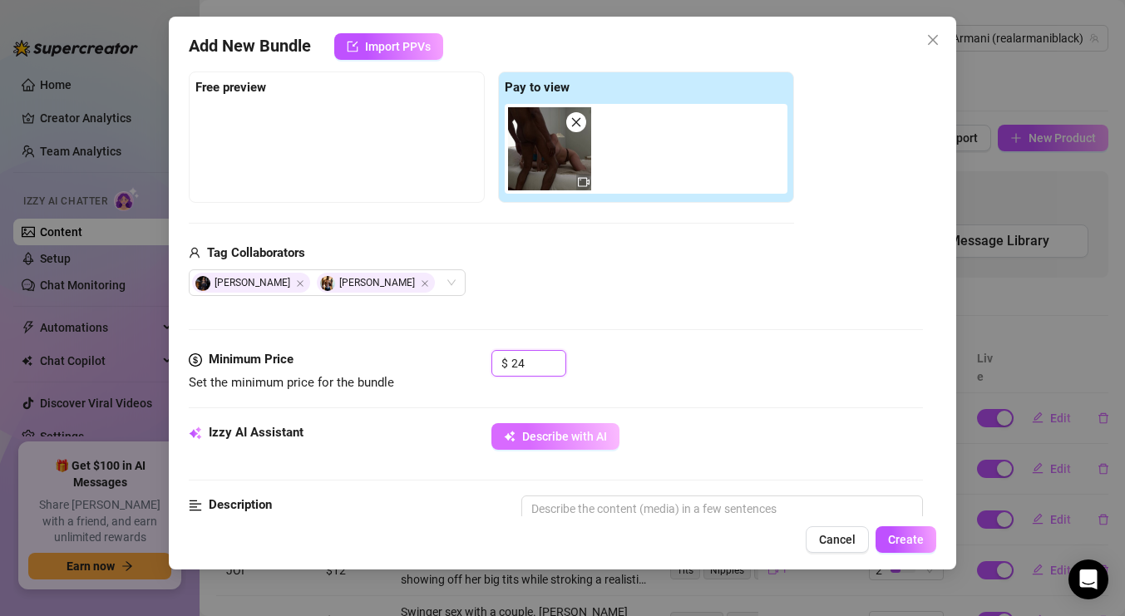
type input "24"
click at [562, 438] on span "Describe with AI" at bounding box center [564, 436] width 85 height 13
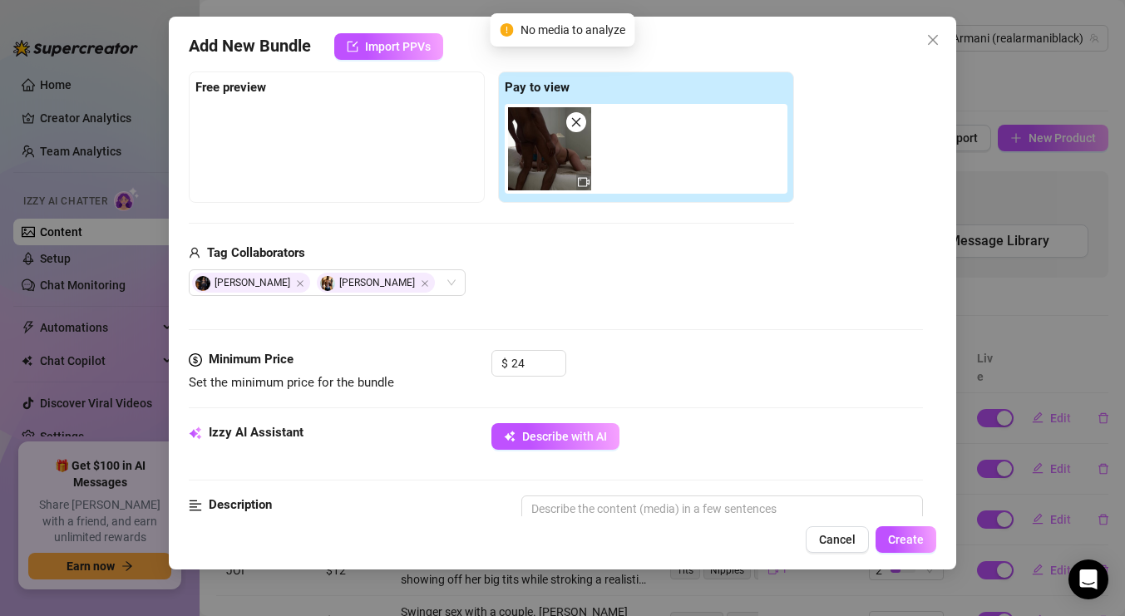
click at [735, 318] on div "Media Add Media from Vault Free preview Pay to view Tag Collaborators Alexis Fa…" at bounding box center [556, 174] width 734 height 351
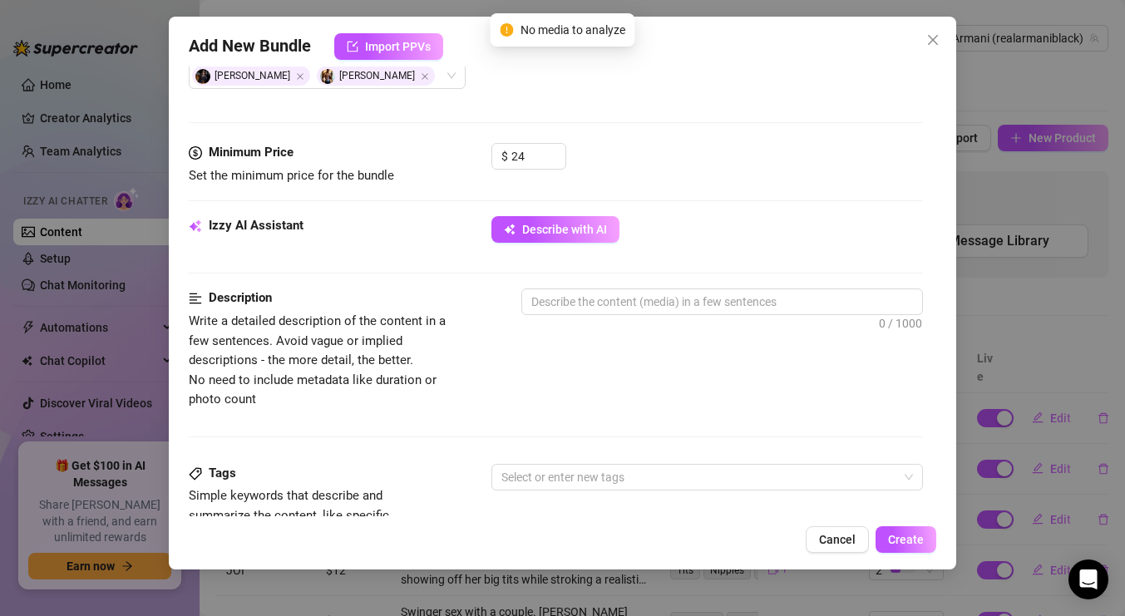
scroll to position [461, 0]
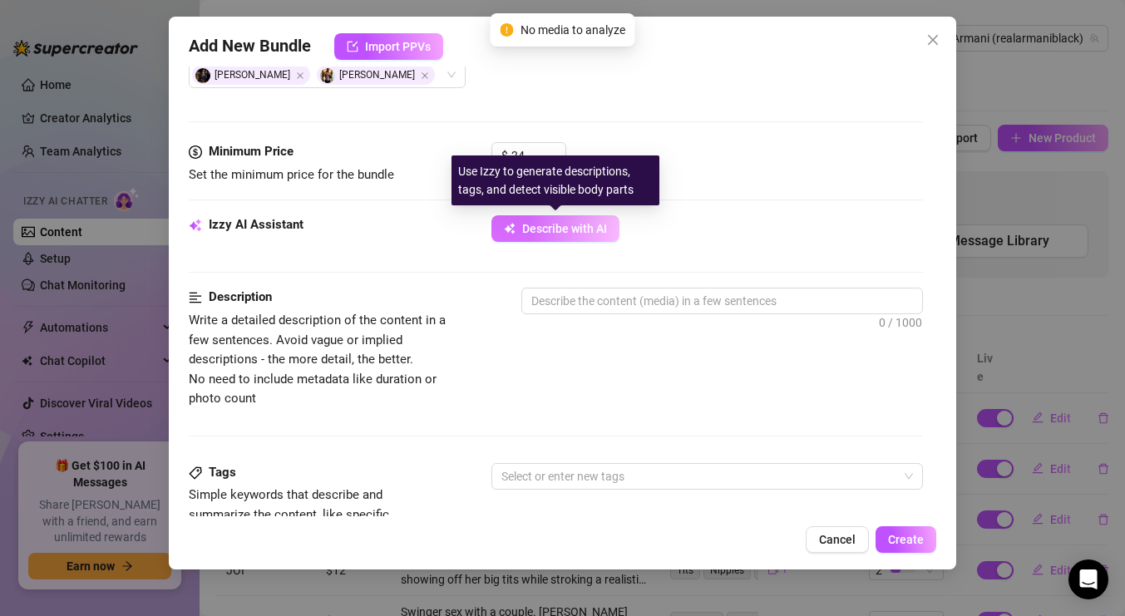
click at [584, 222] on span "Describe with AI" at bounding box center [564, 228] width 85 height 13
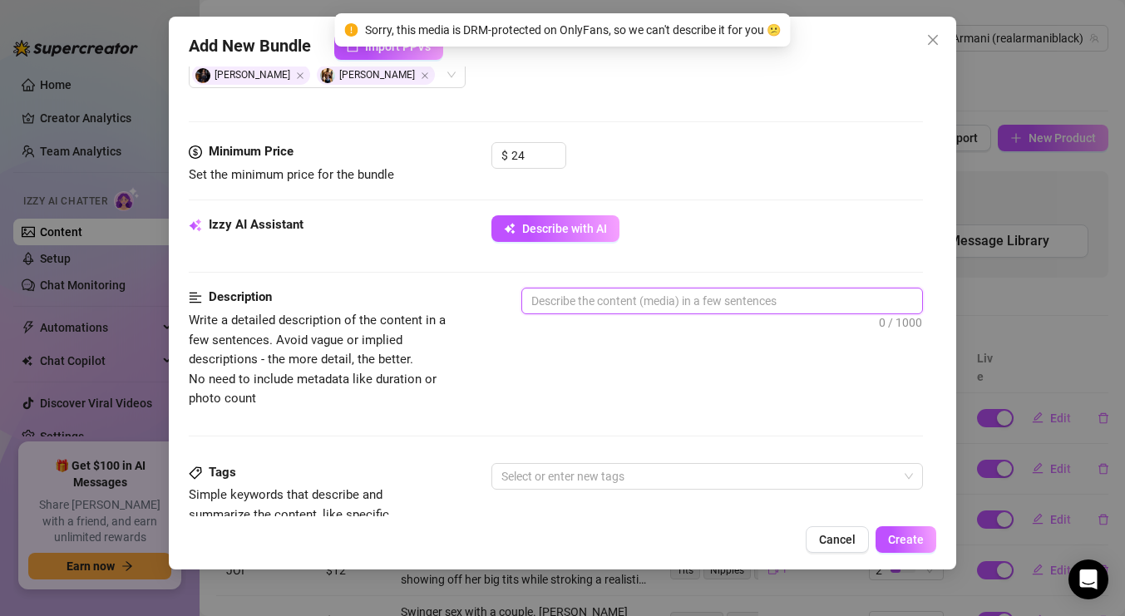
click at [629, 303] on textarea at bounding box center [722, 300] width 400 height 25
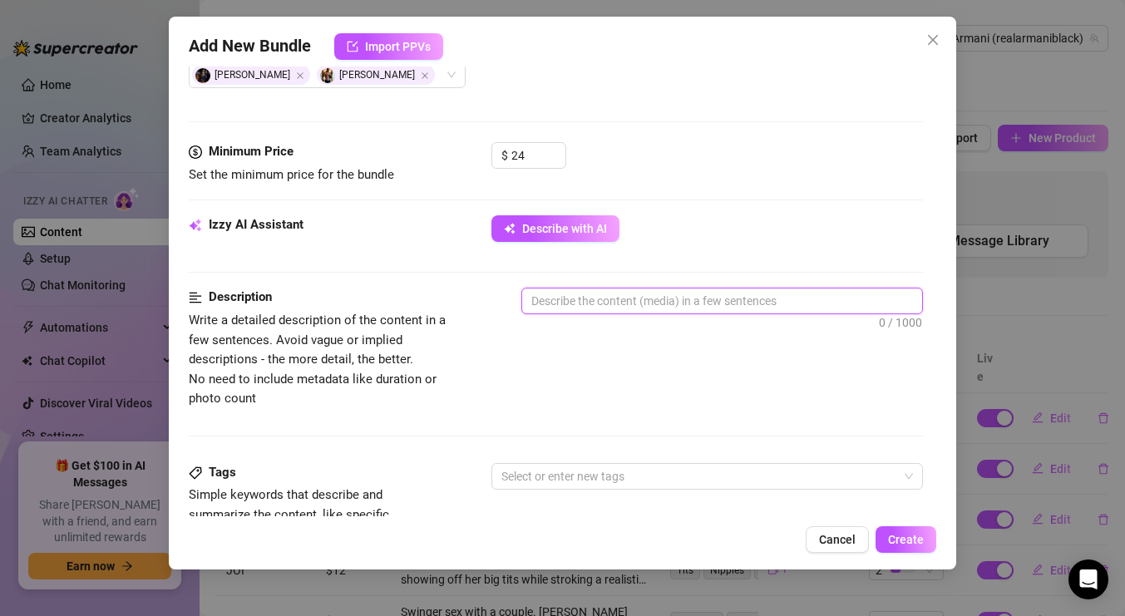
type textarea "T"
type textarea "Th"
type textarea "Thi"
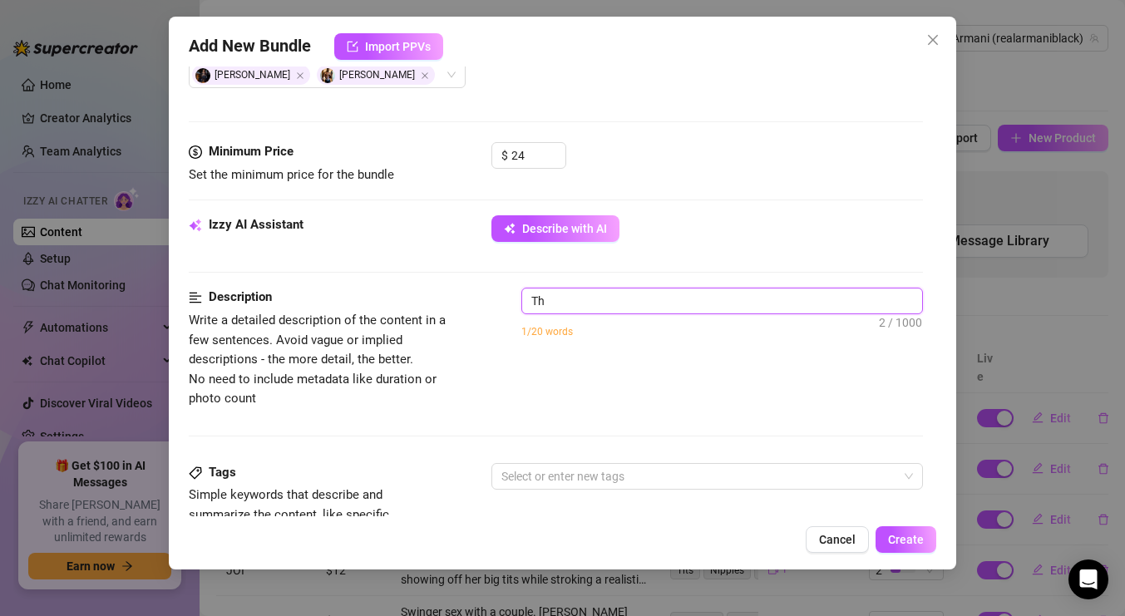
type textarea "Thi"
type textarea "This"
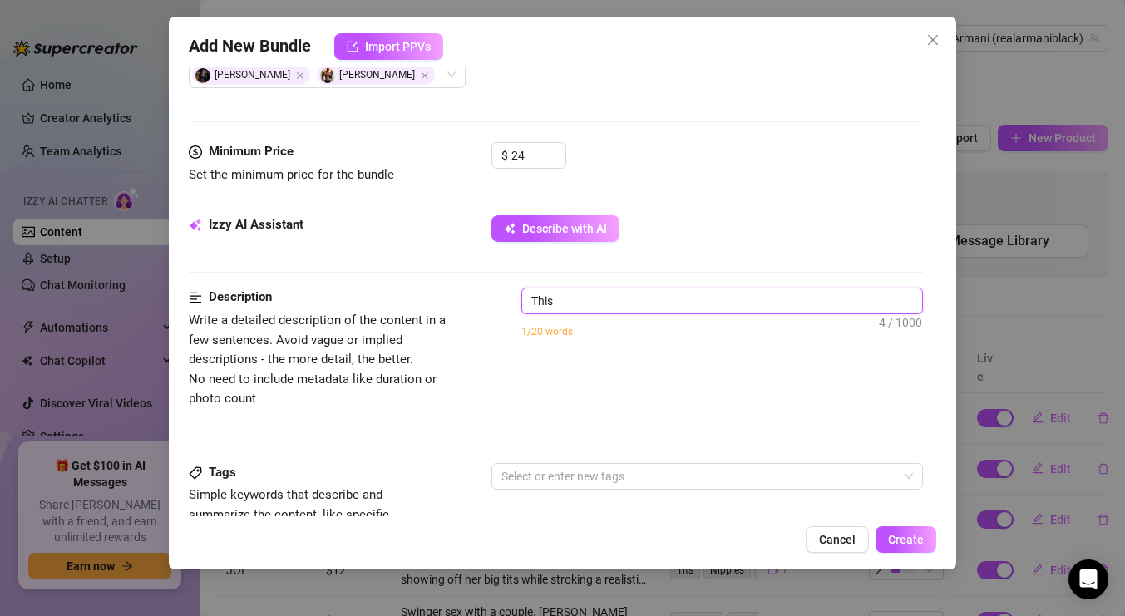
type textarea "This i"
type textarea "This is"
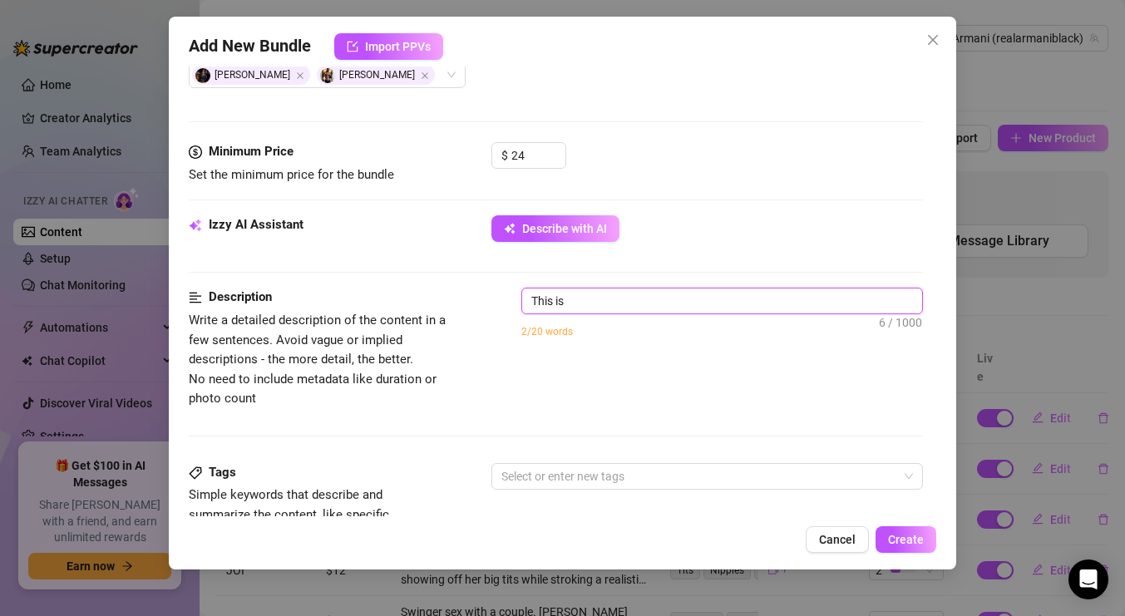
type textarea "This is"
type textarea "This is a"
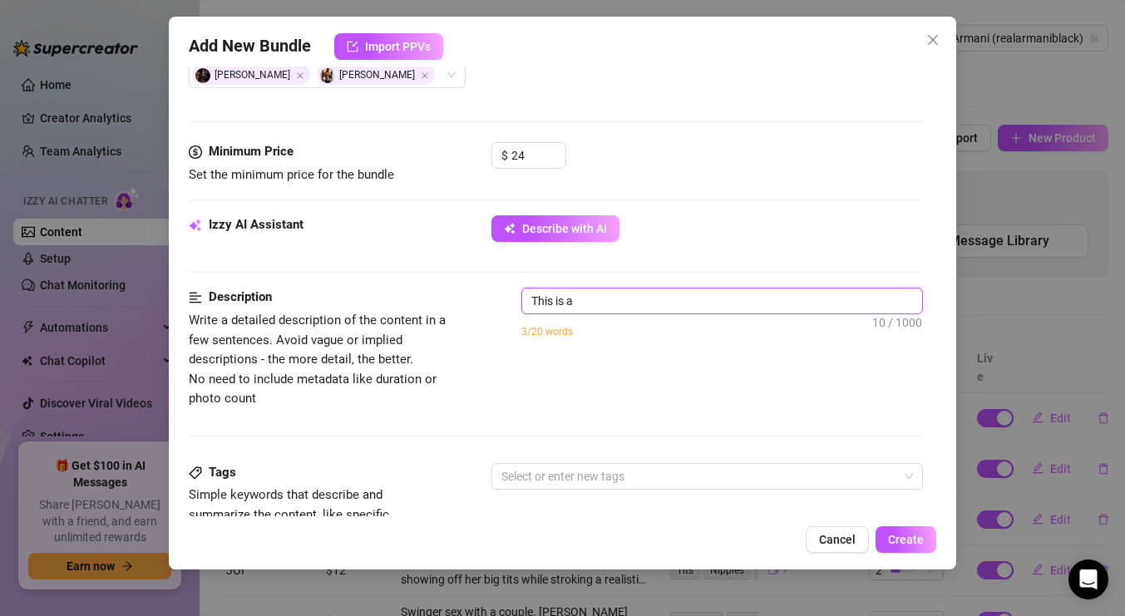
type textarea "This is a s"
type textarea "This is a su"
type textarea "This is a sup"
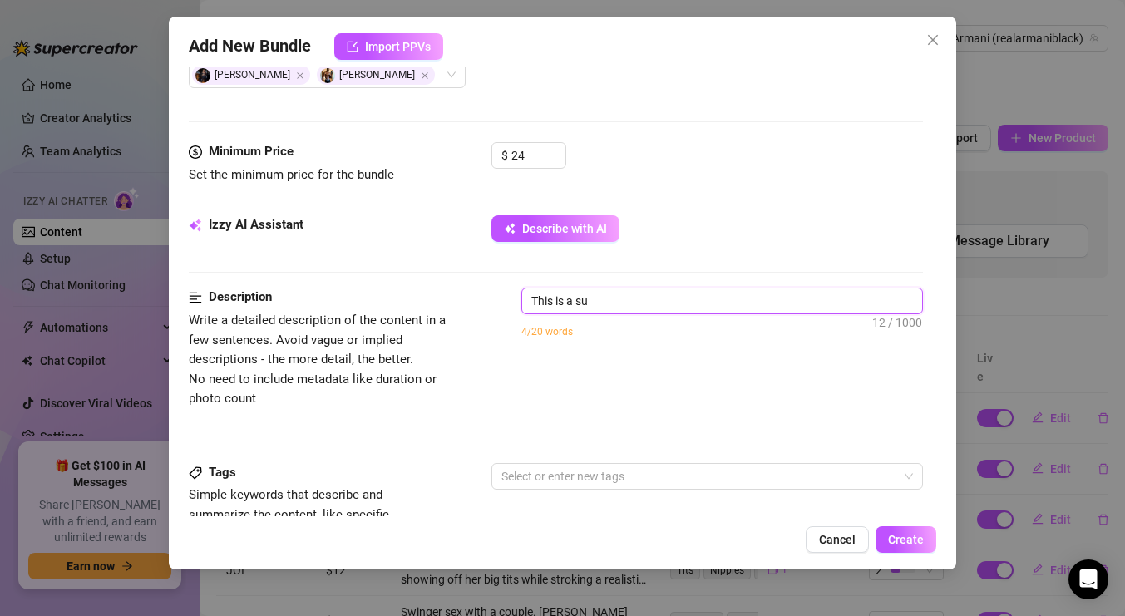
type textarea "This is a sup"
type textarea "This is a supe"
type textarea "This is a super"
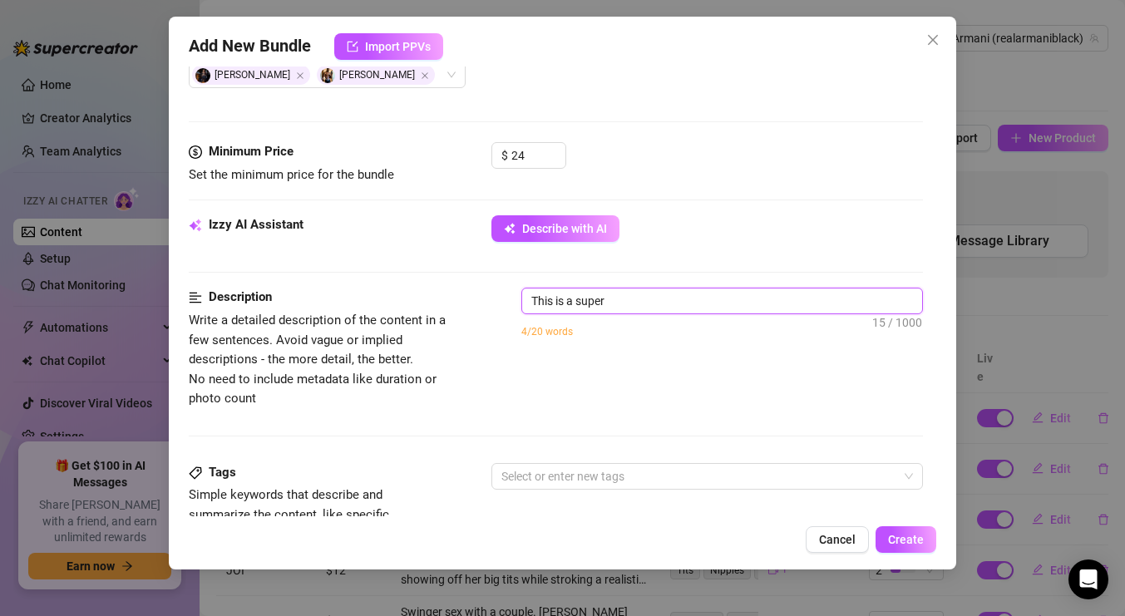
type textarea "This is a super"
type textarea "This is a super s"
type textarea "This is a super st"
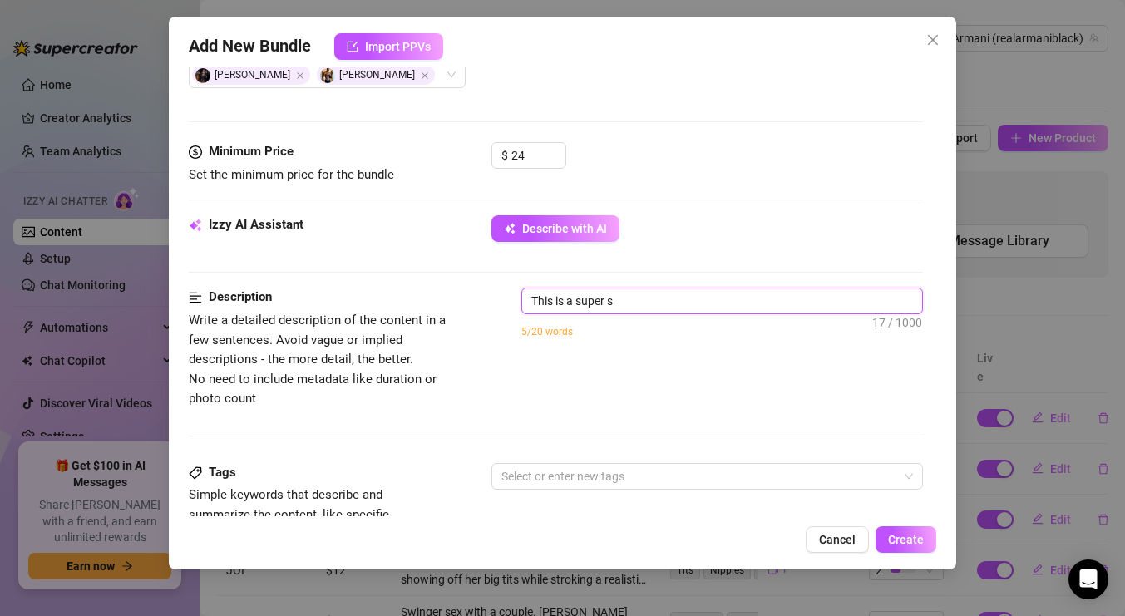
type textarea "This is a super st"
type textarea "This is a super sta"
type textarea "This is a super star"
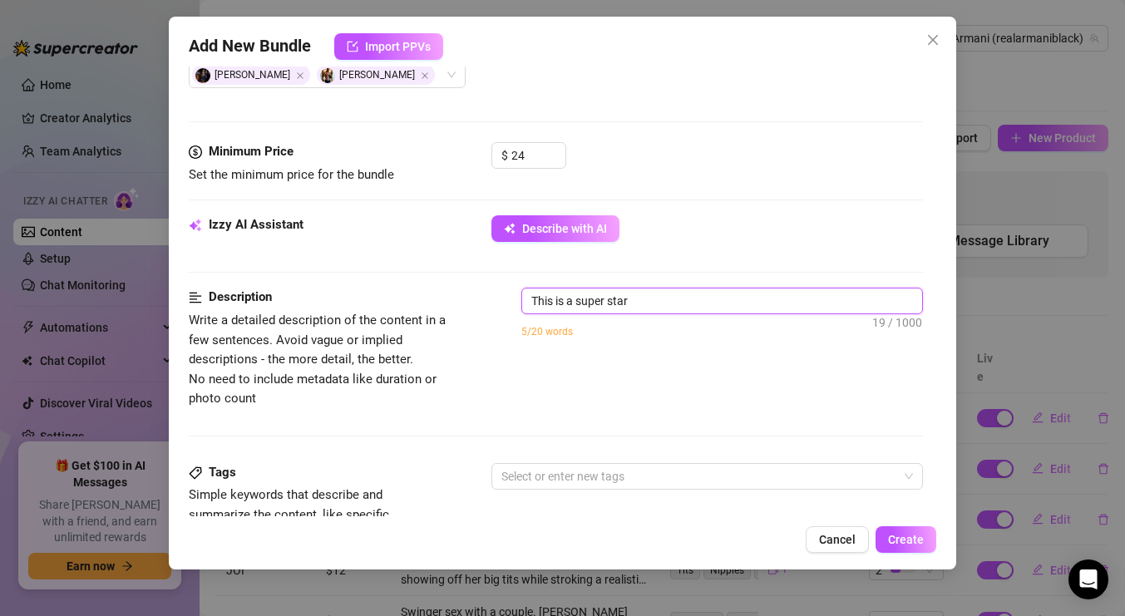
type textarea "This is a super star"
type textarea "This is a super star 3"
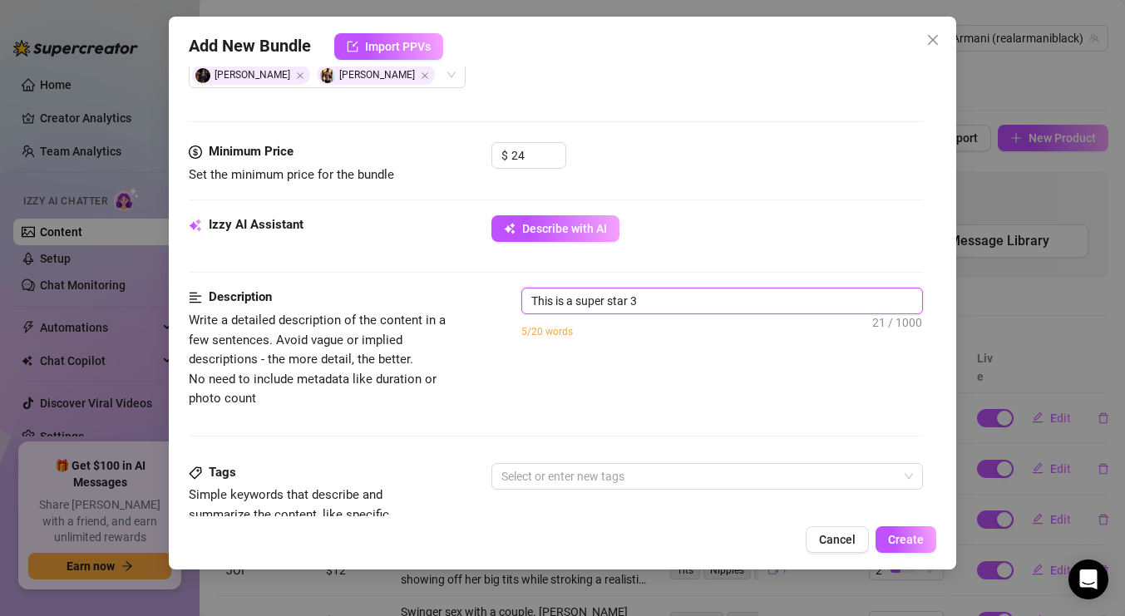
type textarea "This is a super star 3"
type textarea "This is a super star 3 s"
type textarea "This is a super star 3 so"
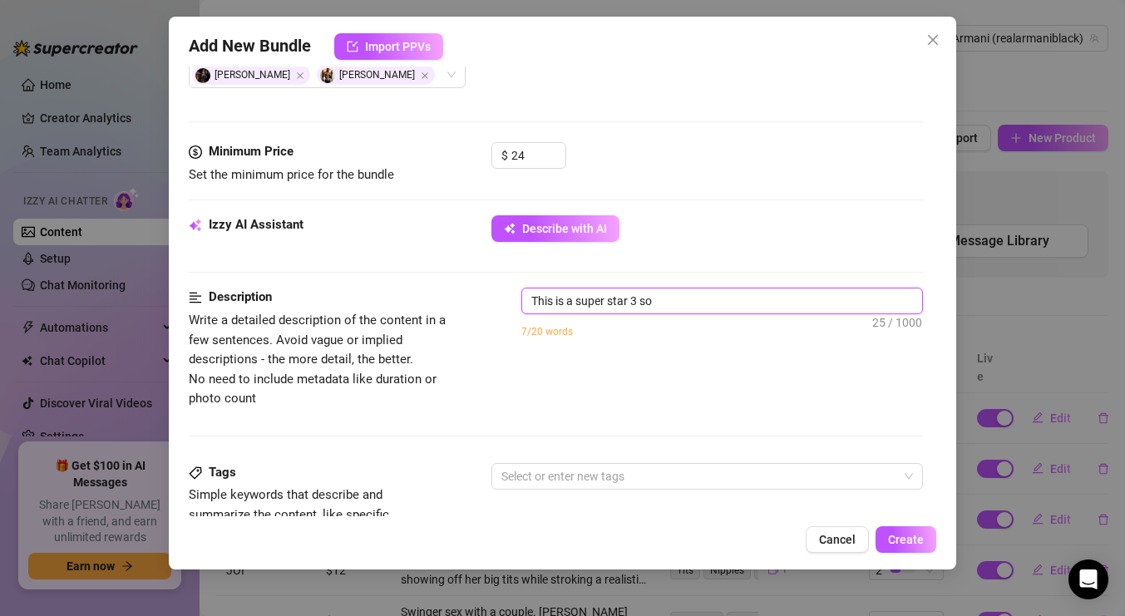
type textarea "This is a super star 3 som"
type textarea "This is a super star 3 some"
type textarea "This is a super star 3 some w"
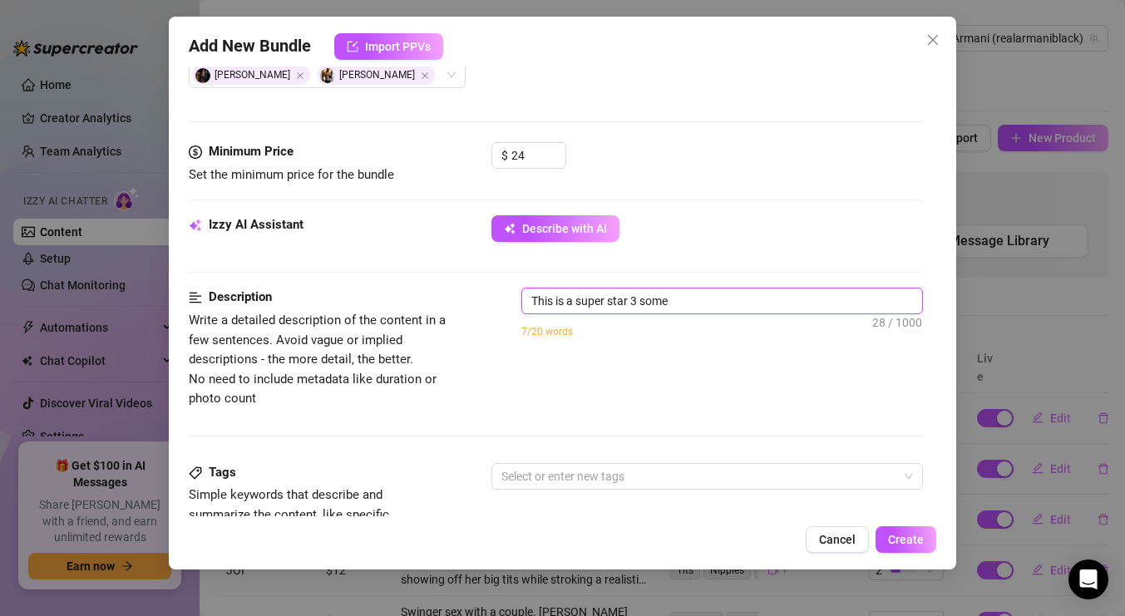
type textarea "This is a super star 3 some w"
type textarea "This is a super star 3 some wi"
type textarea "This is a super star 3 some wit"
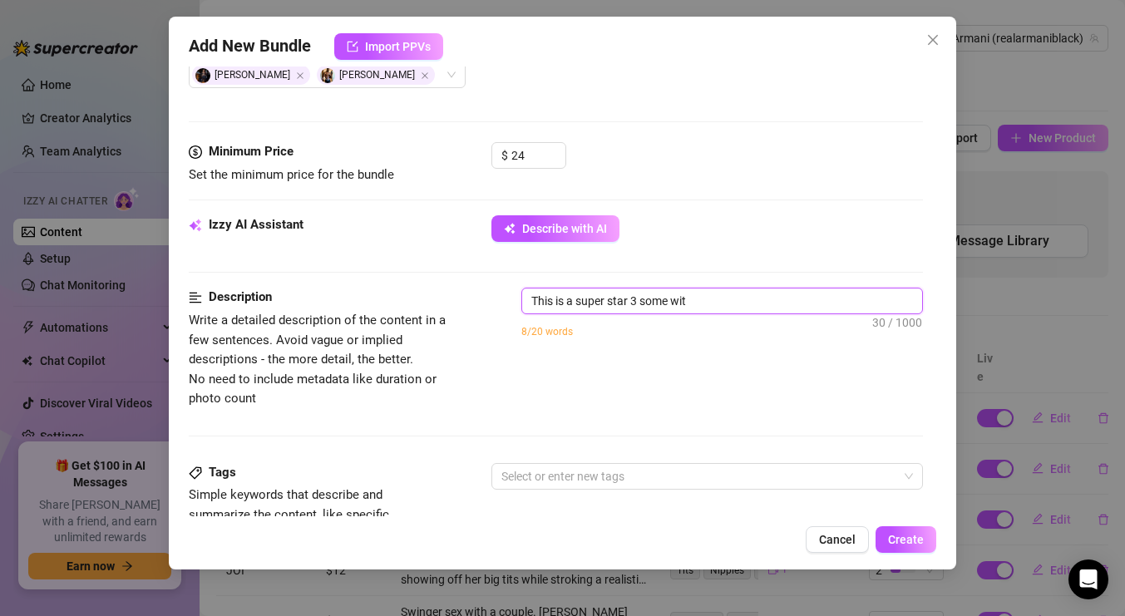
type textarea "This is a super star 3 some with"
type textarea "This is a super star 3 some with A"
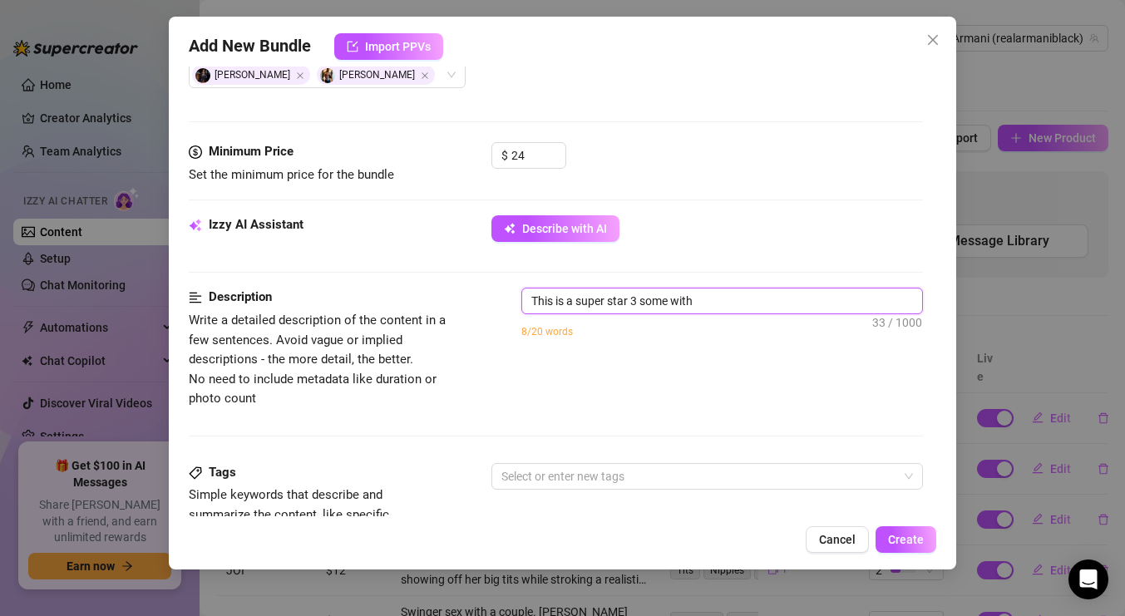
type textarea "This is a super star 3 some with A"
type textarea "This is a super star 3 some with Ar"
type textarea "This is a super star 3 some with Arm"
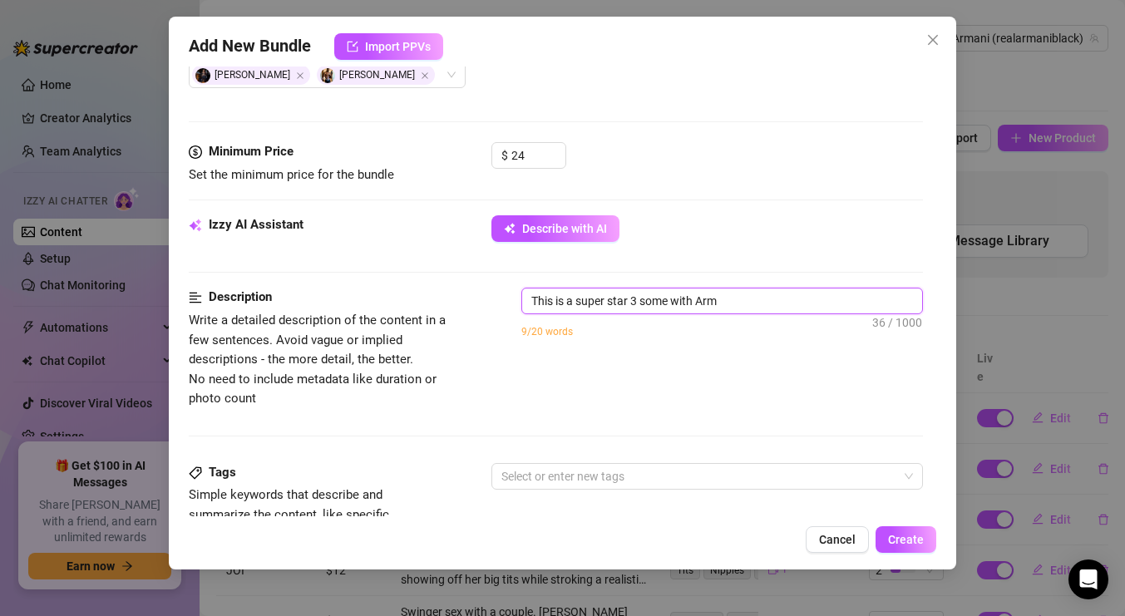
type textarea "This is a super star 3 some with Arma"
type textarea "This is a super star 3 some with Arman"
type textarea "This is a super star 3 some with Armani"
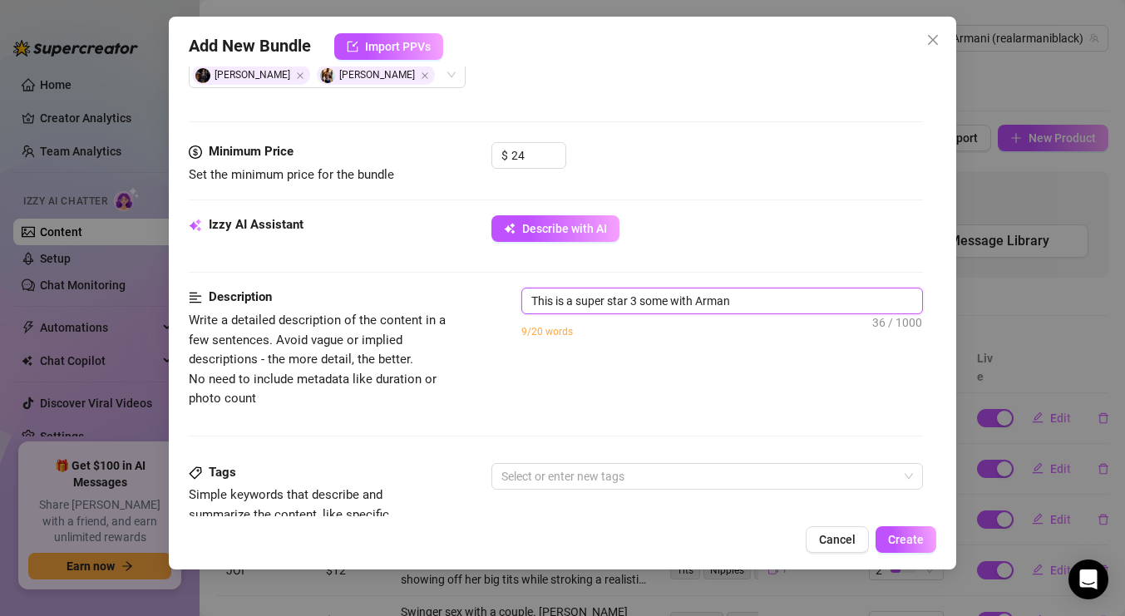
type textarea "This is a super star 3 some with Armani"
type textarea "This is a super star 3 some with Armani B"
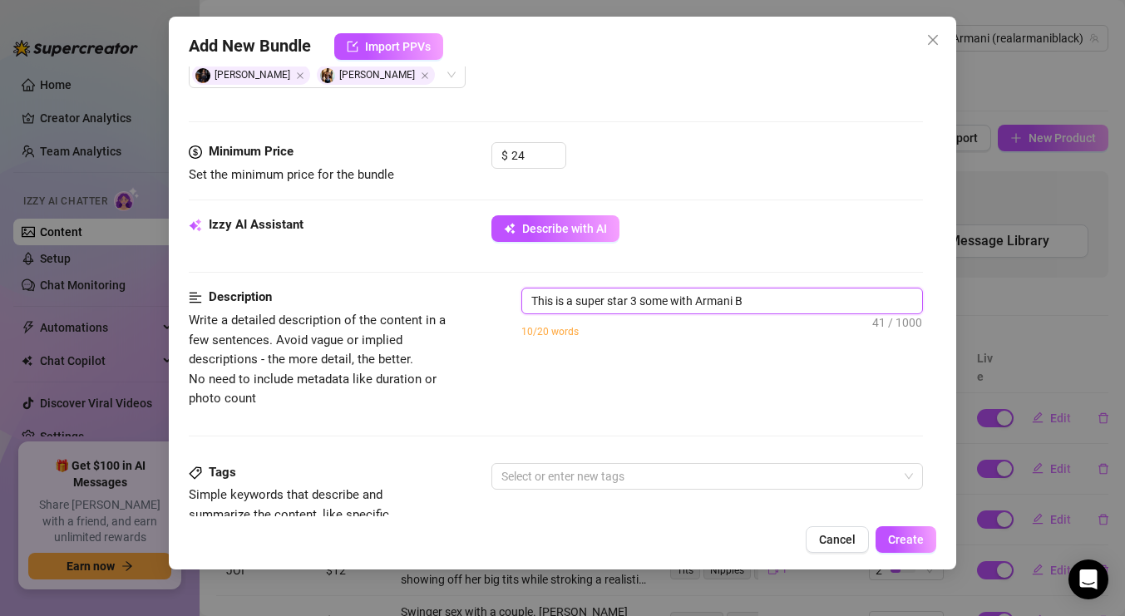
type textarea "This is a super star 3 some with Armani Bl"
type textarea "This is a super star 3 some with Armani Bla"
type textarea "This is a super star 3 some with Armani Blac"
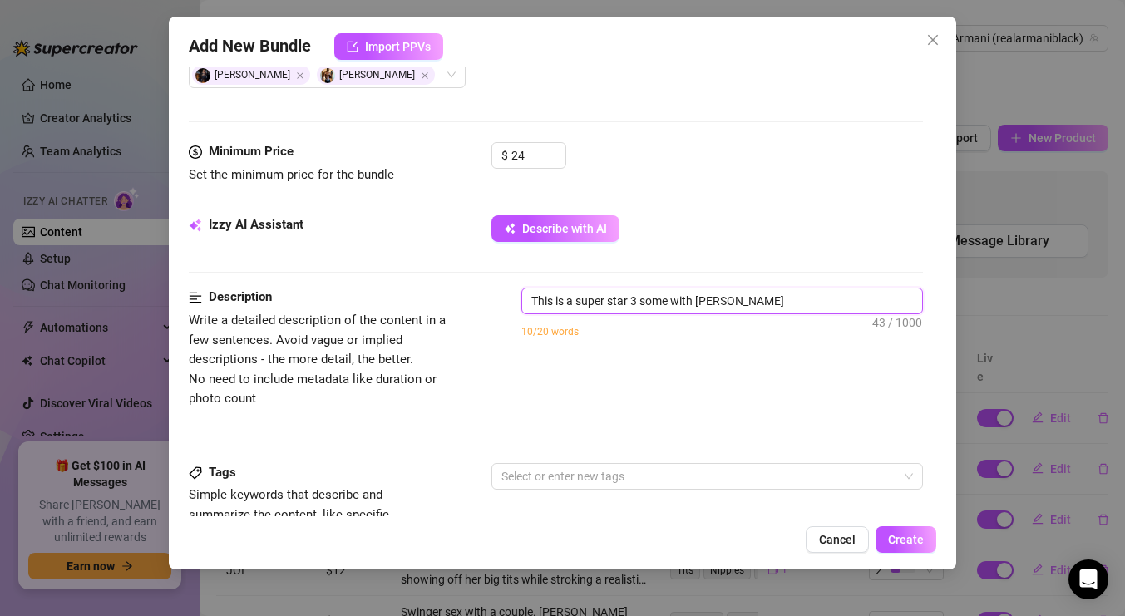
type textarea "This is a super star 3 some with Armani Blac"
type textarea "This is a super star 3 some with Armani Black"
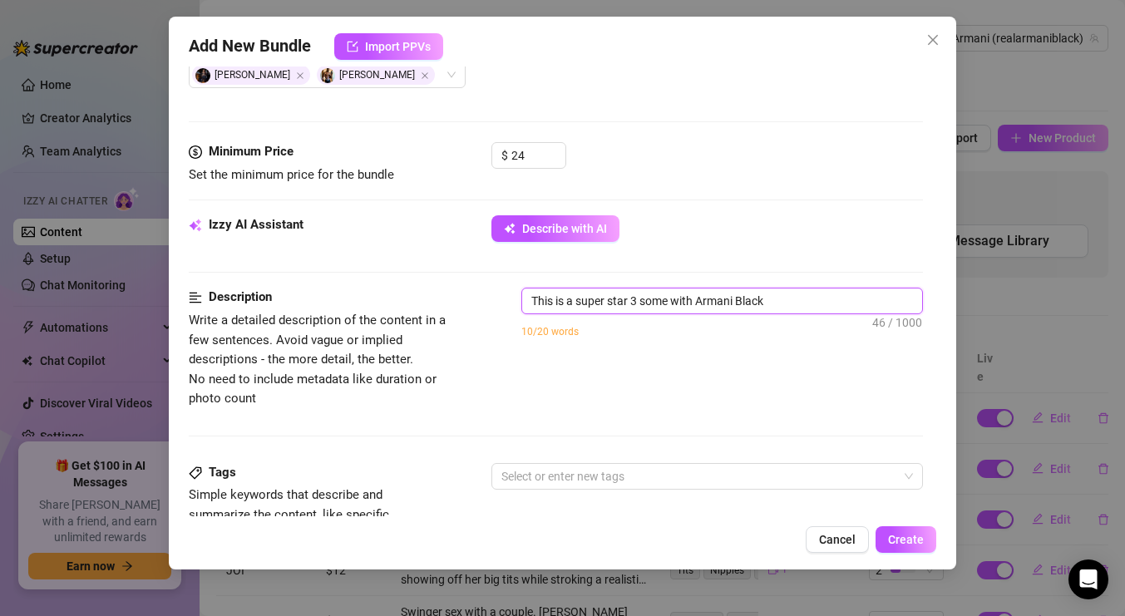
type textarea "This is a super star 3 some with Armani Black"
type textarea "This is a super star 3 some with Armani Black,"
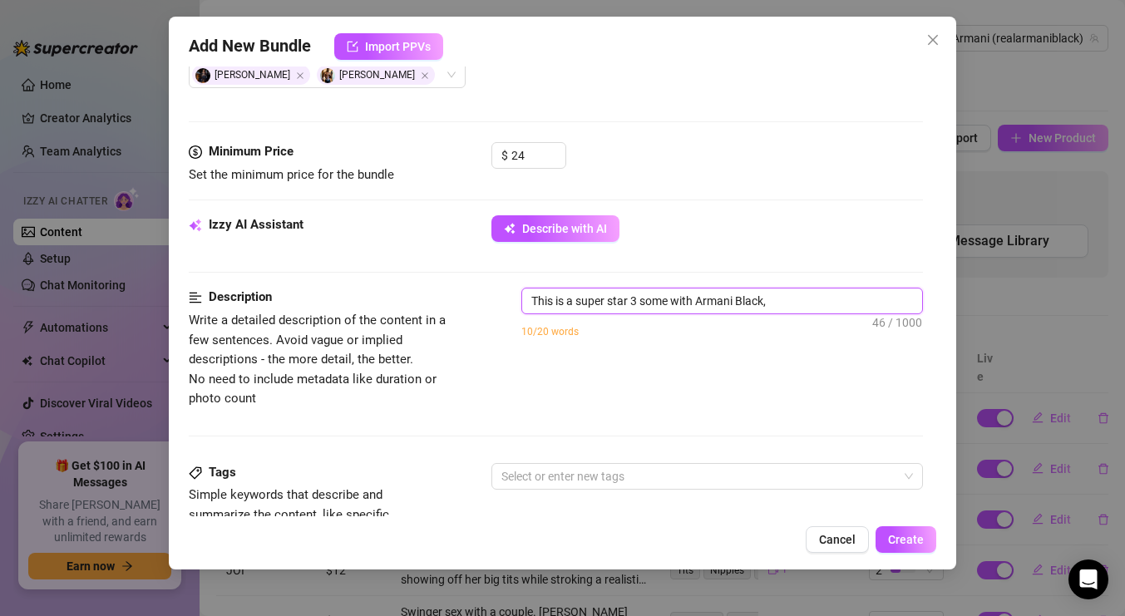
type textarea "This is a super star 3 some with Armani Black,"
type textarea "This is a super star 3 some with Armani Black, A"
type textarea "This is a super star 3 some with Armani Black, Al"
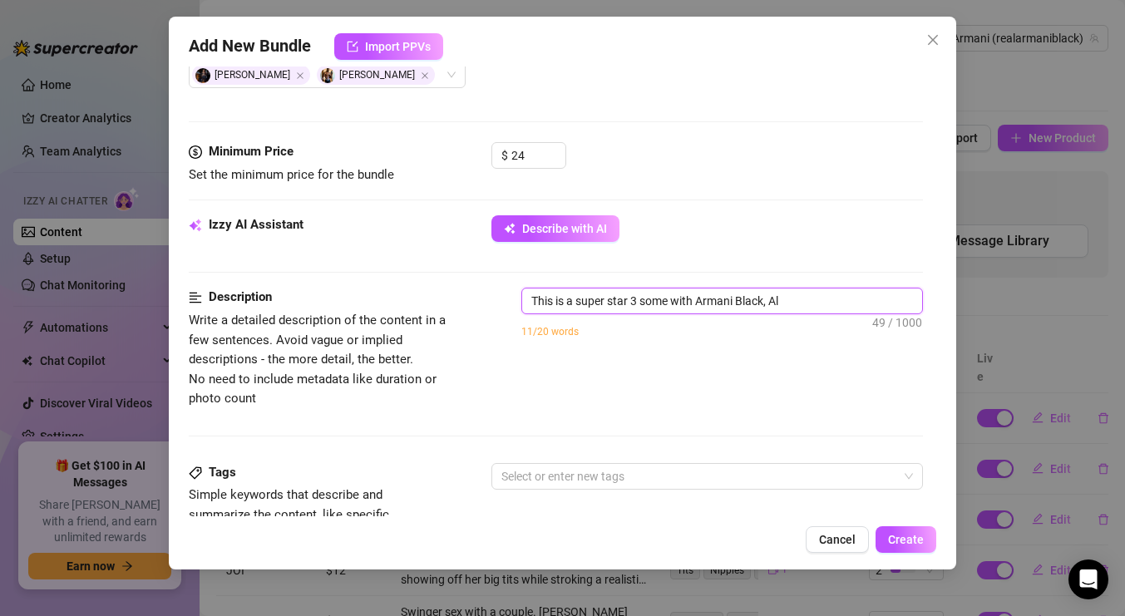
type textarea "This is a super star 3 some with Armani Black, Ale"
type textarea "This is a super star 3 some with Armani Black, Alex"
type textarea "This is a super star 3 some with Armani Black, Alexi"
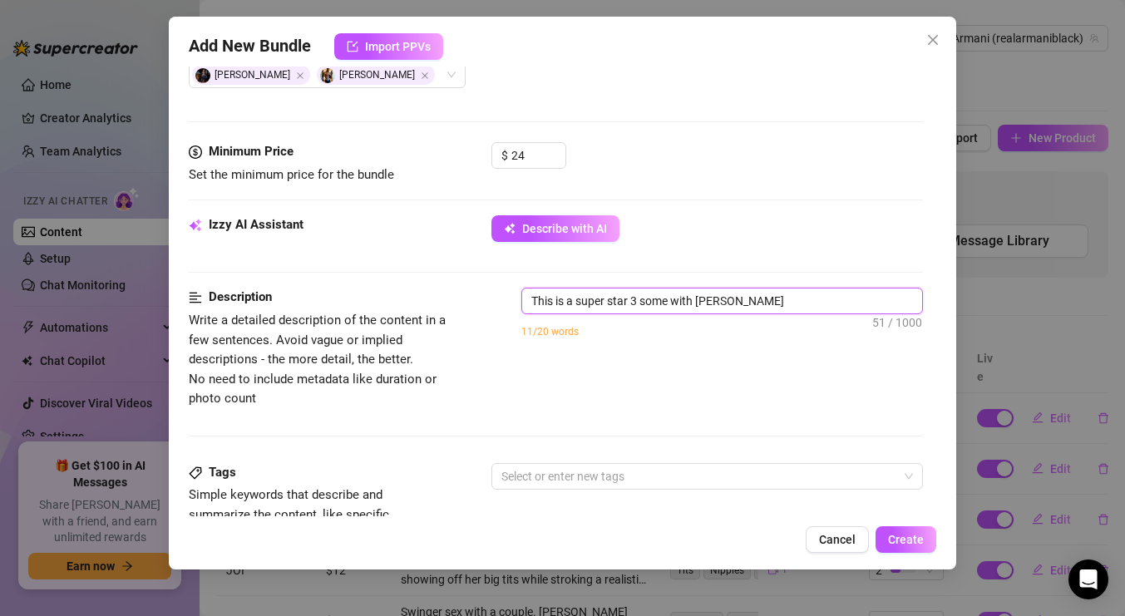
type textarea "This is a super star 3 some with Armani Black, Alexi"
type textarea "This is a super star 3 some with Armani Black, Alexis"
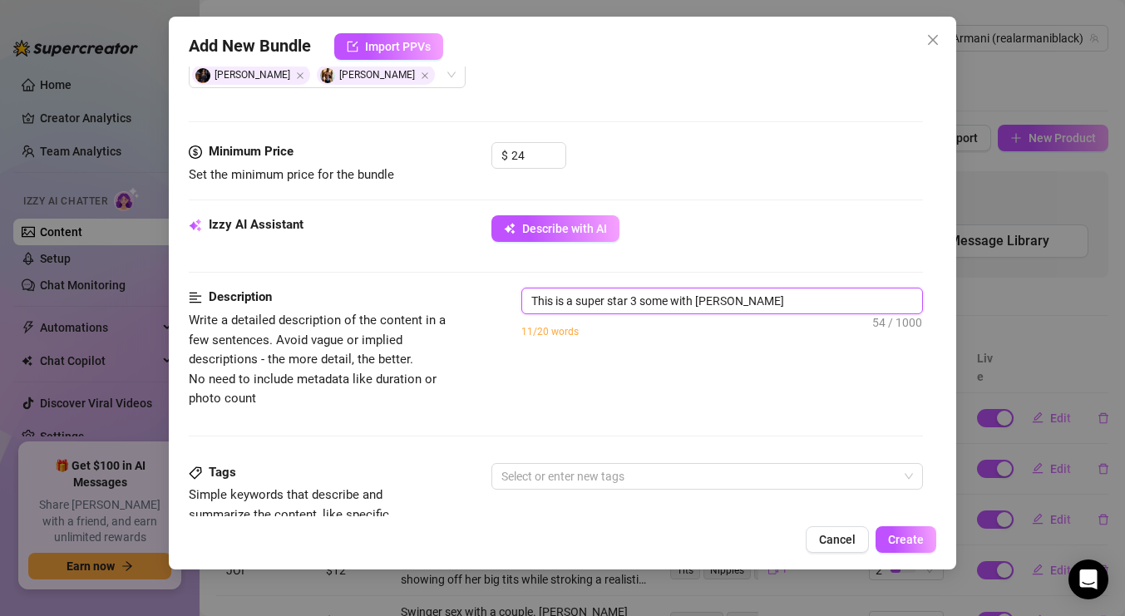
type textarea "This is a super star 3 some with Armani Black, Alexis F"
type textarea "This is a super star 3 some with Armani Black, Alexis Fa"
type textarea "This is a super star 3 some with Armani Black, Alexis Faw"
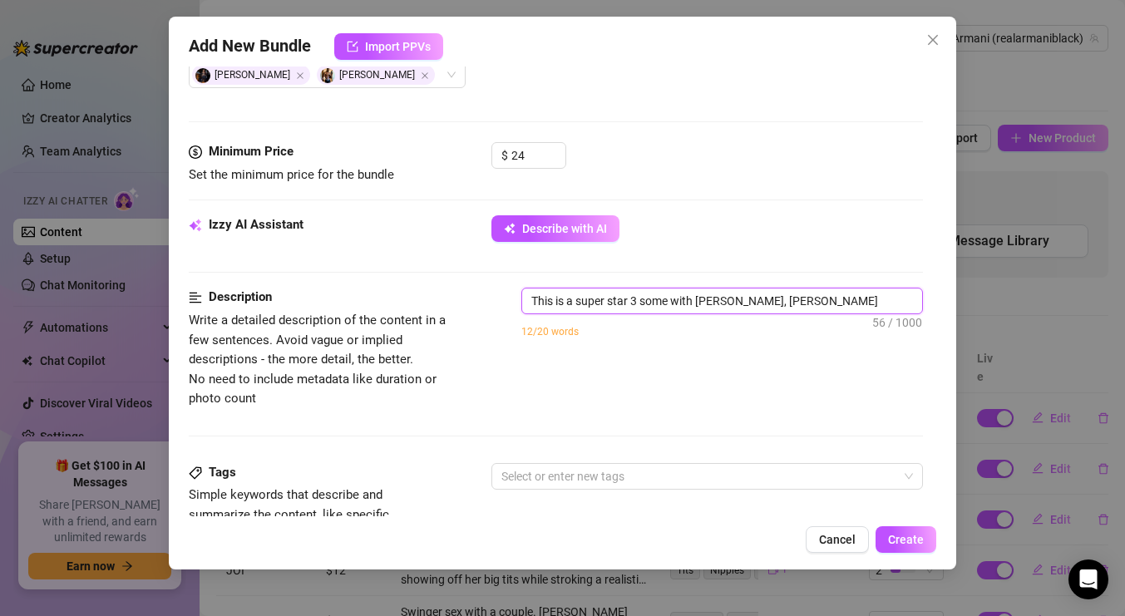
type textarea "This is a super star 3 some with Armani Black, Alexis Faw"
type textarea "This is a super star 3 some with Armani Black, Alexis Fawx"
type textarea "This is a super star 3 some with Armani Black, Alexis Fawx,"
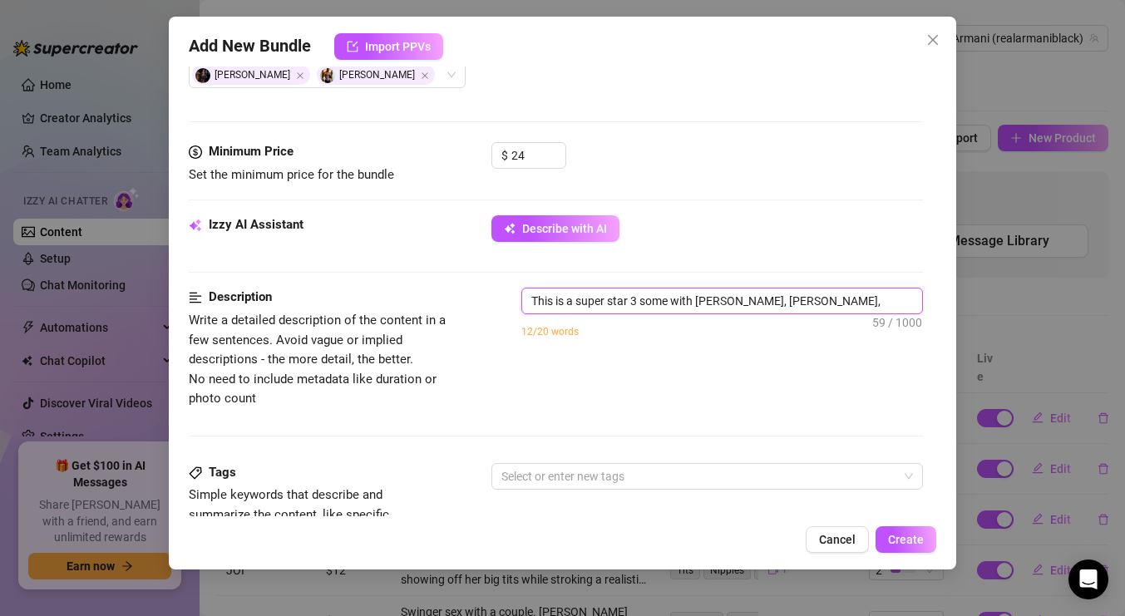
type textarea "This is a super star 3 some with Armani Black, Alexis Fawx,"
type textarea "This is a super star 3 some with Armani Black, Alexis Fawx, a"
type textarea "This is a super star 3 some with Armani Black, Alexis Fawx, an"
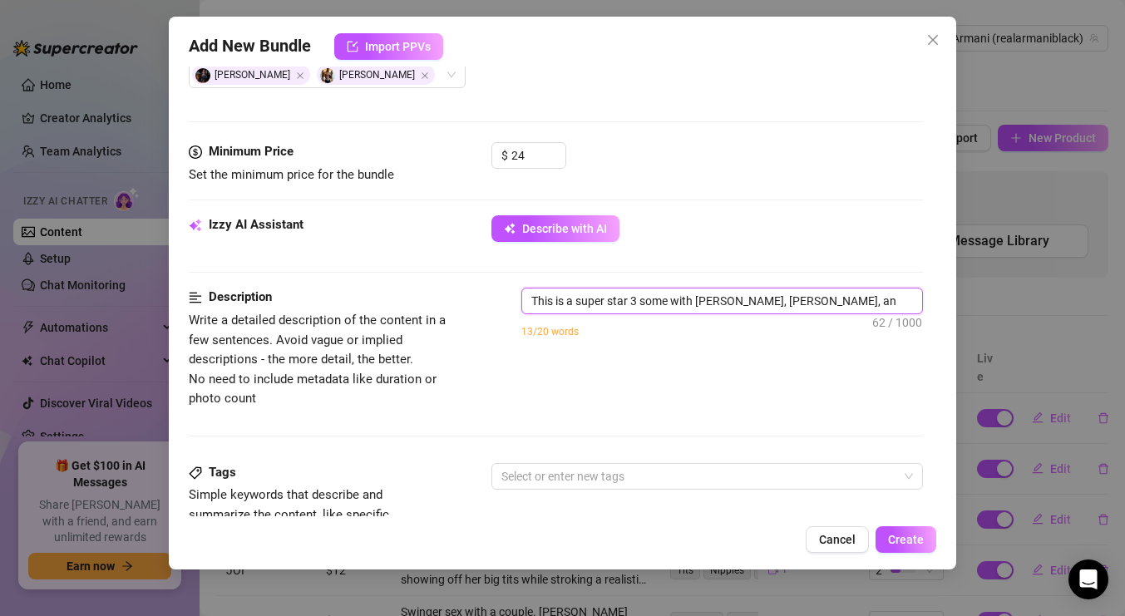
type textarea "This is a super star 3 some with Armani Black, Alexis Fawx, and"
type textarea "This is a super star 3 some with Armani Black, Alexis Fawx, and I"
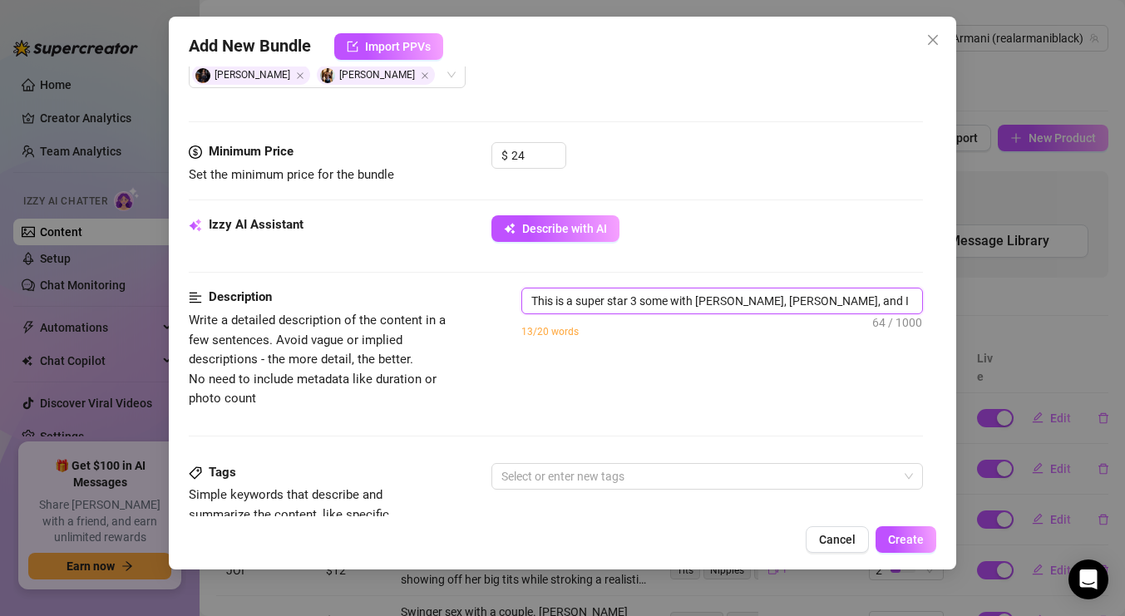
type textarea "This is a super star 3 some with Armani Black, Alexis Fawx, and Is"
type textarea "This is a super star 3 some with Armani Black, Alexis Fawx, and Isi"
type textarea "This is a super star 3 some with Armani Black, Alexis Fawx, and Isia"
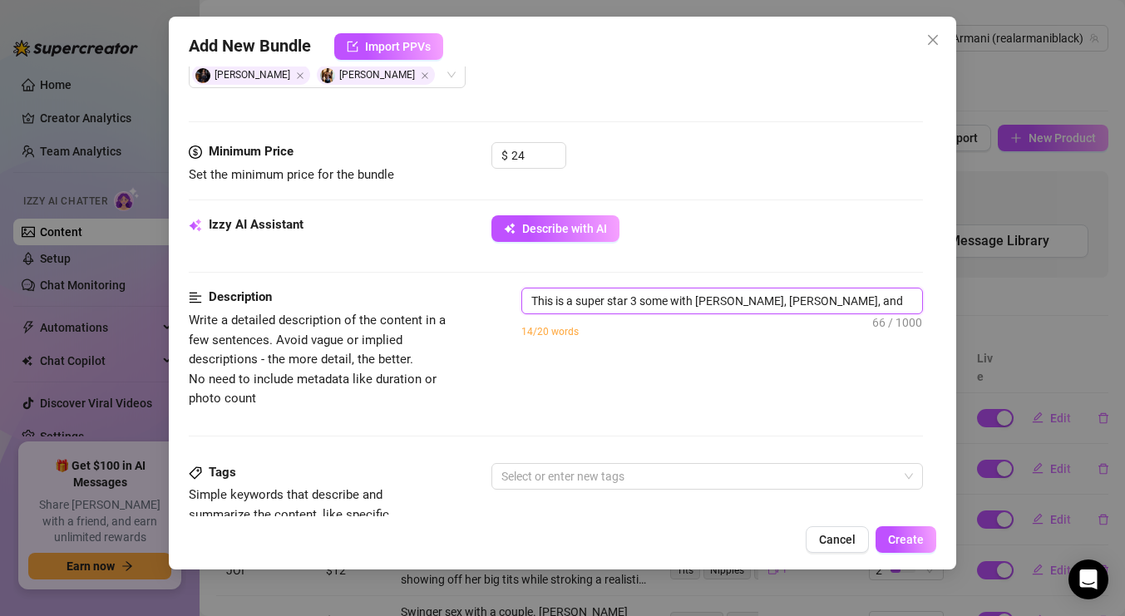
type textarea "This is a super star 3 some with Armani Black, Alexis Fawx, and Isia"
type textarea "This is a super star 3 some with Armani Black, Alexis Fawx, and Isiah"
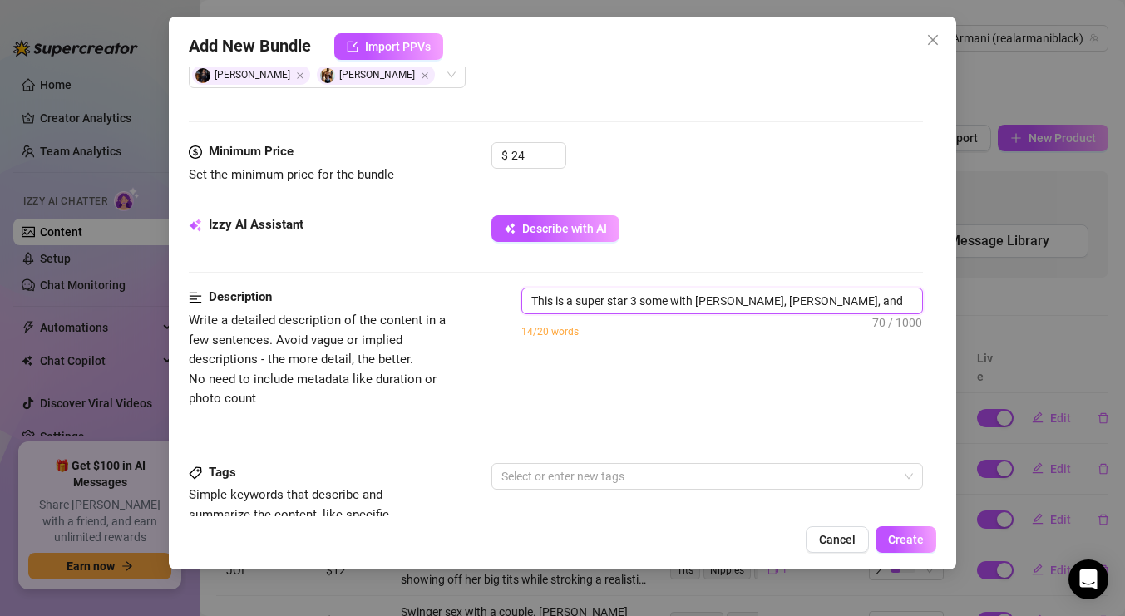
type textarea "This is a super star 3 some with Armani Black, Alexis Fawx, and Isiah M"
type textarea "This is a super star 3 some with Armani Black, Alexis Fawx, and Isiah Ma"
type textarea "This is a super star 3 some with Armani Black, Alexis Fawx, and Isiah Maz"
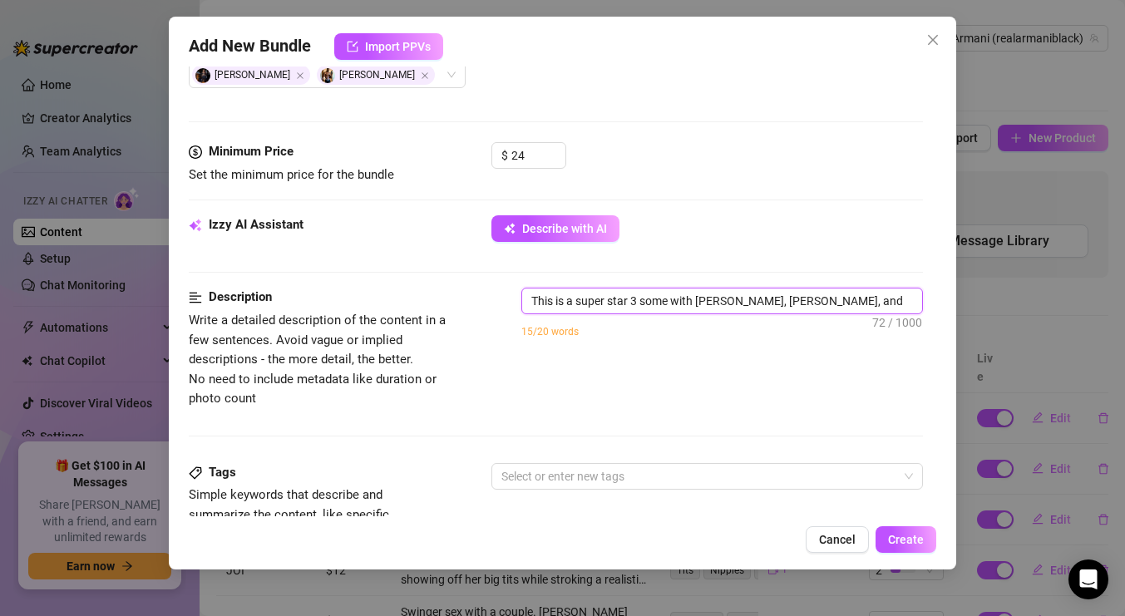
type textarea "This is a super star 3 some with Armani Black, Alexis Fawx, and Isiah Maz"
type textarea "This is a super star 3 some with Armani Black, Alexis Fawx, and Isiah Ma"
type textarea "This is a super star 3 some with Armani Black, Alexis Fawx, and Isiah Max"
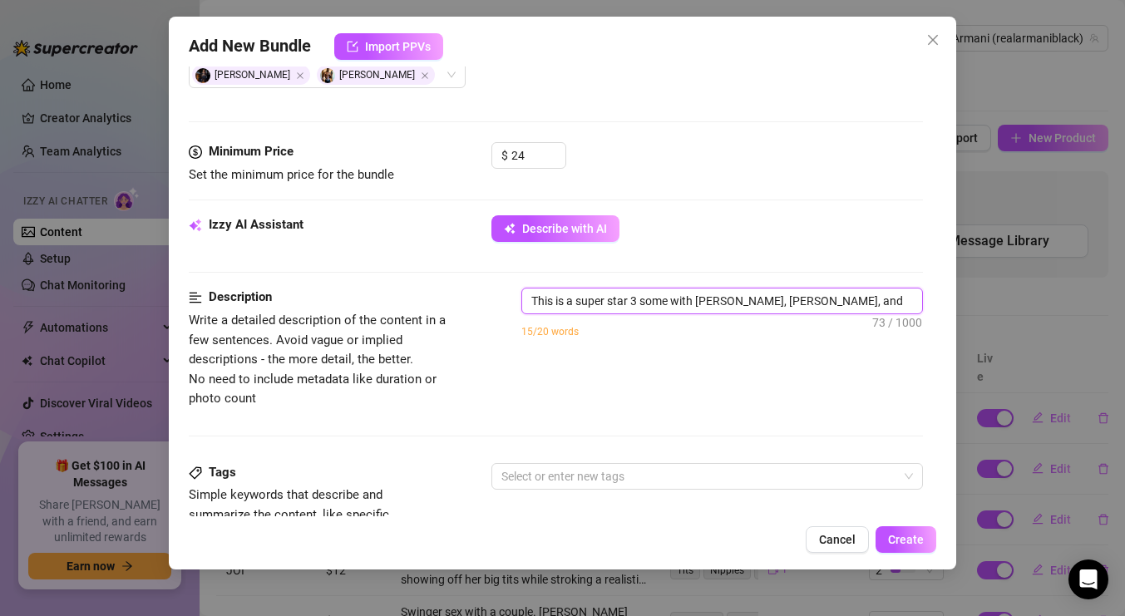
type textarea "This is a super star 3 some with Armani Black, Alexis Fawx, and Isiah Maxw"
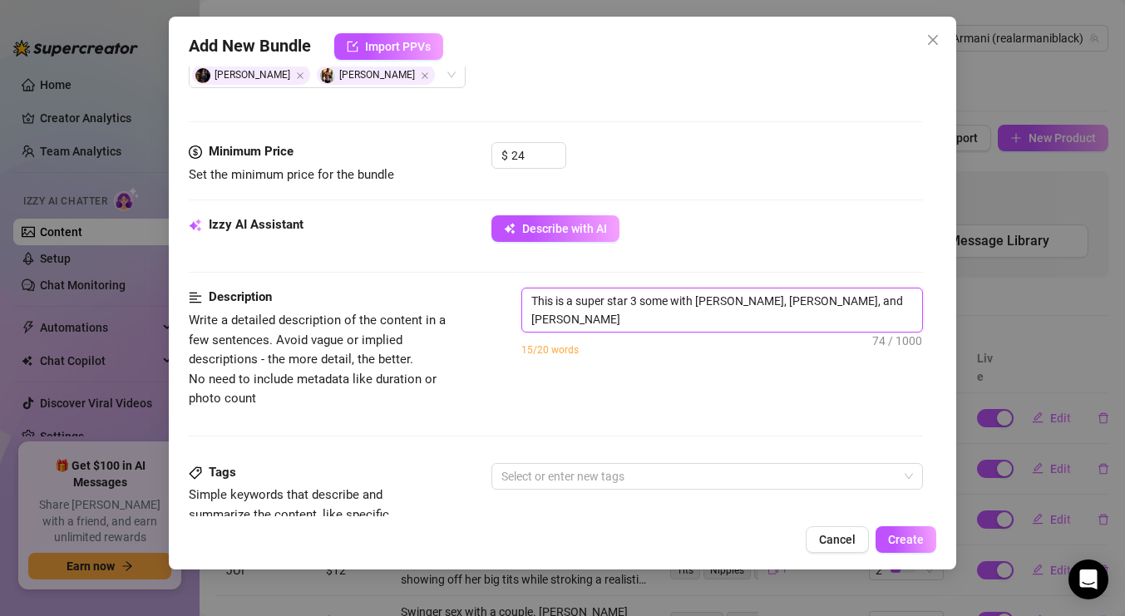
scroll to position [0, 0]
type textarea "This is a super star 3 some with Armani Black, Alexis Fawx, and Isiah Maxwe"
type textarea "This is a super star 3 some with Armani Black, Alexis Fawx, and Isiah Maxwel"
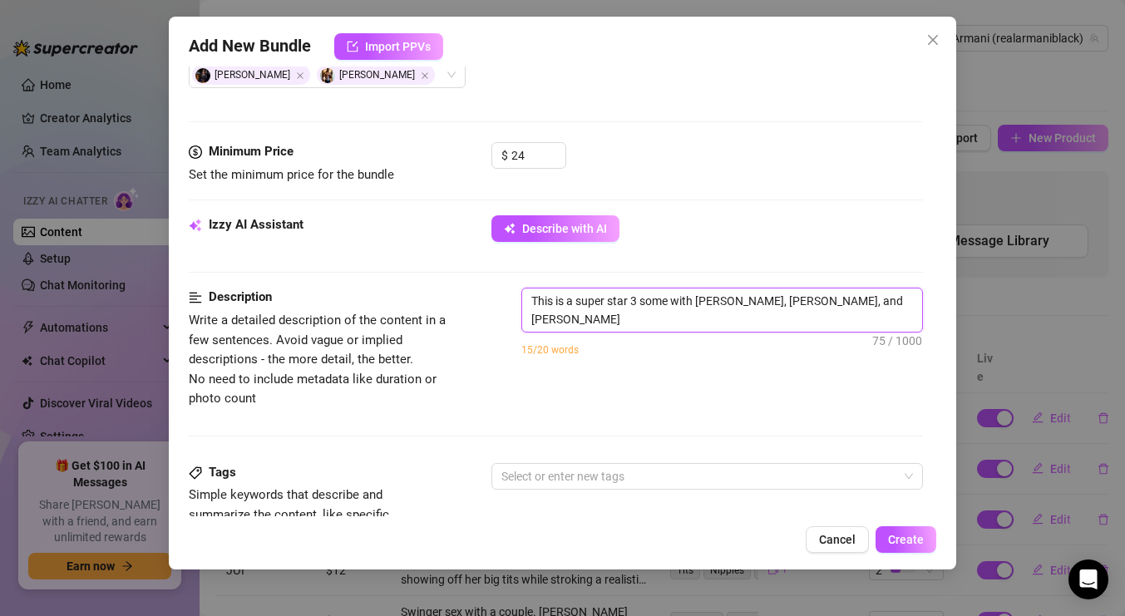
type textarea "This is a super star 3 some with Armani Black, Alexis Fawx, and Isiah Maxwell"
type textarea "This is a super star 3 some with Armani Black, Alexis Fawx, and Isiah Maxwell."
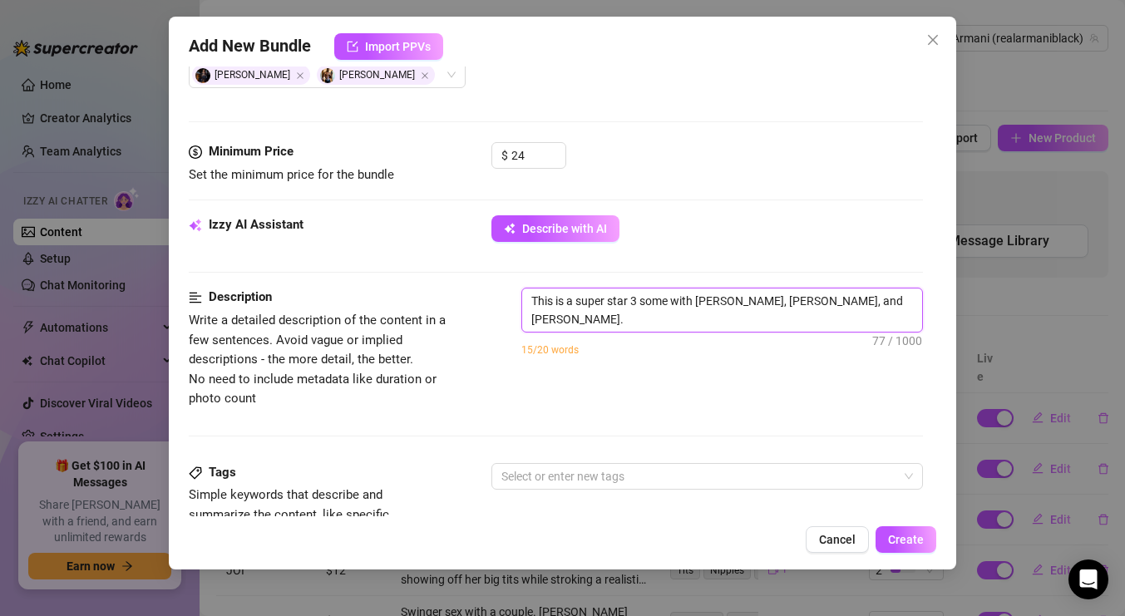
type textarea "This is a super star 3 some with Armani Black, Alexis Fawx, and Isiah Maxwell."
type textarea "This is a super star 3 some with Armani Black, Alexis Fawx, and Isiah Maxwell. T"
type textarea "This is a super star 3 some with Armani Black, Alexis Fawx, and Isiah Maxwell. …"
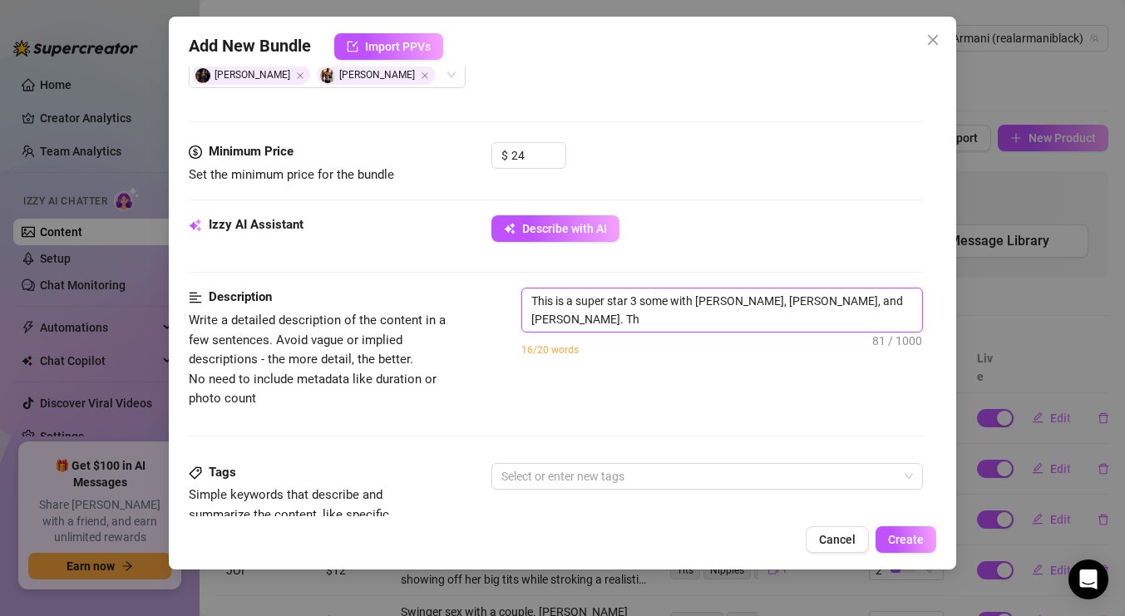
type textarea "This is a super star 3 some with Armani Black, Alexis Fawx, and Isiah Maxwell. …"
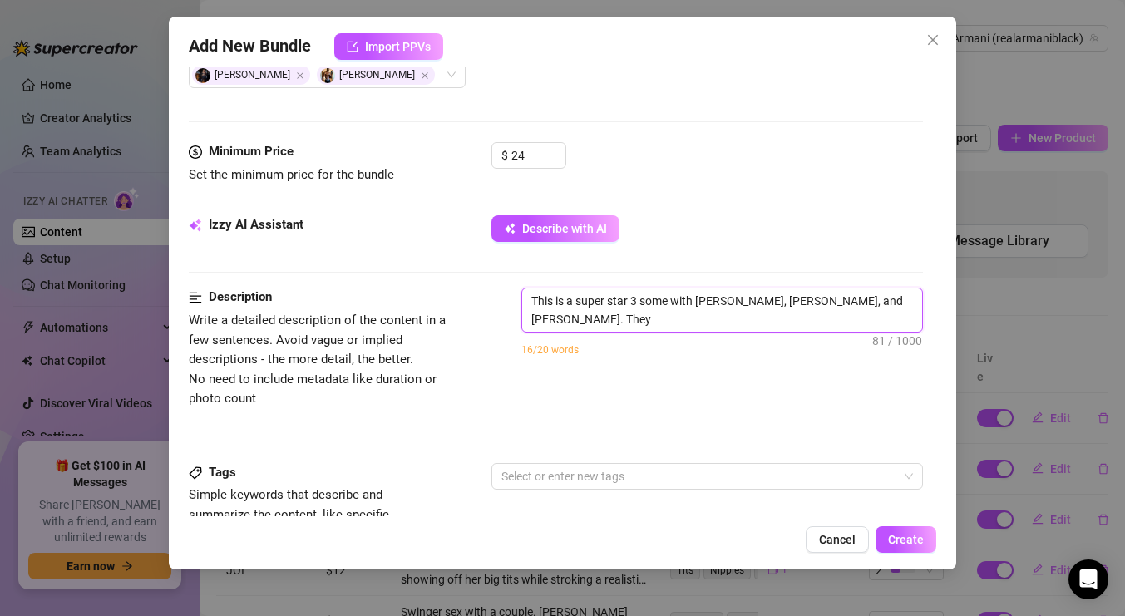
type textarea "This is a super star 3 some with Armani Black, Alexis Fawx, and Isiah Maxwell. …"
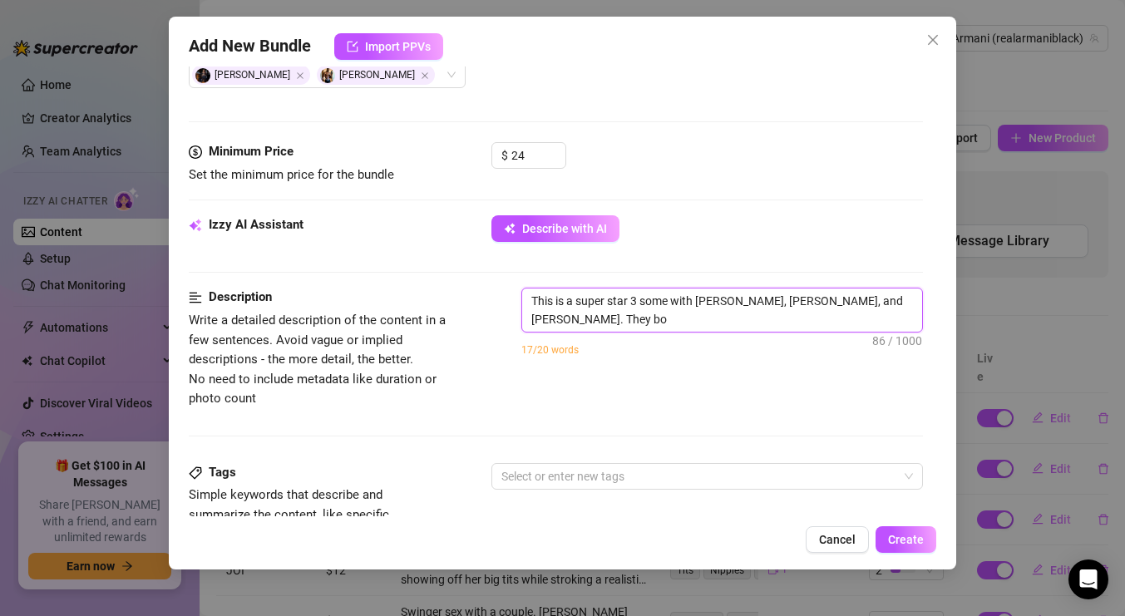
type textarea "This is a super star 3 some with Armani Black, Alexis Fawx, and Isiah Maxwell. …"
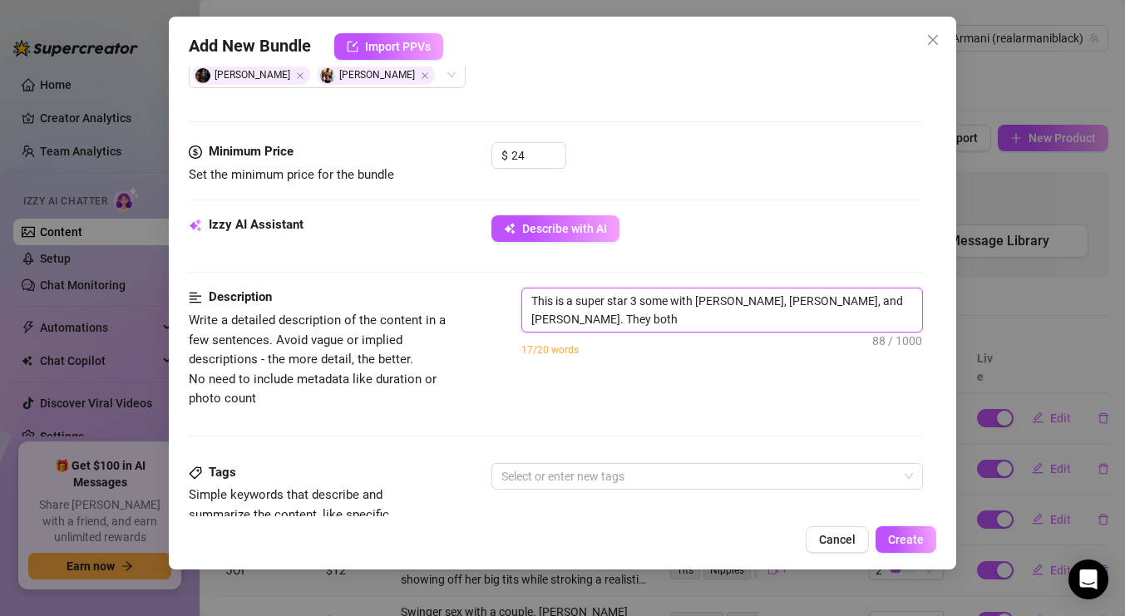
type textarea "This is a super star 3 some with Armani Black, Alexis Fawx, and Isiah Maxwell. …"
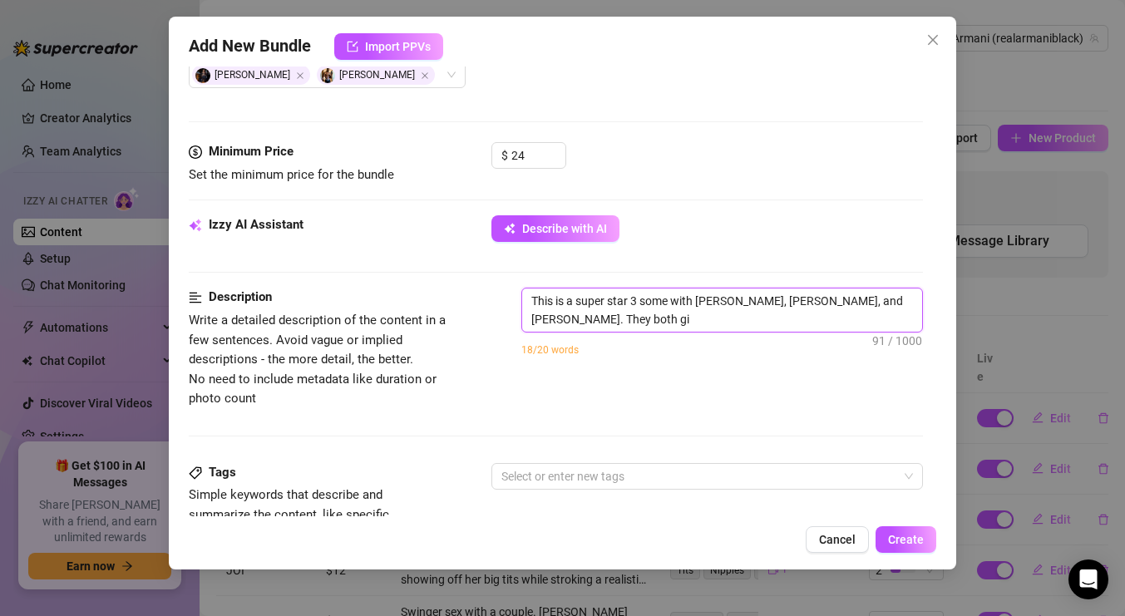
type textarea "This is a super star 3 some with Armani Black, Alexis Fawx, and Isiah Maxwell. …"
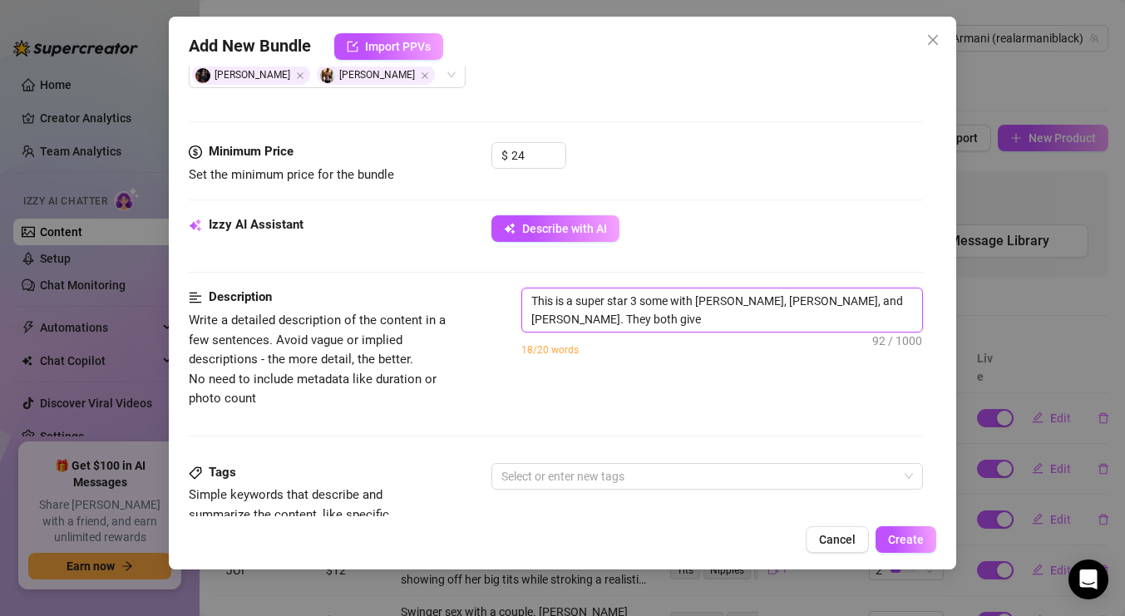
type textarea "This is a super star 3 some with Armani Black, Alexis Fawx, and Isiah Maxwell. …"
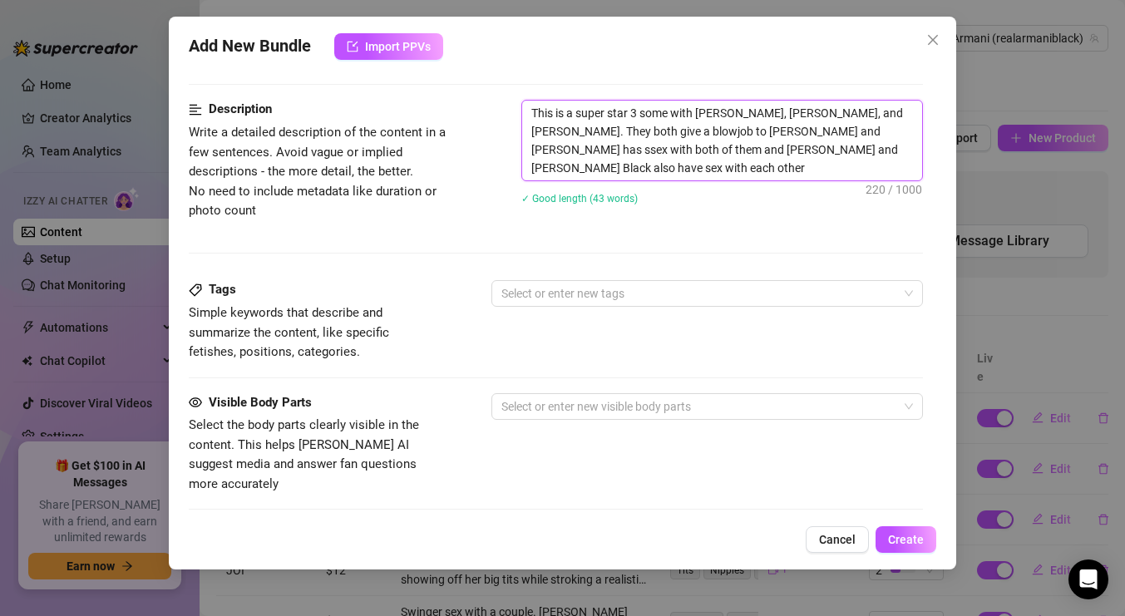
scroll to position [650, 0]
click at [682, 292] on div at bounding box center [698, 292] width 407 height 23
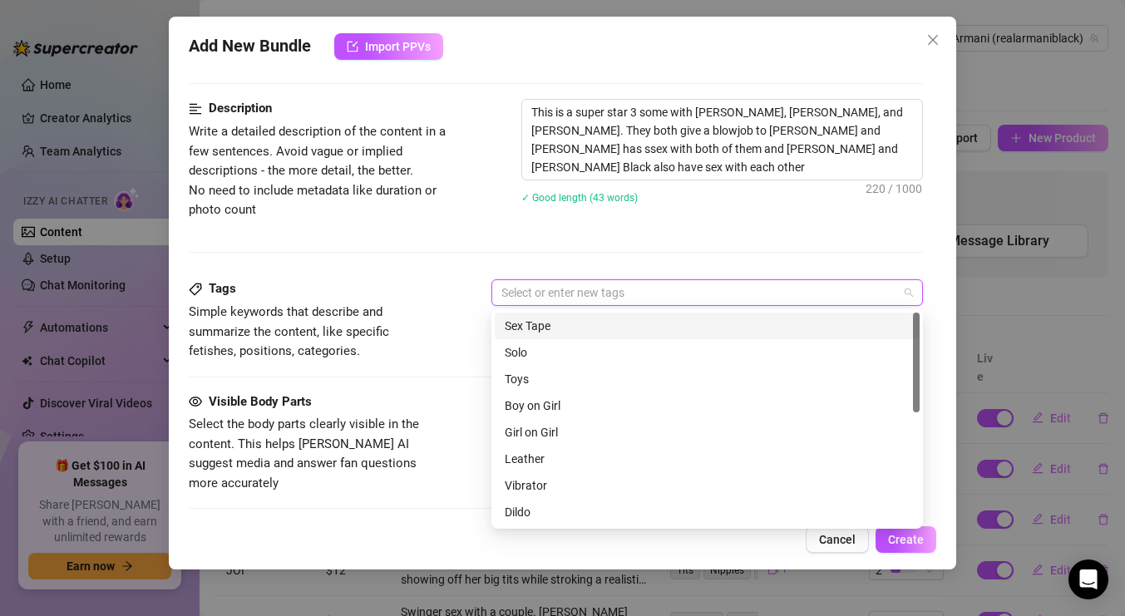
click at [637, 333] on div "Sex Tape" at bounding box center [707, 326] width 405 height 18
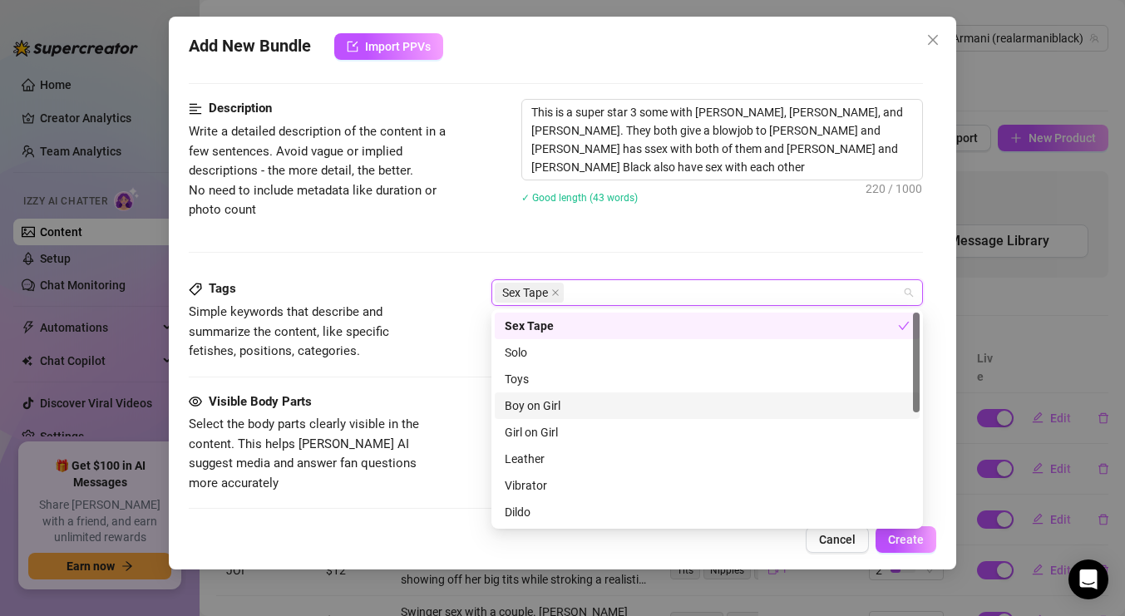
click at [585, 405] on div "Boy on Girl" at bounding box center [707, 406] width 405 height 18
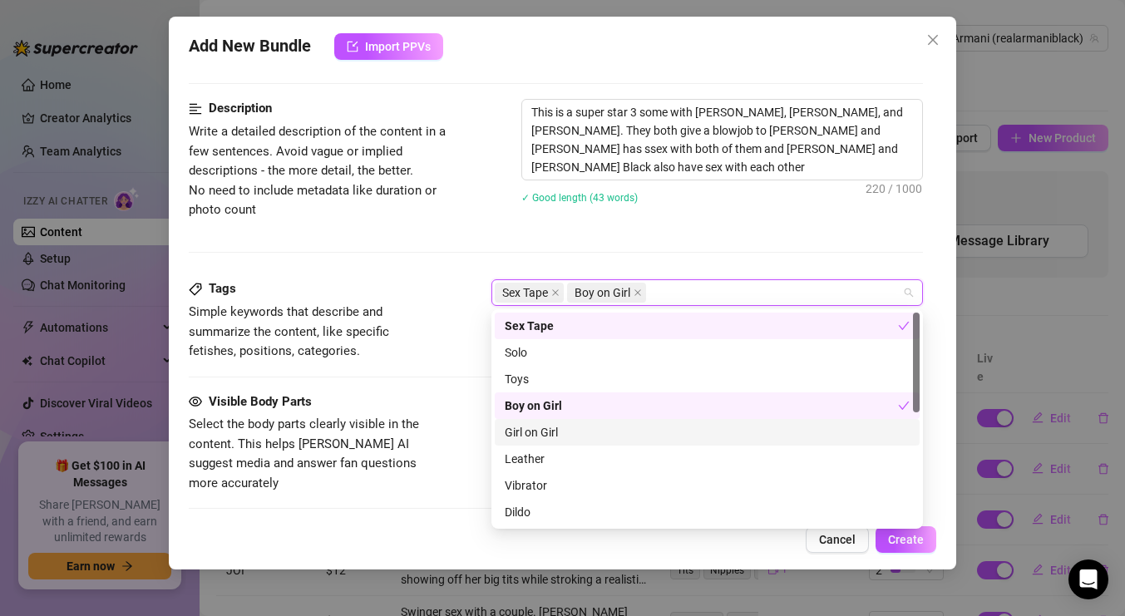
click at [584, 433] on div "Girl on Girl" at bounding box center [707, 432] width 405 height 18
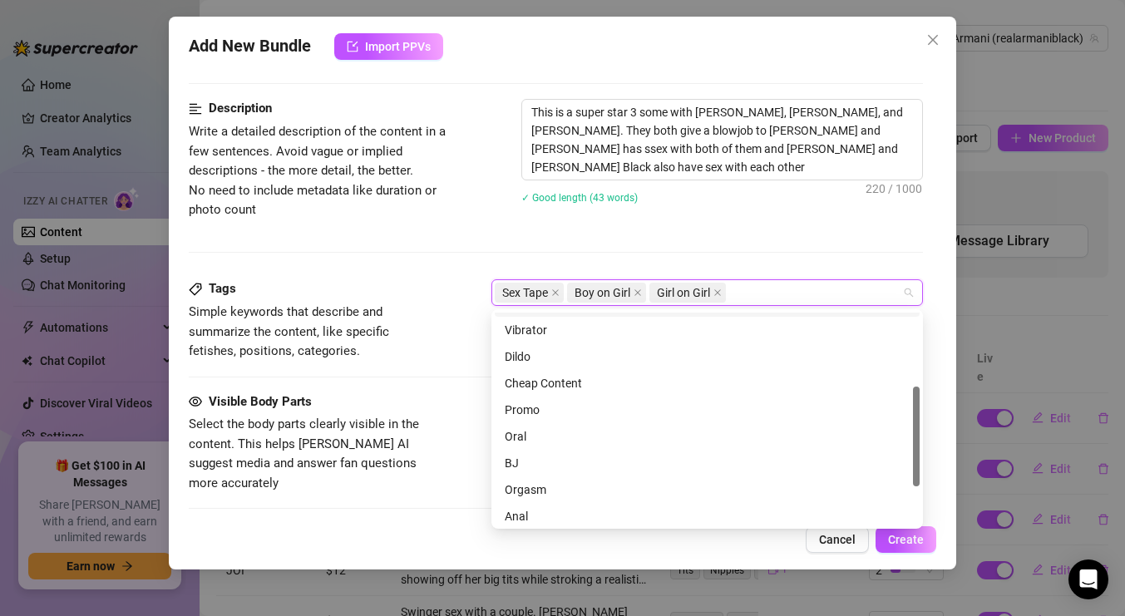
scroll to position [156, 0]
click at [559, 447] on div "Oral" at bounding box center [707, 435] width 425 height 27
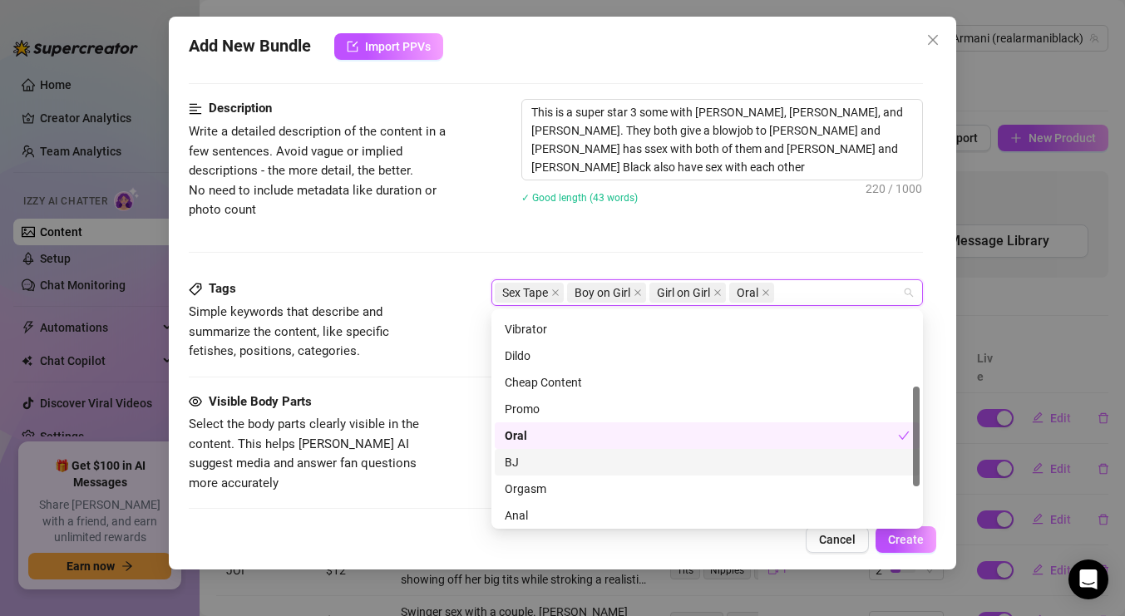
click at [556, 473] on div "BJ" at bounding box center [707, 462] width 425 height 27
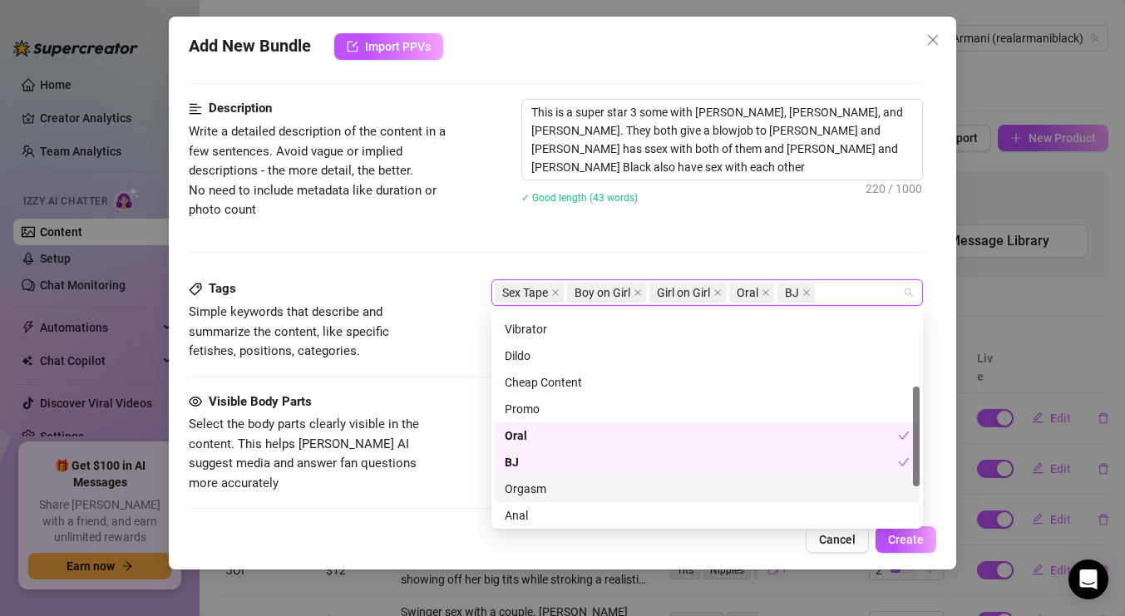
click at [556, 495] on div "Orgasm" at bounding box center [707, 489] width 405 height 18
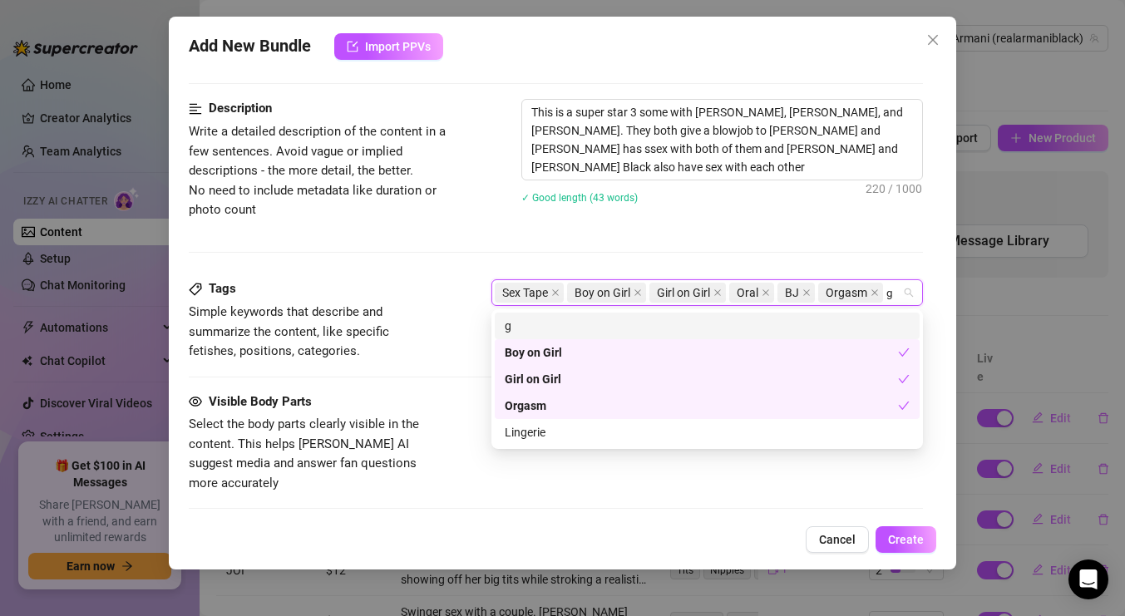
scroll to position [0, 0]
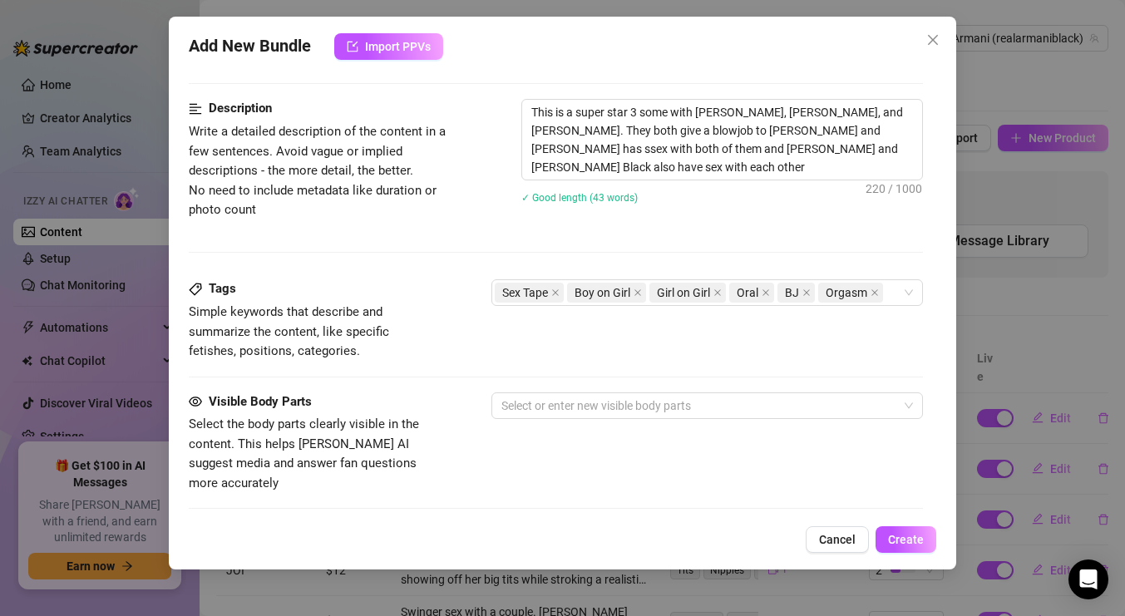
click at [405, 247] on div "Description Write a detailed description of the content in a few sentences. Avo…" at bounding box center [556, 189] width 734 height 180
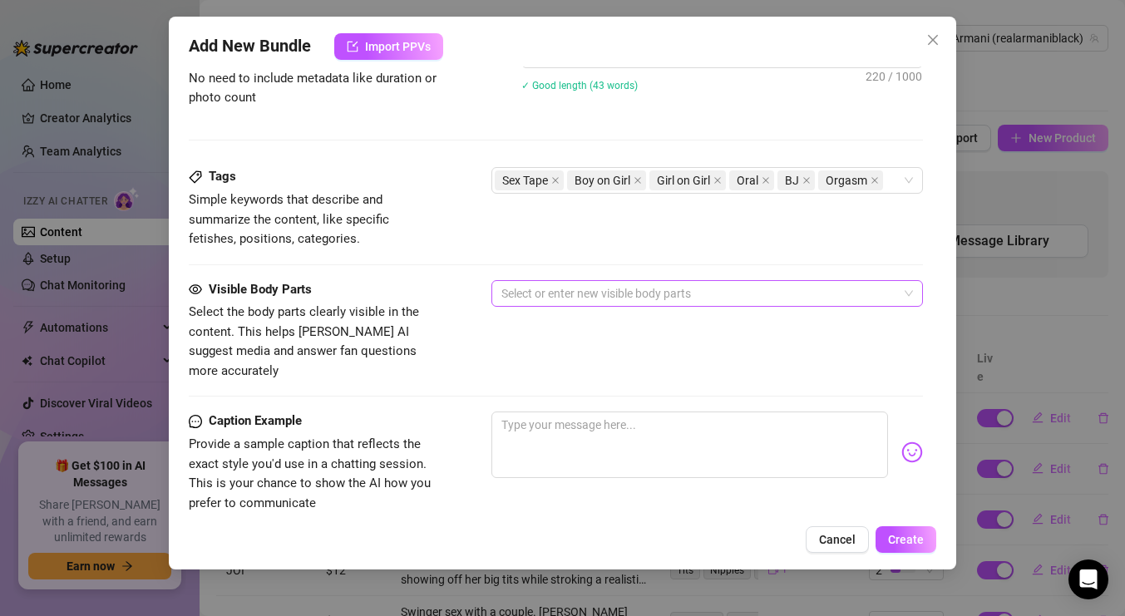
scroll to position [789, 0]
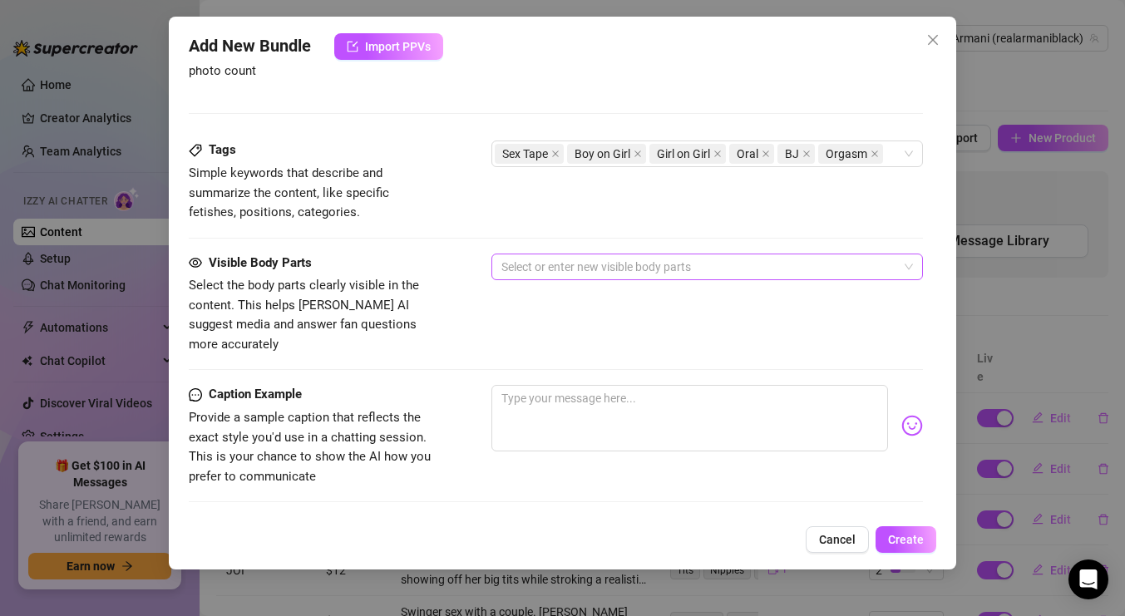
click at [612, 269] on div at bounding box center [698, 266] width 407 height 23
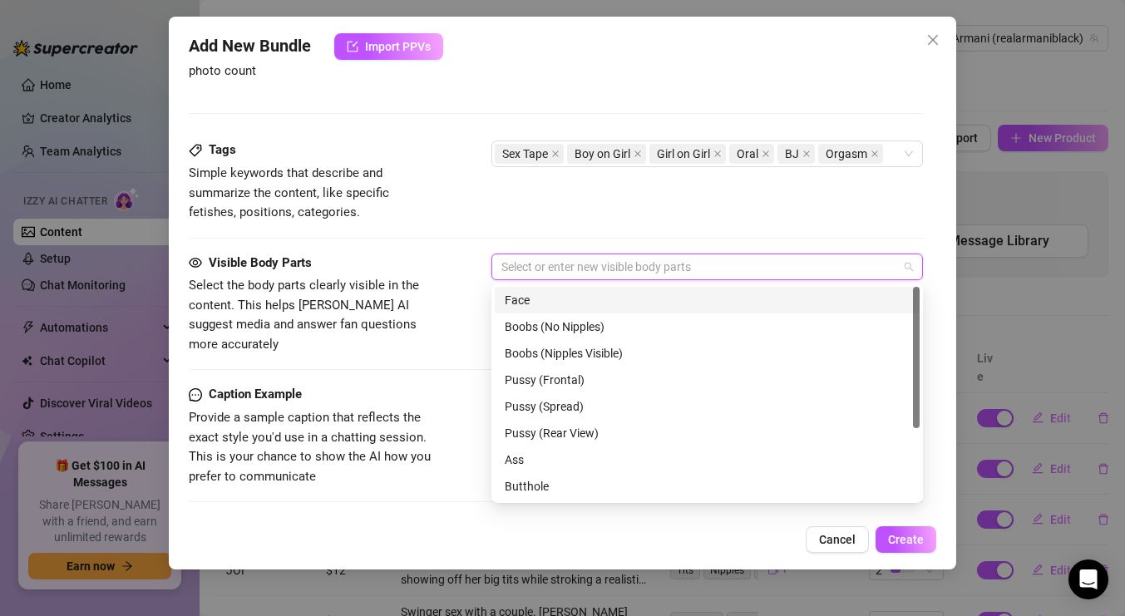
click at [596, 291] on div "Face" at bounding box center [707, 300] width 405 height 18
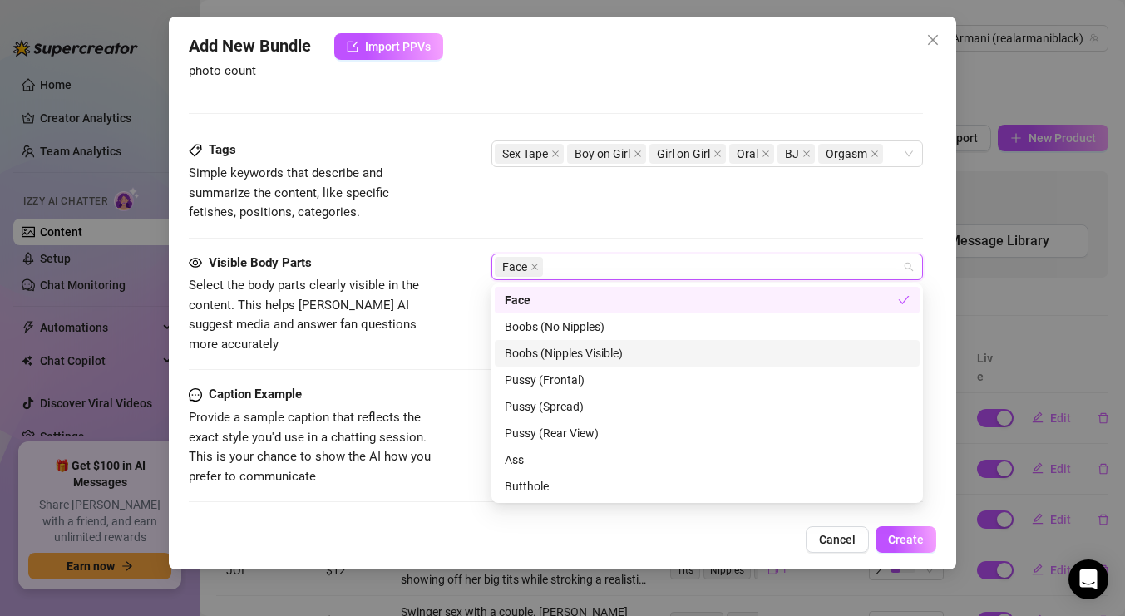
click at [596, 353] on div "Boobs (Nipples Visible)" at bounding box center [707, 353] width 405 height 18
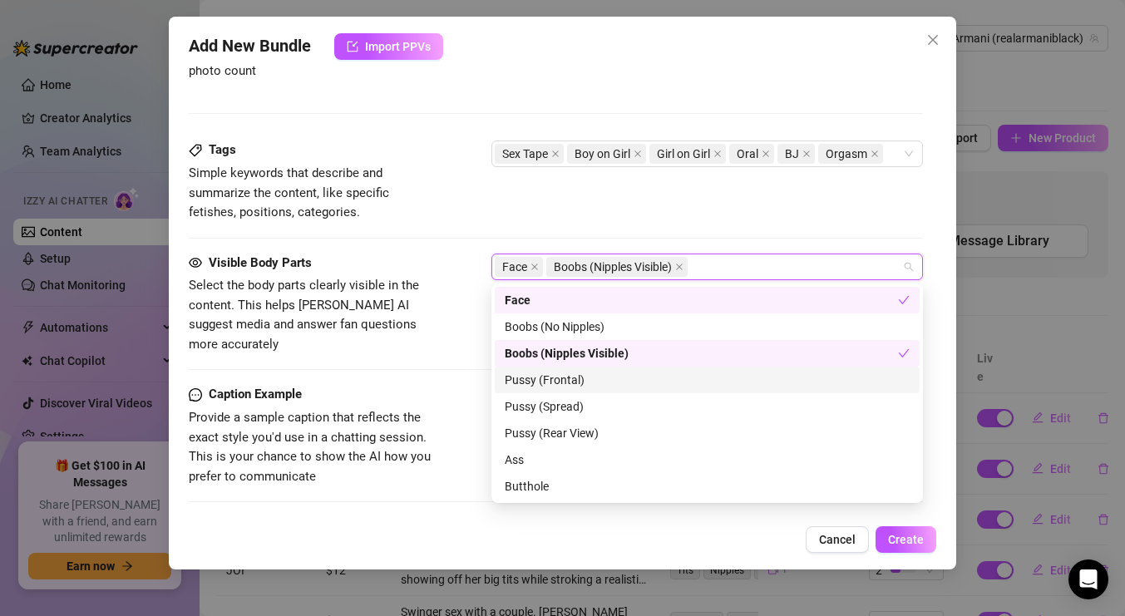
click at [584, 387] on div "Pussy (Frontal)" at bounding box center [707, 380] width 405 height 18
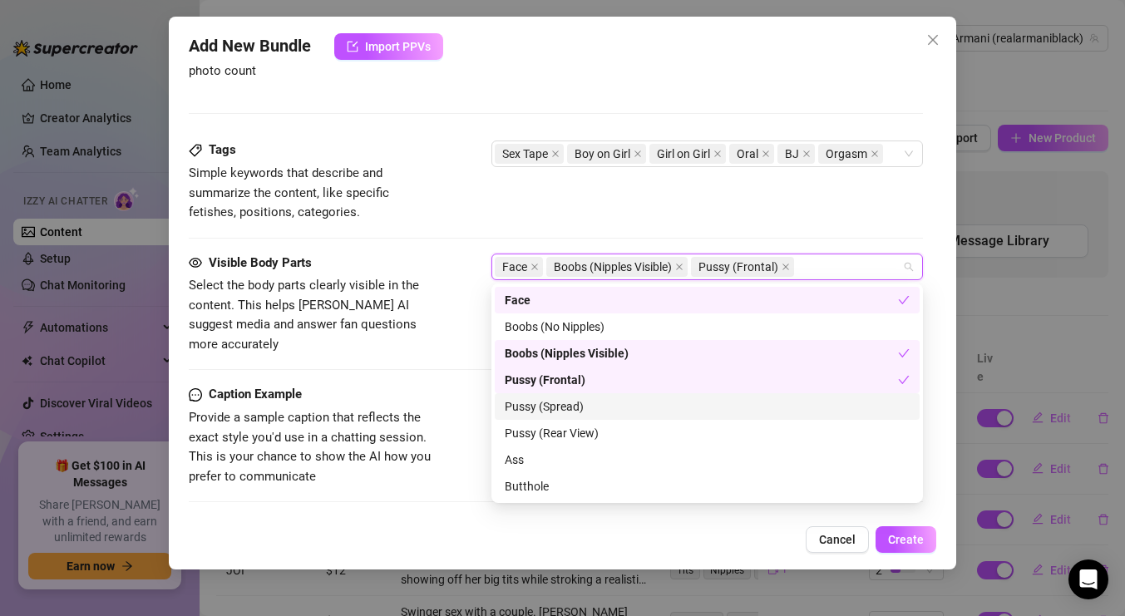
click at [583, 409] on div "Pussy (Spread)" at bounding box center [707, 406] width 405 height 18
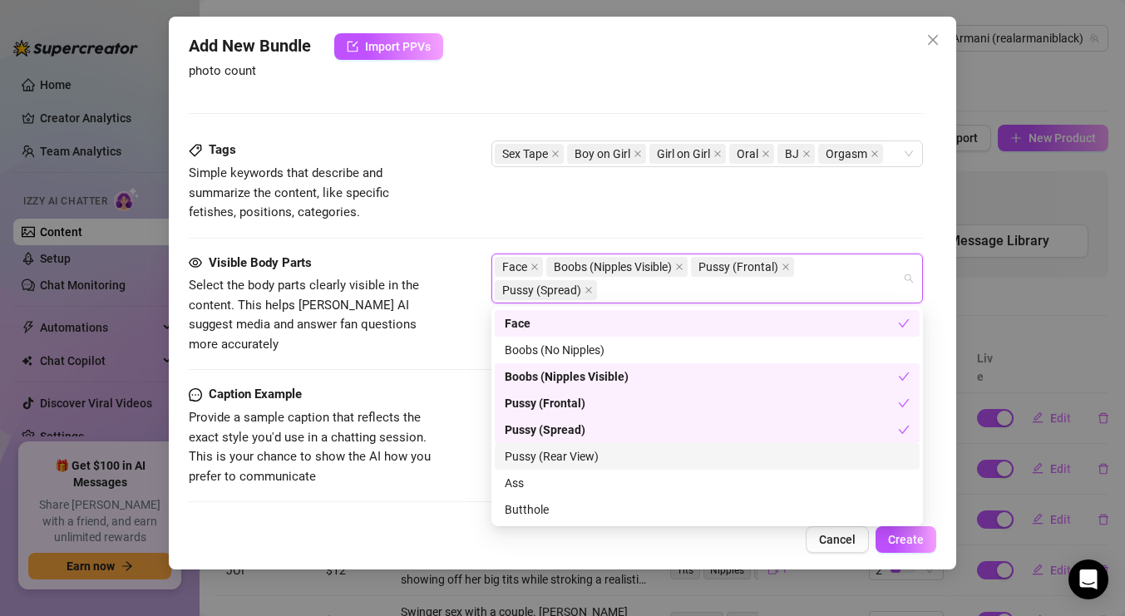
click at [593, 456] on div "Pussy (Rear View)" at bounding box center [707, 456] width 405 height 18
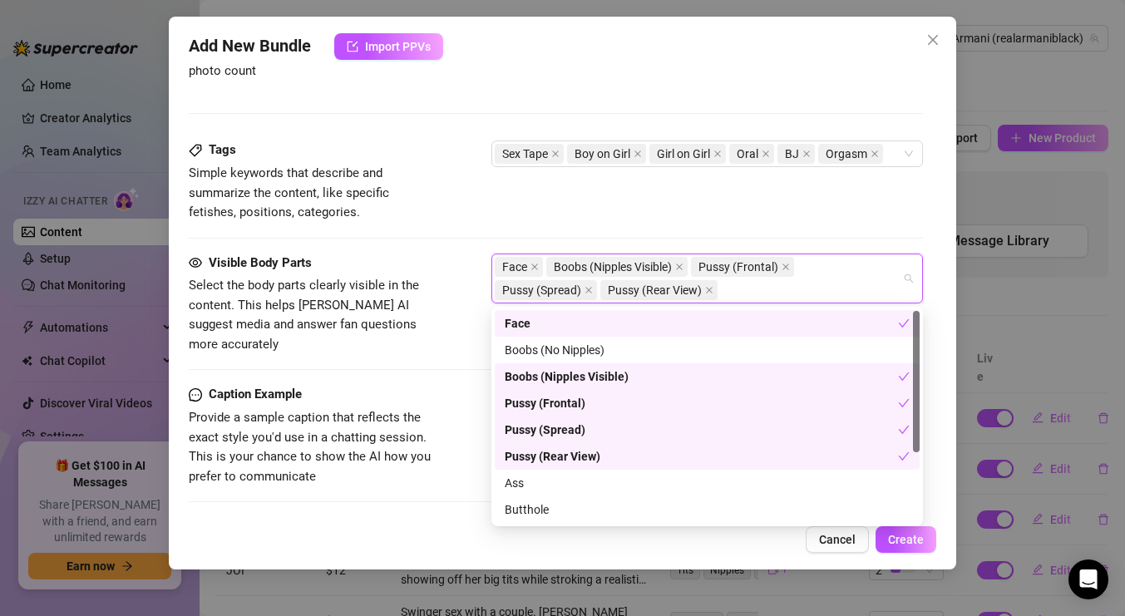
scroll to position [106, 0]
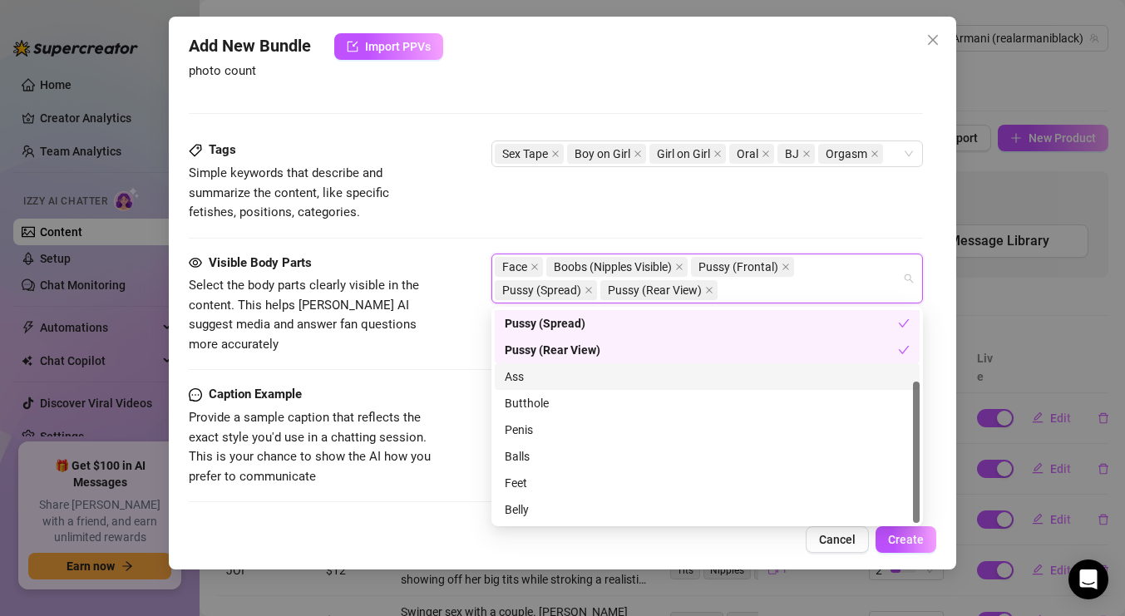
click at [564, 385] on div "Ass" at bounding box center [707, 376] width 405 height 18
click at [562, 411] on div "Butthole" at bounding box center [707, 403] width 405 height 18
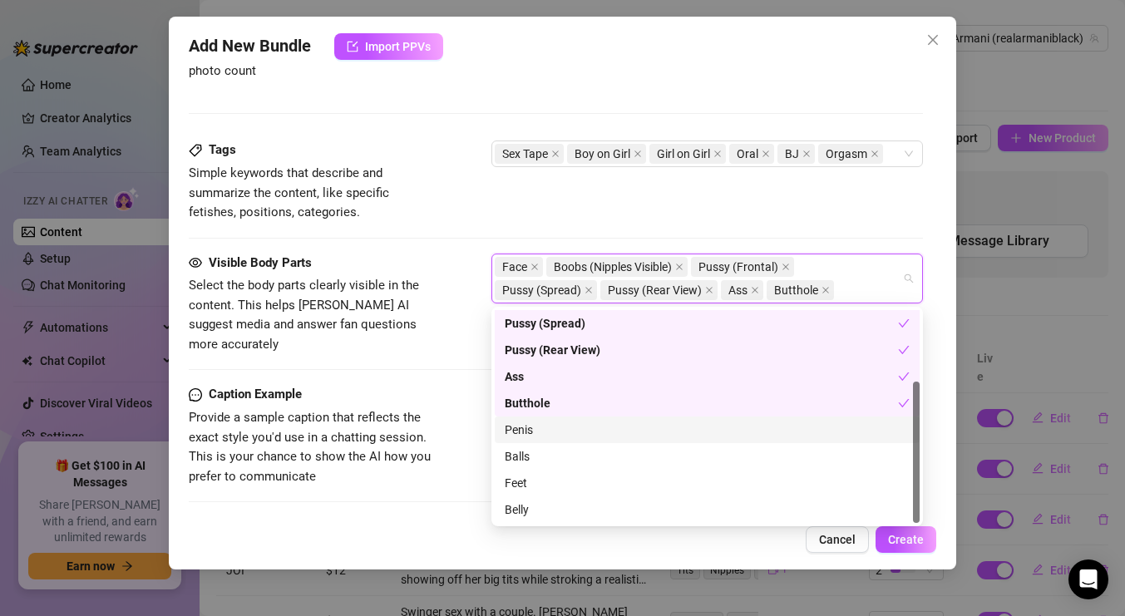
click at [559, 436] on div "Penis" at bounding box center [707, 430] width 405 height 18
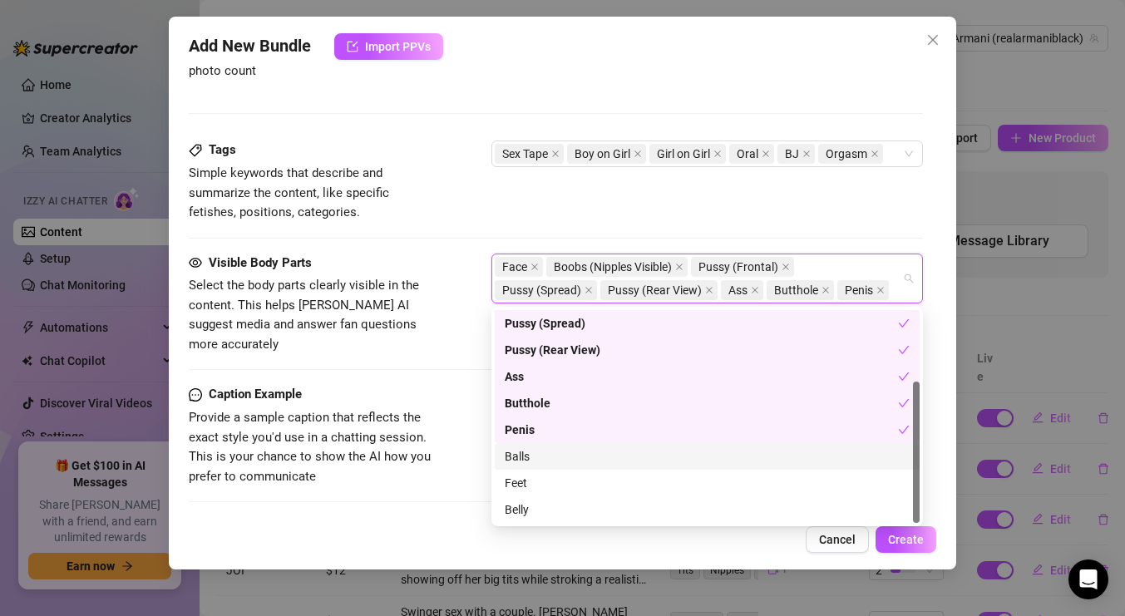
click at [554, 461] on div "Balls" at bounding box center [707, 456] width 405 height 18
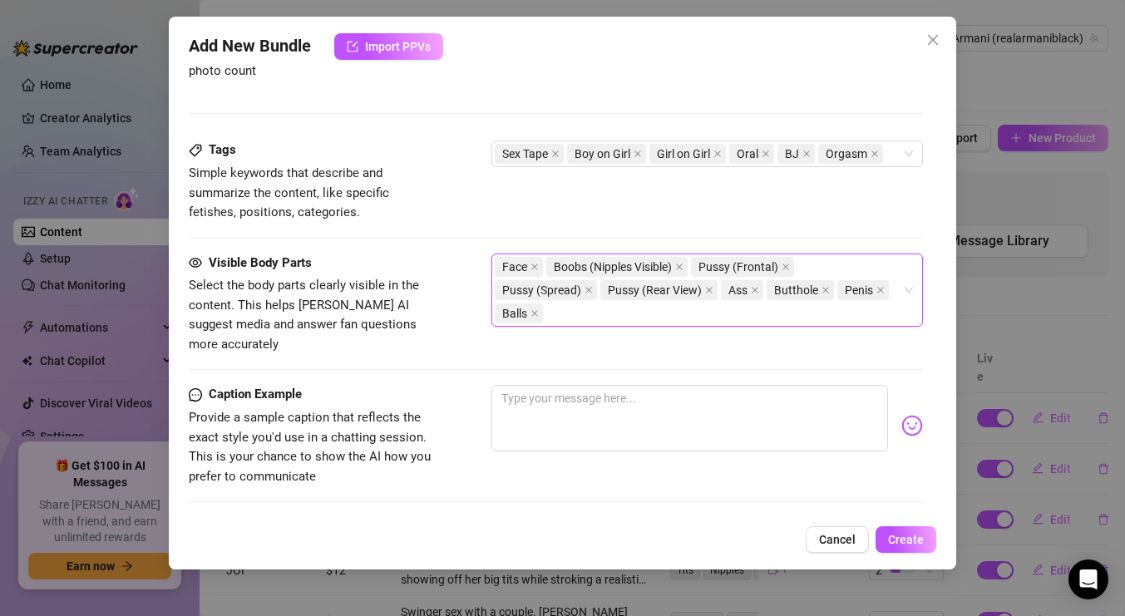
click at [771, 200] on div "Tags Simple keywords that describe and summarize the content, like specific fet…" at bounding box center [556, 180] width 734 height 81
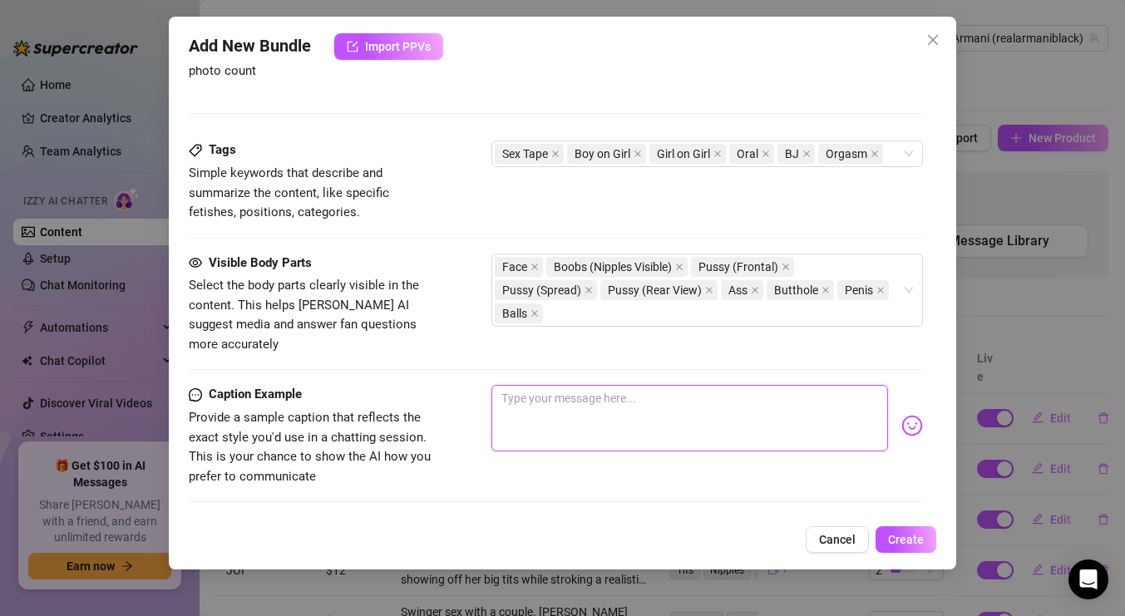
click at [695, 404] on textarea at bounding box center [689, 418] width 397 height 67
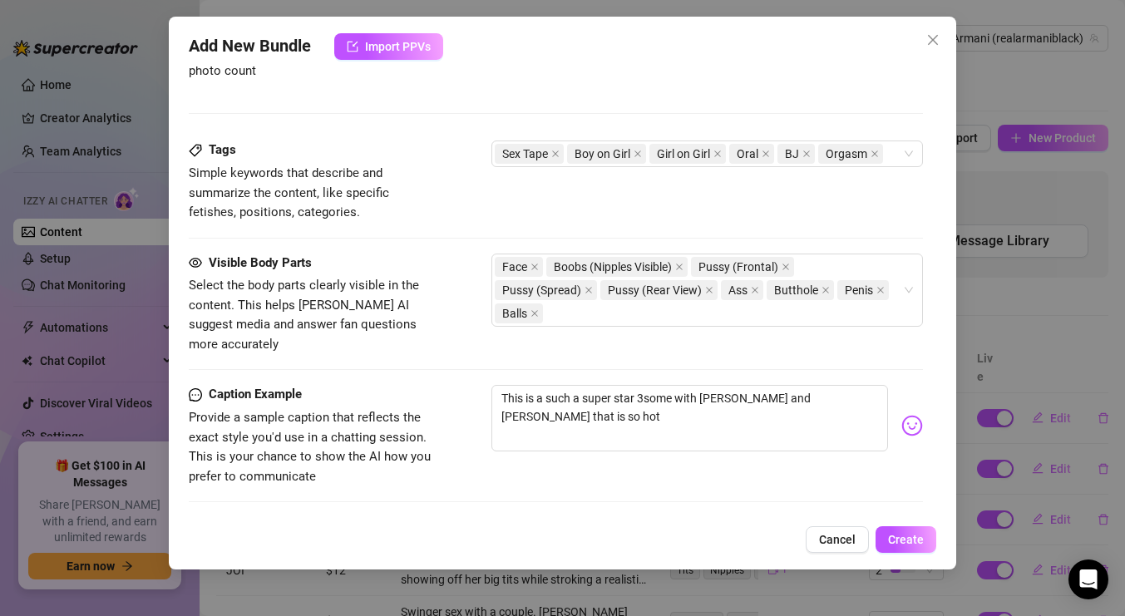
click at [906, 415] on img at bounding box center [912, 426] width 22 height 22
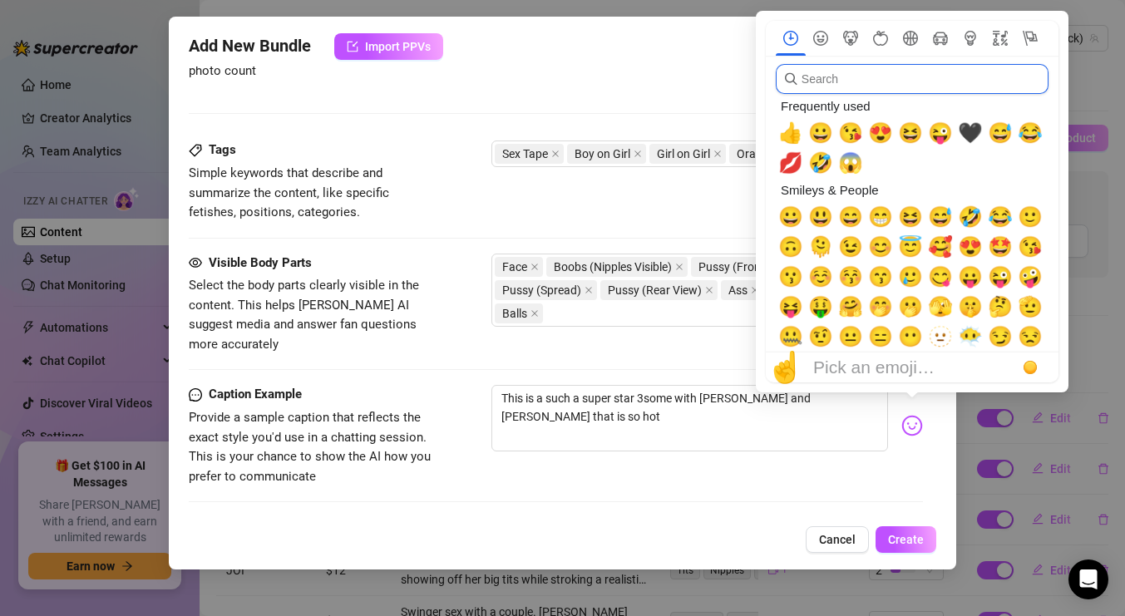
click at [873, 77] on input "search" at bounding box center [912, 79] width 273 height 30
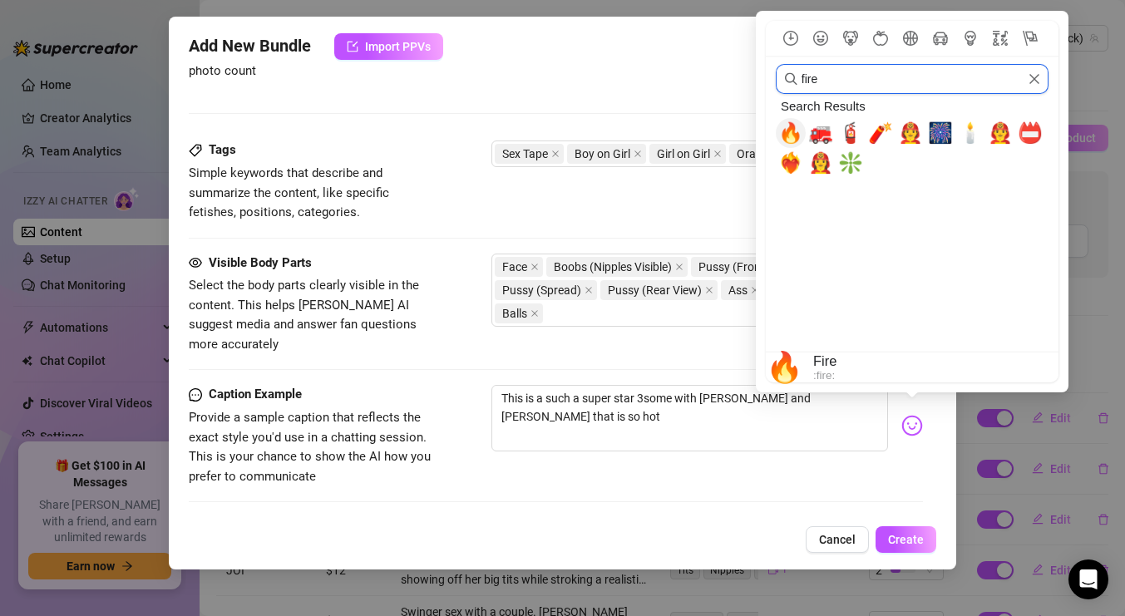
click at [792, 135] on span "🔥" at bounding box center [790, 132] width 25 height 23
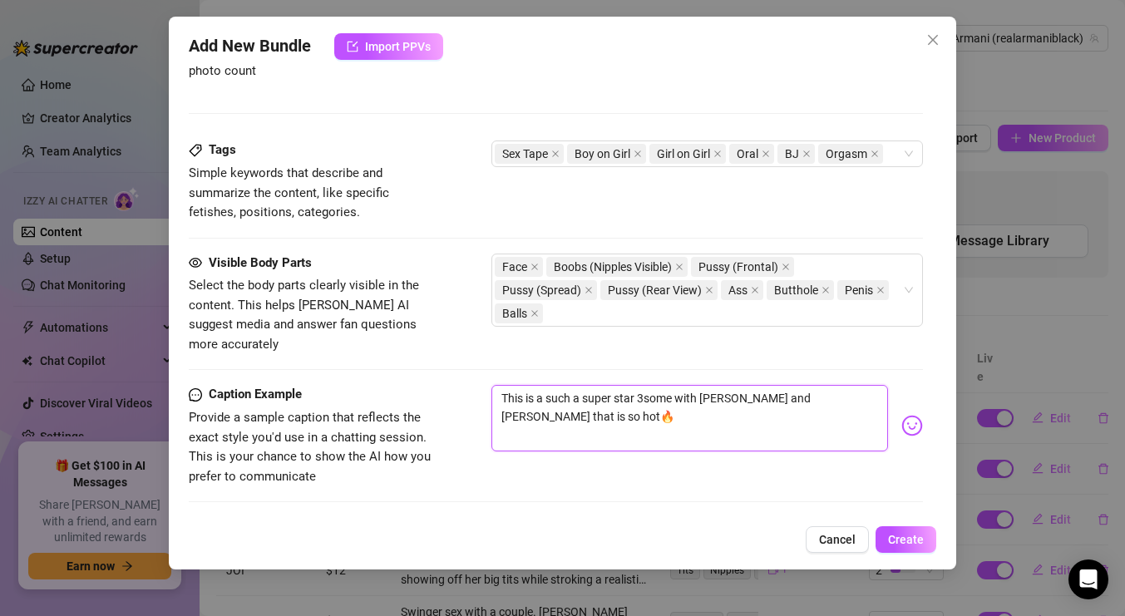
scroll to position [982, 0]
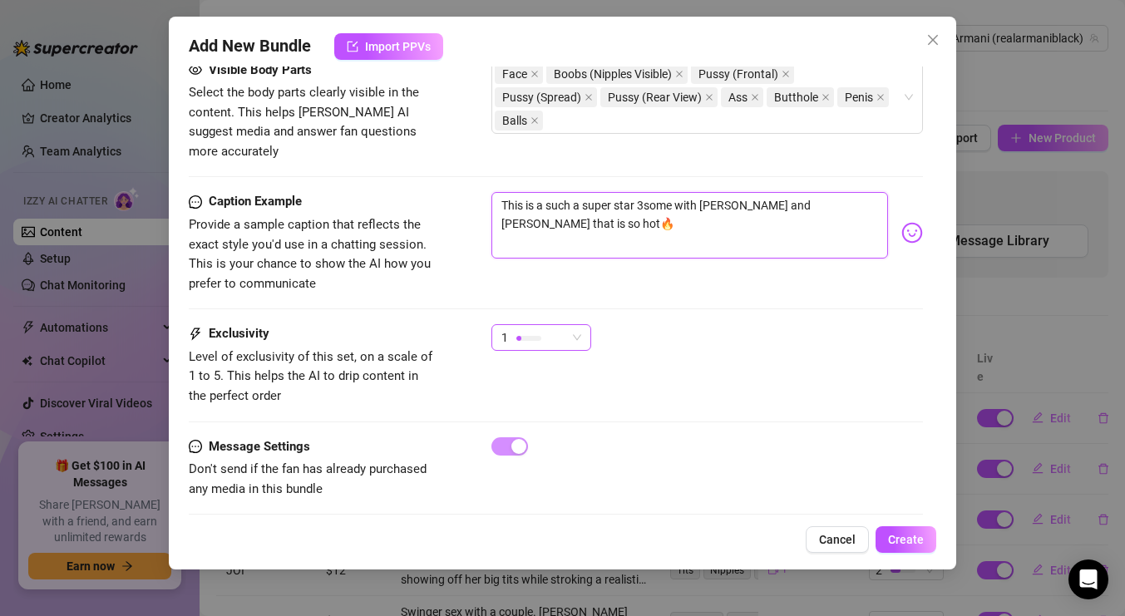
click at [581, 324] on div "1" at bounding box center [541, 337] width 100 height 27
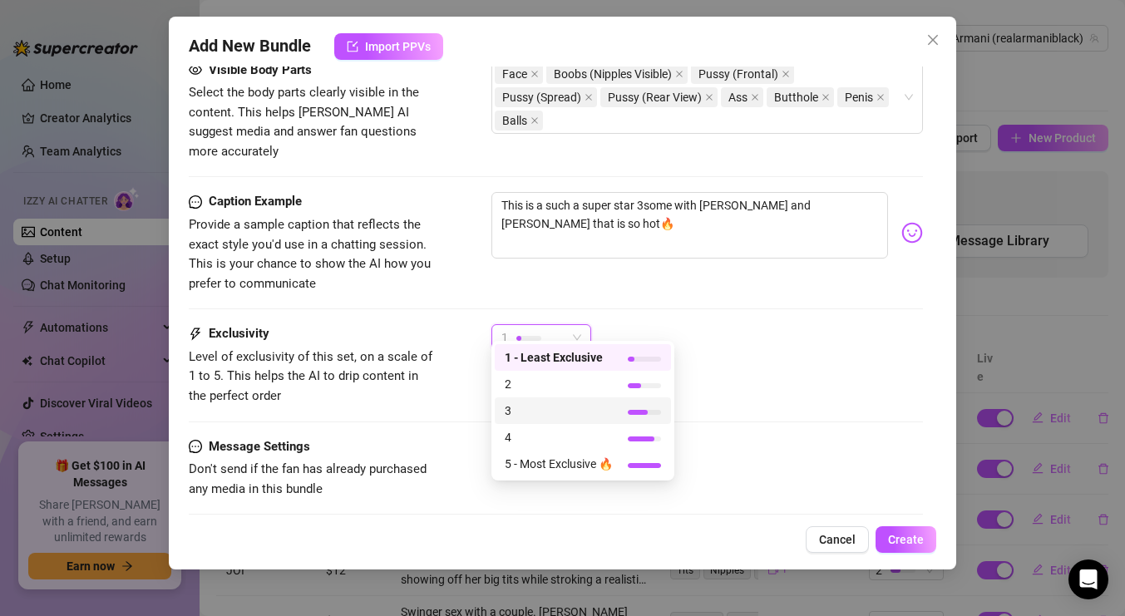
click at [556, 402] on span "3" at bounding box center [559, 411] width 108 height 18
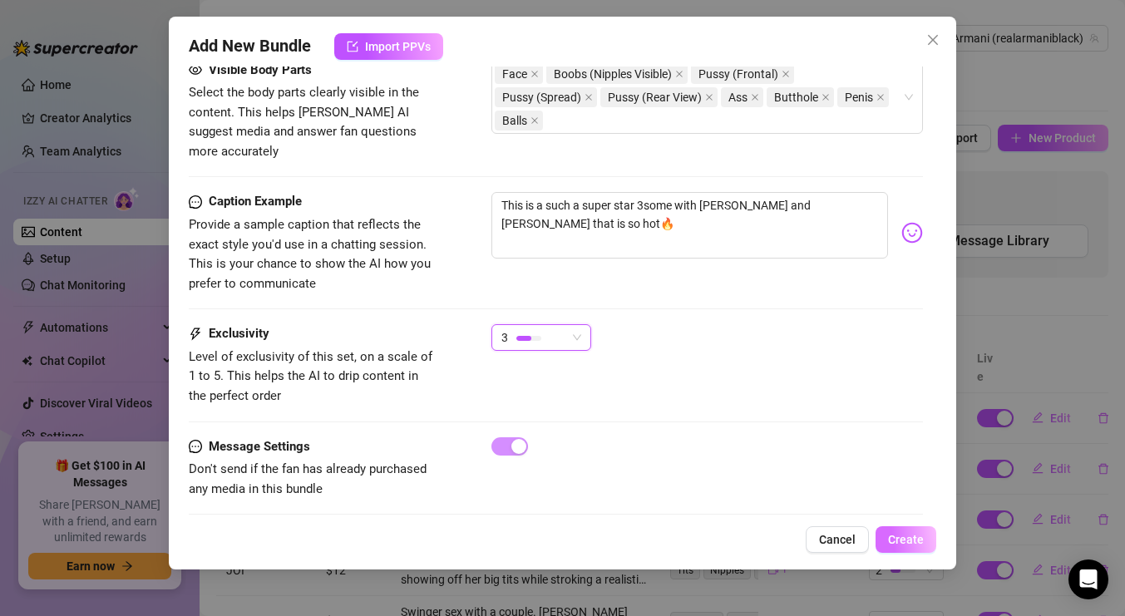
click at [893, 551] on button "Create" at bounding box center [905, 539] width 61 height 27
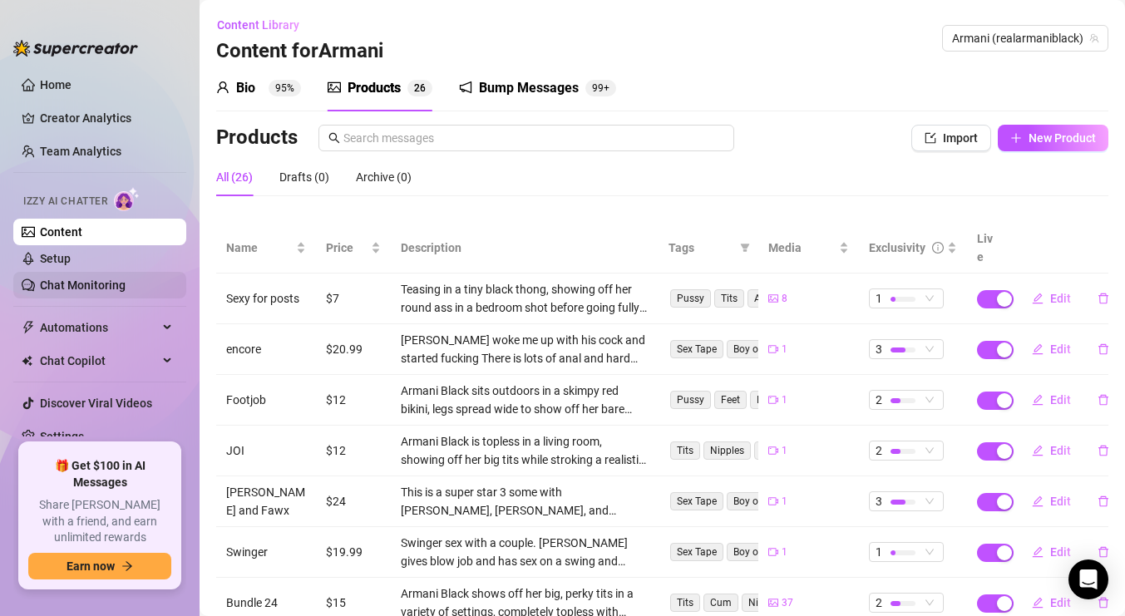
click at [79, 279] on link "Chat Monitoring" at bounding box center [83, 284] width 86 height 13
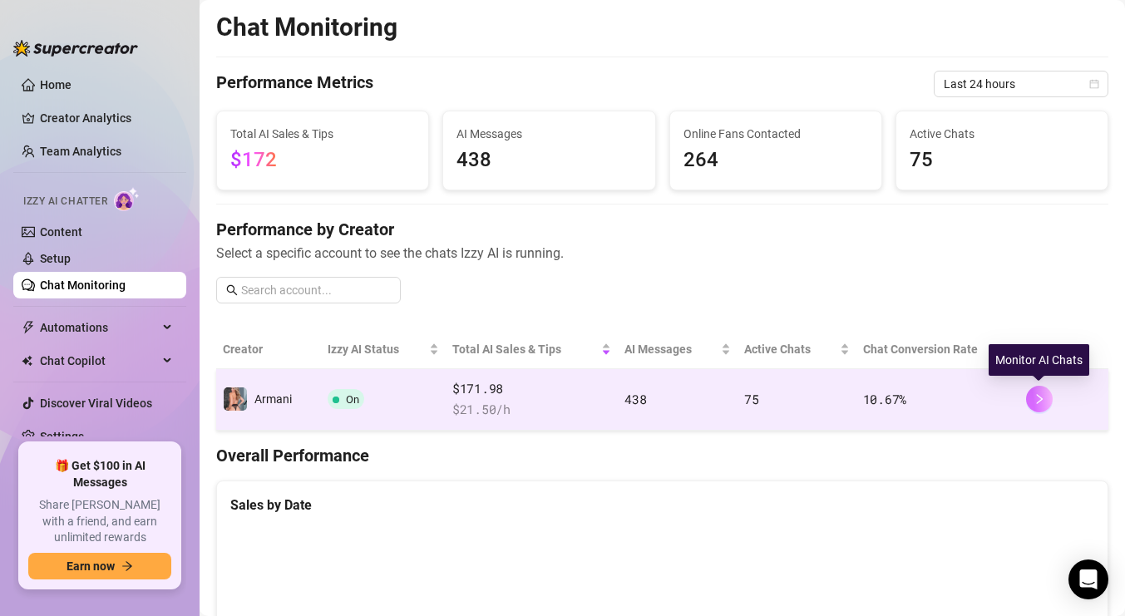
click at [1039, 395] on icon "right" at bounding box center [1039, 399] width 12 height 12
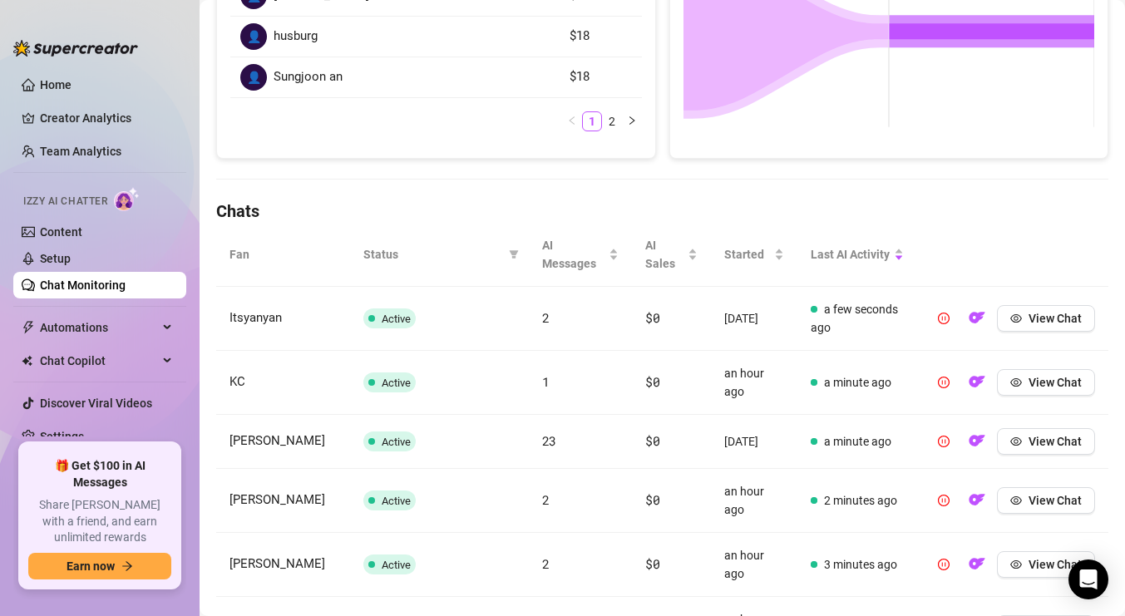
scroll to position [401, 0]
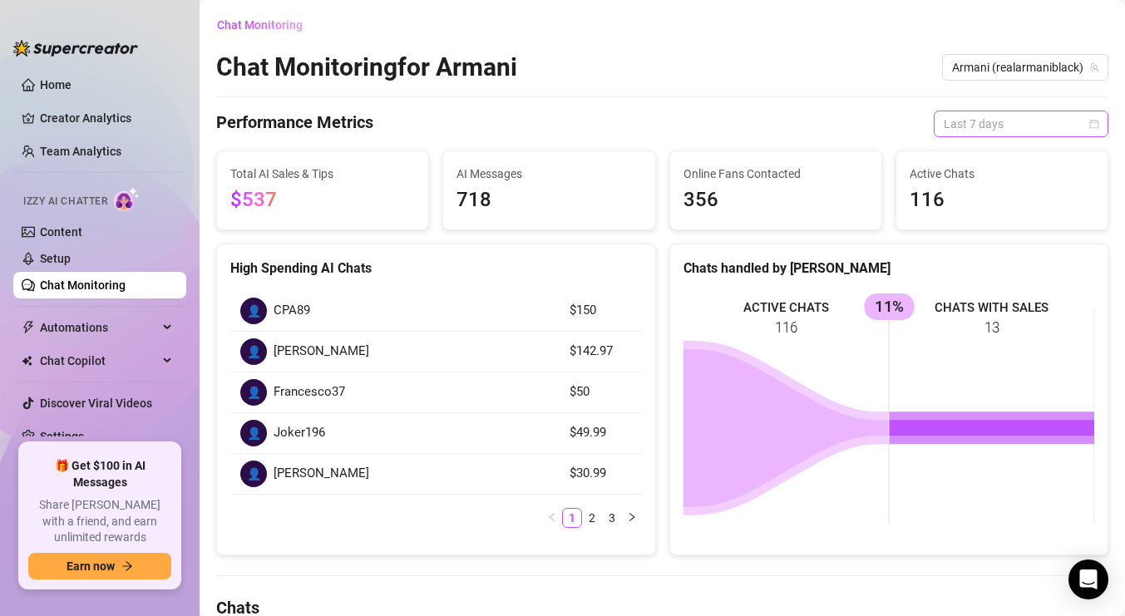
click at [1065, 122] on span "Last 7 days" at bounding box center [1020, 123] width 155 height 25
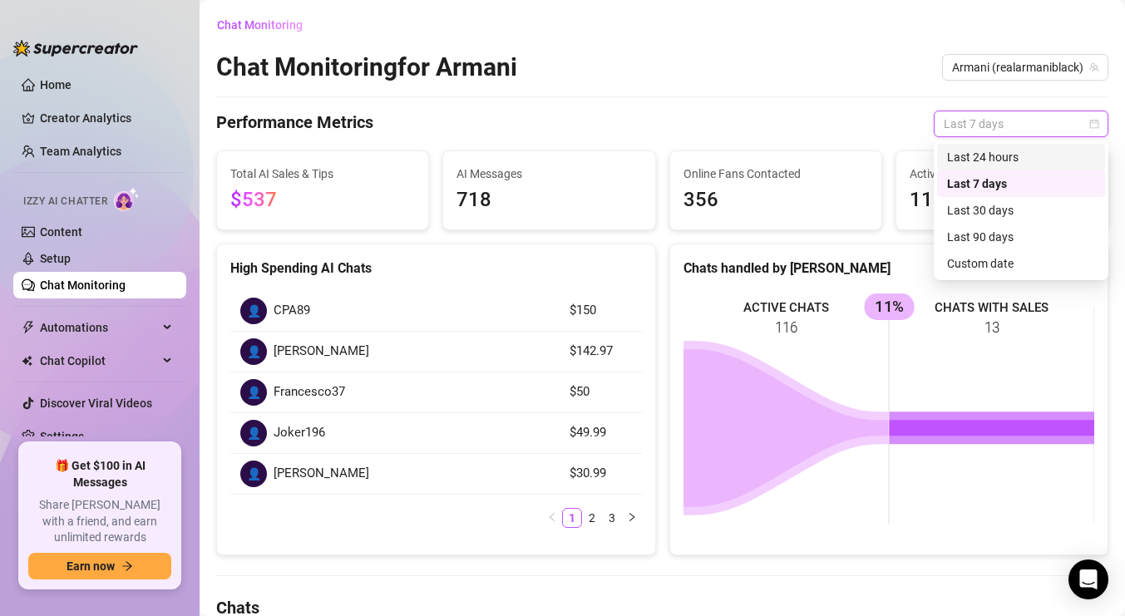
click at [1011, 160] on div "Last 24 hours" at bounding box center [1021, 157] width 148 height 18
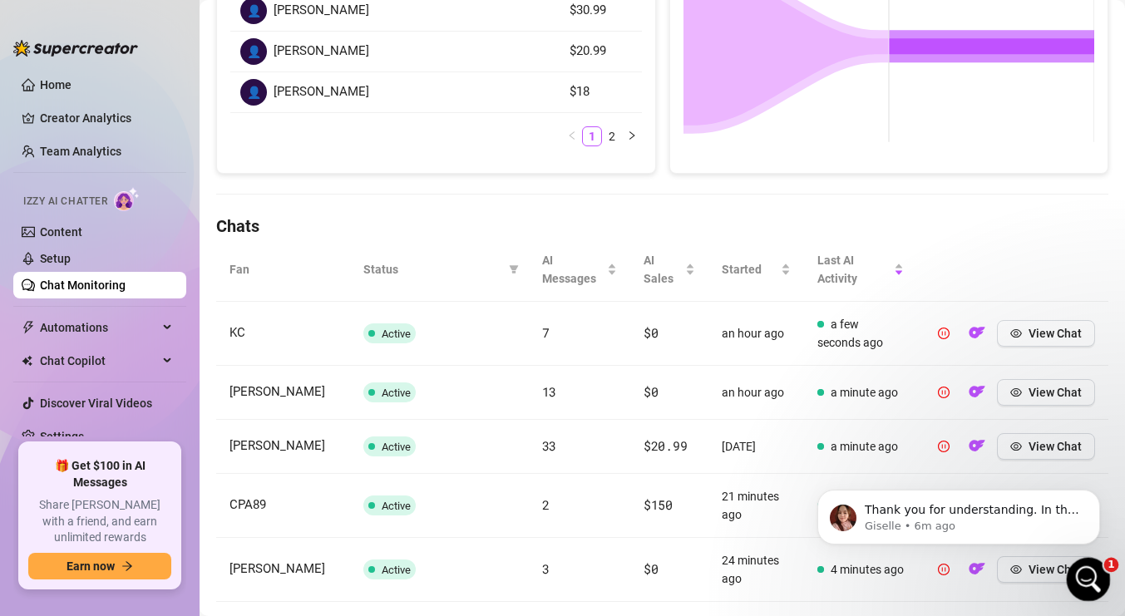
click at [1100, 579] on div "Open Intercom Messenger" at bounding box center [1085, 576] width 55 height 55
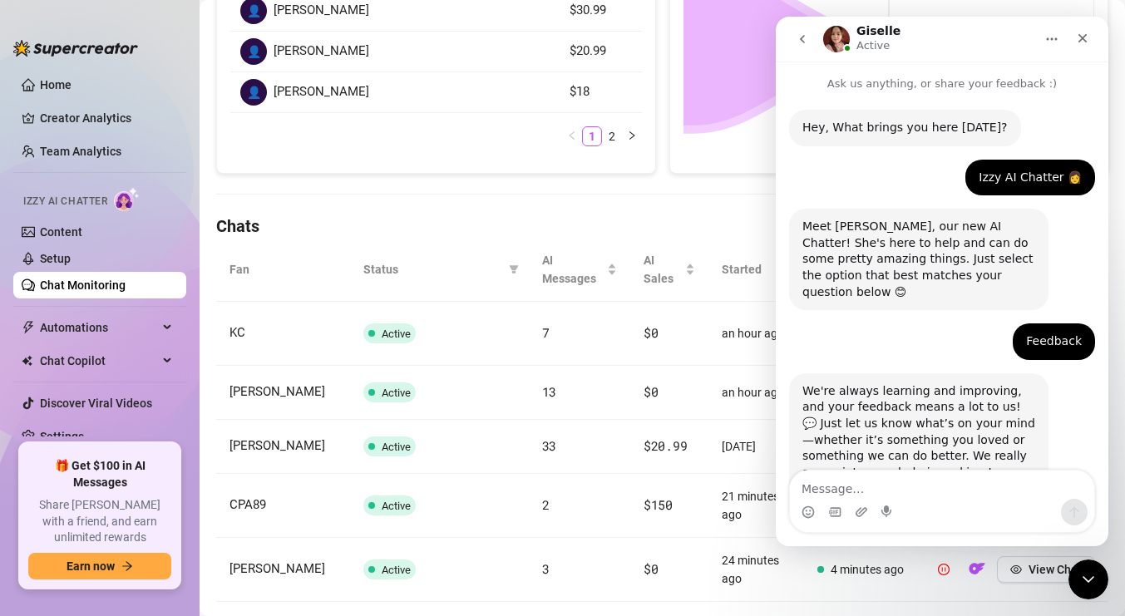
scroll to position [742, 0]
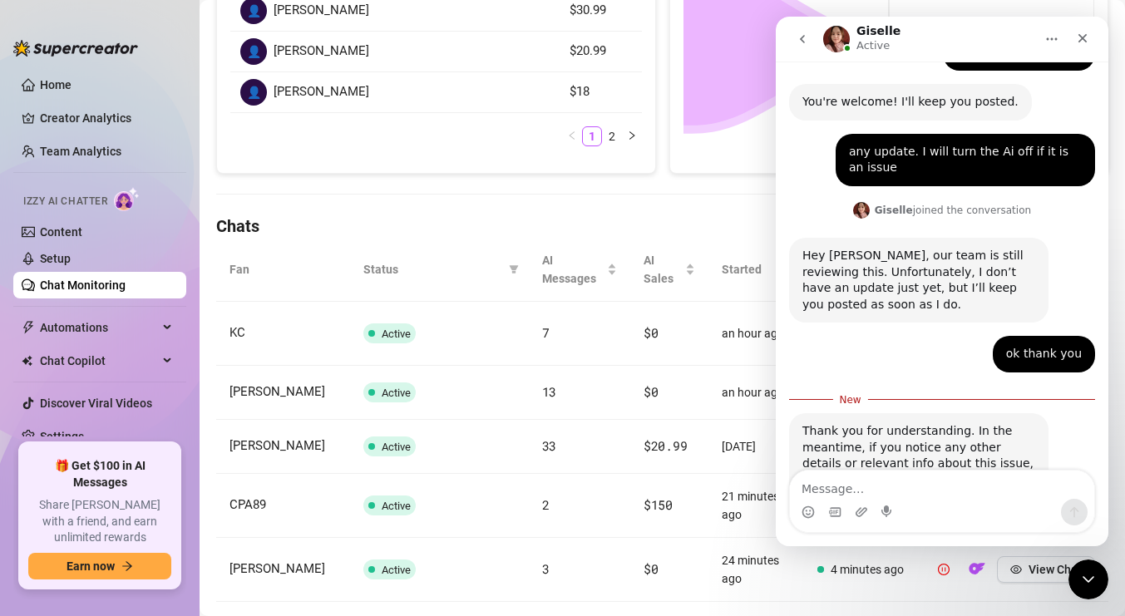
click at [981, 487] on textarea "Message…" at bounding box center [942, 485] width 304 height 28
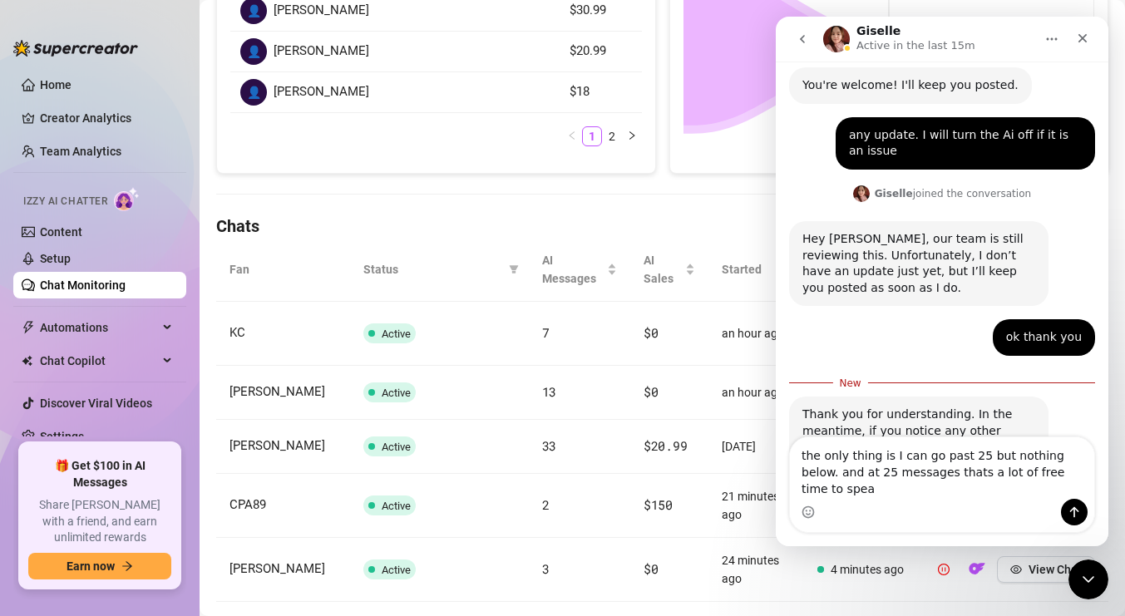
type textarea "the only thing is I can go past 25 but nothing below. and at 25 messages thats …"
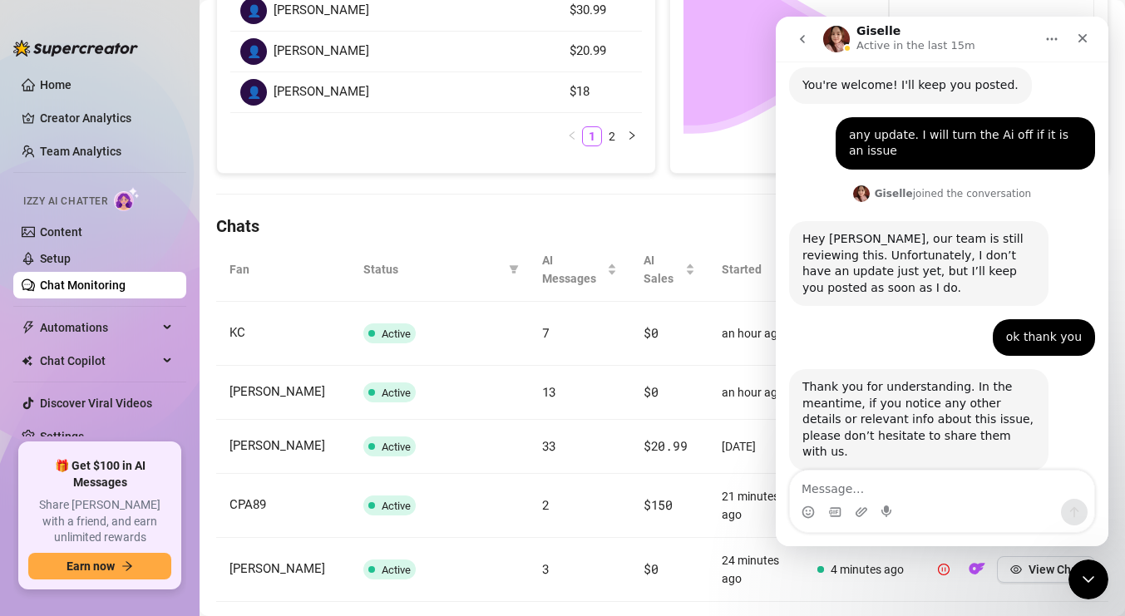
scroll to position [797, 0]
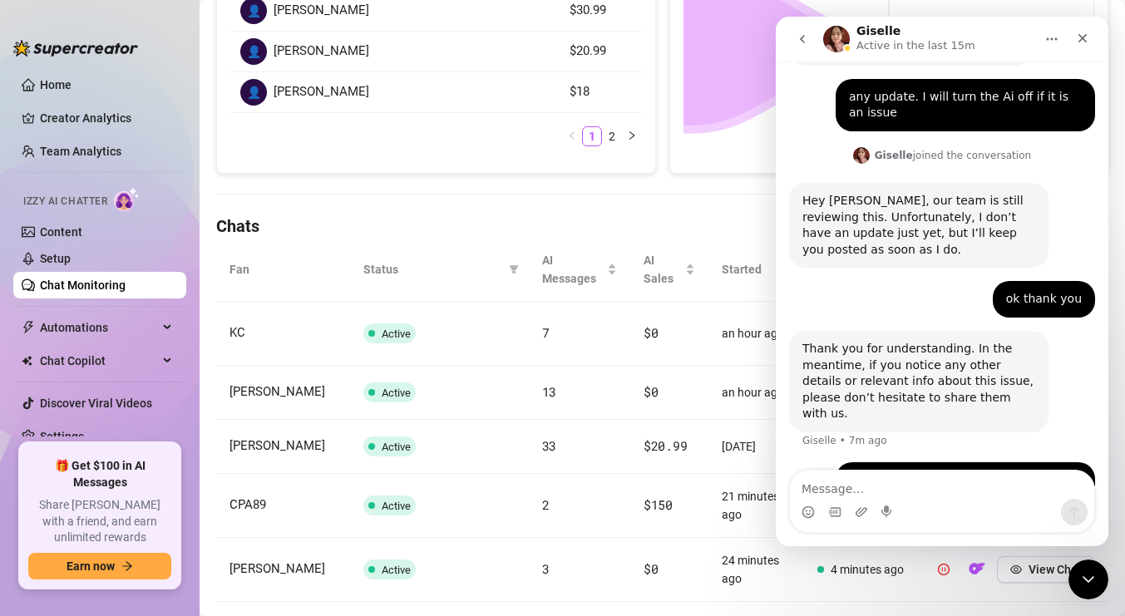
click at [323, 184] on div "Chat Monitoring Chat Monitoring for Armani Armani (realarmaniblack) Performance…" at bounding box center [662, 287] width 892 height 1315
click at [1083, 34] on icon "Close" at bounding box center [1082, 38] width 13 height 13
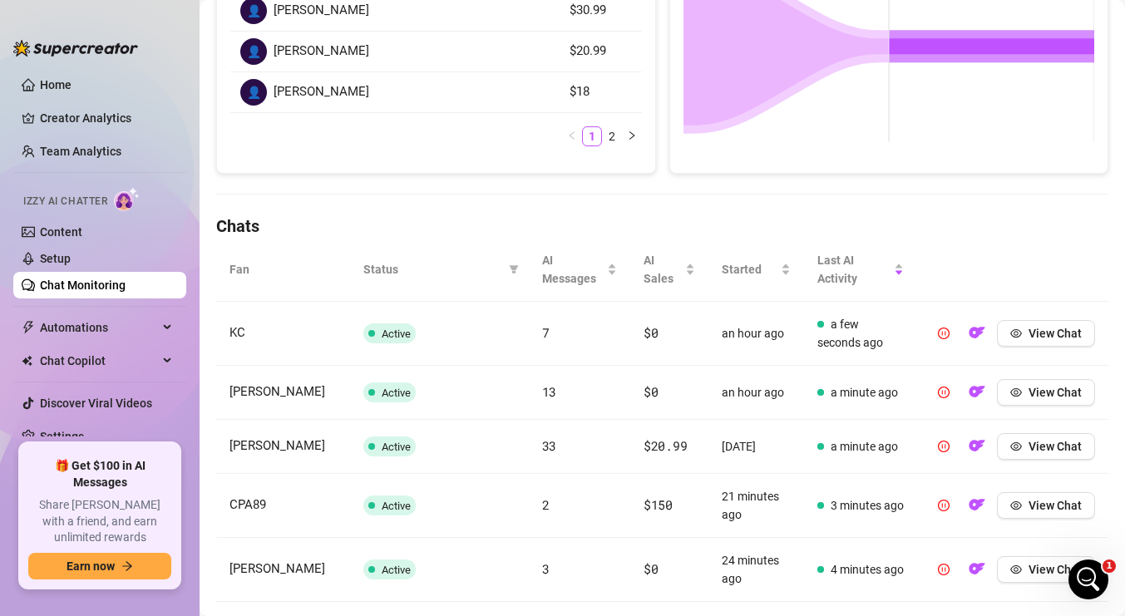
click at [886, 187] on div "Chat Monitoring Chat Monitoring for Armani Armani (realarmaniblack) Performance…" at bounding box center [662, 287] width 892 height 1315
click at [1081, 213] on div "Chat Monitoring Chat Monitoring for Armani Armani (realarmaniblack) Performance…" at bounding box center [662, 287] width 892 height 1315
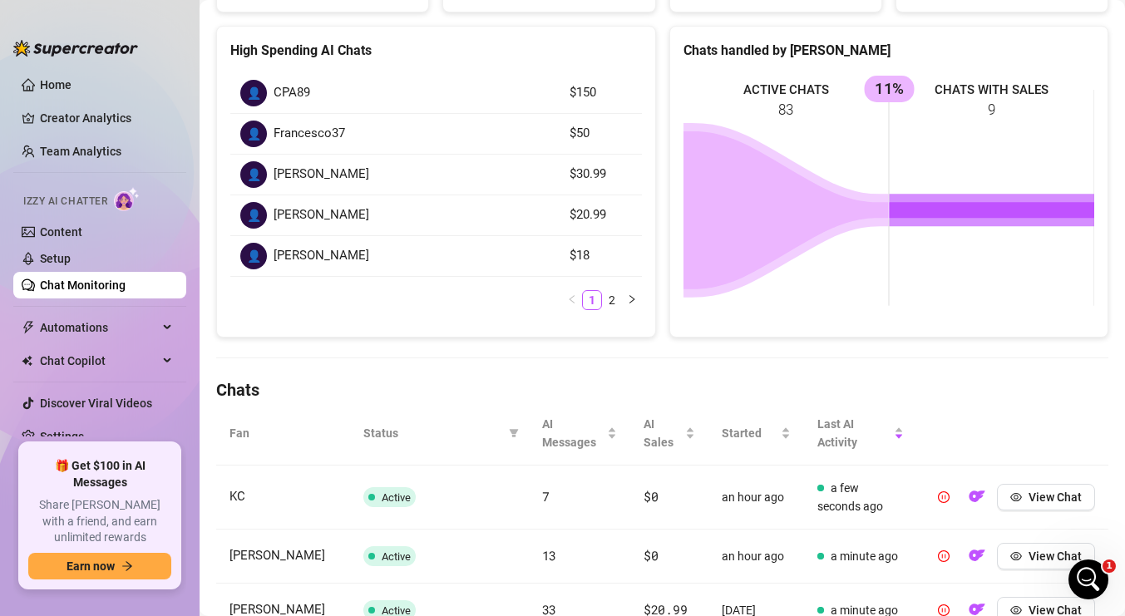
scroll to position [0, 0]
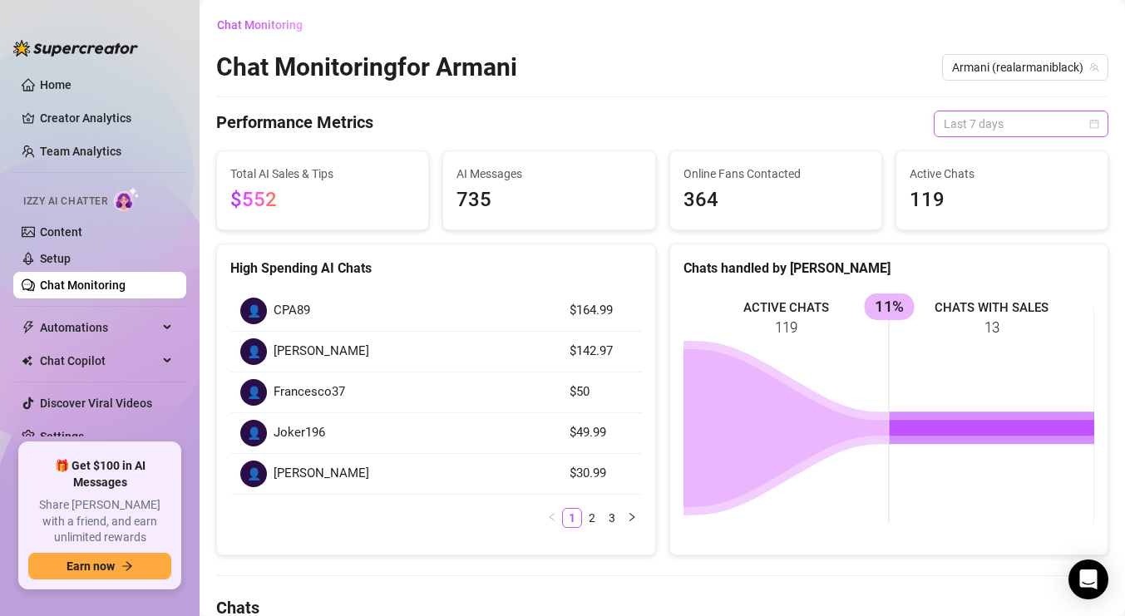
click at [1058, 121] on span "Last 7 days" at bounding box center [1020, 123] width 155 height 25
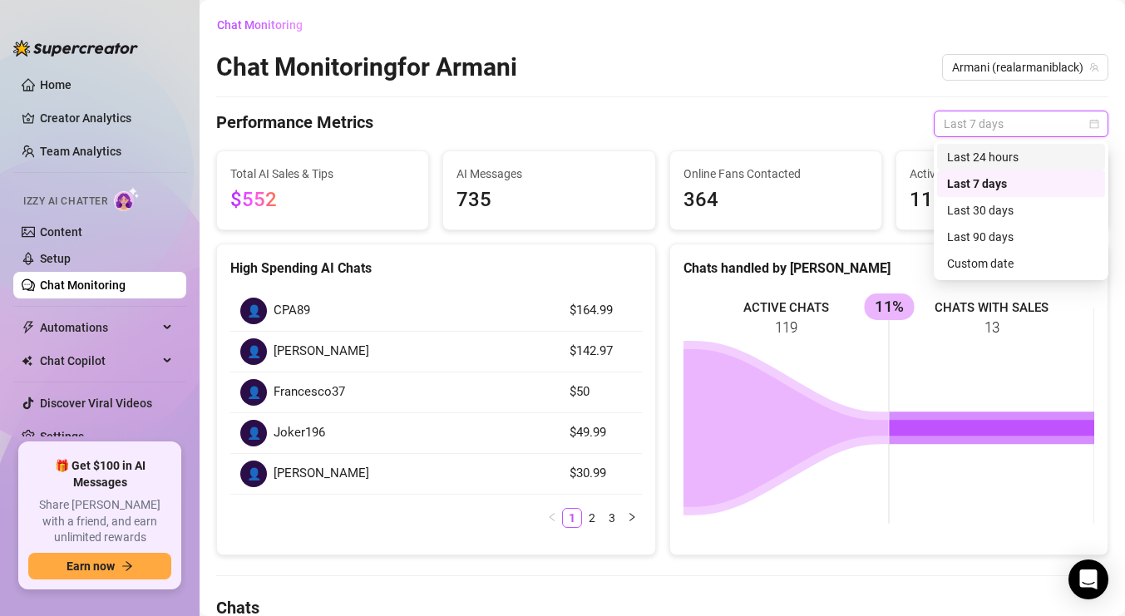
click at [1004, 160] on div "Last 24 hours" at bounding box center [1021, 157] width 148 height 18
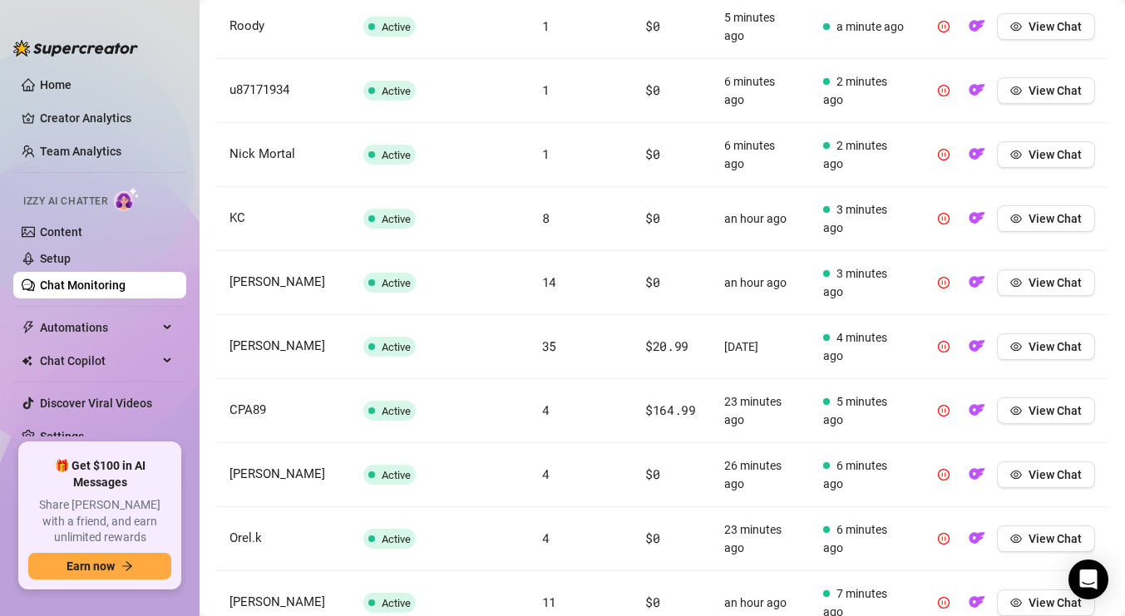
scroll to position [810, 0]
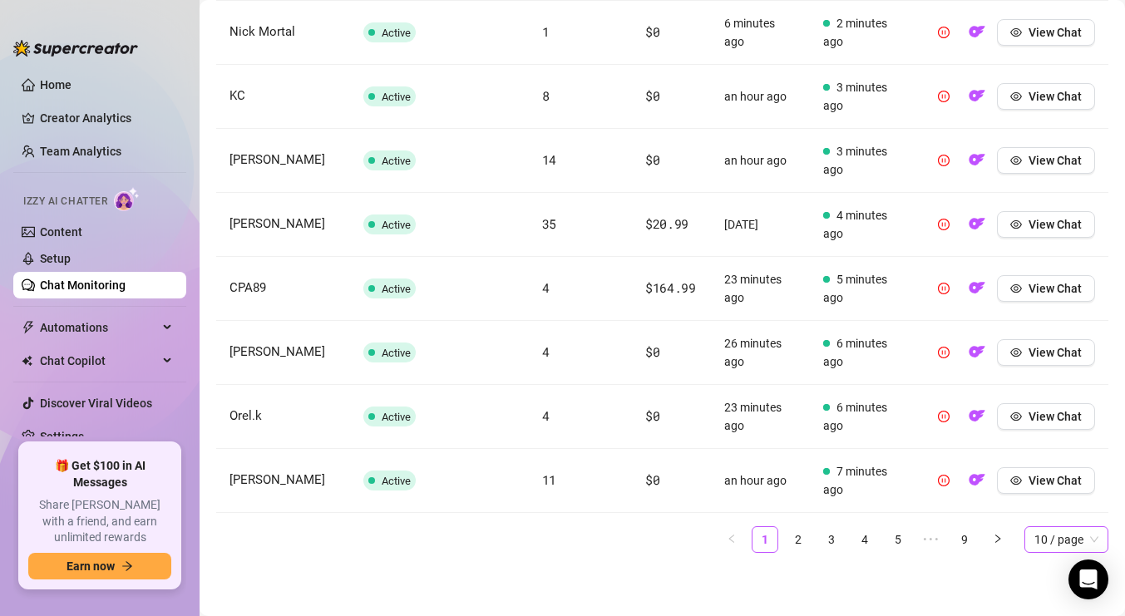
click at [1067, 549] on span "10 / page" at bounding box center [1066, 539] width 64 height 25
click at [1066, 505] on div "100 / page" at bounding box center [1065, 506] width 57 height 18
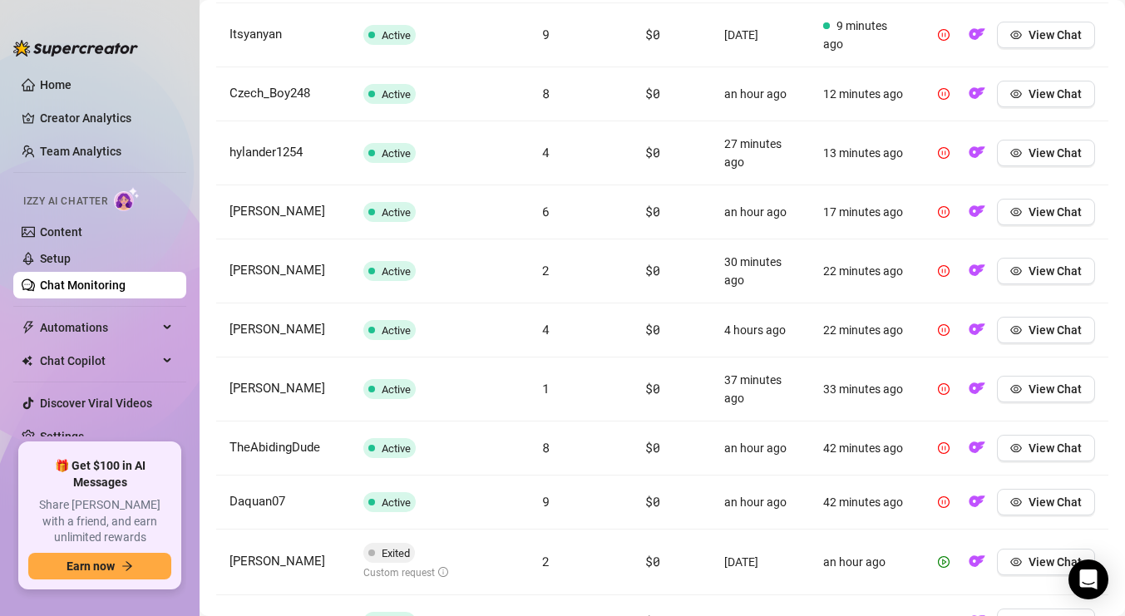
scroll to position [1663, 0]
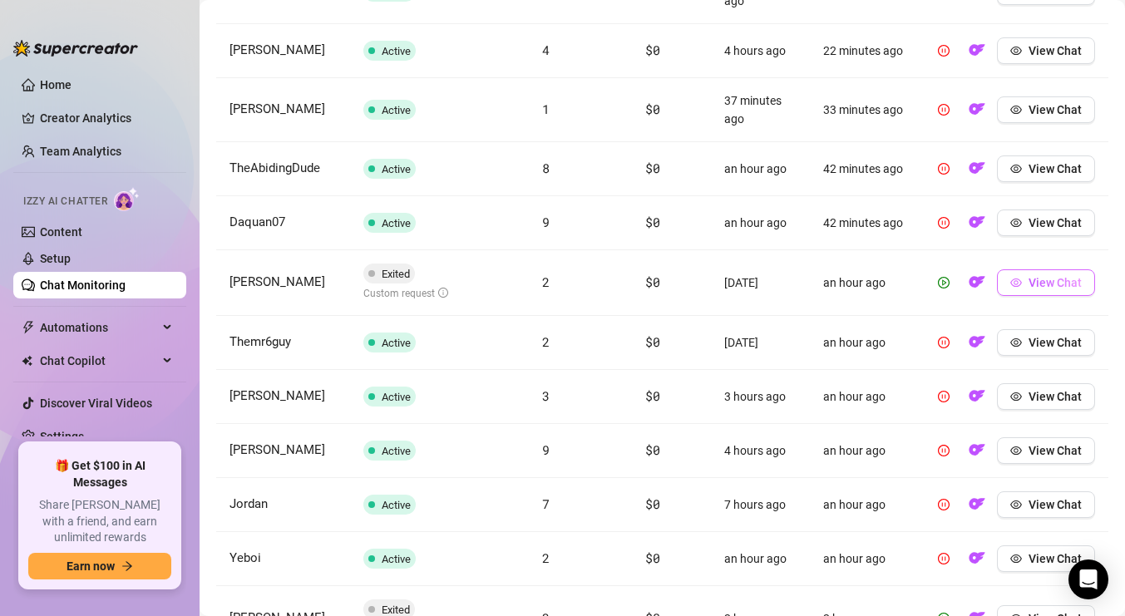
click at [1017, 280] on icon "eye" at bounding box center [1016, 282] width 12 height 8
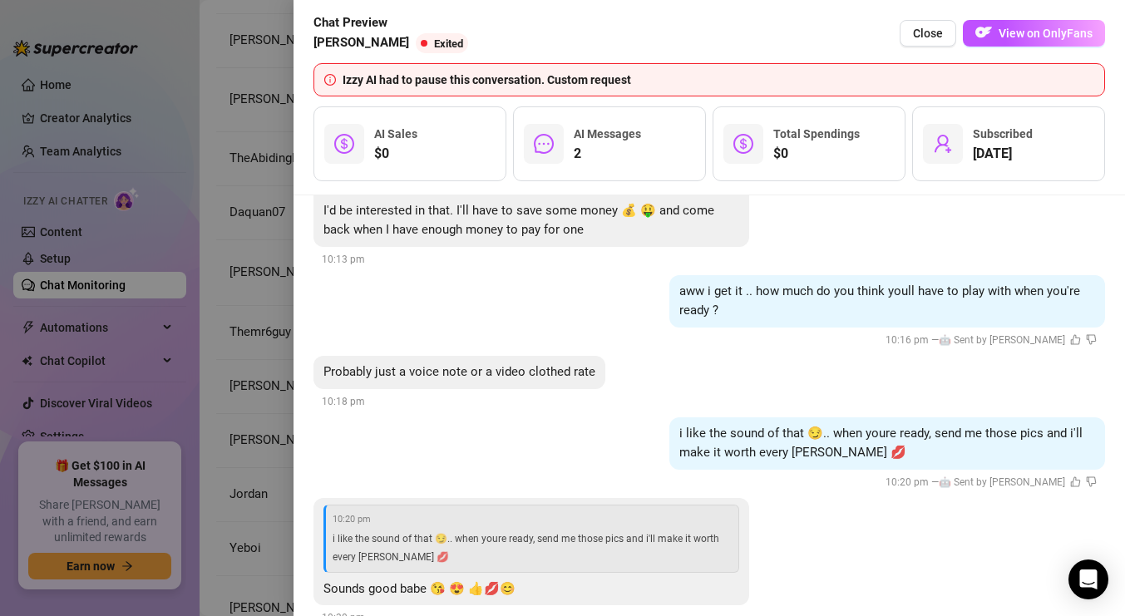
scroll to position [475, 0]
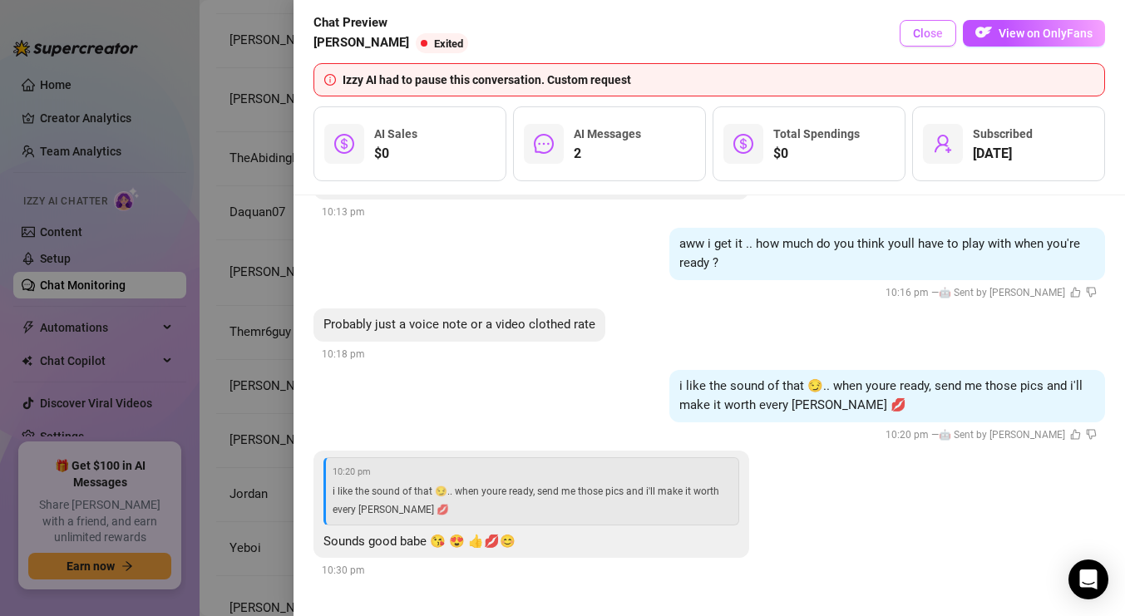
click at [932, 37] on span "Close" at bounding box center [928, 33] width 30 height 13
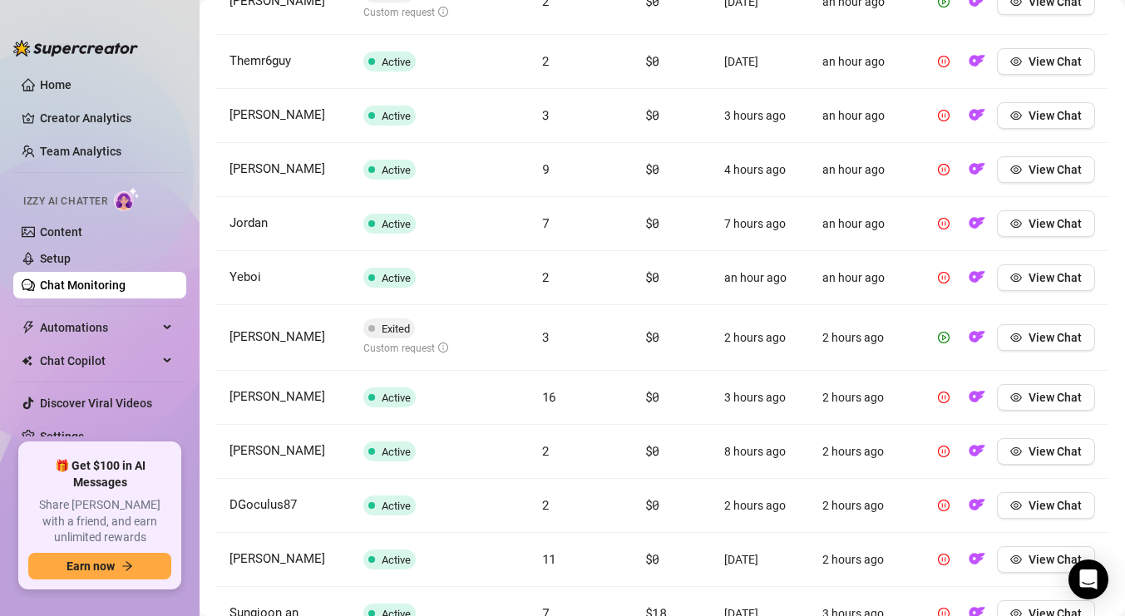
scroll to position [1945, 0]
click at [1026, 333] on button "View Chat" at bounding box center [1046, 336] width 98 height 27
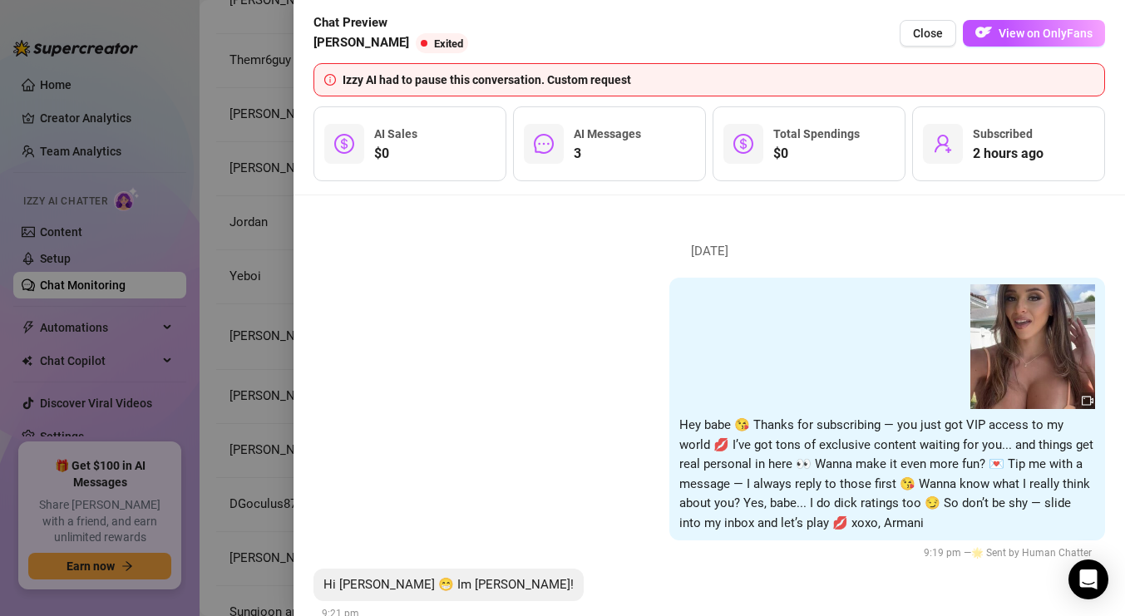
scroll to position [404, 0]
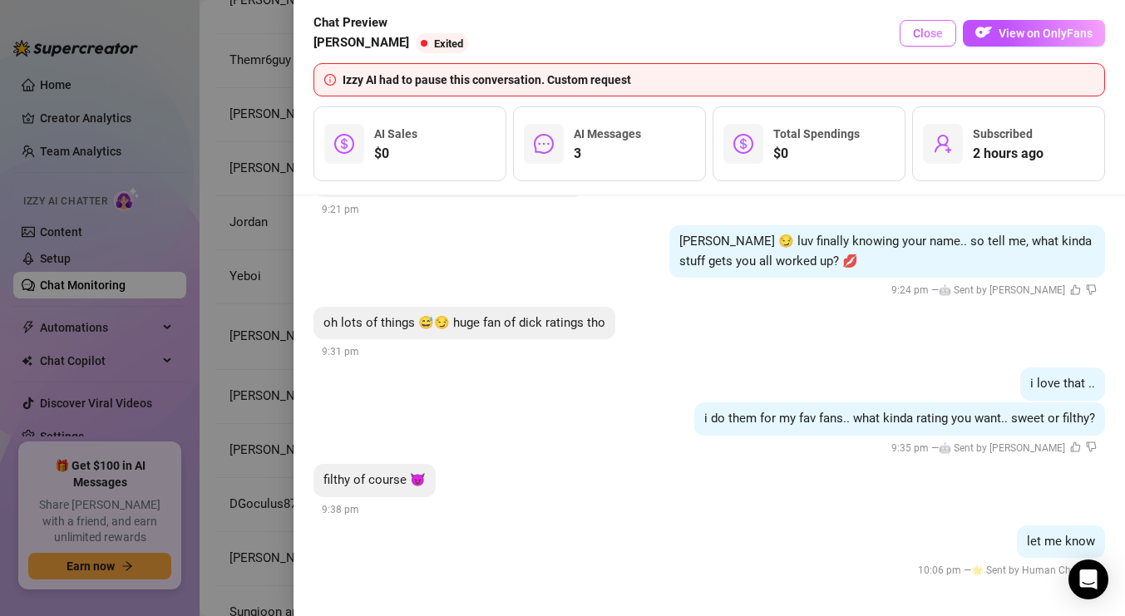
click at [929, 37] on span "Close" at bounding box center [928, 33] width 30 height 13
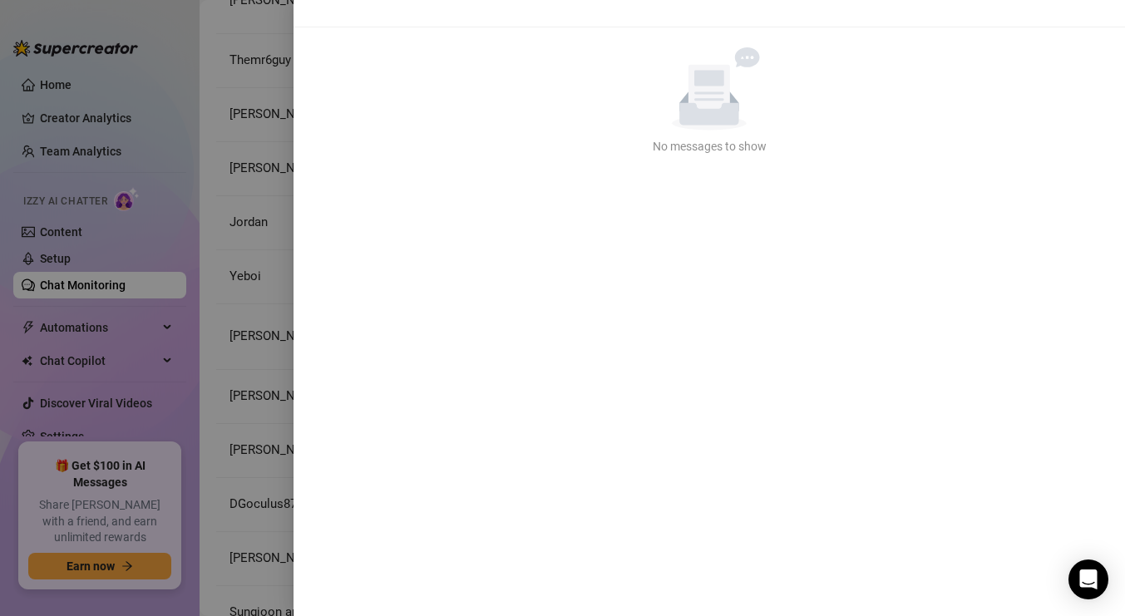
scroll to position [0, 0]
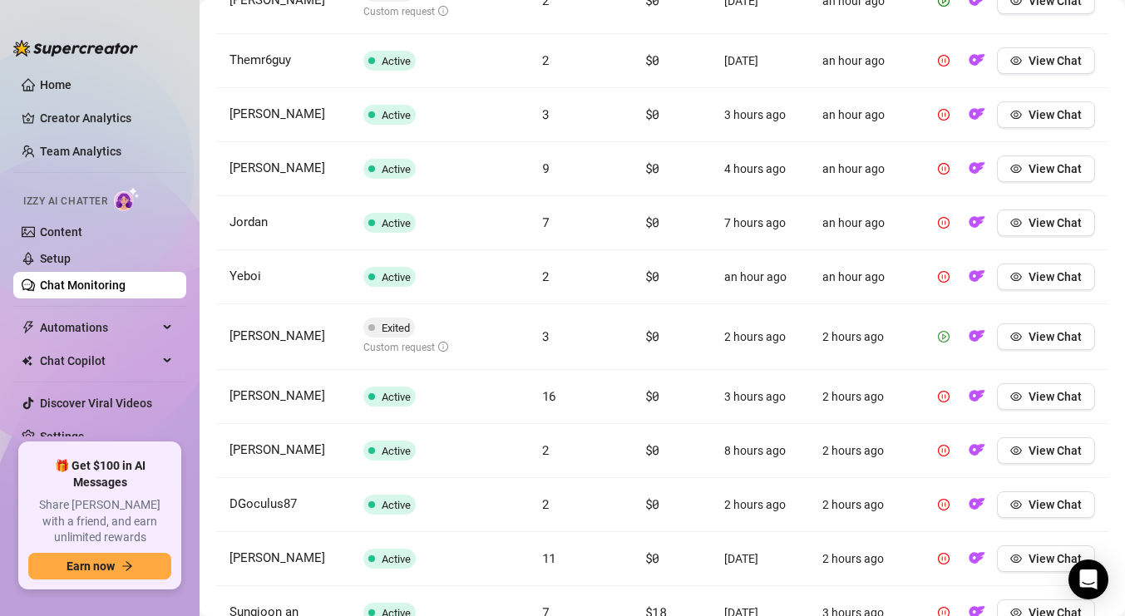
click at [943, 338] on icon "play-circle" at bounding box center [944, 336] width 4 height 6
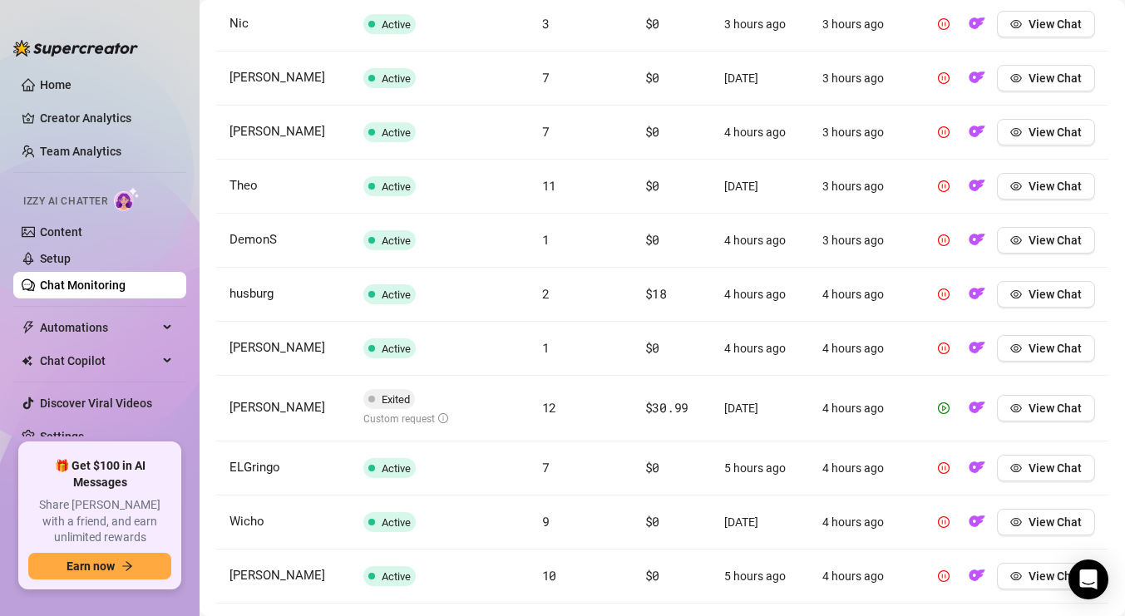
scroll to position [2781, 0]
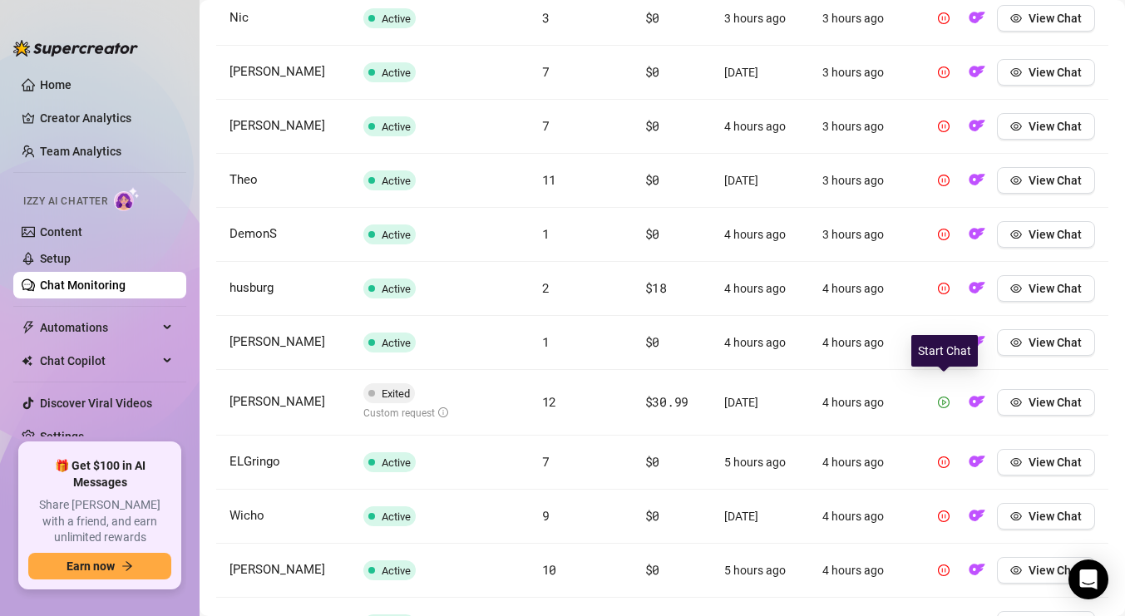
click at [943, 399] on icon "play-circle" at bounding box center [944, 402] width 4 height 6
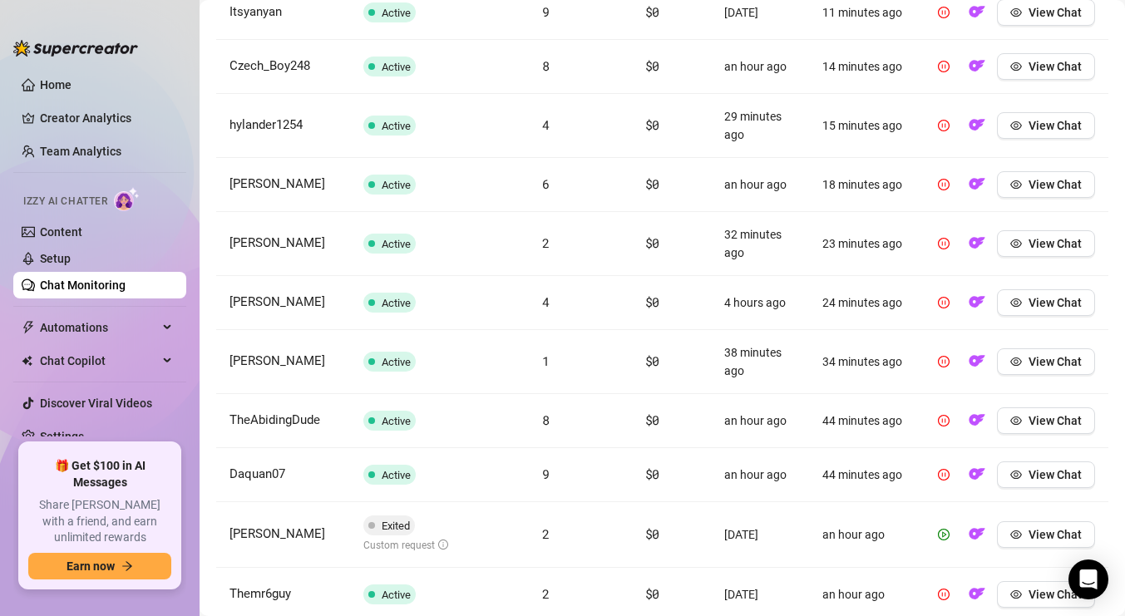
scroll to position [0, 0]
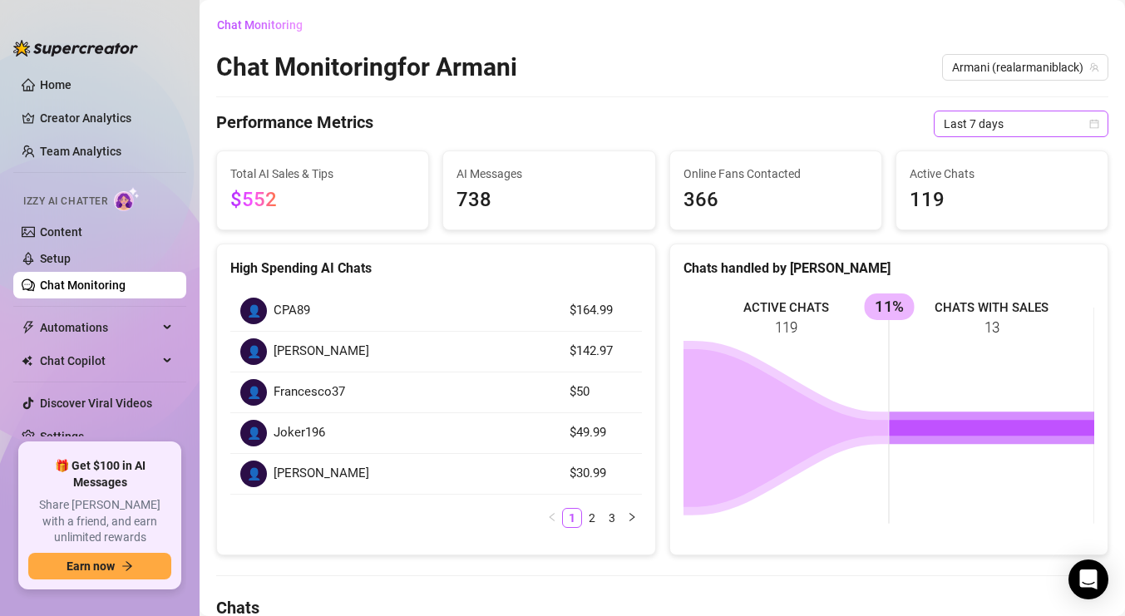
click at [970, 117] on span "Last 7 days" at bounding box center [1020, 123] width 155 height 25
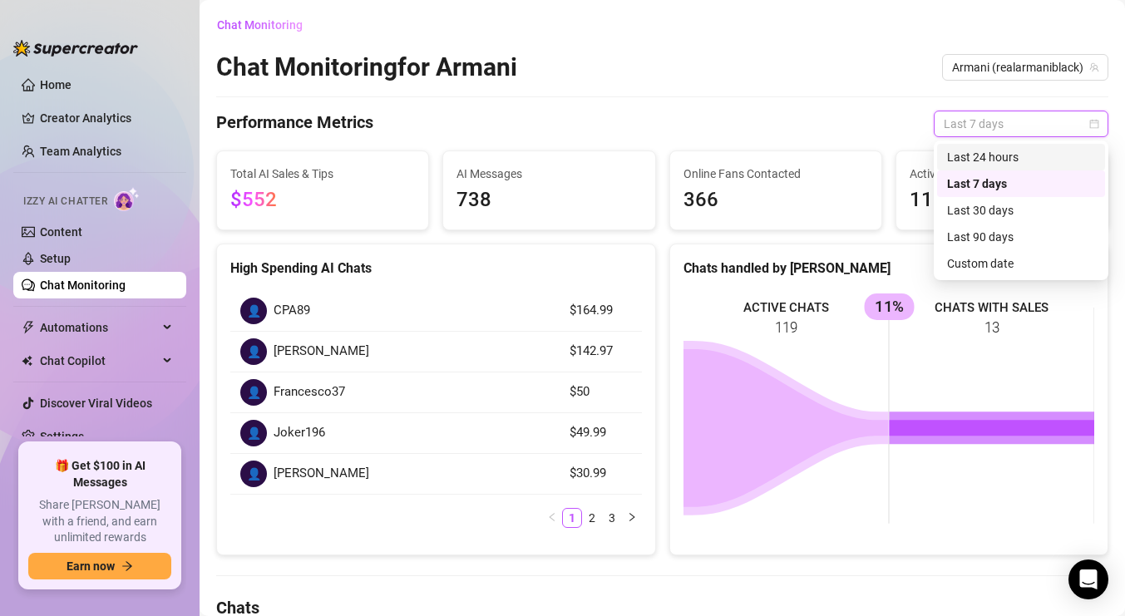
click at [978, 155] on div "Last 24 hours" at bounding box center [1021, 157] width 148 height 18
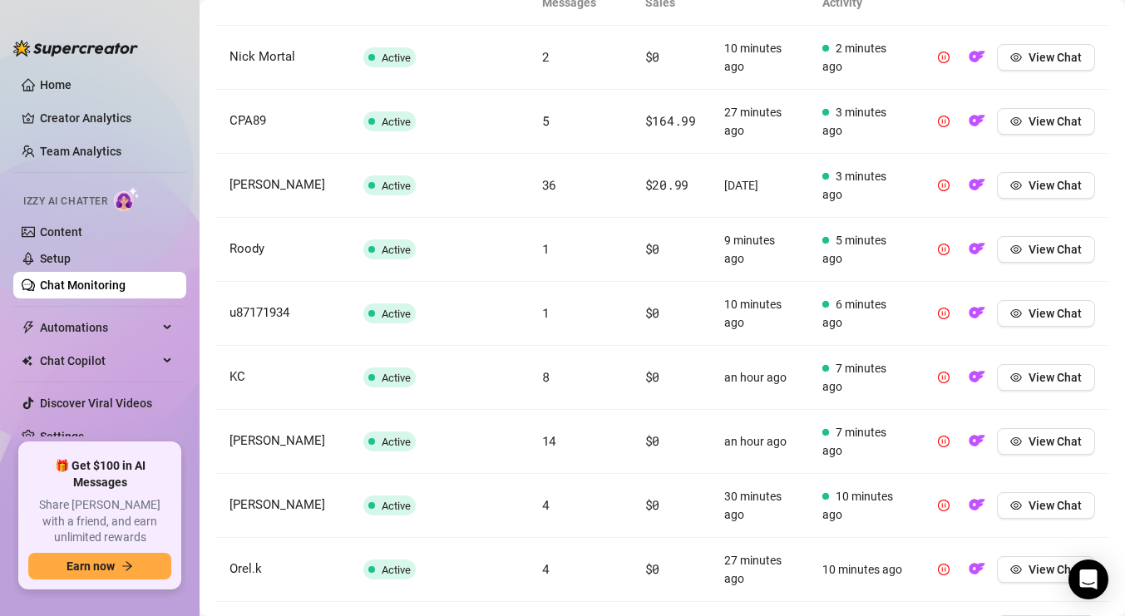
scroll to position [658, 0]
click at [78, 234] on link "Content" at bounding box center [61, 231] width 42 height 13
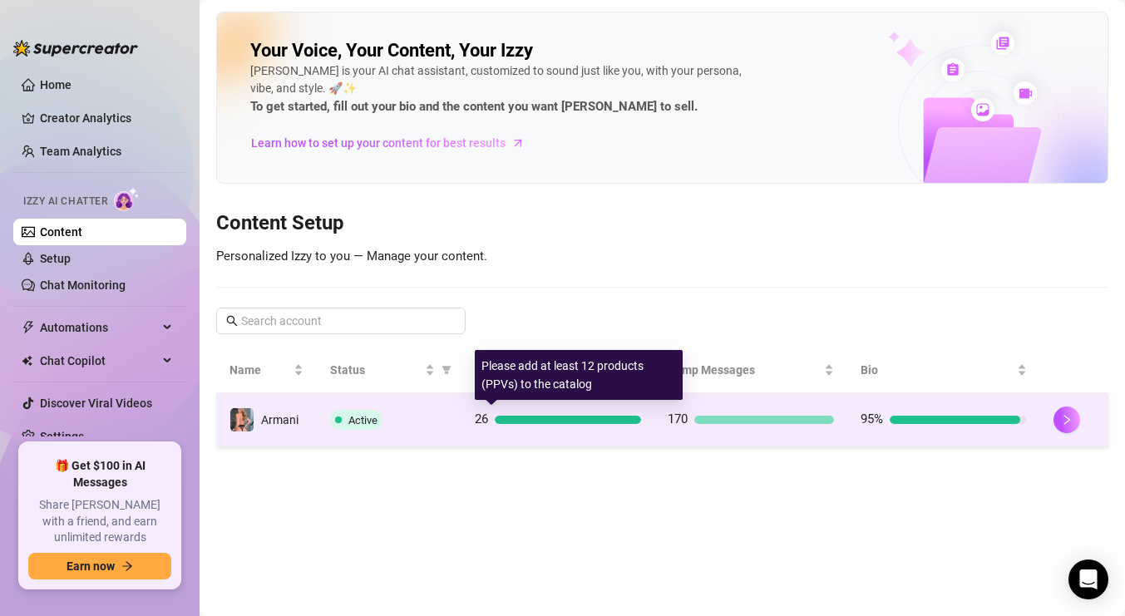
click at [588, 410] on div "26" at bounding box center [558, 420] width 166 height 20
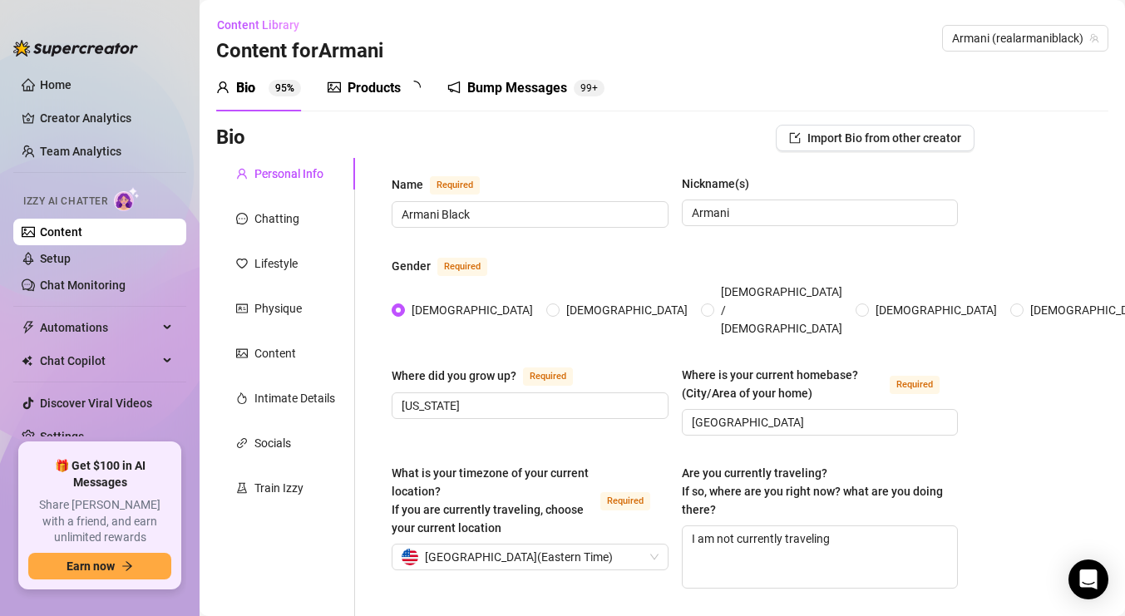
click at [376, 86] on div "Products" at bounding box center [373, 88] width 53 height 20
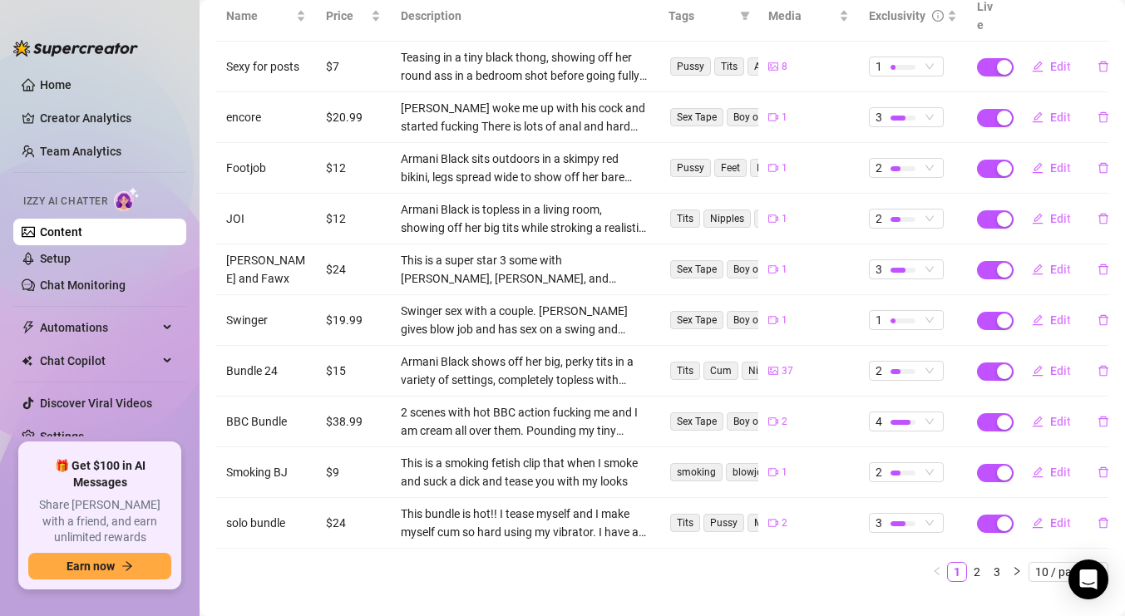
scroll to position [243, 0]
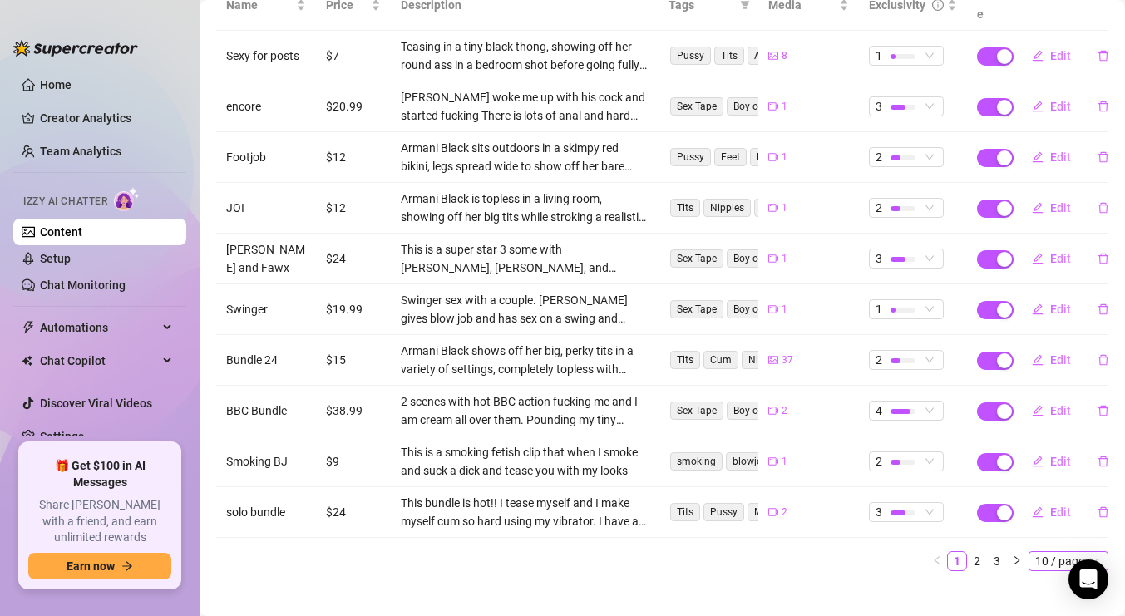
click at [1054, 552] on span "10 / page" at bounding box center [1068, 561] width 67 height 18
click at [1057, 522] on div "100 / page" at bounding box center [1070, 531] width 56 height 18
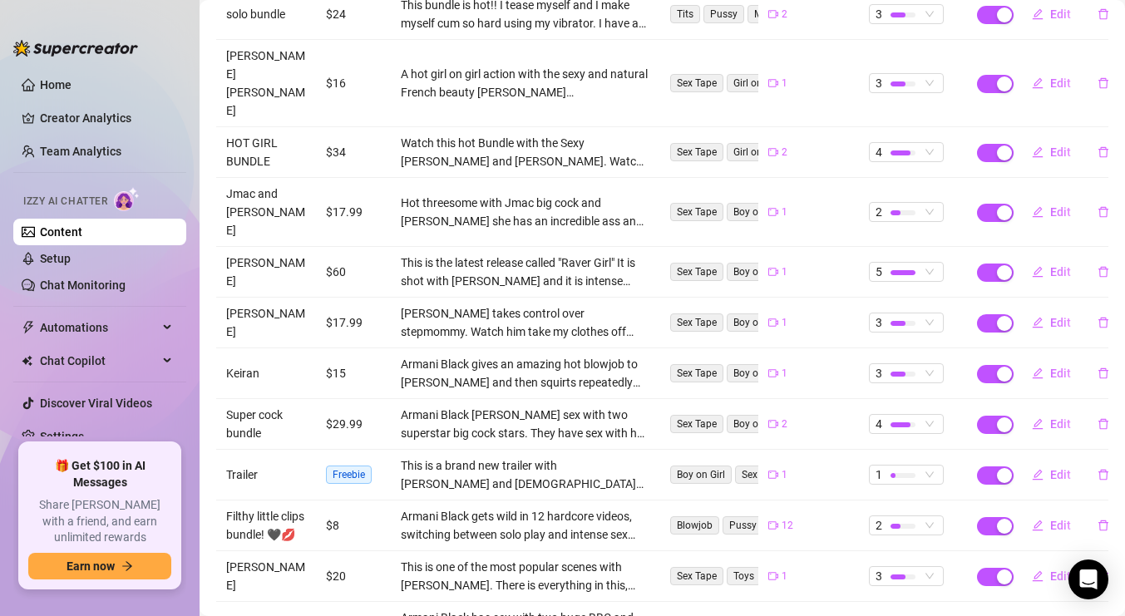
scroll to position [737, 0]
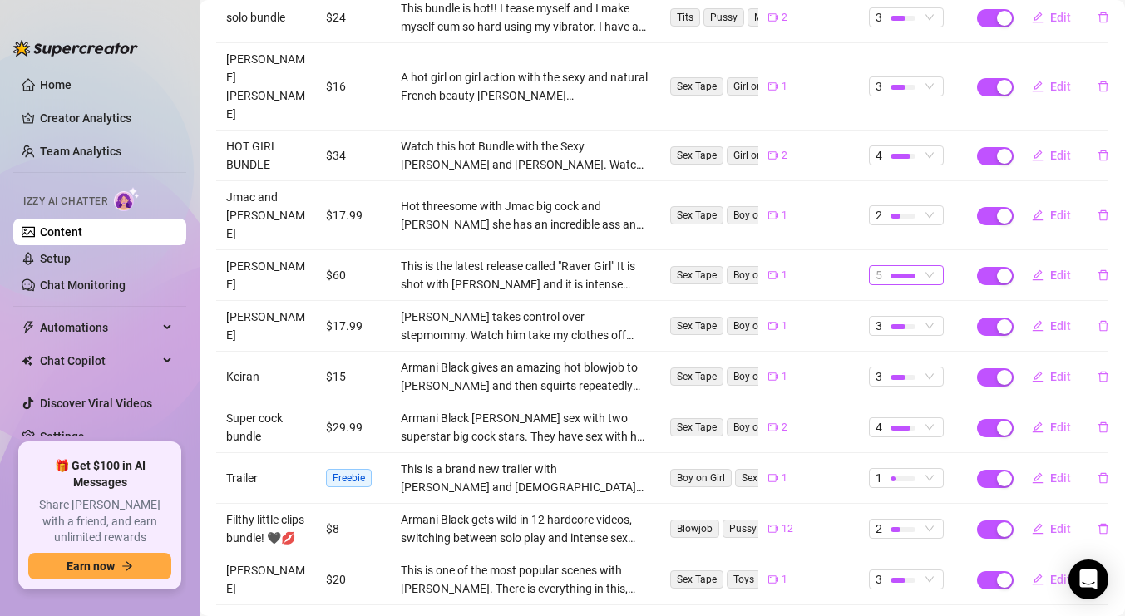
click at [931, 266] on span "5" at bounding box center [906, 275] width 62 height 18
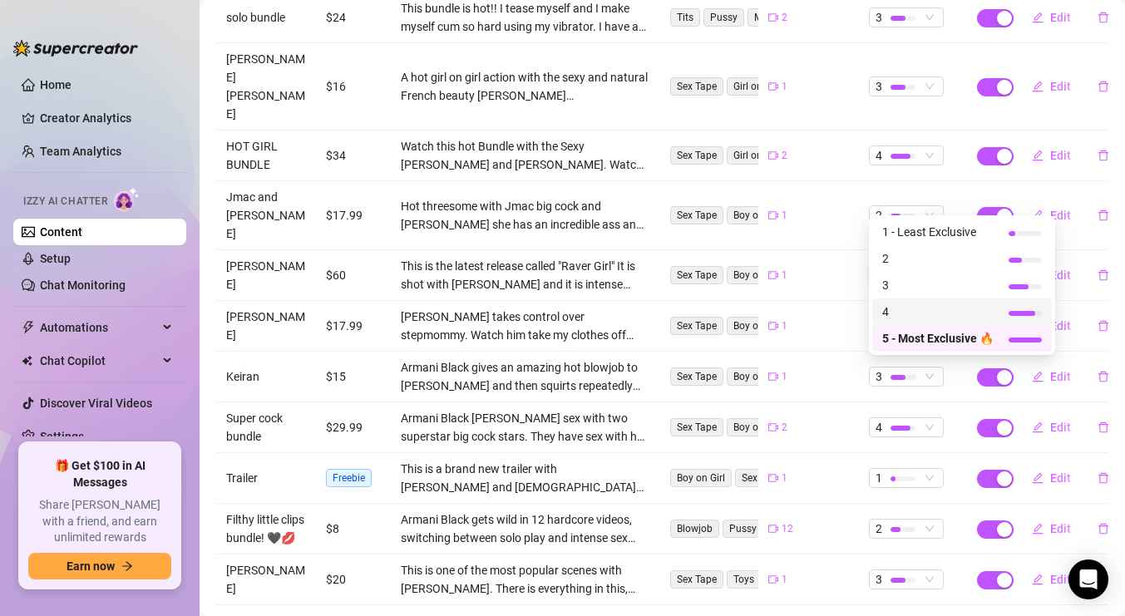
click at [913, 311] on span "4" at bounding box center [937, 312] width 111 height 18
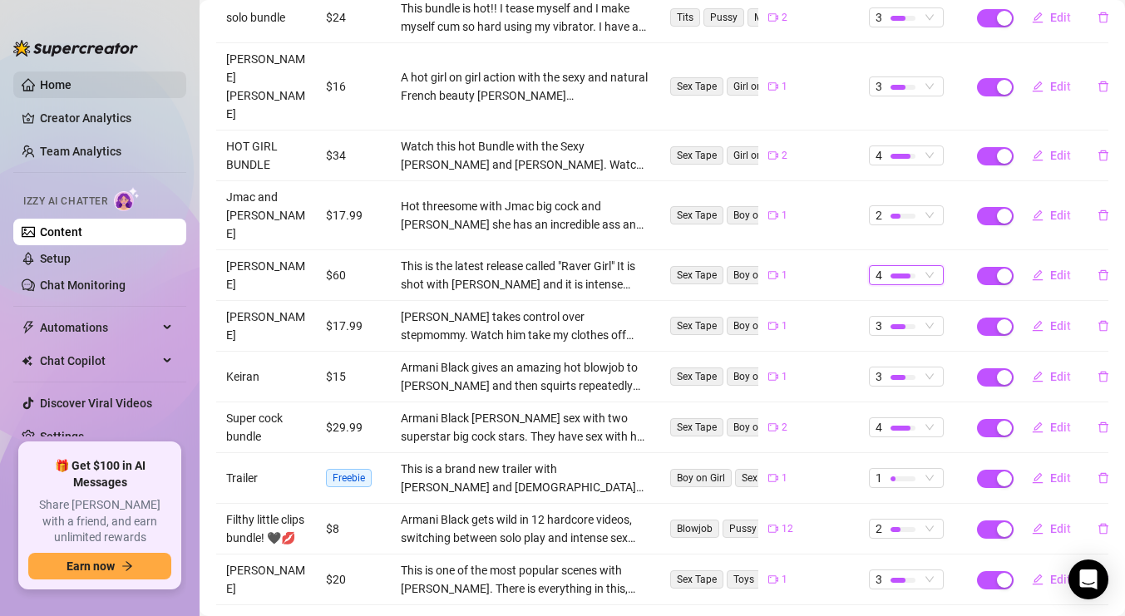
click at [61, 83] on link "Home" at bounding box center [56, 84] width 32 height 13
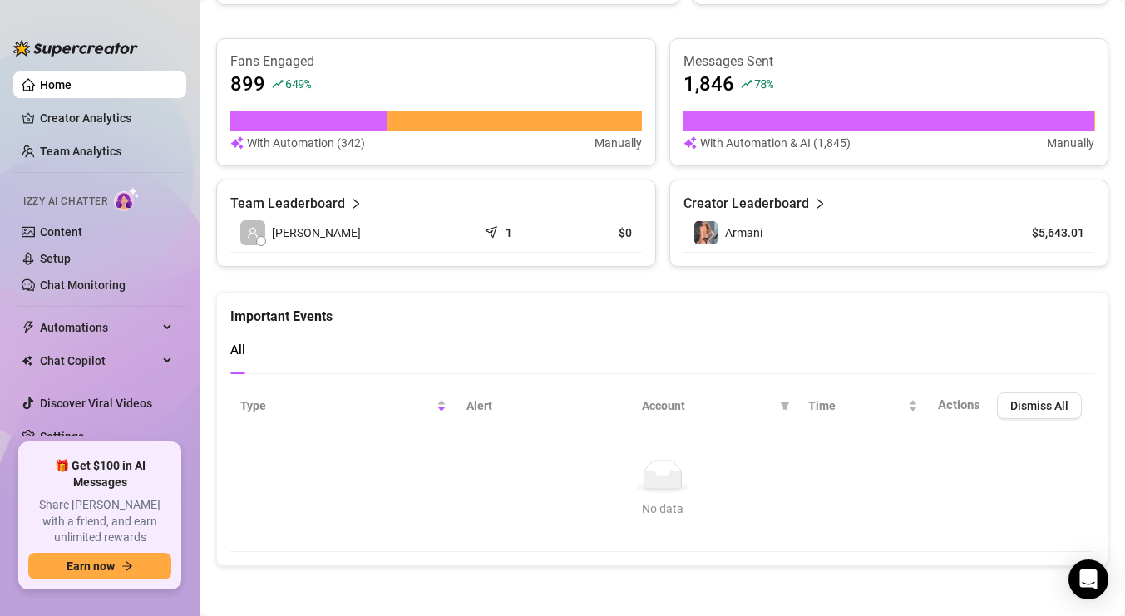
scroll to position [631, 0]
click at [67, 260] on link "Setup" at bounding box center [55, 258] width 31 height 13
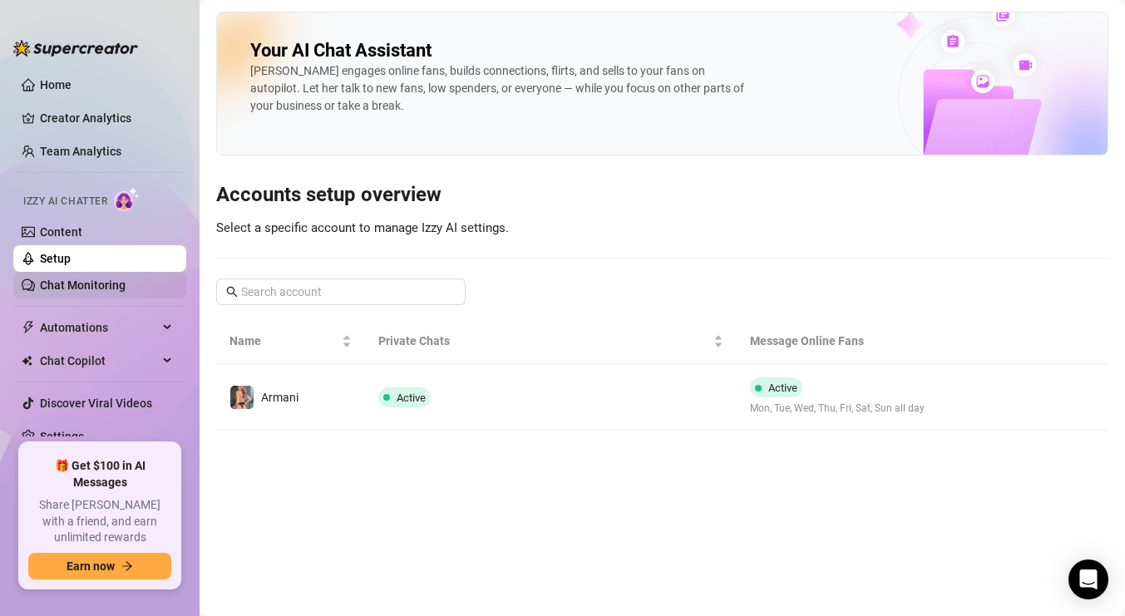
click at [90, 281] on link "Chat Monitoring" at bounding box center [83, 284] width 86 height 13
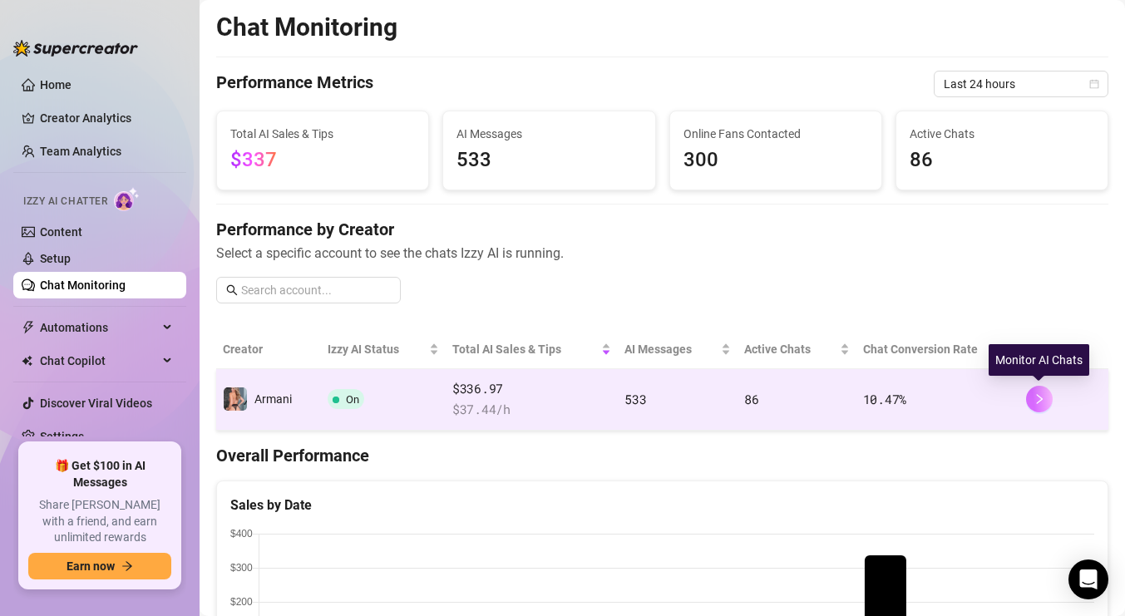
click at [1041, 401] on icon "right" at bounding box center [1039, 399] width 12 height 12
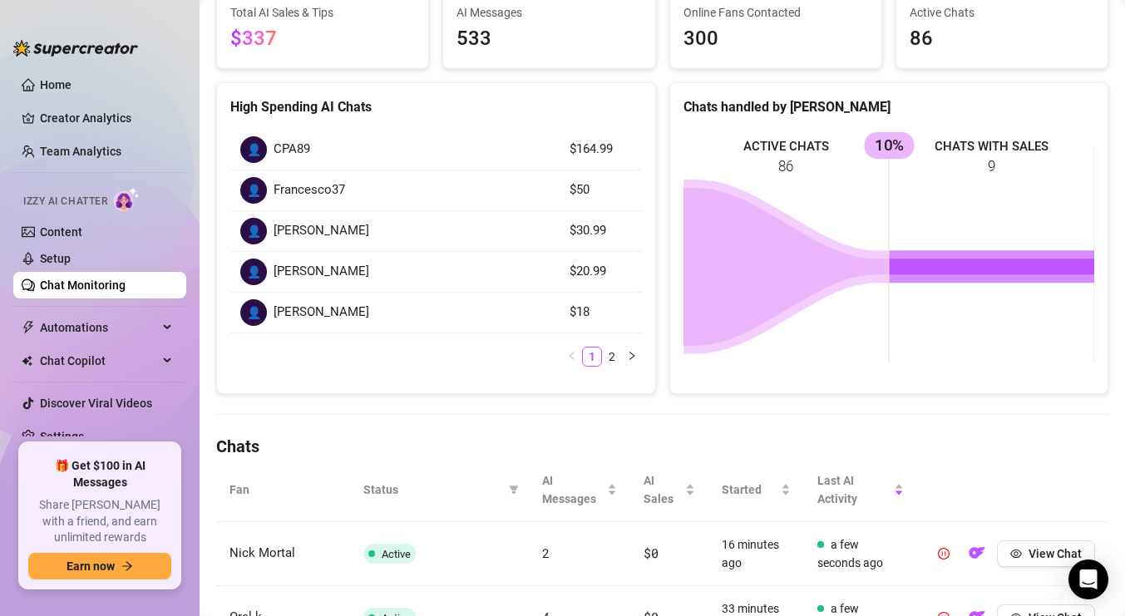
scroll to position [163, 0]
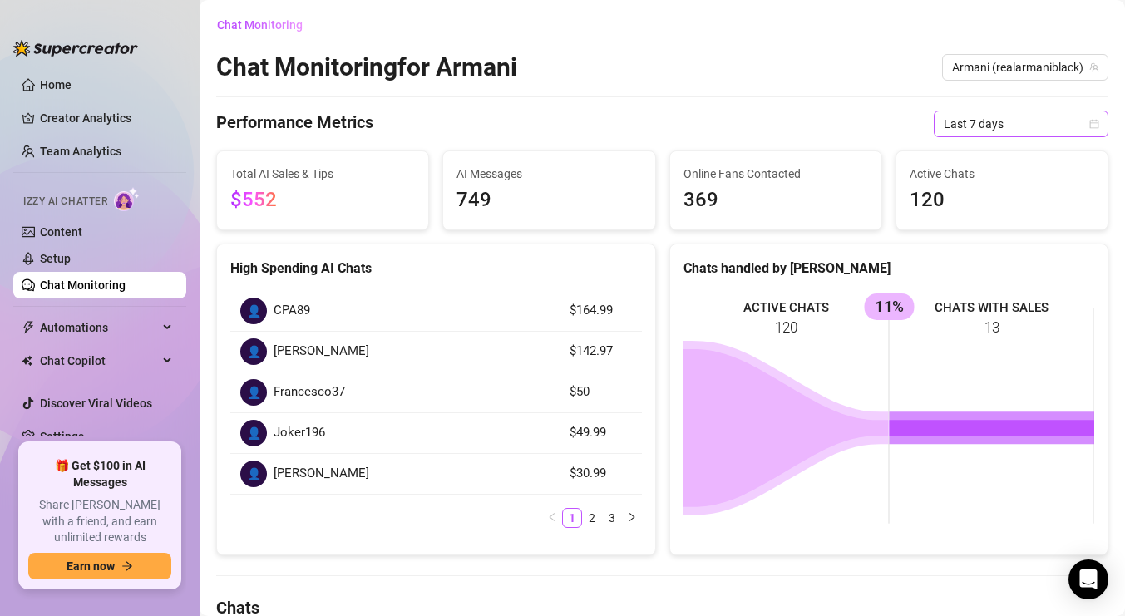
click at [1014, 129] on span "Last 7 days" at bounding box center [1020, 123] width 155 height 25
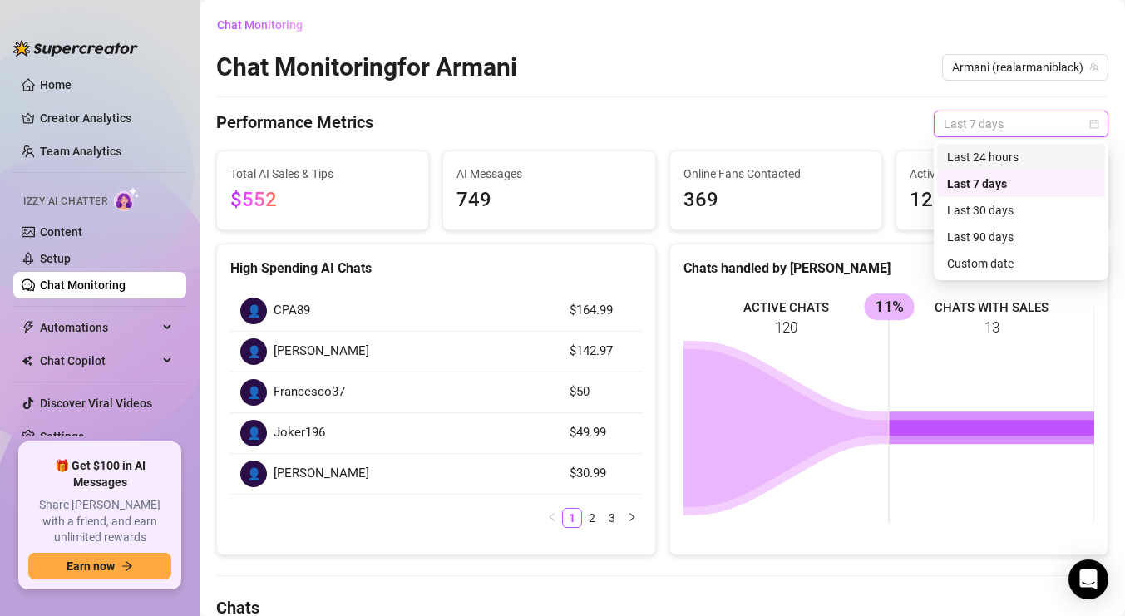
click at [1012, 159] on div "Last 24 hours" at bounding box center [1021, 157] width 148 height 18
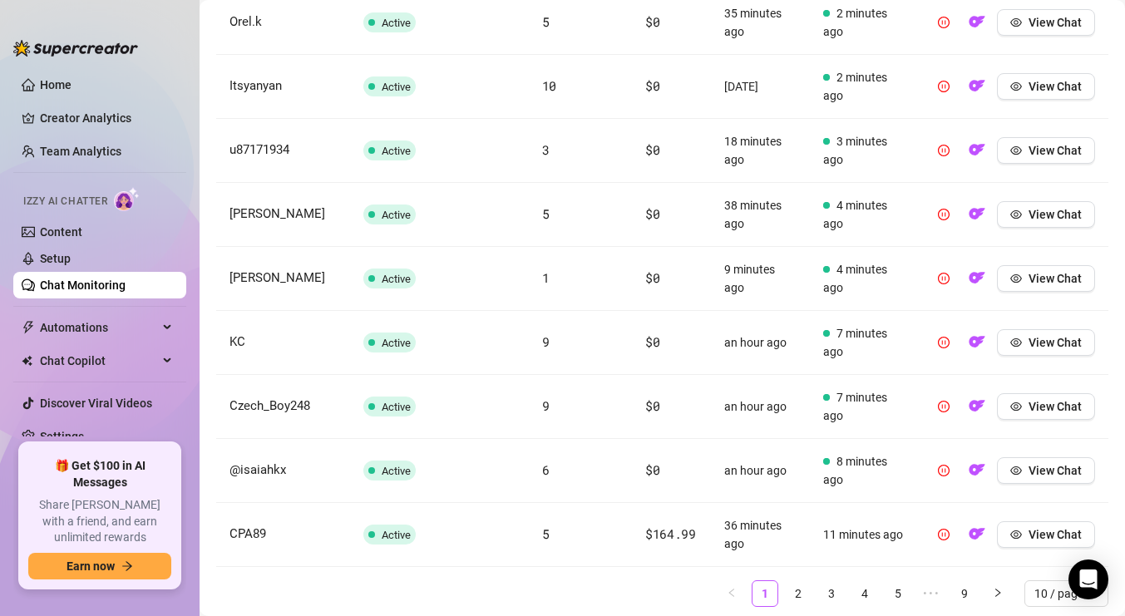
scroll to position [810, 0]
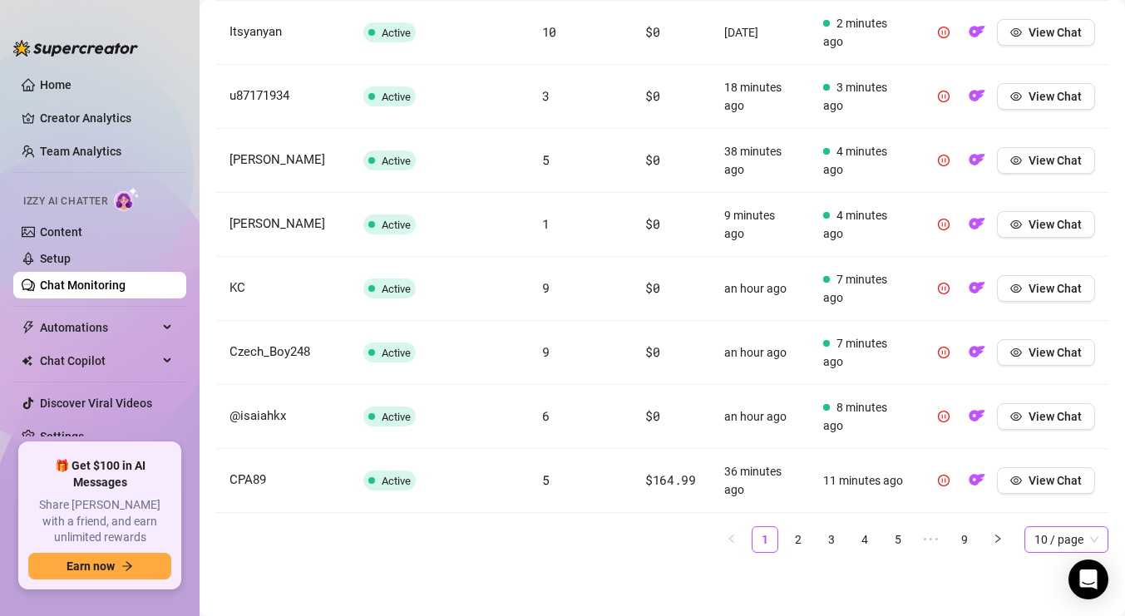
click at [1063, 542] on span "10 / page" at bounding box center [1066, 539] width 64 height 25
click at [1042, 505] on div "100 / page" at bounding box center [1065, 506] width 57 height 18
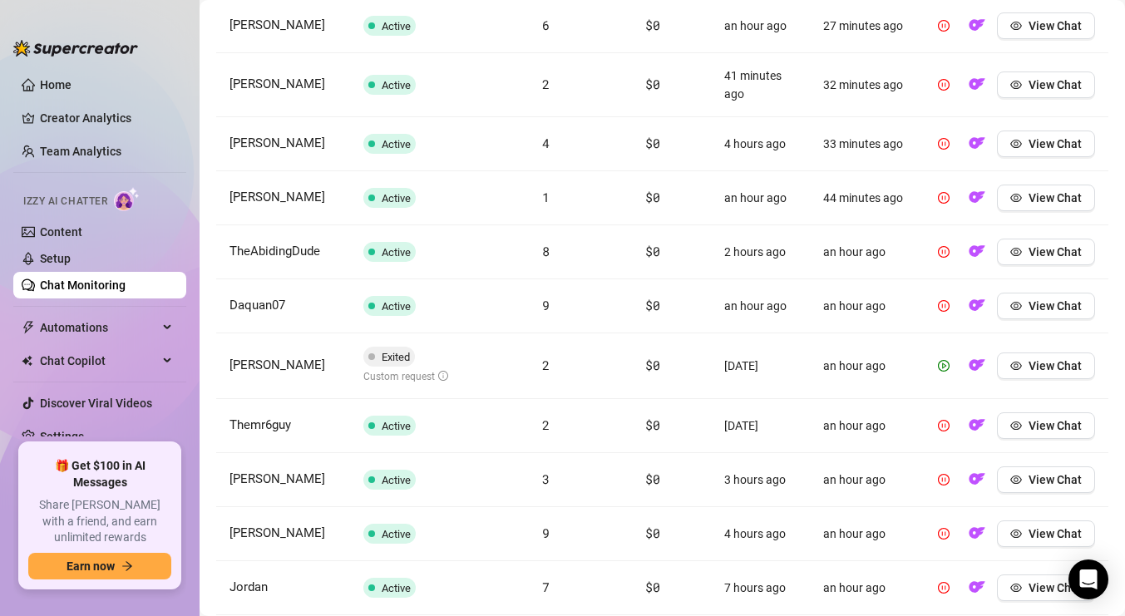
scroll to position [1638, 0]
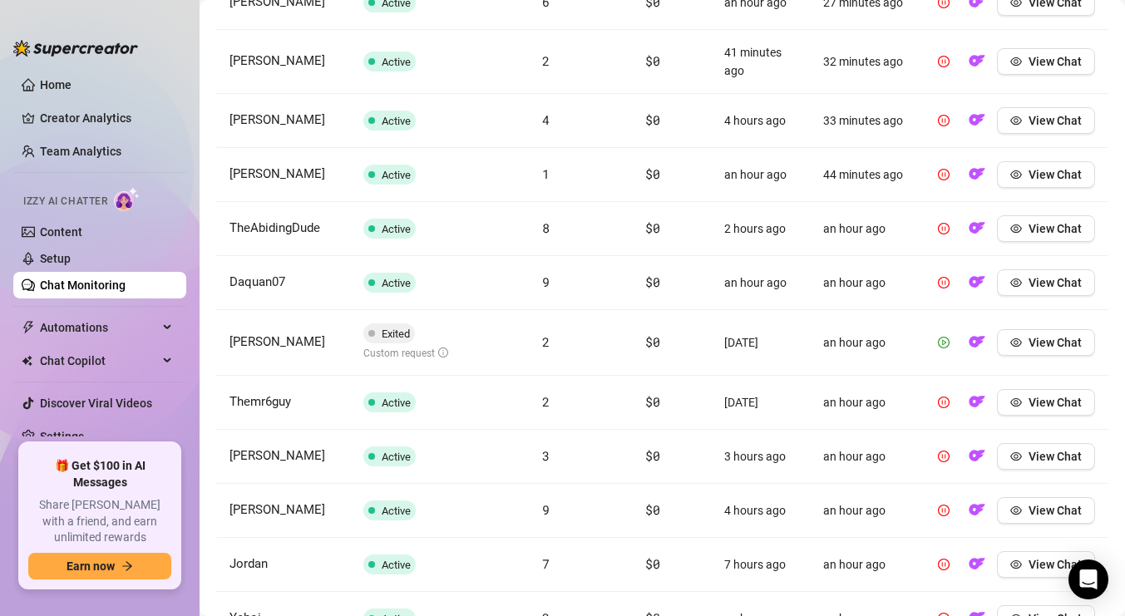
click at [943, 341] on icon "play-circle" at bounding box center [944, 342] width 4 height 6
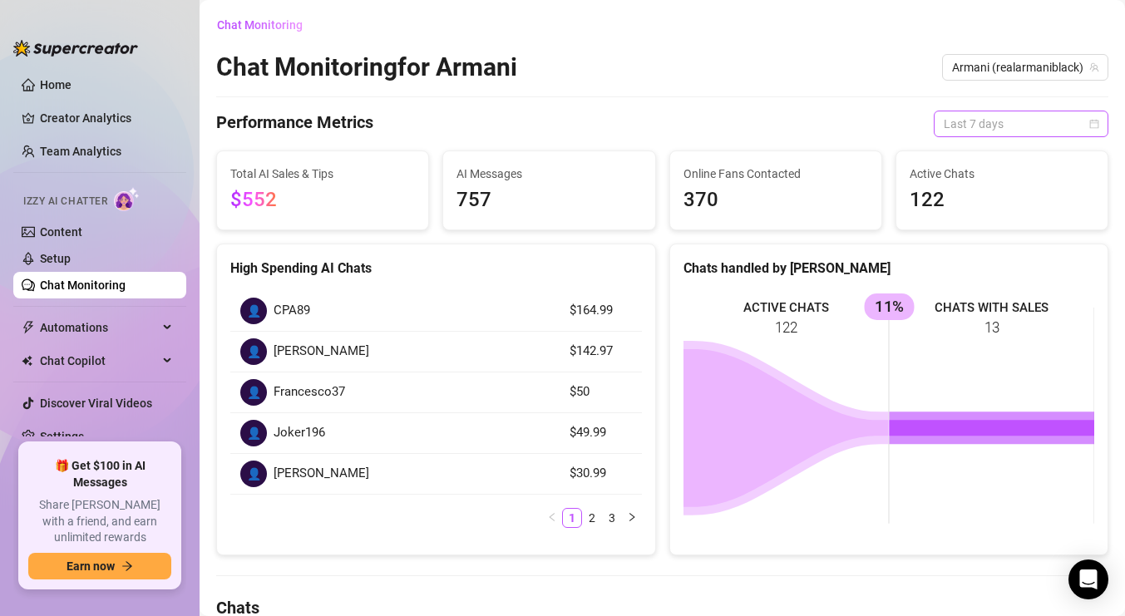
click at [1042, 121] on span "Last 7 days" at bounding box center [1020, 123] width 155 height 25
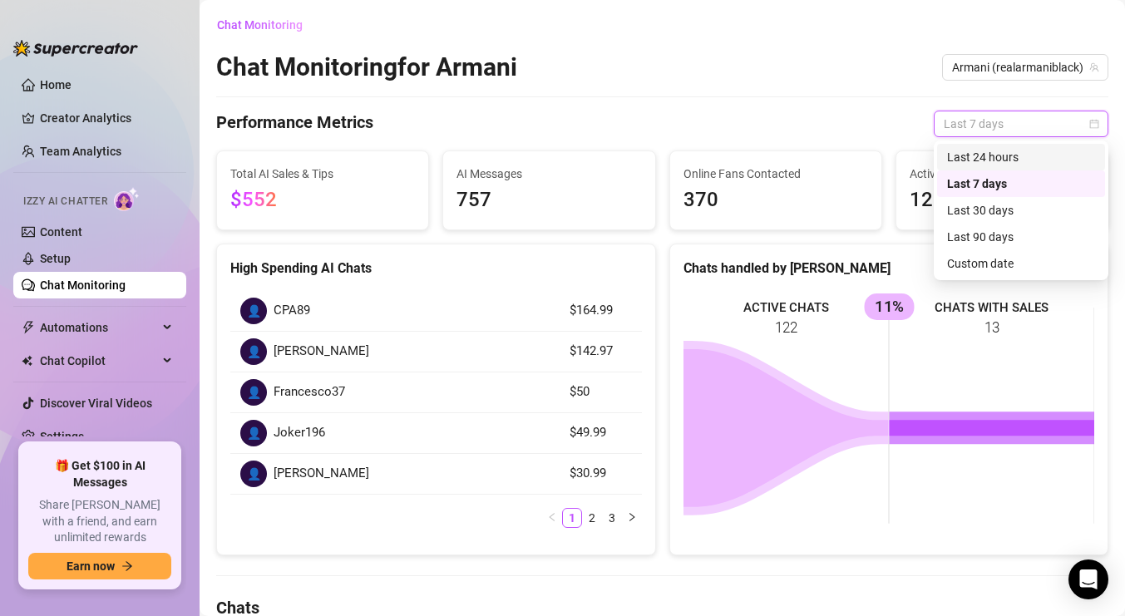
click at [1032, 153] on div "Last 24 hours" at bounding box center [1021, 157] width 148 height 18
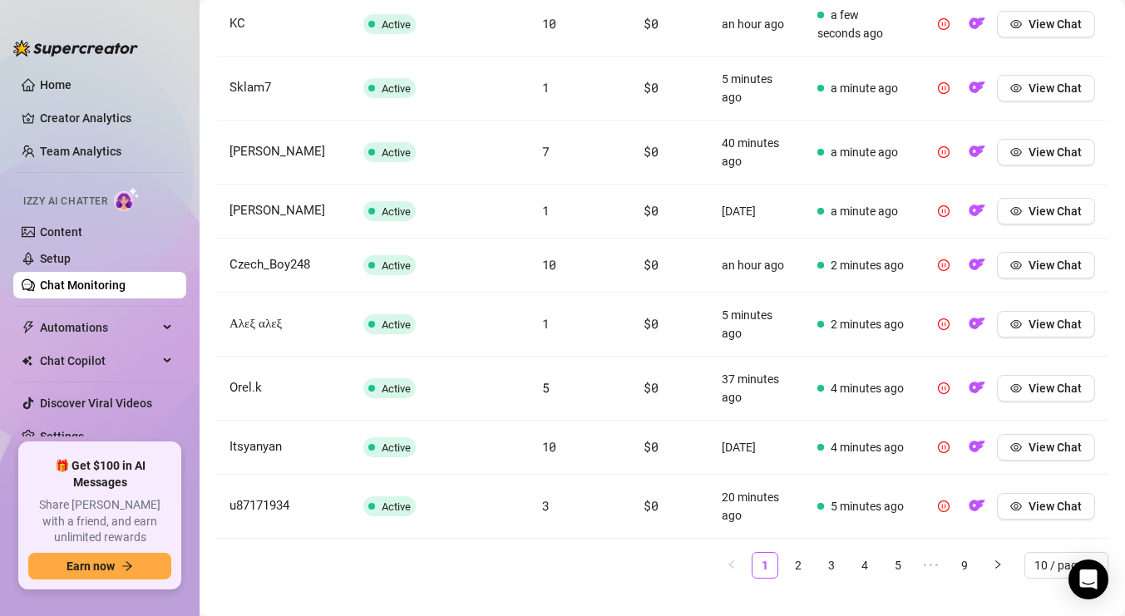
scroll to position [781, 0]
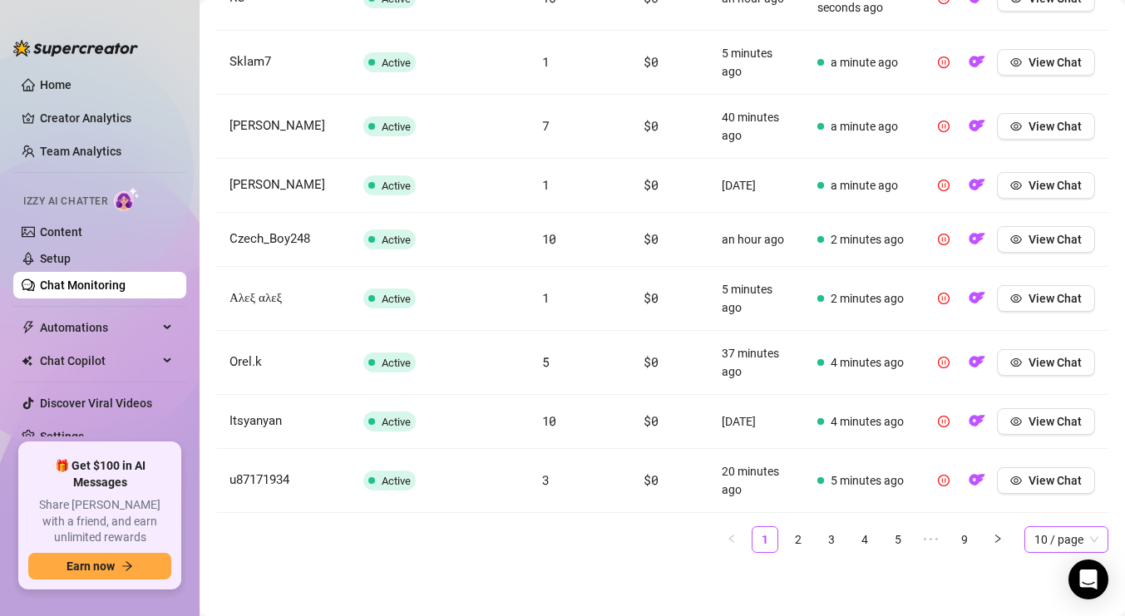
click at [1091, 538] on span "10 / page" at bounding box center [1066, 539] width 64 height 25
click at [1064, 508] on div "100 / page" at bounding box center [1065, 506] width 57 height 18
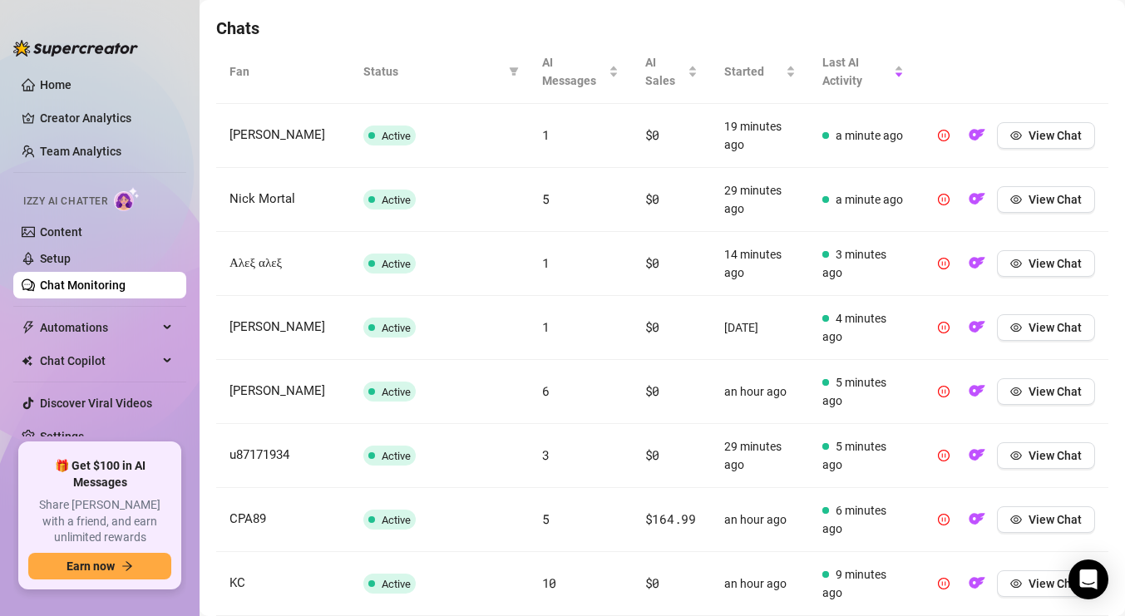
scroll to position [0, 0]
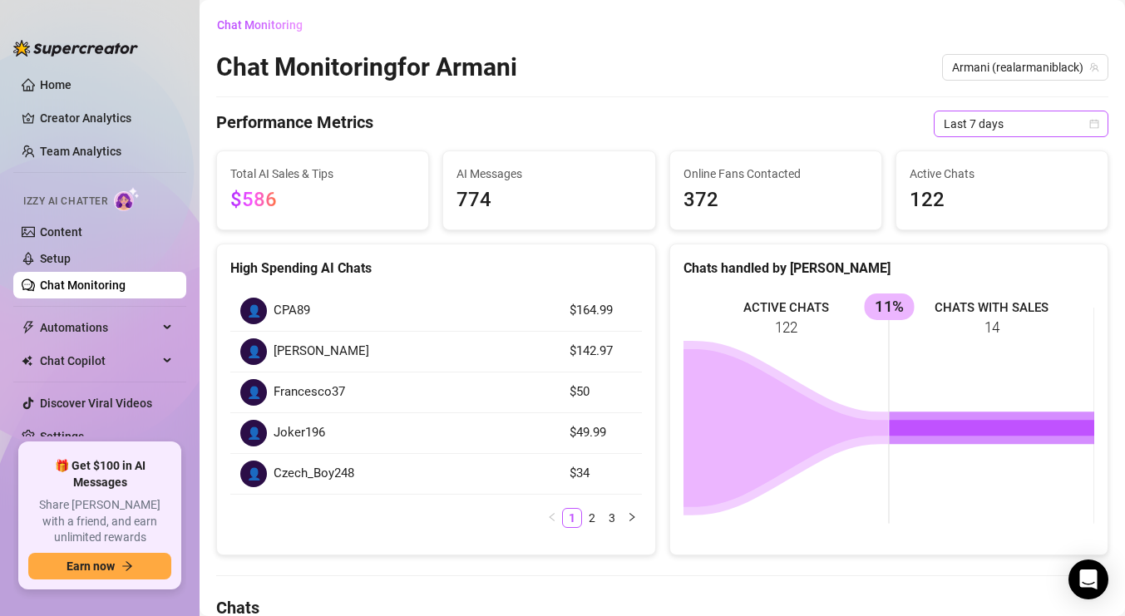
click at [1085, 126] on span "Last 7 days" at bounding box center [1020, 123] width 155 height 25
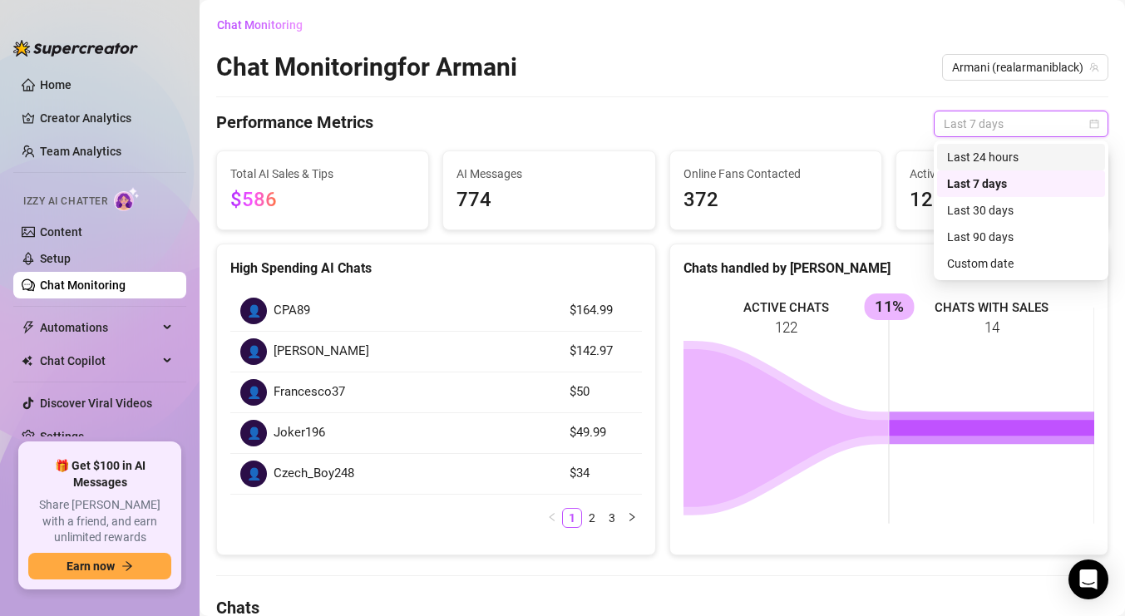
click at [1036, 155] on div "Last 24 hours" at bounding box center [1021, 157] width 148 height 18
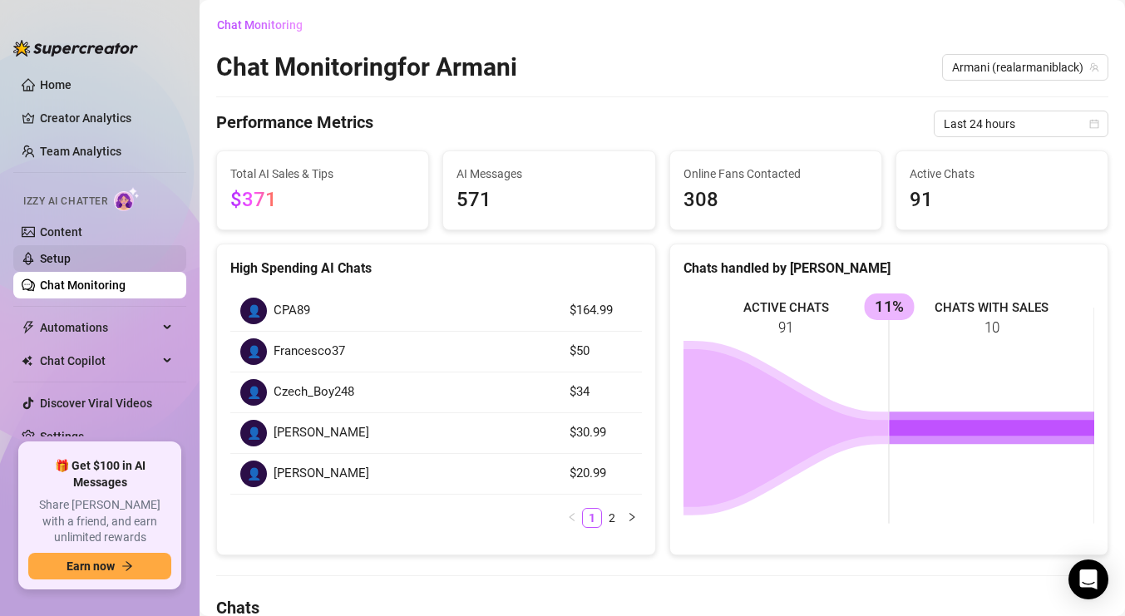
click at [66, 261] on link "Setup" at bounding box center [55, 258] width 31 height 13
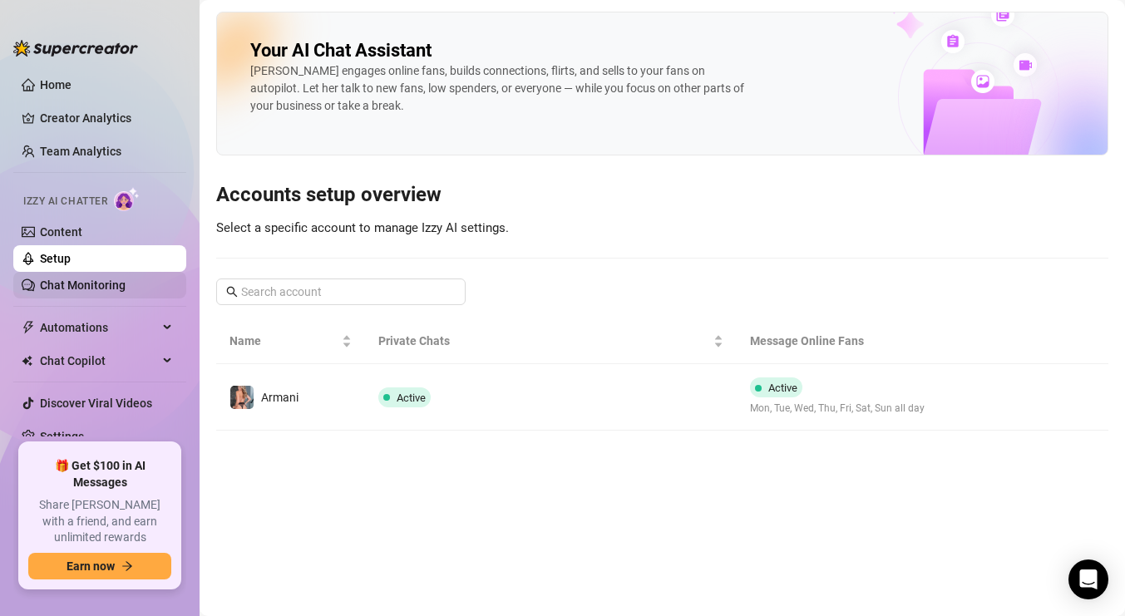
click at [71, 283] on link "Chat Monitoring" at bounding box center [83, 284] width 86 height 13
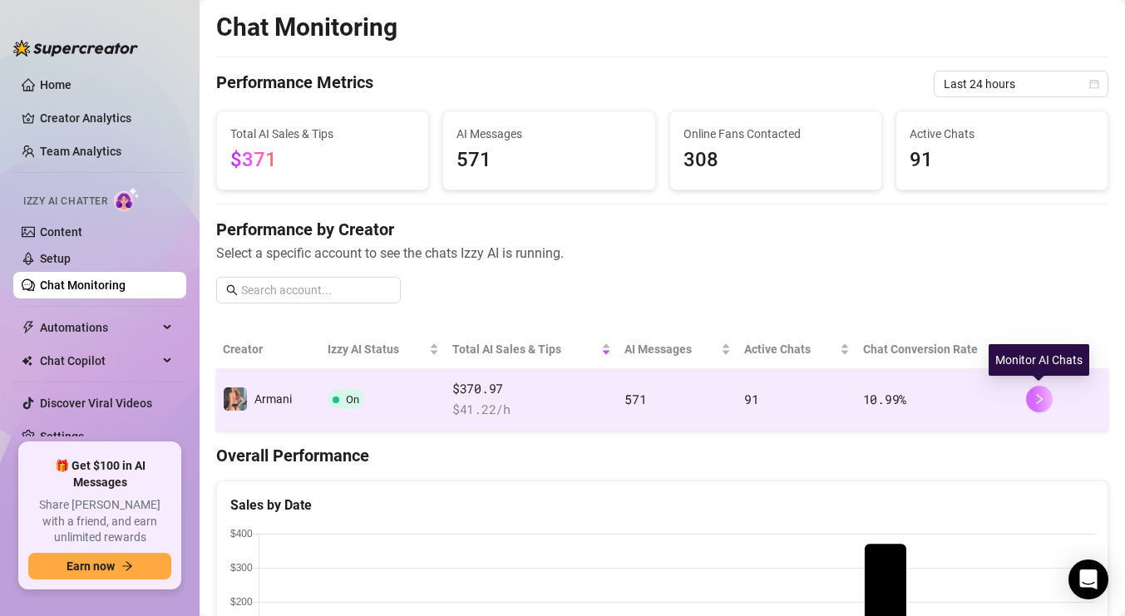
click at [1046, 400] on button "button" at bounding box center [1039, 399] width 27 height 27
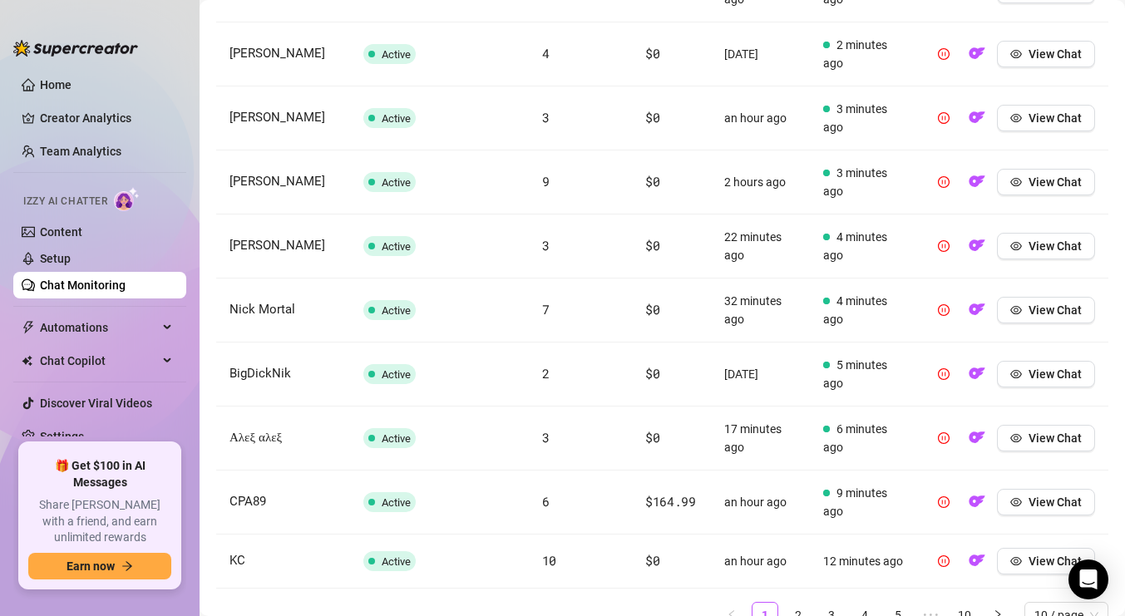
scroll to position [801, 0]
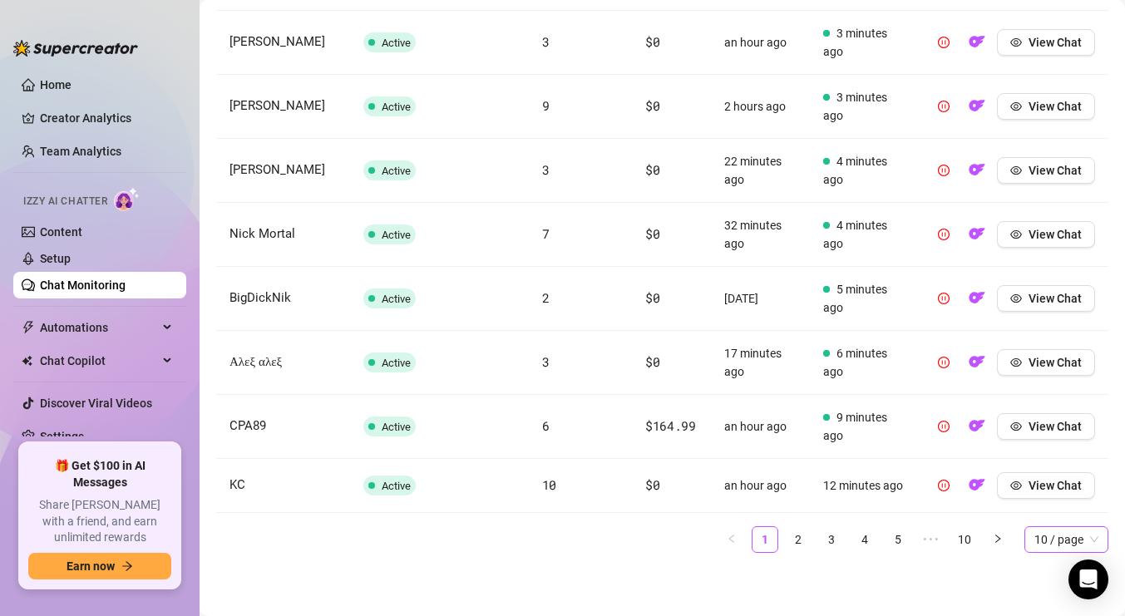
click at [1069, 547] on span "10 / page" at bounding box center [1066, 539] width 64 height 25
click at [1062, 505] on div "100 / page" at bounding box center [1065, 506] width 57 height 18
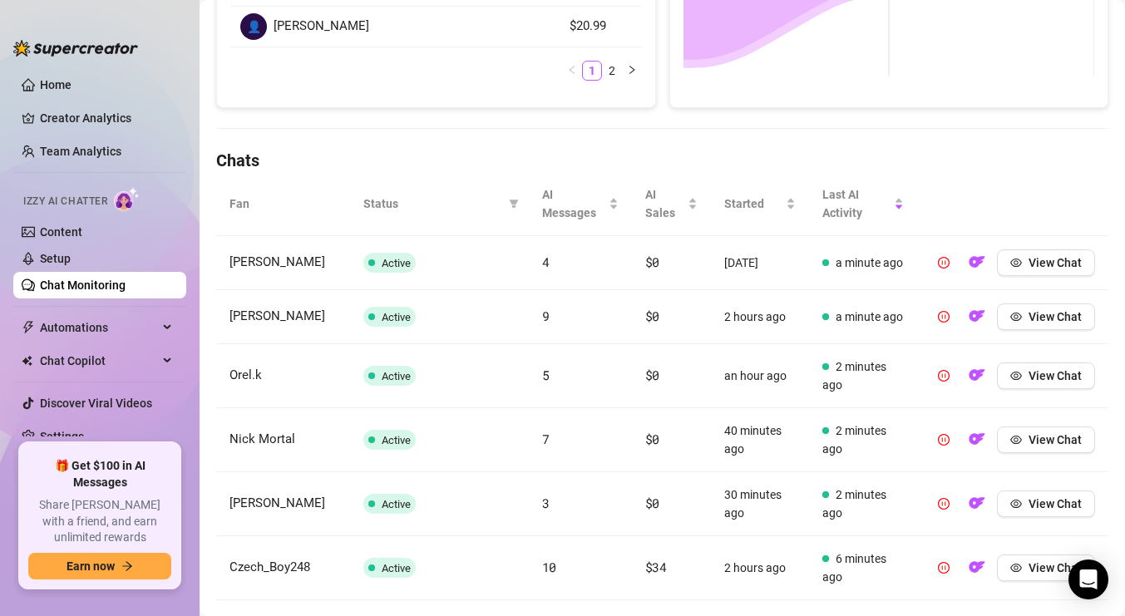
scroll to position [451, 0]
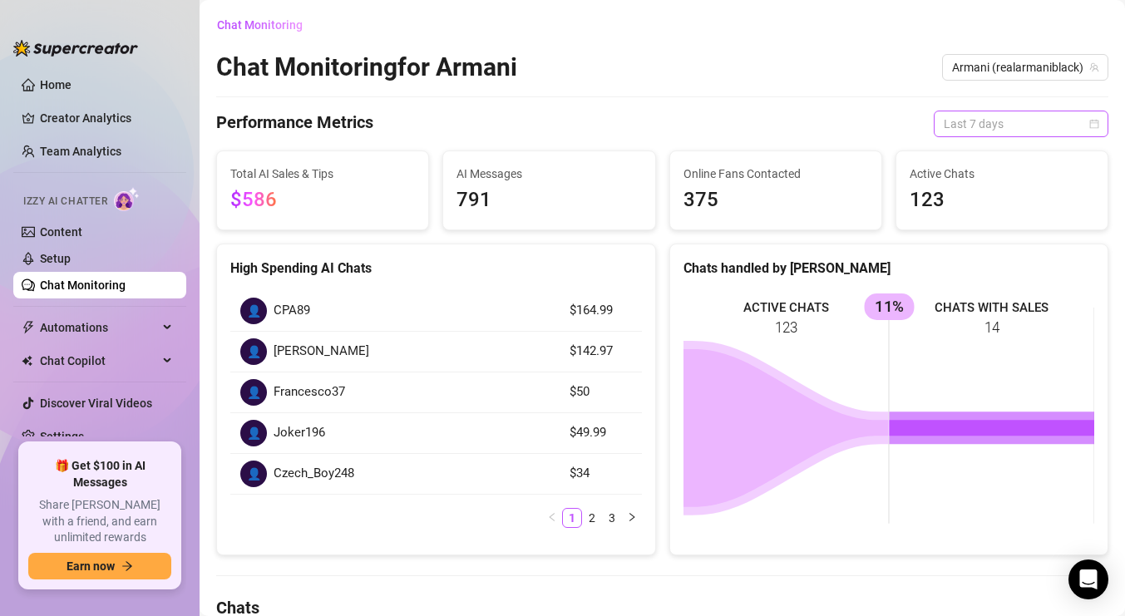
click at [1053, 131] on span "Last 7 days" at bounding box center [1020, 123] width 155 height 25
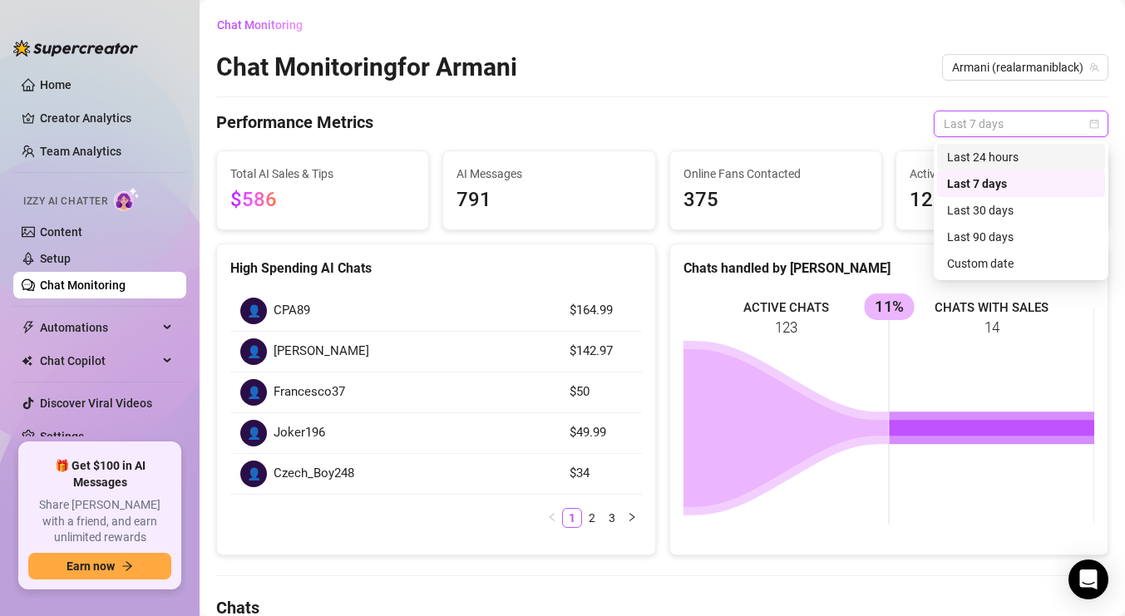
click at [1027, 158] on div "Last 24 hours" at bounding box center [1021, 157] width 148 height 18
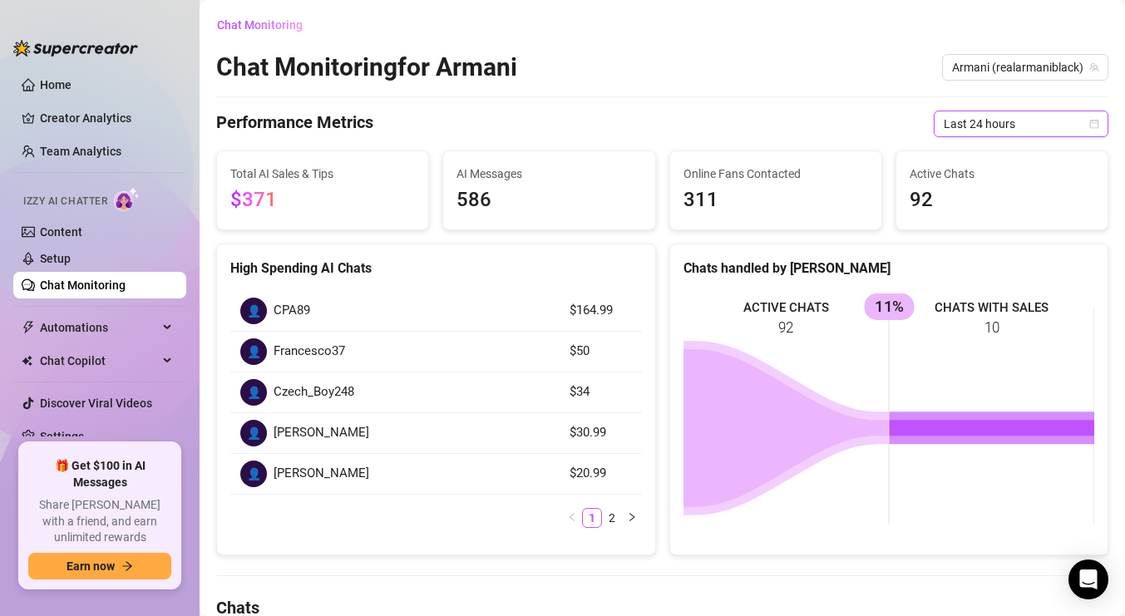
scroll to position [810, 0]
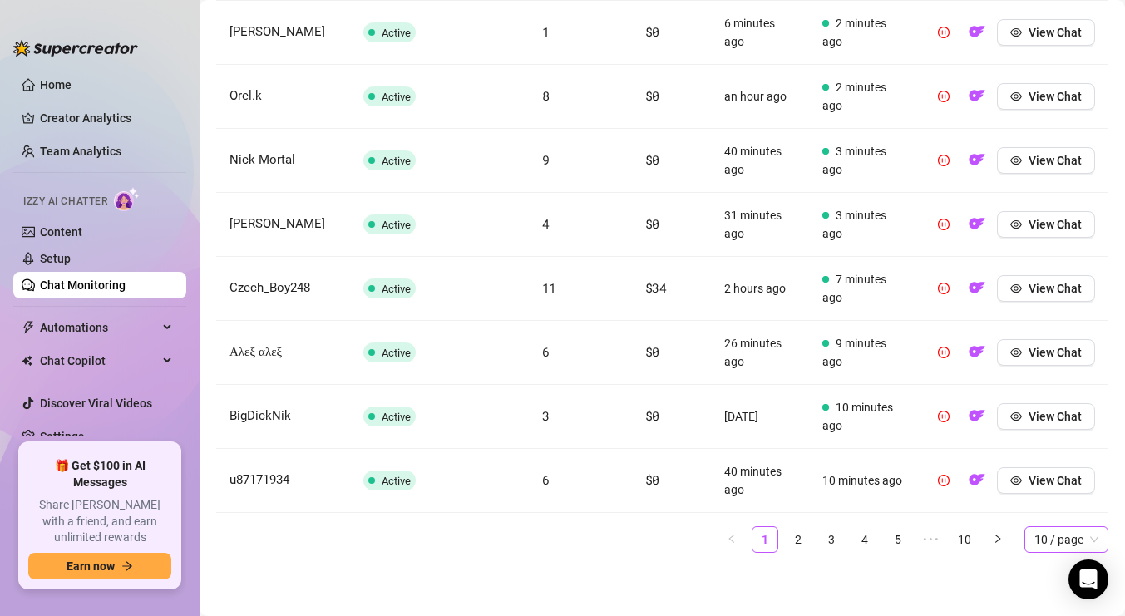
click at [1075, 539] on span "10 / page" at bounding box center [1066, 539] width 64 height 25
click at [1064, 506] on div "100 / page" at bounding box center [1065, 506] width 57 height 18
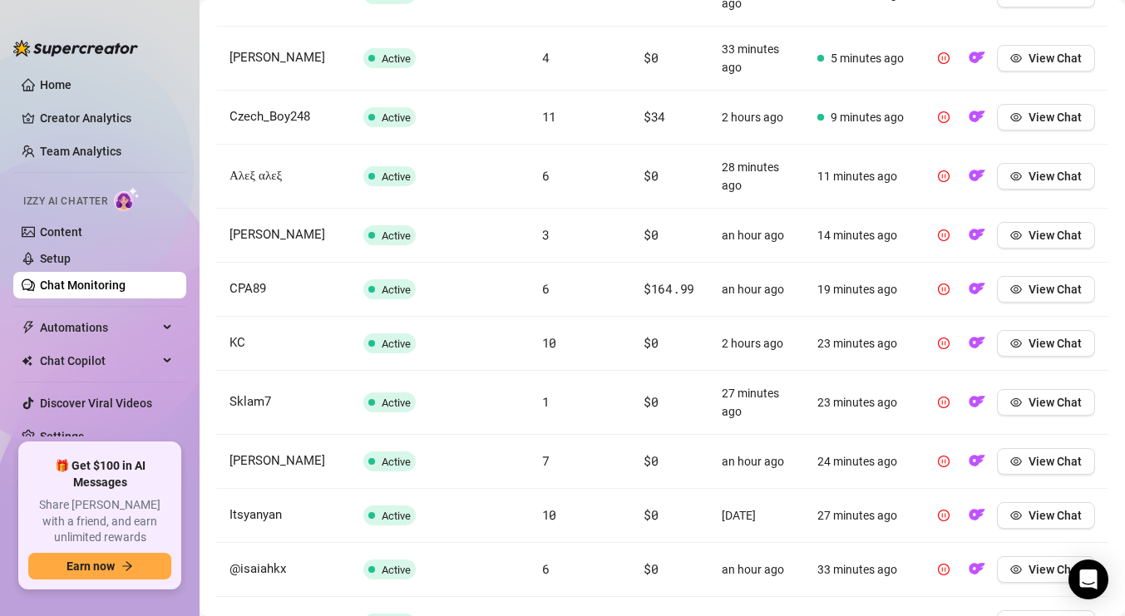
scroll to position [0, 0]
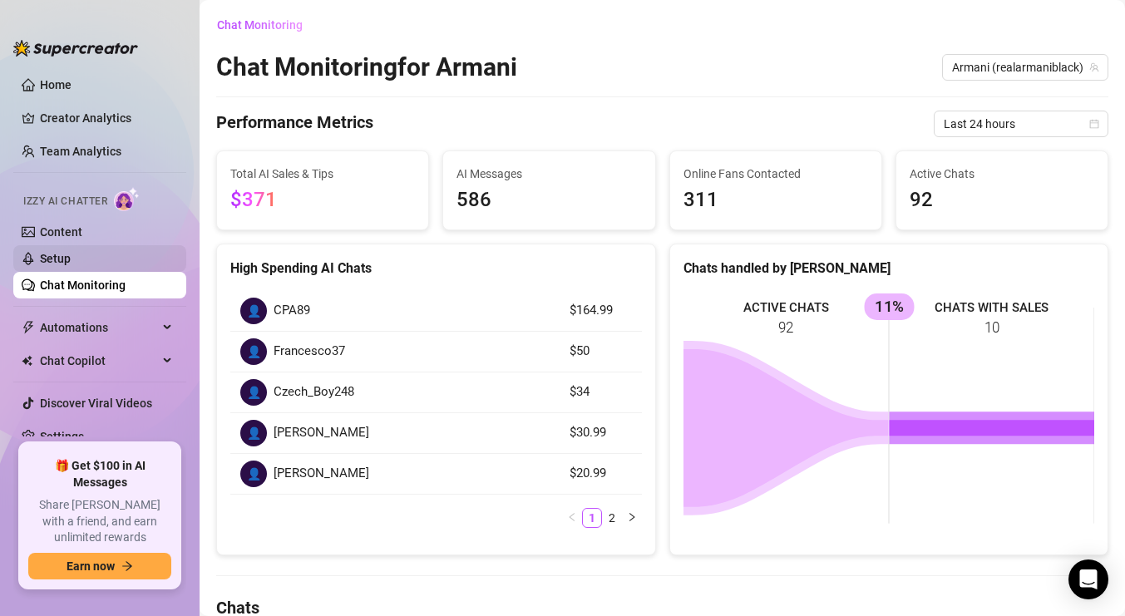
click at [67, 255] on link "Setup" at bounding box center [55, 258] width 31 height 13
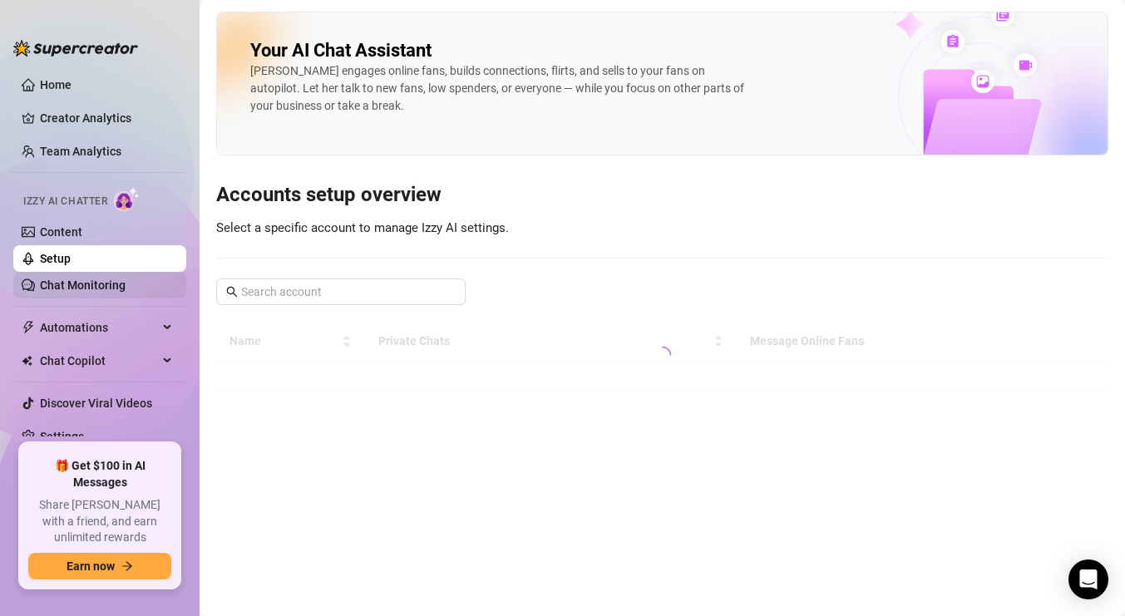
click at [72, 278] on link "Chat Monitoring" at bounding box center [83, 284] width 86 height 13
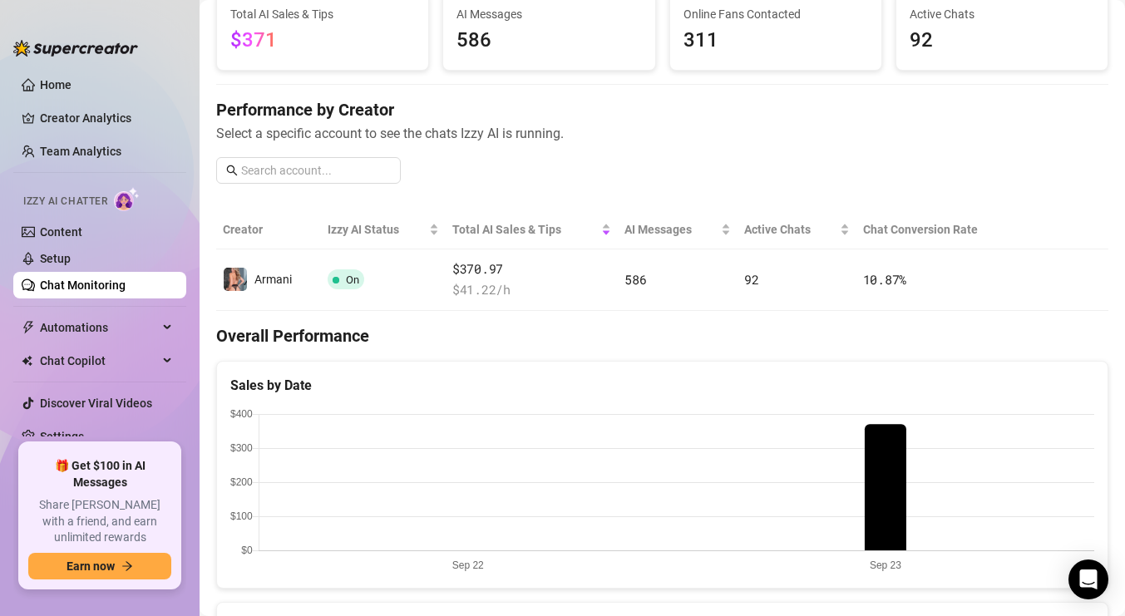
scroll to position [80, 0]
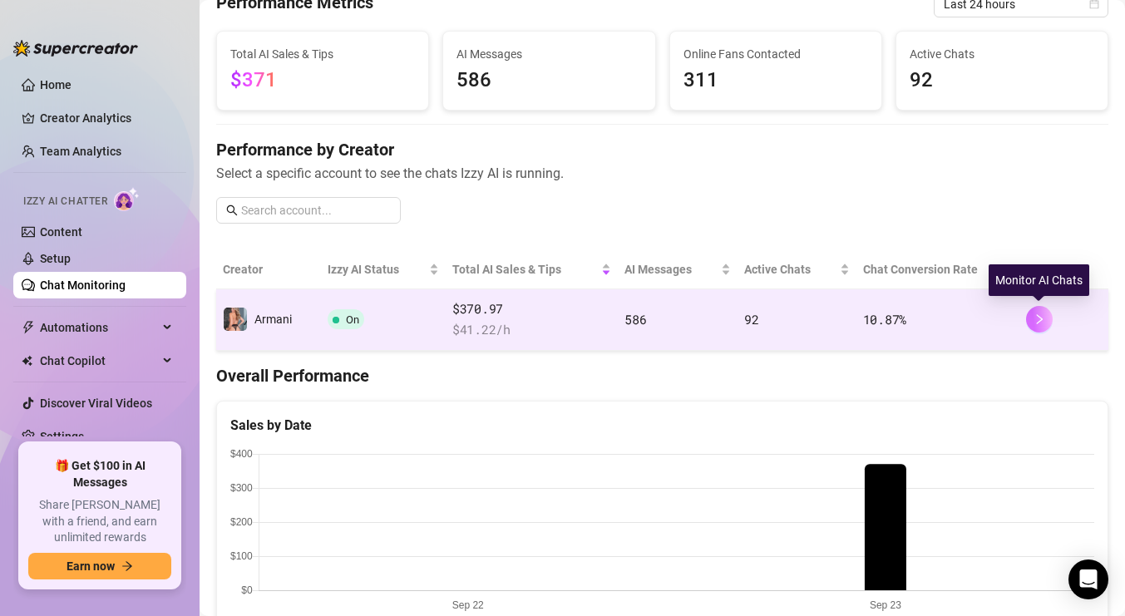
click at [1044, 322] on icon "right" at bounding box center [1039, 319] width 12 height 12
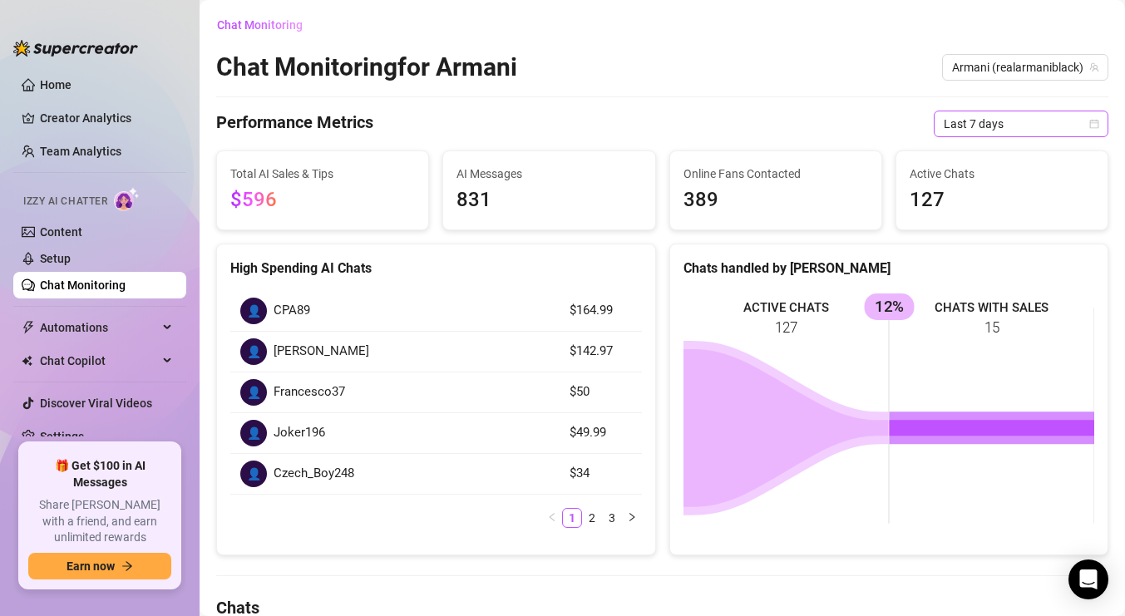
click at [1060, 130] on span "Last 7 days" at bounding box center [1020, 123] width 155 height 25
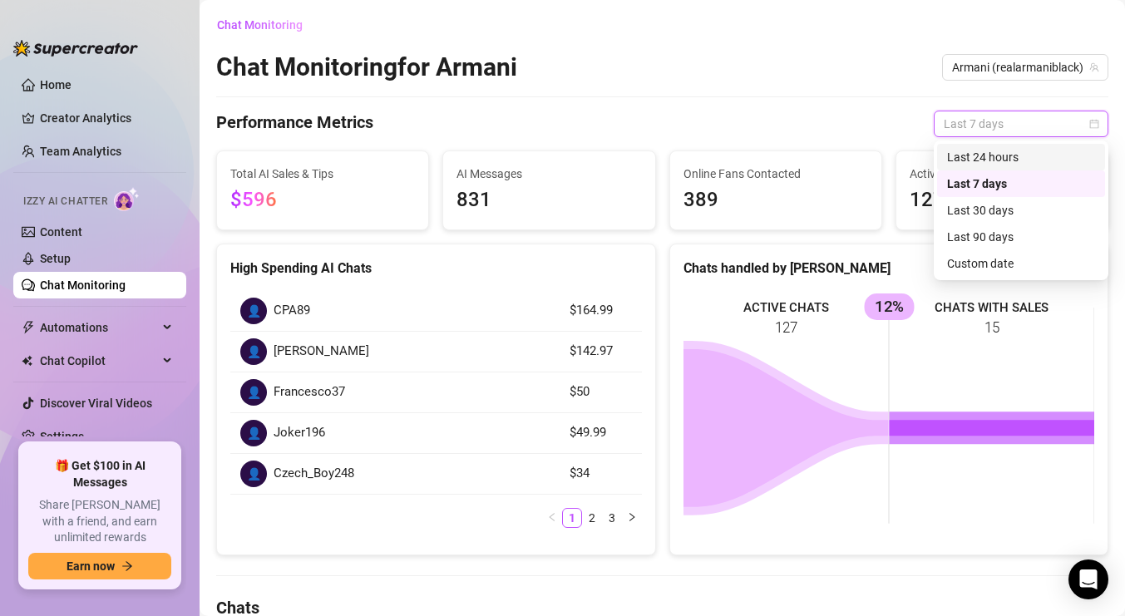
click at [1038, 151] on div "Last 24 hours" at bounding box center [1021, 157] width 148 height 18
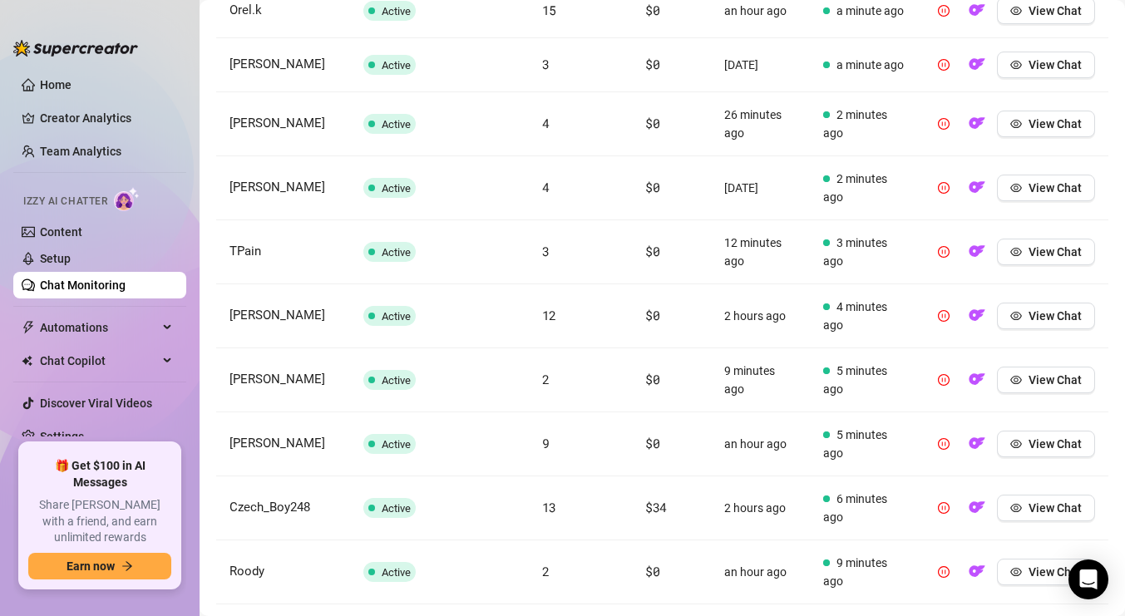
scroll to position [791, 0]
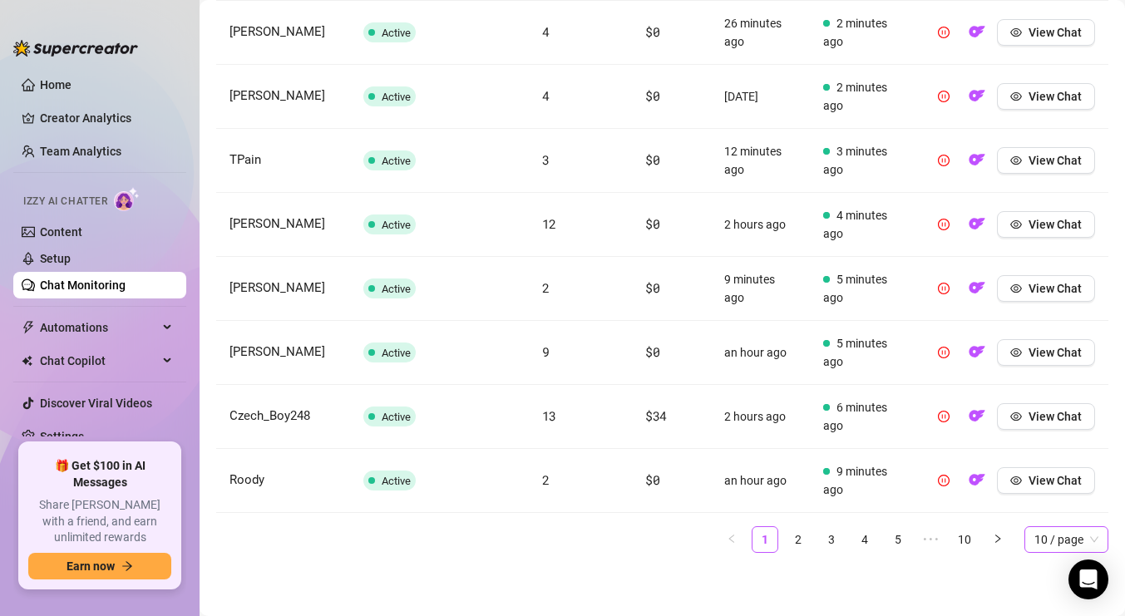
click at [1062, 544] on span "10 / page" at bounding box center [1066, 539] width 64 height 25
click at [1074, 505] on div "100 / page" at bounding box center [1065, 506] width 57 height 18
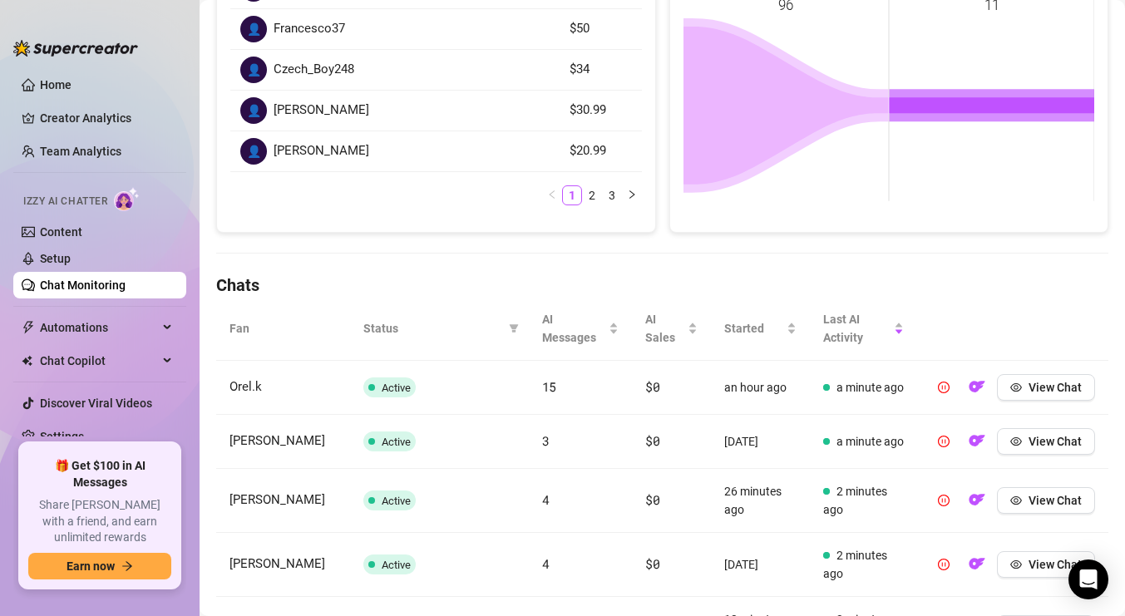
scroll to position [319, 0]
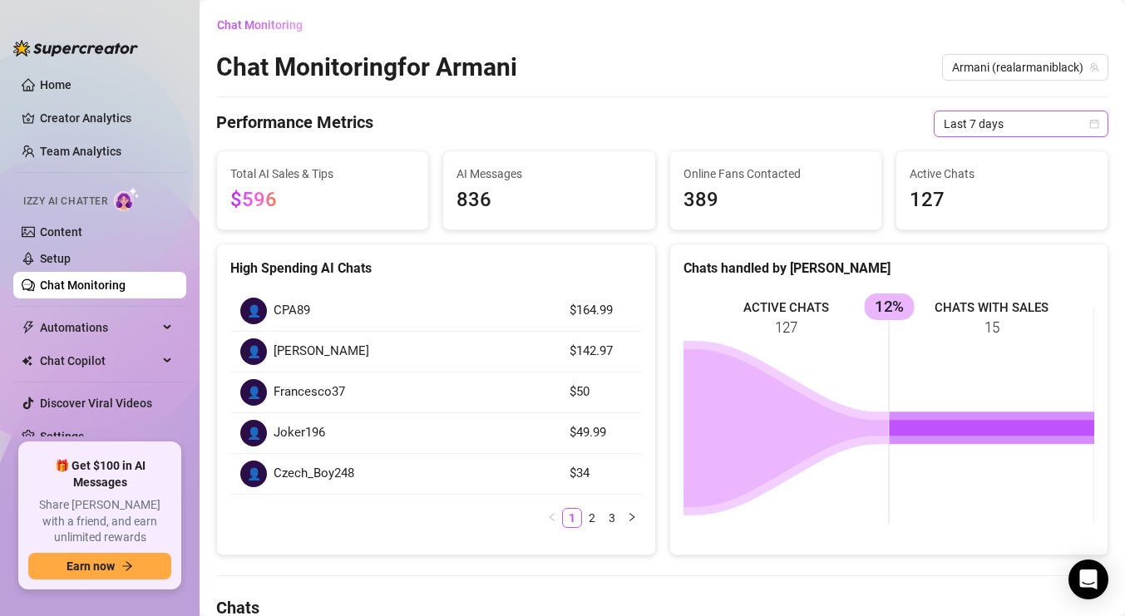
click at [1027, 122] on span "Last 7 days" at bounding box center [1020, 123] width 155 height 25
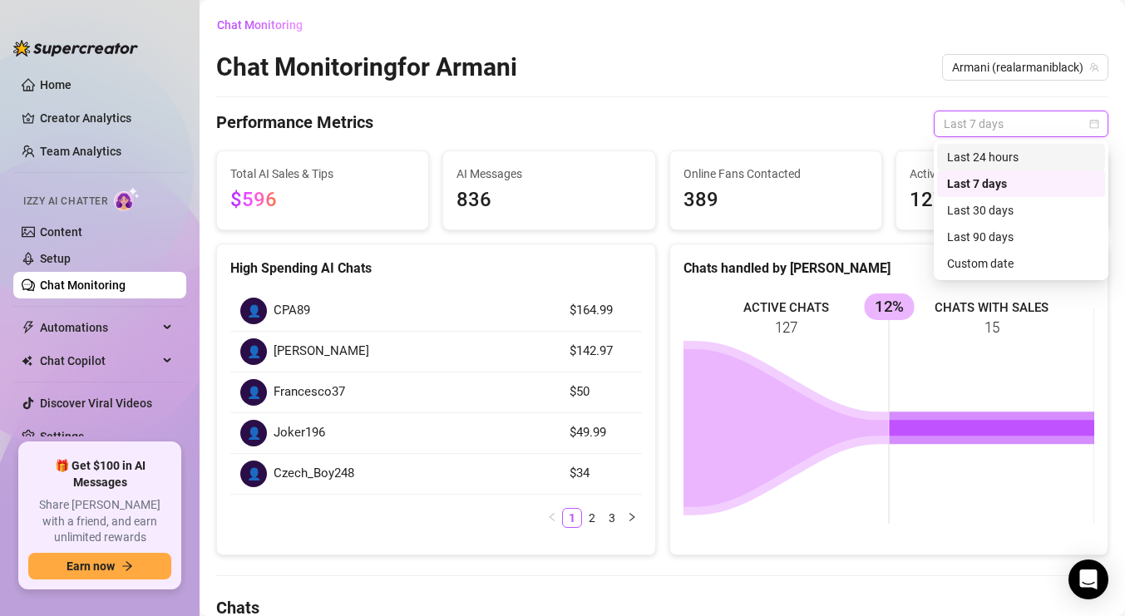
click at [1001, 155] on div "Last 24 hours" at bounding box center [1021, 157] width 148 height 18
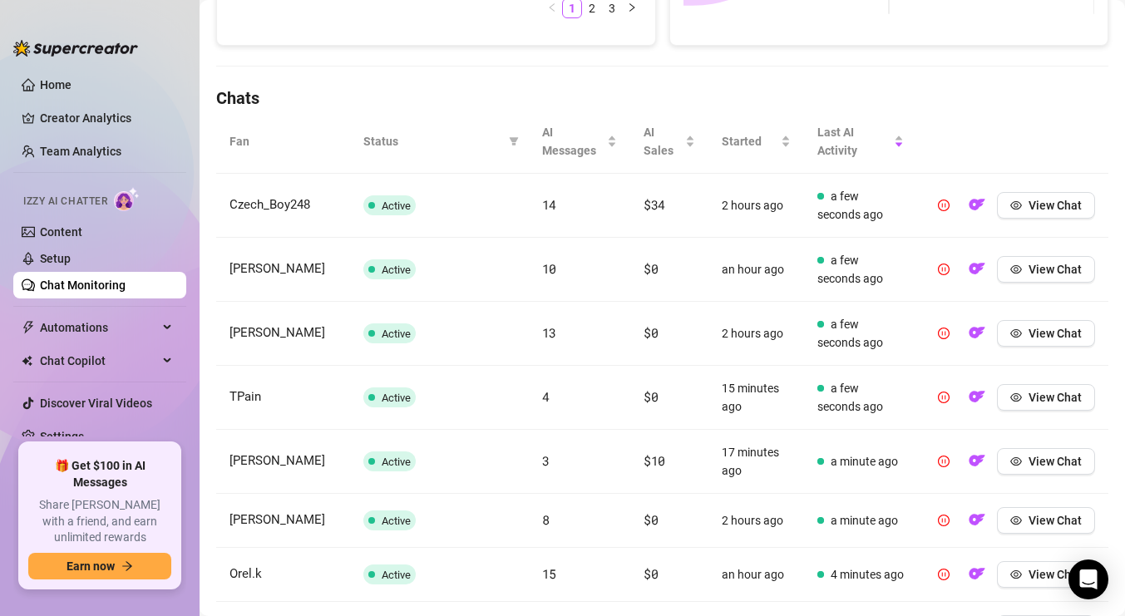
scroll to position [508, 0]
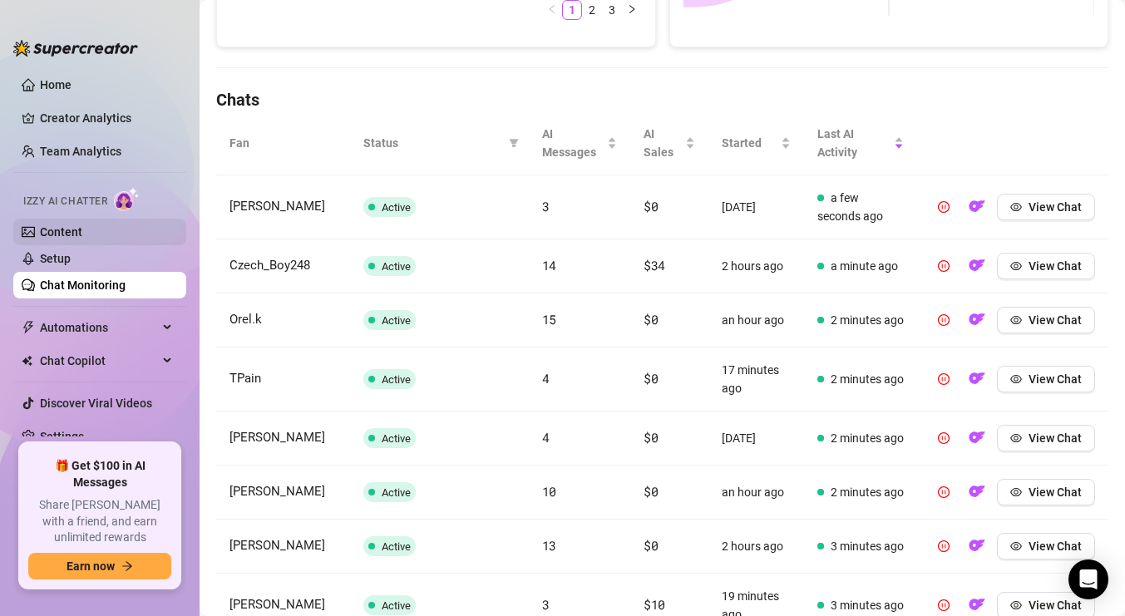
click at [78, 232] on link "Content" at bounding box center [61, 231] width 42 height 13
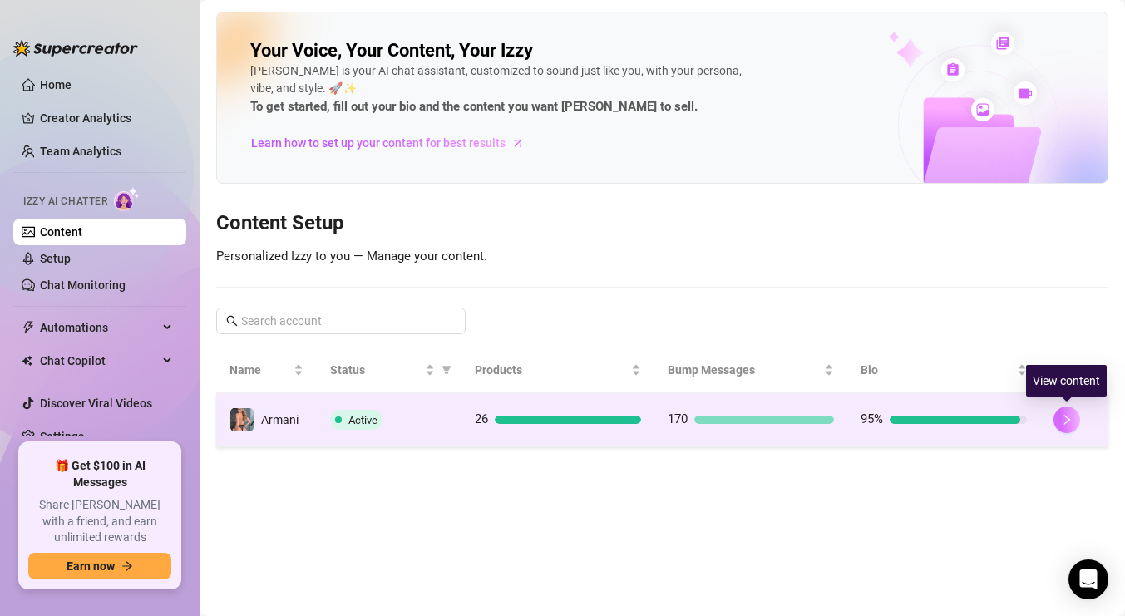
click at [1057, 417] on button "button" at bounding box center [1066, 419] width 27 height 27
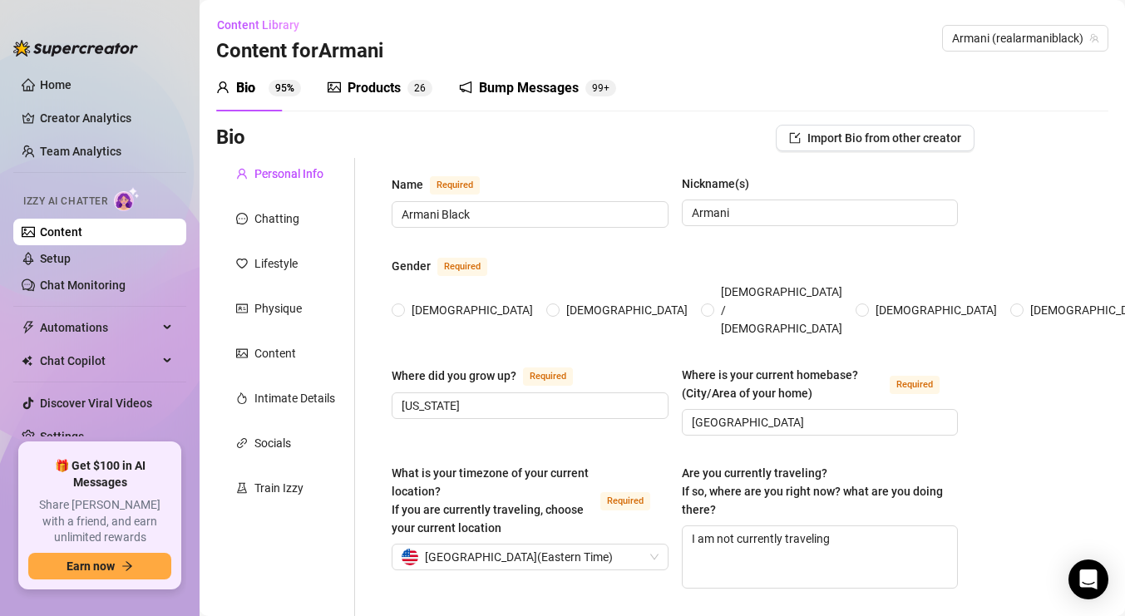
radio input "true"
type input "[DATE]"
click at [385, 91] on div "Products" at bounding box center [373, 88] width 53 height 20
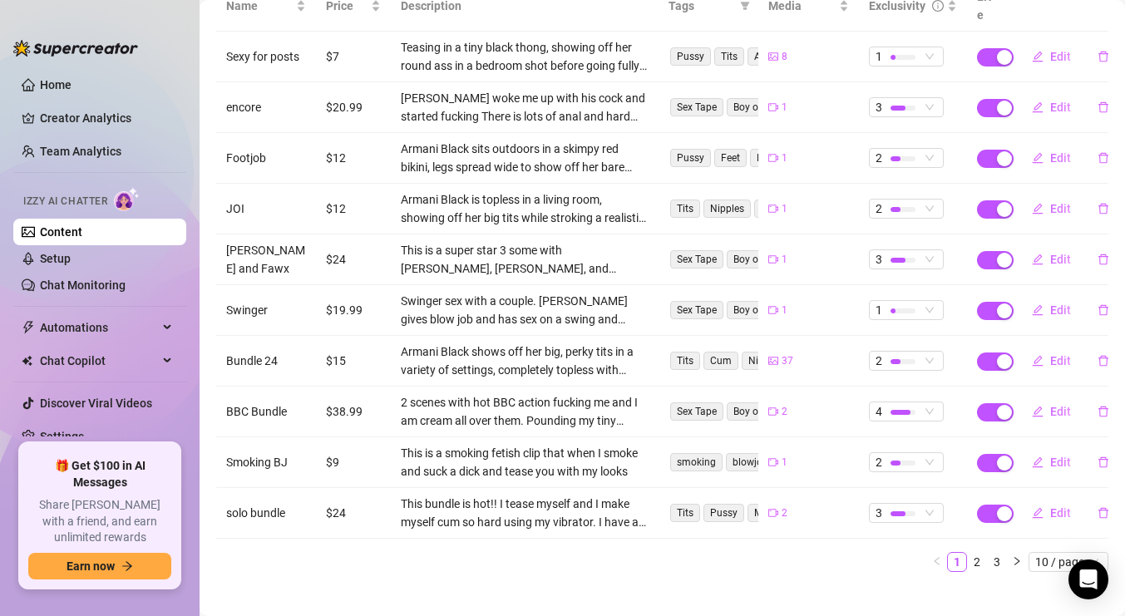
scroll to position [243, 0]
click at [1055, 252] on span "Edit" at bounding box center [1060, 258] width 21 height 13
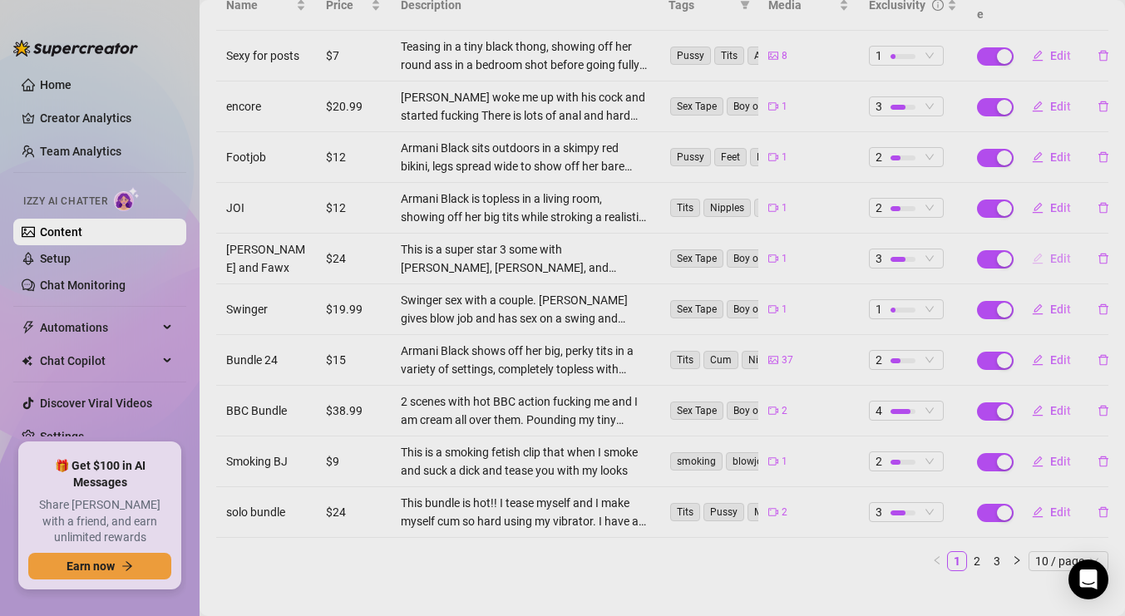
type textarea "This is a such a super star 3some with [PERSON_NAME] and [PERSON_NAME] that is …"
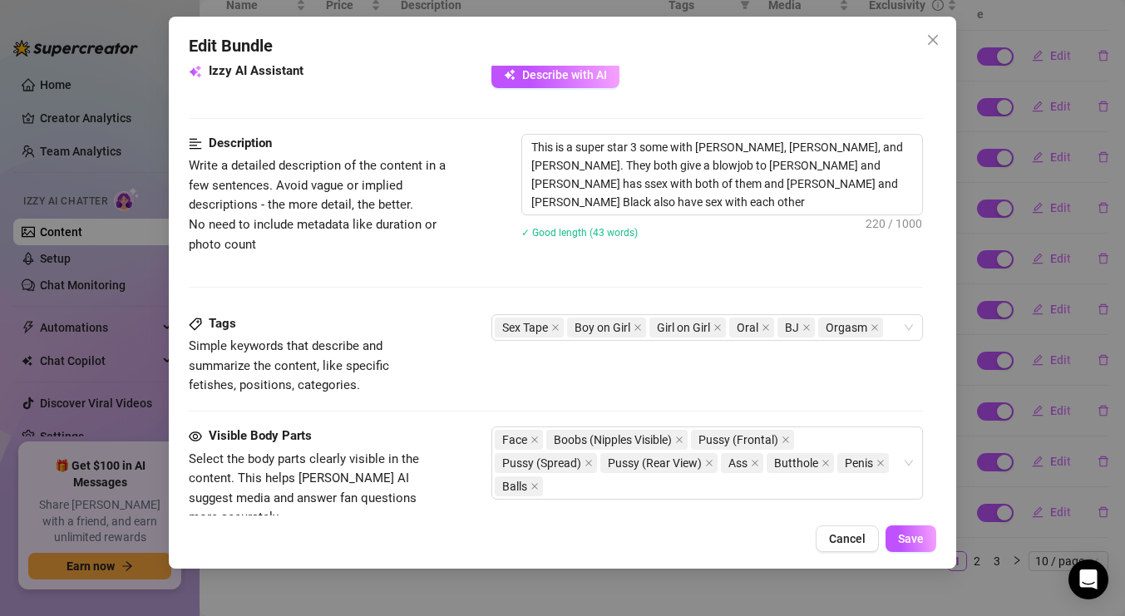
scroll to position [613, 0]
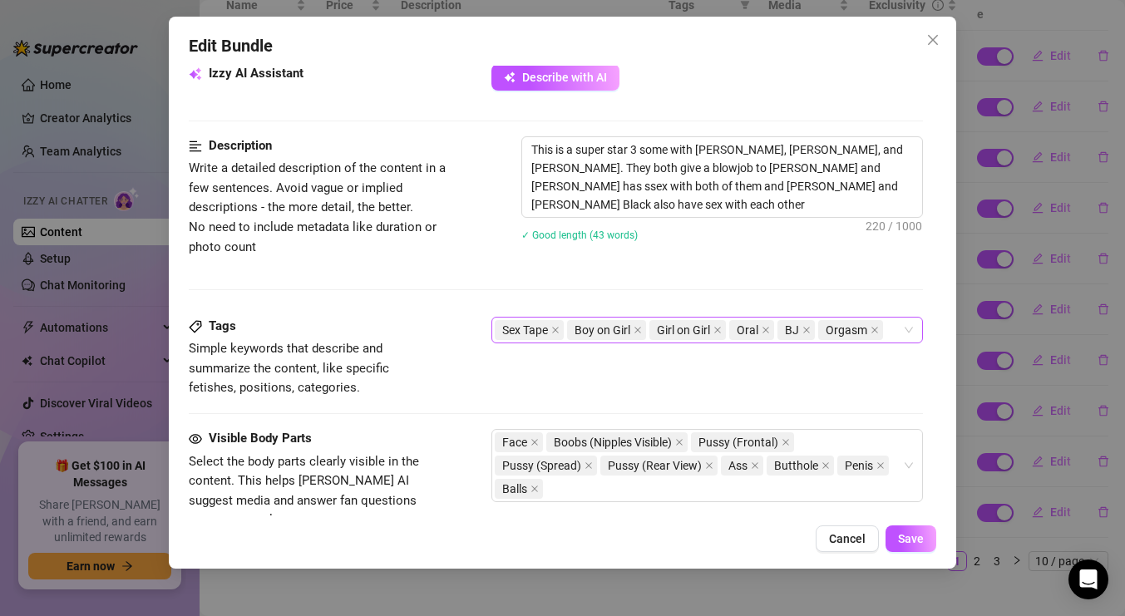
click at [899, 325] on div "Sex Tape Boy on Girl Girl on Girl Oral BJ Orgasm" at bounding box center [698, 329] width 407 height 23
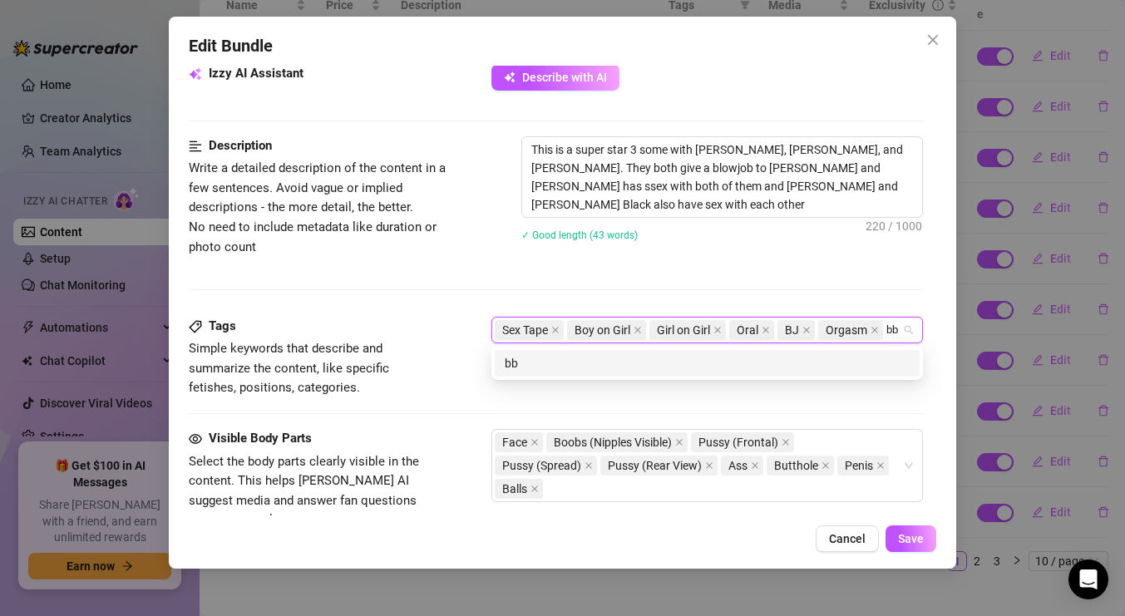
type input "bbc"
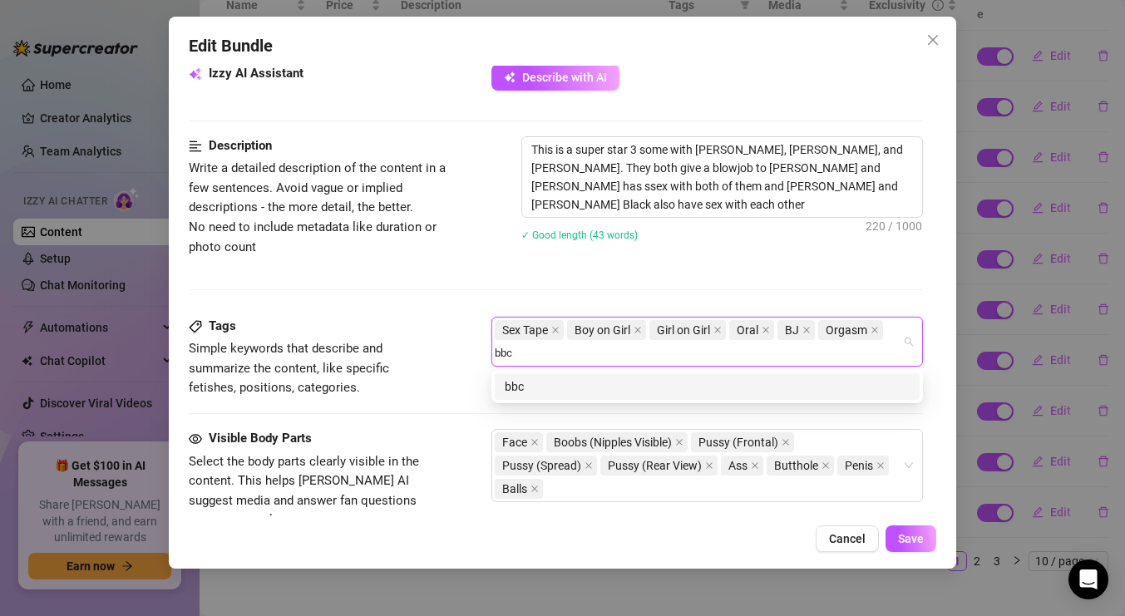
click at [761, 390] on div "bbc" at bounding box center [707, 386] width 405 height 18
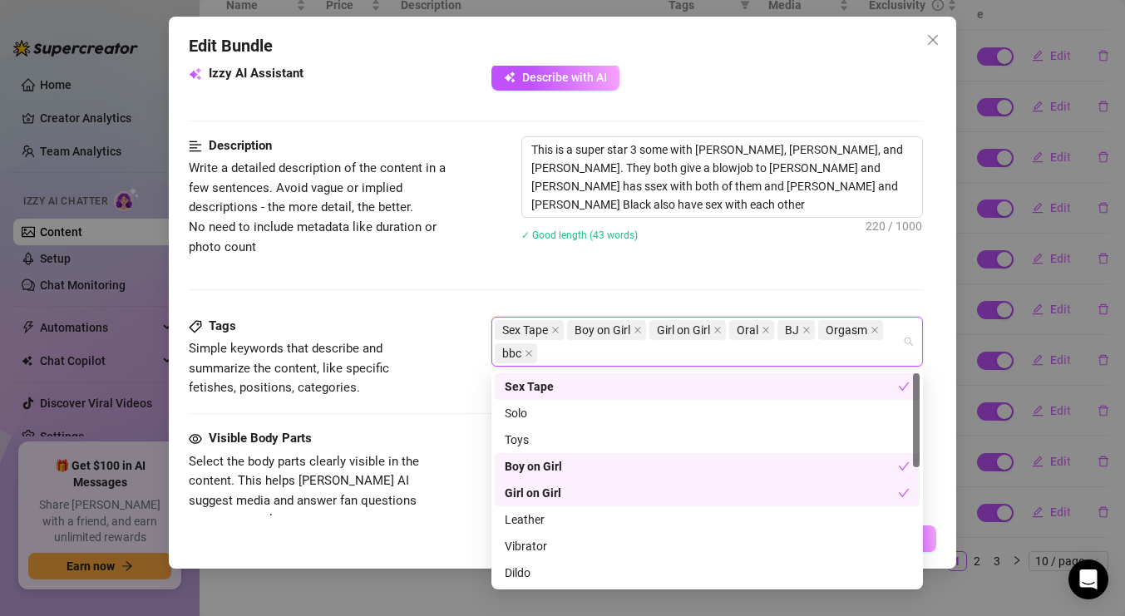
click at [778, 265] on div "Description Write a detailed description of the content in a few sentences. Avo…" at bounding box center [556, 226] width 734 height 180
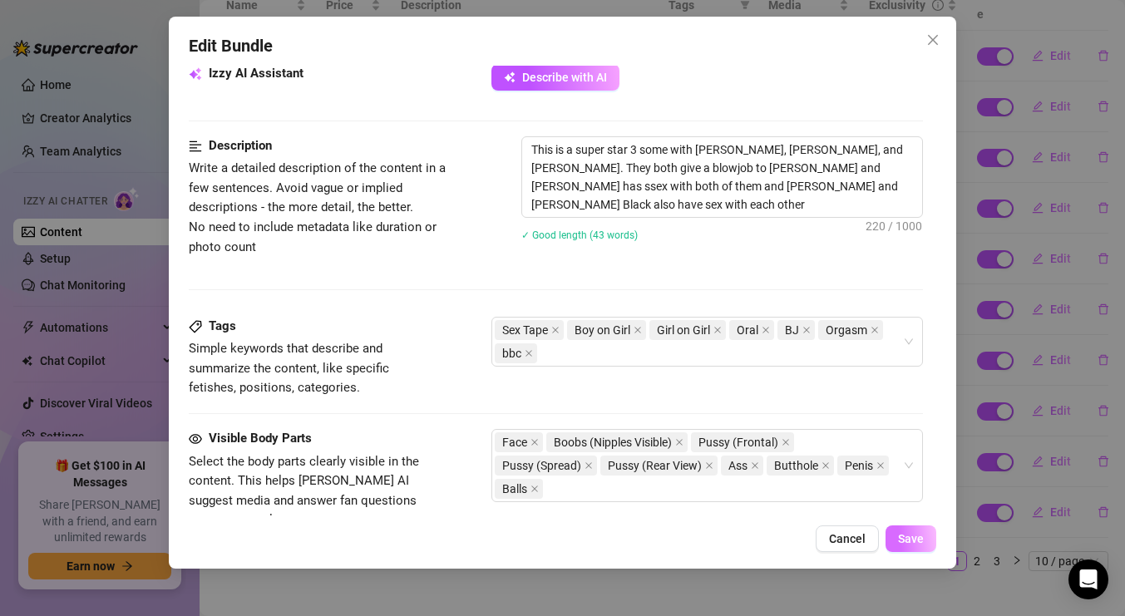
click at [909, 543] on span "Save" at bounding box center [911, 538] width 26 height 13
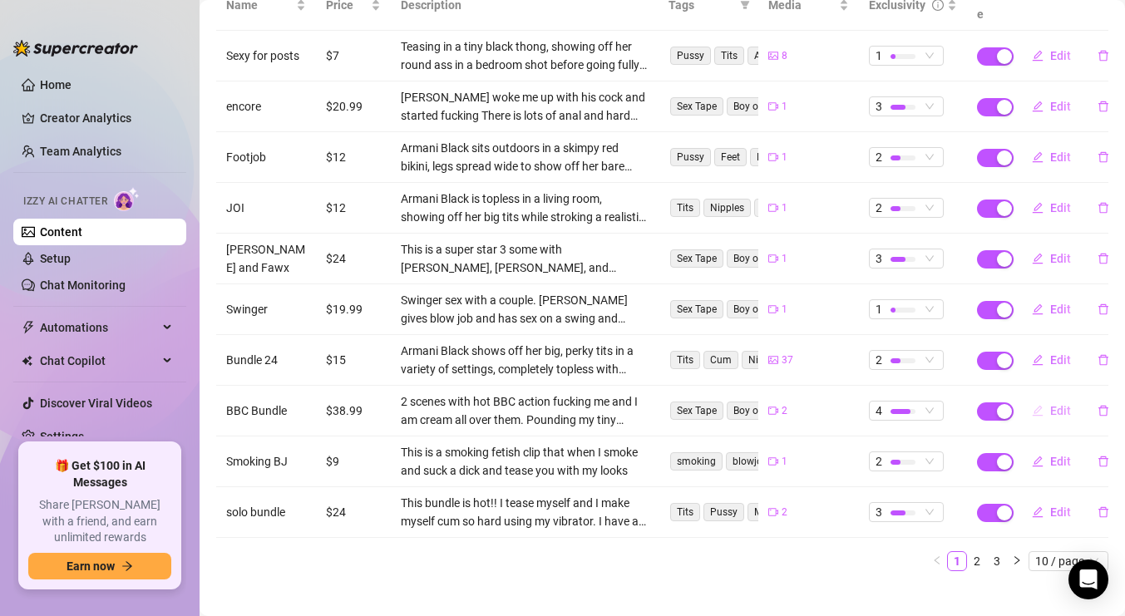
click at [1035, 405] on icon "edit" at bounding box center [1038, 411] width 12 height 12
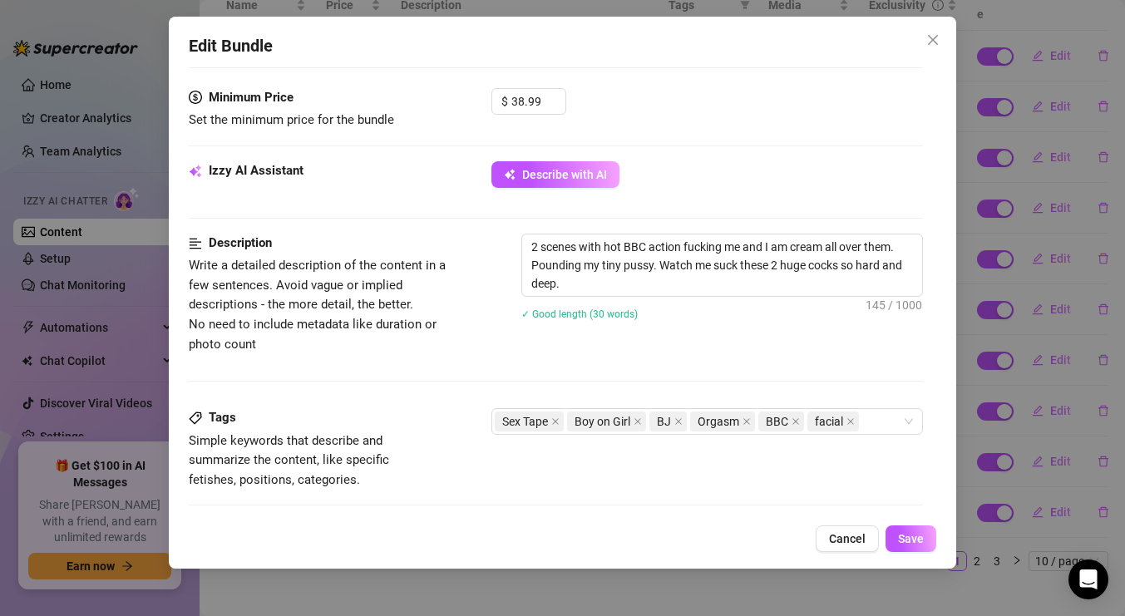
scroll to position [515, 0]
click at [849, 546] on button "Cancel" at bounding box center [846, 538] width 63 height 27
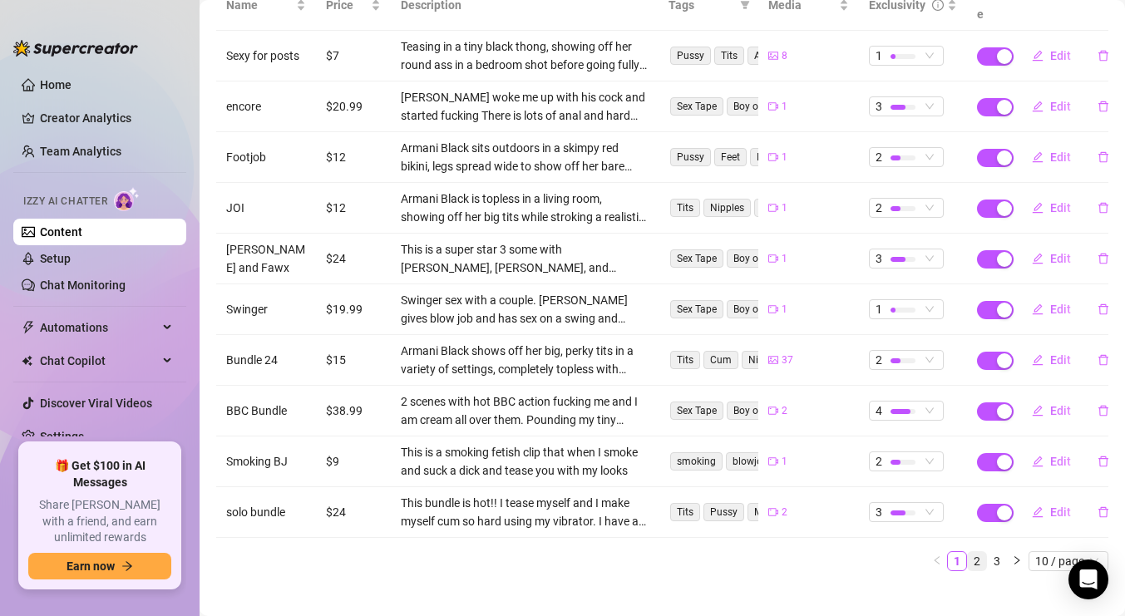
click at [976, 552] on link "2" at bounding box center [977, 561] width 18 height 18
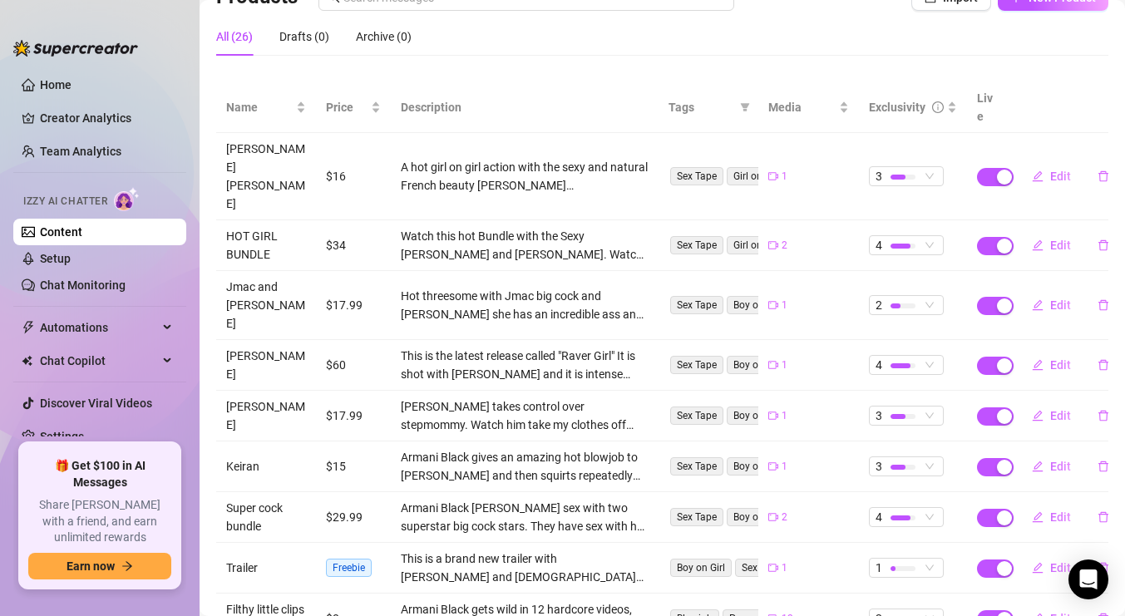
scroll to position [261, 0]
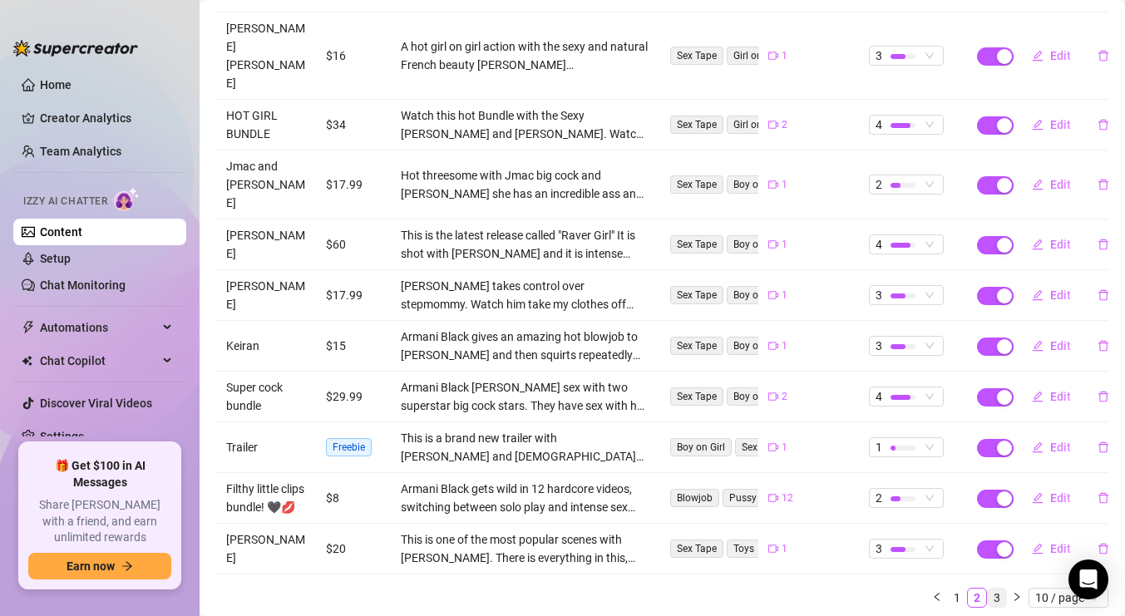
click at [998, 589] on link "3" at bounding box center [997, 598] width 18 height 18
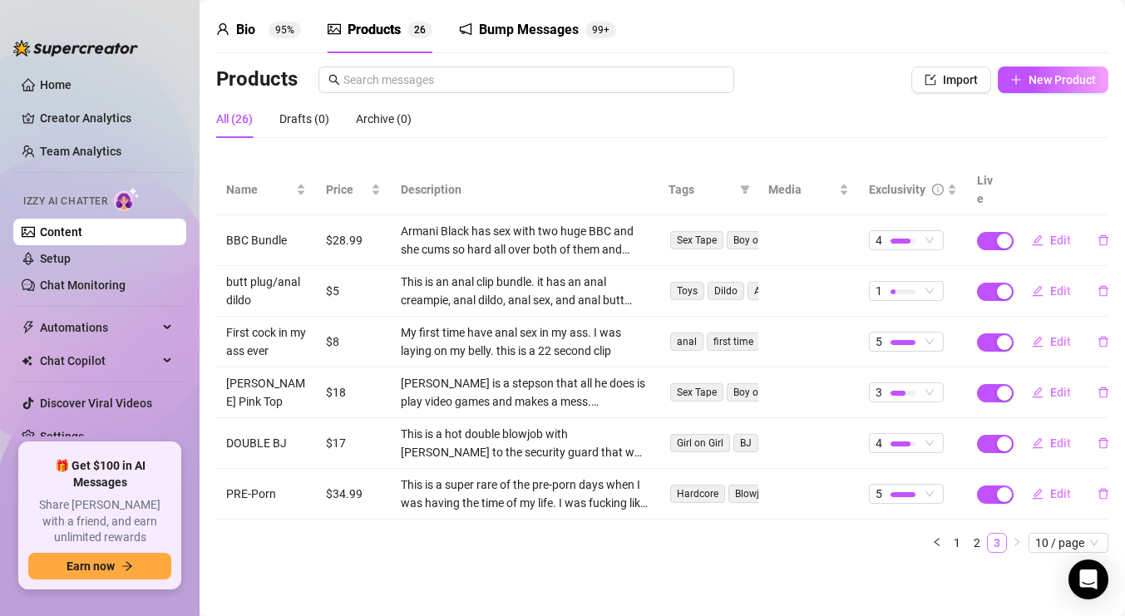
scroll to position [40, 0]
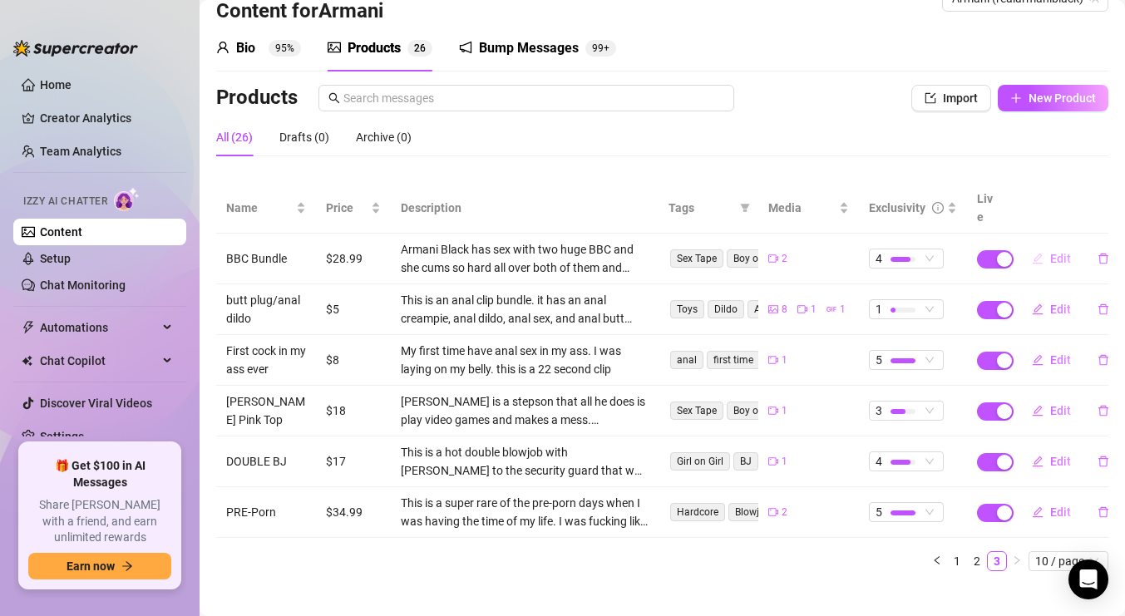
click at [1037, 253] on icon "edit" at bounding box center [1038, 259] width 12 height 12
type textarea "Very hot BBC bundle"
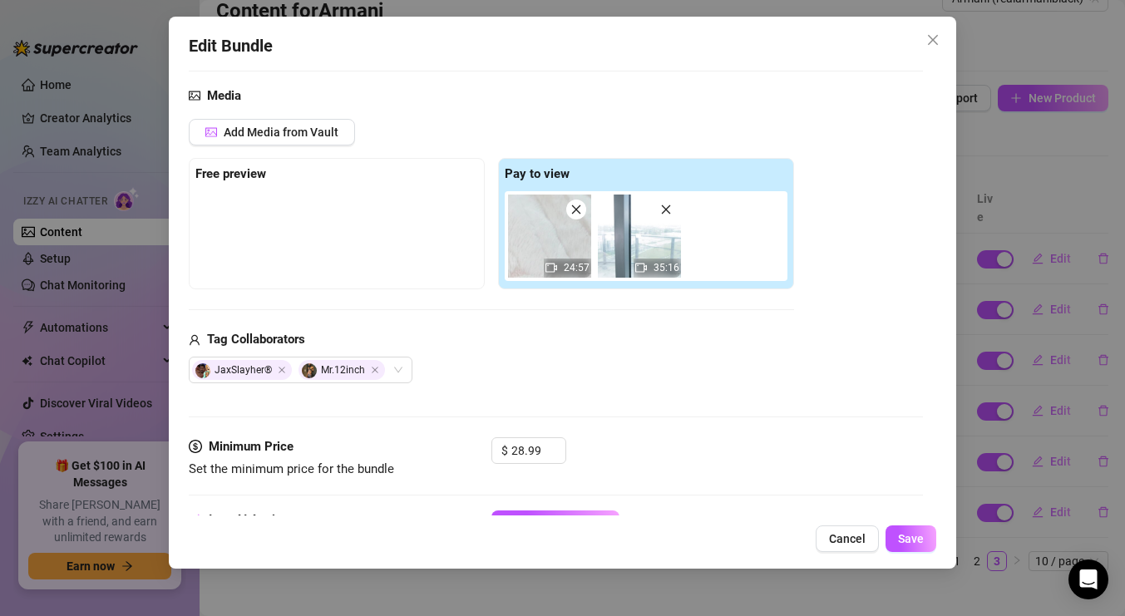
scroll to position [167, 0]
click at [921, 537] on span "Save" at bounding box center [911, 538] width 26 height 13
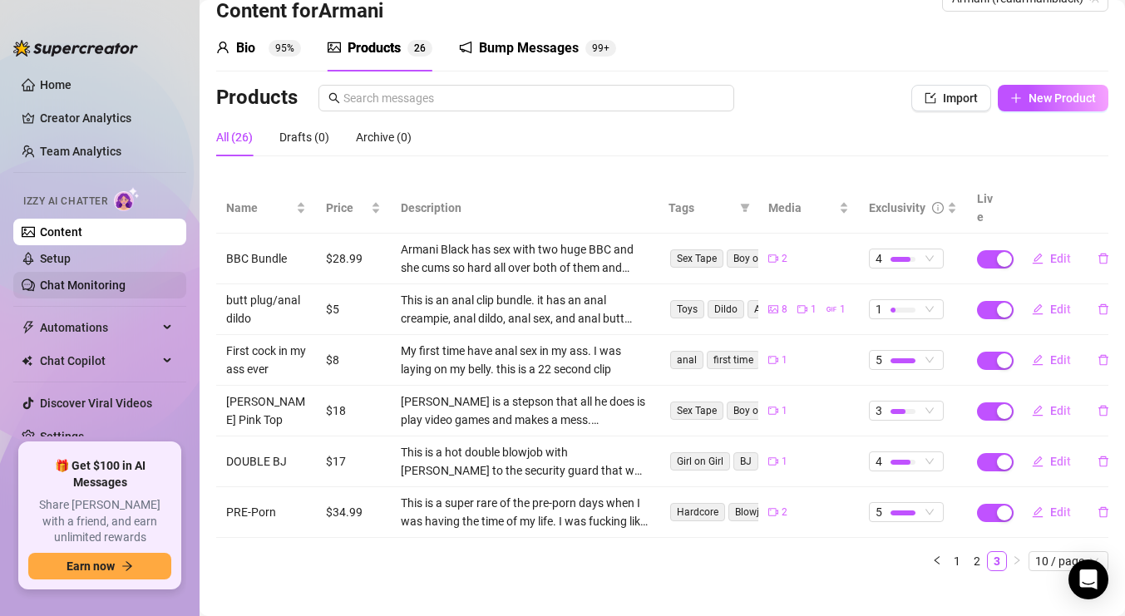
click at [86, 281] on link "Chat Monitoring" at bounding box center [83, 284] width 86 height 13
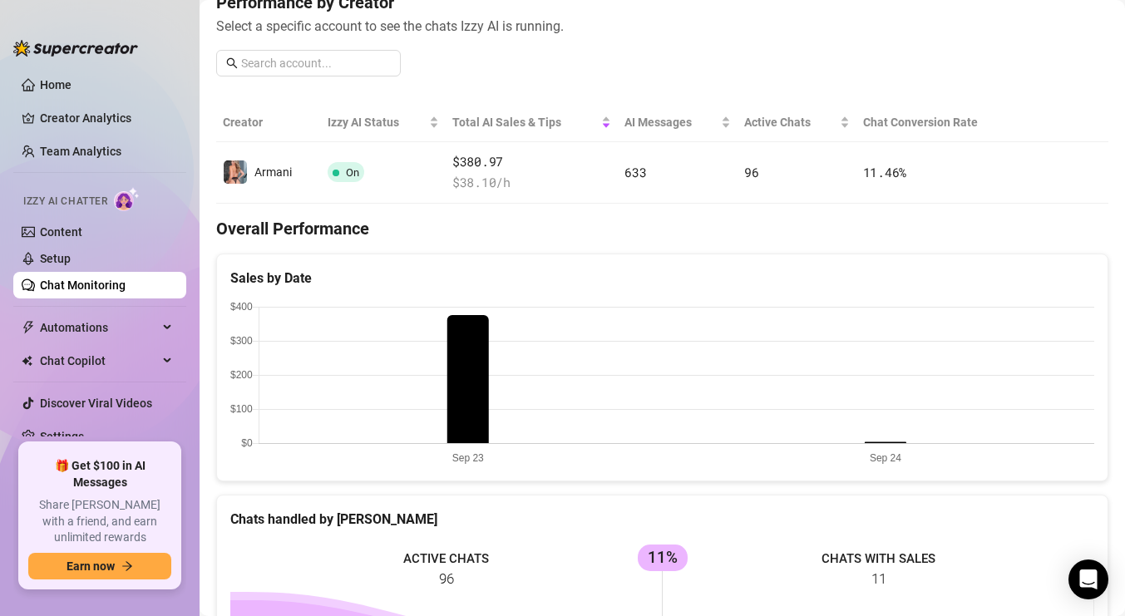
scroll to position [214, 0]
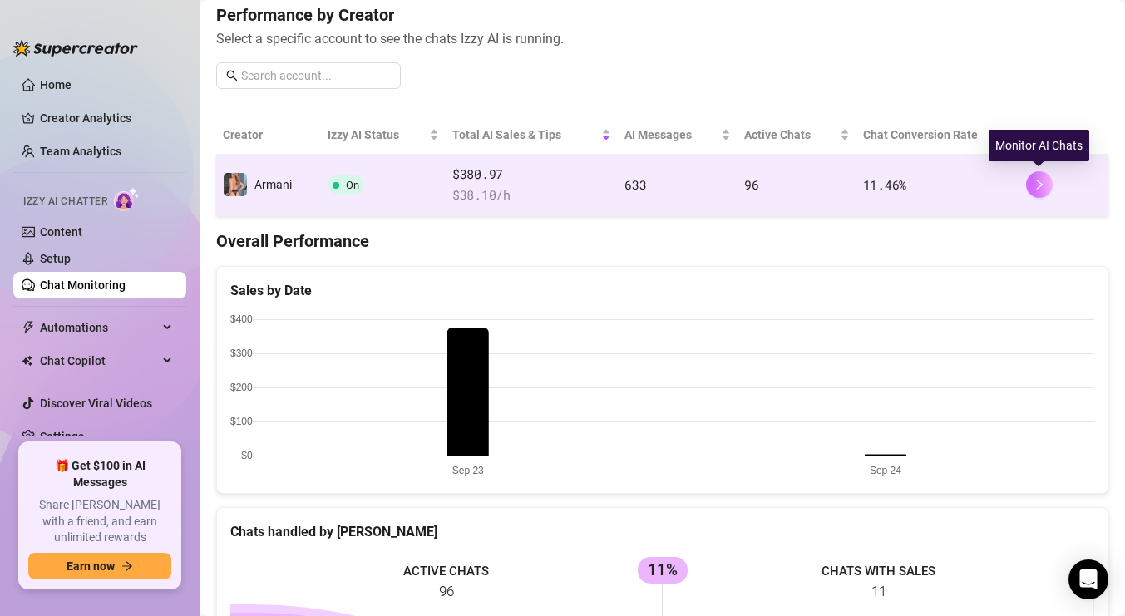
click at [1047, 190] on button "button" at bounding box center [1039, 184] width 27 height 27
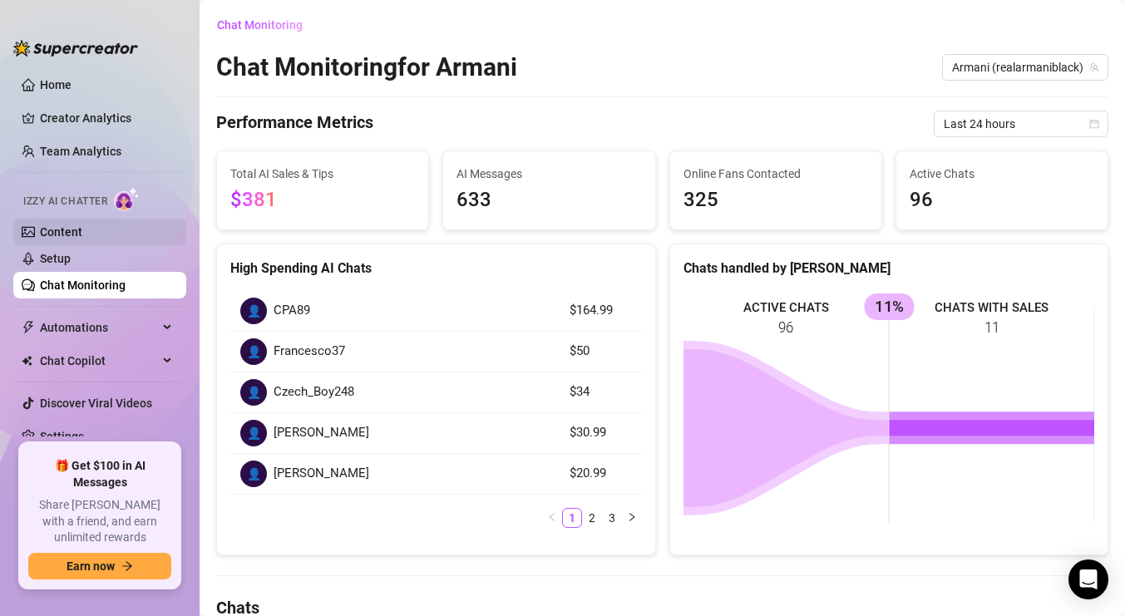
click at [82, 226] on link "Content" at bounding box center [61, 231] width 42 height 13
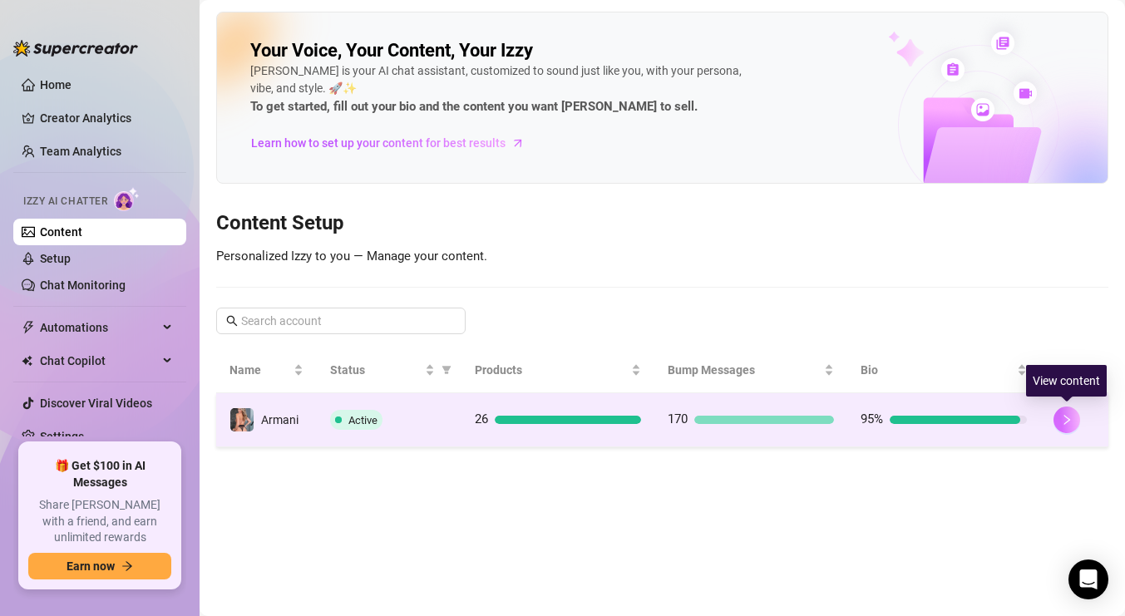
click at [1072, 423] on icon "right" at bounding box center [1067, 420] width 12 height 12
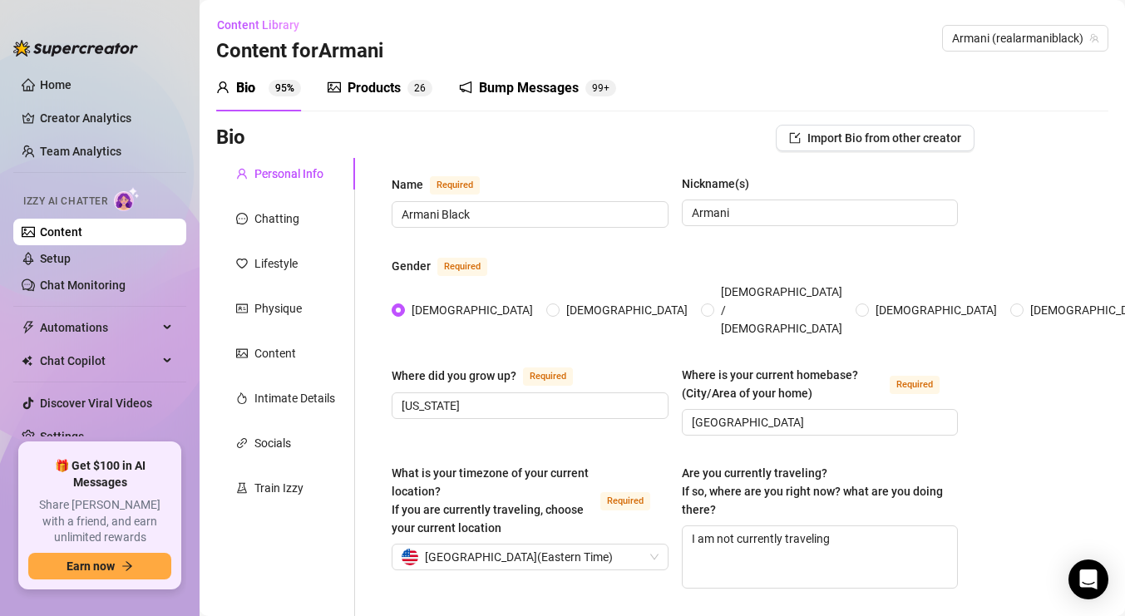
click at [388, 81] on div "Products" at bounding box center [373, 88] width 53 height 20
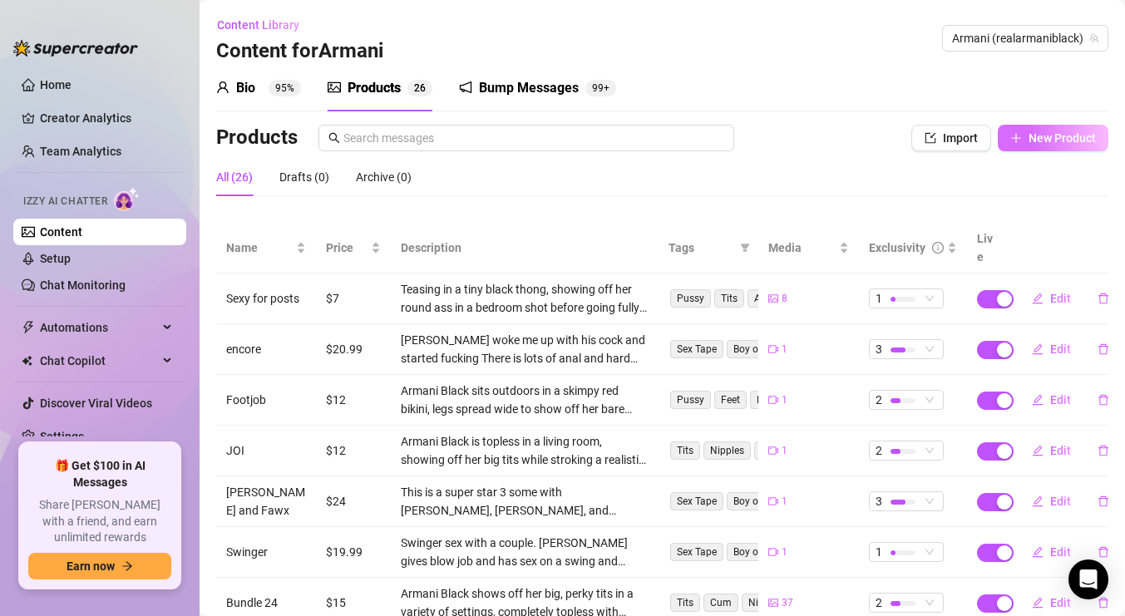
click at [1020, 137] on icon "plus" at bounding box center [1015, 137] width 9 height 1
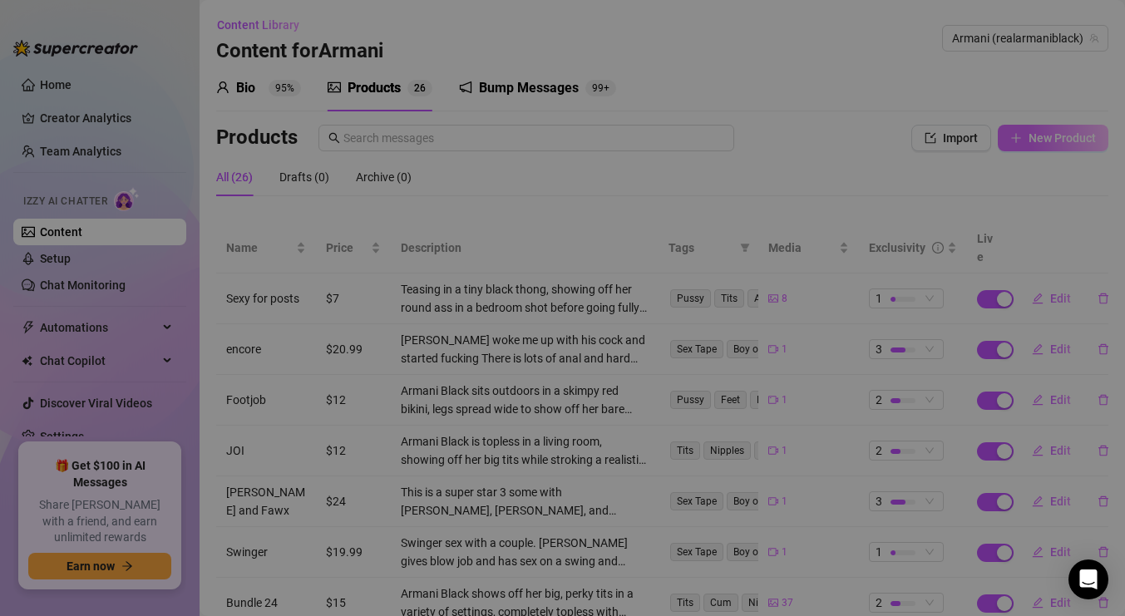
type textarea "Type your message here..."
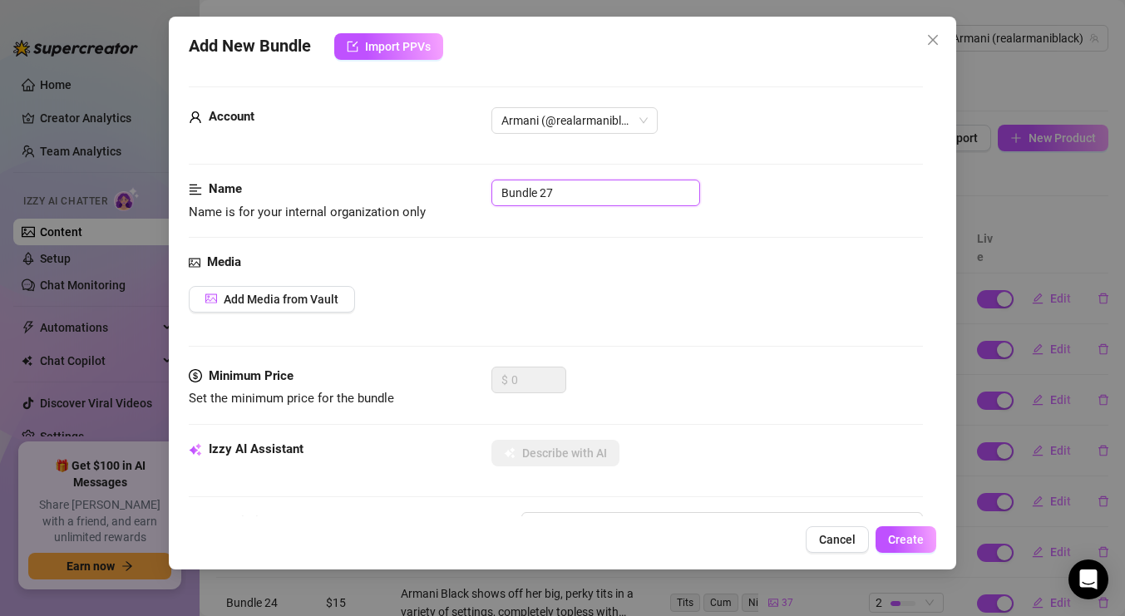
click at [598, 195] on input "Bundle 27" at bounding box center [595, 193] width 209 height 27
type input "[PERSON_NAME] Dayski"
click at [328, 300] on span "Add Media from Vault" at bounding box center [281, 299] width 115 height 13
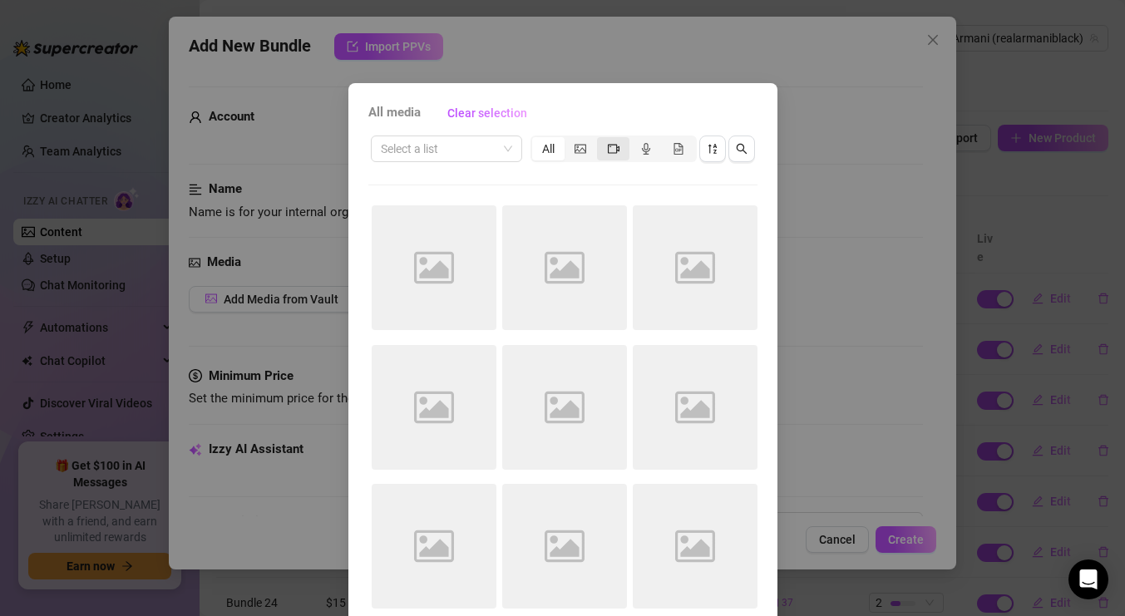
click at [608, 154] on icon "video-camera" at bounding box center [614, 149] width 12 height 12
click at [601, 140] on input "segmented control" at bounding box center [601, 140] width 0 height 0
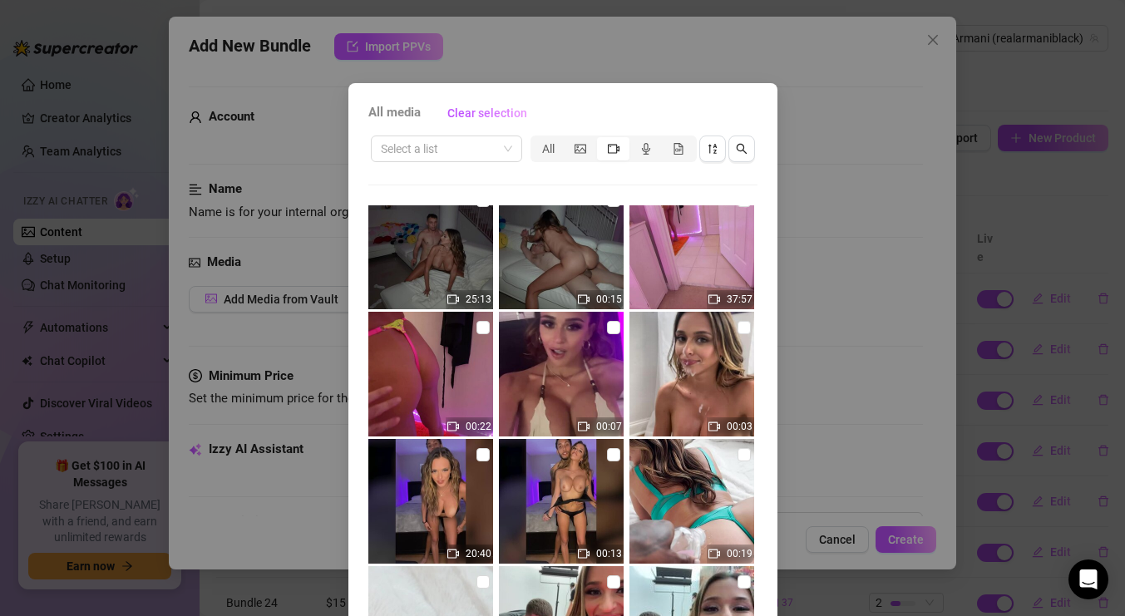
scroll to position [3413, 0]
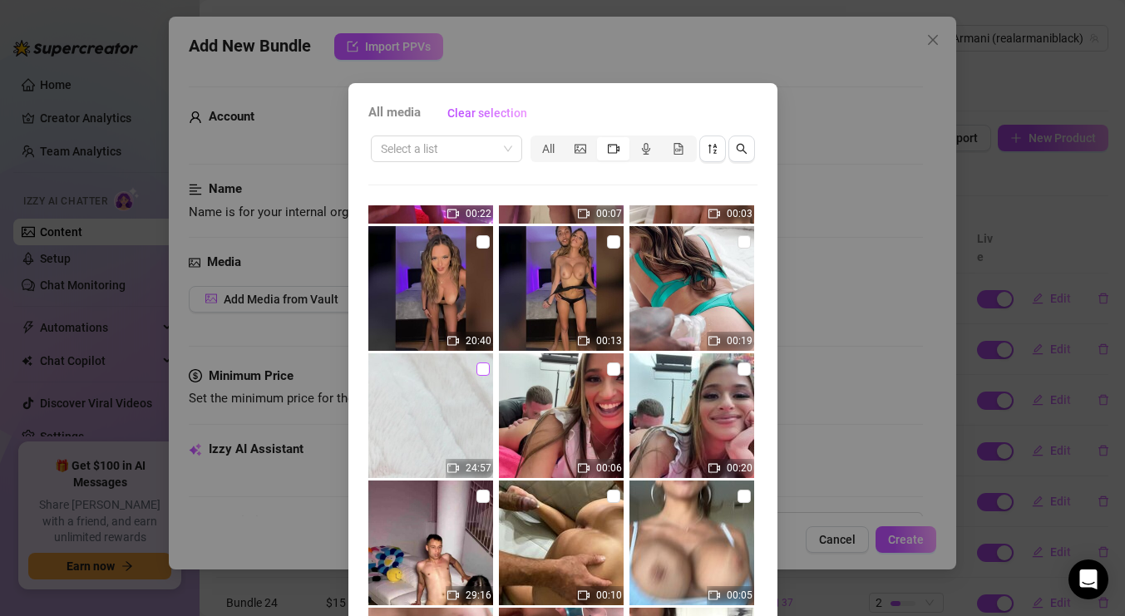
click at [482, 362] on input "checkbox" at bounding box center [482, 368] width 13 height 13
checkbox input "true"
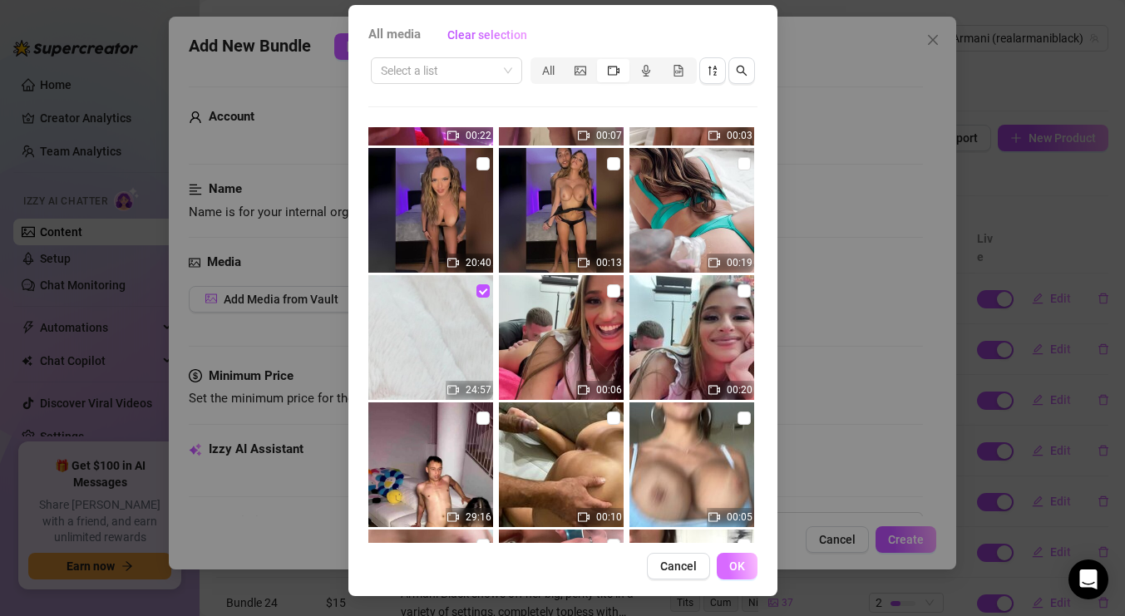
click at [737, 561] on span "OK" at bounding box center [737, 565] width 16 height 13
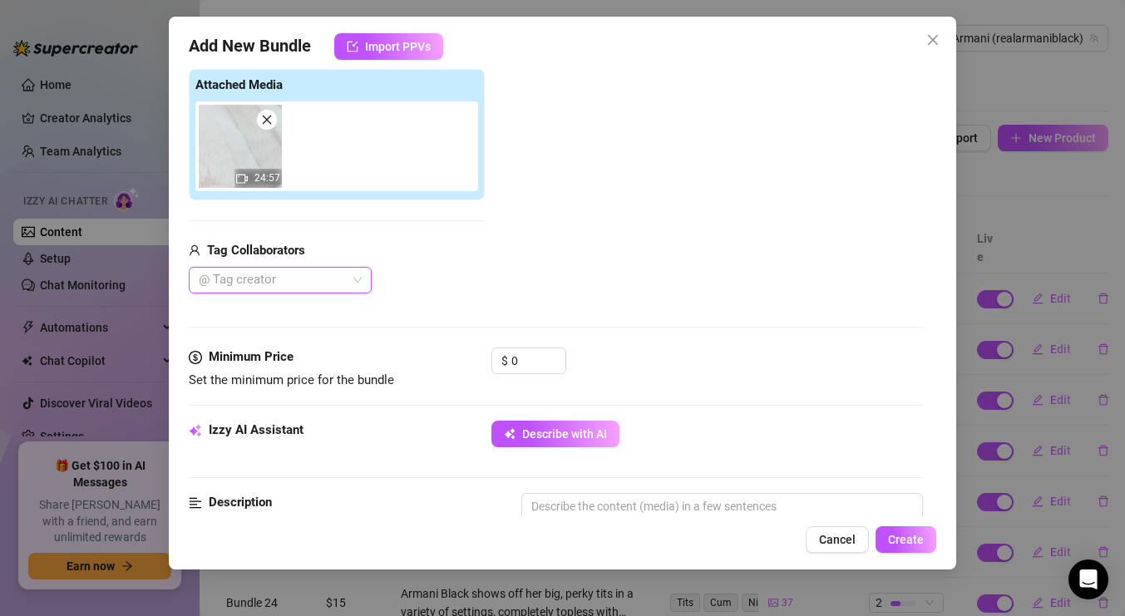
scroll to position [262, 0]
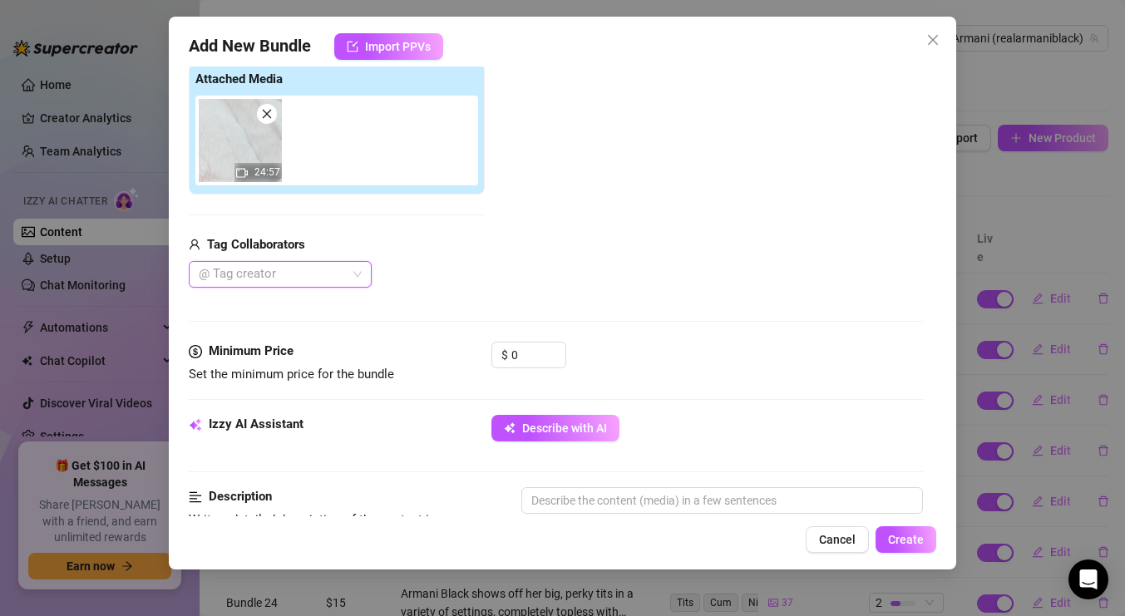
click at [287, 273] on div at bounding box center [271, 274] width 159 height 23
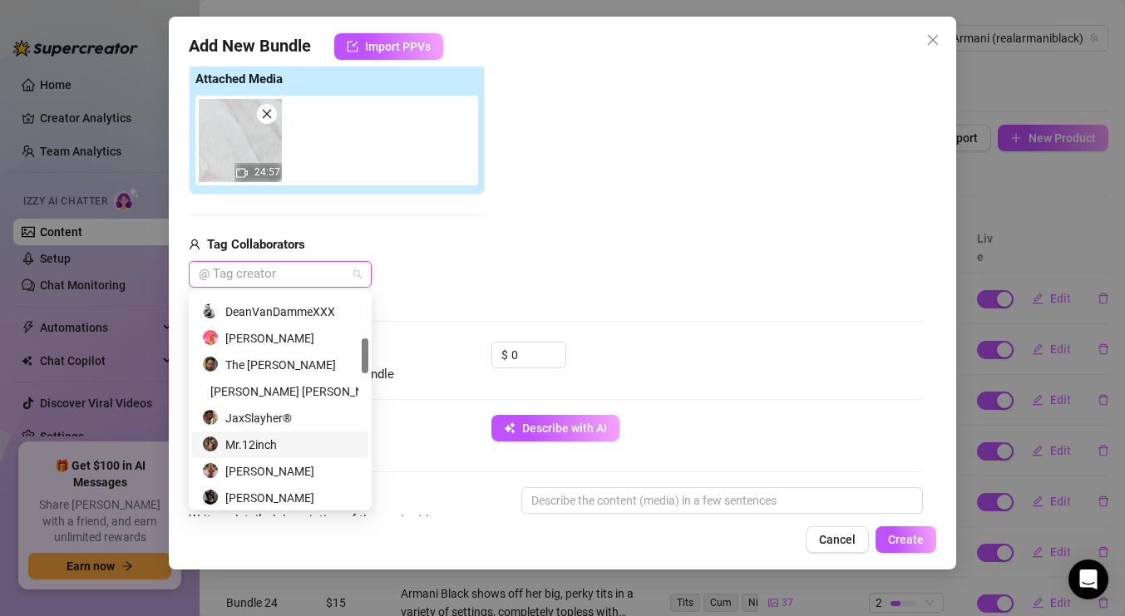
click at [298, 441] on div "Mr.12inch" at bounding box center [280, 445] width 156 height 18
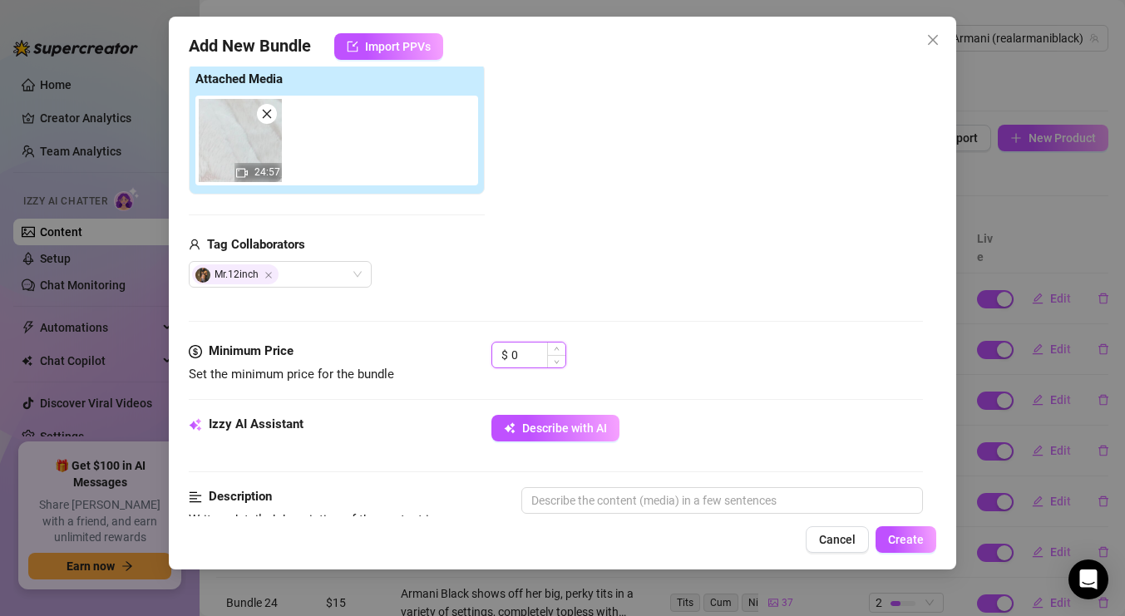
click at [542, 355] on input "0" at bounding box center [538, 354] width 54 height 25
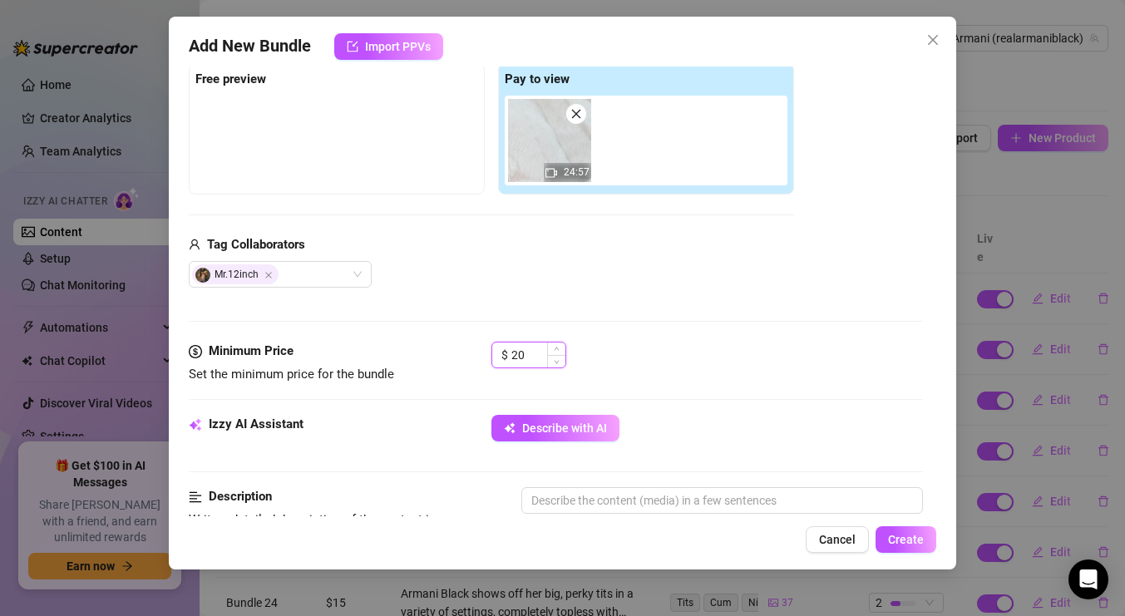
type input "2"
type input "18"
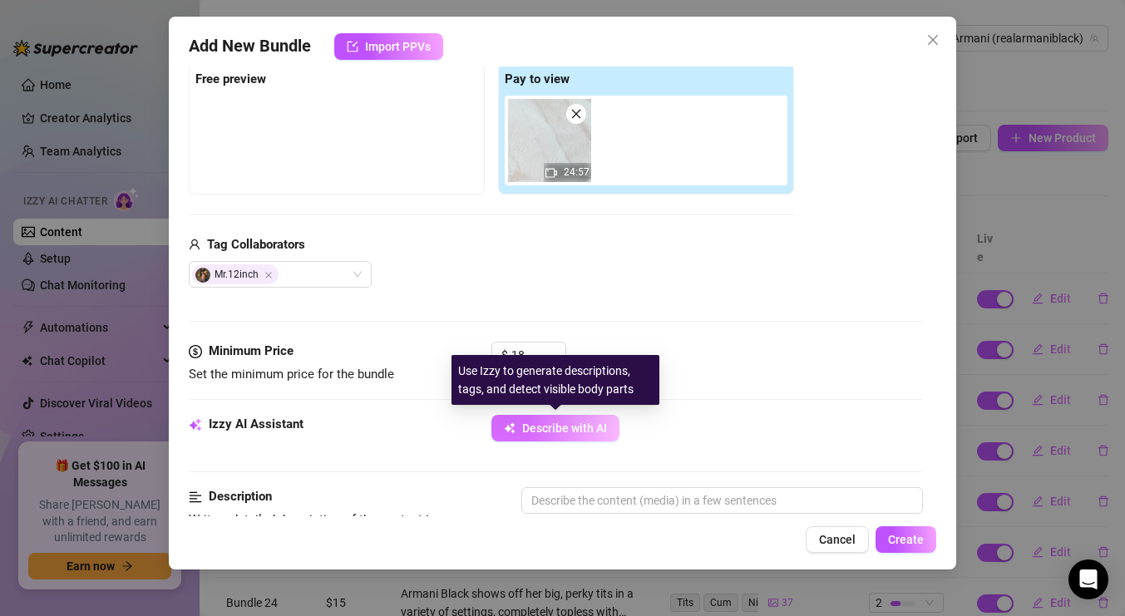
click at [579, 425] on span "Describe with AI" at bounding box center [564, 427] width 85 height 13
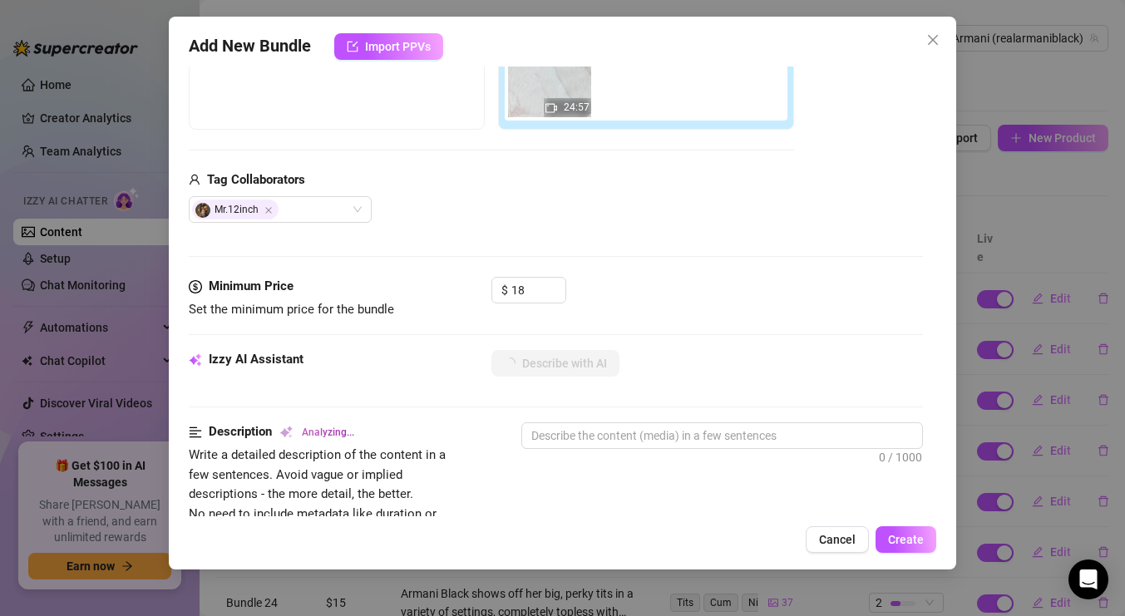
scroll to position [613, 0]
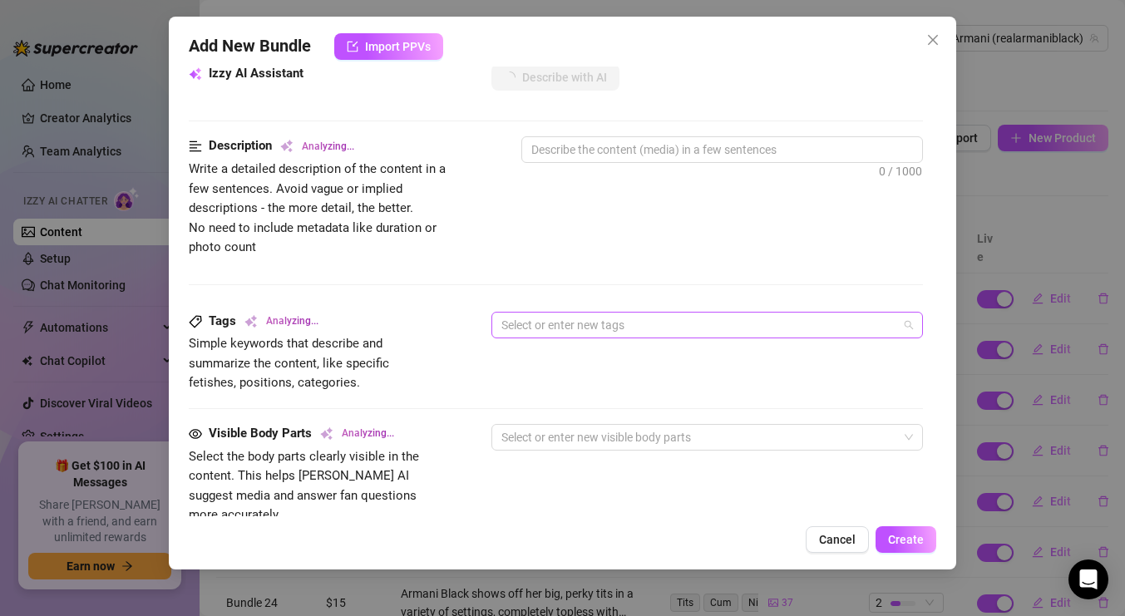
click at [795, 322] on div at bounding box center [698, 324] width 407 height 23
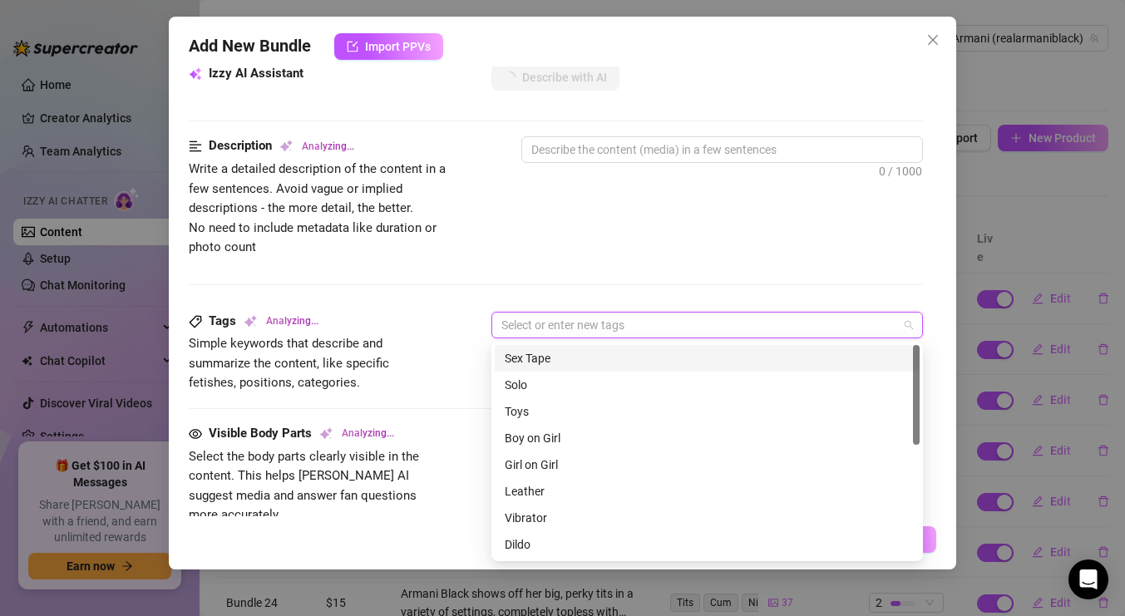
click at [796, 259] on div "Description Analyzing... Write a detailed description of the content in a few s…" at bounding box center [556, 223] width 734 height 175
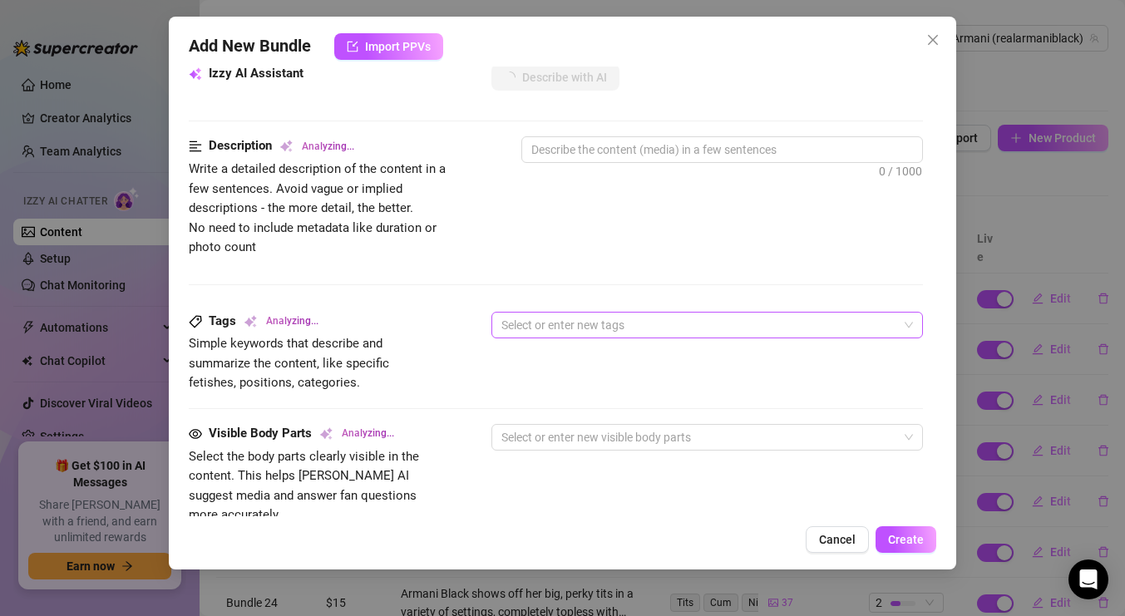
scroll to position [798, 0]
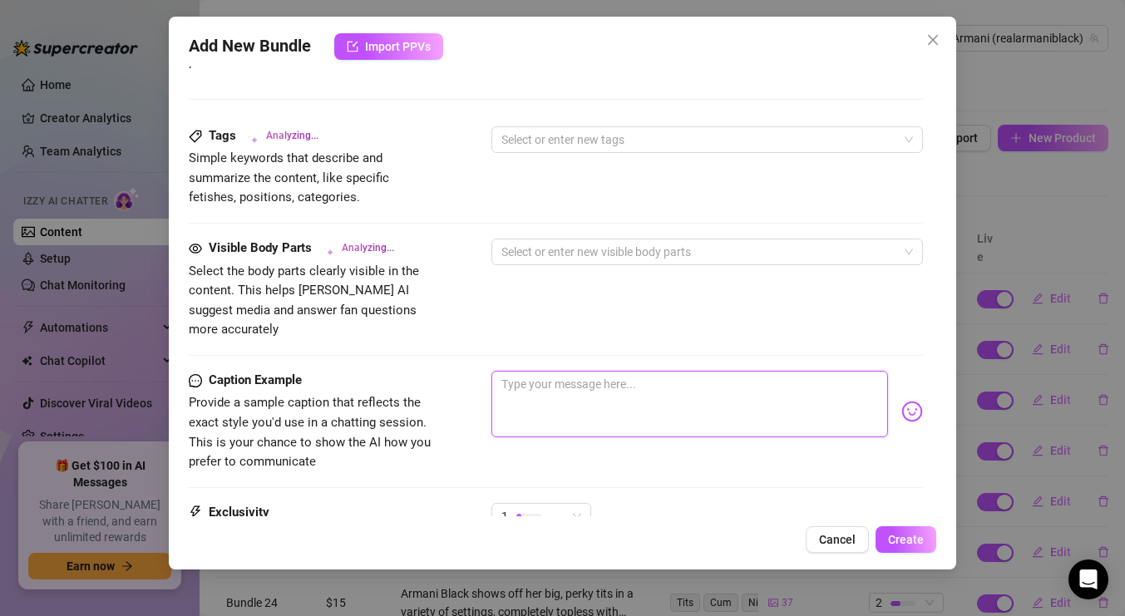
click at [741, 371] on textarea at bounding box center [689, 404] width 397 height 67
type textarea "T"
type textarea "Th"
type textarea "Thi"
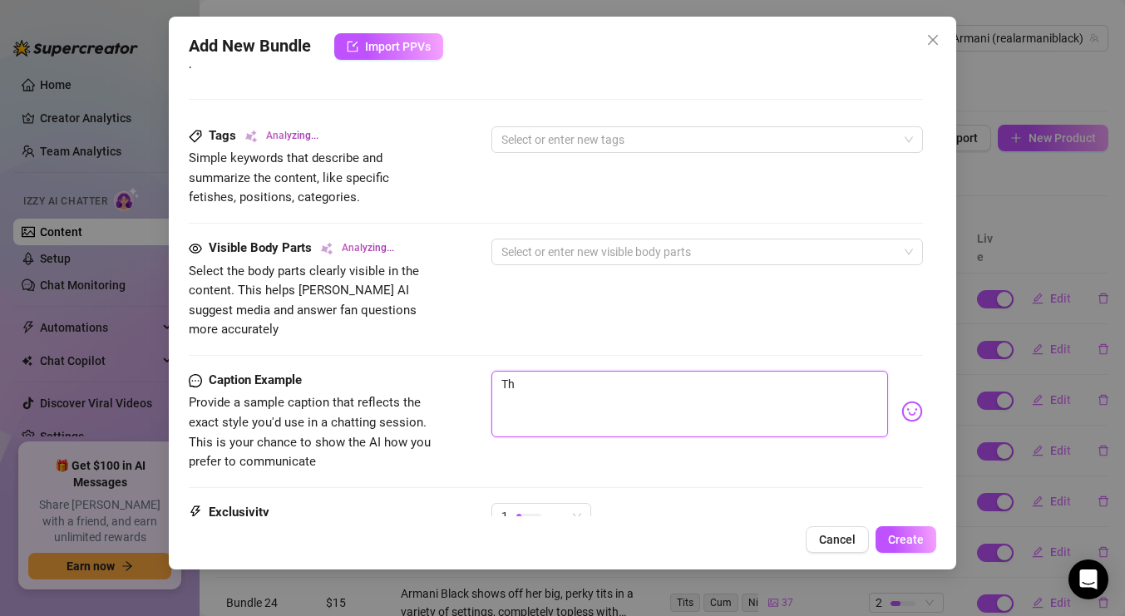
type textarea "Thi"
type textarea "This"
type textarea "This i"
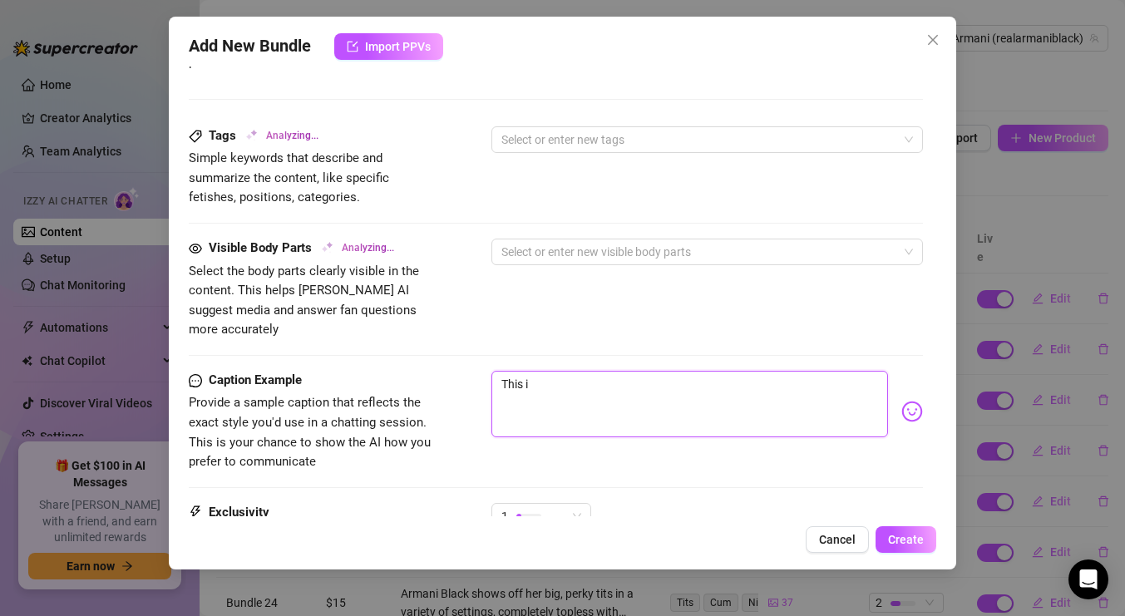
type textarea "This is"
type textarea "This is o"
type textarea "This is on"
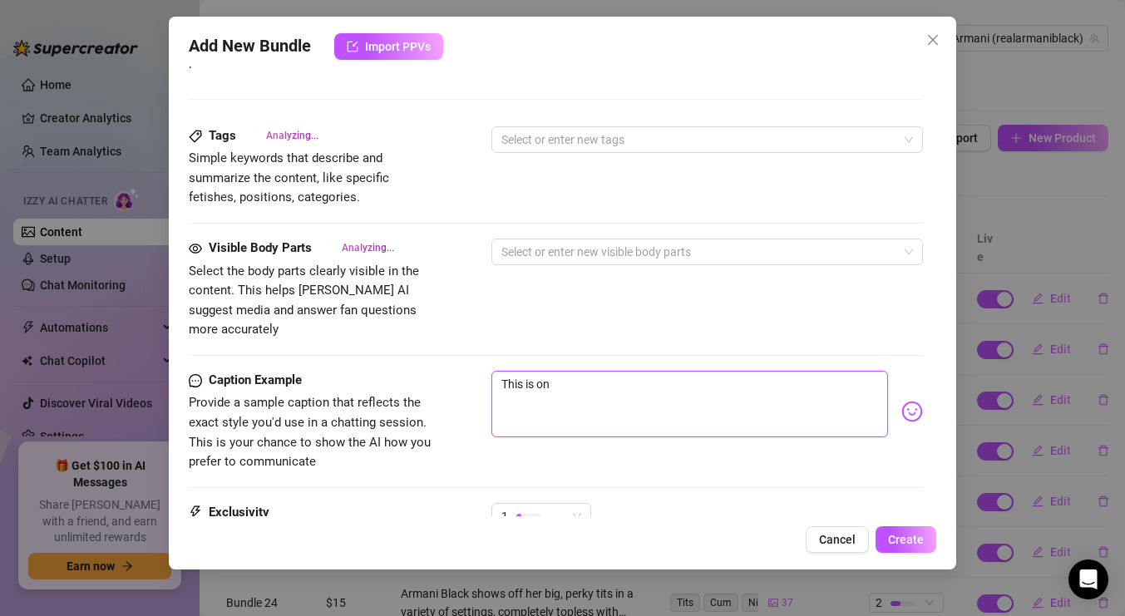
type textarea "This is one"
type textarea "This is one o"
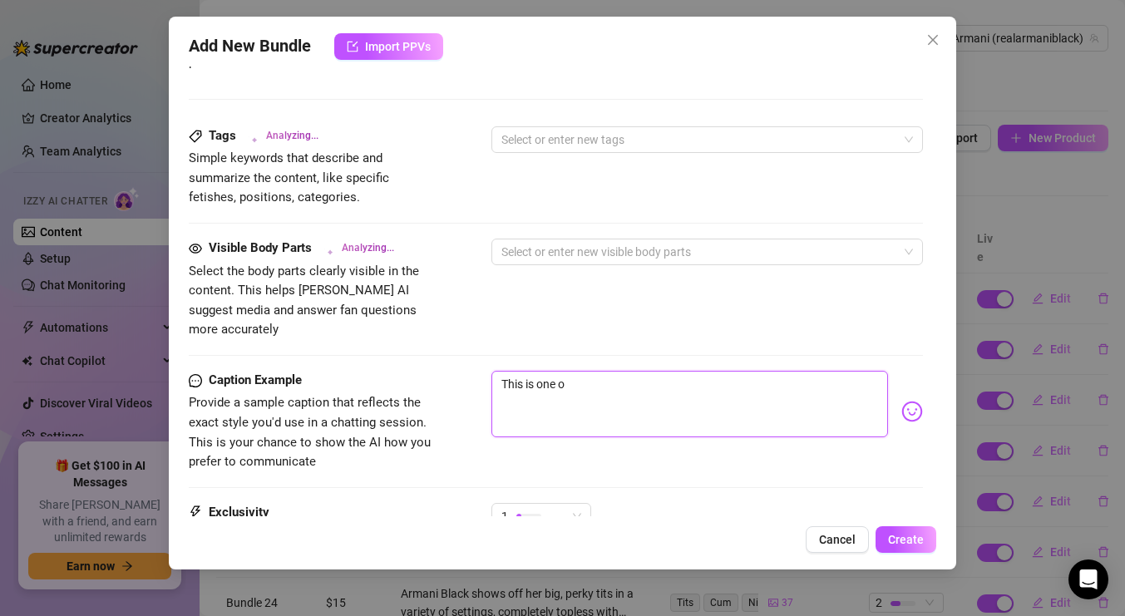
type textarea "This is one of"
type textarea "This is one of t"
type textarea "This is one of th"
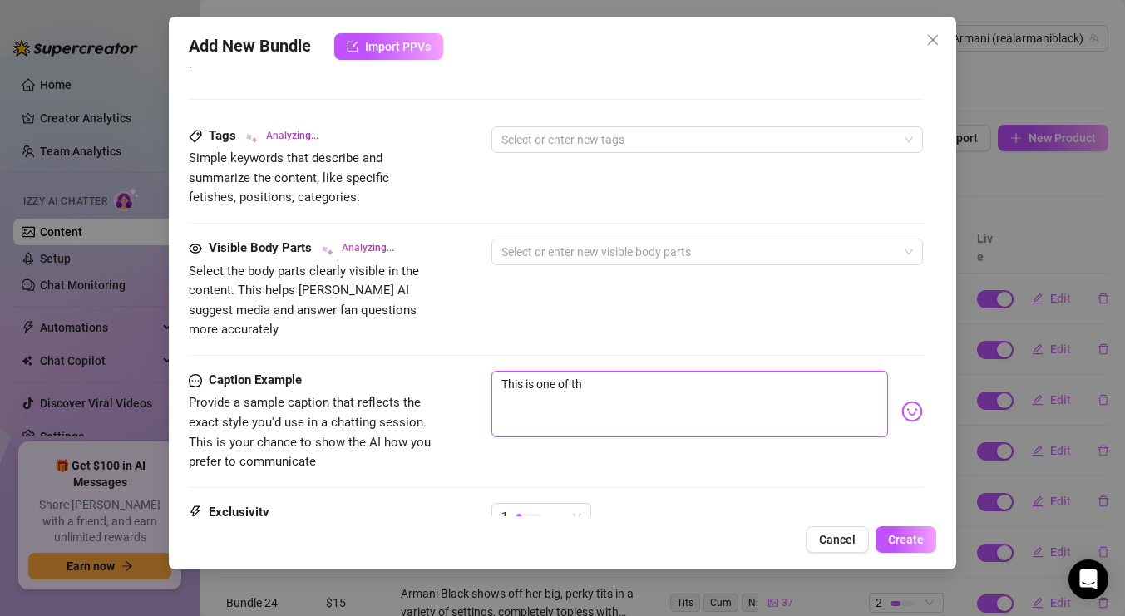
type textarea "This is one of the"
type textarea "This is one of the b"
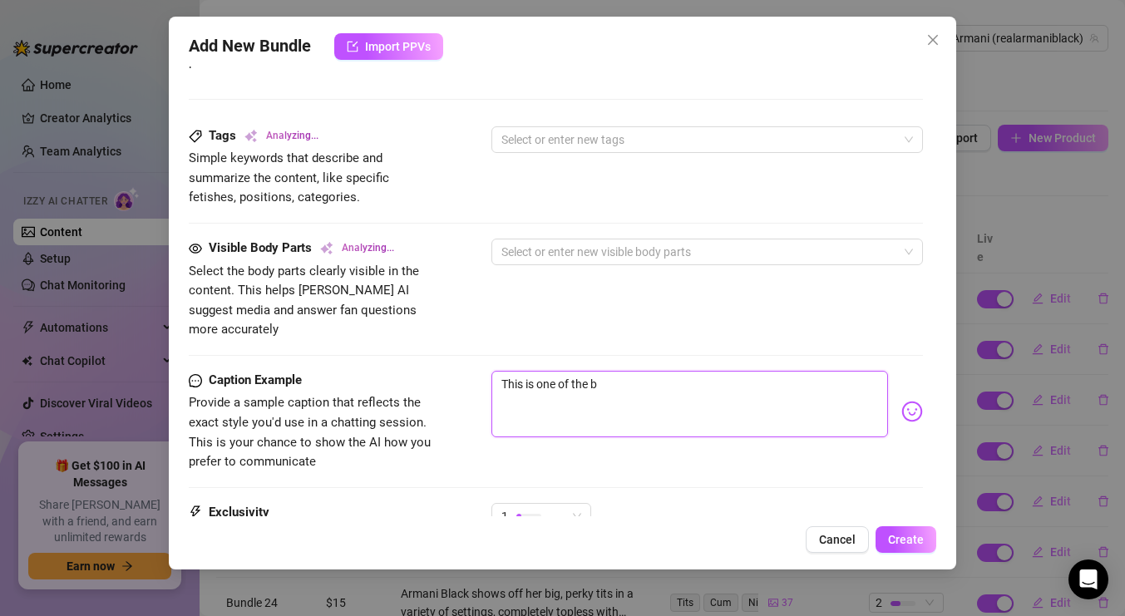
type textarea "This is one of the bi"
type textarea "This is one of the big"
type textarea "This is one of the bigg"
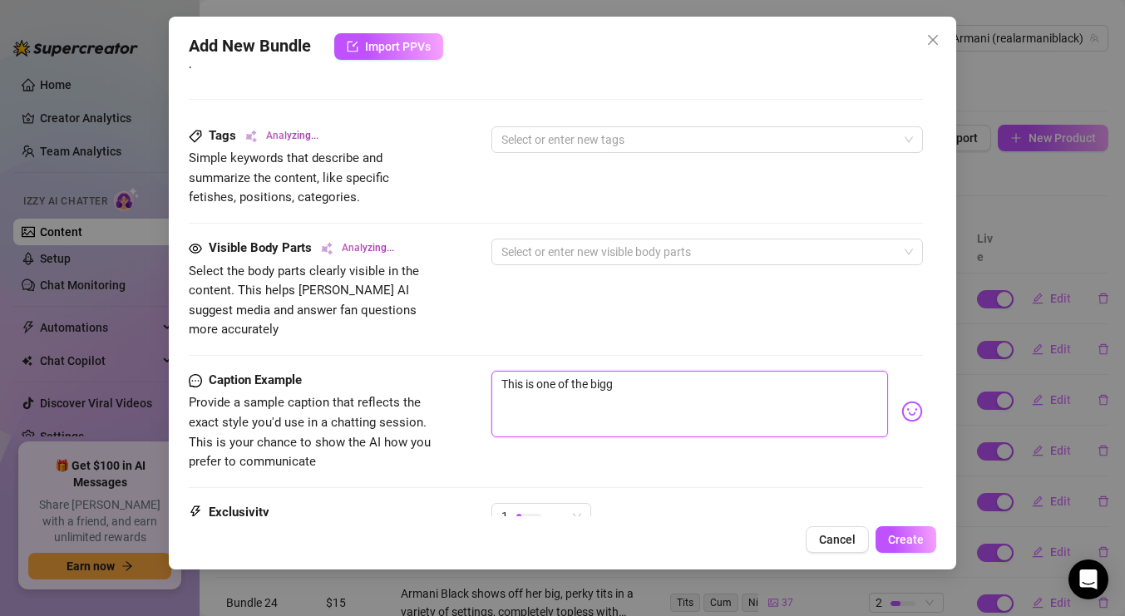
type textarea "This is one of the bigge"
type textarea "This is one of the bigges"
type textarea "This is one of the biggest"
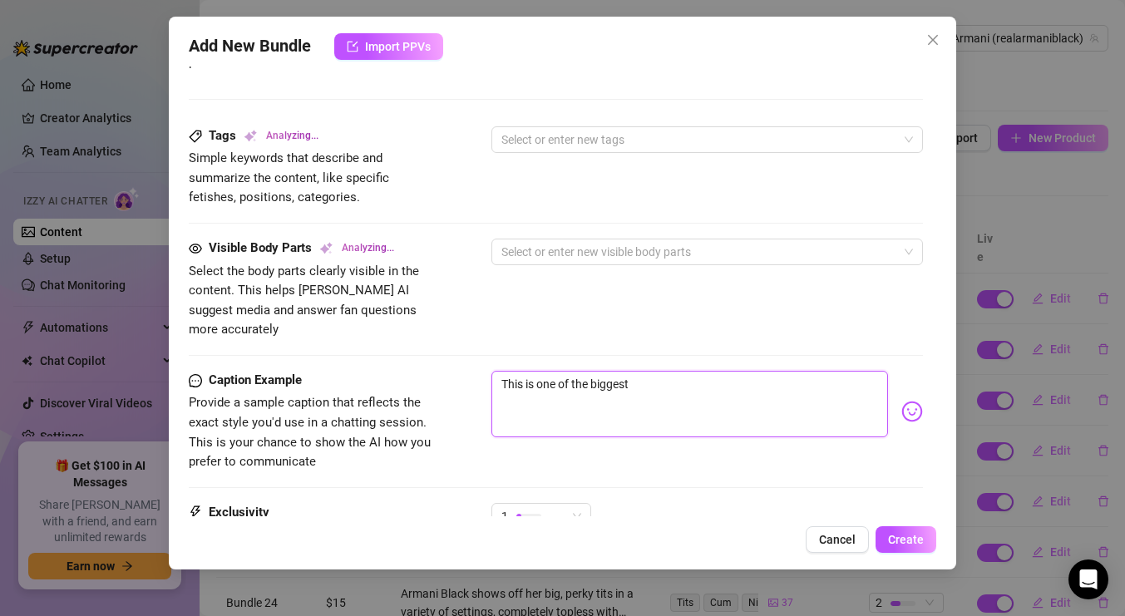
type textarea "This is one of the biggest"
type textarea "This is one of the biggest a"
type textarea "This is one of the biggest an"
type textarea "This is one of the biggest and"
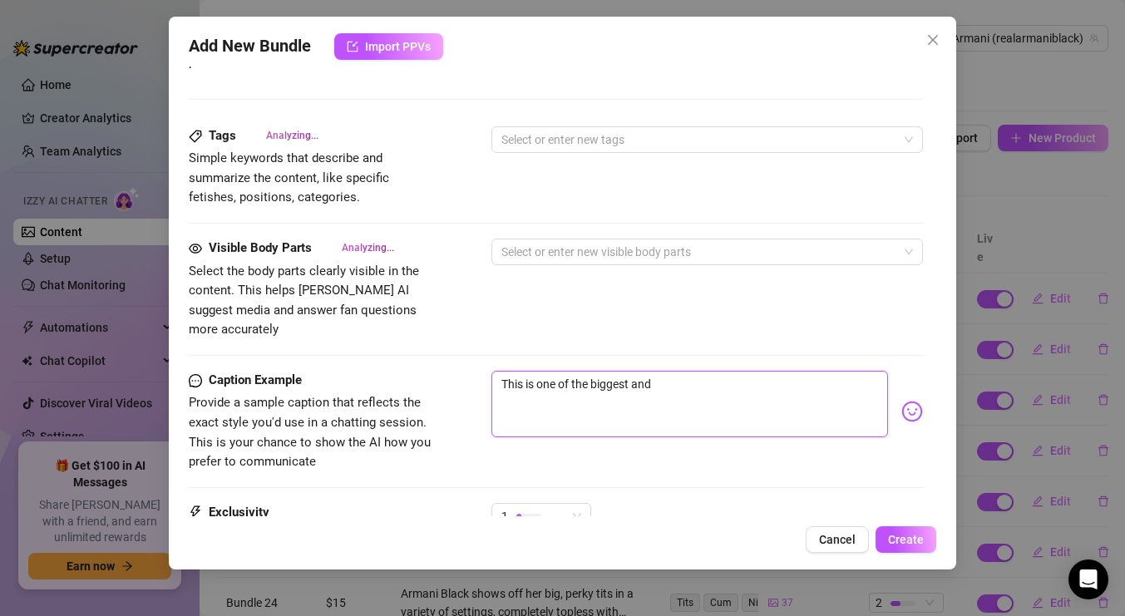
type textarea "This is one of the biggest and"
type textarea "This is one of the biggest and t"
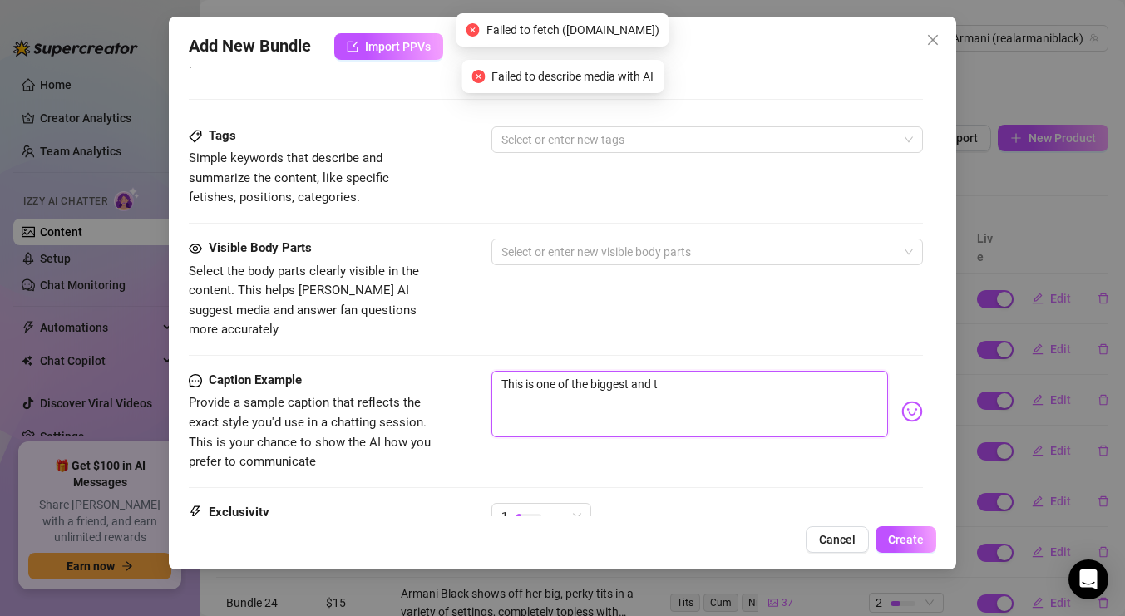
type textarea "This is one of the biggest and th"
type textarea "This is one of the biggest and thi"
type textarea "This is one of the biggest and thic"
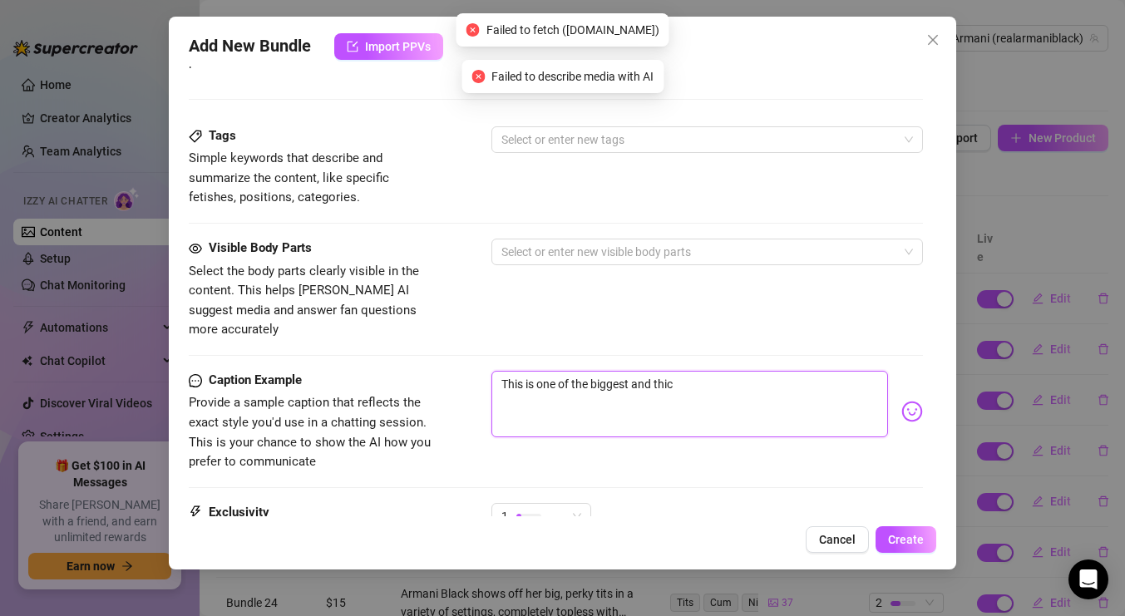
type textarea "This is one of the biggest and thick"
type textarea "This is one of the biggest and thicke"
type textarea "This is one of the biggest and thickes"
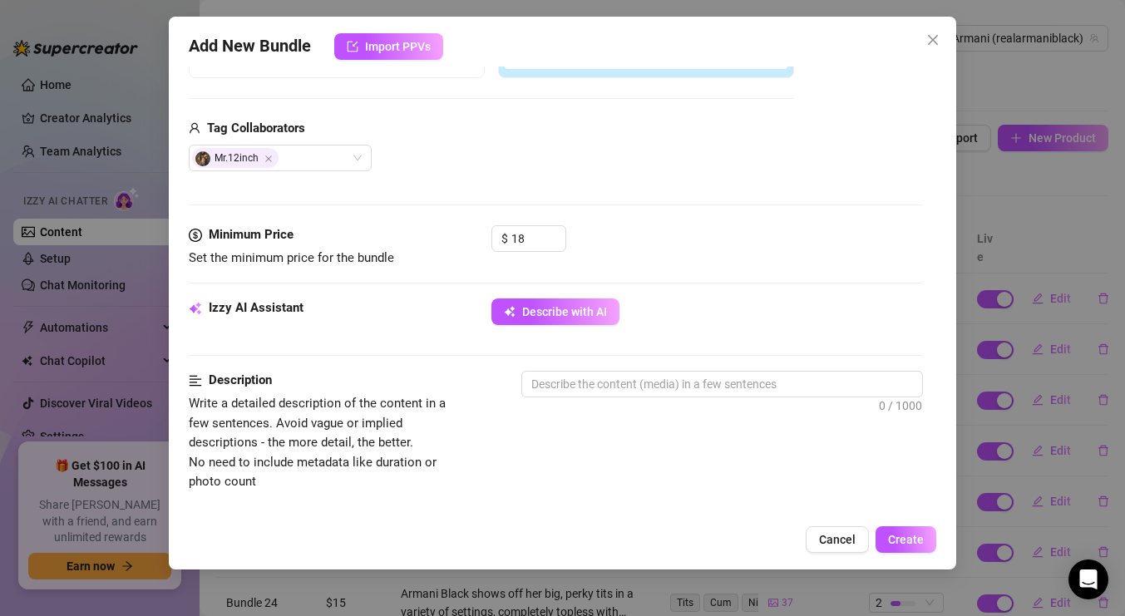
scroll to position [381, 0]
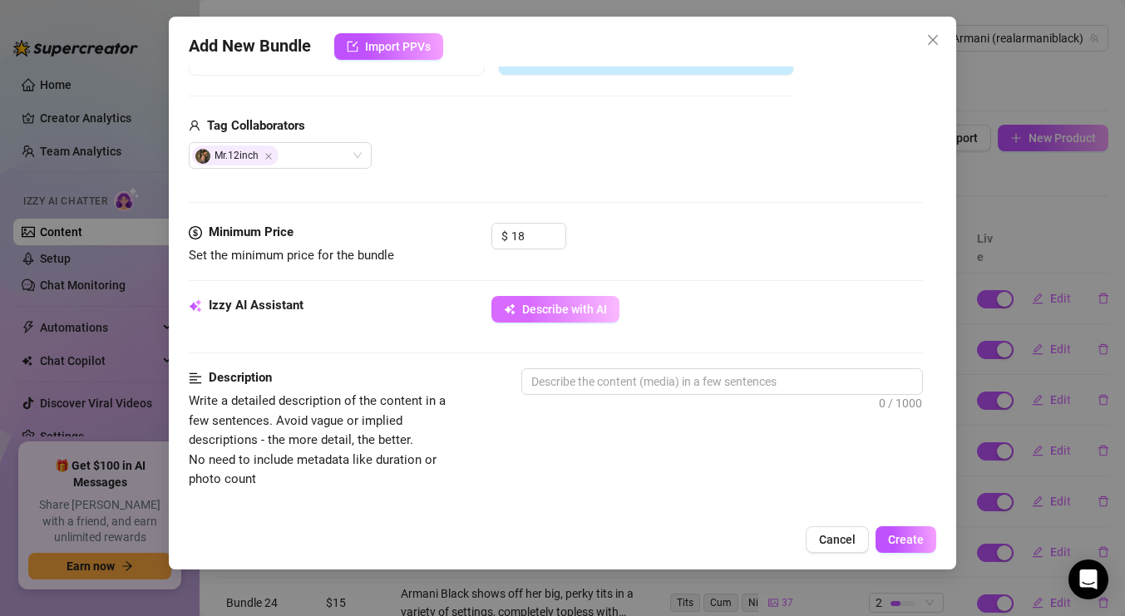
type textarea "This is one of the biggest and thickes"
click at [563, 303] on span "Describe with AI" at bounding box center [564, 309] width 85 height 13
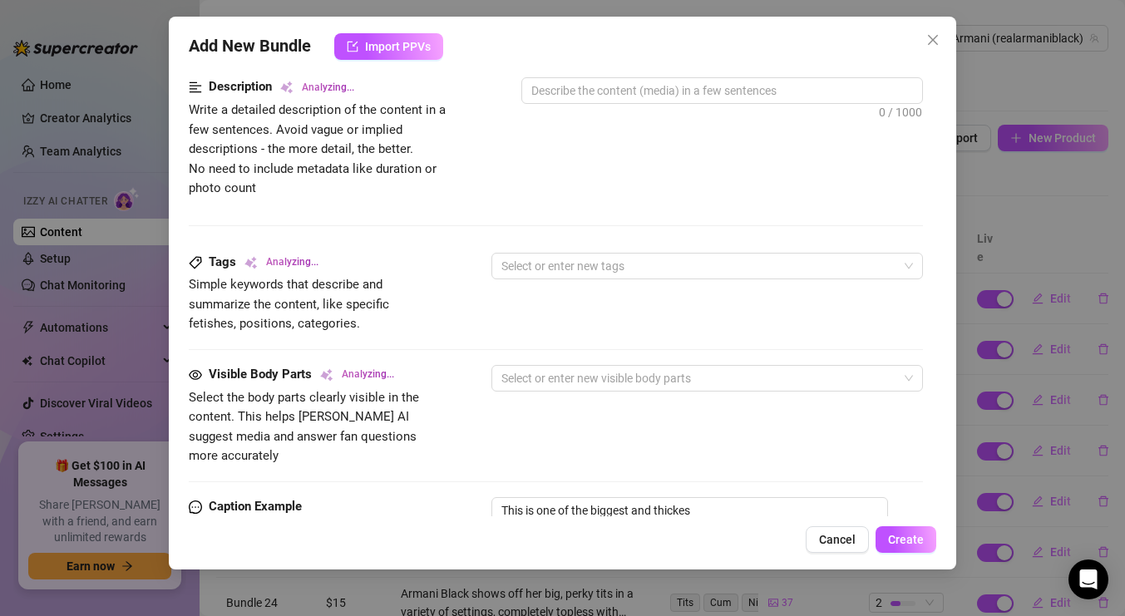
scroll to position [708, 0]
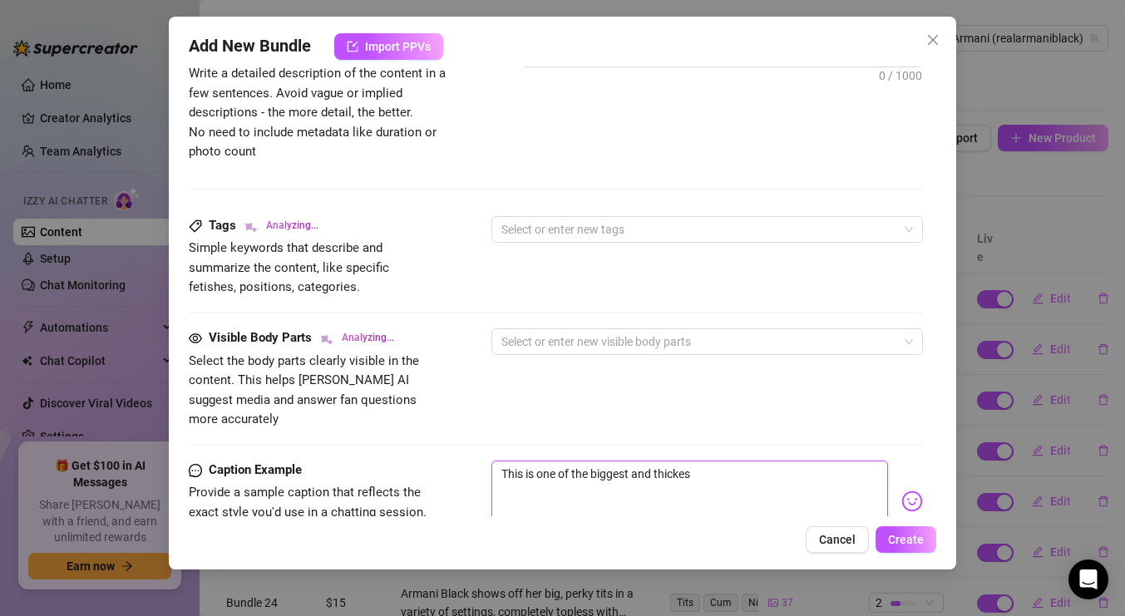
click at [716, 461] on textarea "This is one of the biggest and thickes" at bounding box center [689, 494] width 397 height 67
type textarea "This is one of the biggest and thickest"
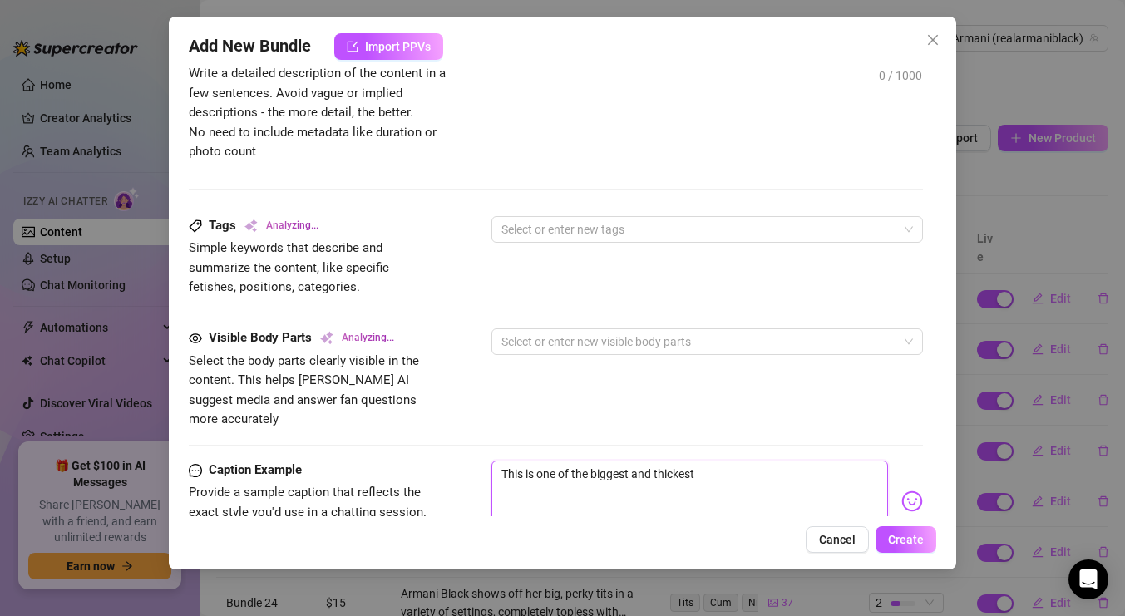
type textarea "This is one of the biggest and thickest c"
type textarea "This is one of the biggest and thickest co"
type textarea "This is one of the biggest and thickest coc"
type textarea "This is one of the biggest and thickest co"
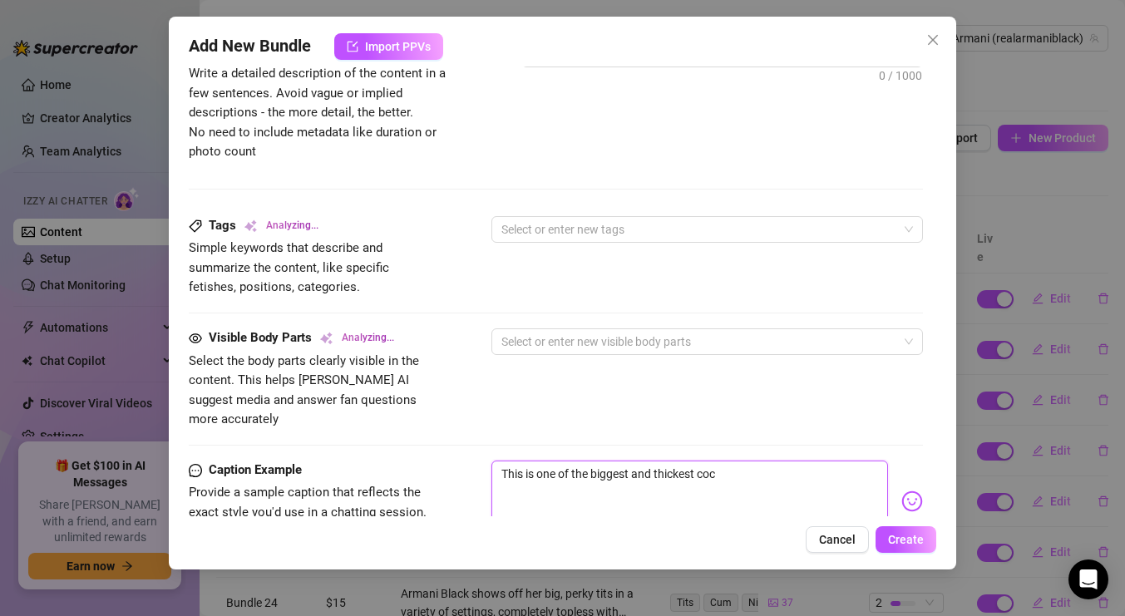
type textarea "This is one of the biggest and thickest co"
type textarea "This is one of the biggest and thickest c"
type textarea "This is one of the biggest and thickest"
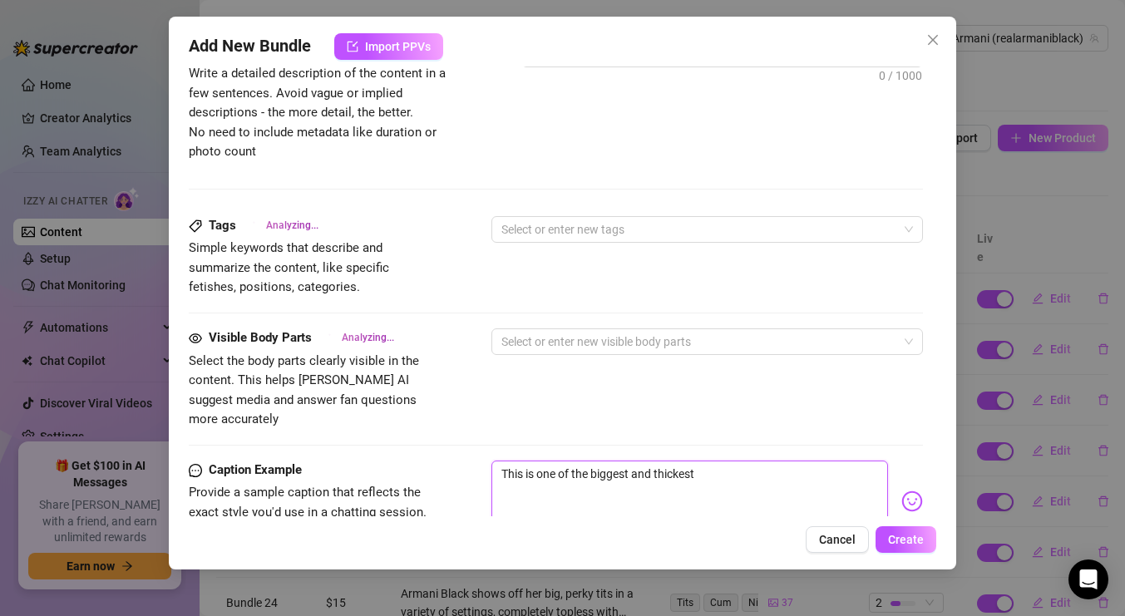
type textarea "This is one of the biggest and thickest B"
type textarea "This is one of the biggest and thickest BB"
type textarea "This is one of the biggest and thickest BBC"
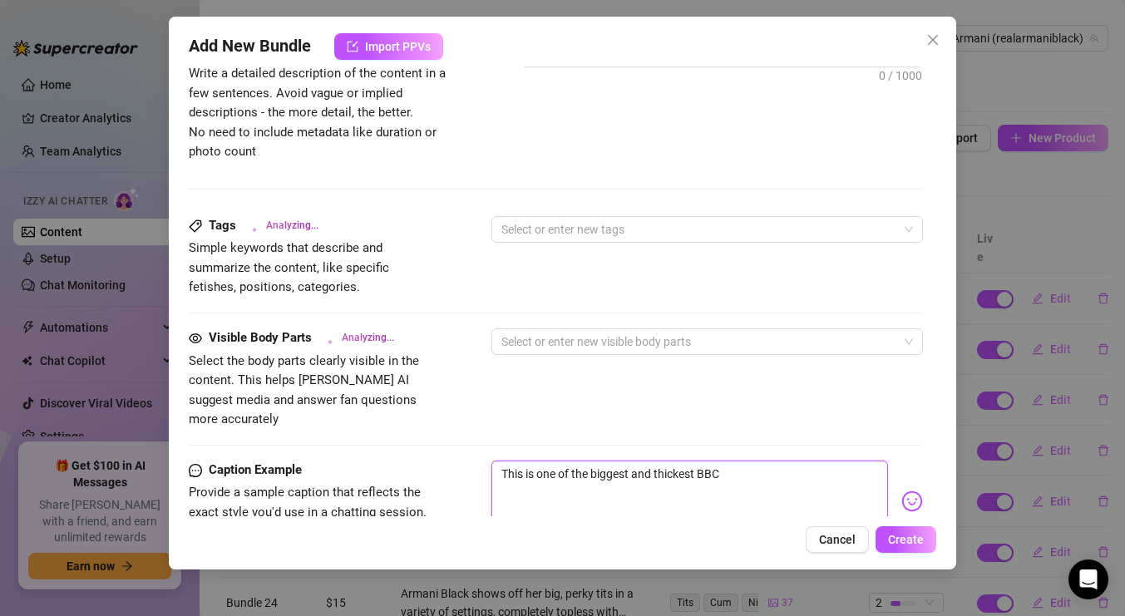
type textarea "This is one of the biggest and thickest BBC"
type textarea "This is one of the biggest and thickest BBC c"
type textarea "This is one of the biggest and thickest BBC co"
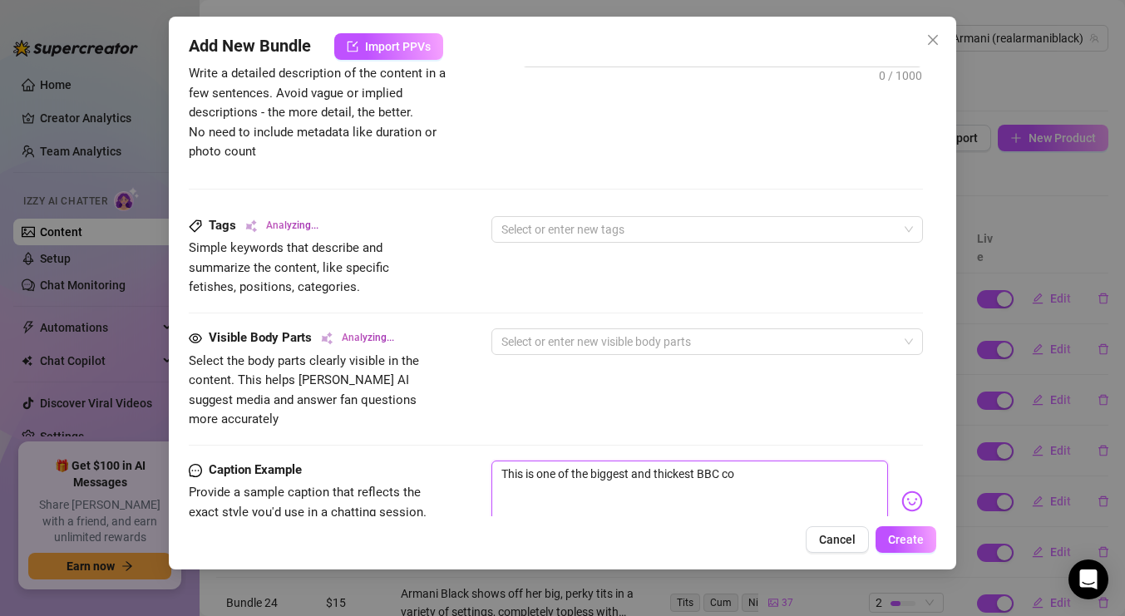
type textarea "This is one of the biggest and thickest BBC coc"
type textarea "This is one of the biggest and thickest BBC cock"
type textarea "This is one of the biggest and thickest BBC cocks"
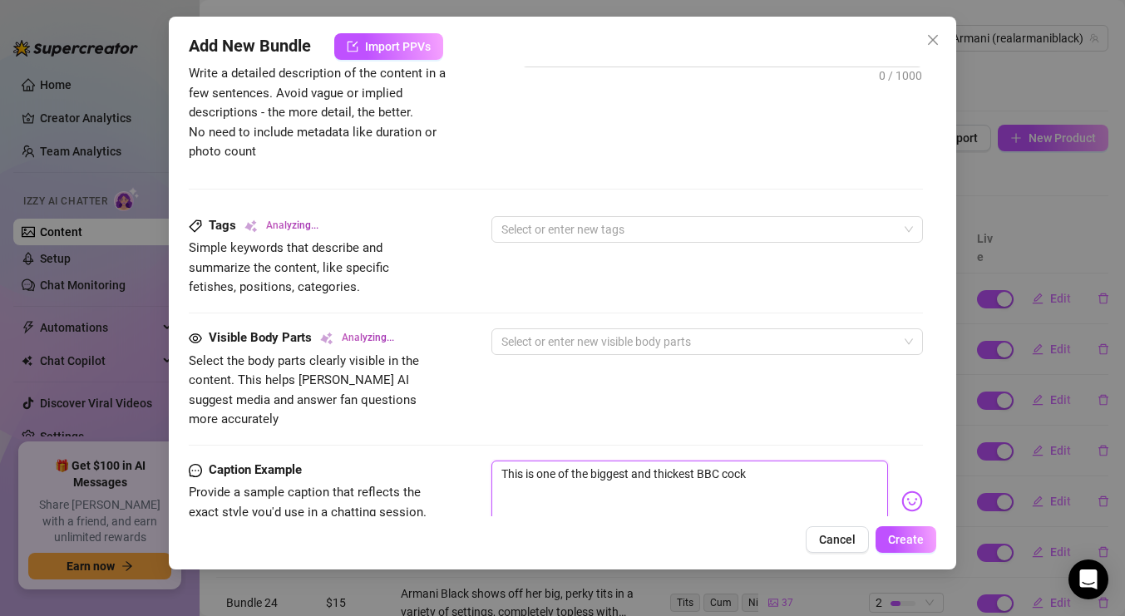
type textarea "This is one of the biggest and thickest BBC cocks"
type textarea "This is one of the biggest and thickest BBC cocks I"
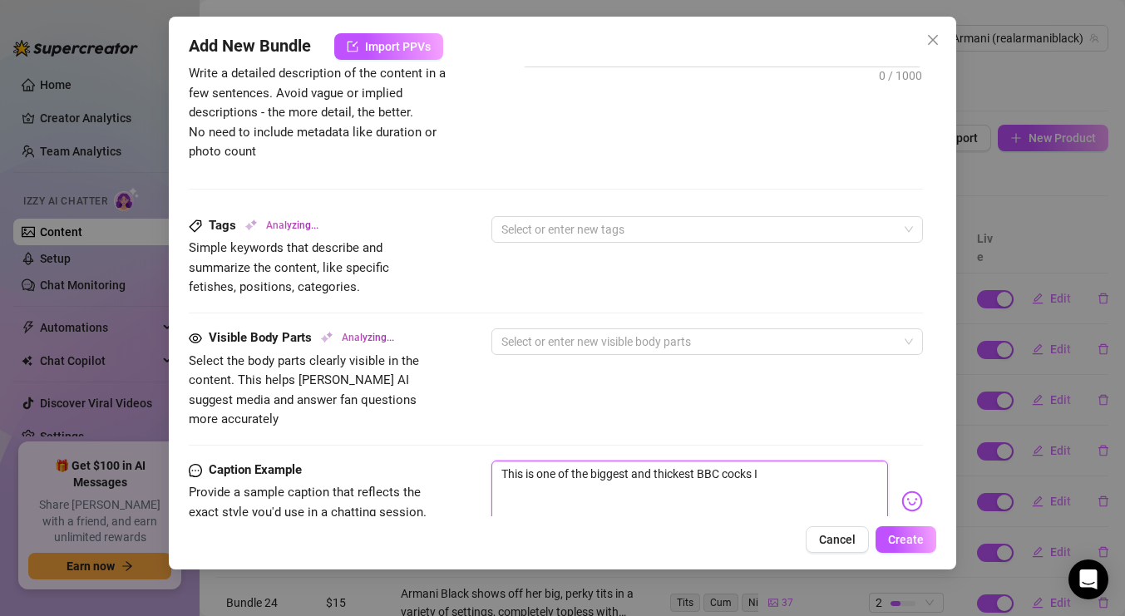
type textarea "This is one of the biggest and thickest BBC cocks I"
type textarea "This is one of the biggest and thickest BBC cocks I h"
type textarea "This is one of the biggest and thickest BBC cocks I ha"
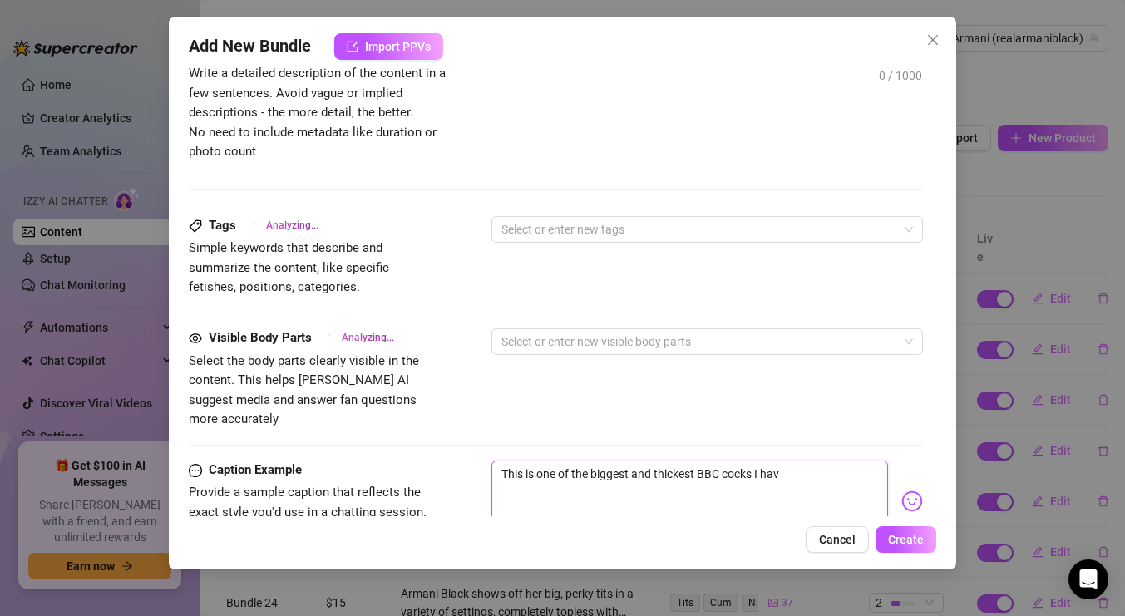
type textarea "This is one of the biggest and thickest BBC cocks I have"
type textarea "This is one of the biggest and thickest BBC cocks I have e"
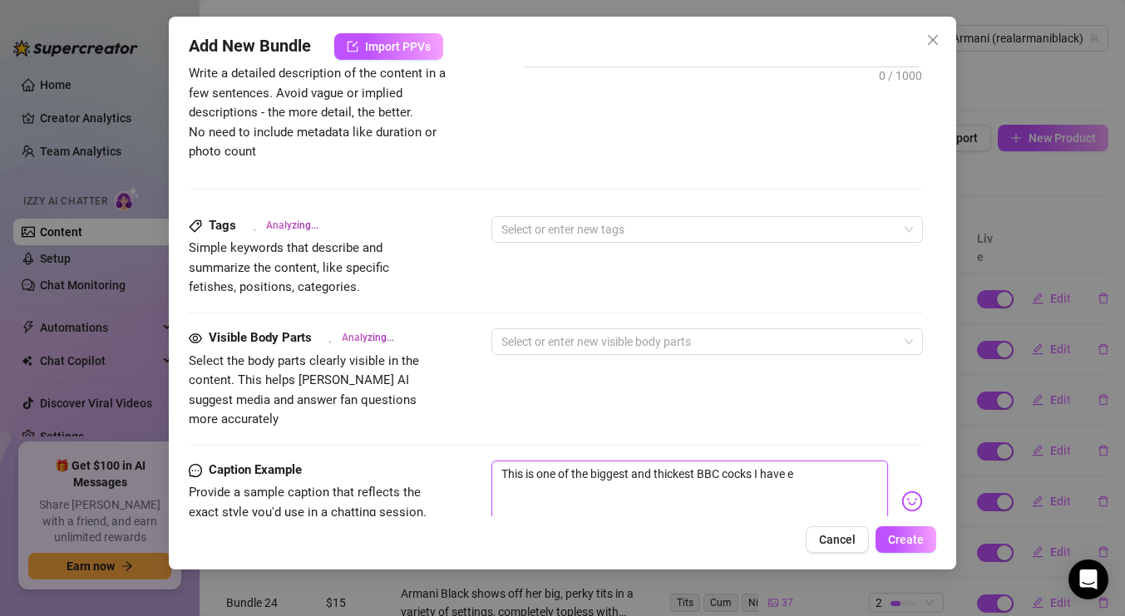
type textarea "This is one of the biggest and thickest BBC cocks I have ev"
type textarea "This is one of the biggest and thickest BBC cocks I have eve"
type textarea "This is one of the biggest and thickest BBC cocks I have ever"
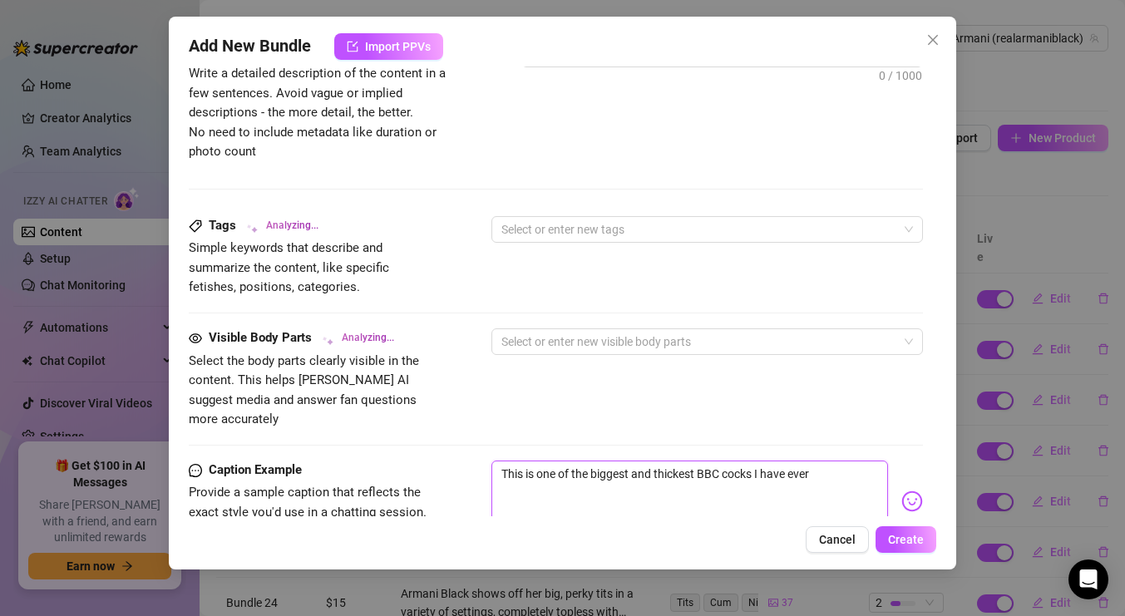
type textarea "This is one of the biggest and thickest BBC cocks I have ever"
type textarea "This is one of the biggest and thickest BBC cocks I have ever h"
type textarea "This is one of the biggest and thickest BBC cocks I have ever ha"
type textarea "This is one of the biggest and thickest BBC cocks I have ever had"
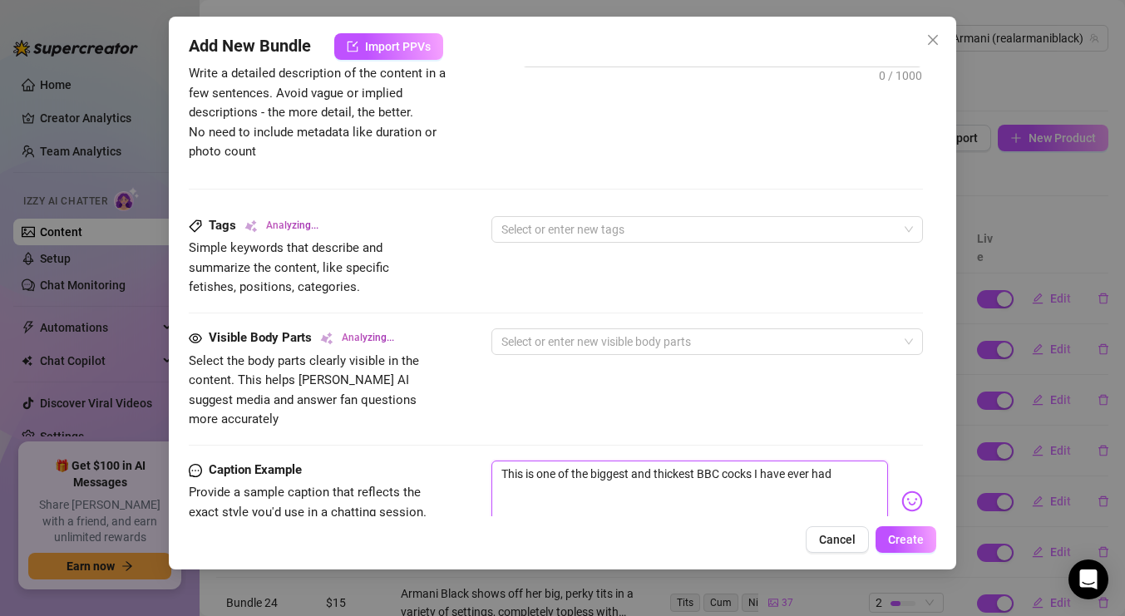
type textarea "This is one of the biggest and thickest BBC cocks I have ever had."
type textarea "This is one of the biggest and thickest BBC cocks I have ever had. D"
type textarea "This is one of the biggest and thickest BBC cocks I have ever had. Da"
type textarea "This is one of the biggest and thickest BBC cocks I have ever had. Dam"
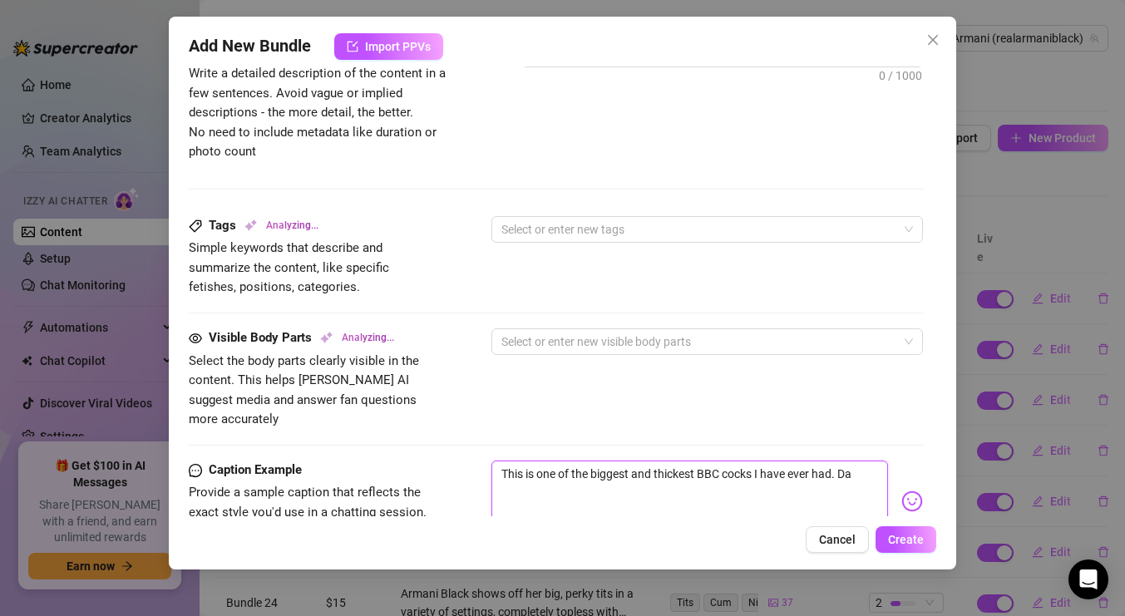
type textarea "This is one of the biggest and thickest BBC cocks I have ever had. Dam"
type textarea "This is one of the biggest and thickest BBC cocks I have ever had. Dami"
type textarea "This is one of the biggest and thickest BBC cocks I have ever had. Damio"
type textarea "This is one of the biggest and thickest BBC cocks I have ever had. Damion"
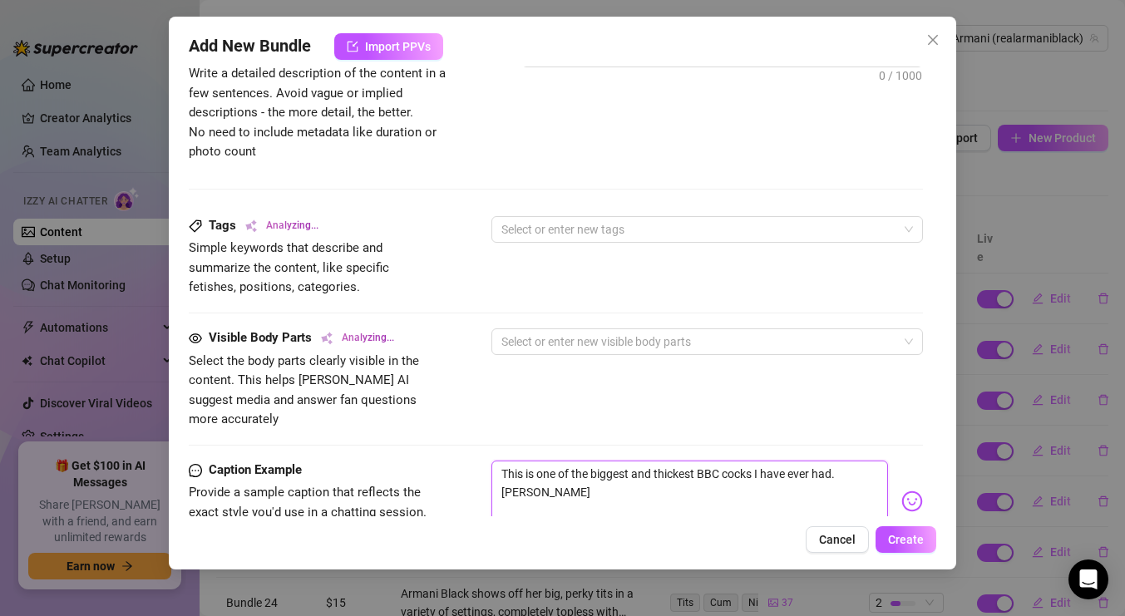
type textarea "This is one of the biggest and thickest BBC cocks I have ever had. Damion"
type textarea "This is one of the biggest and thickest BBC cocks I have ever had. Damion'"
type textarea "This is one of the biggest and thickest BBC cocks I have ever had. Damion's"
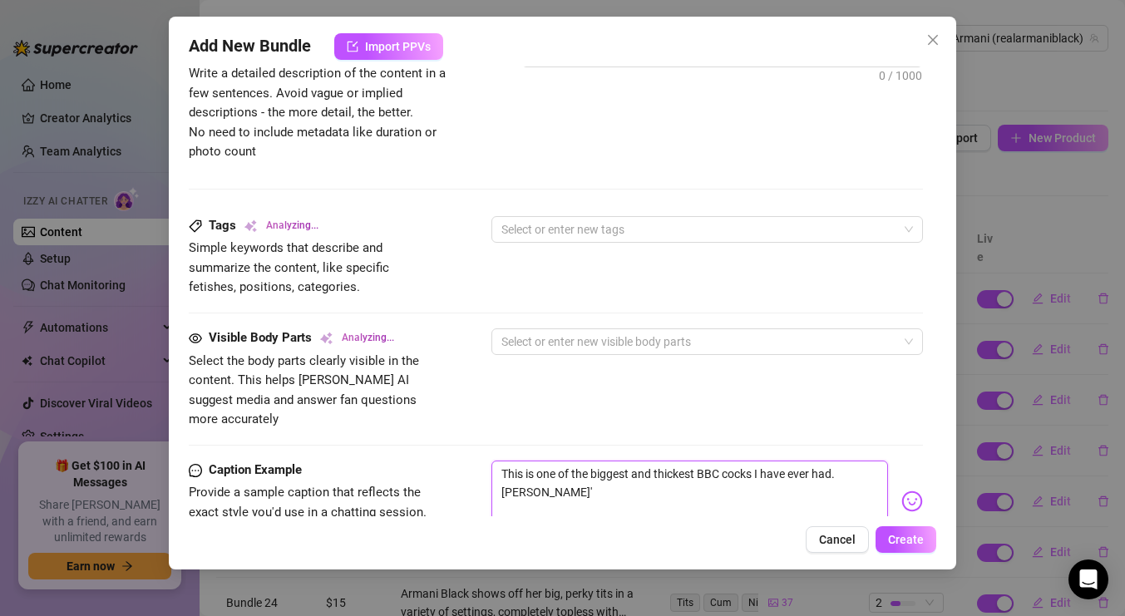
type textarea "This is one of the biggest and thickest BBC cocks I have ever had. Damion's"
type textarea "This is one of the biggest and thickest BBC cocks I have ever had. Damion's D"
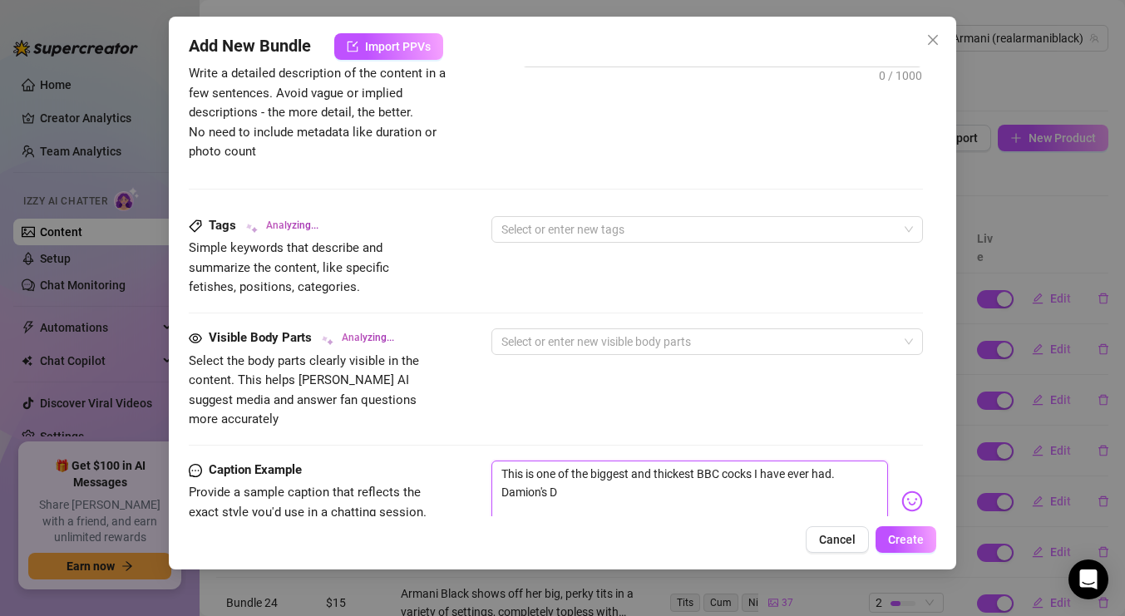
type textarea "This is one of the biggest and thickest BBC cocks I have ever had. Damion's Di"
type textarea "This is one of the biggest and thickest BBC cocks I have ever had. Damion's Dic"
type textarea "This is one of the biggest and thickest BBC cocks I have ever had. Damion's Dick"
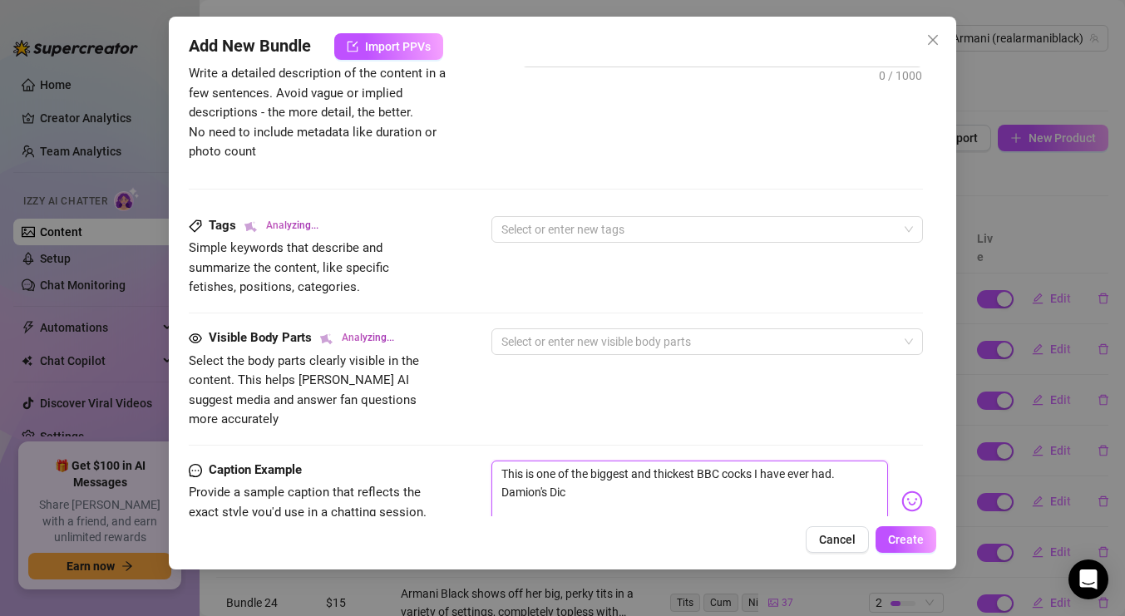
type textarea "This is one of the biggest and thickest BBC cocks I have ever had. Damion's Dick"
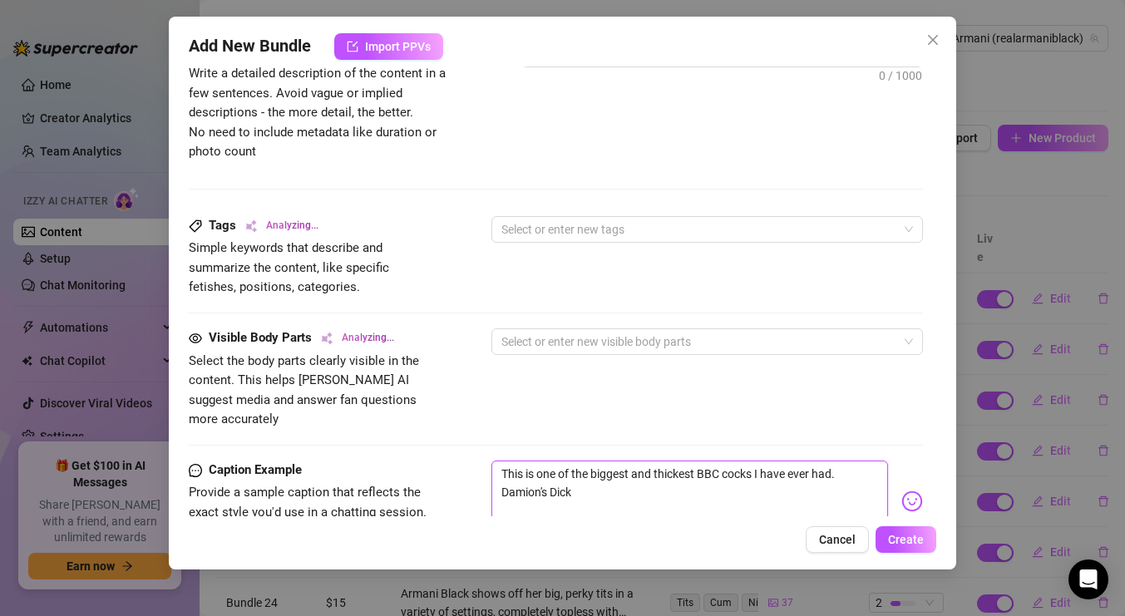
type textarea "This is one of the biggest and thickest BBC cocks I have ever had. Damion's Dic"
type textarea "This is one of the biggest and thickest BBC cocks I have ever had. Damion's Di"
type textarea "This is one of the biggest and thickest BBC cocks I have ever had. Damion's D"
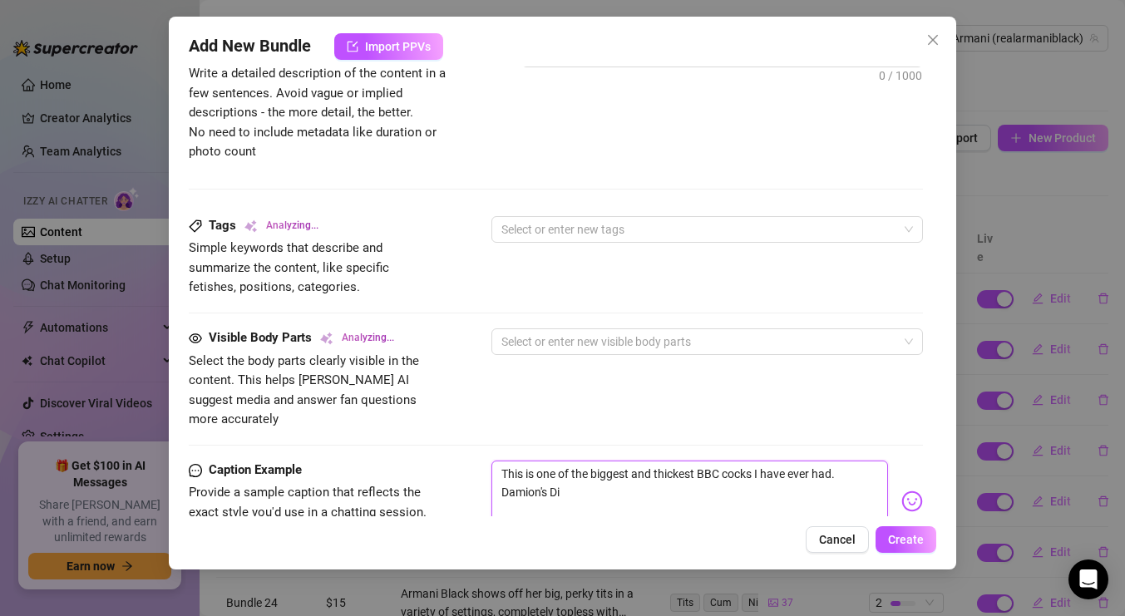
type textarea "This is one of the biggest and thickest BBC cocks I have ever had. Damion's D"
type textarea "This is one of the biggest and thickest BBC cocks I have ever had. Damion's"
type textarea "This is one of the biggest and thickest BBC cocks I have ever had. Damion's d"
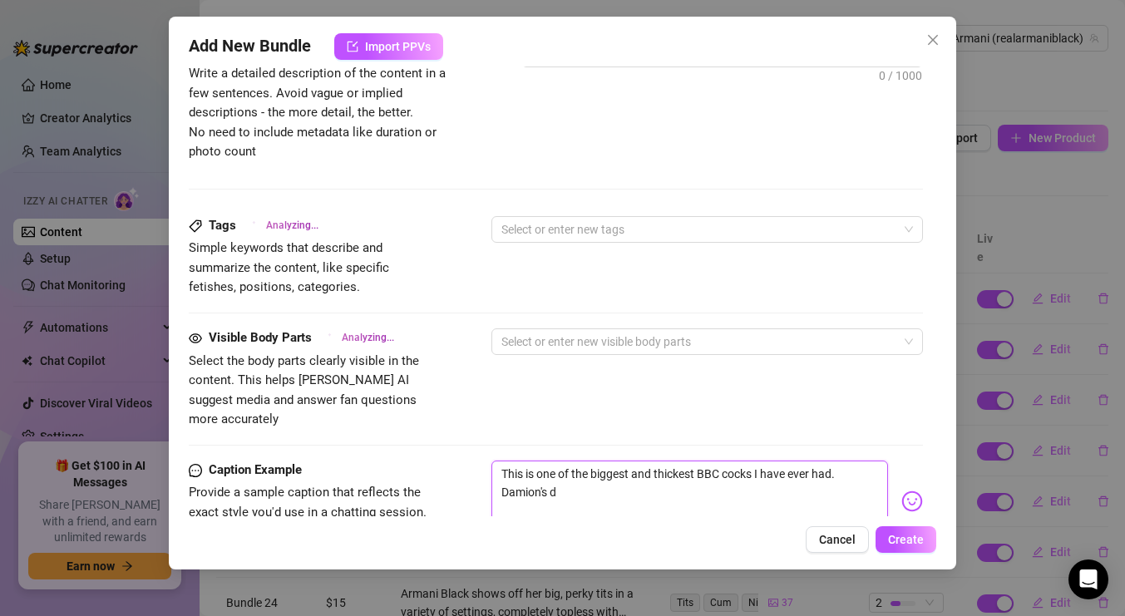
type textarea "This is one of the biggest and thickest BBC cocks I have ever had. Damion's di"
type textarea "This is one of the biggest and thickest BBC cocks I have ever had. Damion's dis"
type textarea "This is one of the biggest and thickest BBC cocks I have ever had. Damion's disc"
type textarea "This is one of the biggest and thickest BBC cocks I have ever had. Damion's dis…"
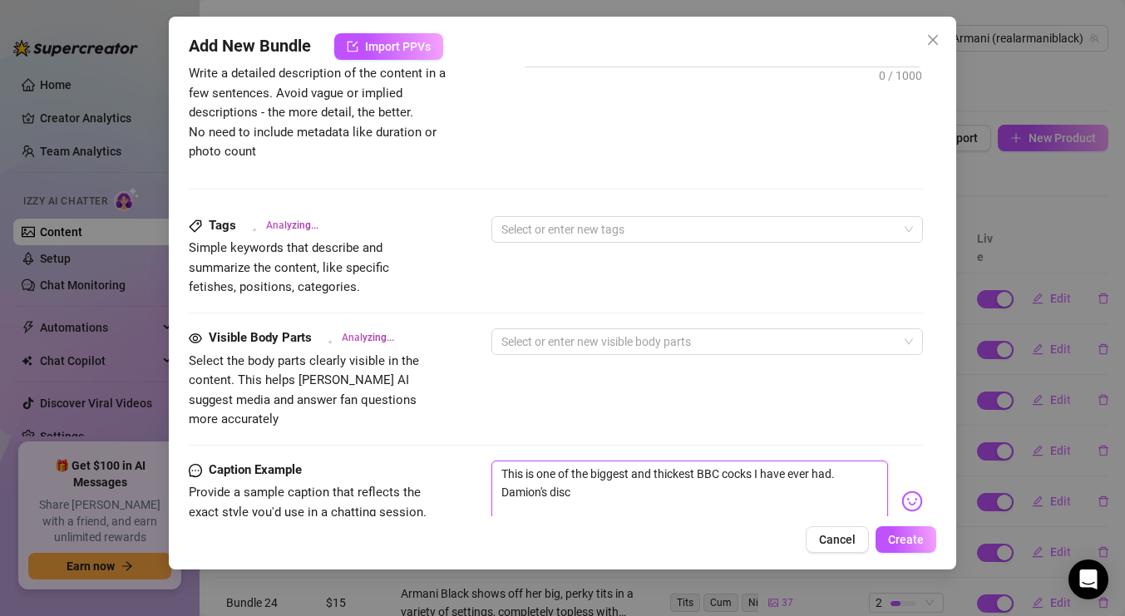
type textarea "This is one of the biggest and thickest BBC cocks I have ever had. Damion's dis…"
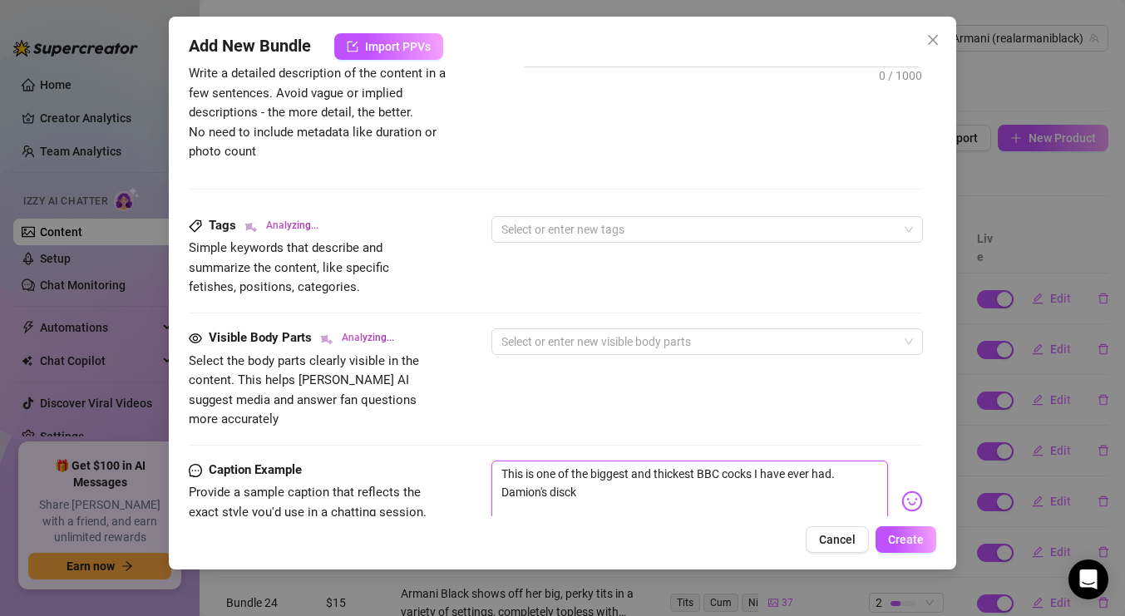
type textarea "This is one of the biggest and thickest BBC cocks I have ever had. Damion's disc"
type textarea "This is one of the biggest and thickest BBC cocks I have ever had. Damion's dis"
type textarea "This is one of the biggest and thickest BBC cocks I have ever had. Damion's di"
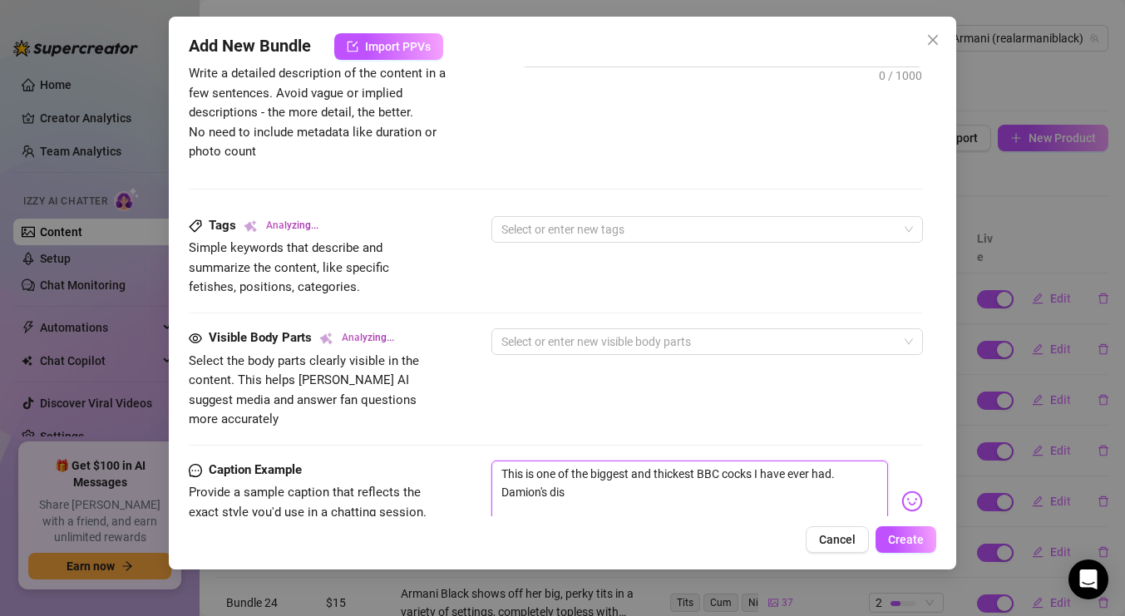
type textarea "This is one of the biggest and thickest BBC cocks I have ever had. Damion's di"
type textarea "This is one of the biggest and thickest BBC cocks I have ever had. Damion's dic"
type textarea "This is one of the biggest and thickest BBC cocks I have ever had. Damion's dick"
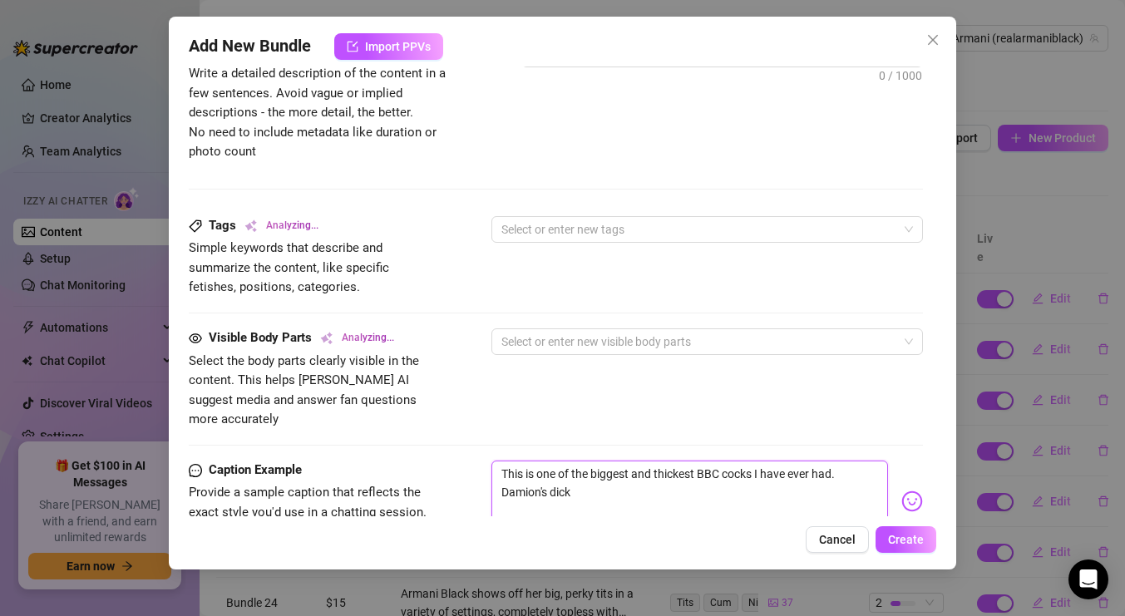
type textarea "This is one of the biggest and thickest BBC cocks I have ever had. Damion's dick"
type textarea "This is one of the biggest and thickest BBC cocks I have ever had. Damion's dic…"
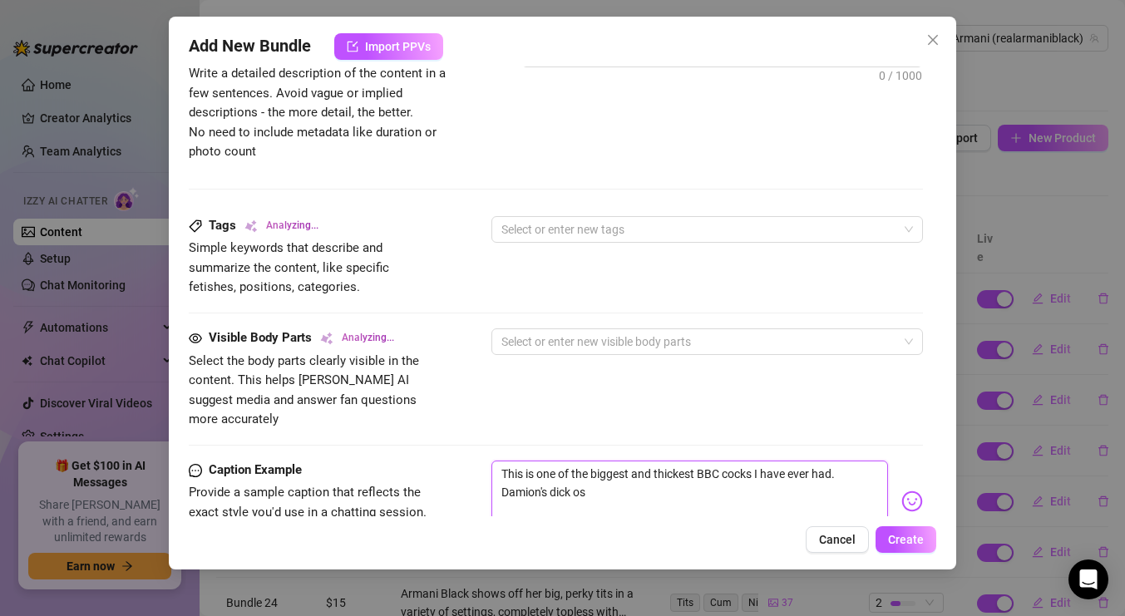
type textarea "This is one of the biggest and thickest BBC cocks I have ever had. Damion's dic…"
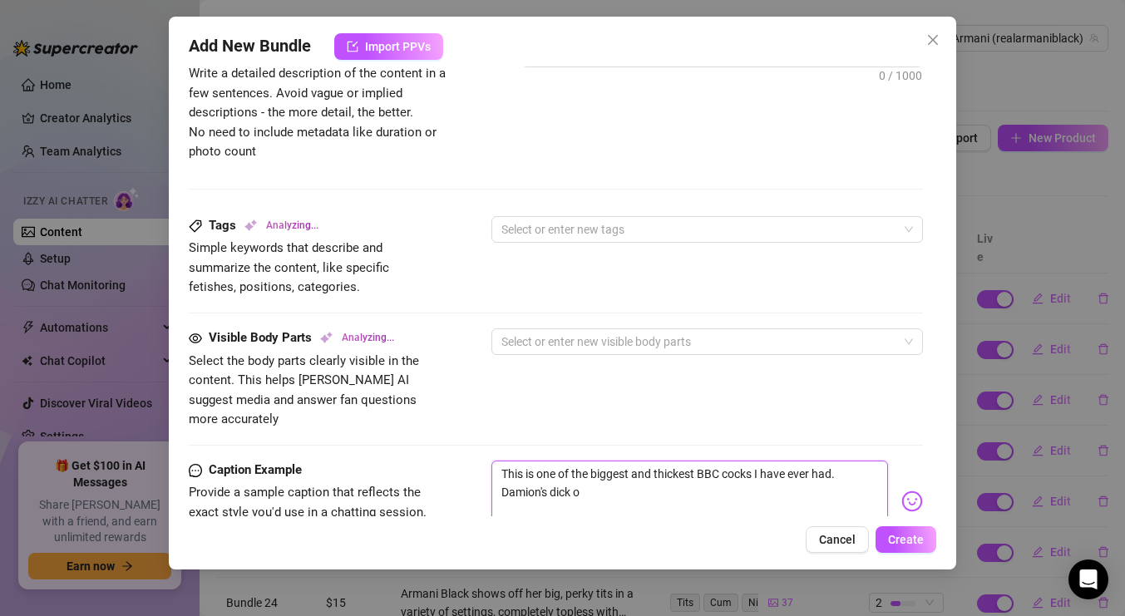
type textarea "This is one of the biggest and thickest BBC cocks I have ever had. Damion's dick"
type textarea "This is one of the biggest and thickest BBC cocks I have ever had. Damion's dic…"
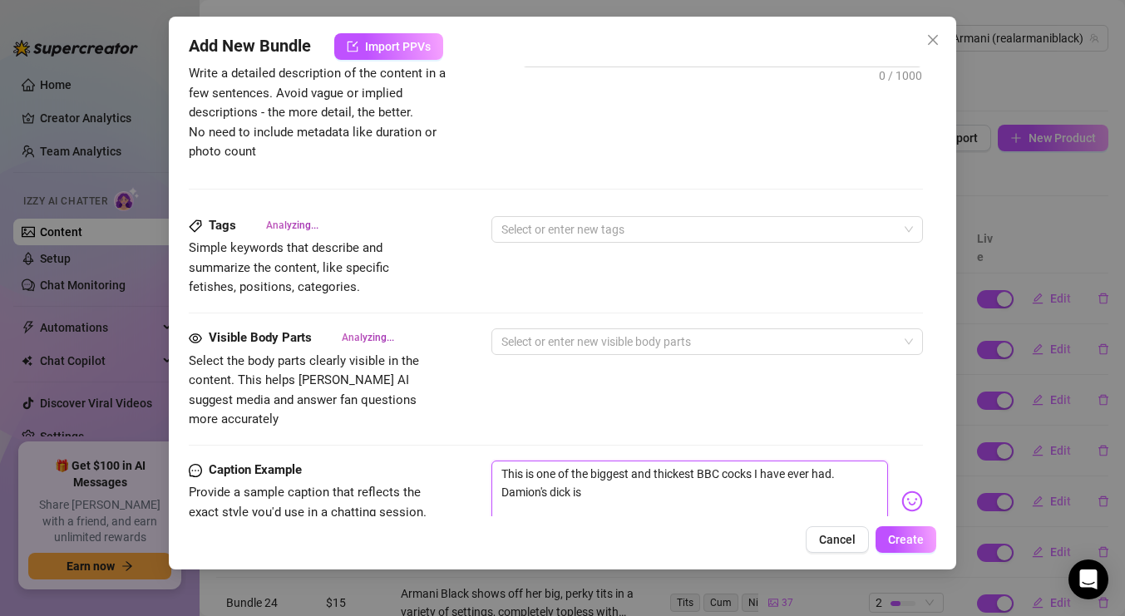
type textarea "This is one of the biggest and thickest BBC cocks I have ever had. Damion's dic…"
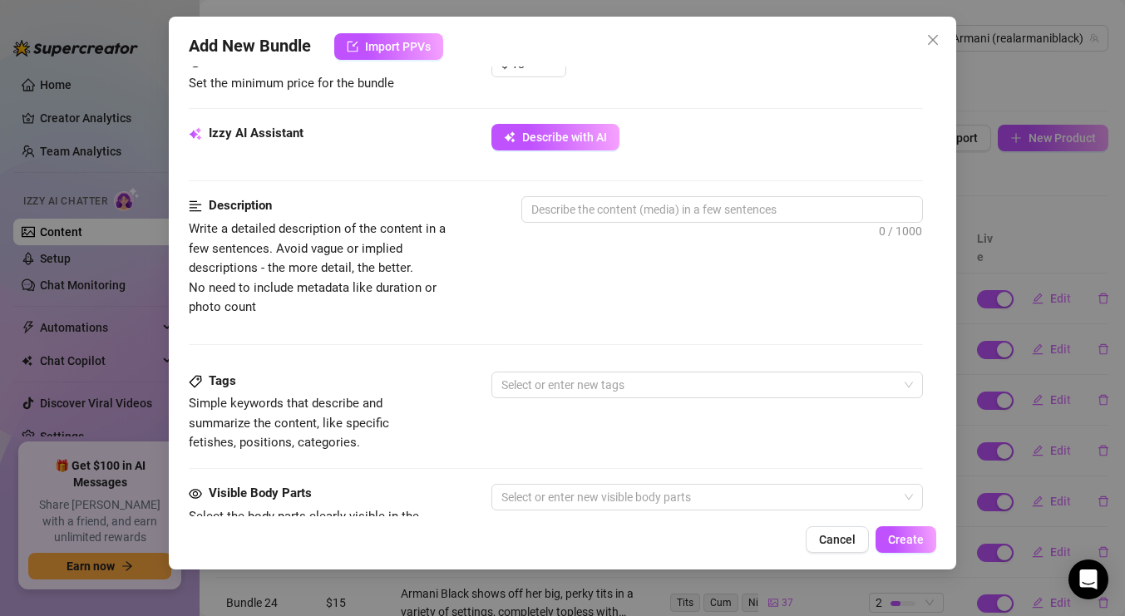
scroll to position [554, 0]
click at [648, 210] on textarea at bounding box center [722, 208] width 400 height 25
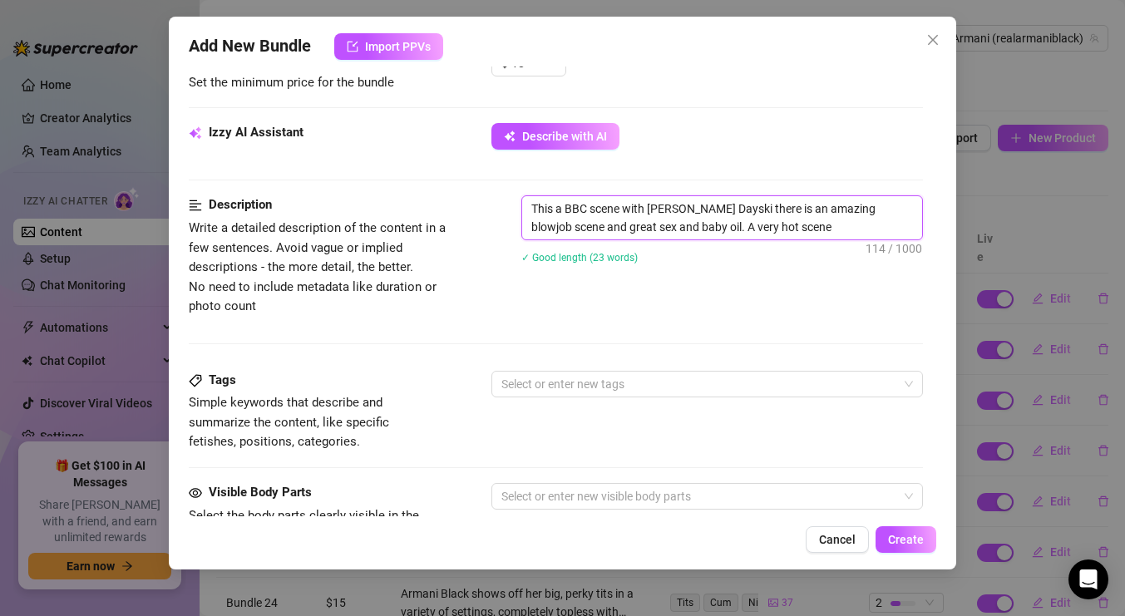
scroll to position [682, 0]
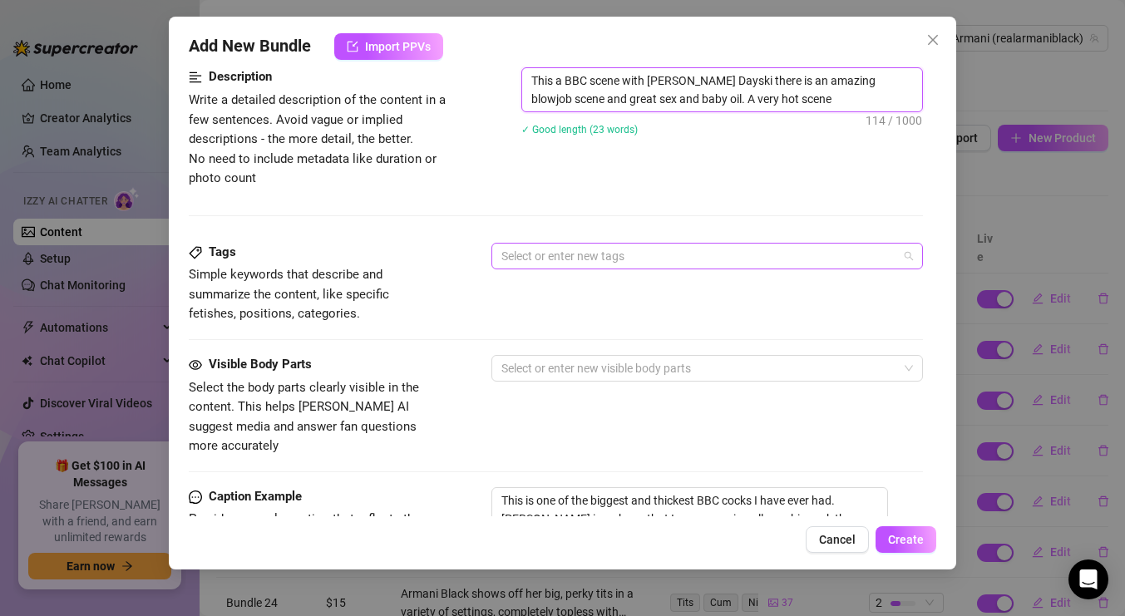
click at [682, 256] on div at bounding box center [698, 255] width 407 height 23
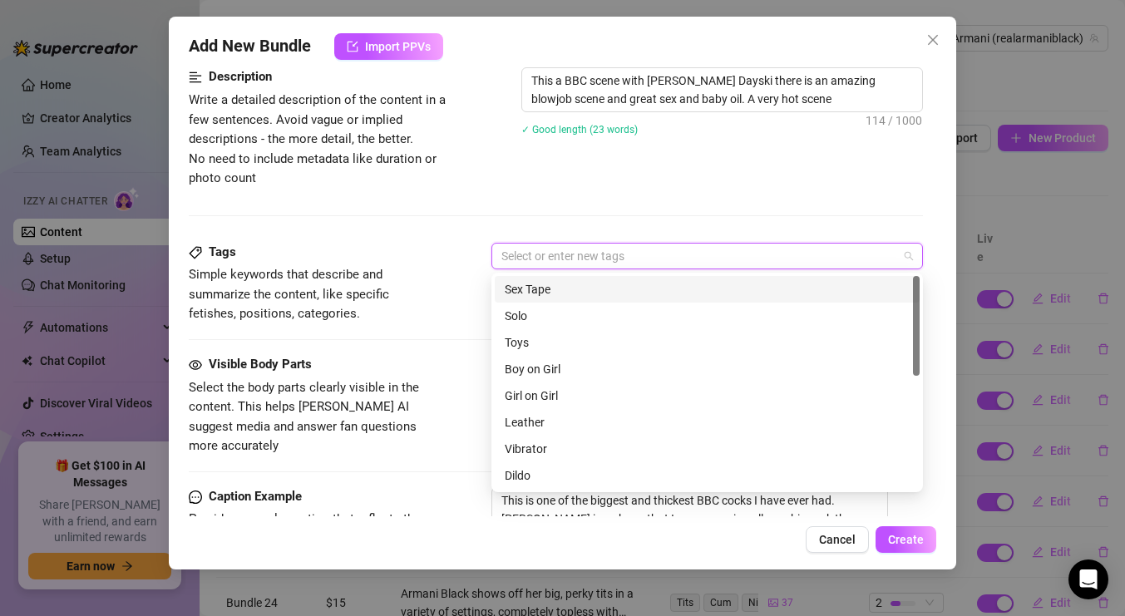
click at [609, 284] on div "Sex Tape" at bounding box center [707, 289] width 405 height 18
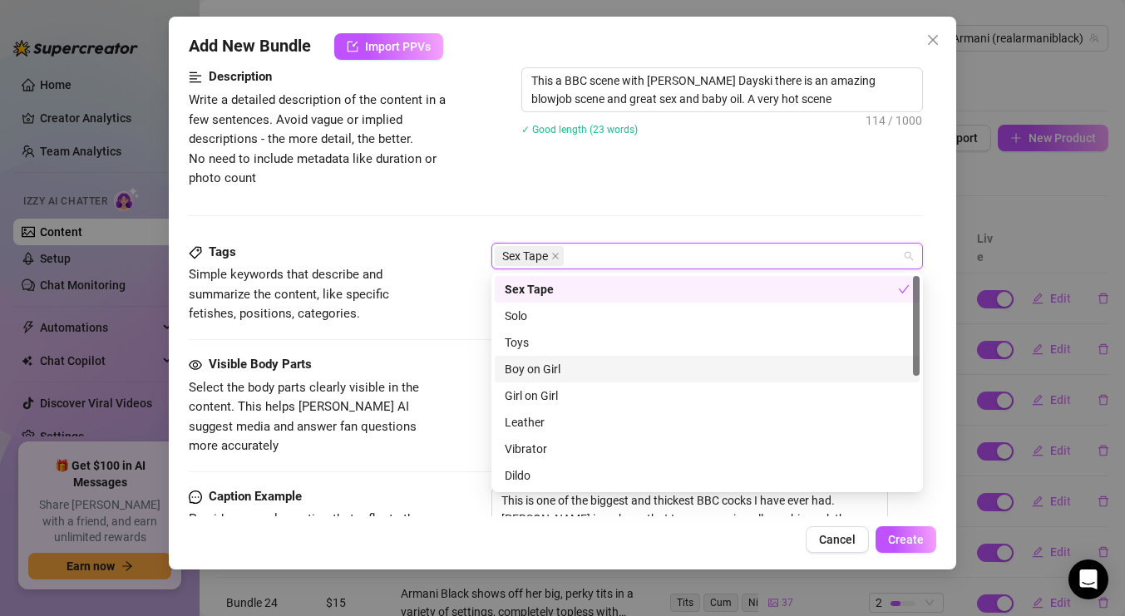
click at [565, 367] on div "Boy on Girl" at bounding box center [707, 369] width 405 height 18
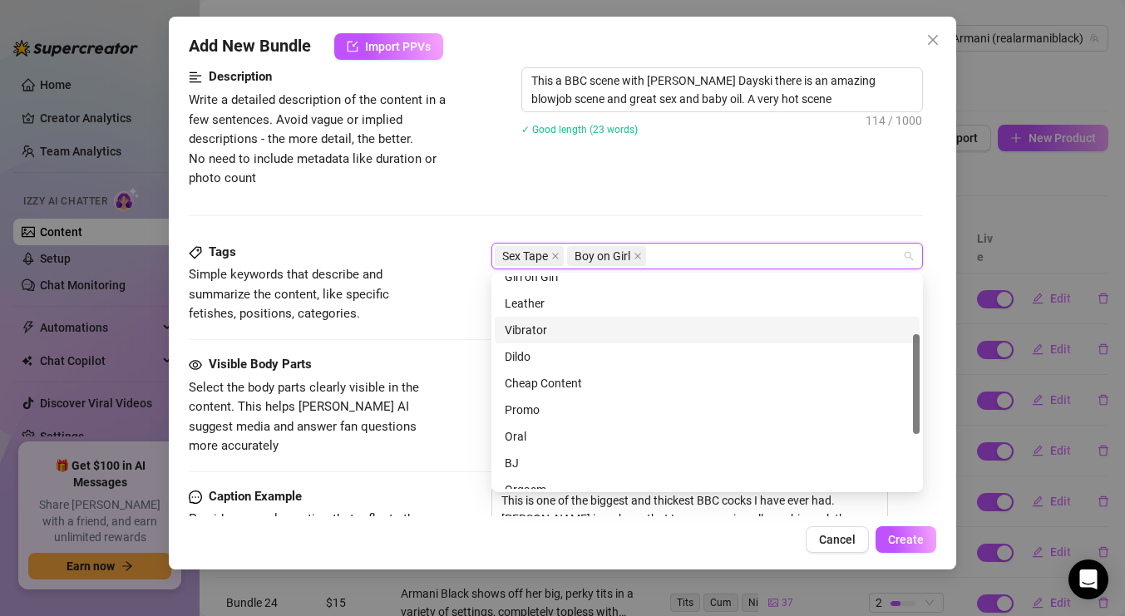
scroll to position [145, 0]
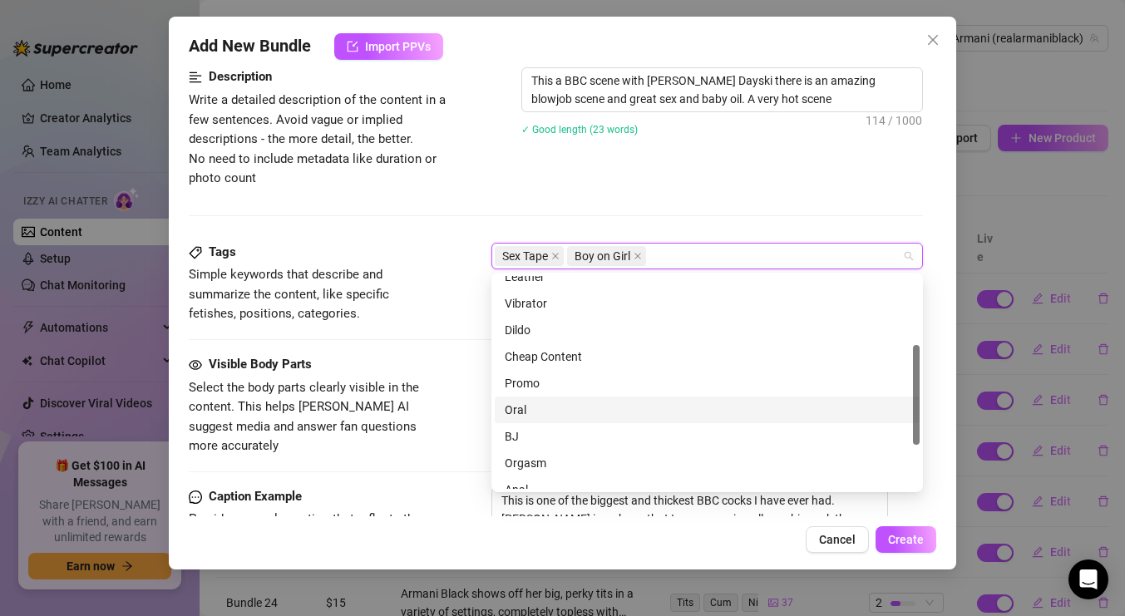
click at [545, 410] on div "Oral" at bounding box center [707, 410] width 405 height 18
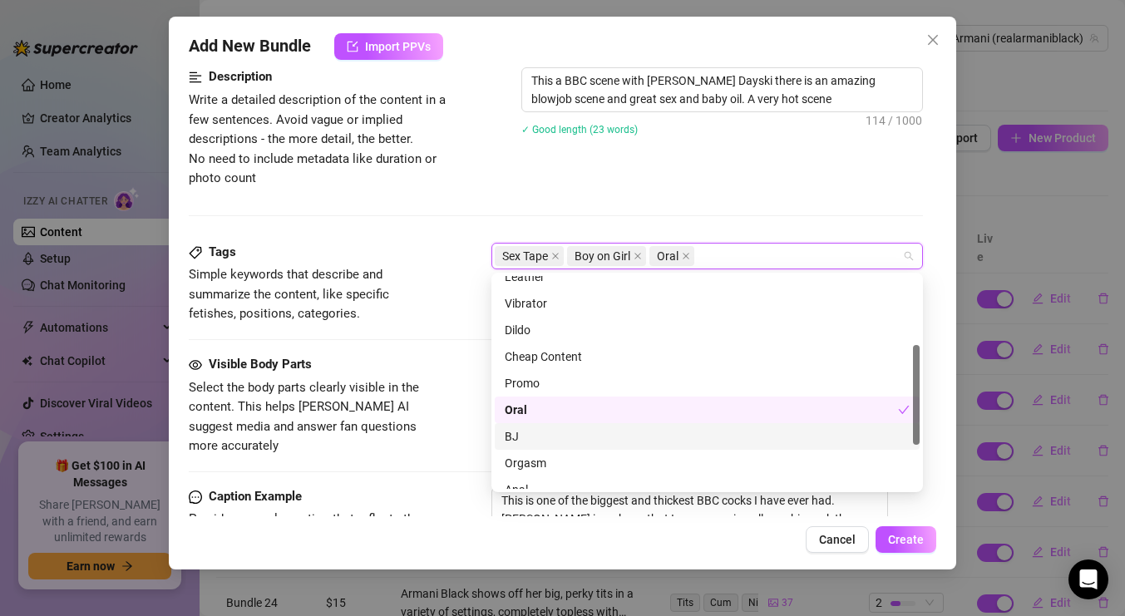
click at [544, 434] on div "BJ" at bounding box center [707, 436] width 405 height 18
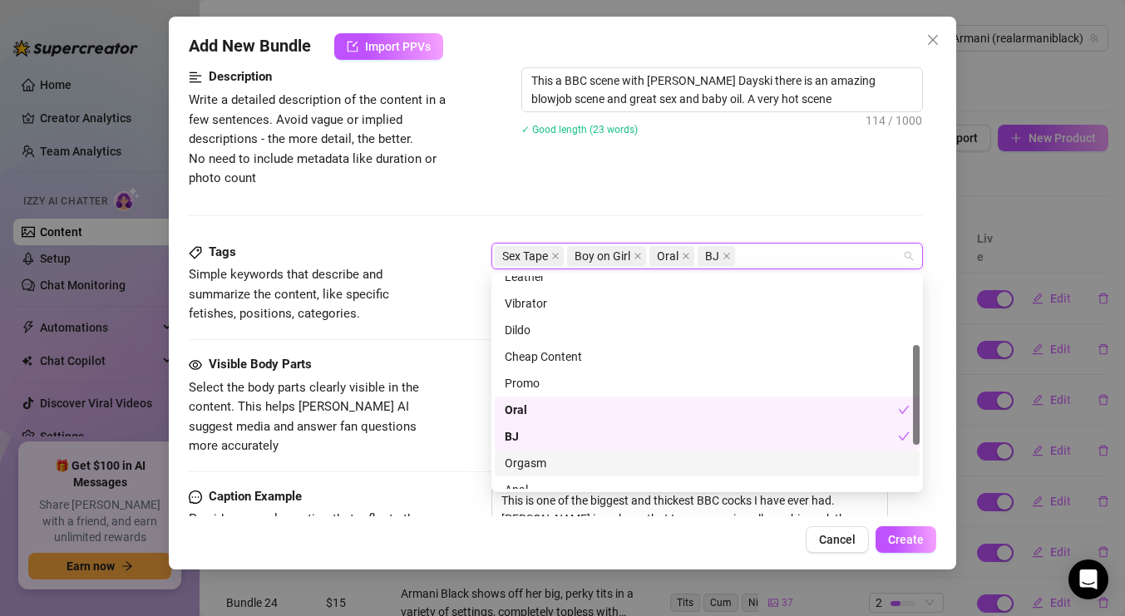
scroll to position [239, 0]
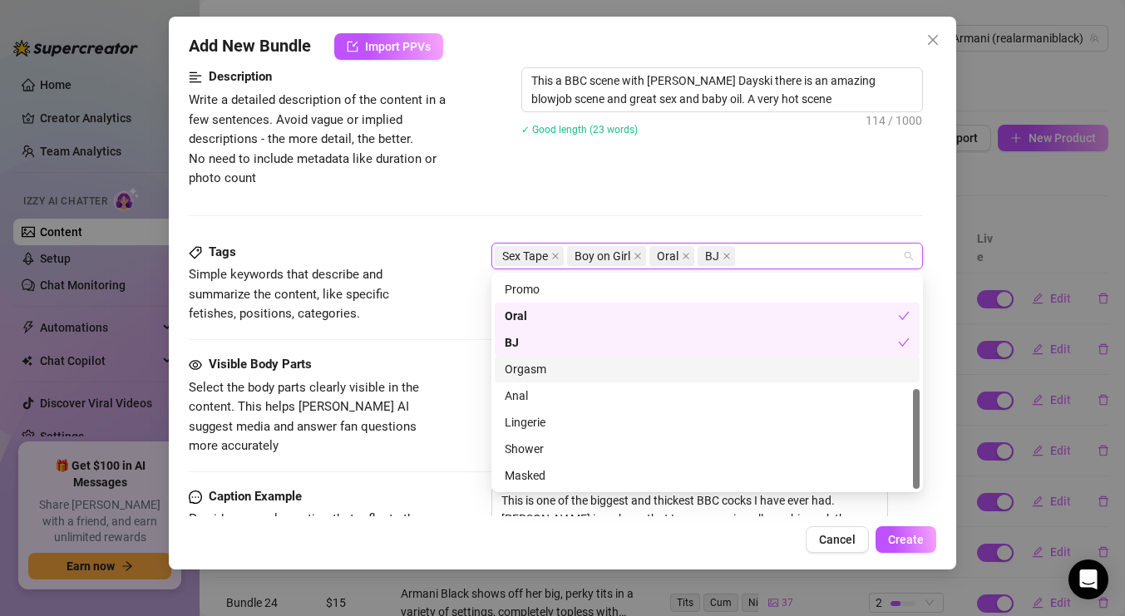
click at [566, 371] on div "Orgasm" at bounding box center [707, 369] width 405 height 18
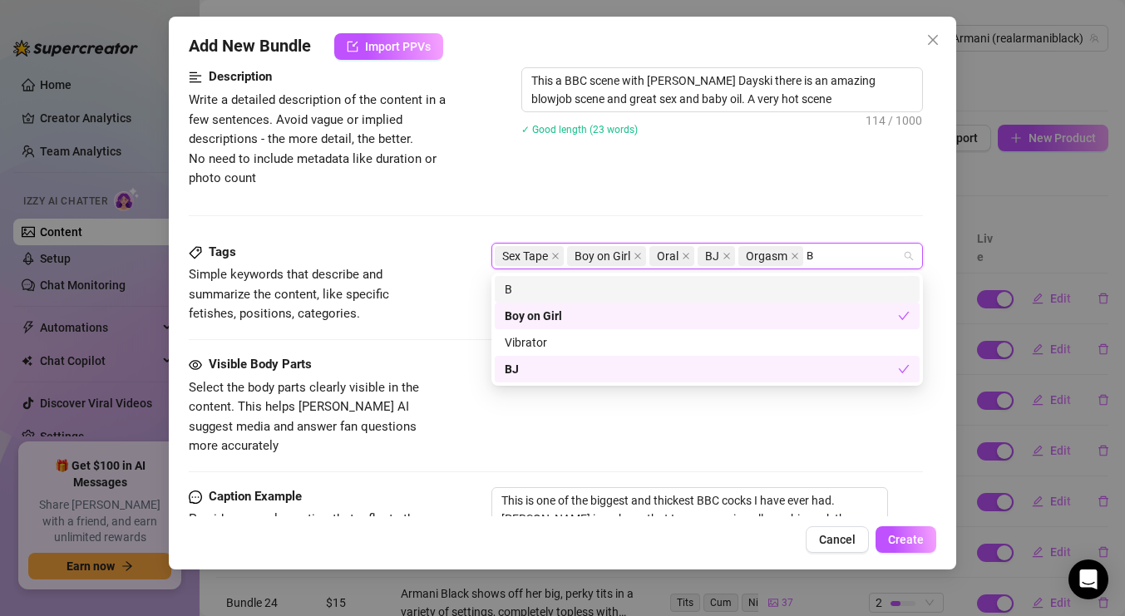
scroll to position [0, 0]
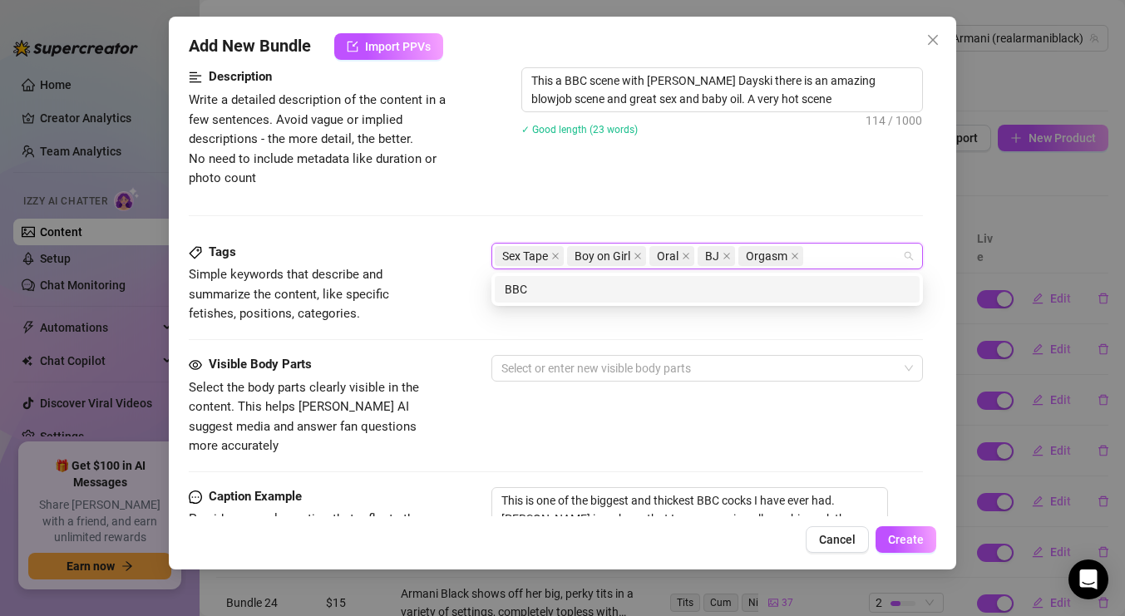
click at [849, 182] on div "Description Write a detailed description of the content in a few sentences. Avo…" at bounding box center [556, 127] width 734 height 121
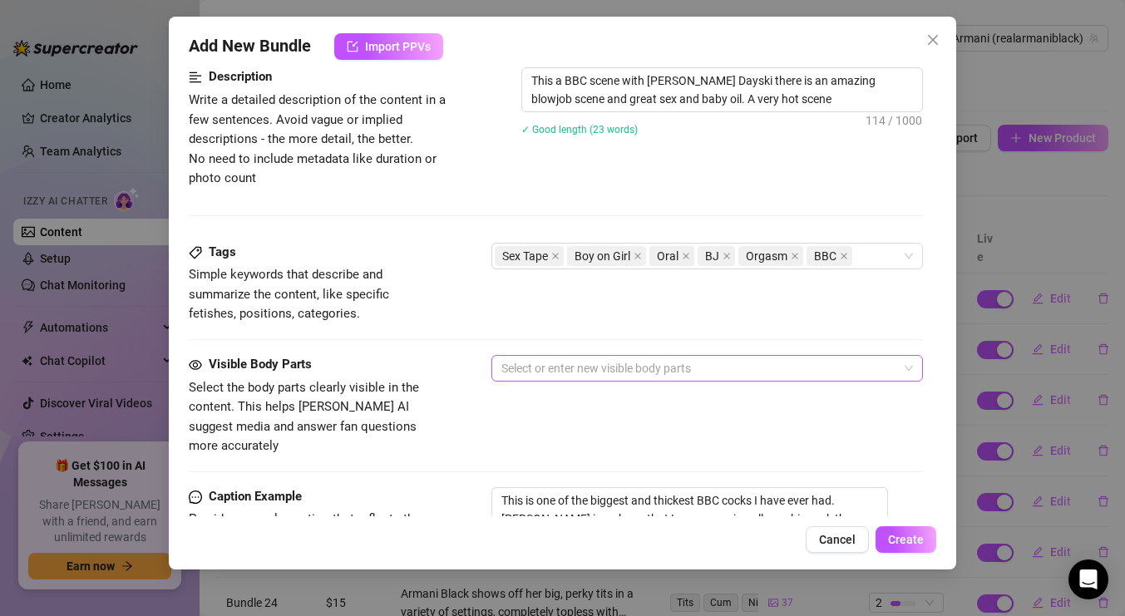
click at [727, 359] on div at bounding box center [698, 368] width 407 height 23
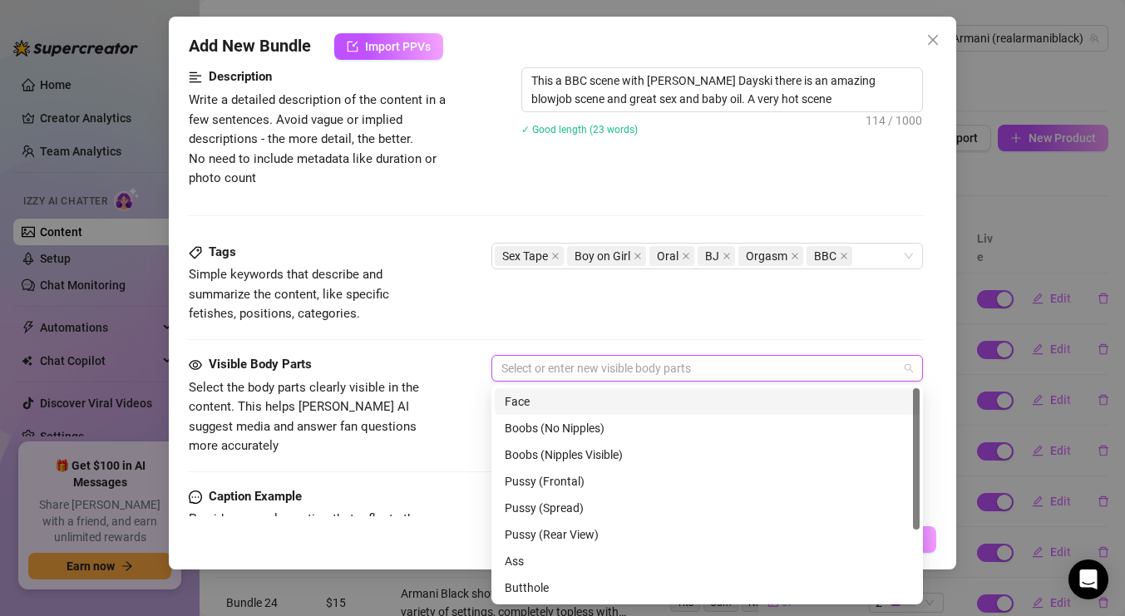
click at [666, 404] on div "Face" at bounding box center [707, 401] width 405 height 18
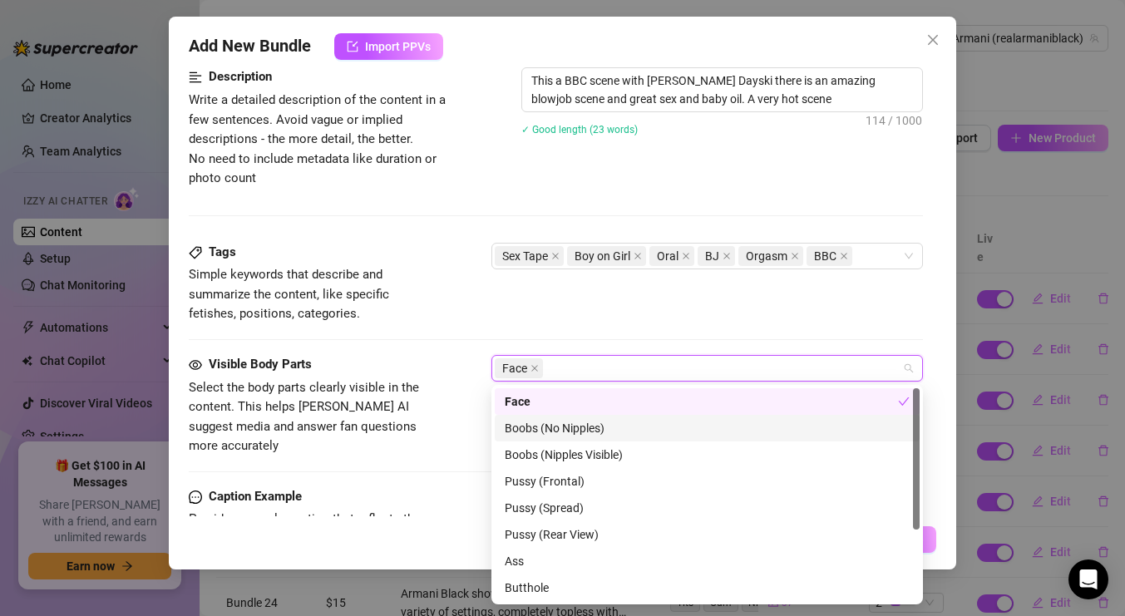
click at [625, 435] on div "Boobs (No Nipples)" at bounding box center [707, 428] width 405 height 18
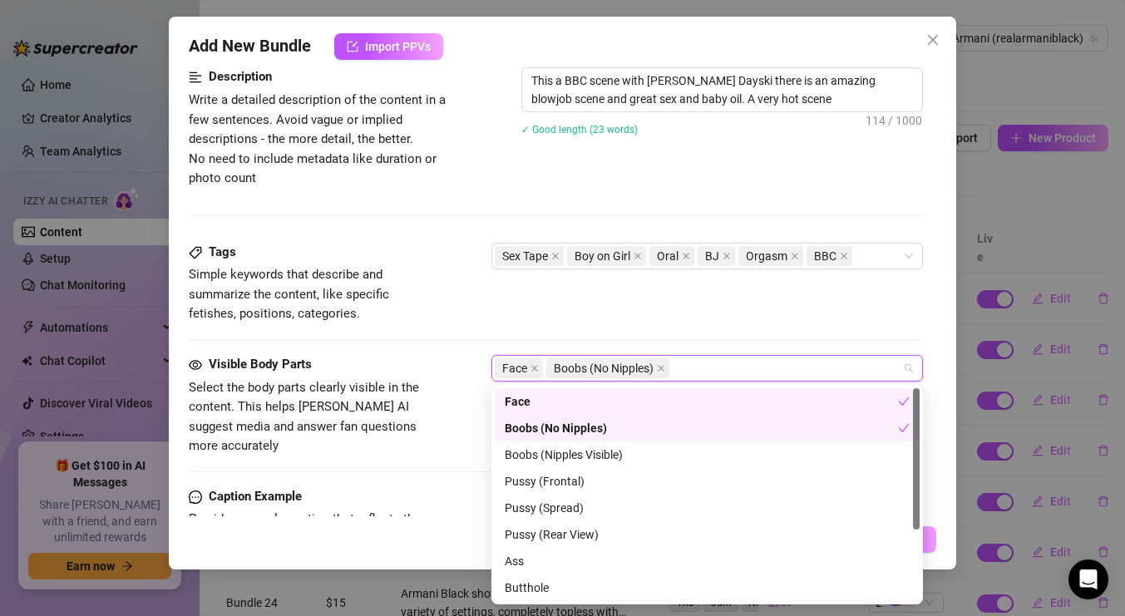
click at [625, 435] on div "Boobs (No Nipples)" at bounding box center [701, 428] width 393 height 18
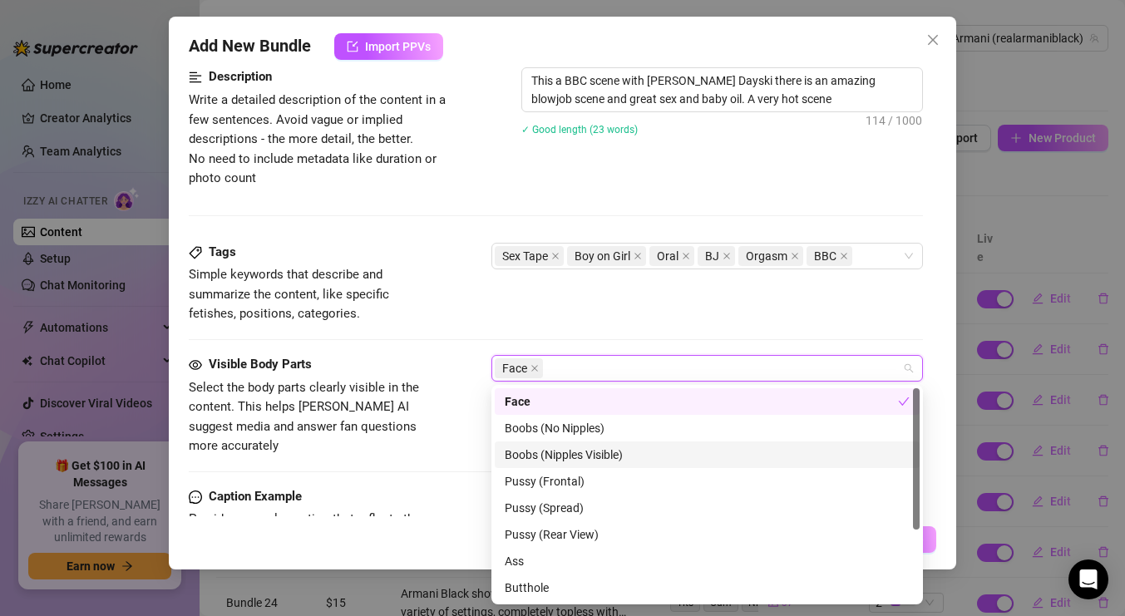
click at [623, 460] on div "Boobs (Nipples Visible)" at bounding box center [707, 455] width 405 height 18
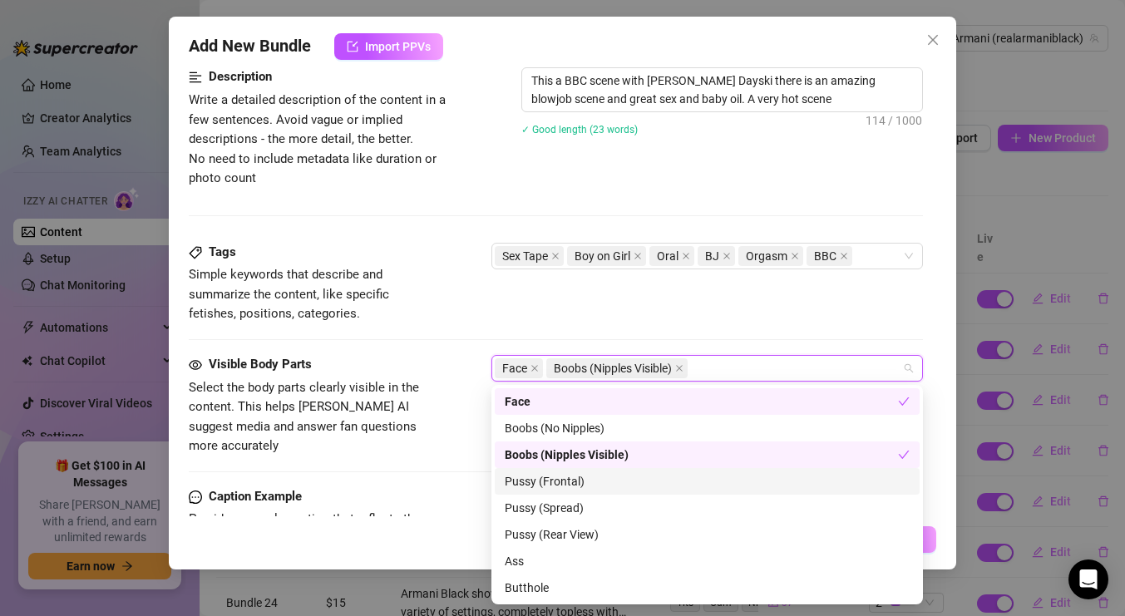
click at [611, 485] on div "Pussy (Frontal)" at bounding box center [707, 481] width 405 height 18
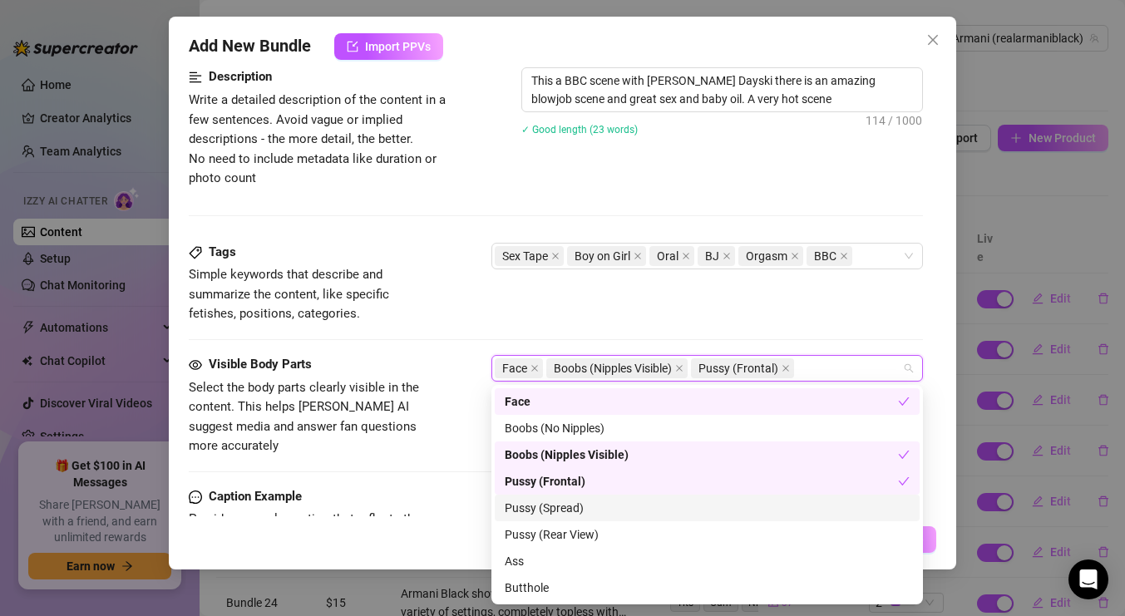
click at [606, 512] on div "Pussy (Spread)" at bounding box center [707, 508] width 405 height 18
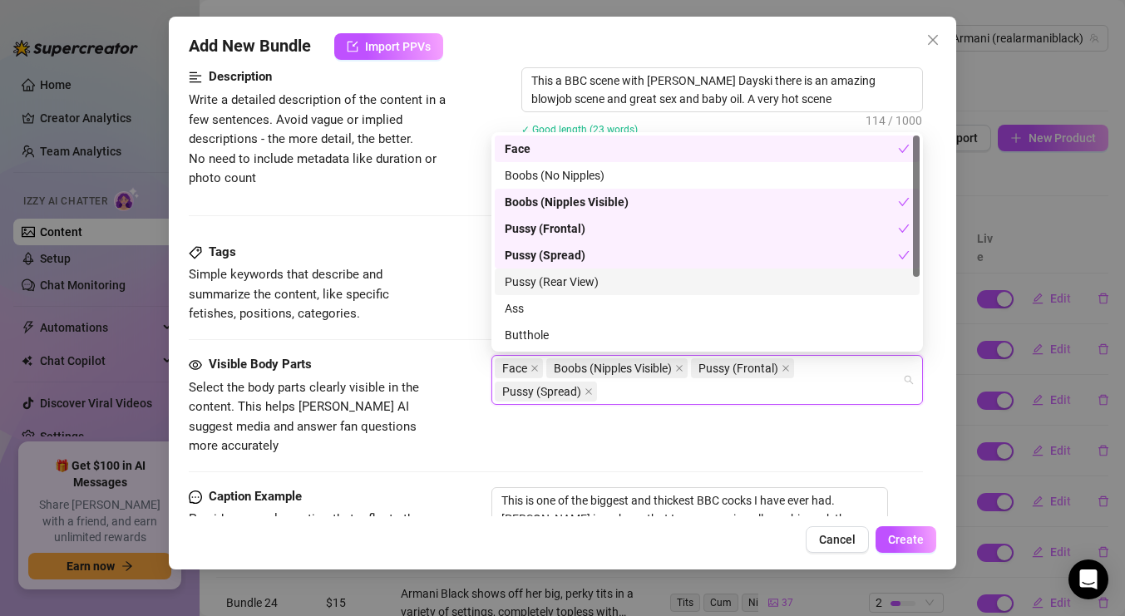
click at [624, 280] on div "Pussy (Rear View)" at bounding box center [707, 282] width 405 height 18
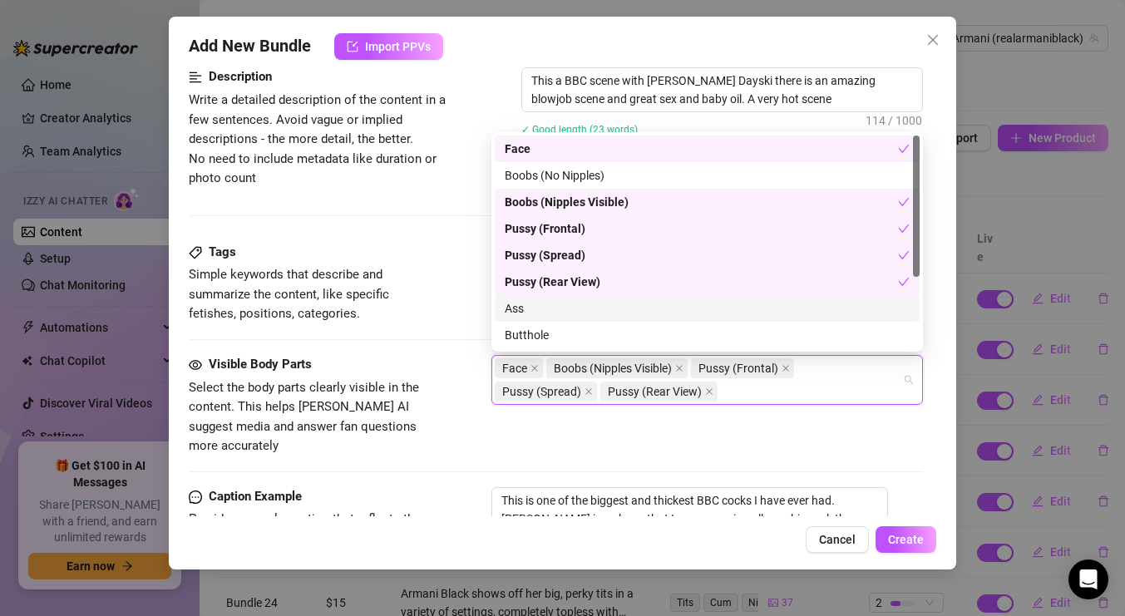
click at [616, 309] on div "Ass" at bounding box center [707, 308] width 405 height 18
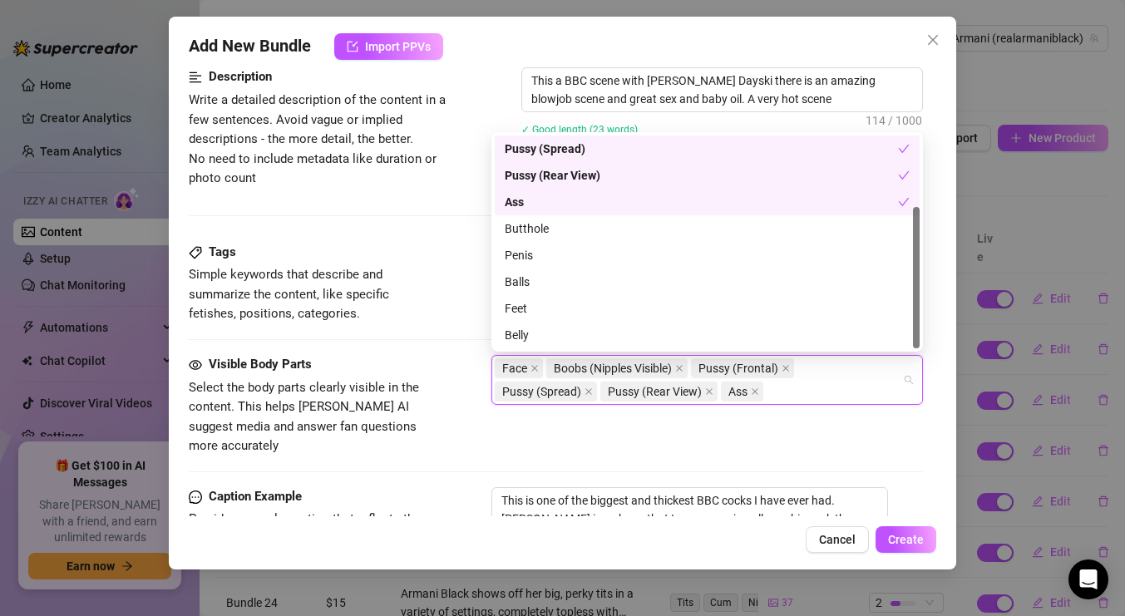
scroll to position [106, 0]
click at [577, 224] on div "Butthole" at bounding box center [707, 228] width 405 height 18
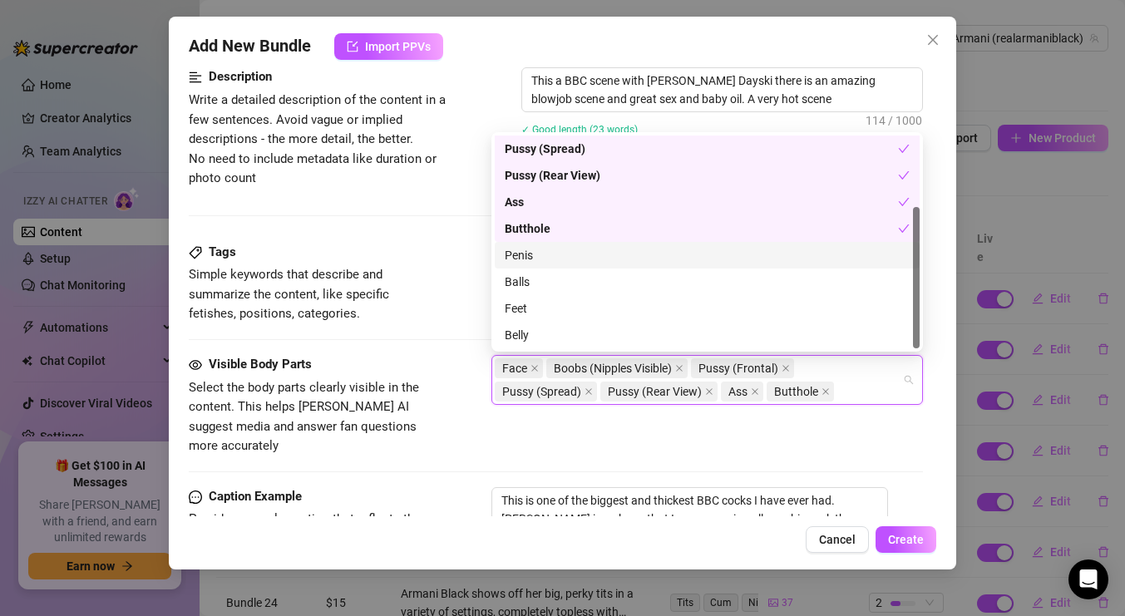
click at [569, 251] on div "Penis" at bounding box center [707, 255] width 405 height 18
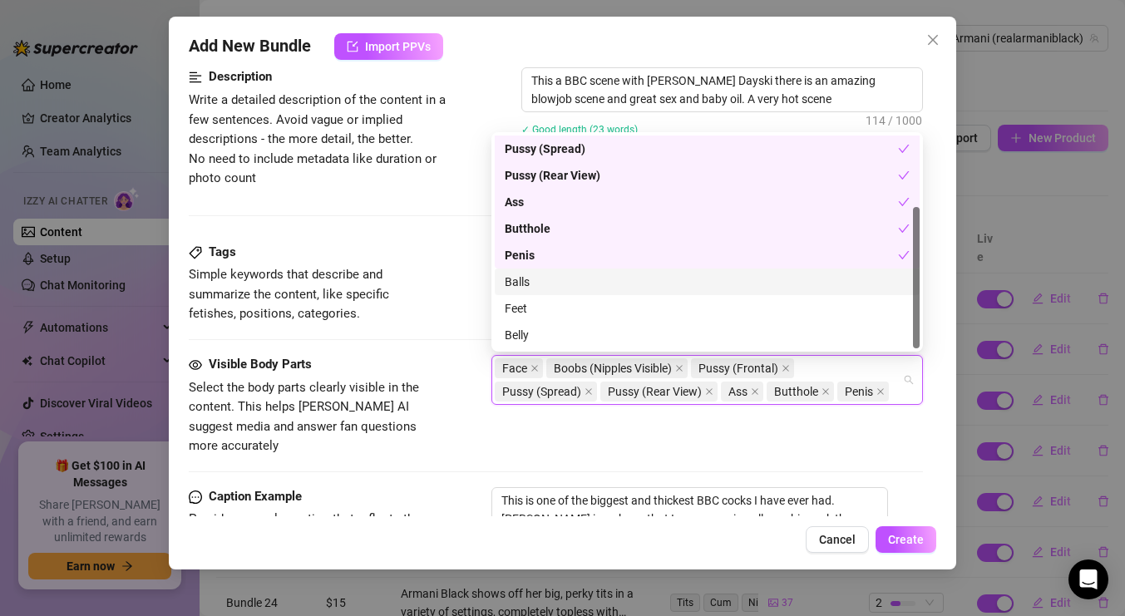
click at [564, 283] on div "Balls" at bounding box center [707, 282] width 405 height 18
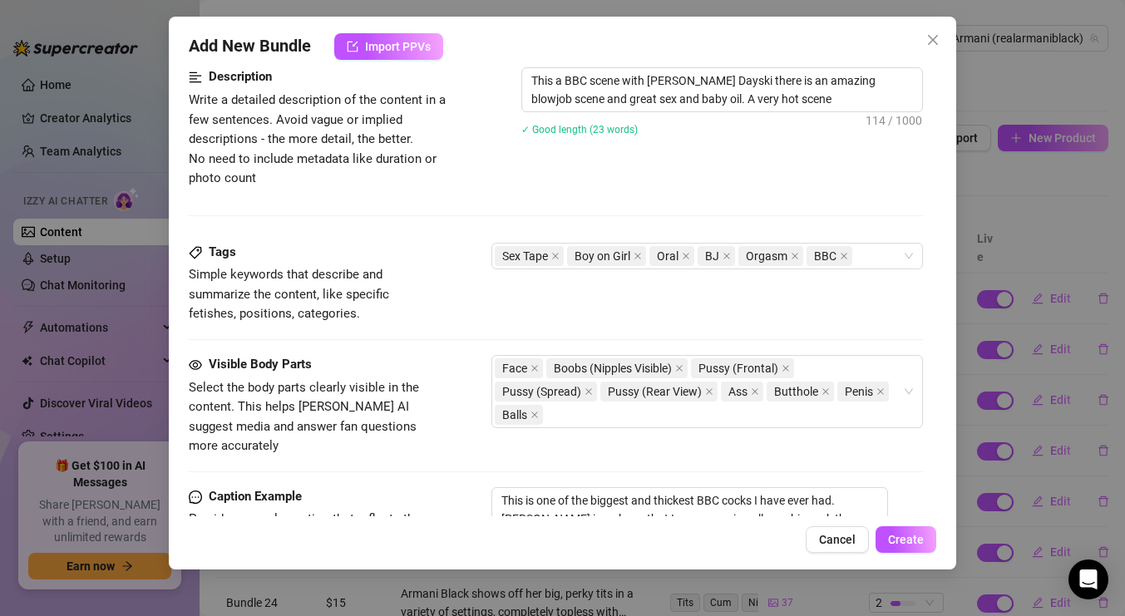
click at [446, 340] on div "Tags Simple keywords that describe and summarize the content, like specific fet…" at bounding box center [556, 299] width 734 height 112
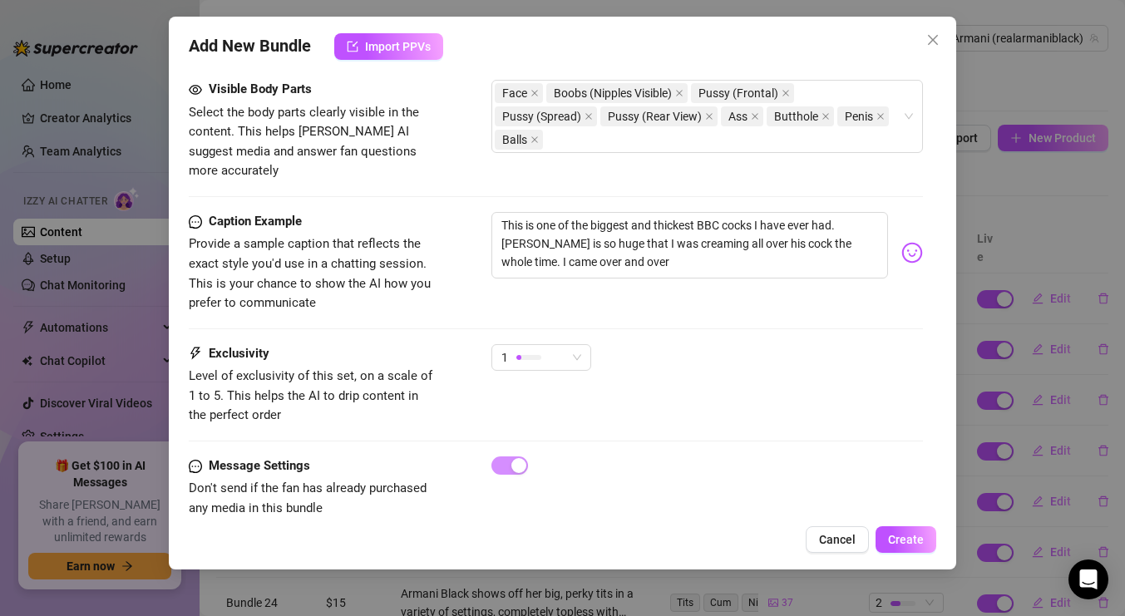
scroll to position [977, 0]
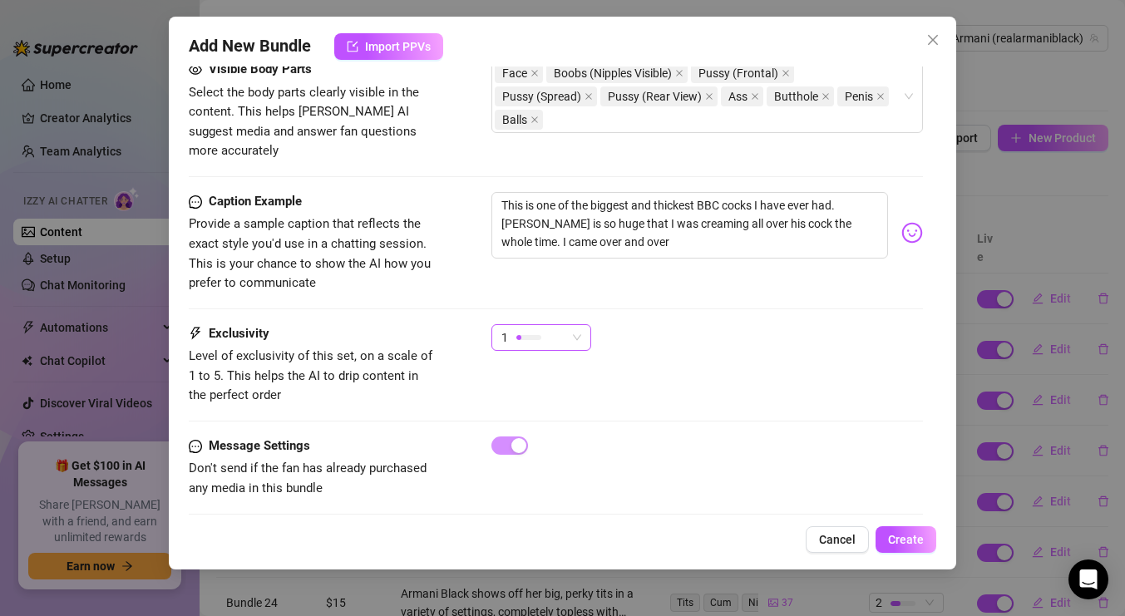
click at [577, 326] on span "1" at bounding box center [541, 337] width 80 height 25
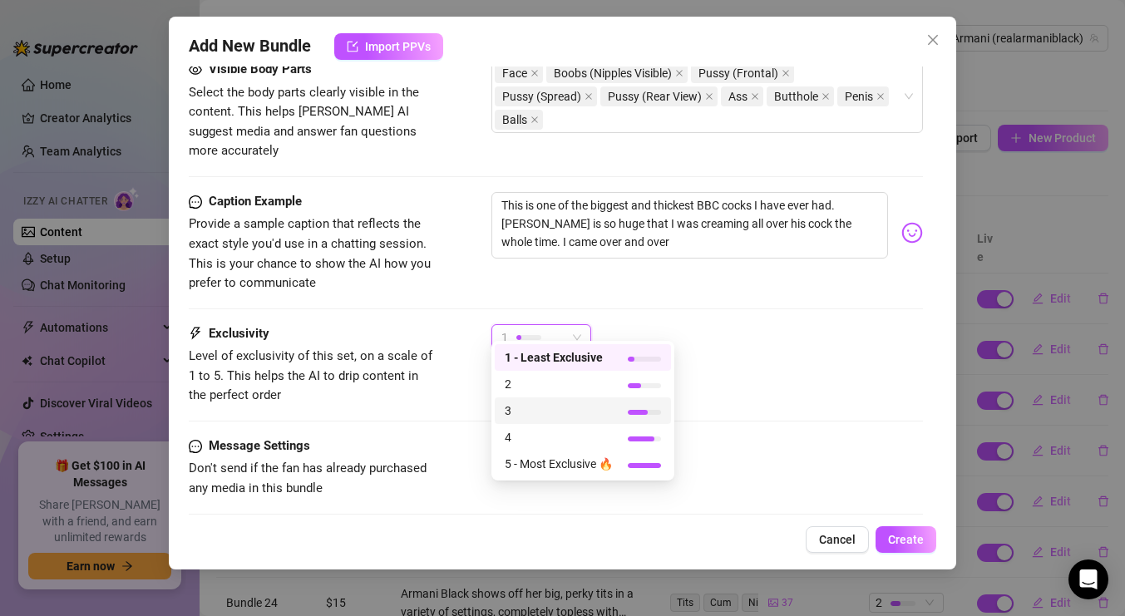
click at [526, 407] on span "3" at bounding box center [559, 411] width 108 height 18
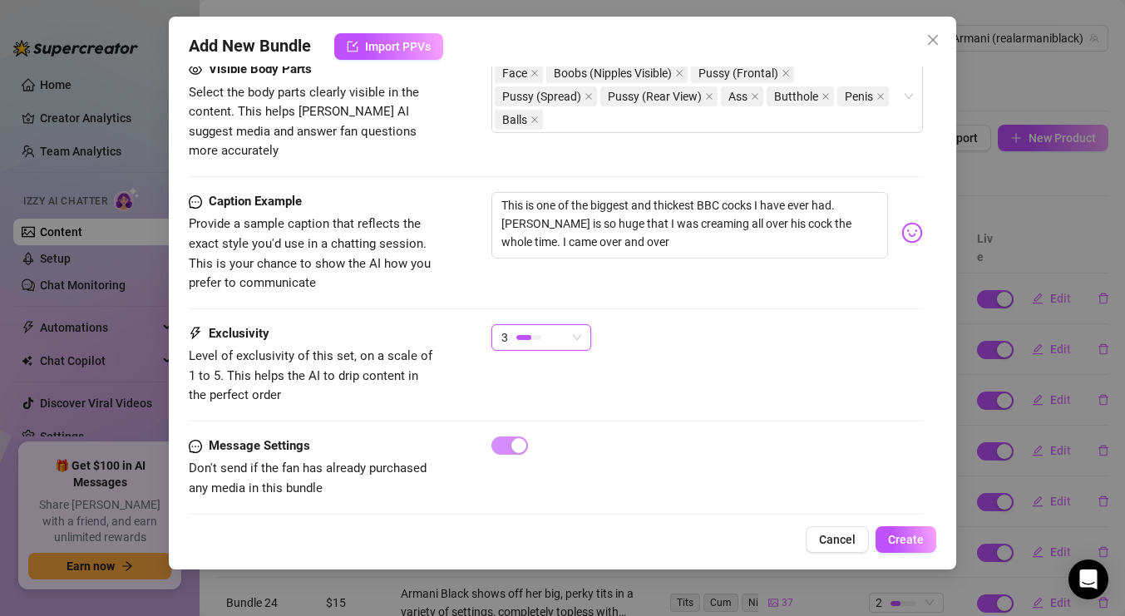
click at [643, 284] on div "Caption Example Provide a sample caption that reflects the exact style you'd us…" at bounding box center [556, 258] width 734 height 132
click at [895, 535] on span "Create" at bounding box center [906, 539] width 36 height 13
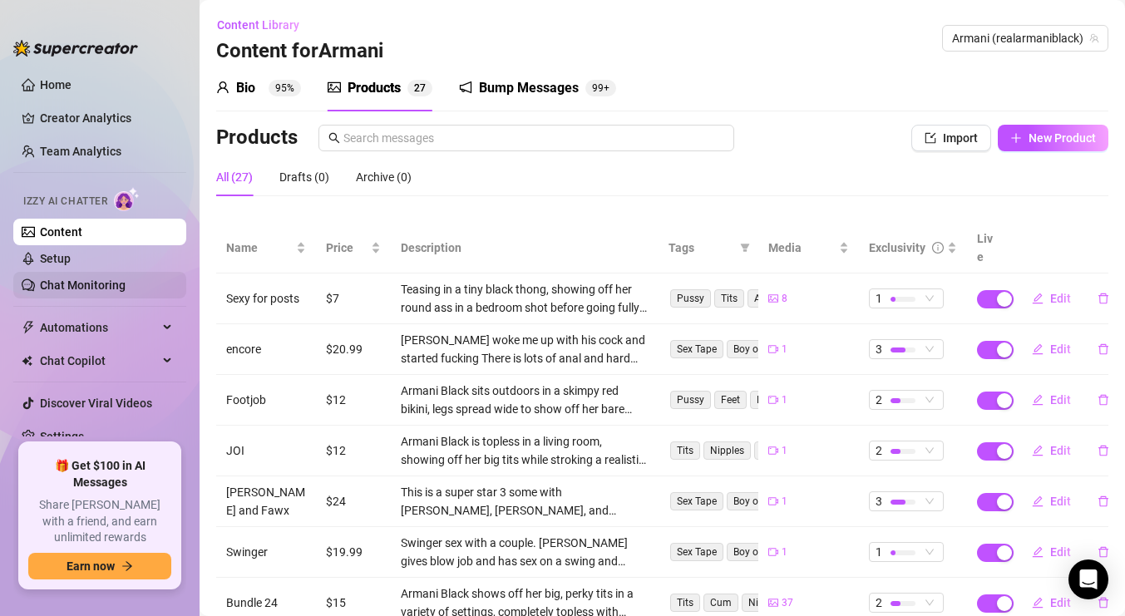
click at [105, 286] on link "Chat Monitoring" at bounding box center [83, 284] width 86 height 13
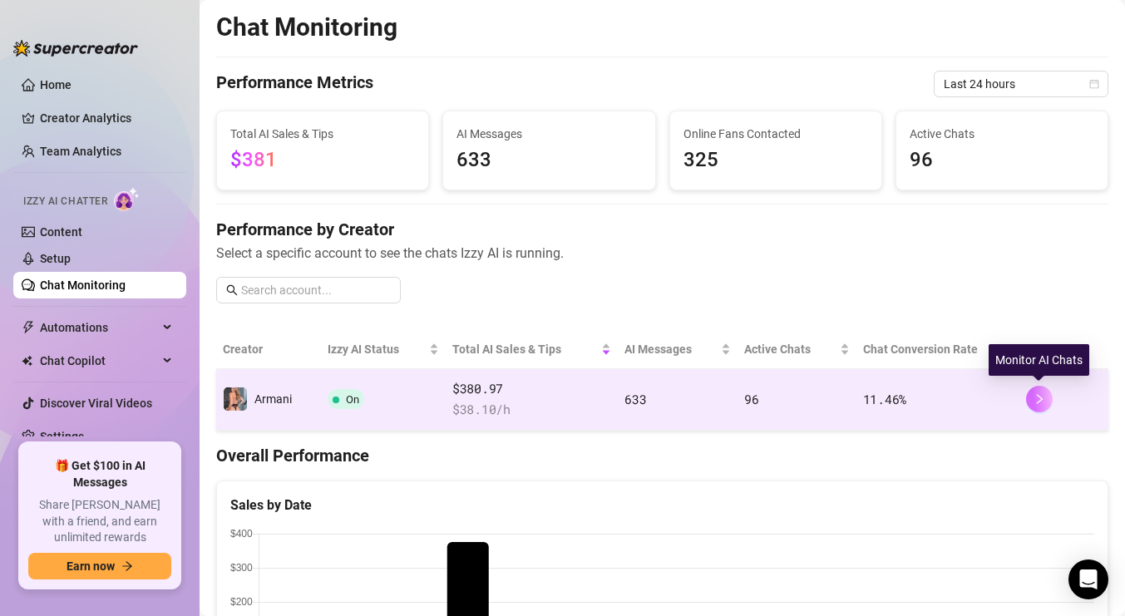
click at [1044, 403] on icon "right" at bounding box center [1039, 399] width 12 height 12
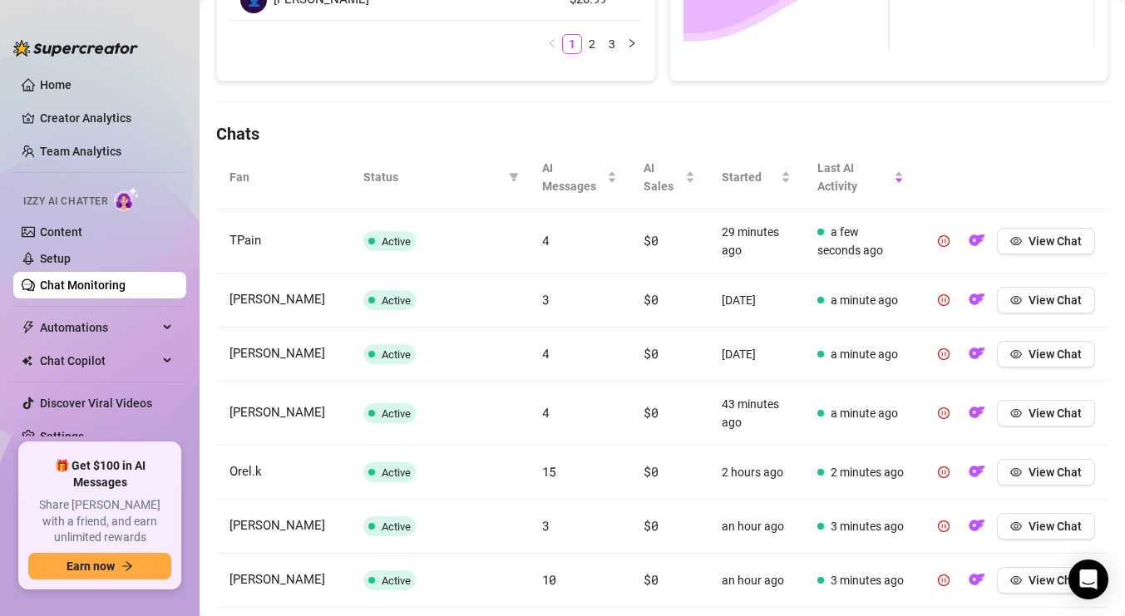
scroll to position [743, 0]
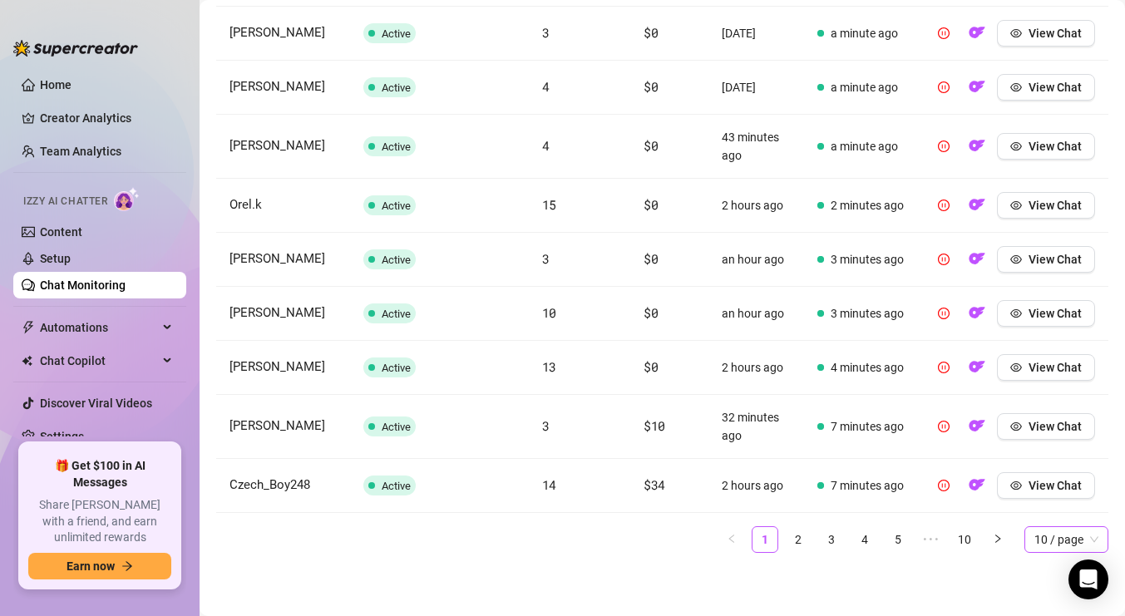
click at [1086, 546] on span "10 / page" at bounding box center [1066, 539] width 64 height 25
click at [1059, 505] on div "100 / page" at bounding box center [1065, 506] width 57 height 18
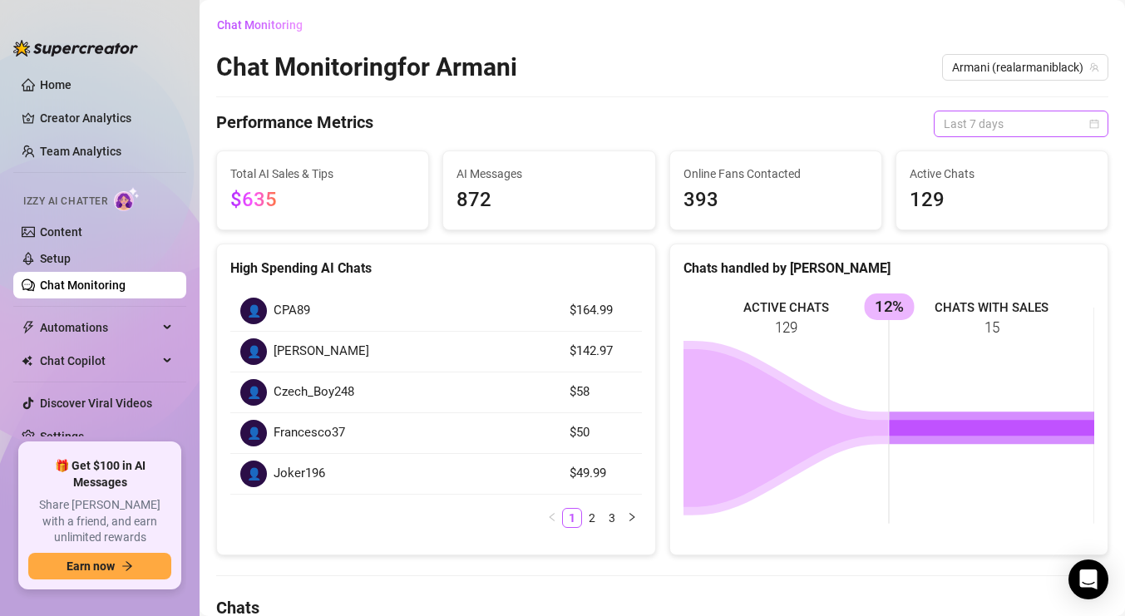
click at [1047, 132] on span "Last 7 days" at bounding box center [1020, 123] width 155 height 25
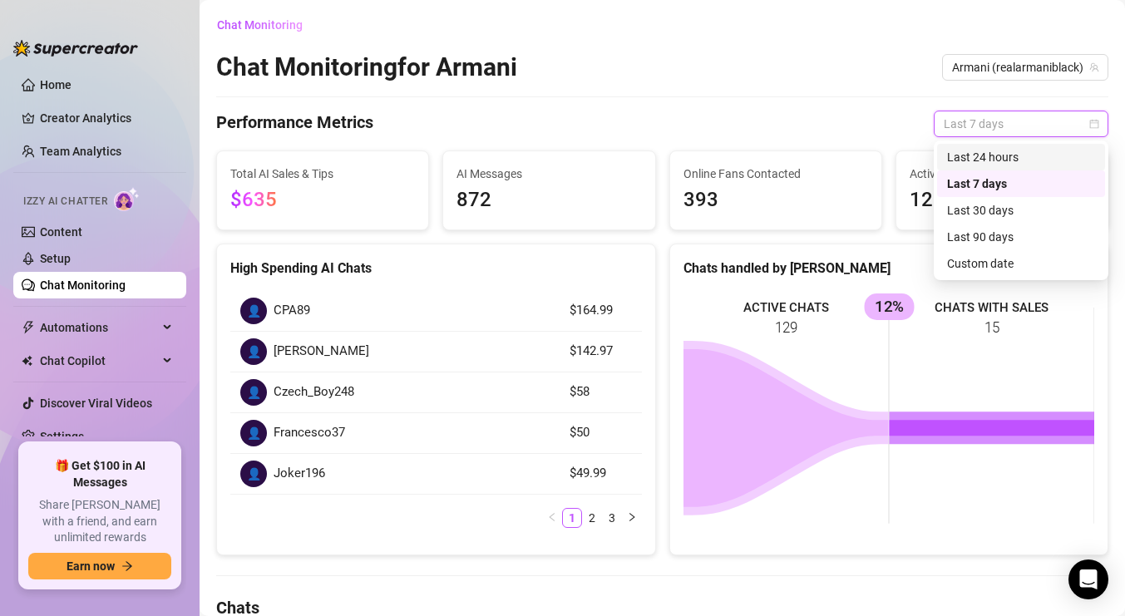
click at [1037, 155] on div "Last 24 hours" at bounding box center [1021, 157] width 148 height 18
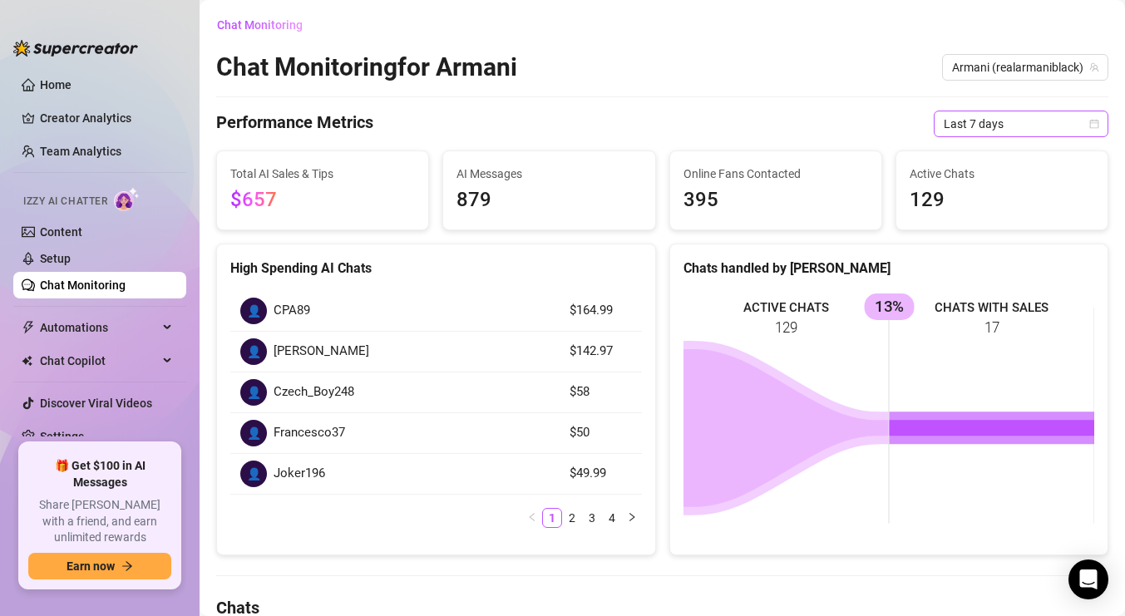
click at [1008, 122] on span "Last 7 days" at bounding box center [1020, 123] width 155 height 25
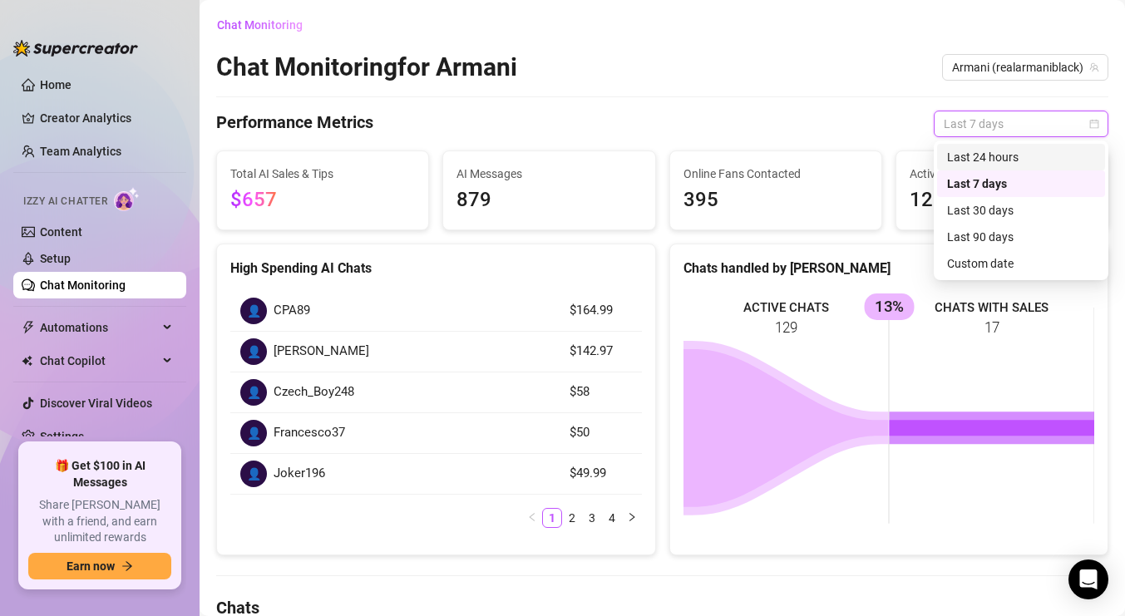
click at [1009, 150] on div "Last 24 hours" at bounding box center [1021, 157] width 148 height 18
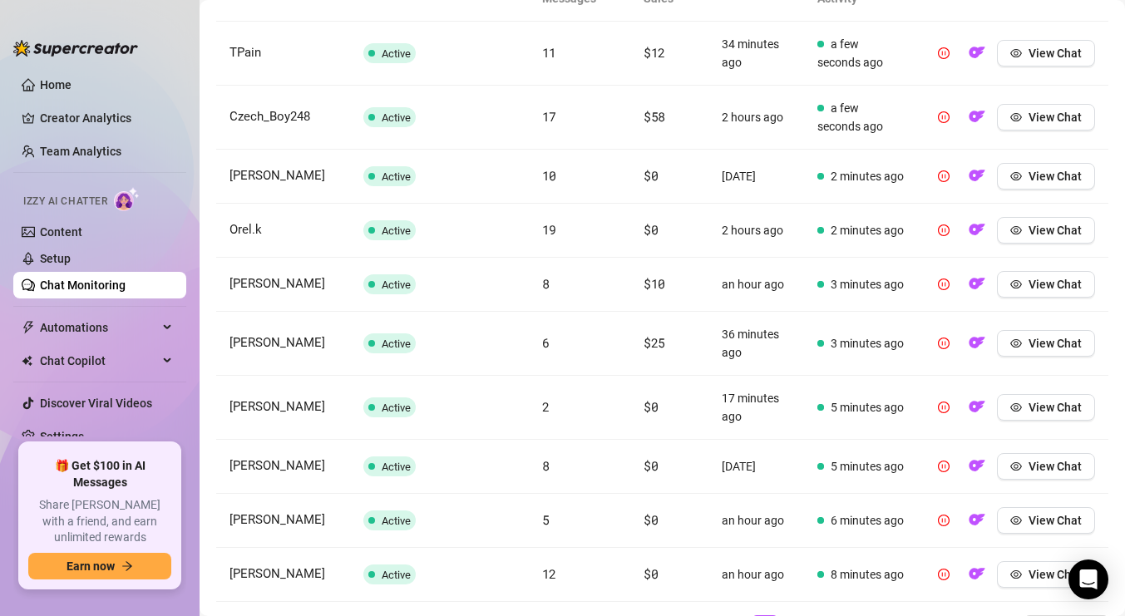
scroll to position [674, 0]
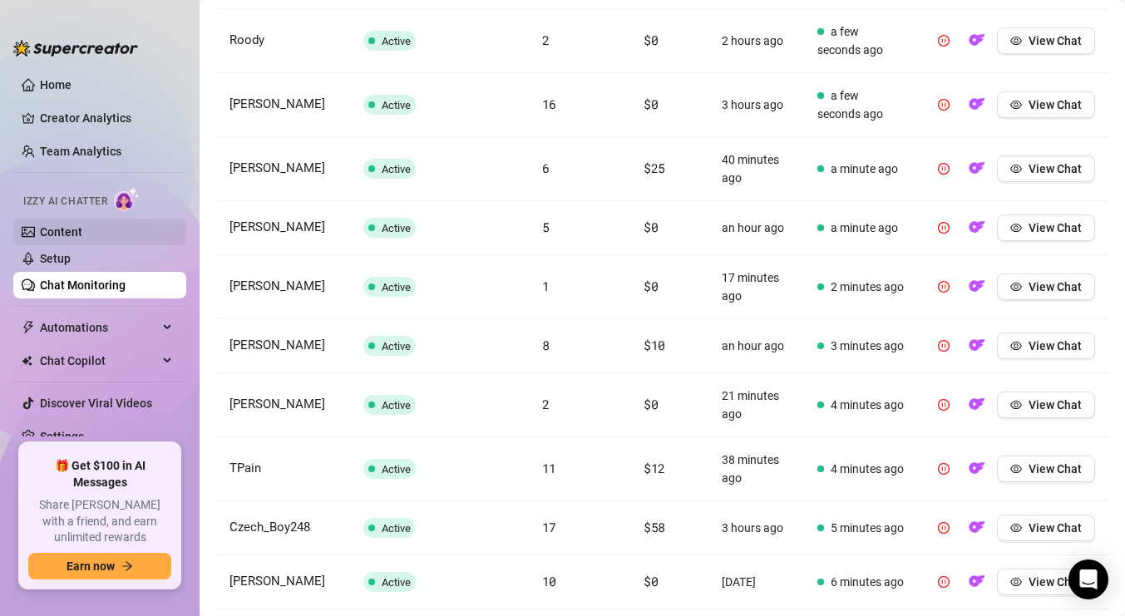
click at [67, 227] on link "Content" at bounding box center [61, 231] width 42 height 13
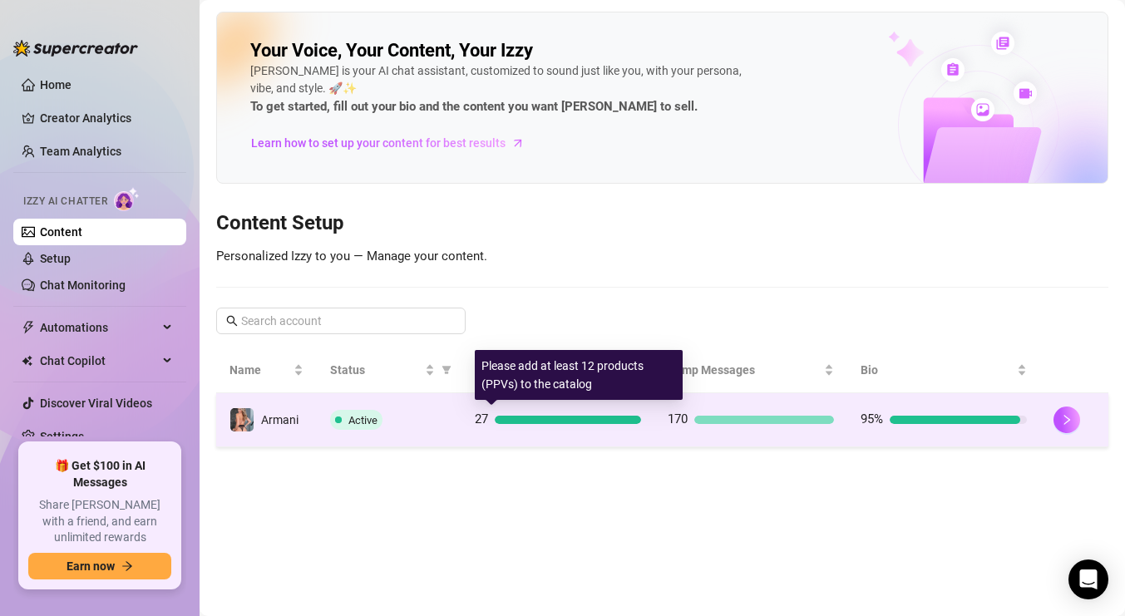
click at [572, 421] on div at bounding box center [568, 420] width 146 height 8
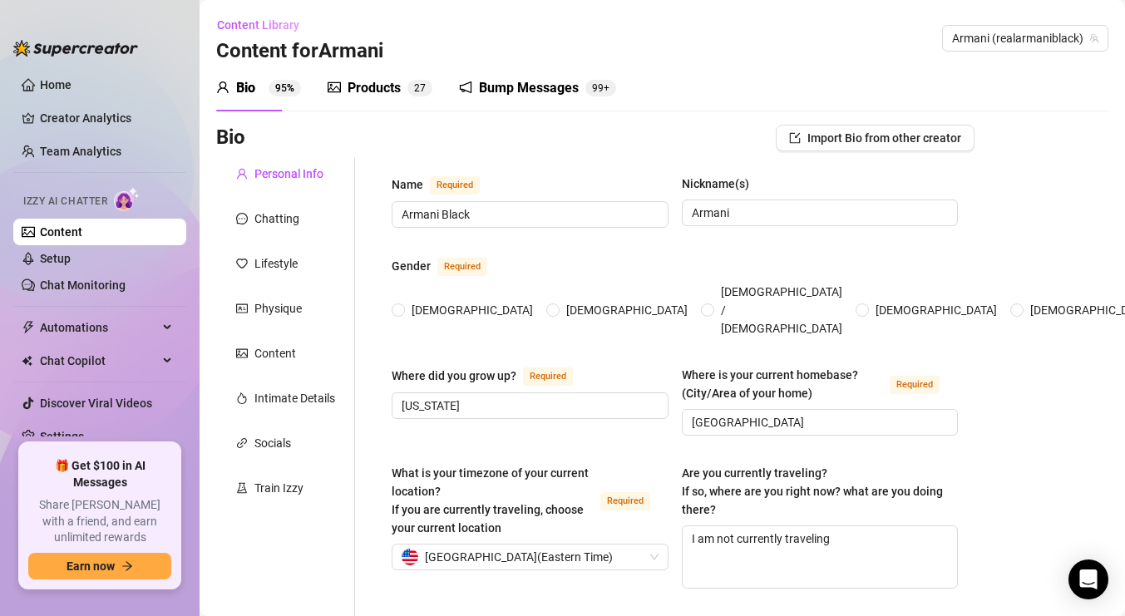
radio input "true"
type input "[DATE]"
click at [373, 95] on div "Products" at bounding box center [373, 88] width 53 height 20
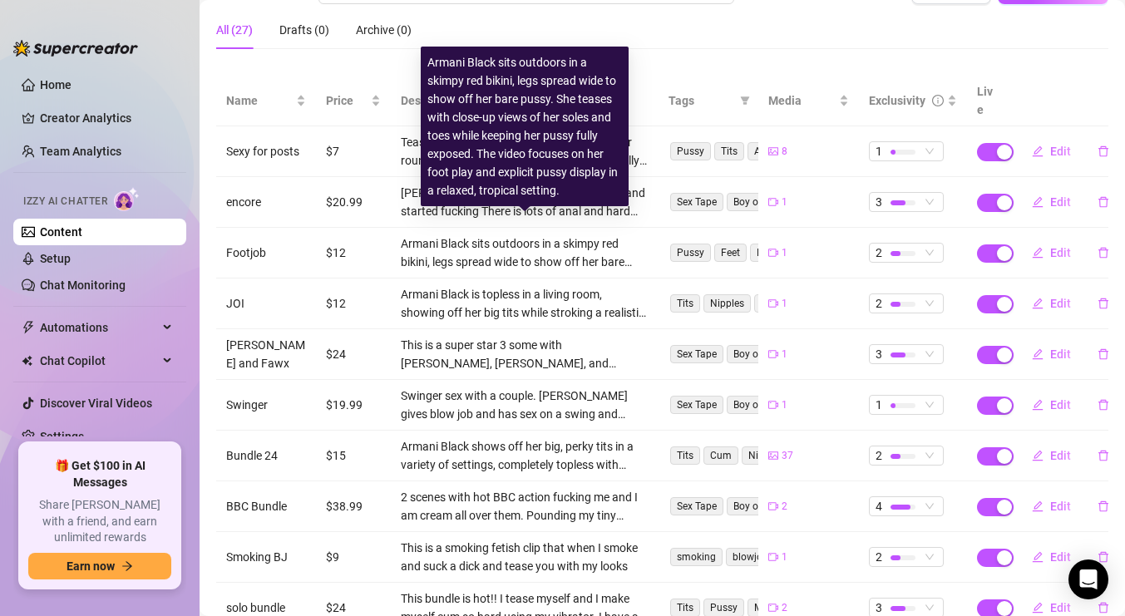
scroll to position [243, 0]
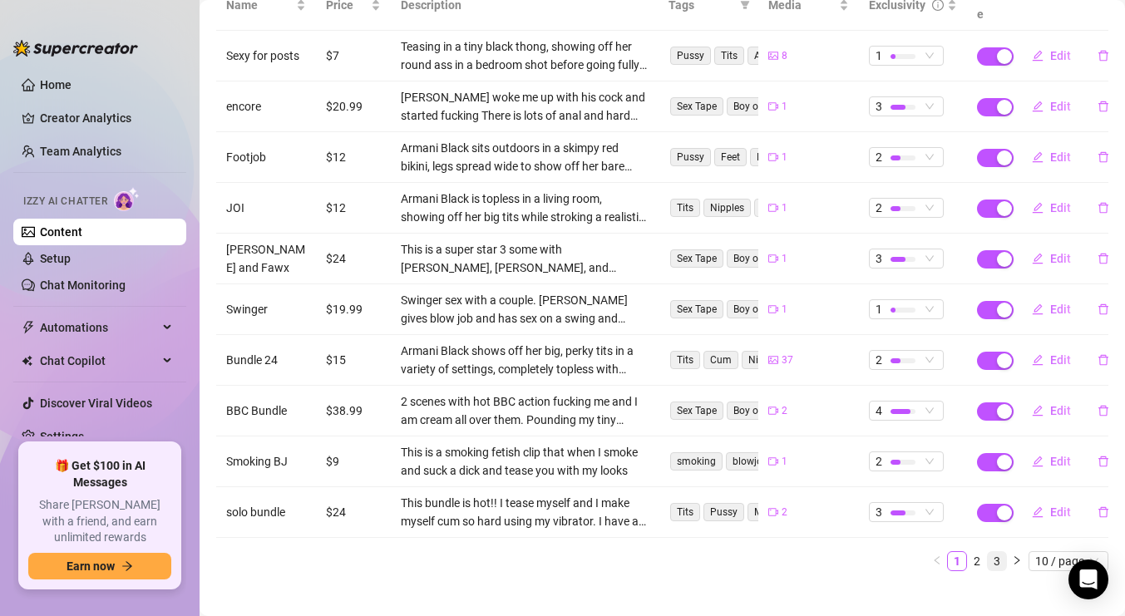
click at [994, 552] on link "3" at bounding box center [997, 561] width 18 height 18
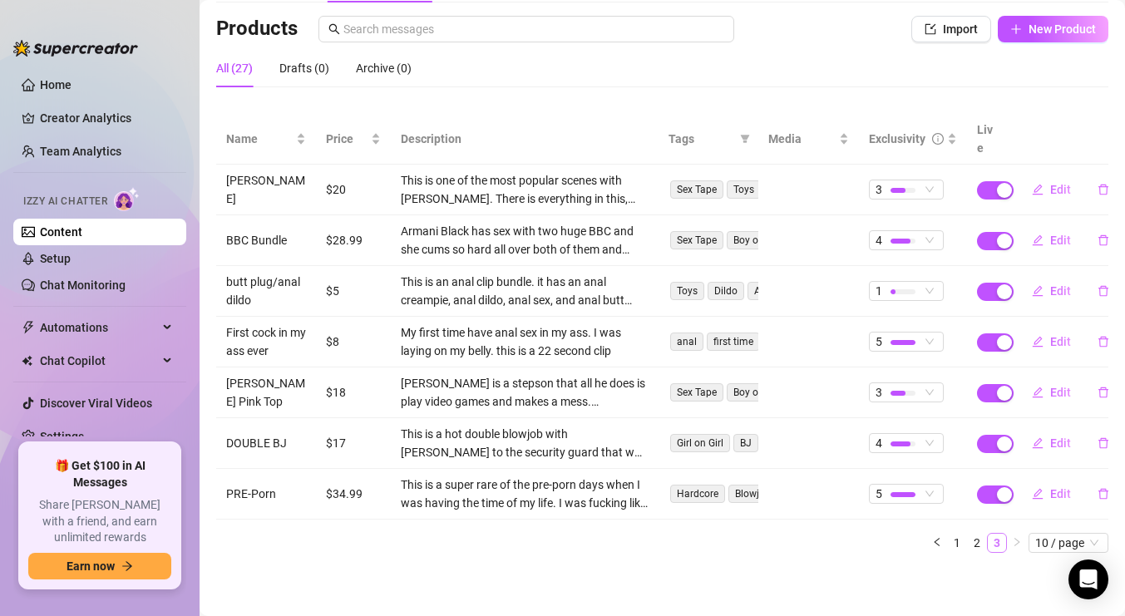
scroll to position [91, 0]
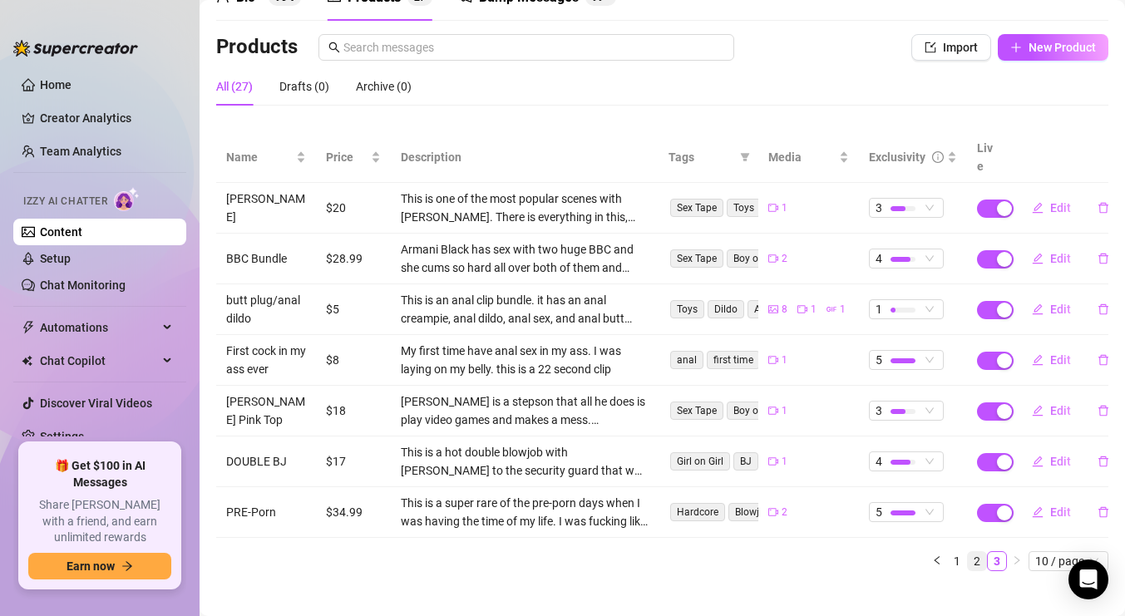
click at [979, 552] on link "2" at bounding box center [977, 561] width 18 height 18
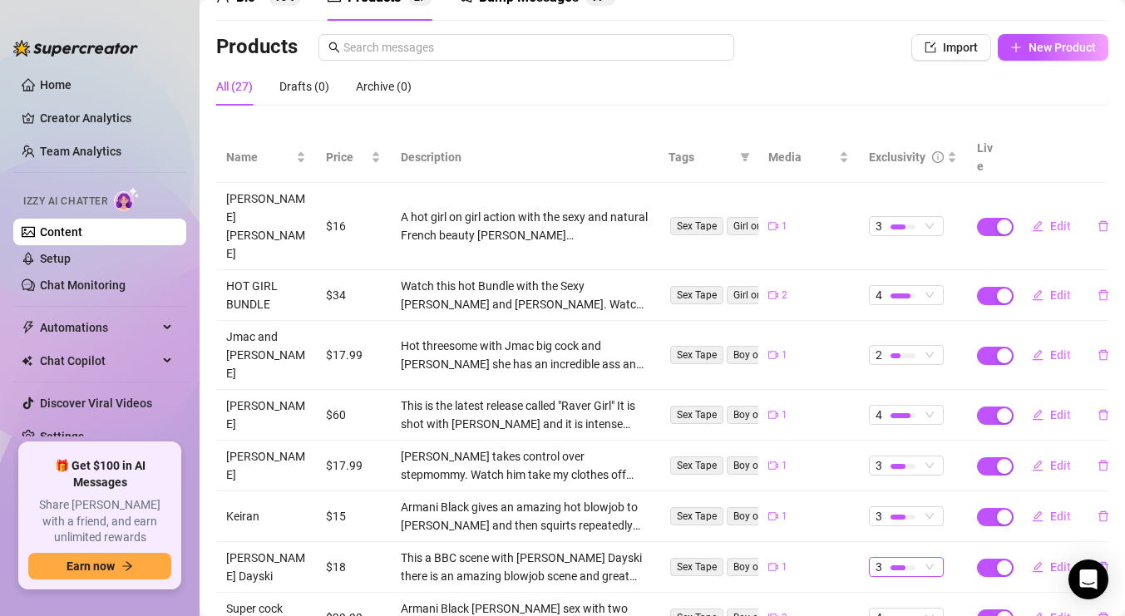
click at [931, 558] on span "3" at bounding box center [906, 567] width 62 height 18
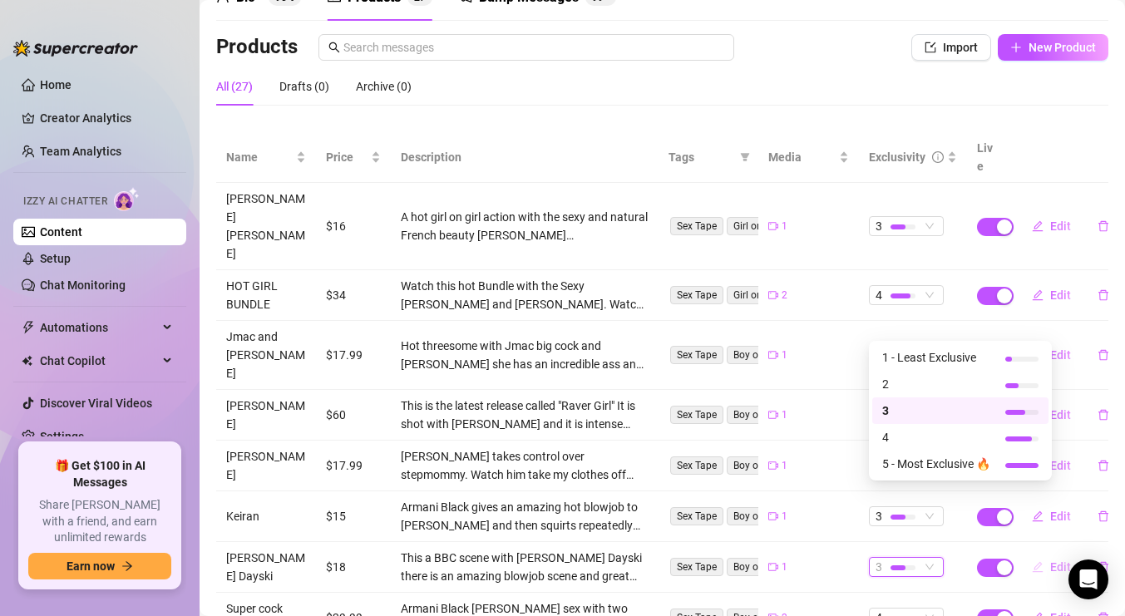
click at [1037, 561] on icon "edit" at bounding box center [1037, 566] width 11 height 11
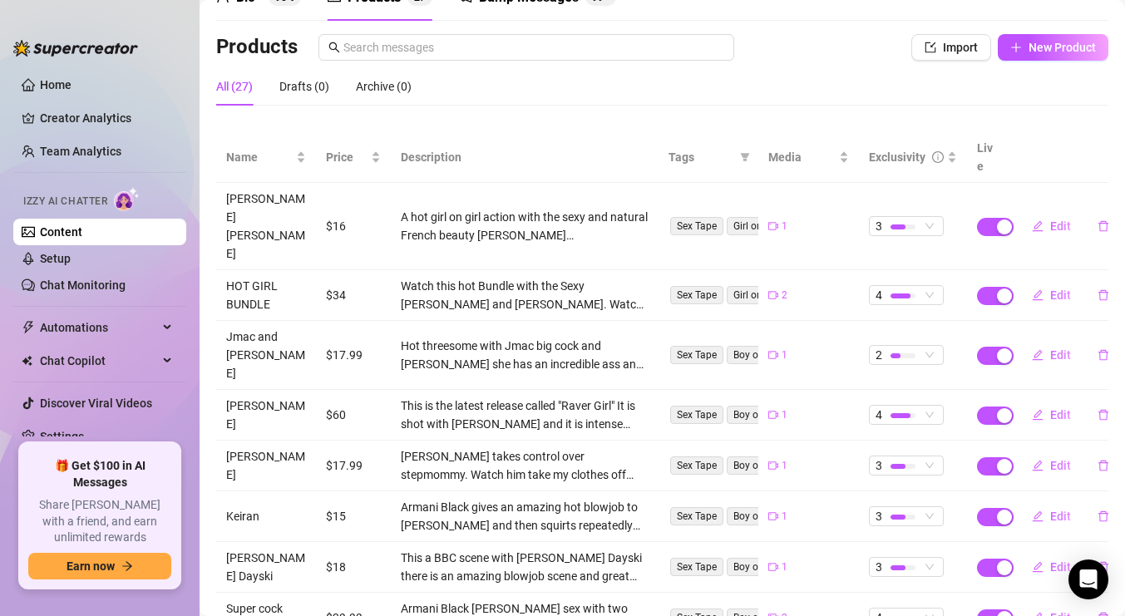
type textarea "This is one of the biggest and thickest BBC cocks I have ever had. [PERSON_NAME…"
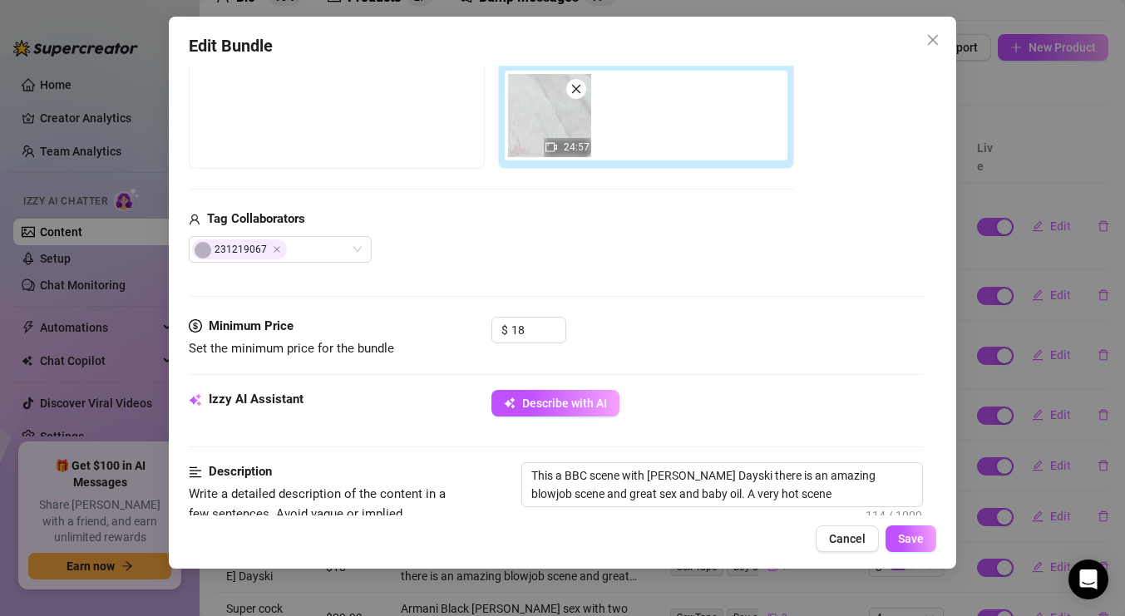
scroll to position [289, 0]
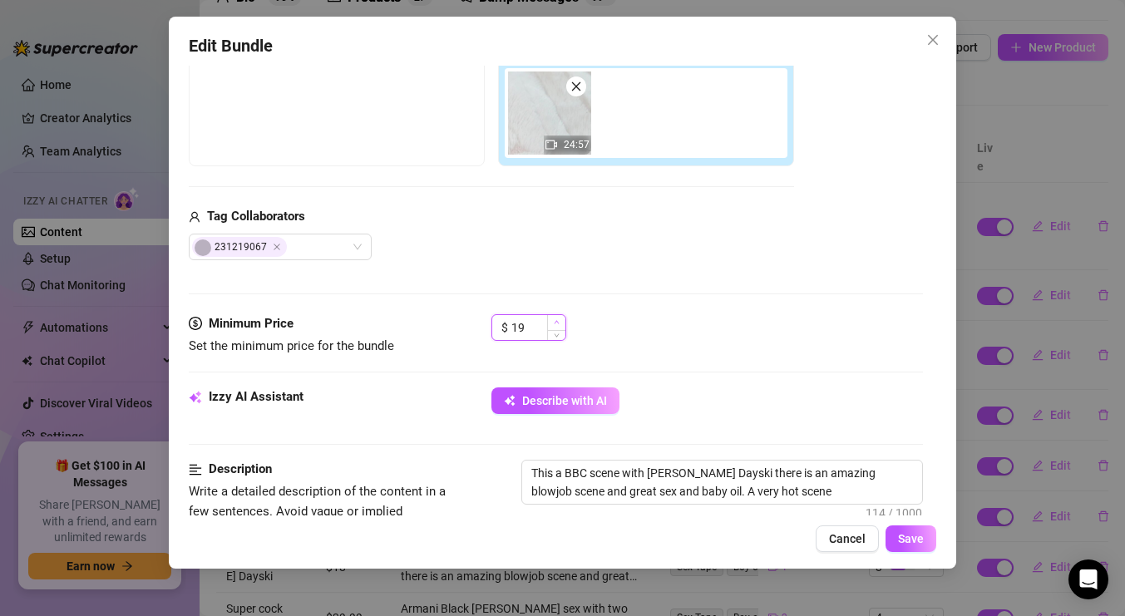
click at [559, 321] on span "Increase Value" at bounding box center [556, 322] width 18 height 15
type input "20"
click at [559, 321] on span "Increase Value" at bounding box center [556, 322] width 18 height 15
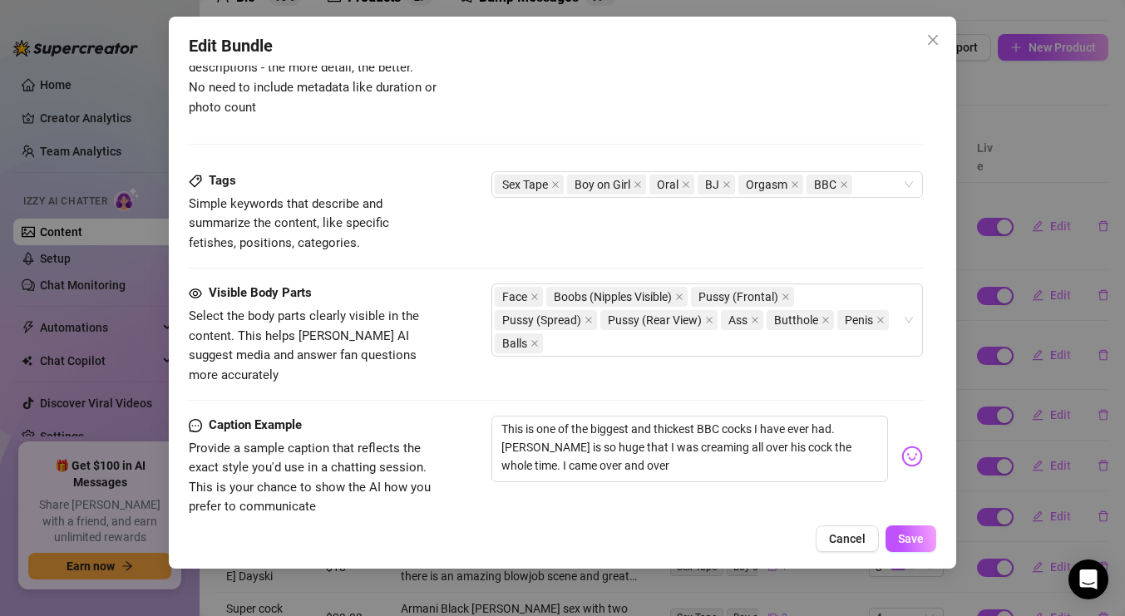
scroll to position [977, 0]
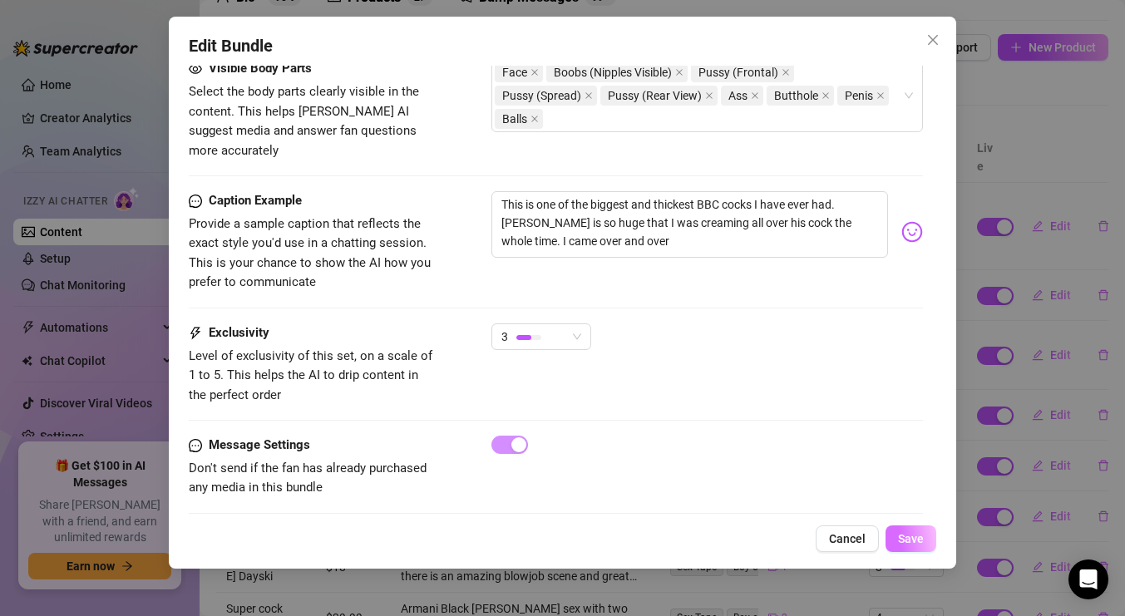
click at [917, 539] on span "Save" at bounding box center [911, 538] width 26 height 13
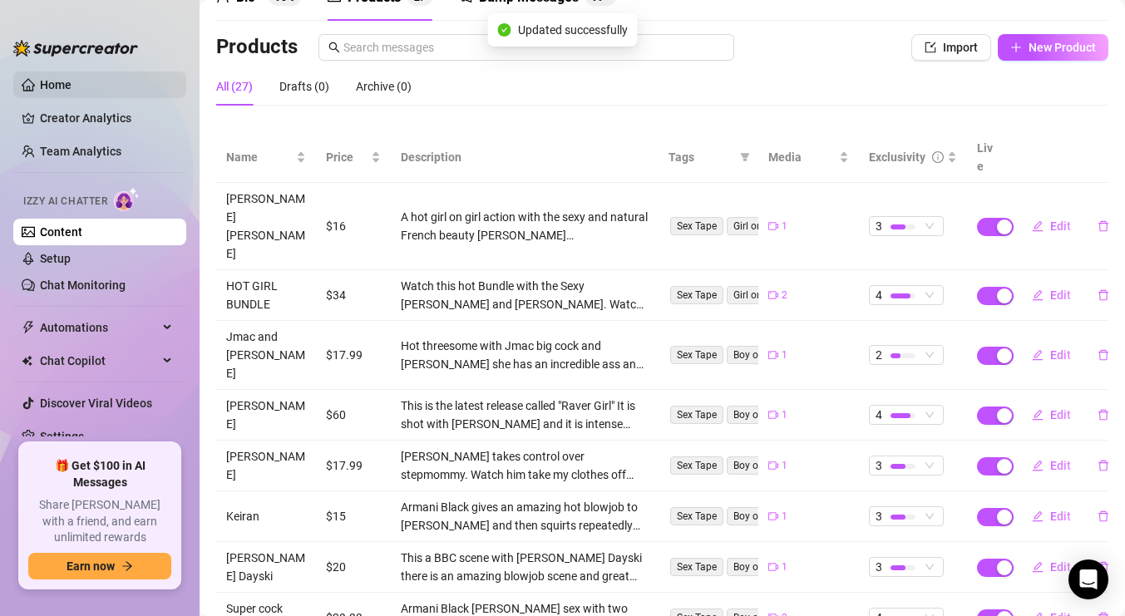
click at [65, 84] on link "Home" at bounding box center [56, 84] width 32 height 13
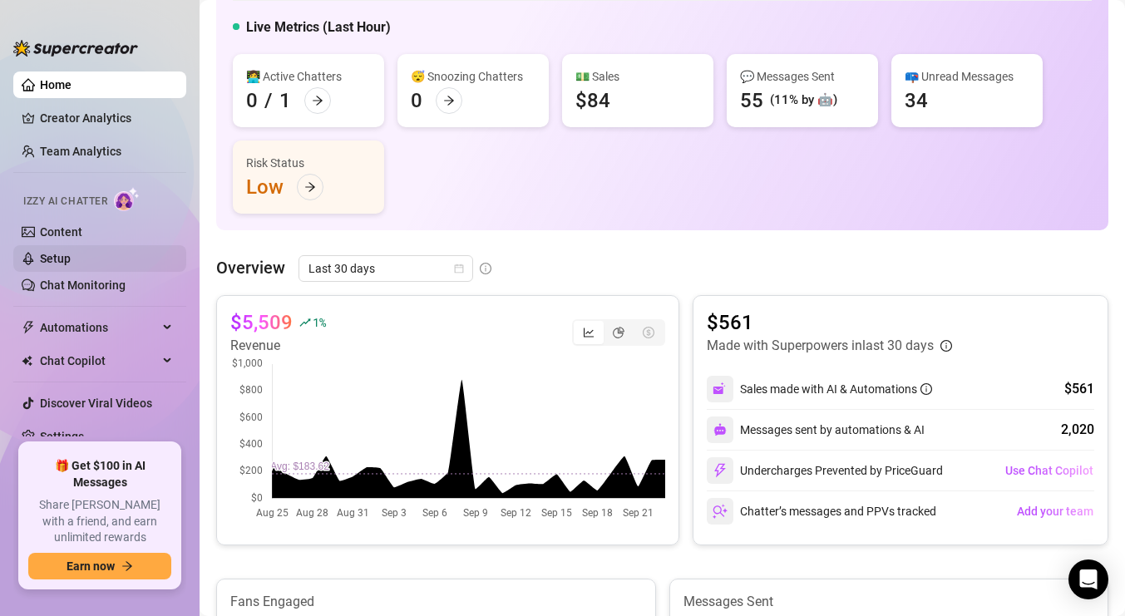
click at [71, 253] on link "Setup" at bounding box center [55, 258] width 31 height 13
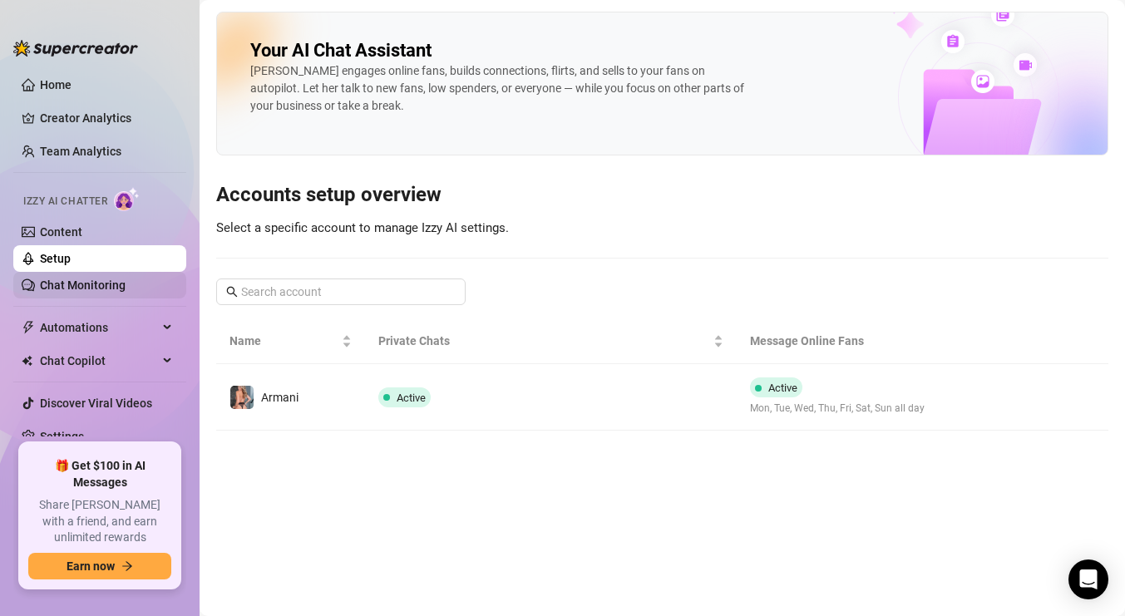
click at [90, 279] on link "Chat Monitoring" at bounding box center [83, 284] width 86 height 13
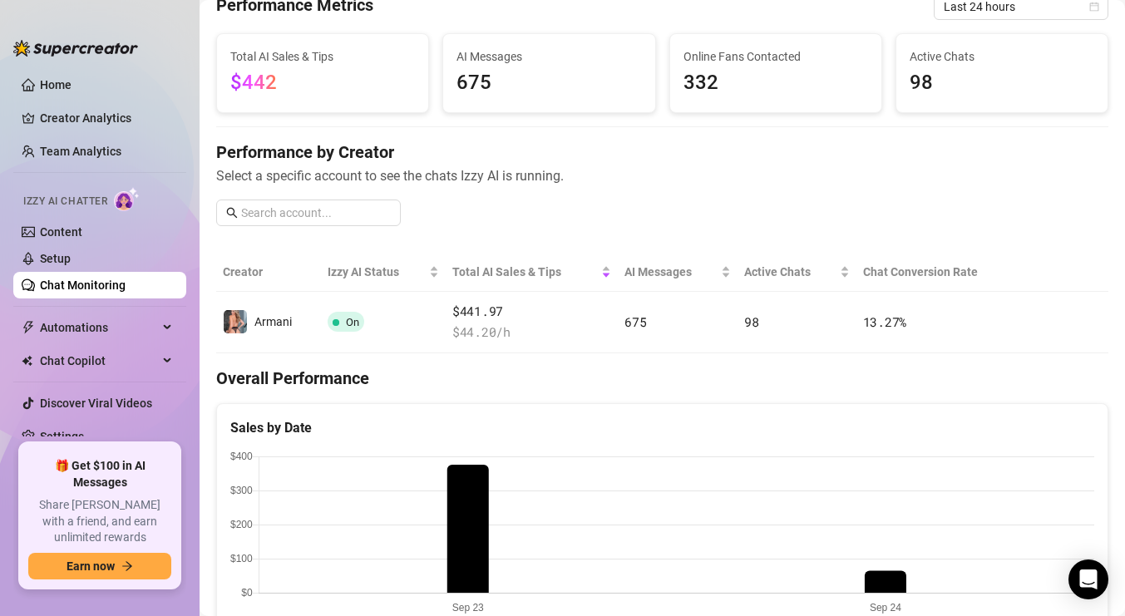
scroll to position [83, 0]
